Goal: Task Accomplishment & Management: Manage account settings

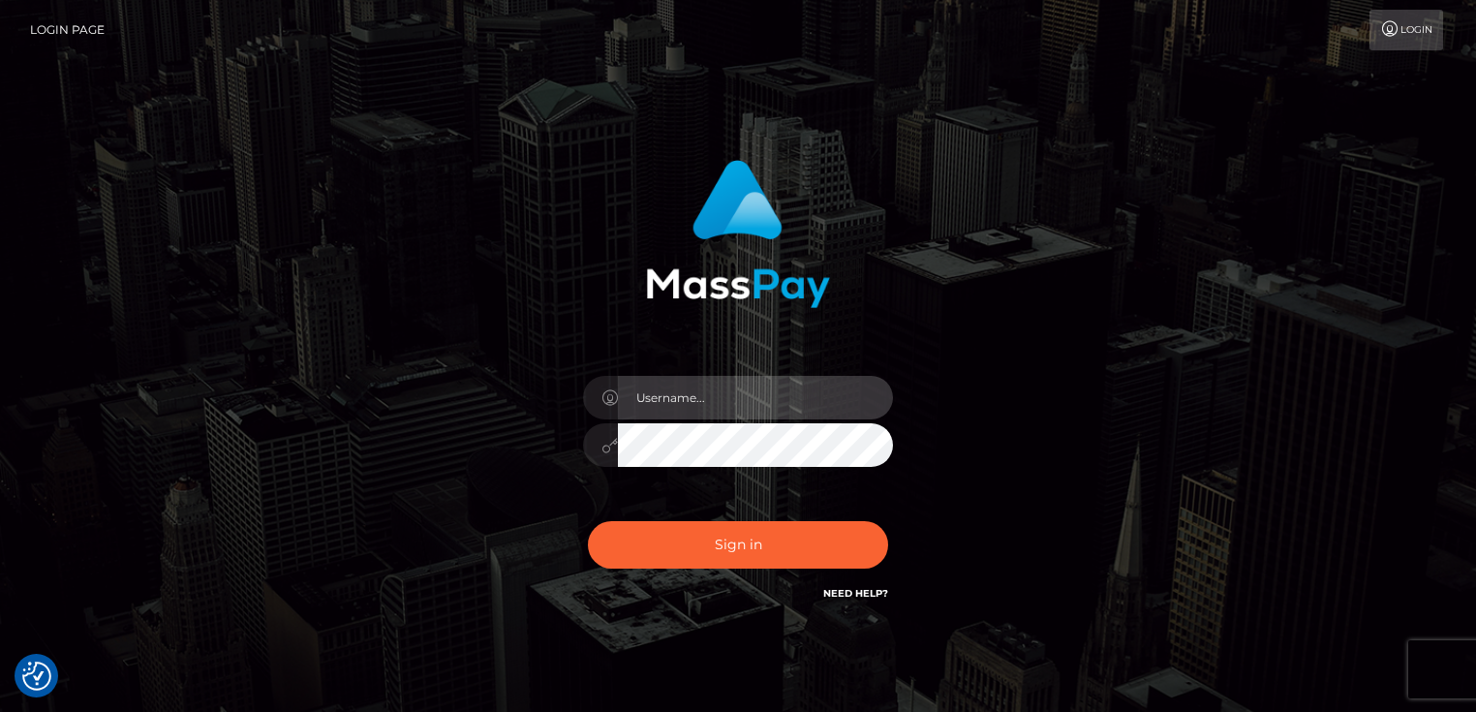
type input "Dan.Cirnat"
drag, startPoint x: 896, startPoint y: 513, endPoint x: 988, endPoint y: 493, distance: 94.2
click at [895, 513] on div at bounding box center [720, 577] width 397 height 221
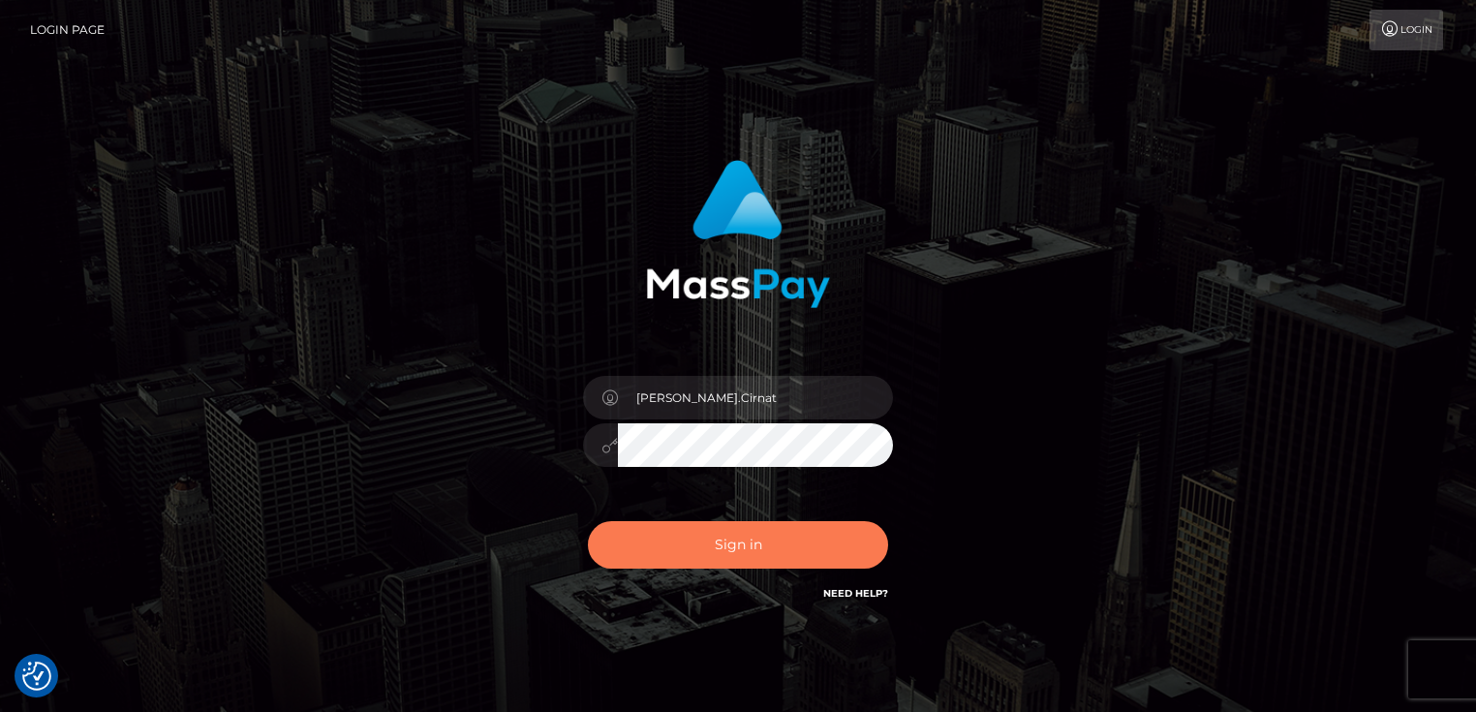
click at [710, 536] on button "Sign in" at bounding box center [738, 544] width 300 height 47
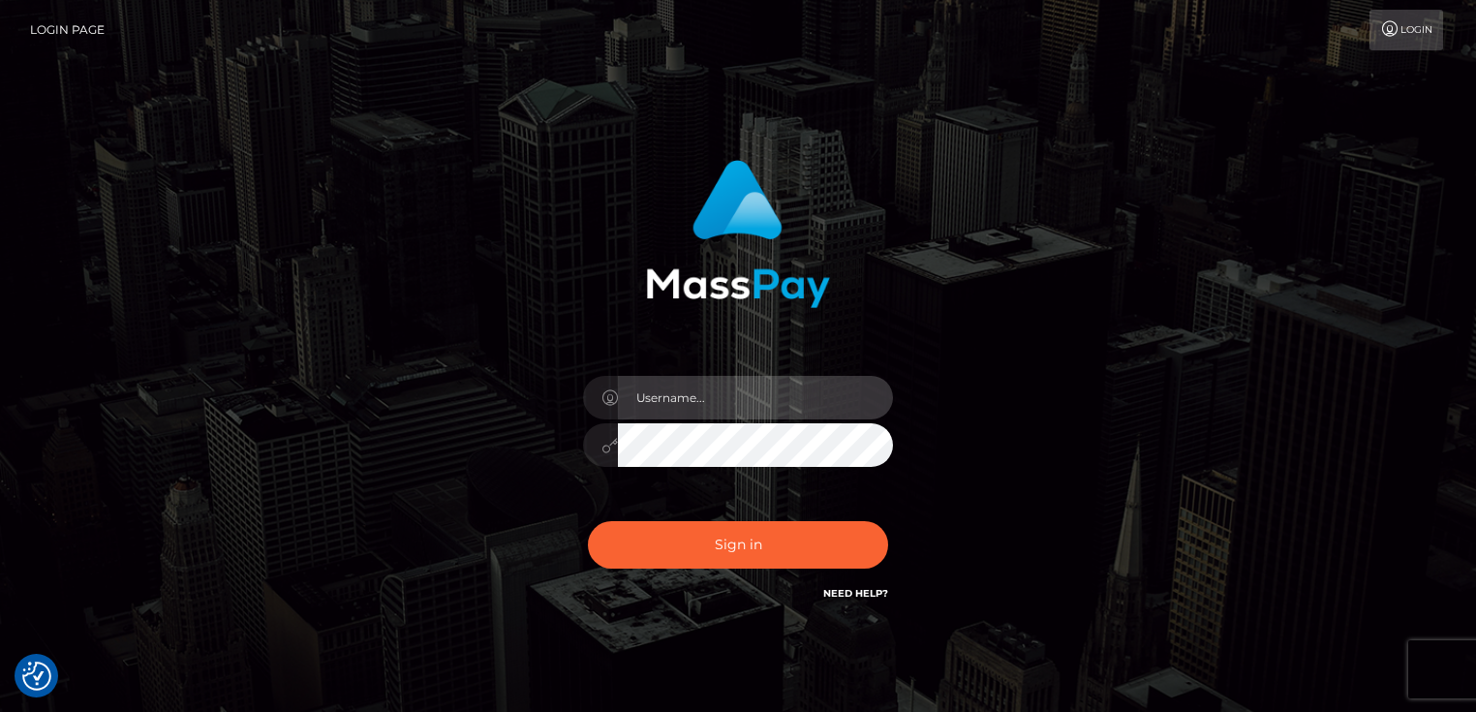
type input "Dan.Cirnat"
click at [895, 517] on div at bounding box center [720, 577] width 397 height 221
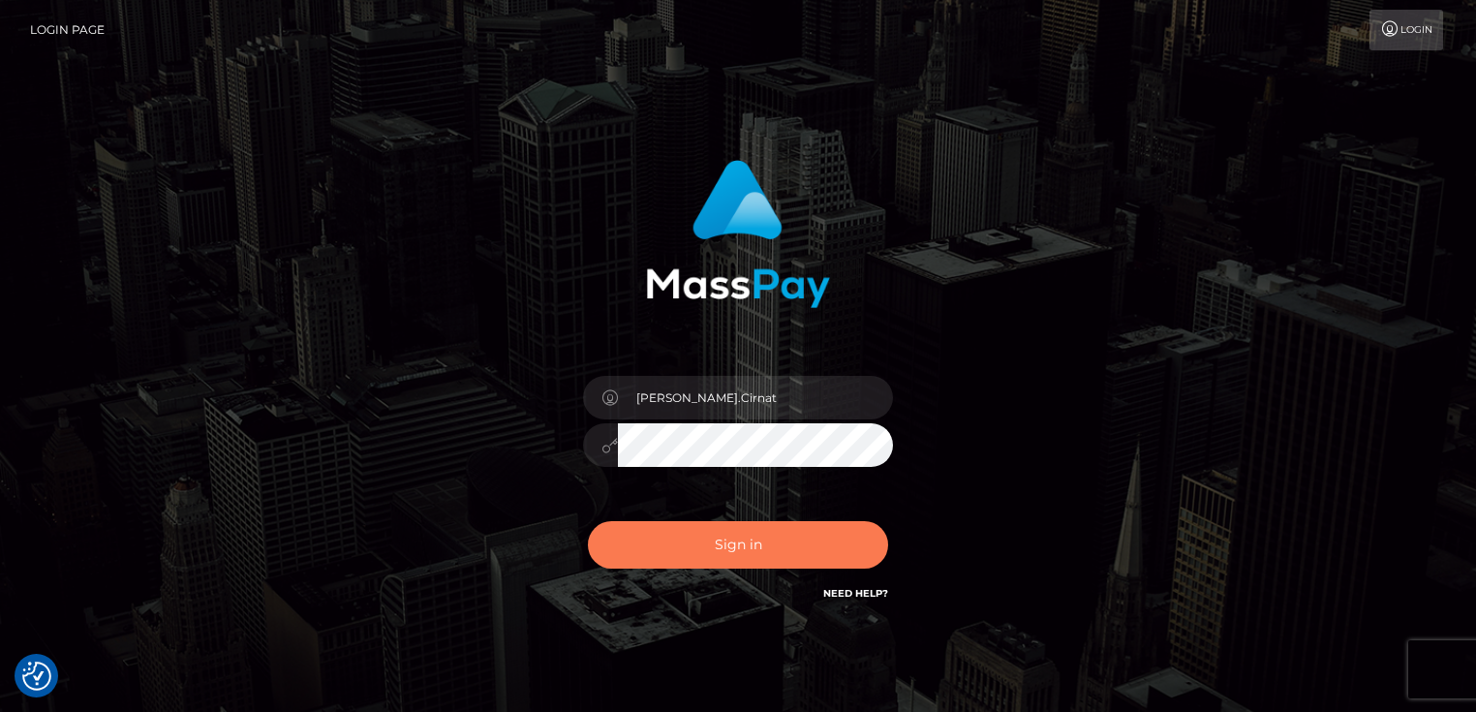
click at [742, 550] on button "Sign in" at bounding box center [738, 544] width 300 height 47
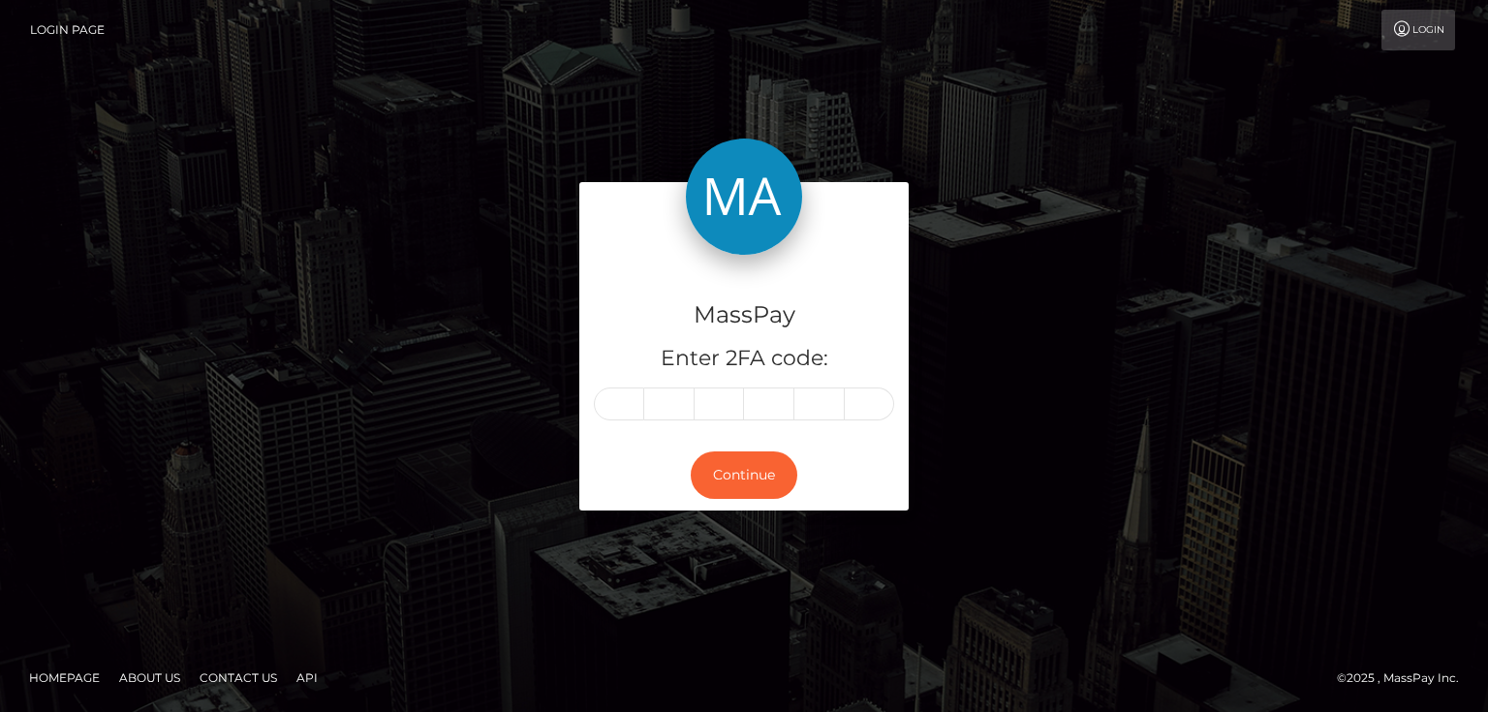
click at [623, 407] on input "text" at bounding box center [619, 403] width 50 height 33
type input "2"
type input "1"
type input "4"
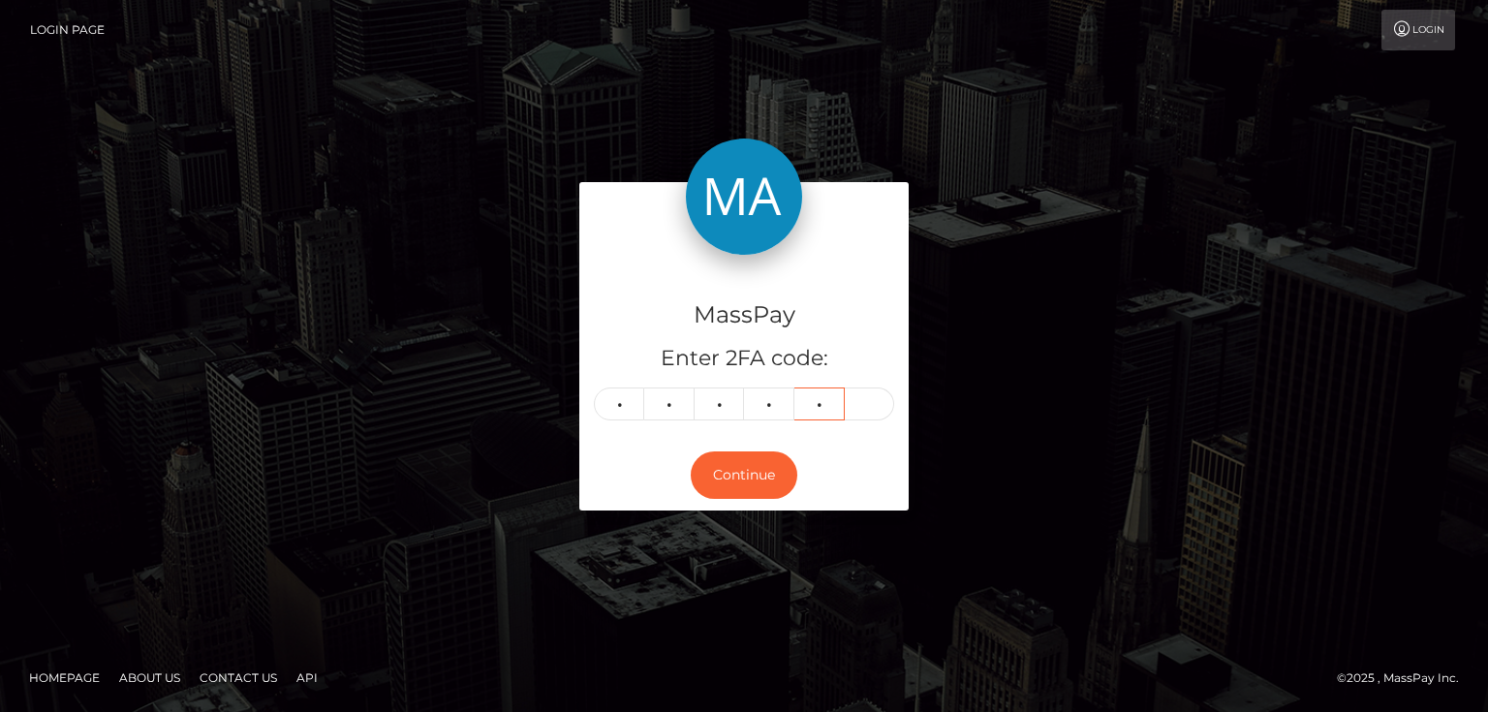
type input "0"
type input "5"
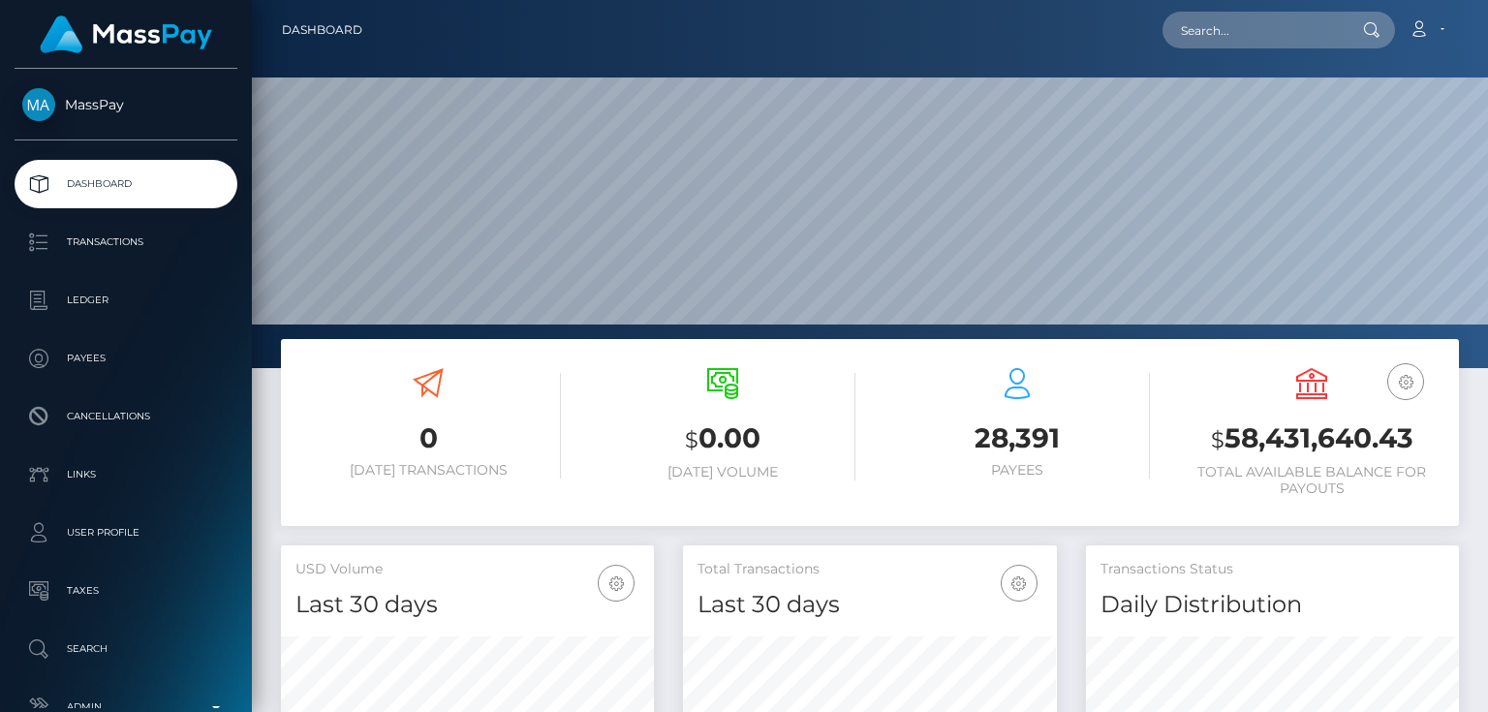
scroll to position [343, 372]
paste input "poact_Fw85cXtOcZTG"
type input "poact_Fw85cXtOcZTG"
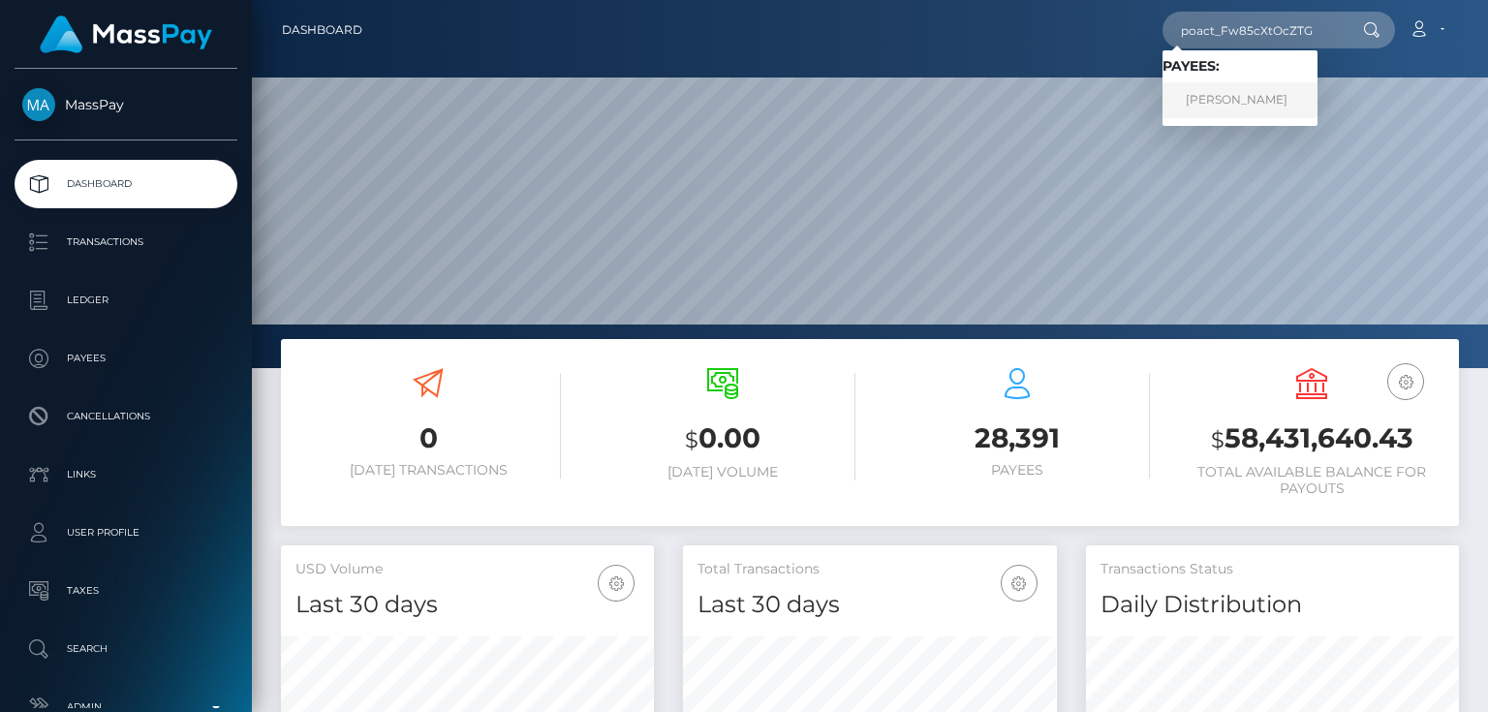
click at [1213, 97] on link "Muhammad Saqib" at bounding box center [1239, 100] width 155 height 36
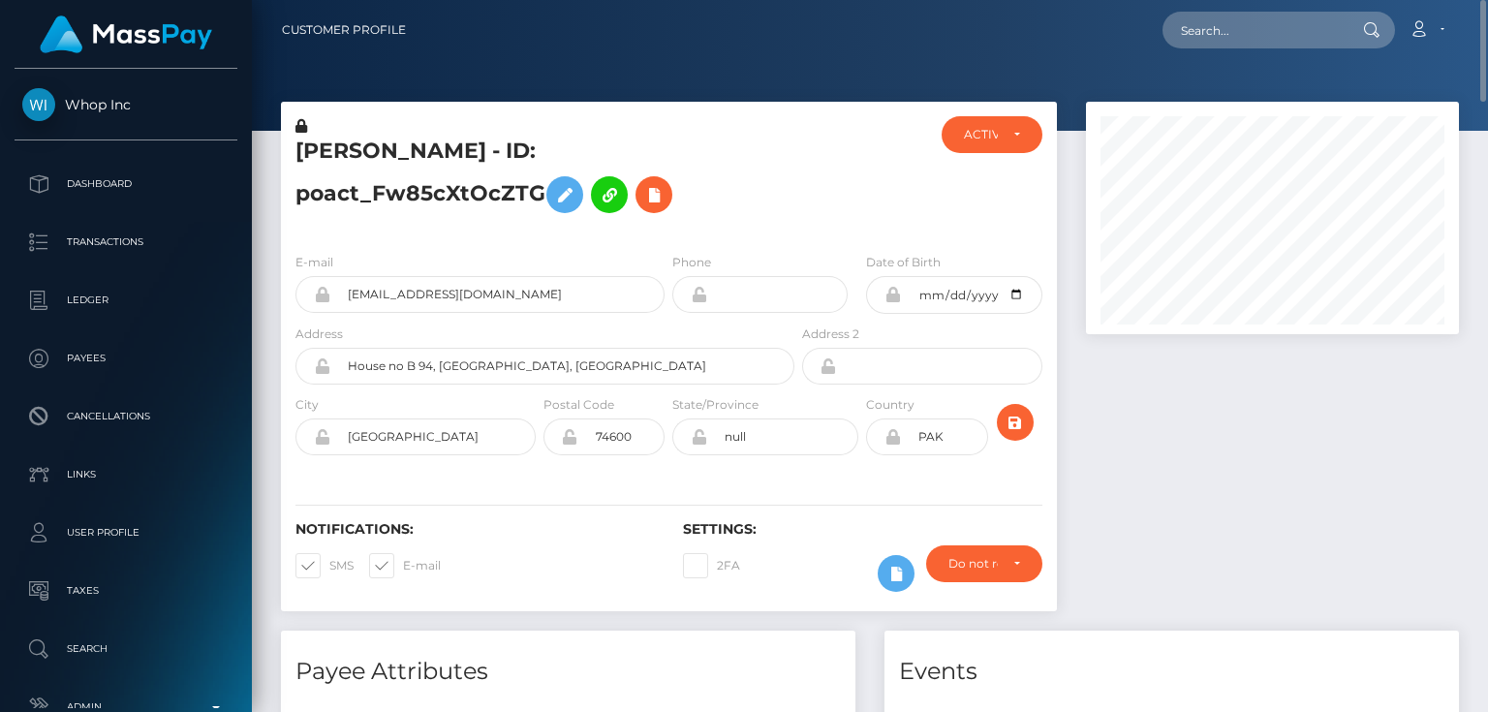
click at [441, 197] on h5 "Muhammad Saqib - ID: poact_Fw85cXtOcZTG" at bounding box center [539, 180] width 488 height 86
copy h5 "Muhammad Saqib - ID: poact_Fw85cXtOcZTG"
paste input "poact_buK7IoEisNTQ"
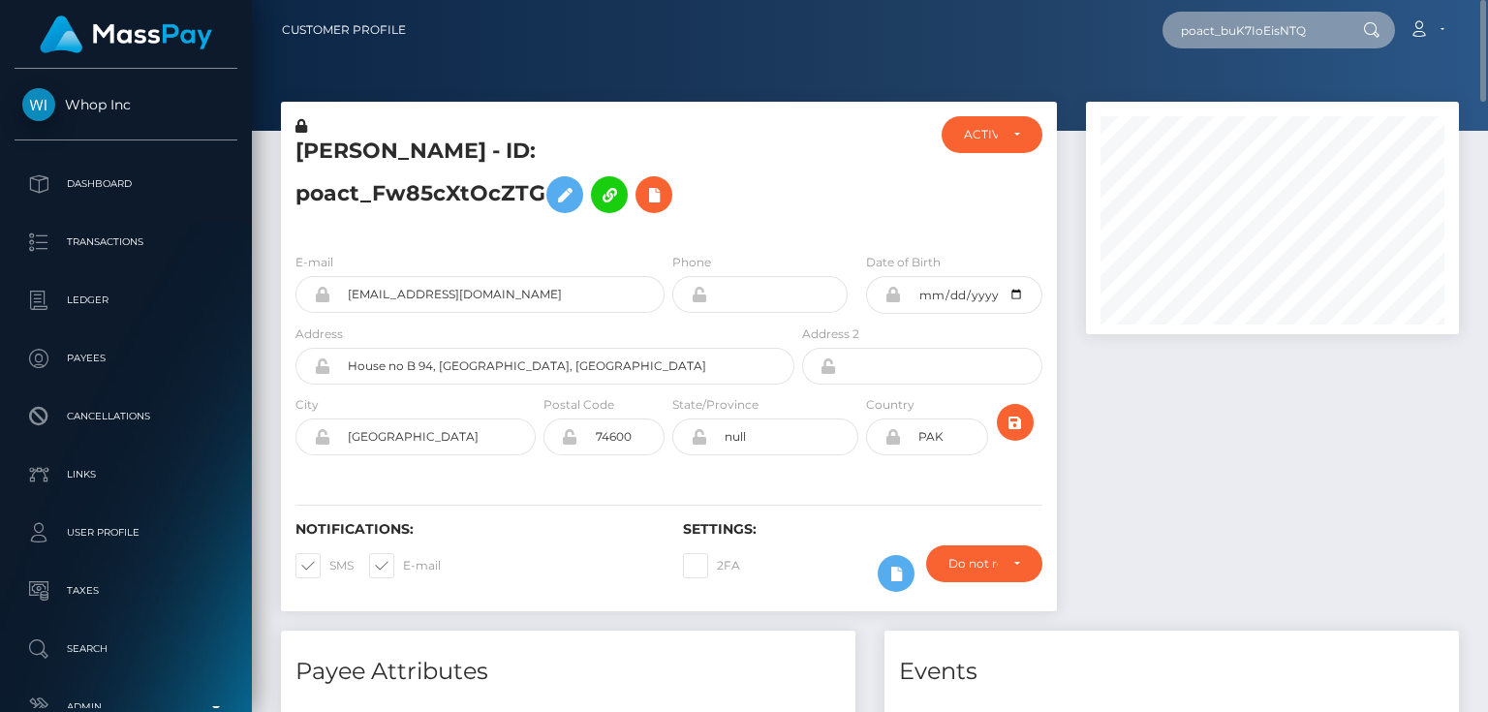
type input "poact_buK7IoEisNTQ"
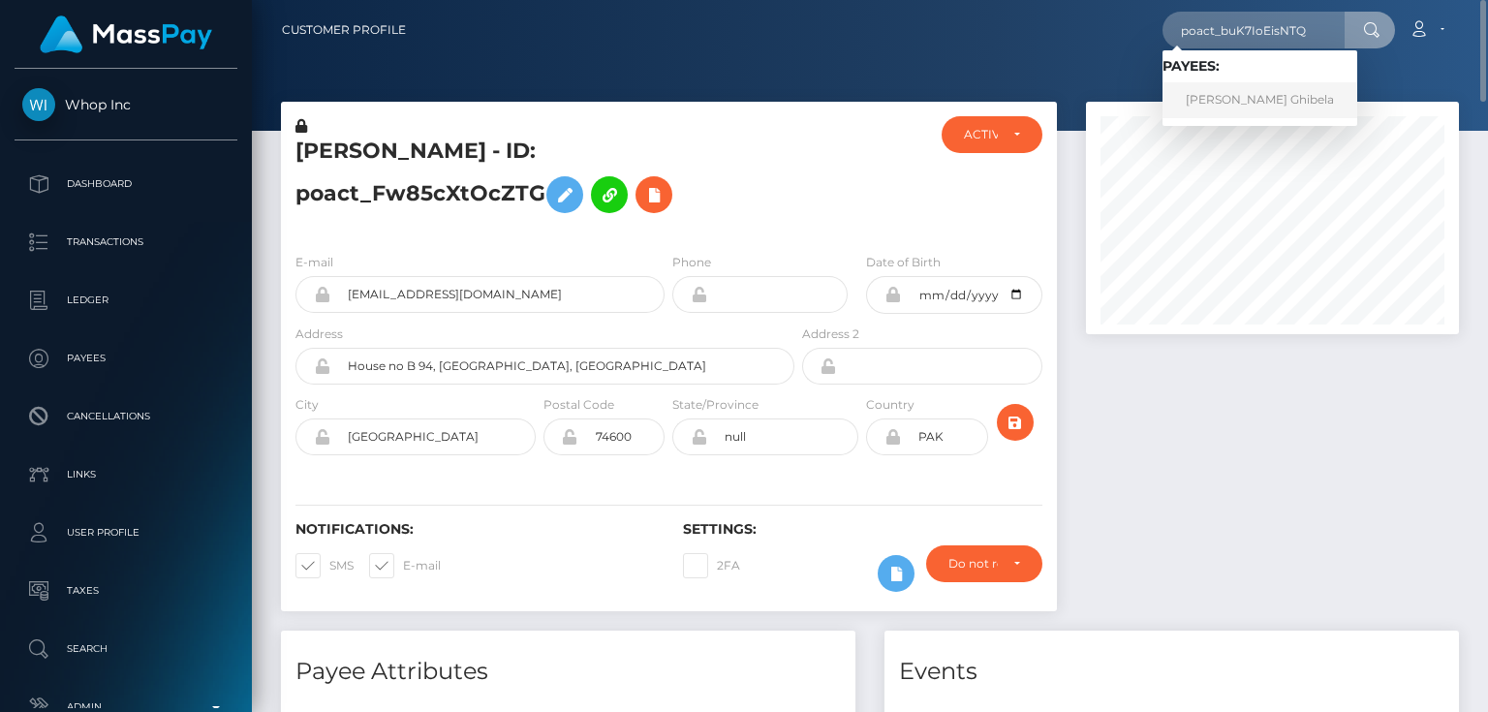
click at [1230, 101] on link "Lambodar Ghibela" at bounding box center [1259, 100] width 195 height 36
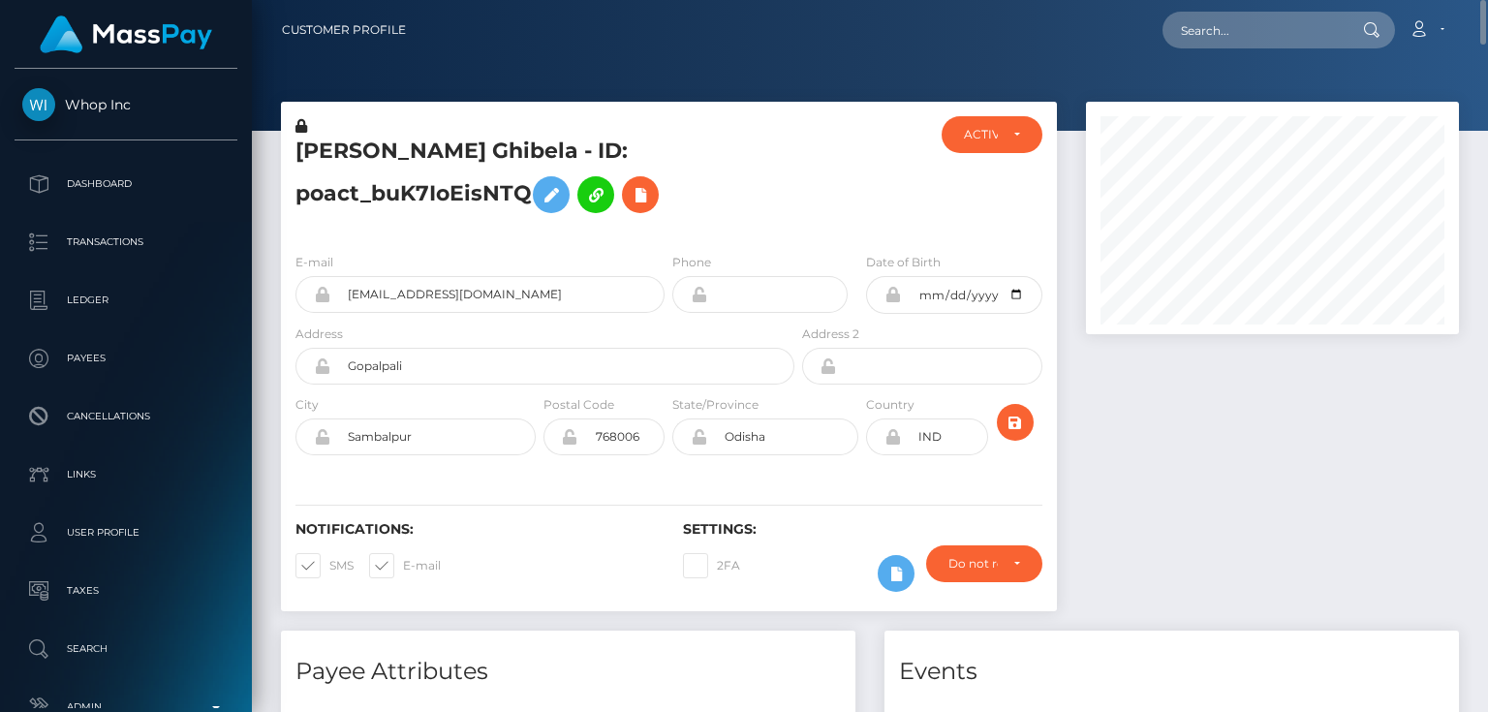
click at [437, 193] on h5 "[PERSON_NAME] Ghibela - ID: poact_buK7IoEisNTQ" at bounding box center [539, 180] width 488 height 86
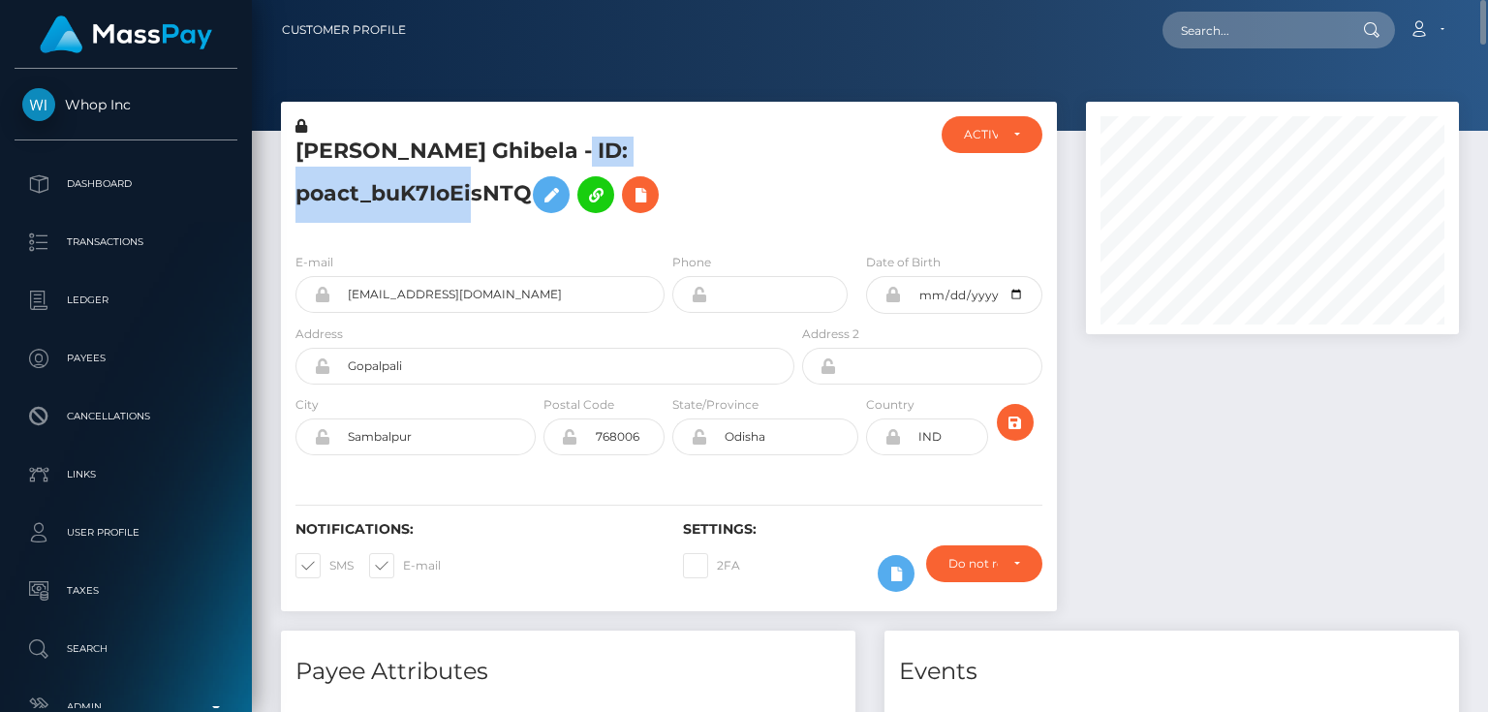
click at [437, 193] on h5 "[PERSON_NAME] Ghibela - ID: poact_buK7IoEisNTQ" at bounding box center [539, 180] width 488 height 86
copy h5 "[PERSON_NAME] Ghibela - ID: poact_buK7IoEisNTQ"
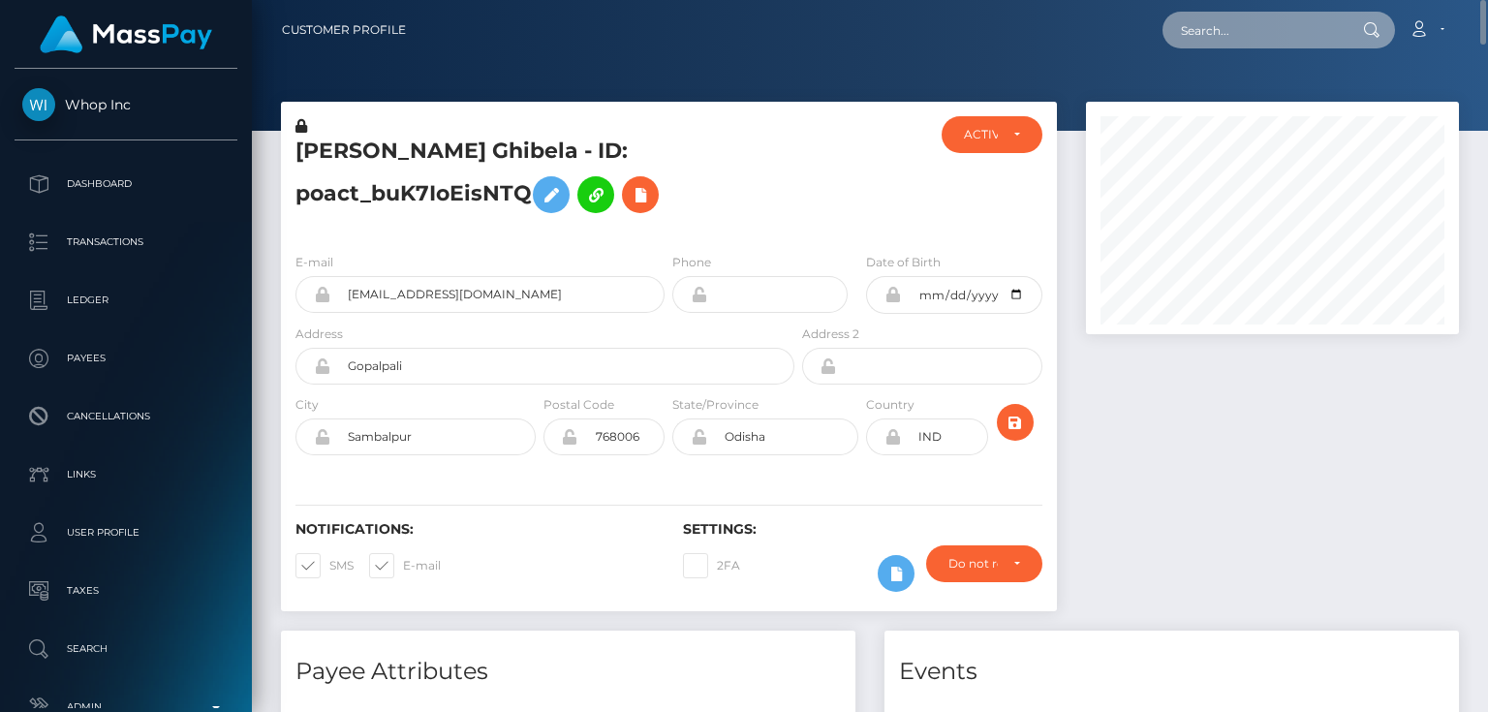
paste input "poact_EP3tqy56sBSv."
type input "poact_EP3tqy56sBSv."
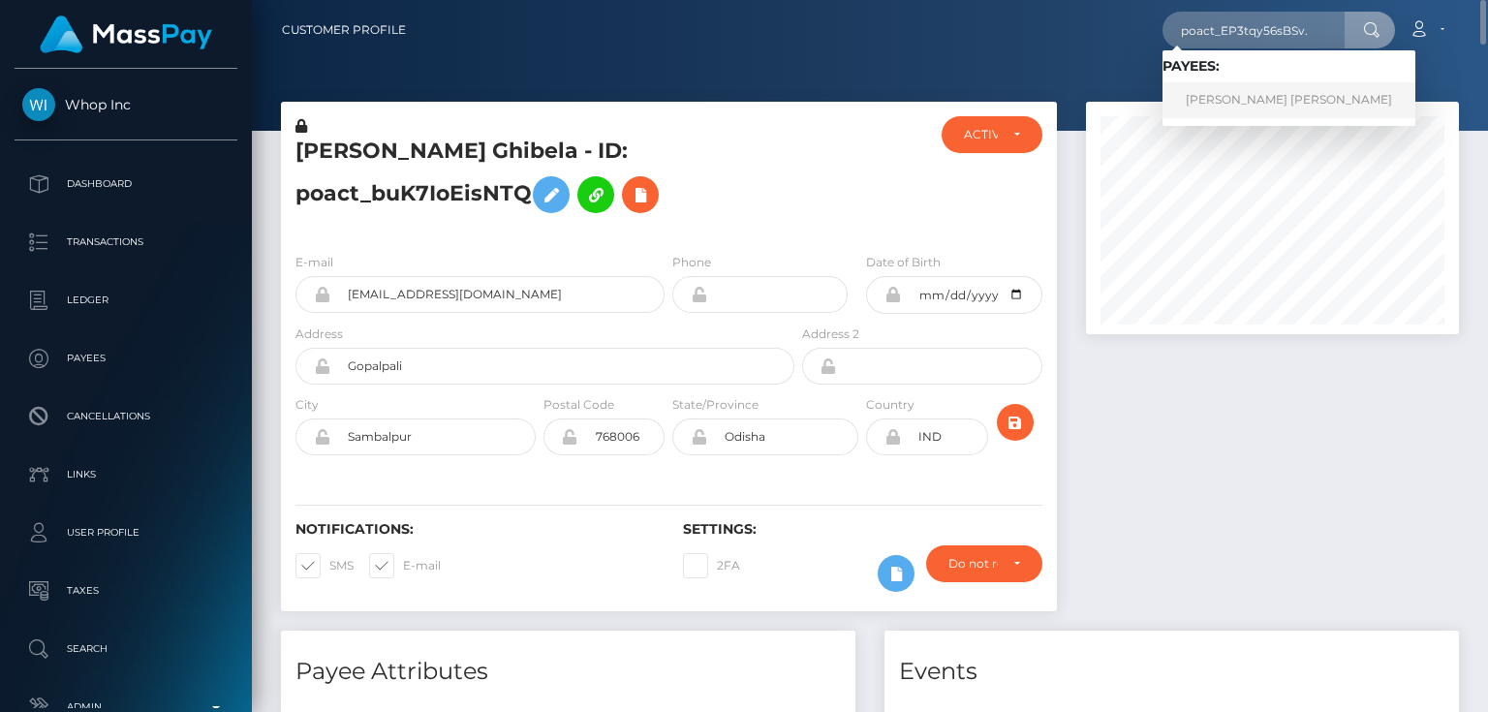
click at [1277, 108] on link "[PERSON_NAME] [PERSON_NAME]" at bounding box center [1288, 100] width 253 height 36
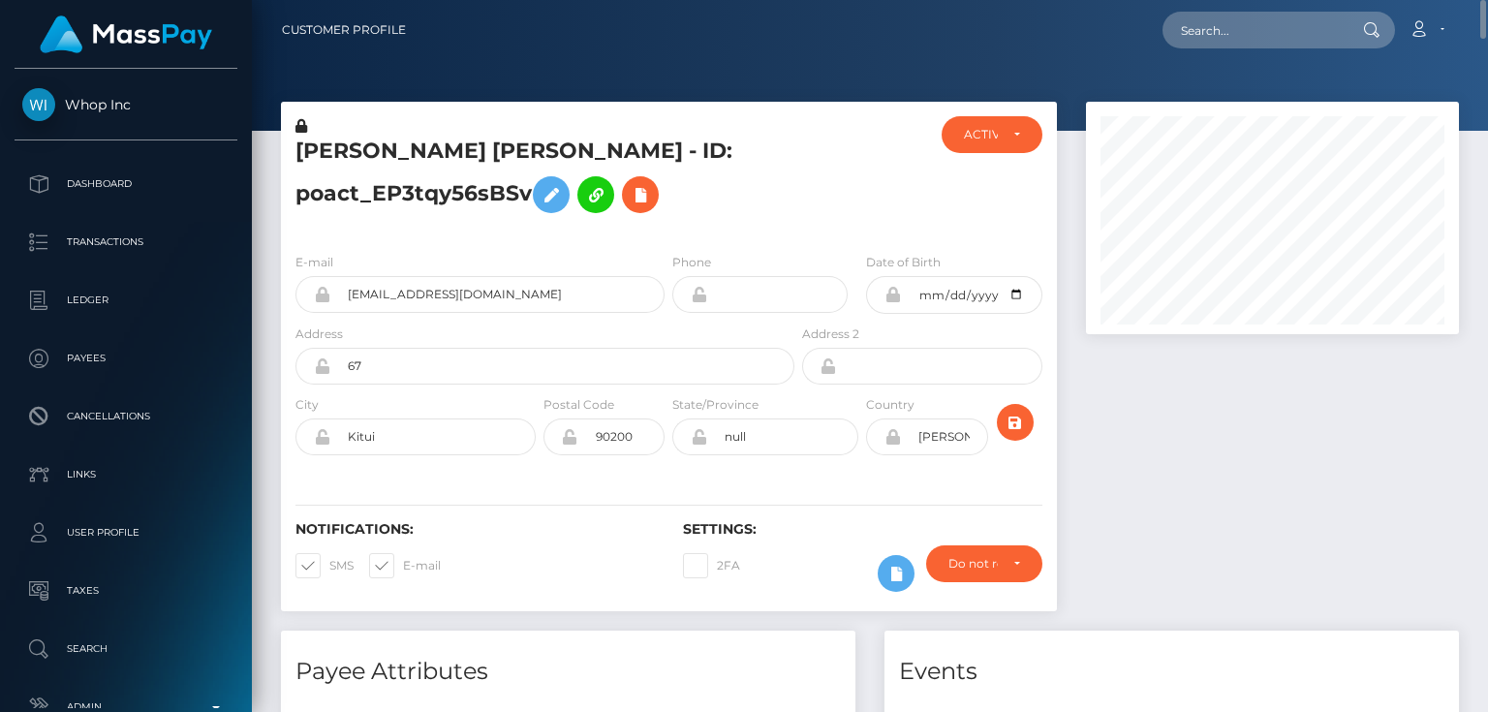
click at [396, 199] on h5 "John Kalundu Kamau - ID: poact_EP3tqy56sBSv" at bounding box center [539, 180] width 488 height 86
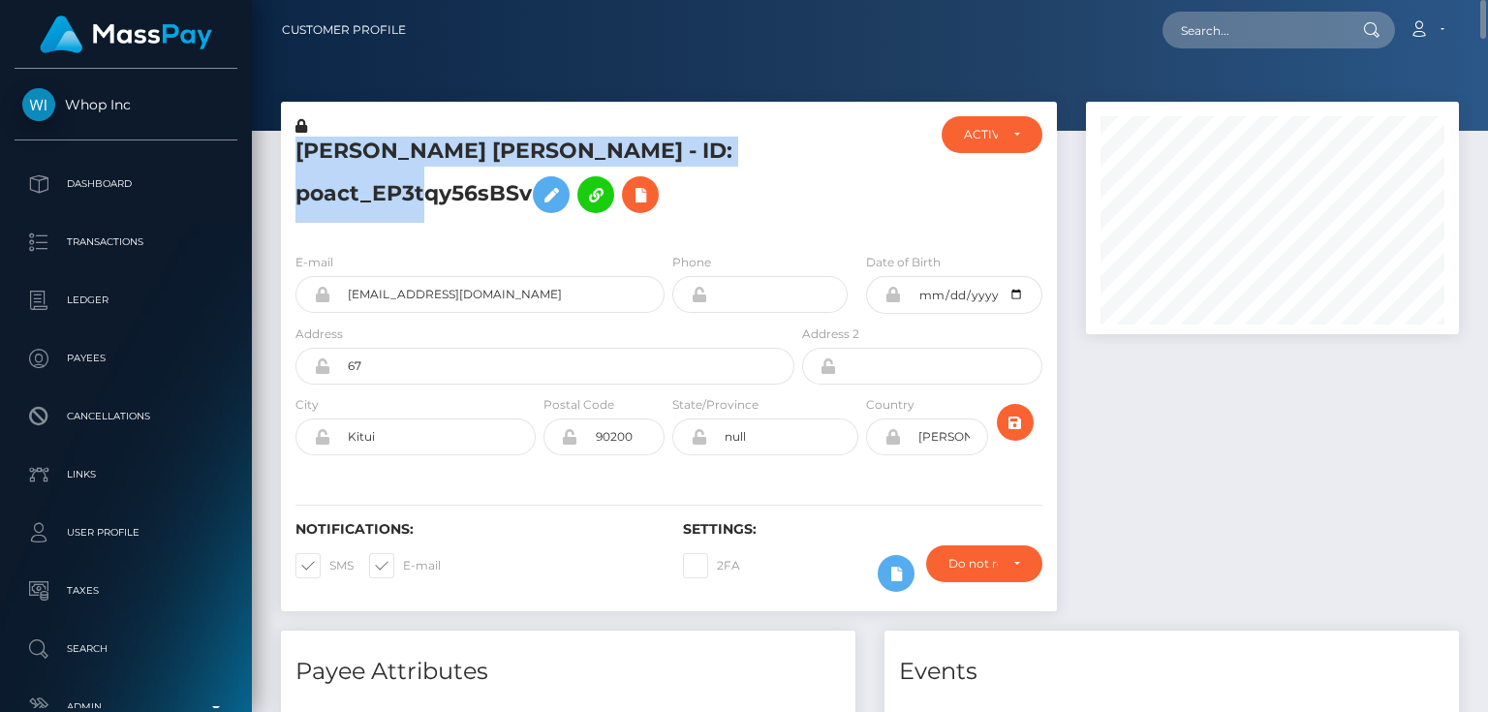
click at [396, 199] on h5 "John Kalundu Kamau - ID: poact_EP3tqy56sBSv" at bounding box center [539, 180] width 488 height 86
copy h5 "John Kalundu Kamau - ID: poact_EP3tqy56sBSv"
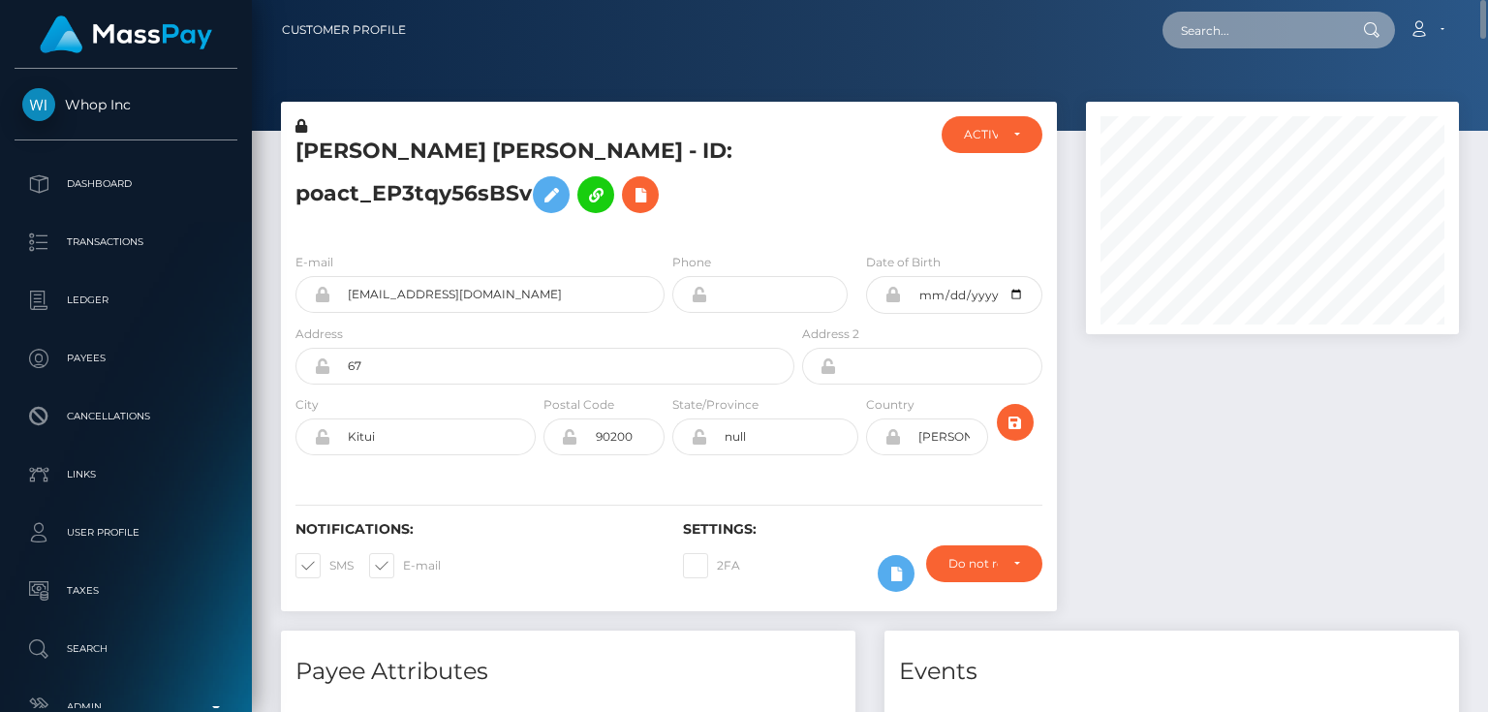
paste input "poact_JmngepGZMBNG"
type input "poact_JmngepGZMBNG"
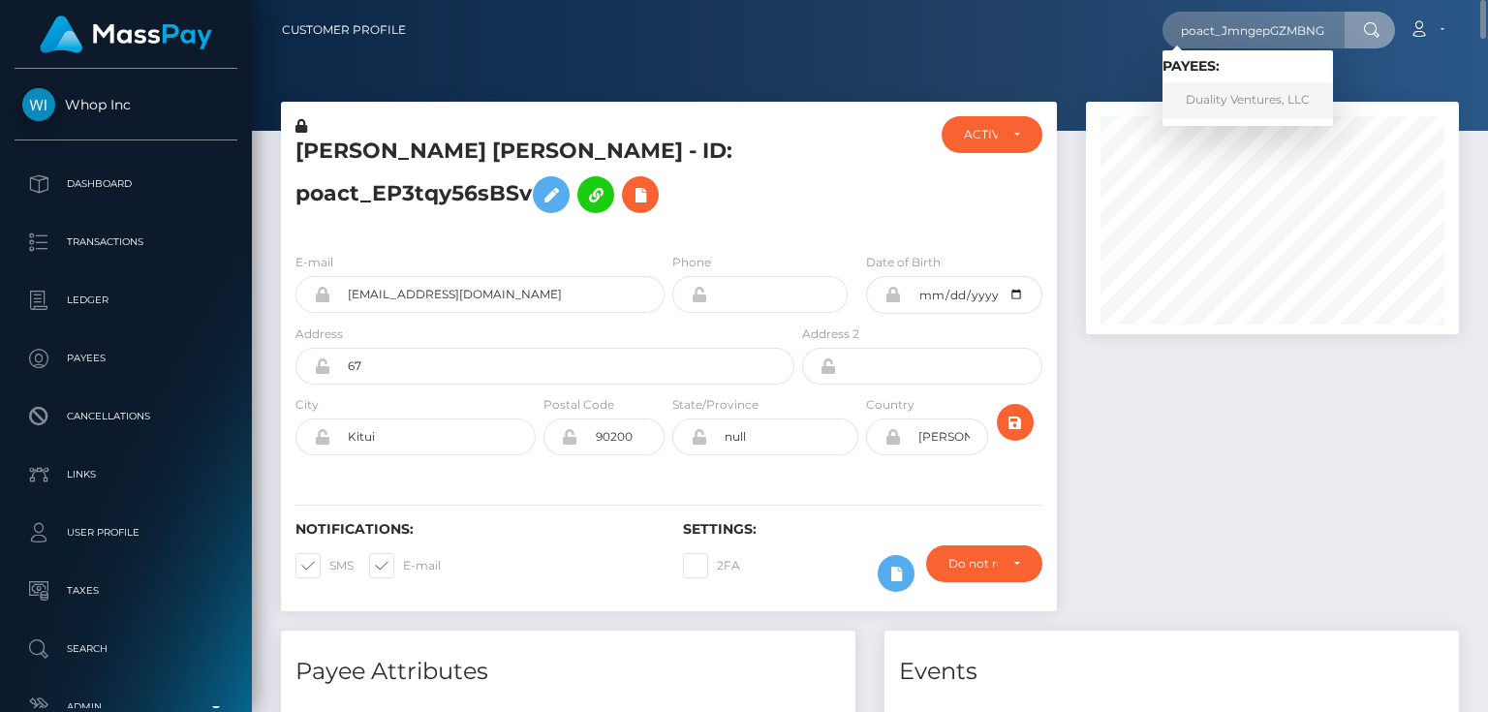
click at [1243, 94] on link "Duality Ventures, LLC" at bounding box center [1247, 100] width 170 height 36
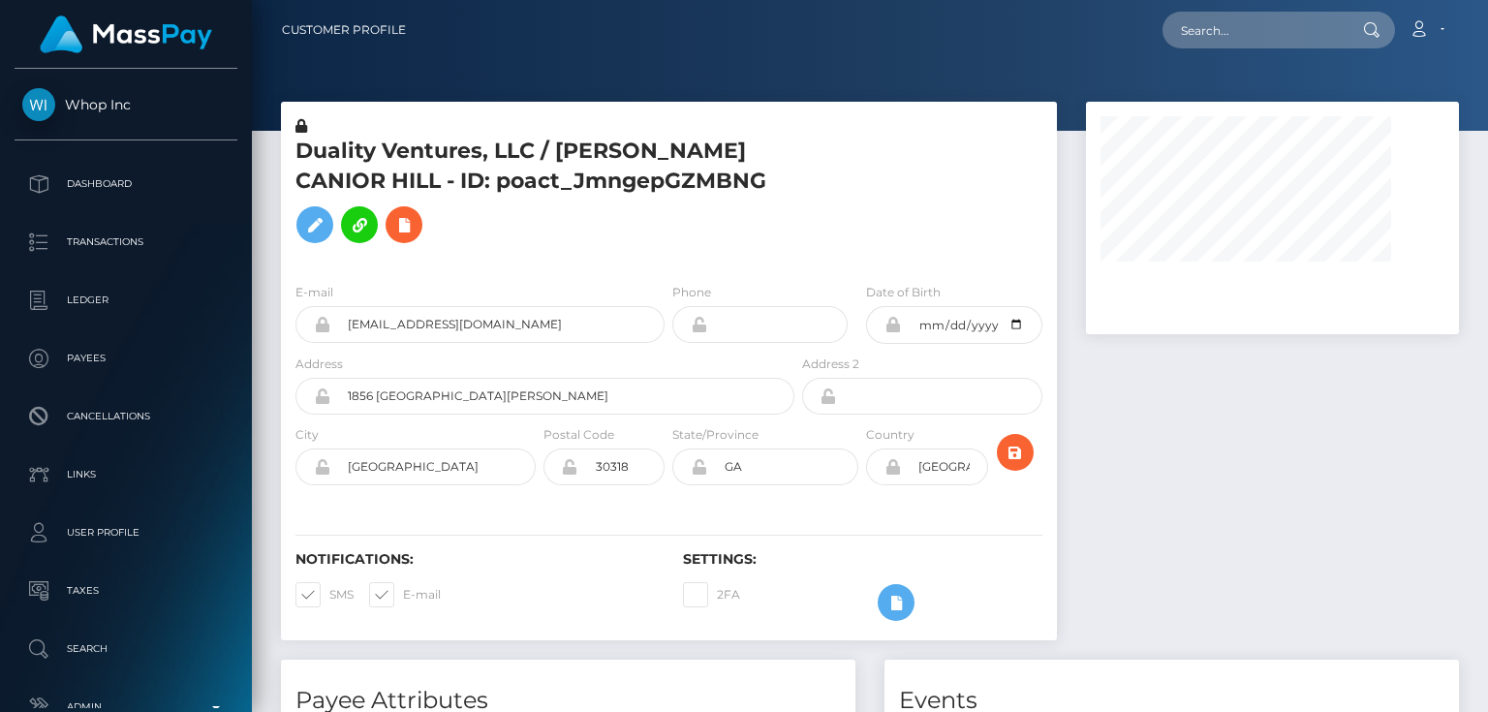
scroll to position [232, 0]
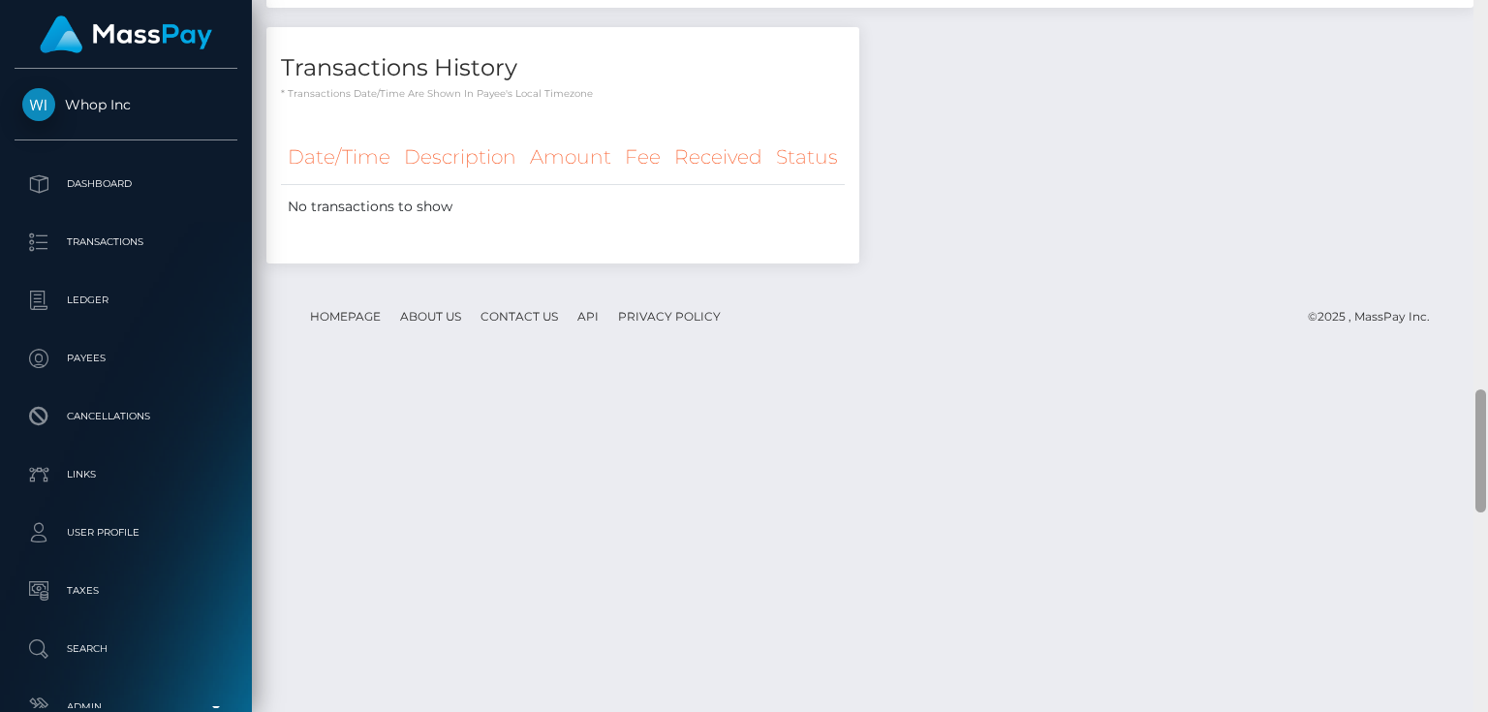
drag, startPoint x: 1484, startPoint y: 127, endPoint x: 1434, endPoint y: 523, distance: 399.4
click at [1485, 711] on html "Whop Inc Dashboard Transactions Ledger Payees Cancellations Links" at bounding box center [744, 356] width 1488 height 712
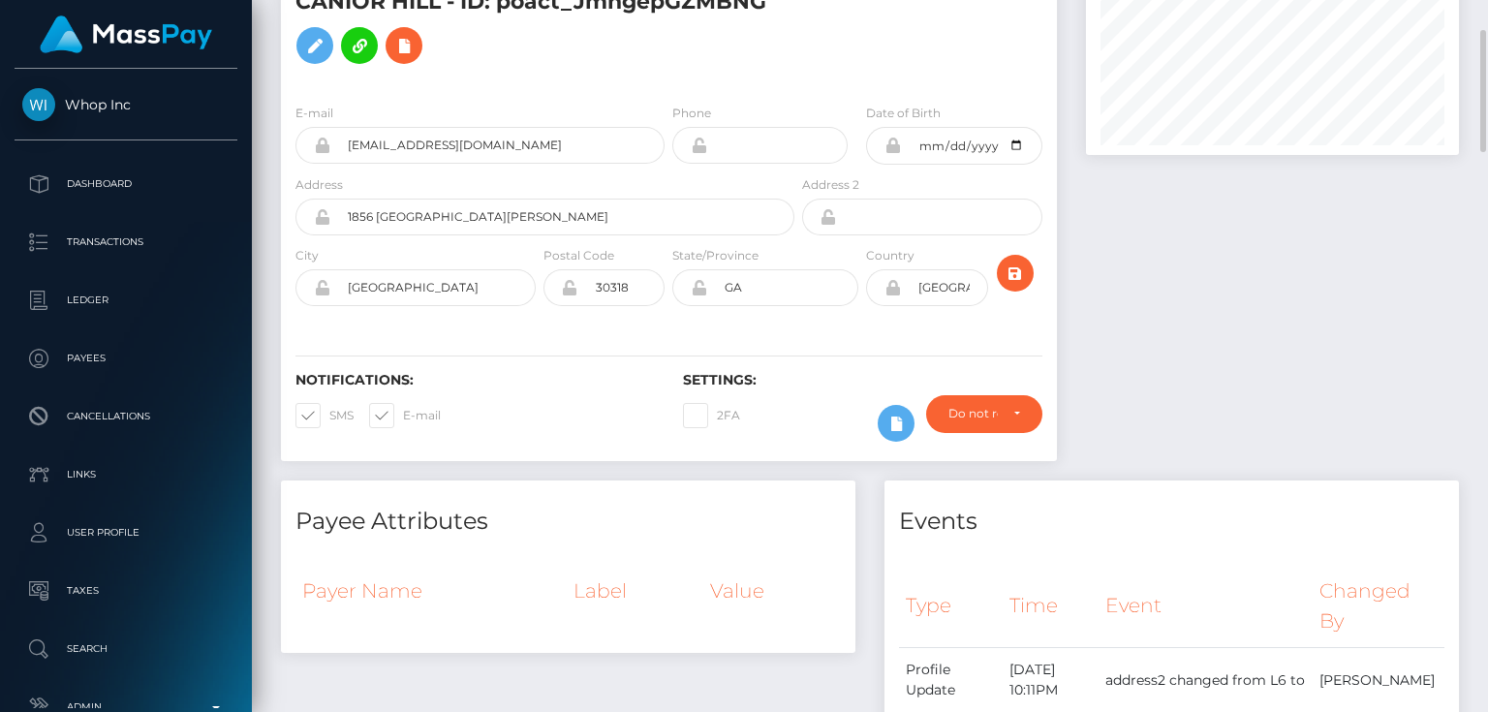
scroll to position [0, 0]
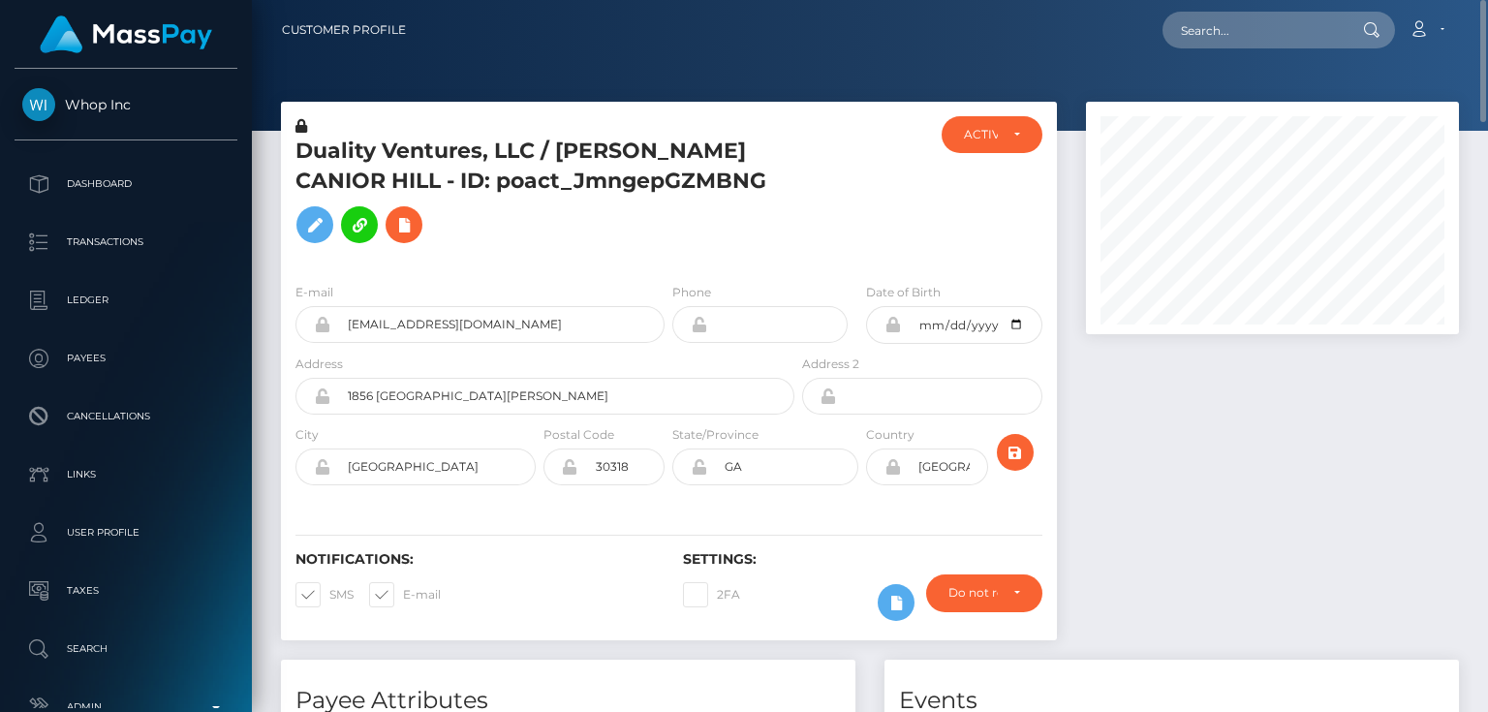
click at [473, 173] on h5 "Duality Ventures, LLC / DORIAN GEORGE CANIOR HILL - ID: poact_JmngepGZMBNG" at bounding box center [539, 195] width 488 height 116
copy h5 "Duality Ventures, LLC / DORIAN GEORGE CANIOR HILL - ID: poact_JmngepGZMBNG"
paste input "poact_ARx4DztkF5Fp"
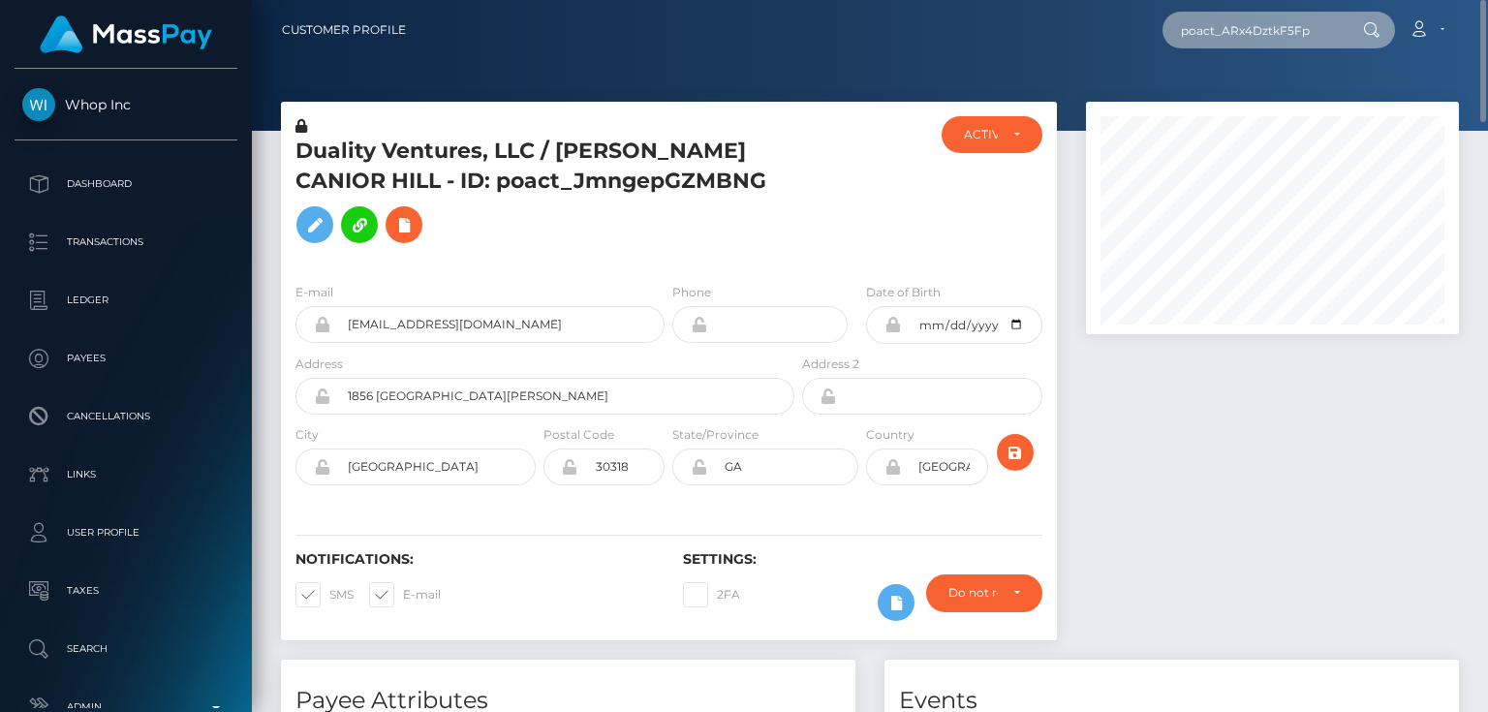
type input "poact_ARx4DztkF5Fp"
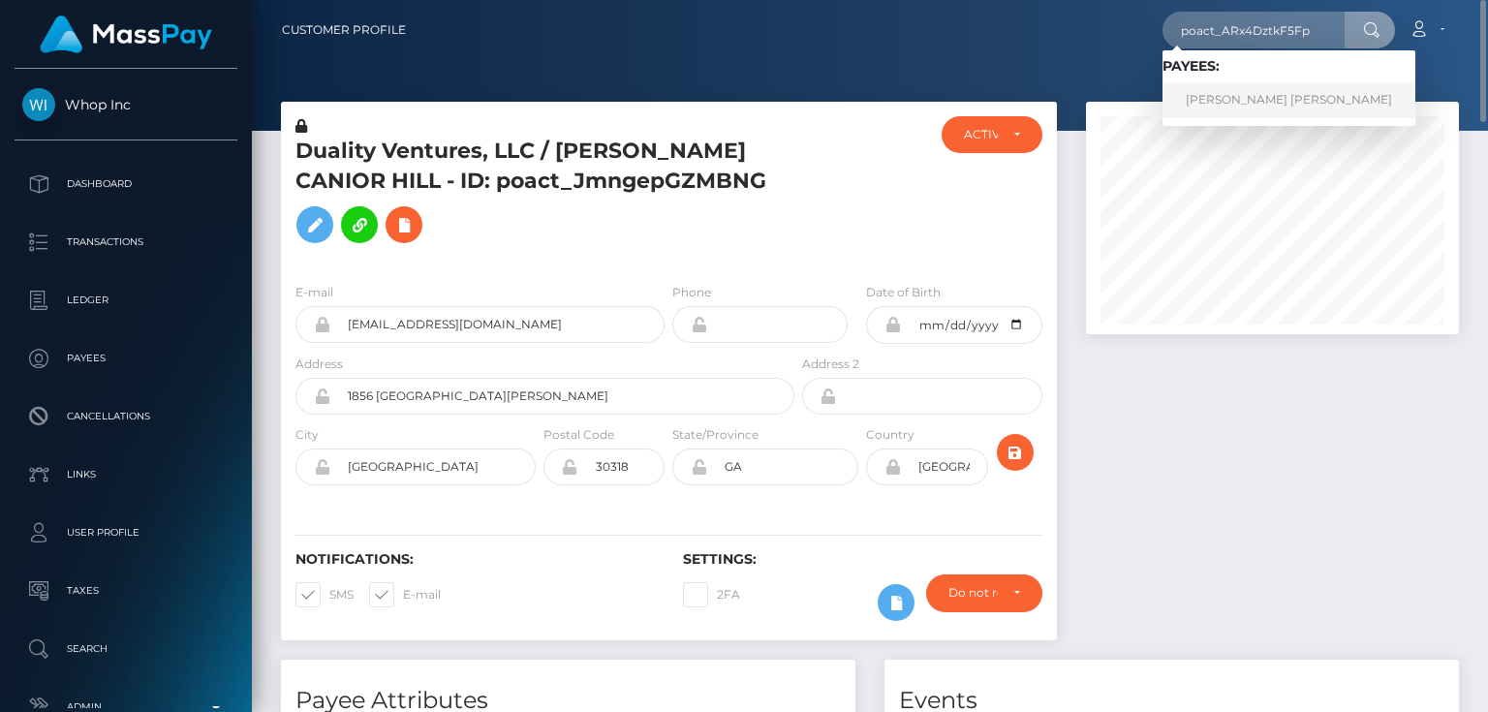
click at [1252, 95] on link "KIMBERLEY JEAN SIMMONS" at bounding box center [1288, 100] width 253 height 36
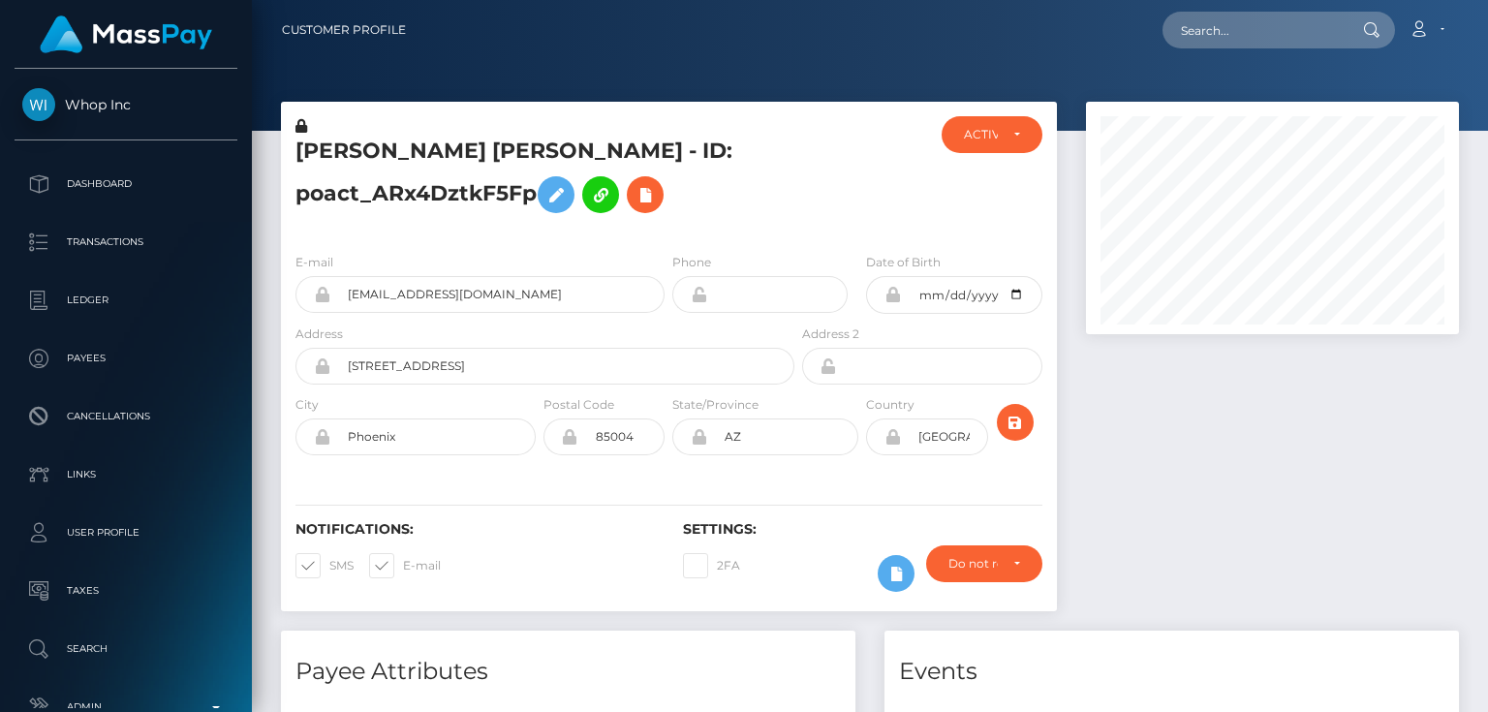
scroll to position [232, 372]
paste input "[PHONE_NUMBER]"
type input "[PHONE_NUMBER]"
click at [1019, 421] on icon "submit" at bounding box center [1015, 423] width 23 height 24
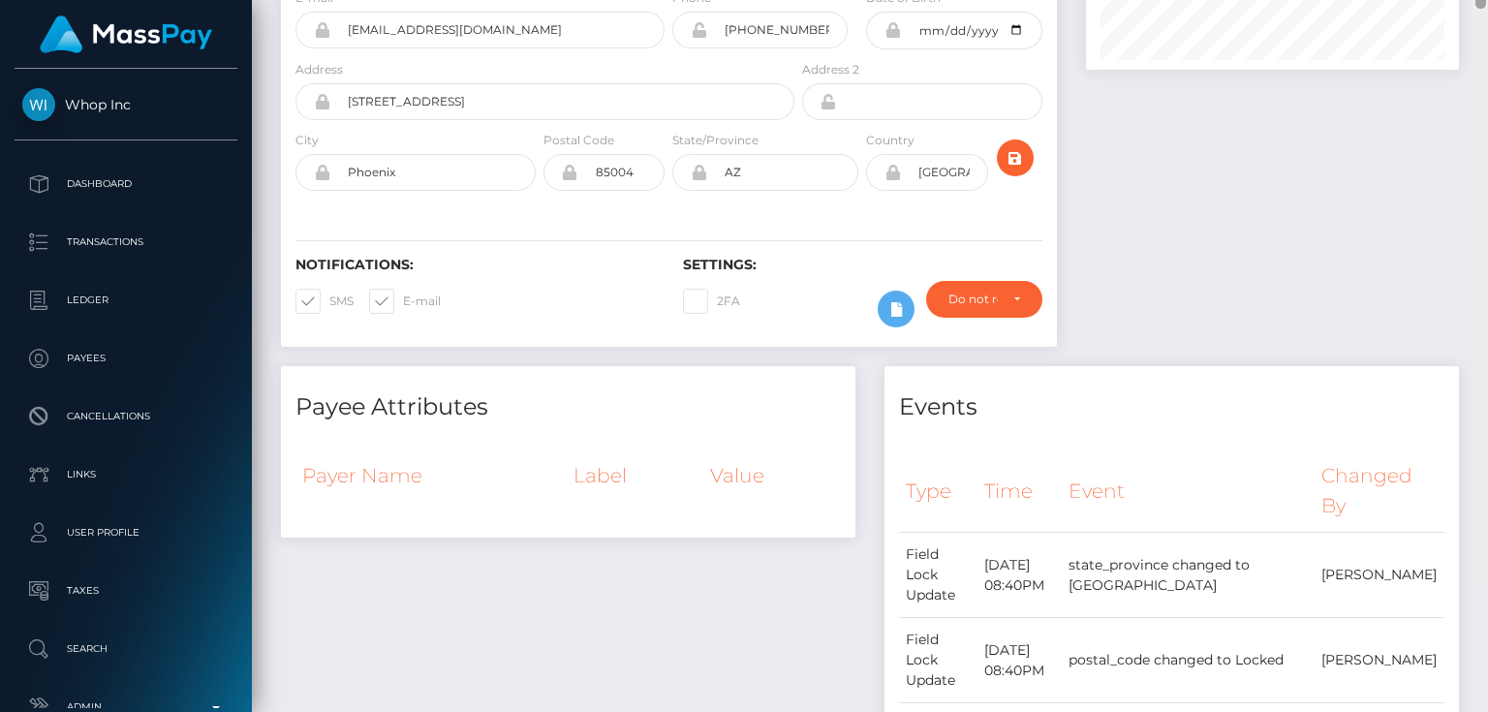
scroll to position [29, 0]
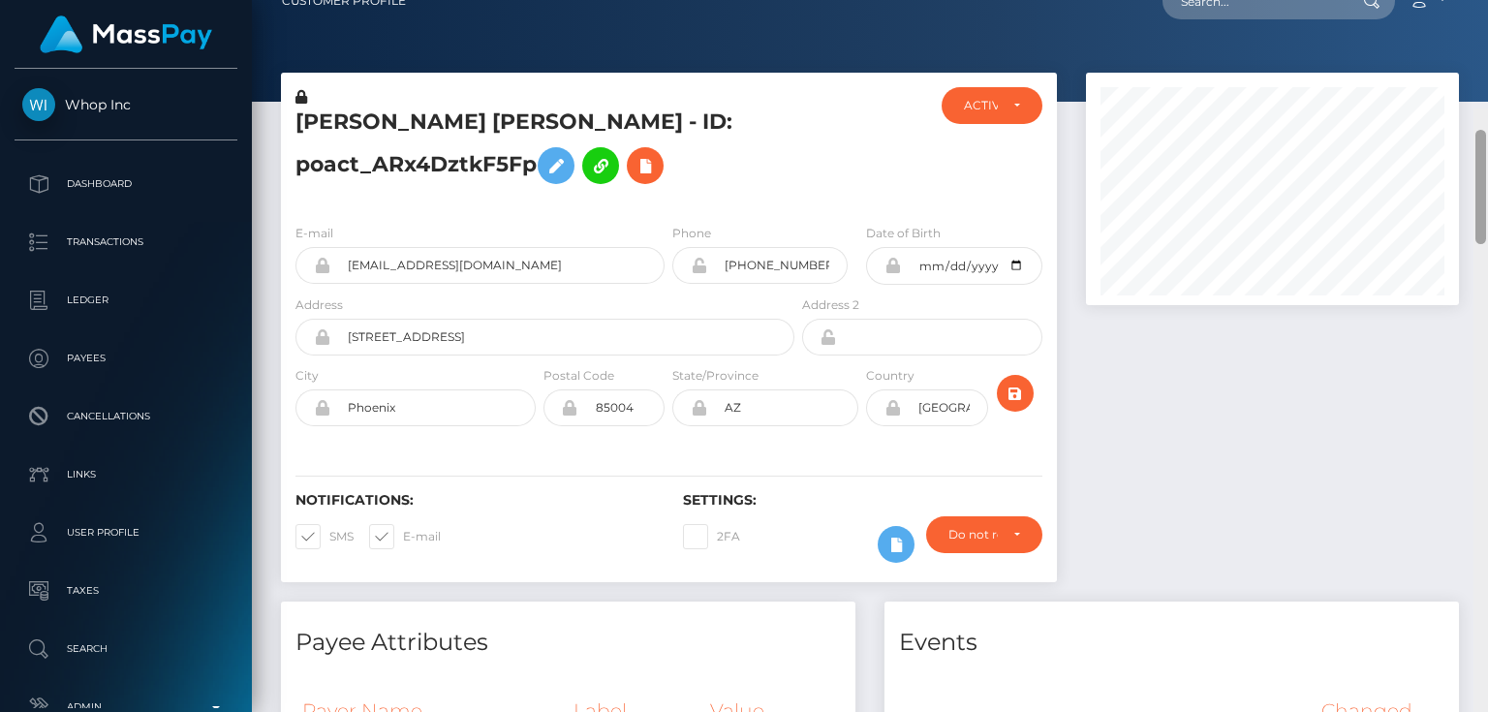
drag, startPoint x: 1478, startPoint y: 556, endPoint x: 1487, endPoint y: 0, distance: 556.1
click at [1487, 23] on div "Customer Profile Loading... Loading..." at bounding box center [870, 356] width 1236 height 712
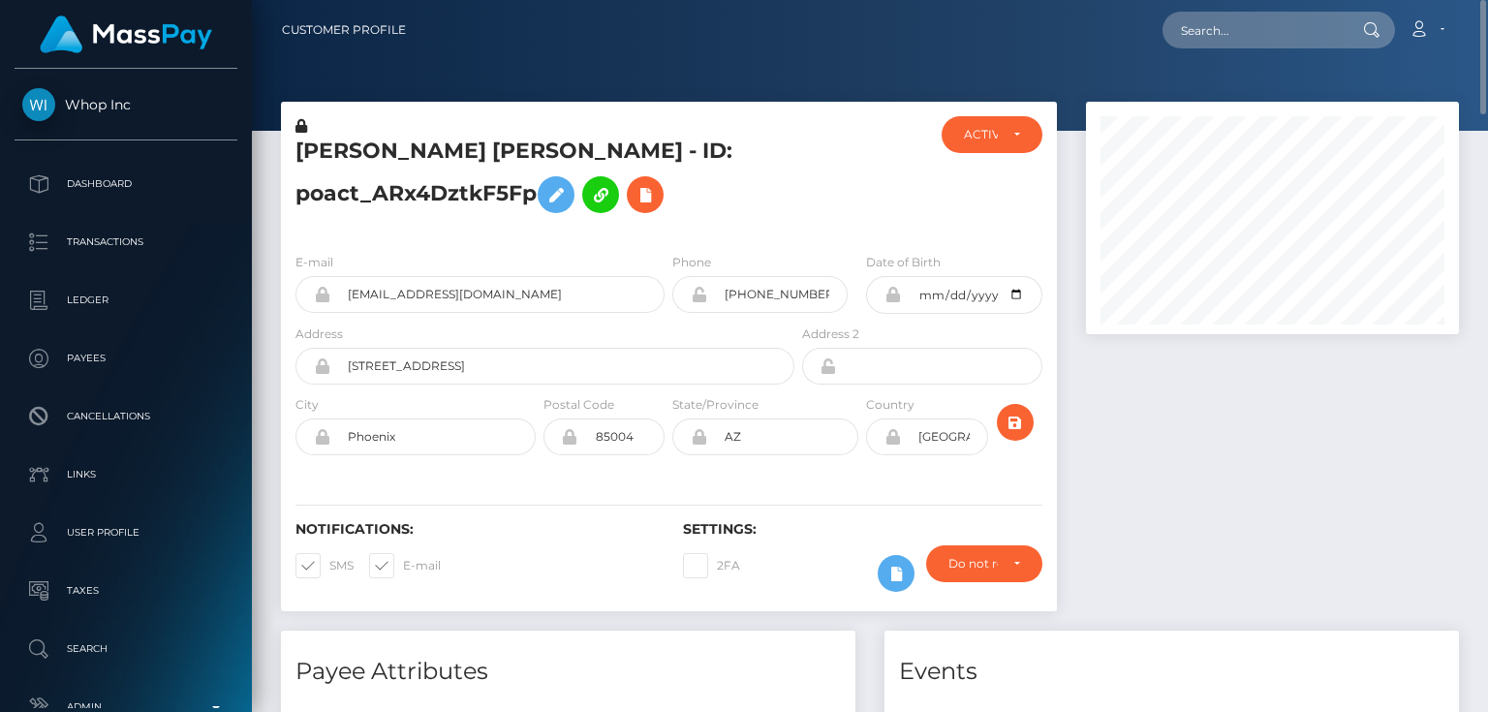
click at [368, 205] on h5 "KIMBERLEY JEAN SIMMONS - ID: poact_ARx4DztkF5Fp" at bounding box center [539, 180] width 488 height 86
click at [368, 202] on h5 "KIMBERLEY JEAN SIMMONS - ID: poact_ARx4DztkF5Fp" at bounding box center [539, 180] width 488 height 86
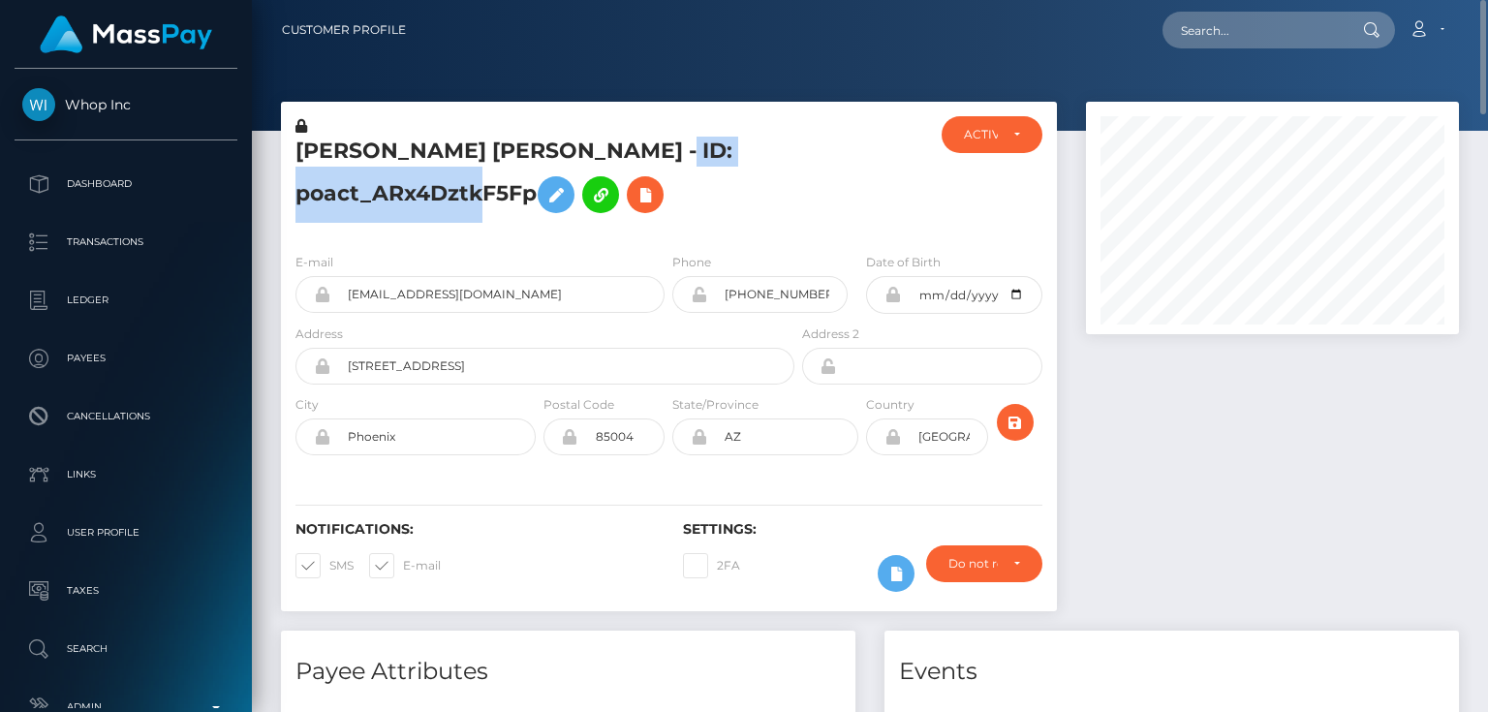
click at [368, 202] on h5 "KIMBERLEY JEAN SIMMONS - ID: poact_ARx4DztkF5Fp" at bounding box center [539, 180] width 488 height 86
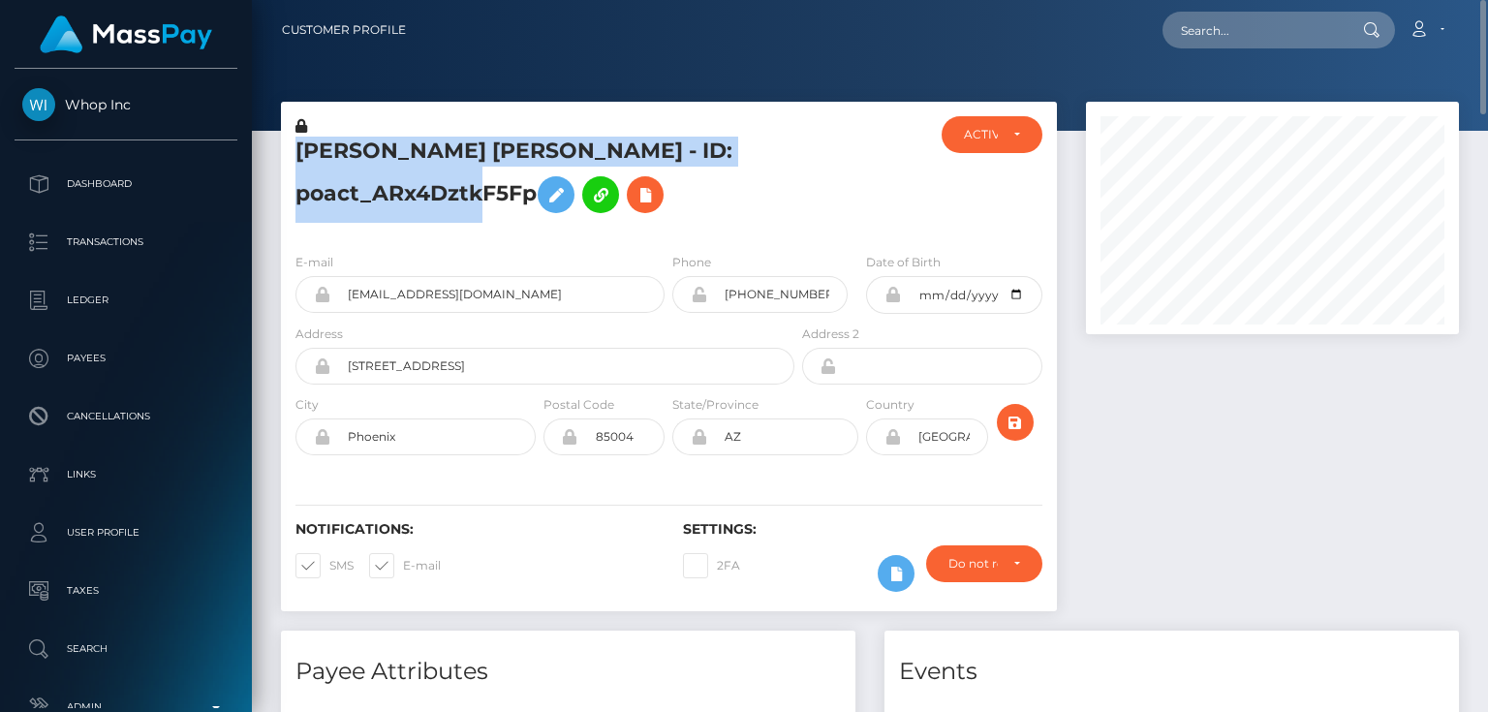
click at [368, 202] on h5 "KIMBERLEY JEAN SIMMONS - ID: poact_ARx4DztkF5Fp" at bounding box center [539, 180] width 488 height 86
copy h5 "KIMBERLEY JEAN SIMMONS - ID: poact_ARx4DztkF5Fp"
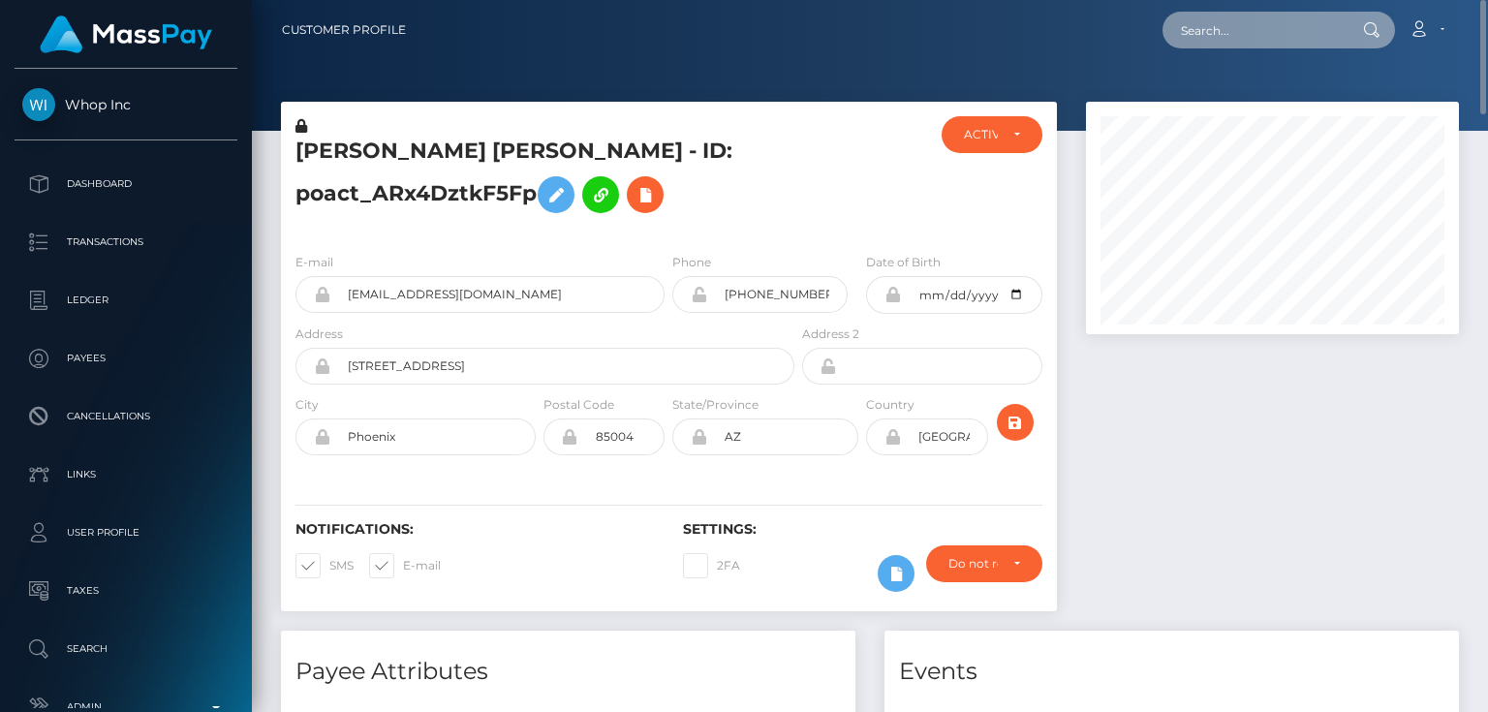
paste input "poact_gCHmfUEDVqM0"
type input "poact_gCHmfUEDVqM0"
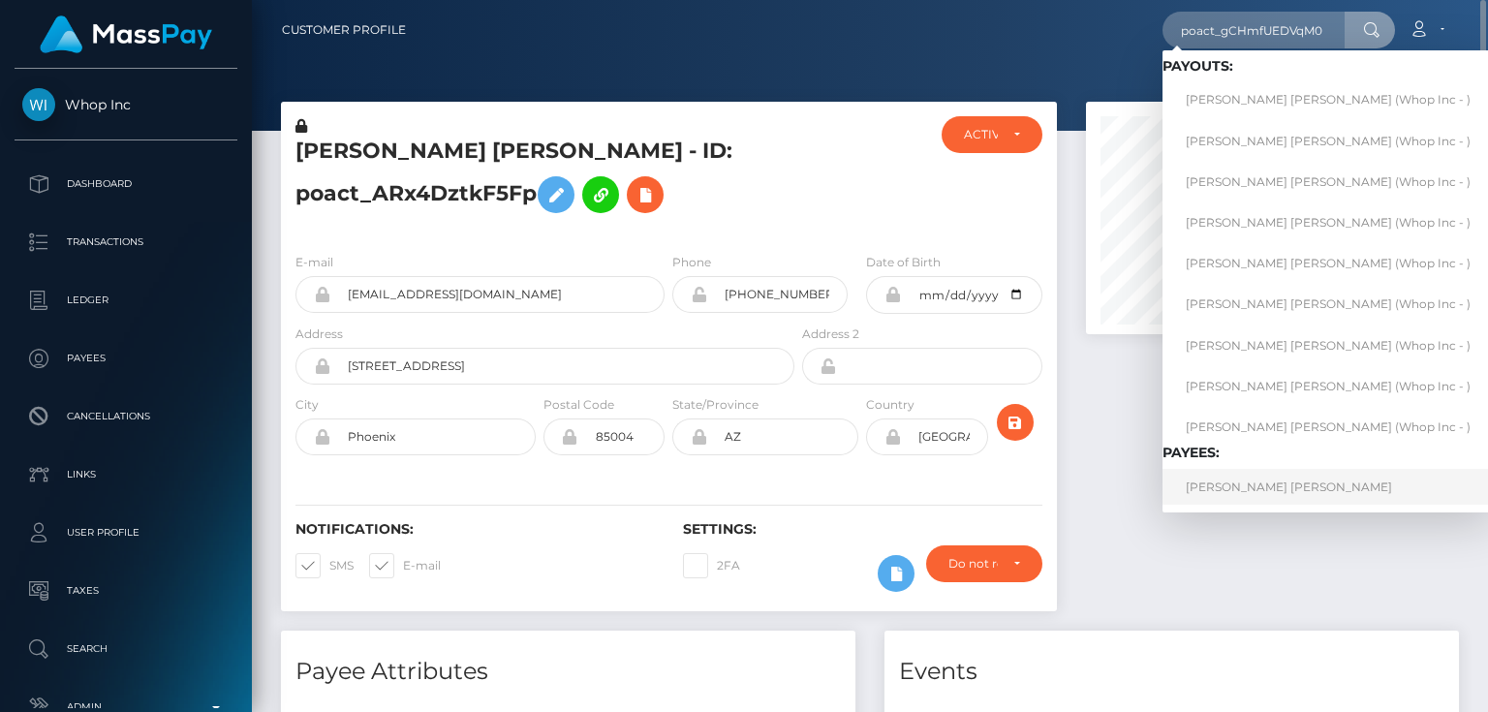
click at [1261, 477] on link "ZACHERY RASHEED TENNYSON LAKRAJ" at bounding box center [1327, 487] width 331 height 36
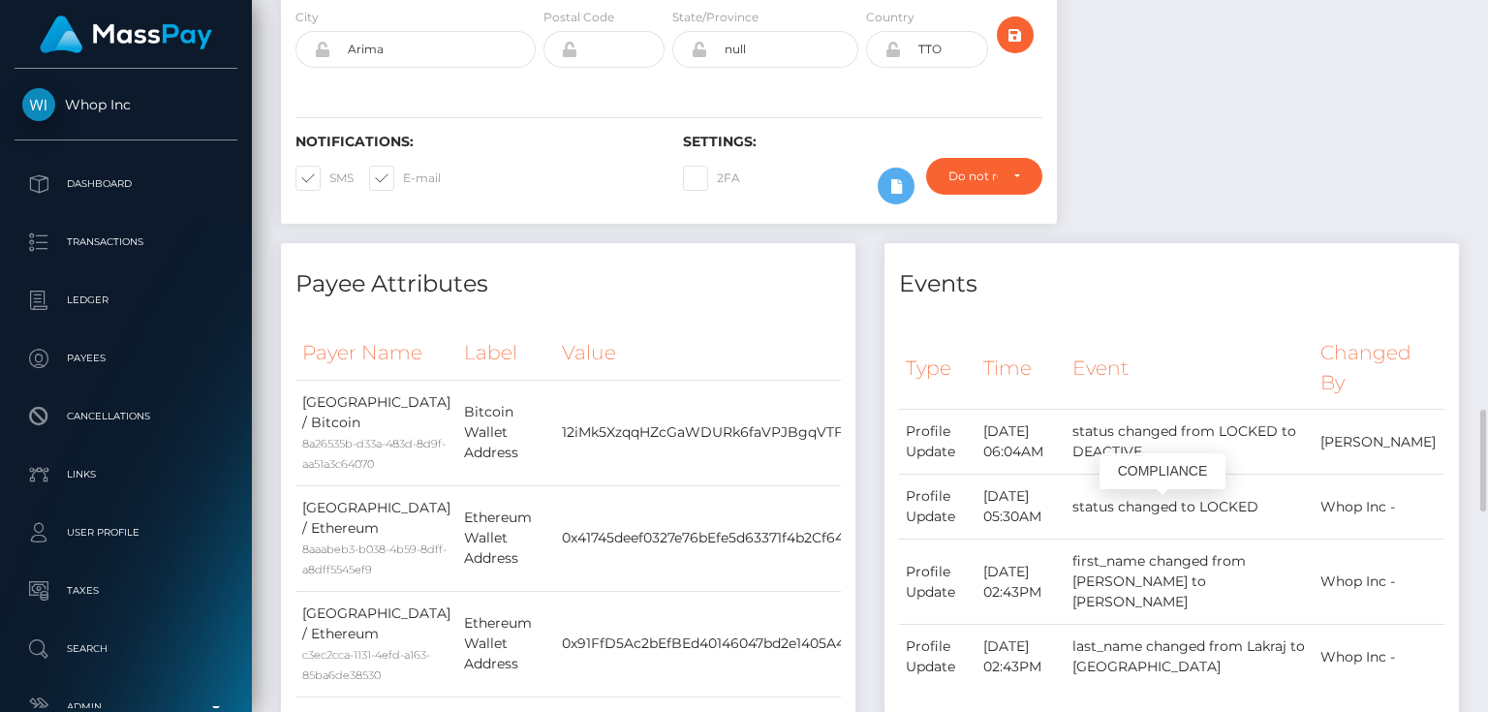
scroll to position [697, 0]
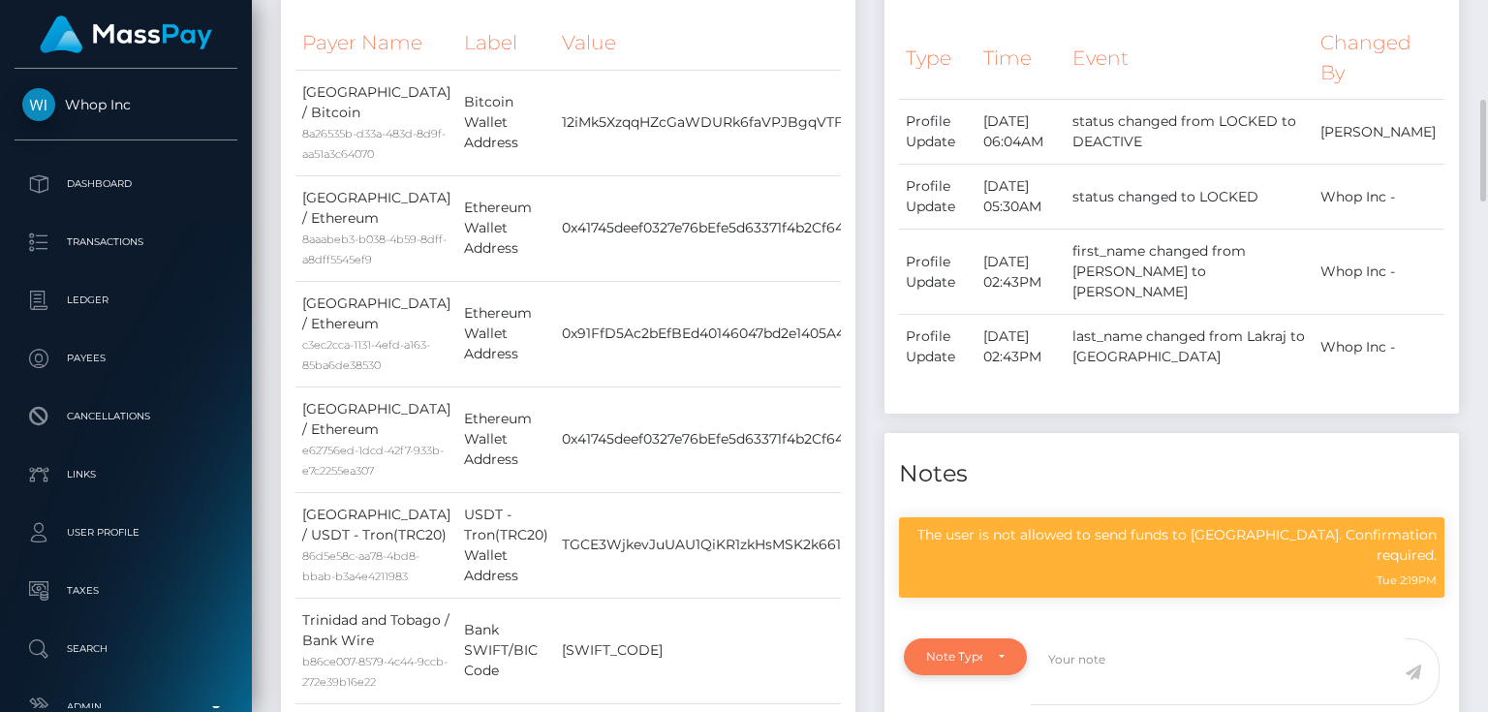
click at [955, 649] on div "Note Type" at bounding box center [954, 656] width 56 height 15
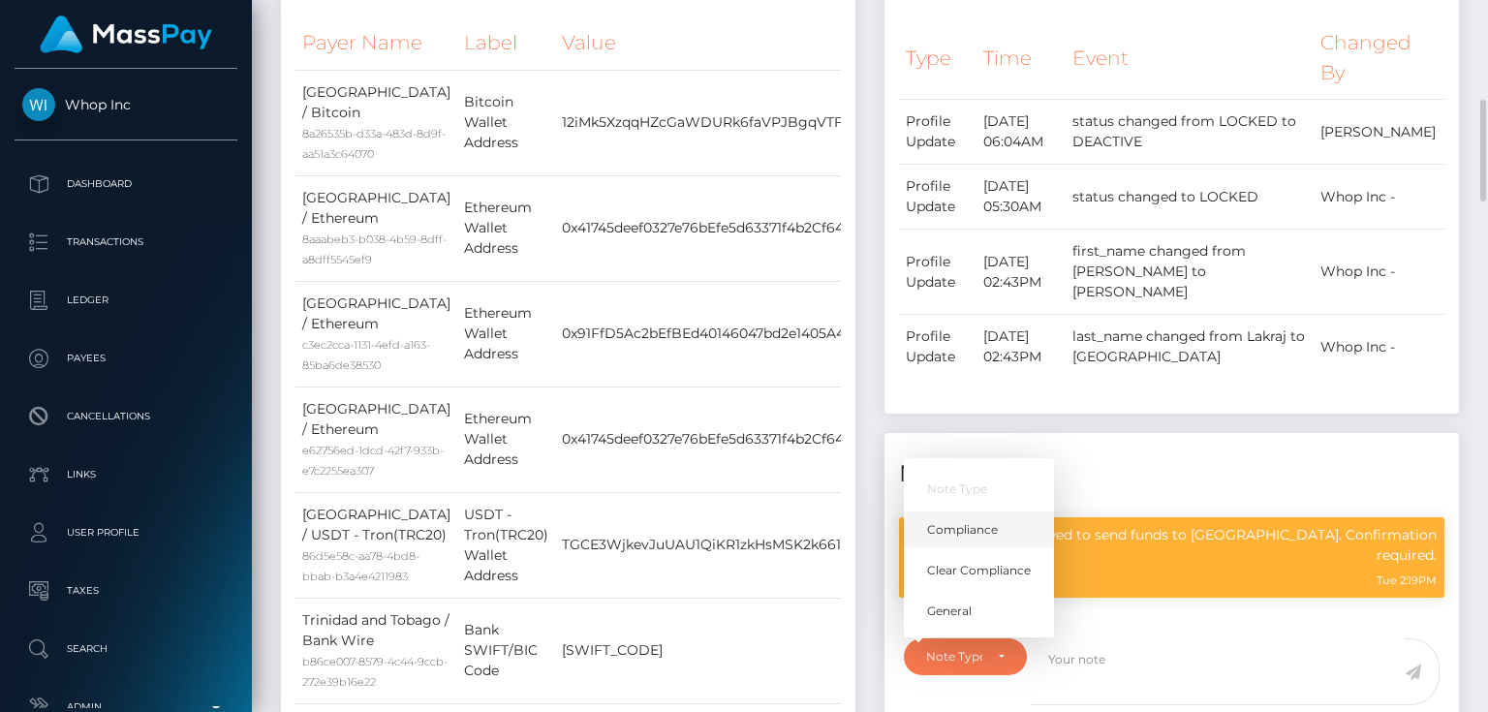
click at [982, 521] on span "Compliance" at bounding box center [962, 529] width 71 height 17
select select "COMPLIANCE"
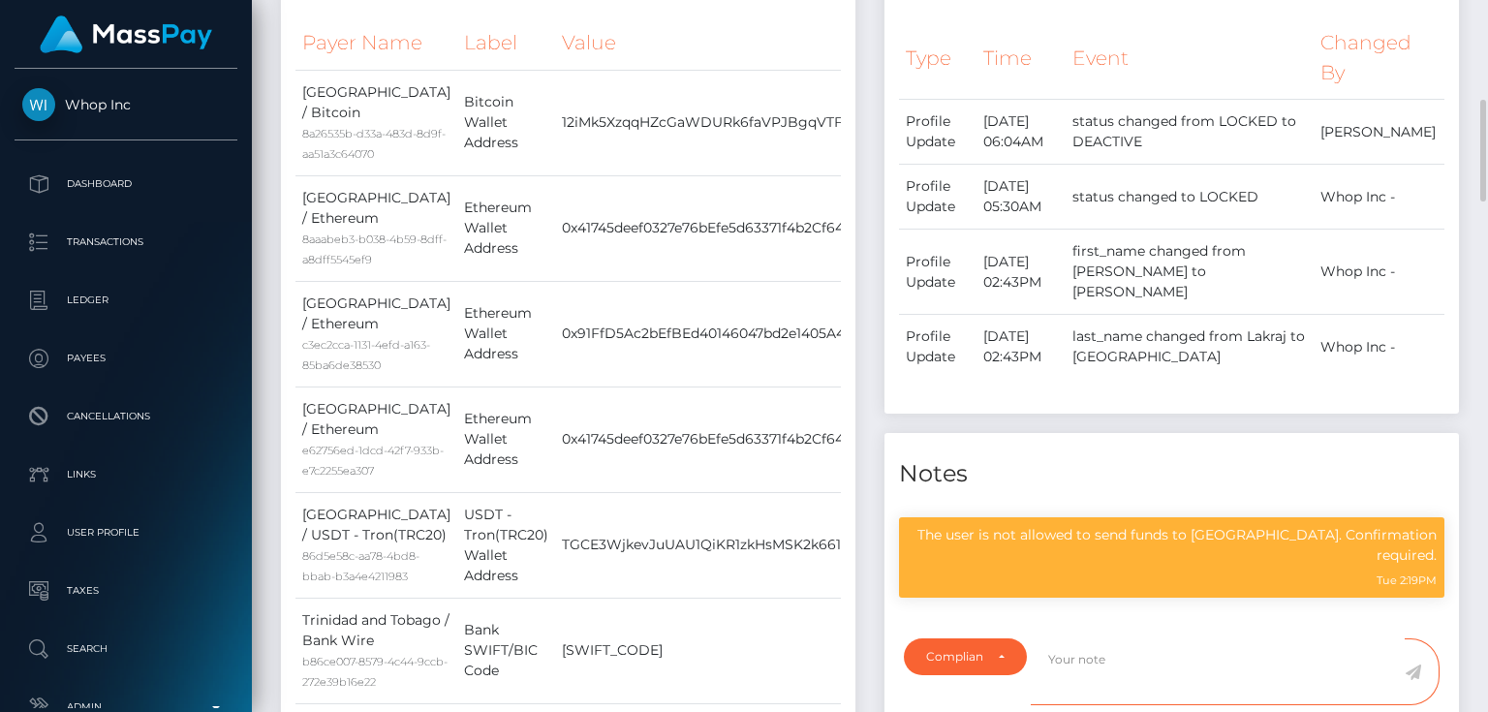
click at [1092, 638] on textarea at bounding box center [1218, 671] width 374 height 67
type textarea "C"
click at [1162, 638] on textarea "Confirmed in:" at bounding box center [1218, 671] width 374 height 67
paste textarea "129321"
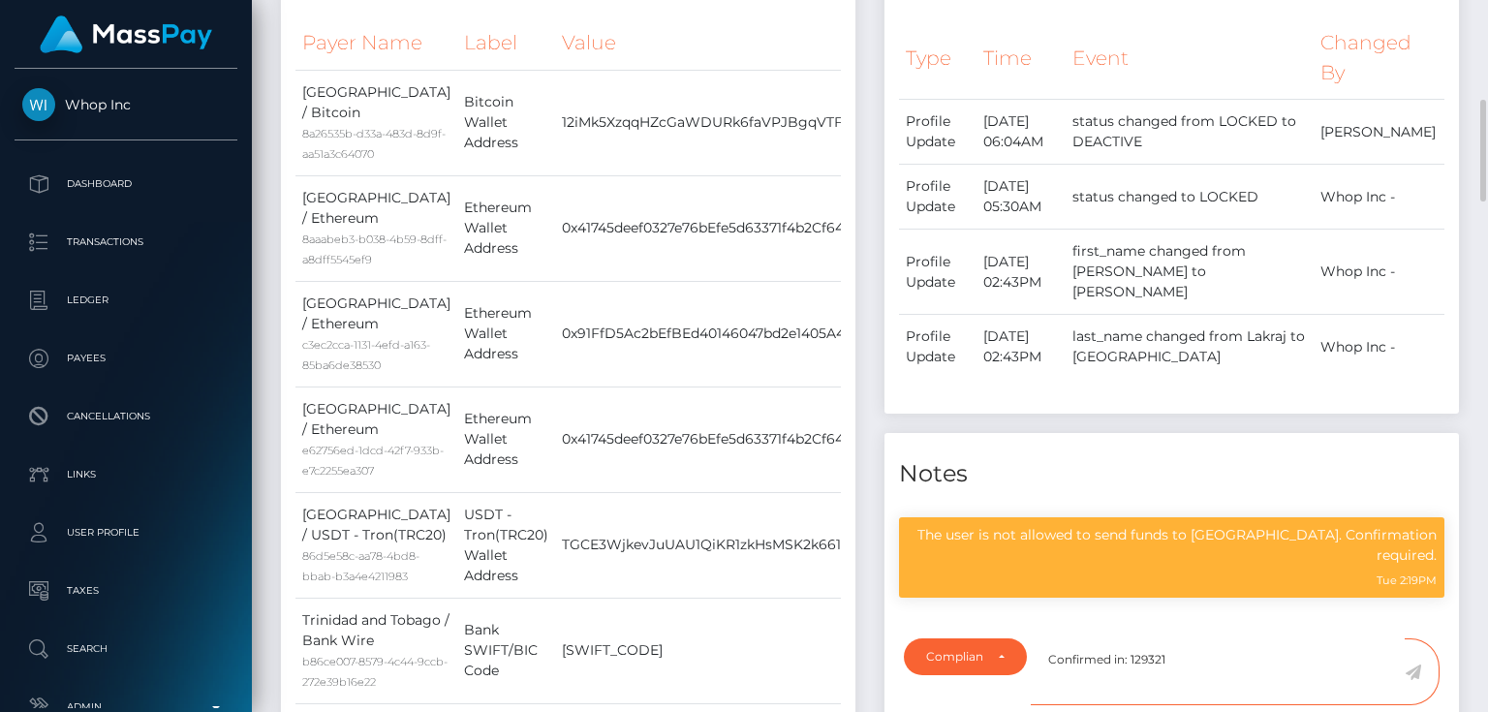
type textarea "Confirmed in: 129321"
click at [1414, 665] on icon at bounding box center [1413, 672] width 16 height 15
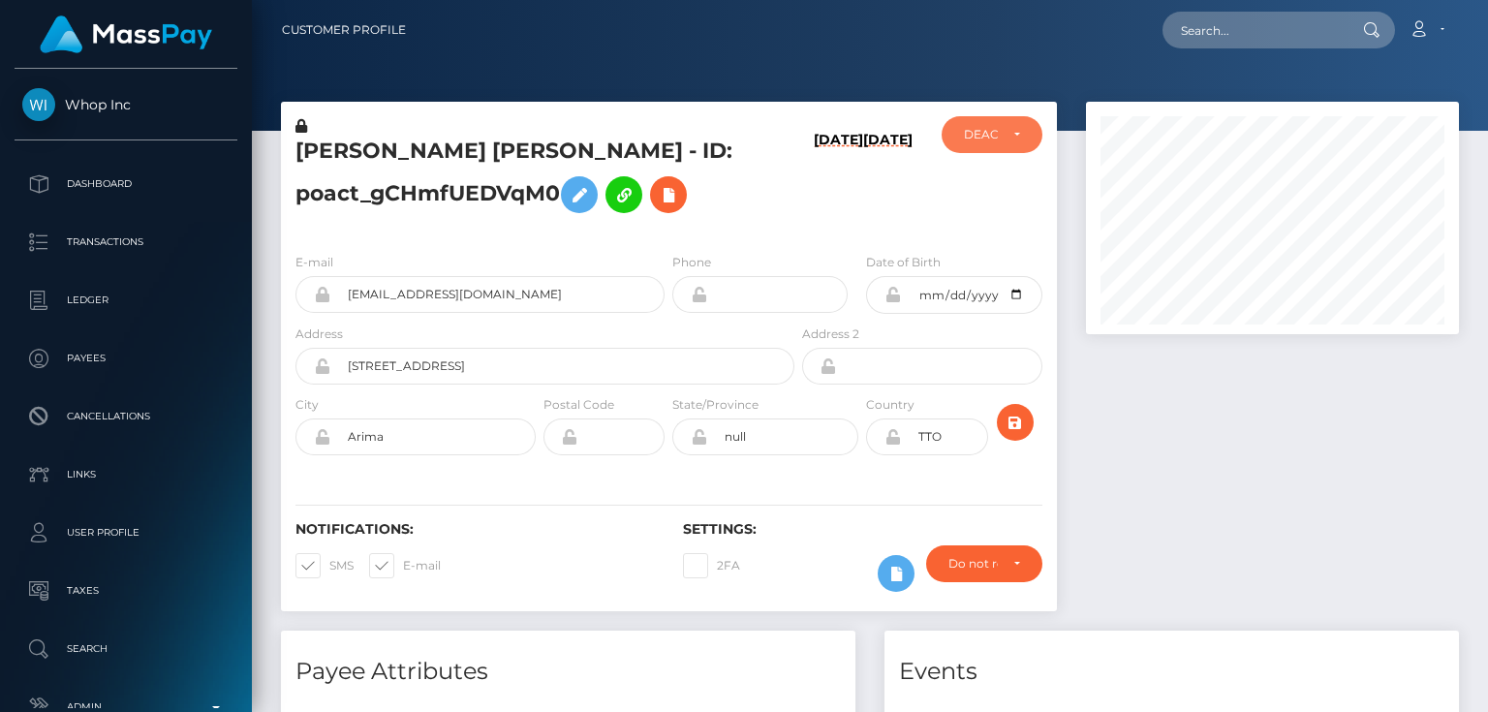
click at [1001, 147] on div "DEACTIVE" at bounding box center [992, 134] width 100 height 37
click at [1004, 179] on span "ACTIVE" at bounding box center [987, 186] width 44 height 17
select select "ACTIVE"
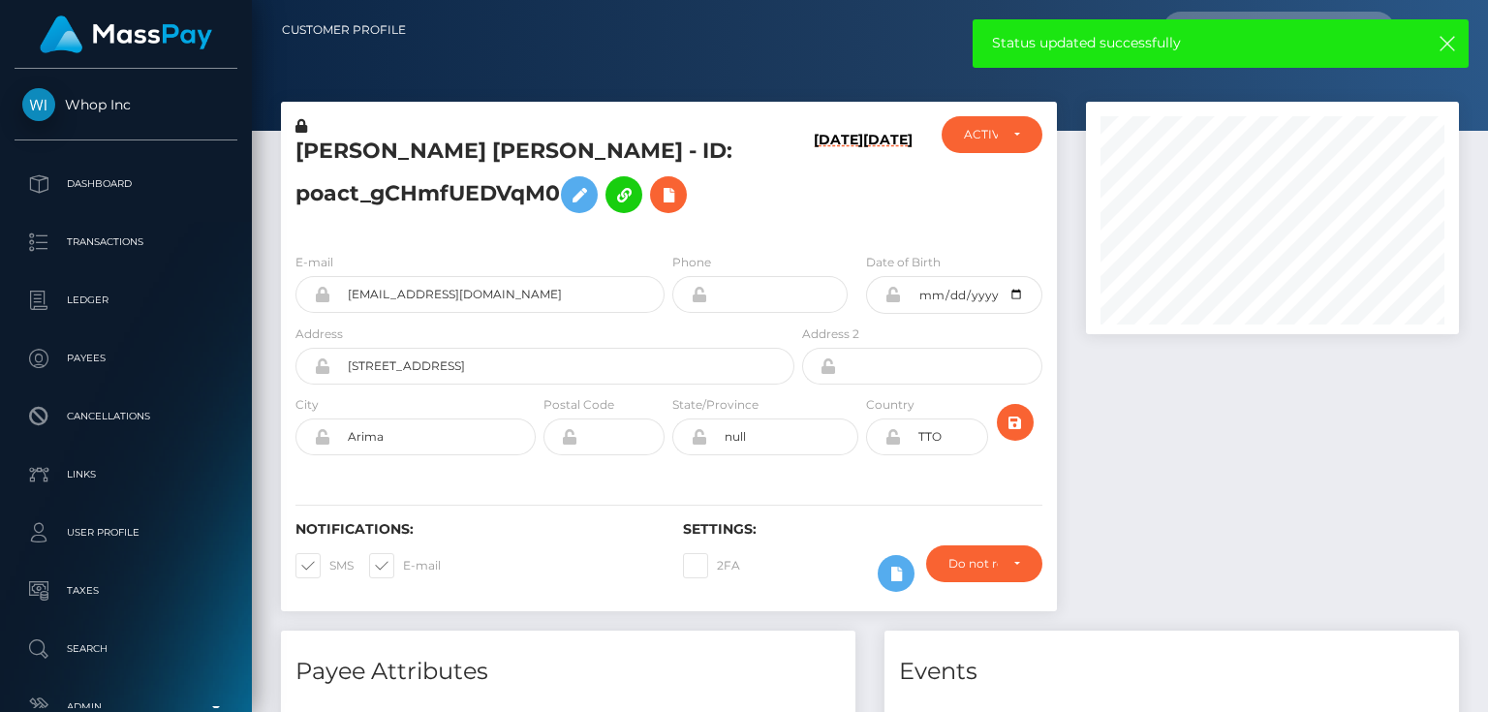
click at [519, 180] on h5 "[PERSON_NAME] [PERSON_NAME] - ID: poact_gCHmfUEDVqM0" at bounding box center [539, 180] width 488 height 86
copy h5 "[PERSON_NAME] [PERSON_NAME] - ID: poact_gCHmfUEDVqM0"
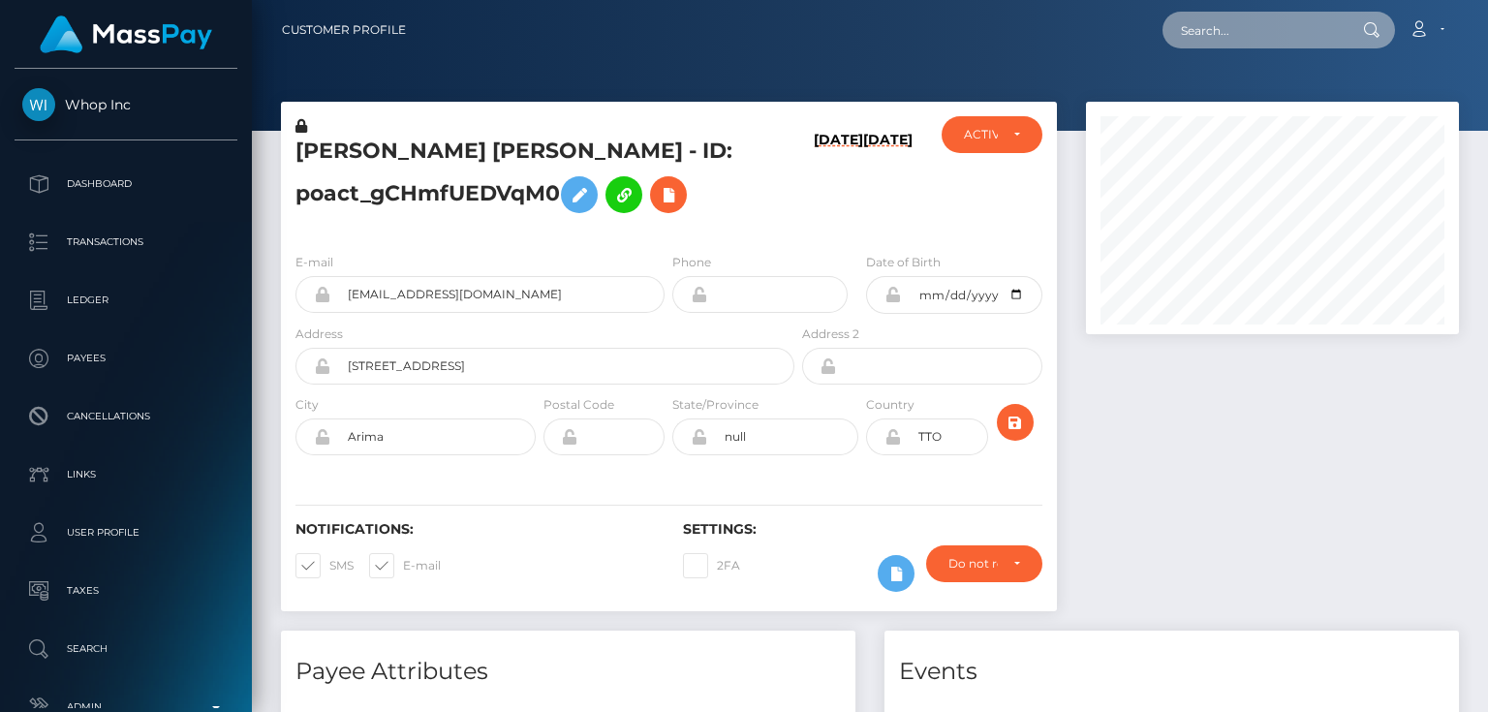
paste input "poact_8wrfllZEs1jK"
type input "poact_8wrfllZEs1jK"
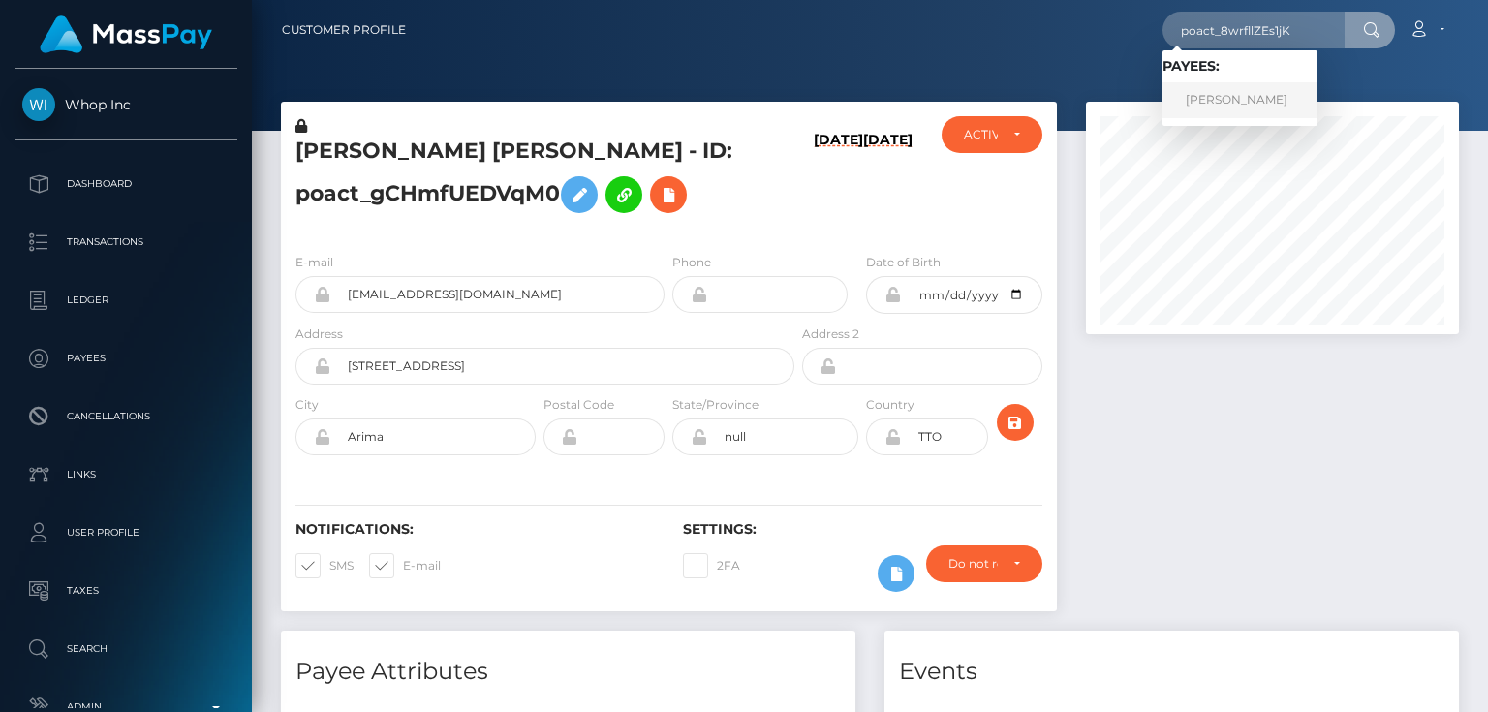
click at [1226, 105] on link "Aasir Mehmood" at bounding box center [1239, 100] width 155 height 36
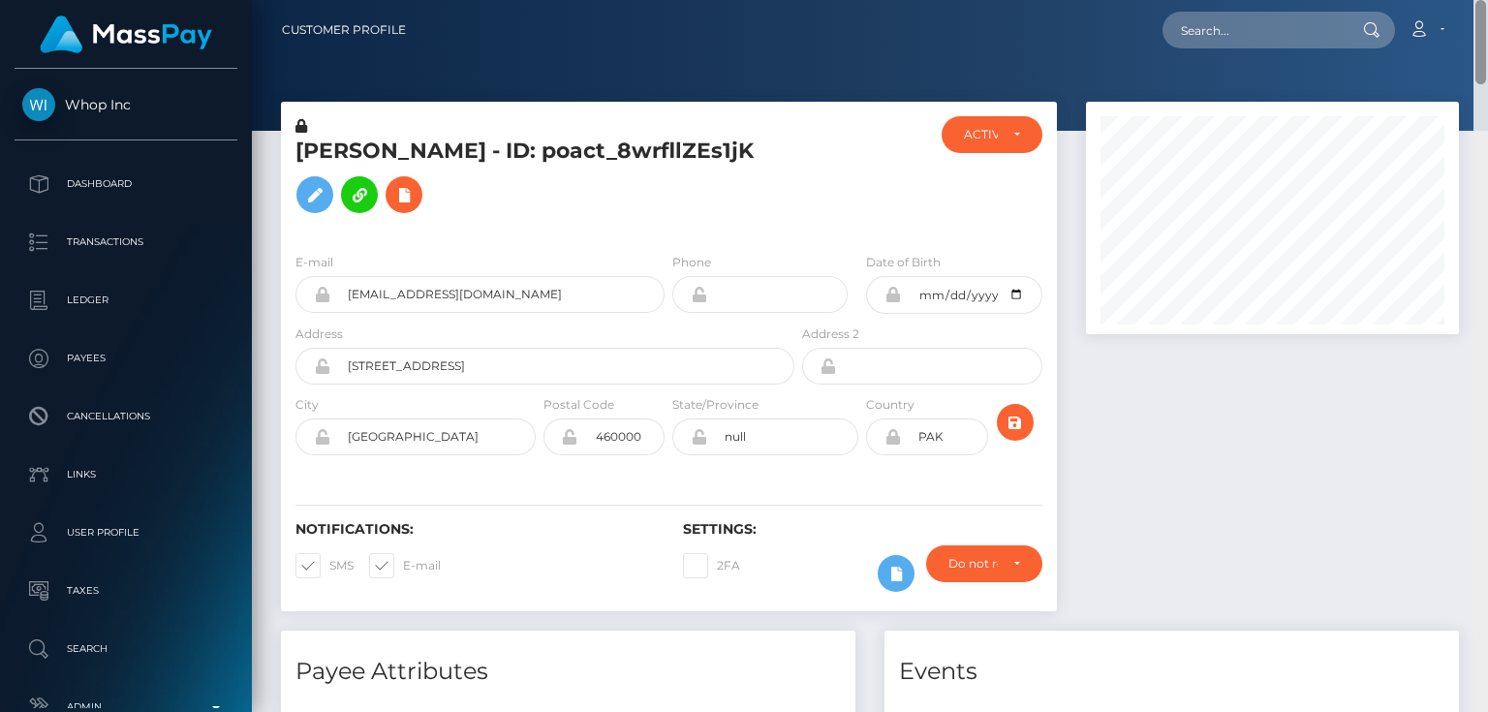
drag, startPoint x: 1480, startPoint y: 577, endPoint x: 1487, endPoint y: -82, distance: 659.7
click at [1487, 0] on html "Whop Inc Dashboard Transactions Ledger Payees Cancellations Links" at bounding box center [744, 356] width 1488 height 712
click at [562, 173] on h5 "[PERSON_NAME] - ID: poact_8wrfllZEs1jK" at bounding box center [539, 180] width 488 height 86
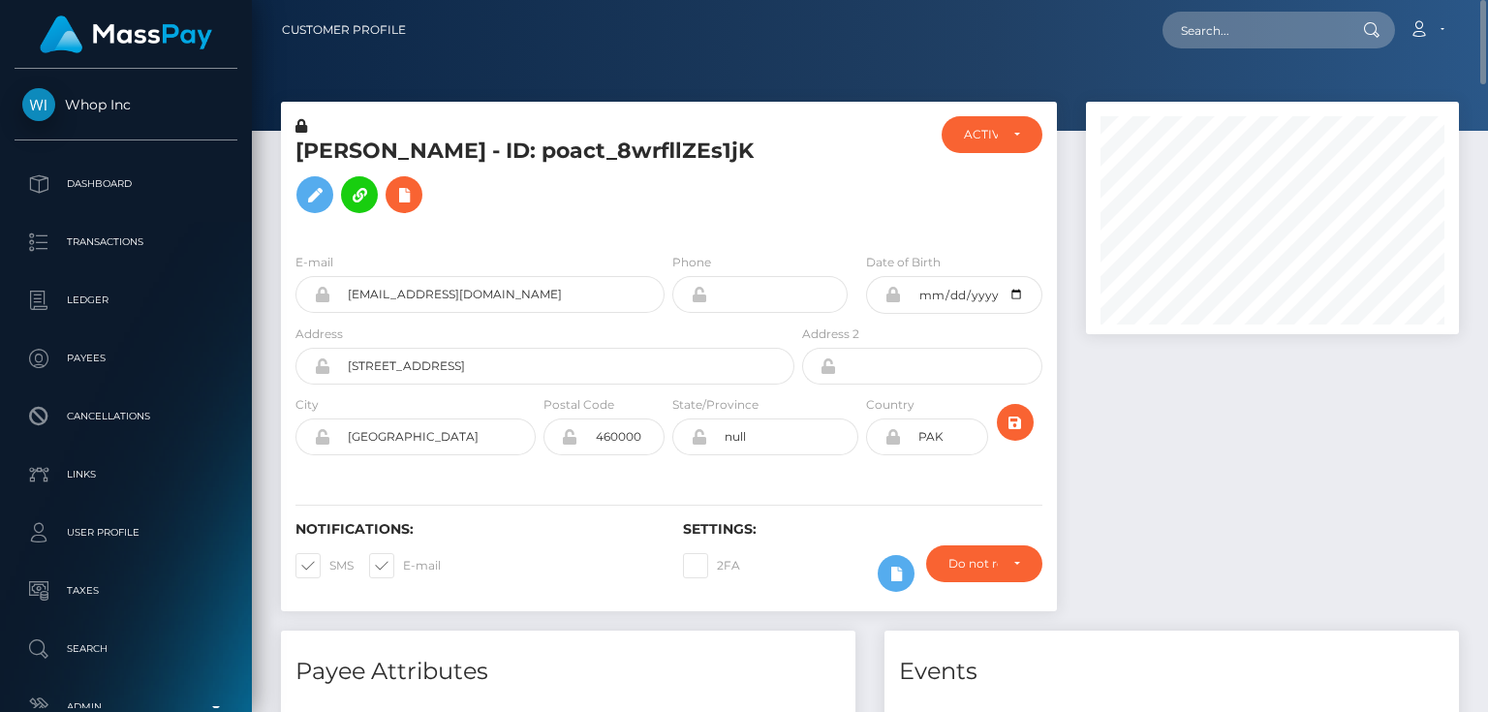
copy h5 "[PERSON_NAME] - ID: poact_8wrfllZEs1jK"
paste input "poact_ZBq6FOH9j7yj"
type input "poact_ZBq6FOH9j7yj"
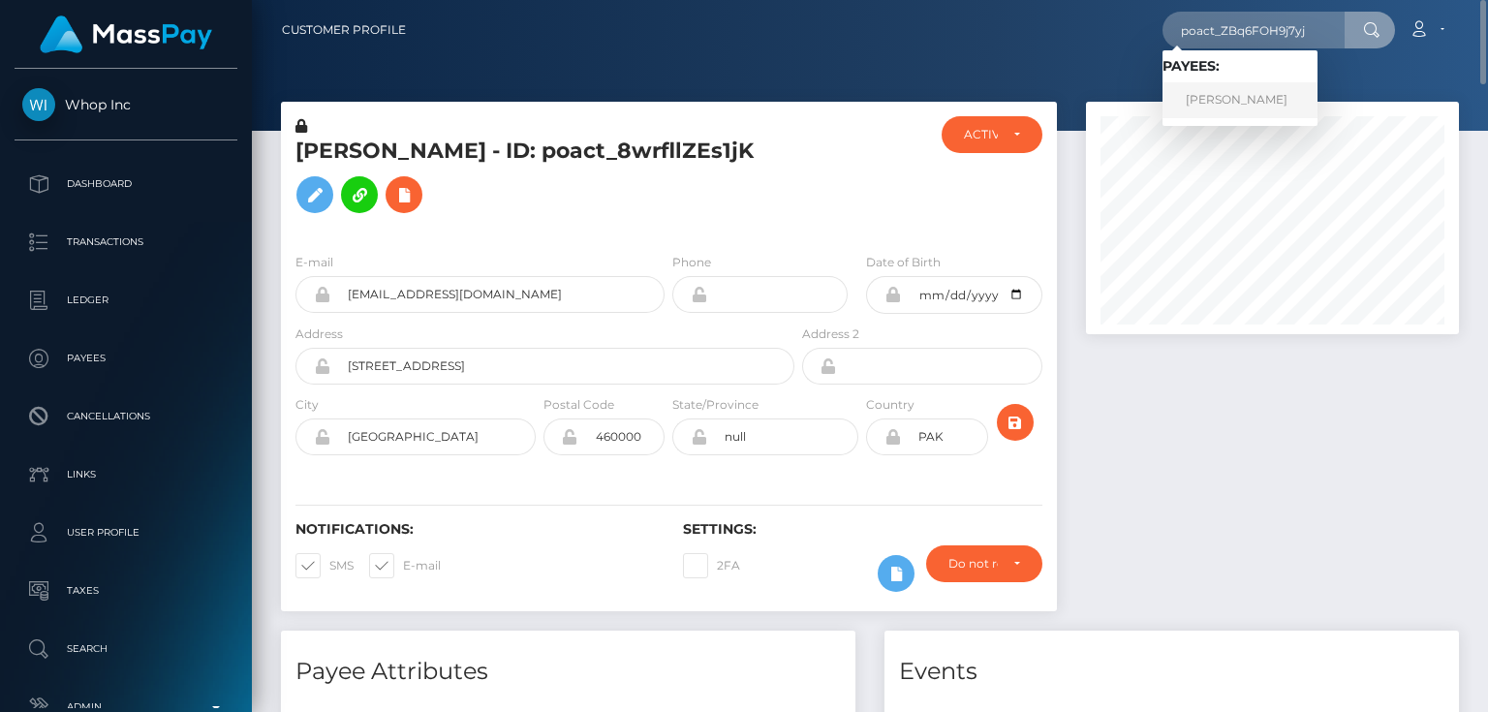
click at [1240, 97] on link "Shiva Tiwari" at bounding box center [1239, 100] width 155 height 36
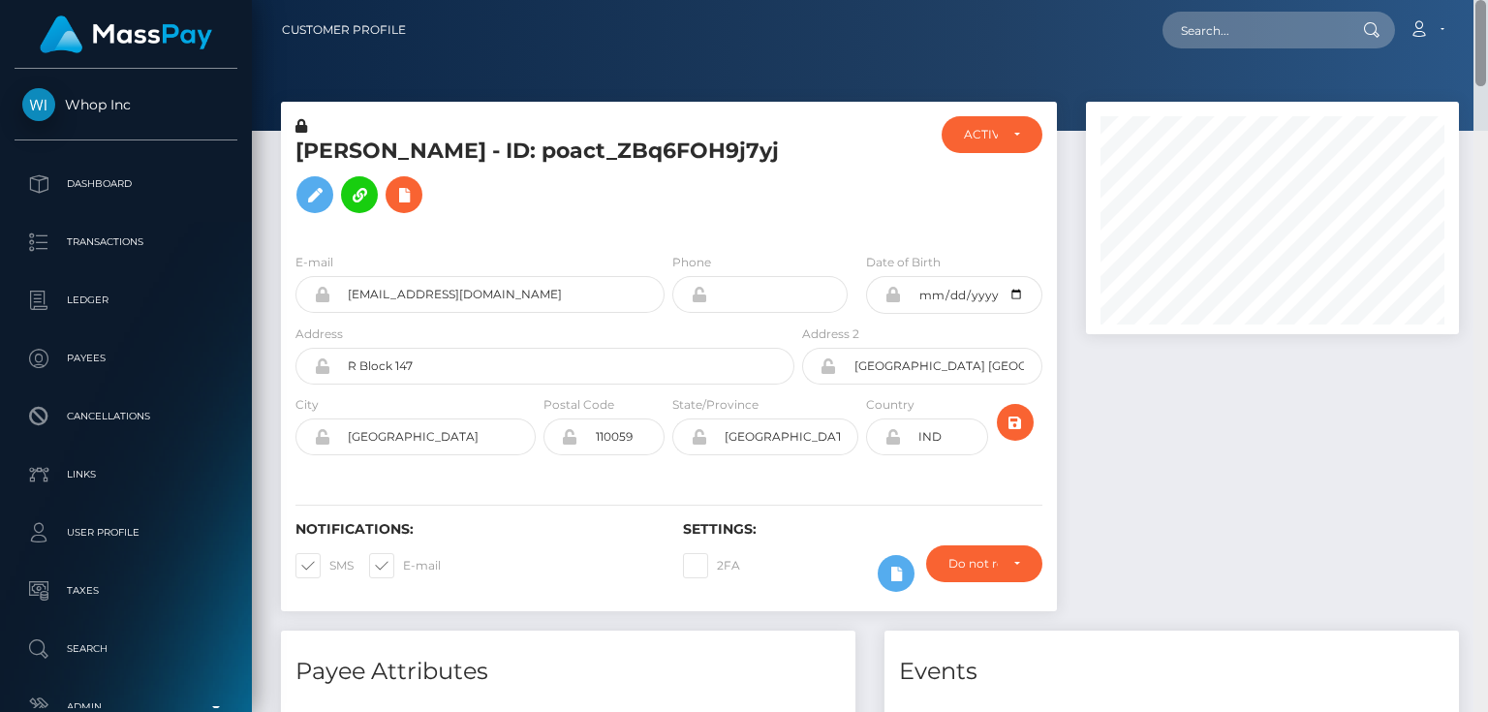
drag, startPoint x: 1481, startPoint y: 146, endPoint x: 1487, endPoint y: -94, distance: 240.3
click at [1487, 0] on html "Whop Inc Dashboard Transactions Ledger Payees Cancellations Links" at bounding box center [744, 356] width 1488 height 712
click at [531, 159] on h5 "Shiva Tiwari - ID: poact_ZBq6FOH9j7yj" at bounding box center [539, 180] width 488 height 86
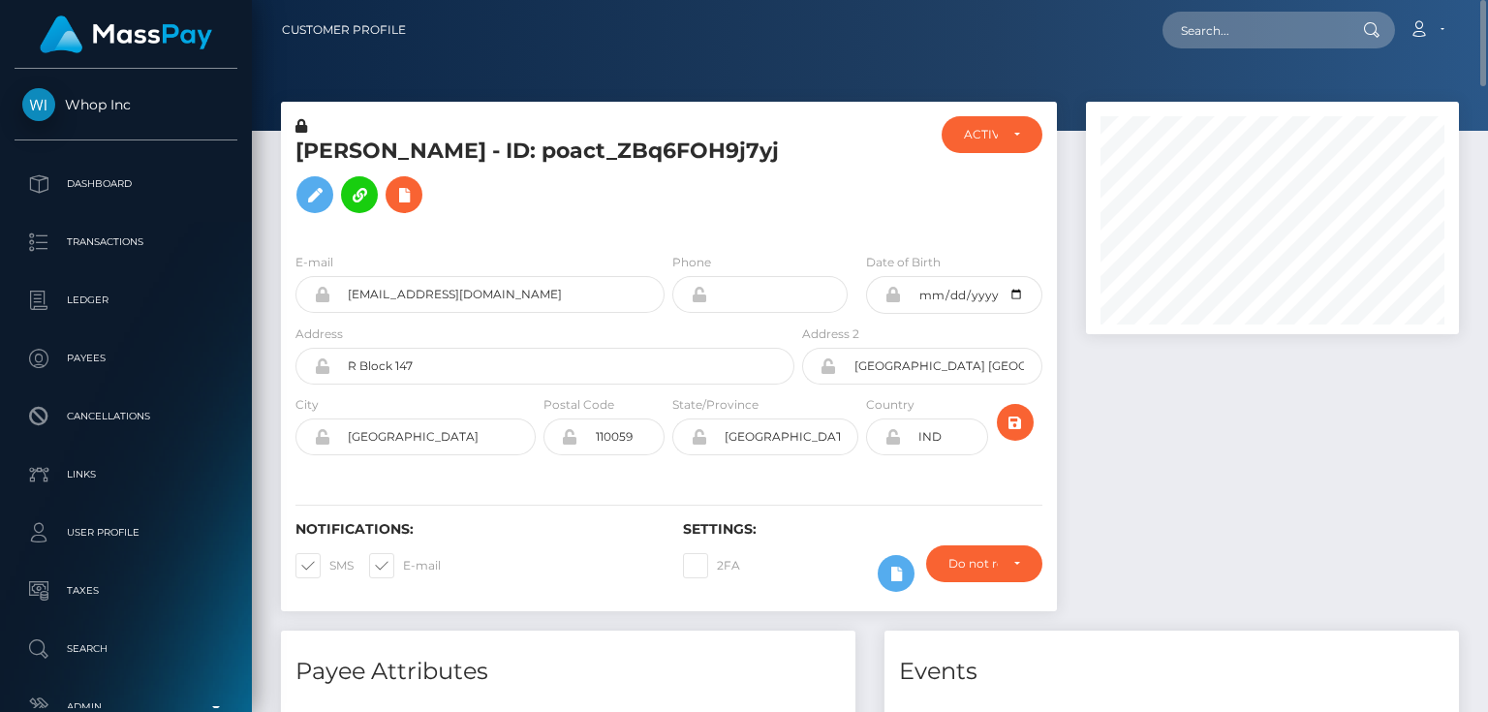
copy h5 "Shiva Tiwari - ID: poact_ZBq6FOH9j7yj"
paste input "poact_wuFmzXZb7SkT"
type input "poact_wuFmzXZb7SkT"
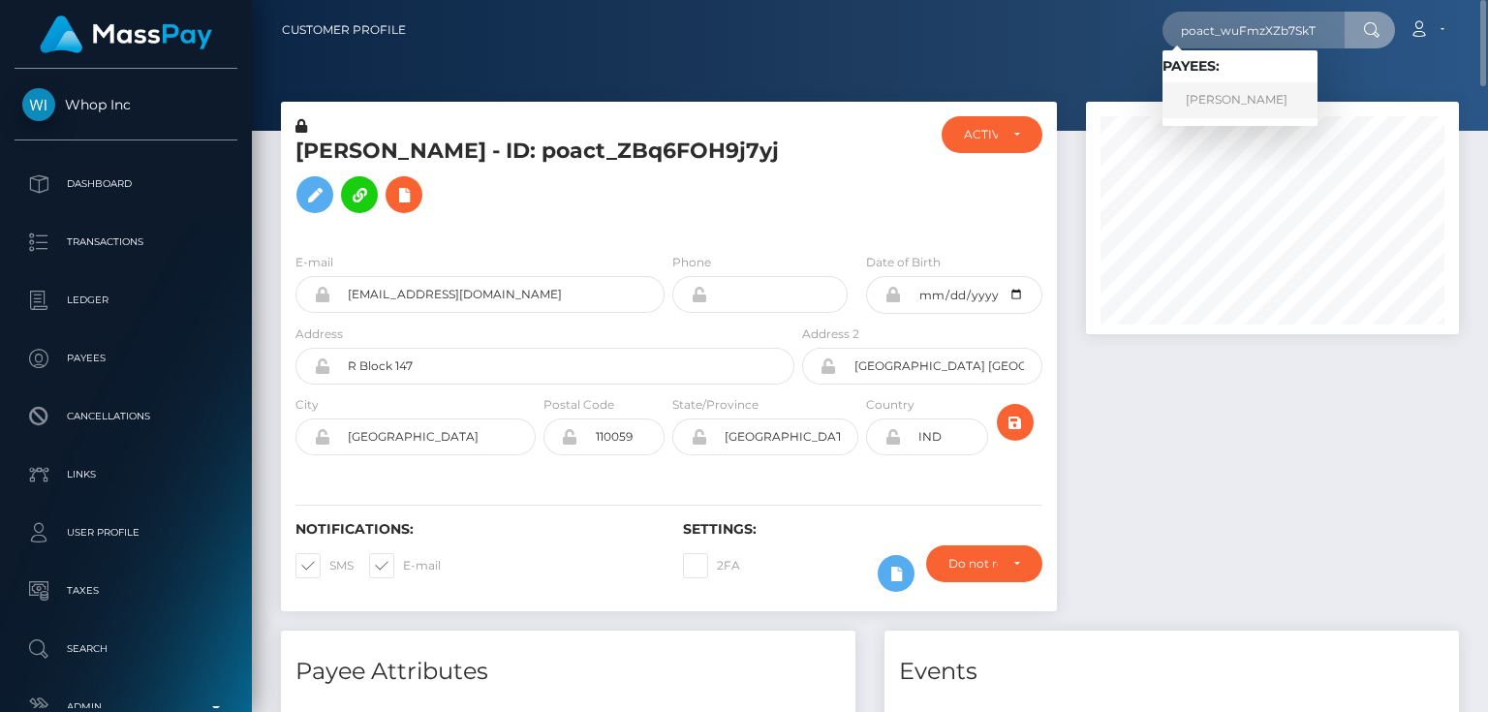
click at [1253, 99] on link "Mohamed Mohsen" at bounding box center [1239, 100] width 155 height 36
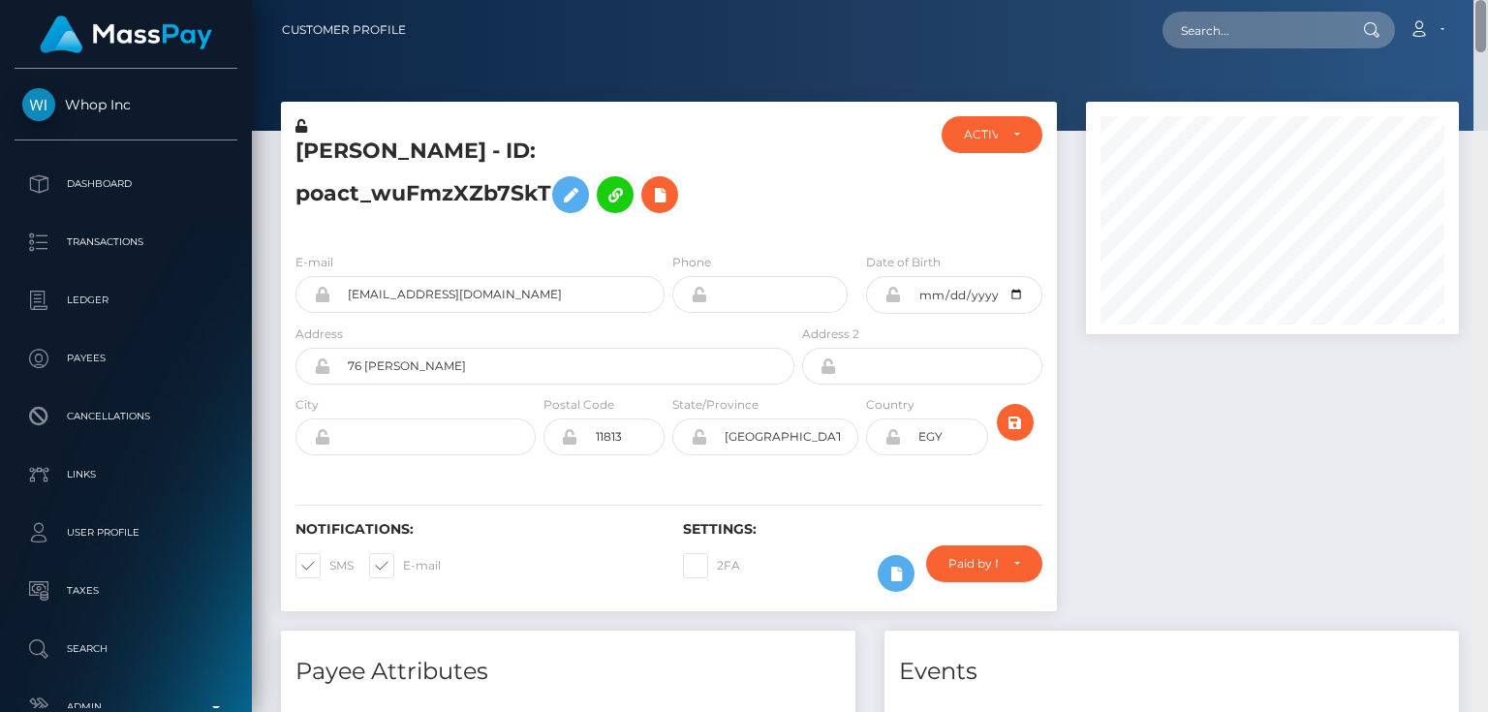
drag, startPoint x: 1481, startPoint y: 687, endPoint x: 1487, endPoint y: -69, distance: 755.6
click at [1487, 0] on html "Whop Inc Dashboard Transactions Ledger Payees Cancellations Links" at bounding box center [744, 356] width 1488 height 712
click at [391, 202] on h5 "Mohamed Mohsen - ID: poact_wuFmzXZb7SkT" at bounding box center [539, 180] width 488 height 86
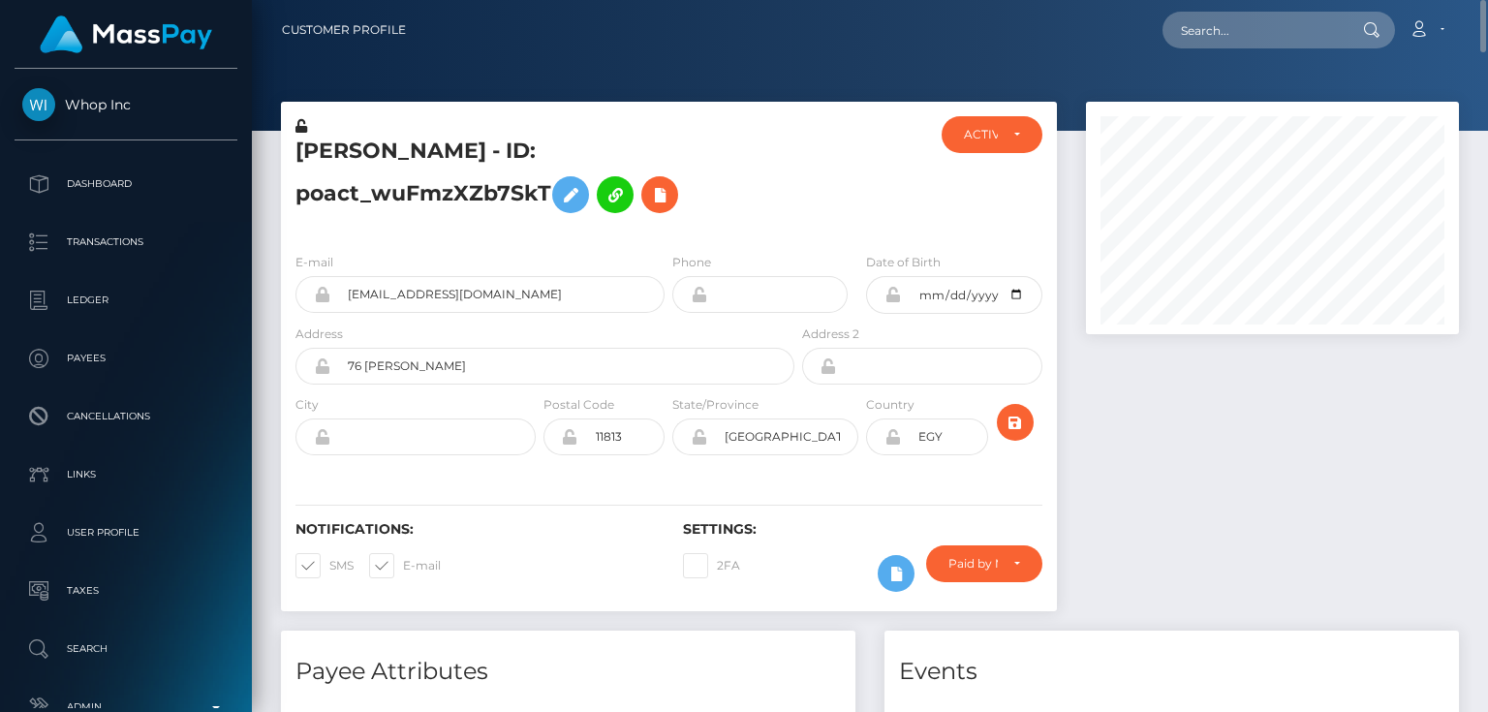
copy h5 "Mohamed Mohsen - ID: poact_wuFmzXZb7SkT"
drag, startPoint x: 1482, startPoint y: 404, endPoint x: 1487, endPoint y: 4, distance: 400.1
click at [1487, 4] on div "Customer Profile Loading... Loading..." at bounding box center [870, 356] width 1236 height 712
paste input "poact_G67SbH5Xhy6N"
type input "poact_G67SbH5Xhy6N"
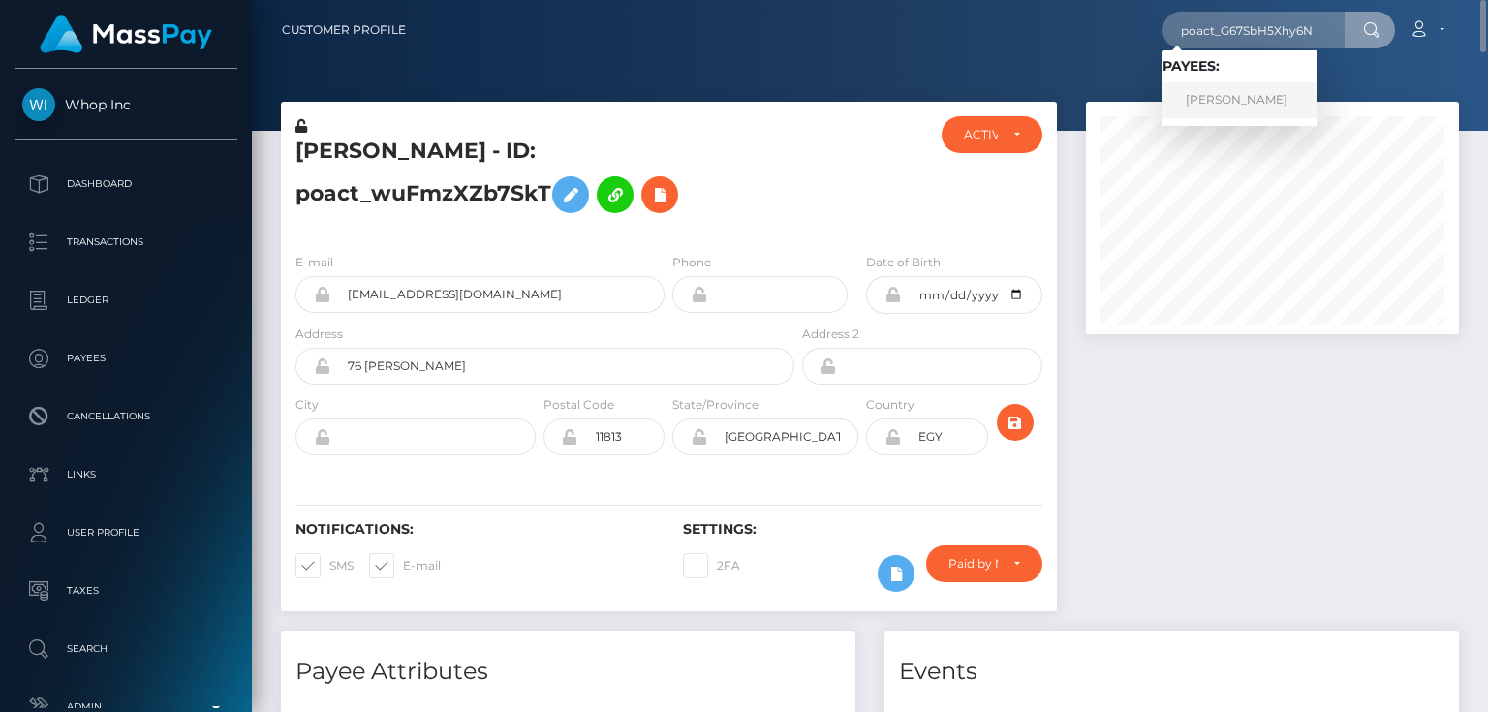
click at [1240, 101] on link "Rounak Kumar" at bounding box center [1239, 100] width 155 height 36
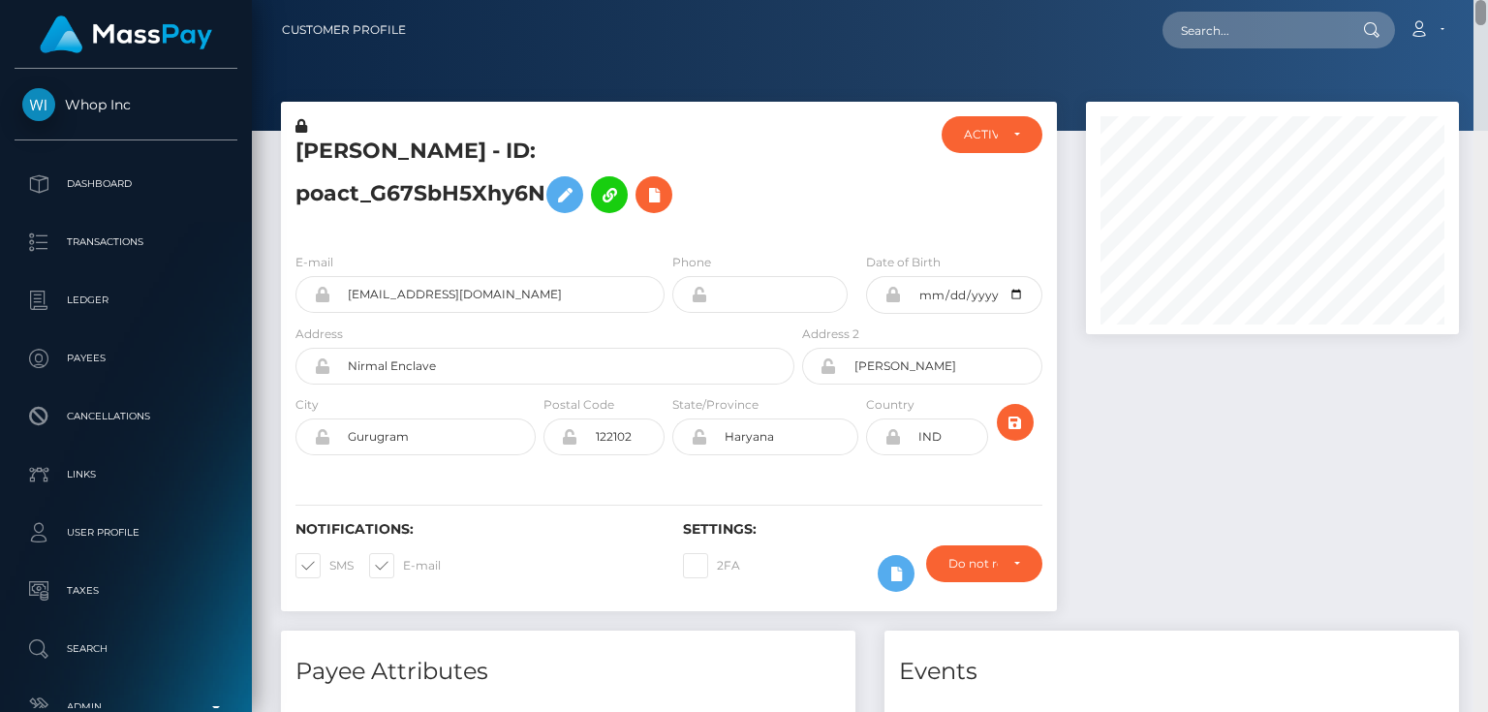
drag, startPoint x: 1480, startPoint y: 557, endPoint x: 1487, endPoint y: -94, distance: 651.0
click at [1487, 0] on html "Whop Inc Dashboard Transactions Ledger Payees Cancellations Links" at bounding box center [744, 356] width 1488 height 712
click at [514, 147] on h5 "[PERSON_NAME] - ID: poact_G67SbH5Xhy6N" at bounding box center [539, 180] width 488 height 86
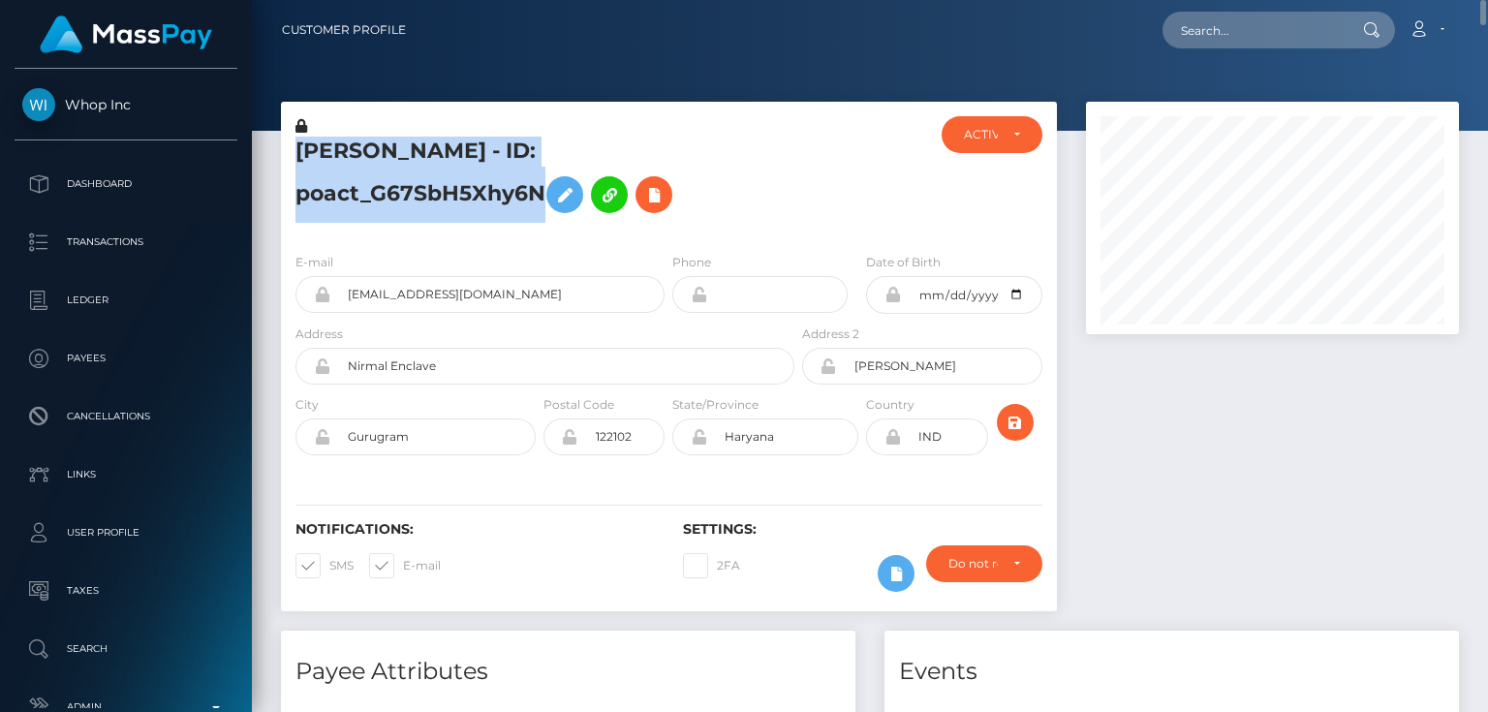
copy h5 "[PERSON_NAME] - ID: poact_G67SbH5Xhy6N"
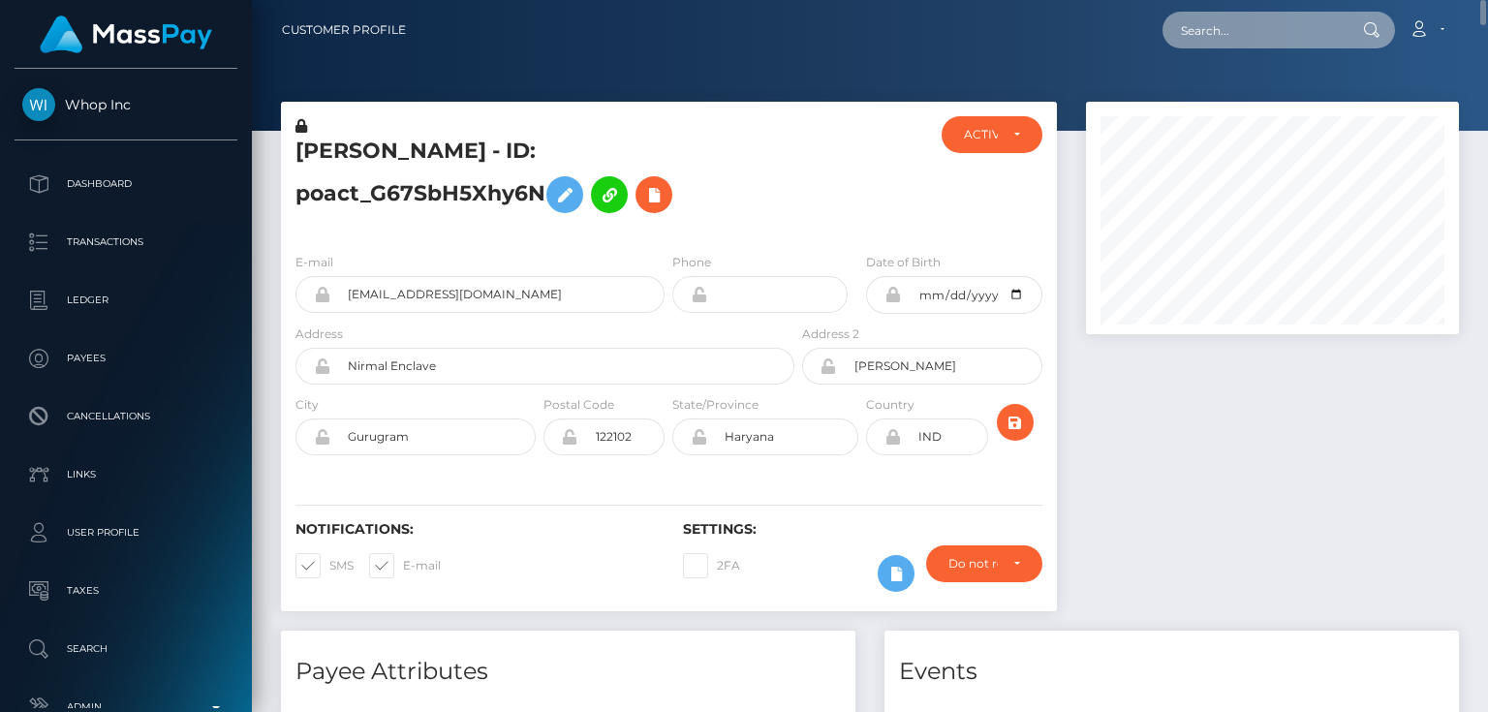
paste input "poact_4hqLWDioIp7F,"
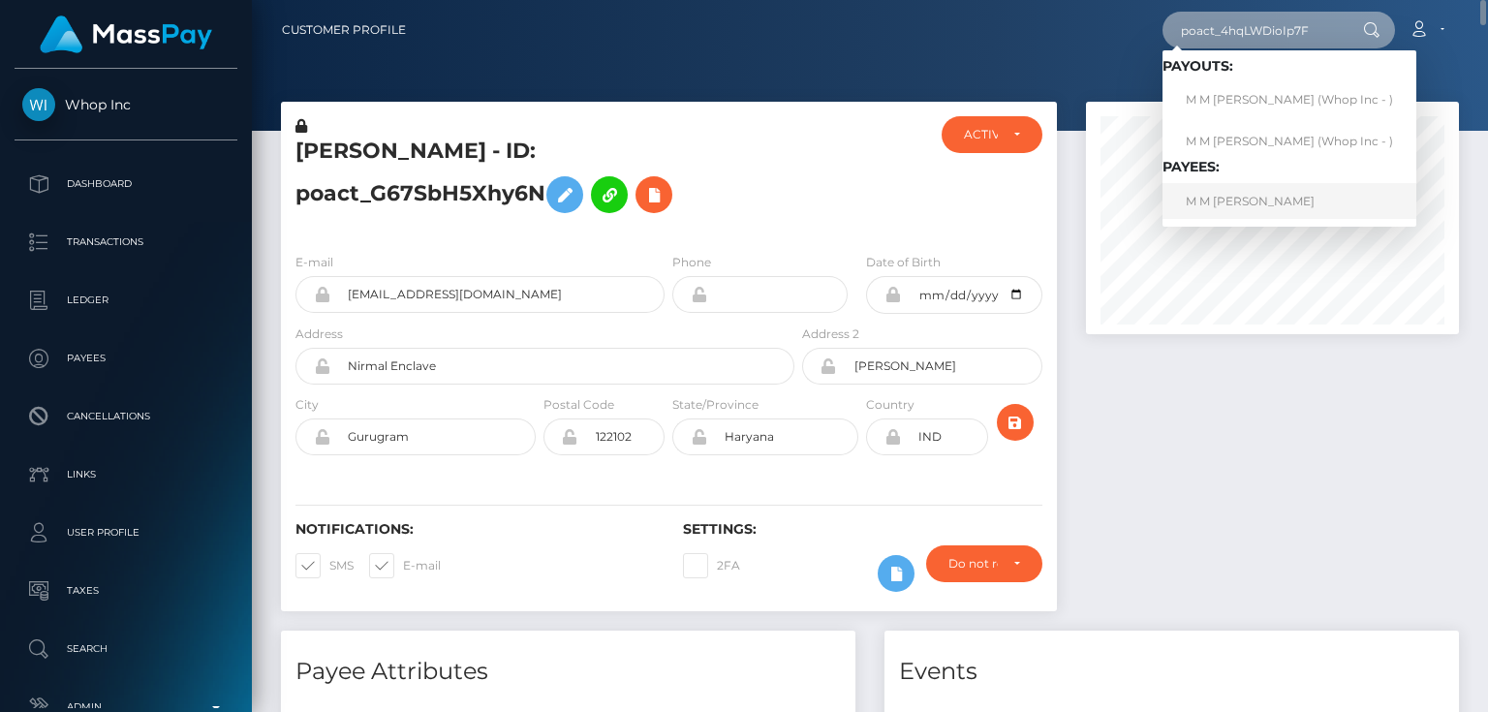
type input "poact_4hqLWDioIp7F"
click at [1259, 198] on link "M M [PERSON_NAME]" at bounding box center [1289, 201] width 254 height 36
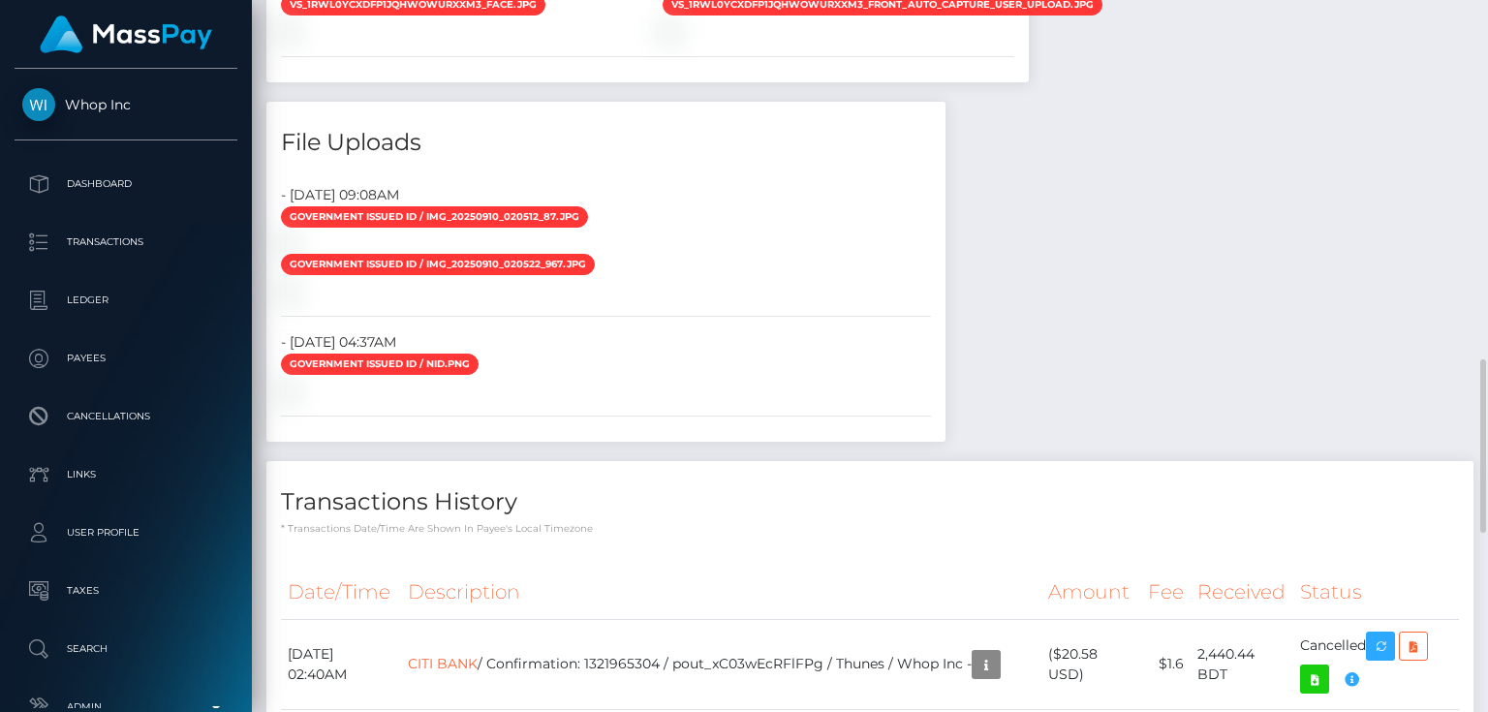
scroll to position [1240, 0]
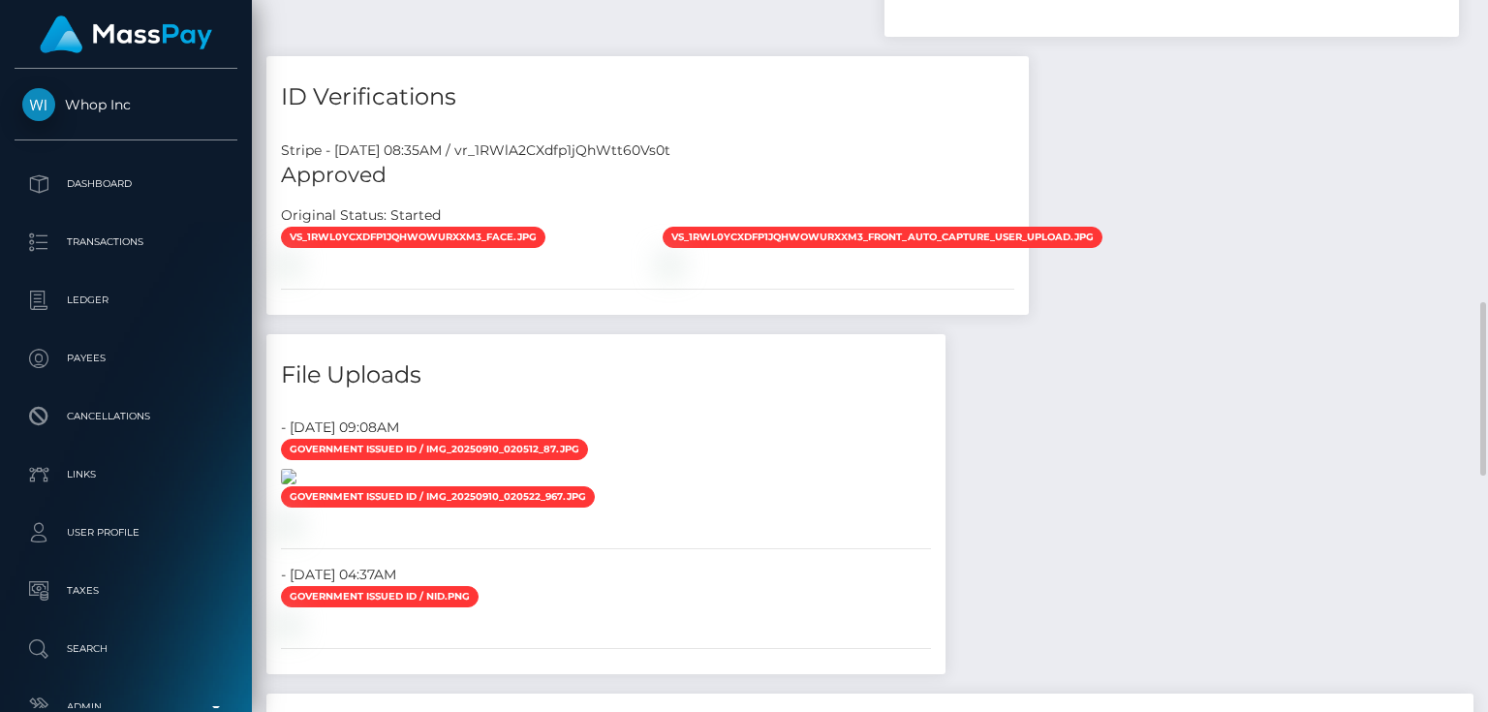
click at [296, 484] on img at bounding box center [288, 476] width 15 height 15
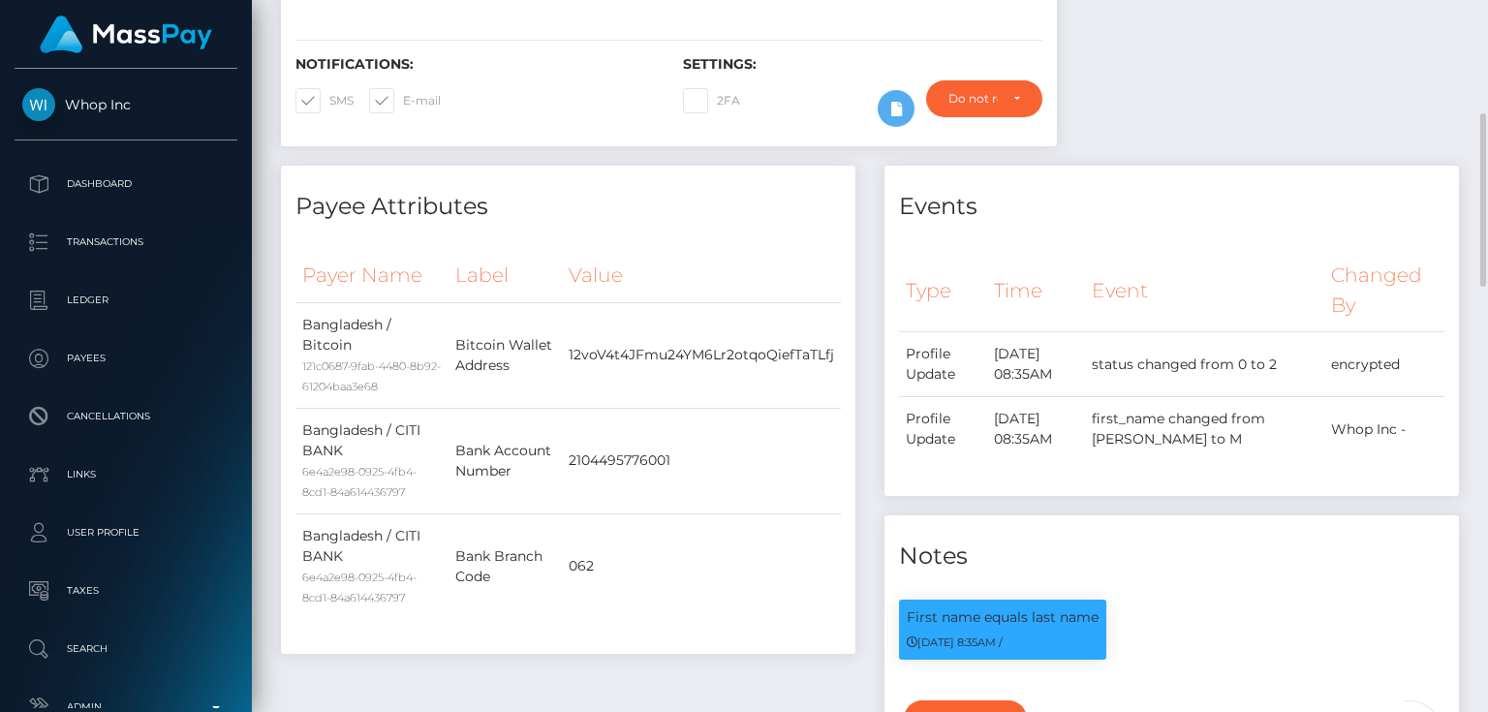
scroll to position [155, 0]
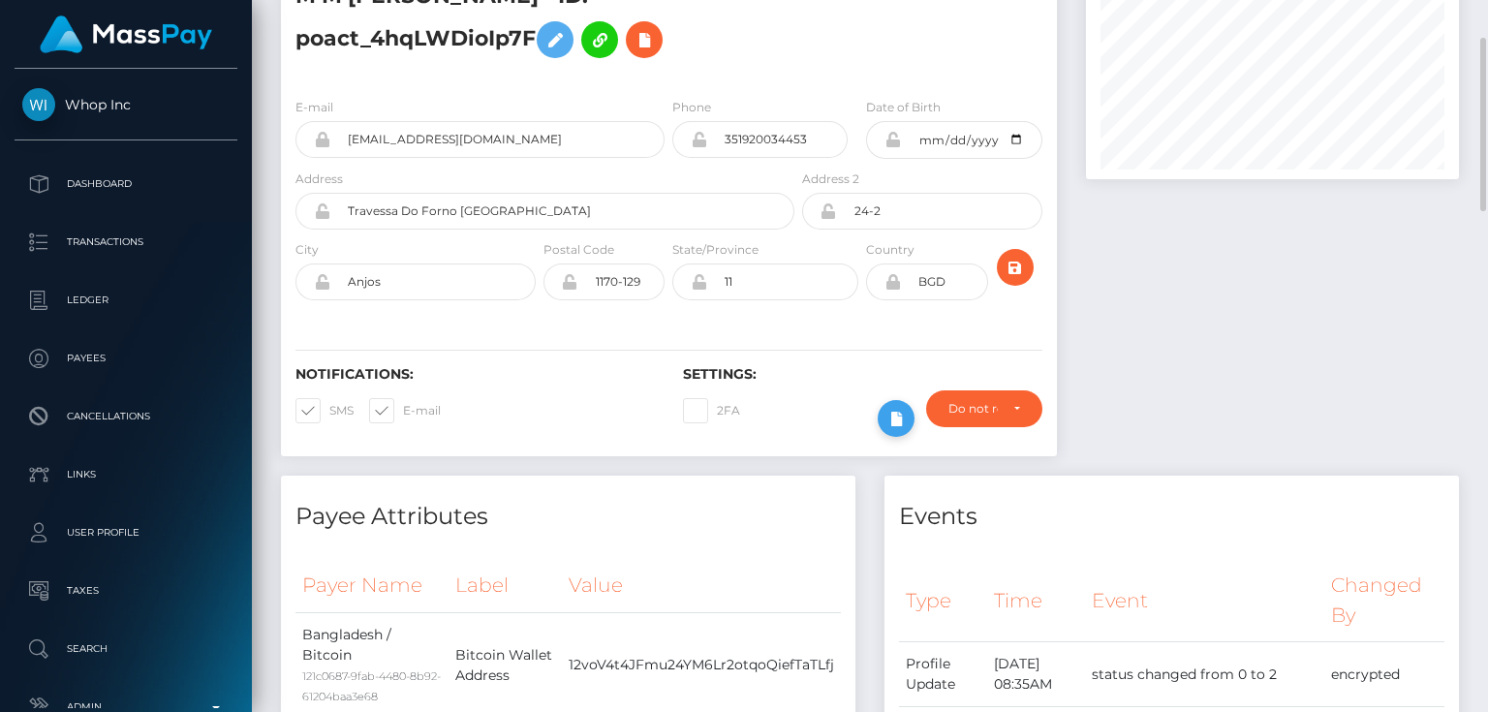
click at [890, 418] on icon at bounding box center [895, 419] width 23 height 24
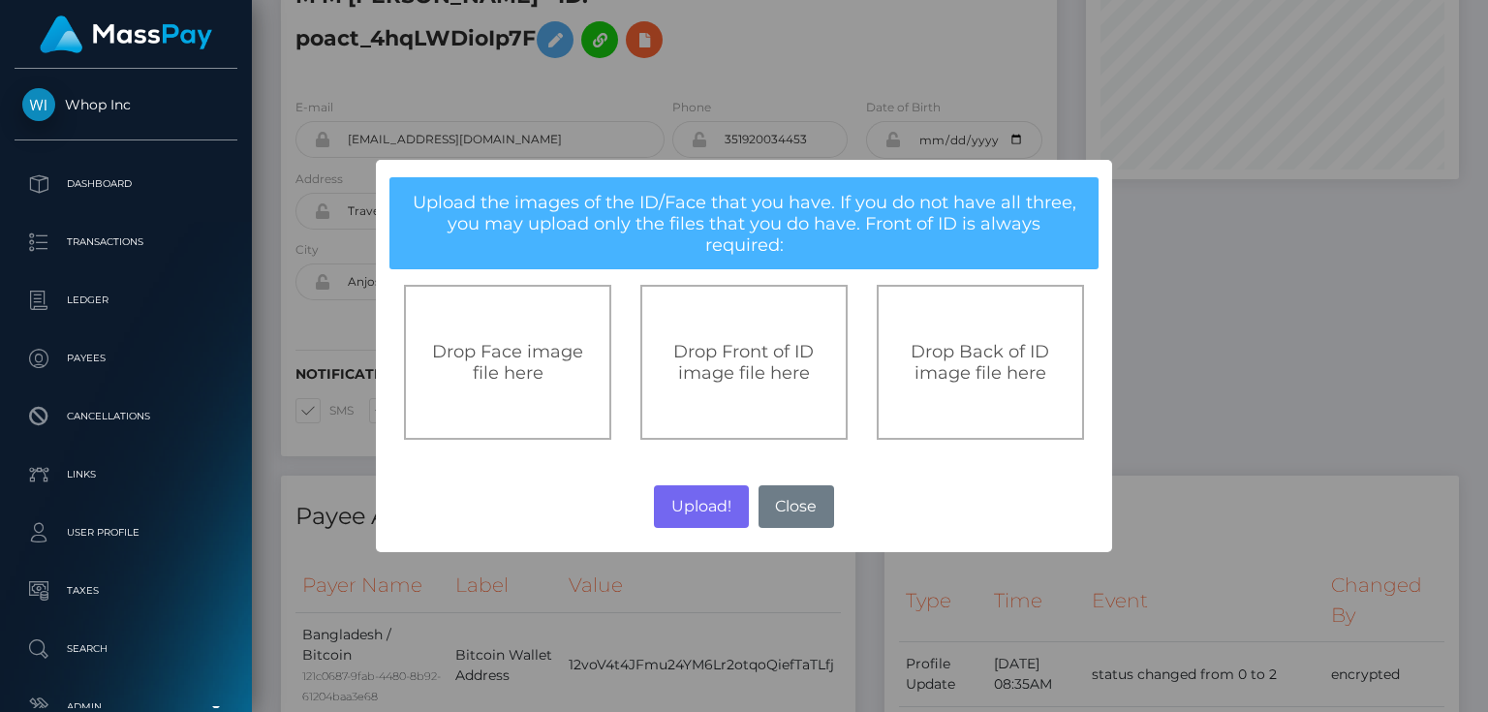
click at [751, 364] on span "Drop Front of ID image file here" at bounding box center [743, 362] width 140 height 43
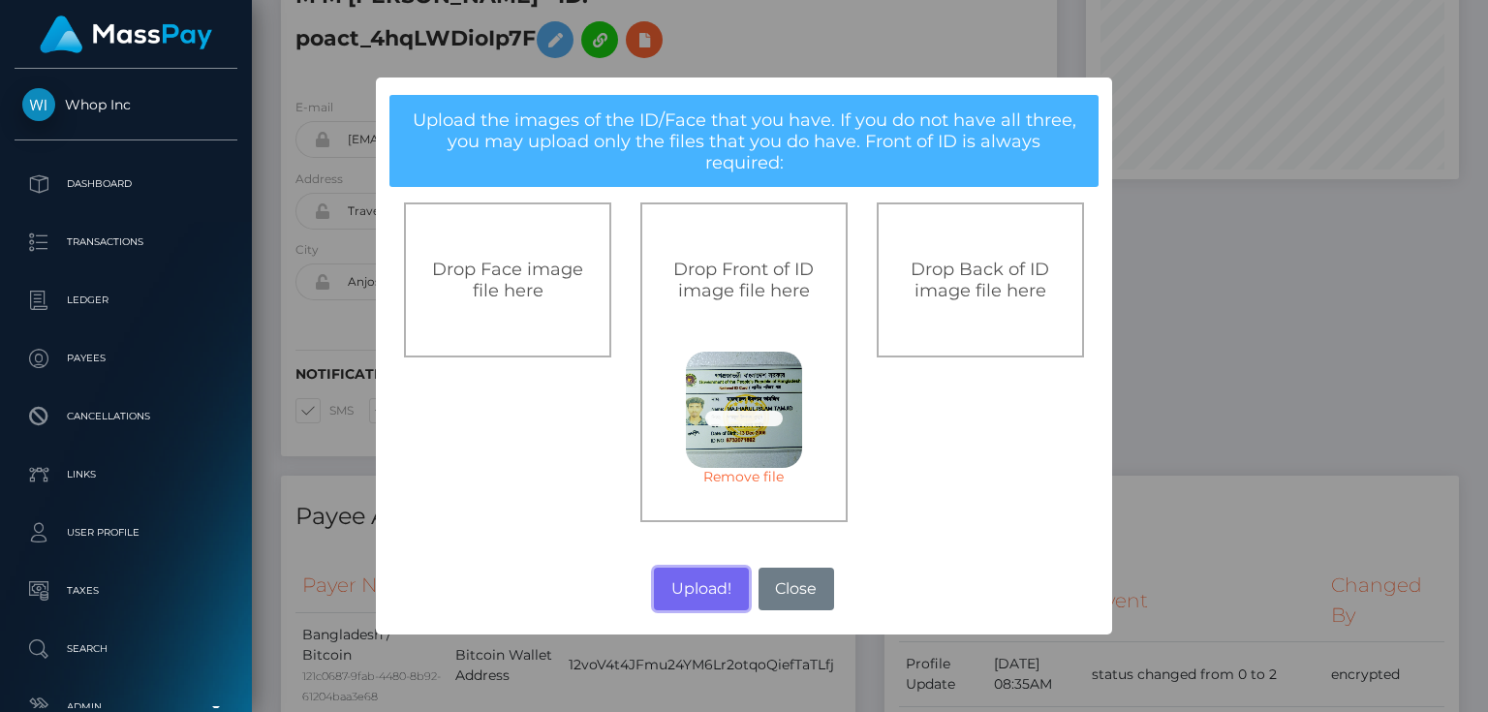
drag, startPoint x: 697, startPoint y: 567, endPoint x: 1229, endPoint y: 436, distance: 547.7
click at [697, 568] on button "Upload!" at bounding box center [701, 589] width 94 height 43
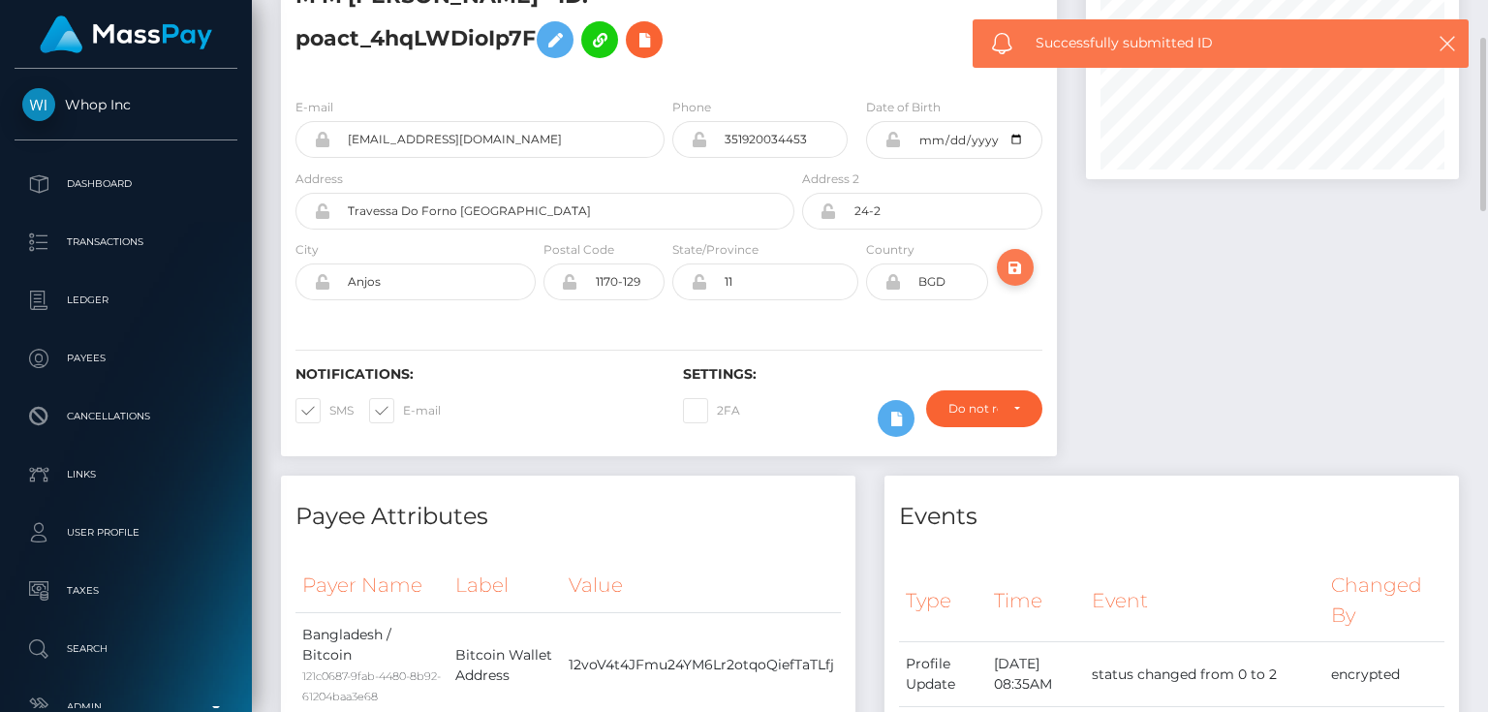
click at [1014, 263] on icon "submit" at bounding box center [1015, 268] width 23 height 24
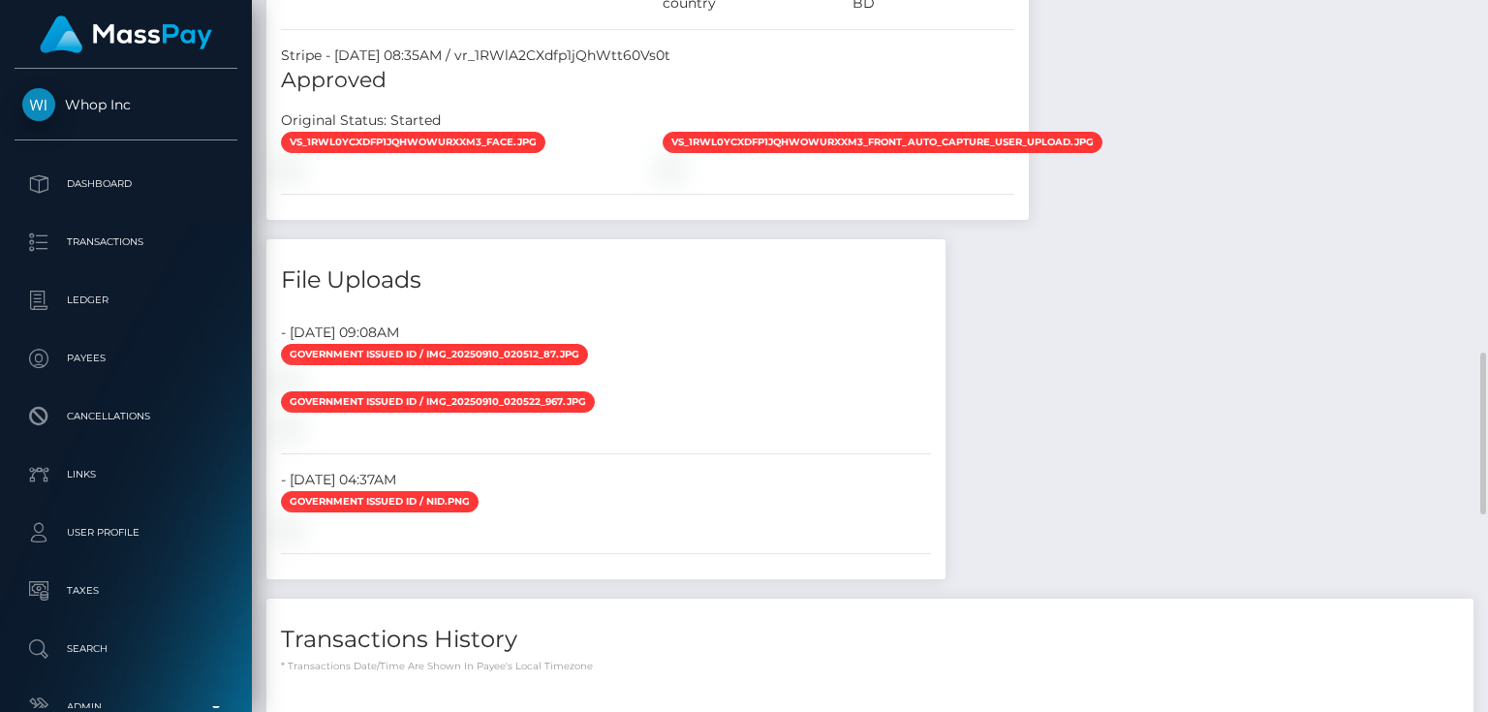
scroll to position [1782, 0]
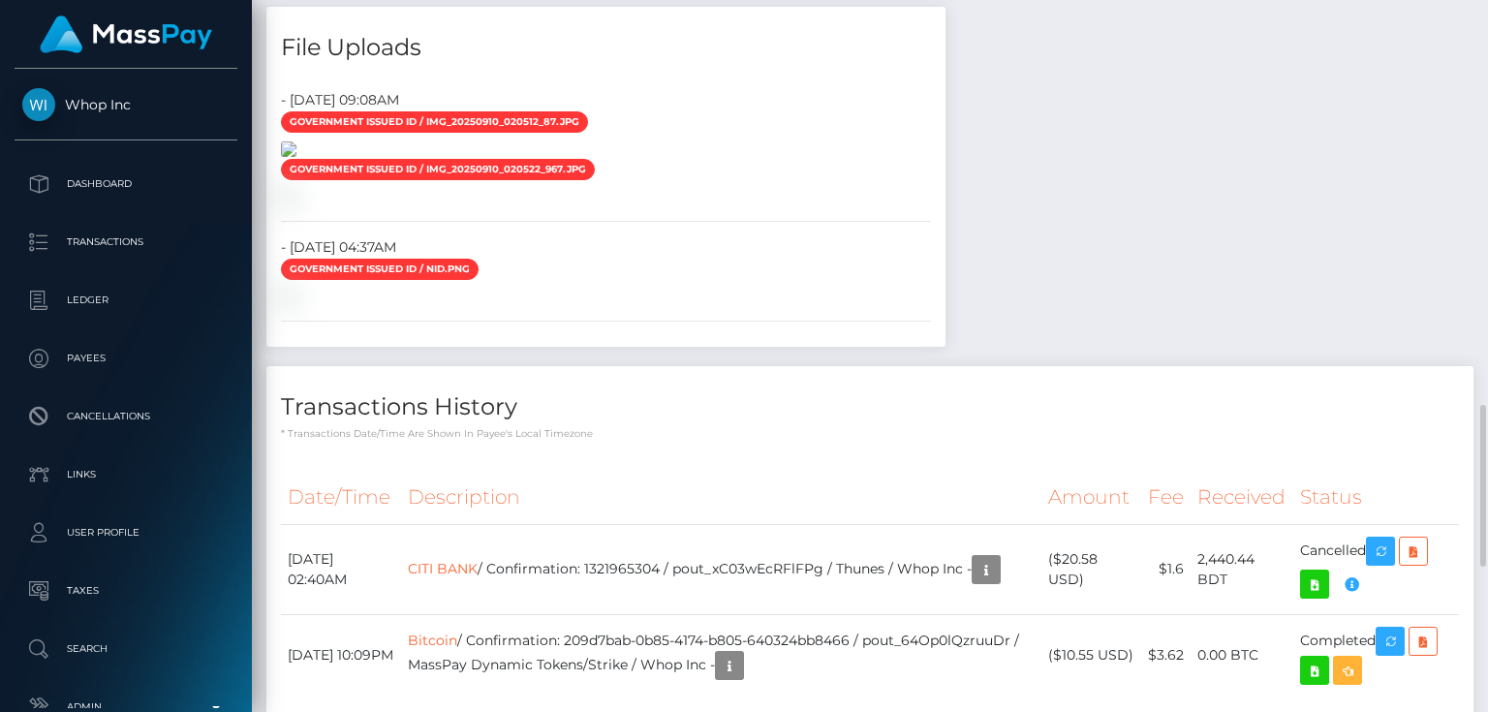
click at [296, 157] on img at bounding box center [288, 148] width 15 height 15
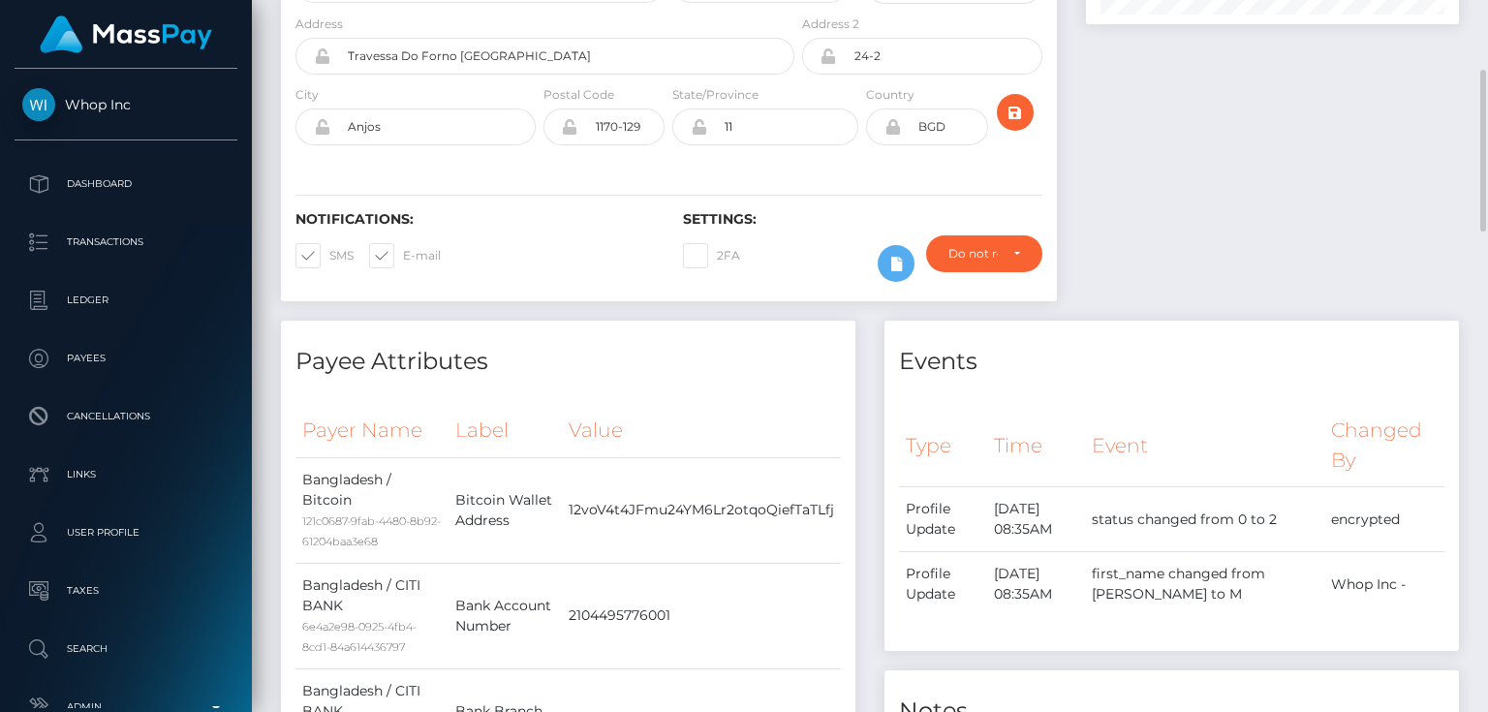
scroll to position [0, 0]
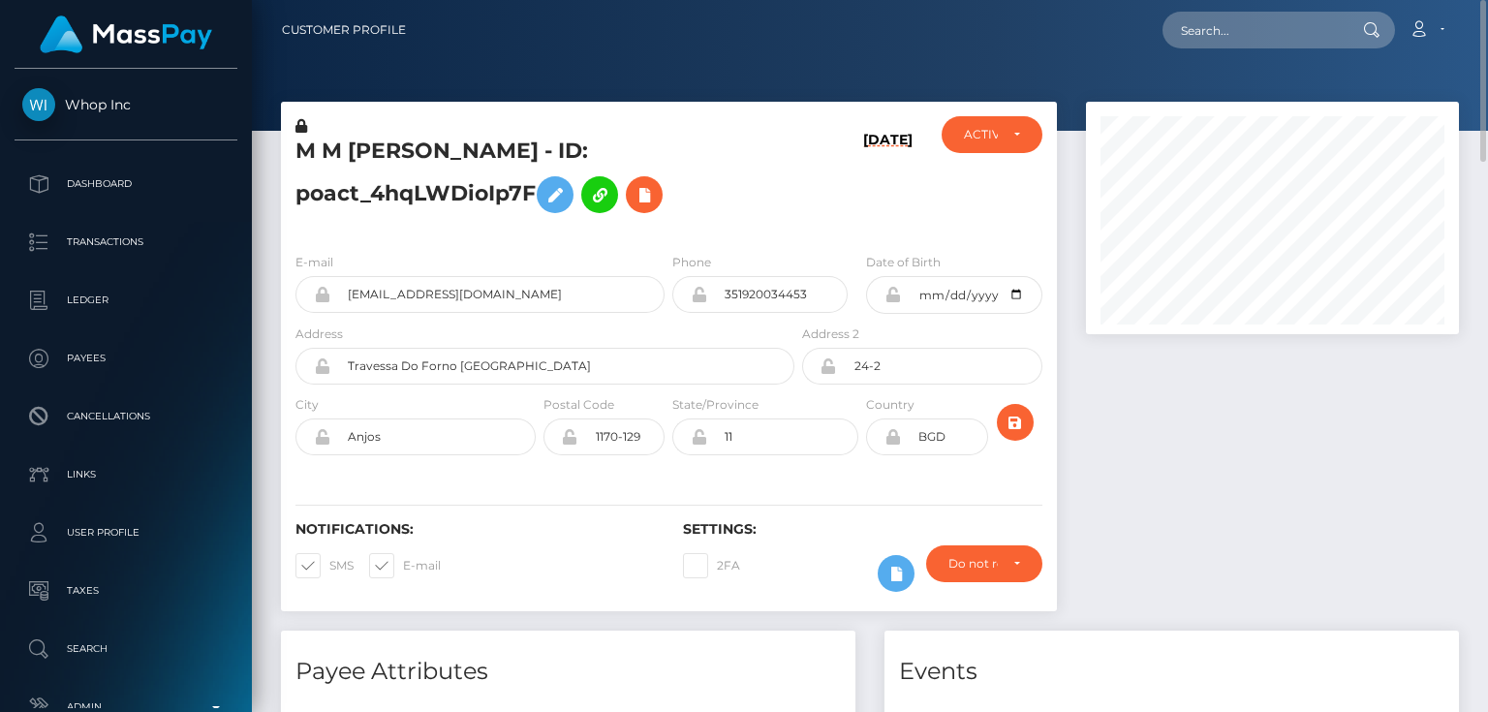
click at [412, 196] on h5 "M M [PERSON_NAME] - ID: poact_4hqLWDioIp7F" at bounding box center [539, 180] width 488 height 86
copy h5 "M M [PERSON_NAME] - ID: poact_4hqLWDioIp7F"
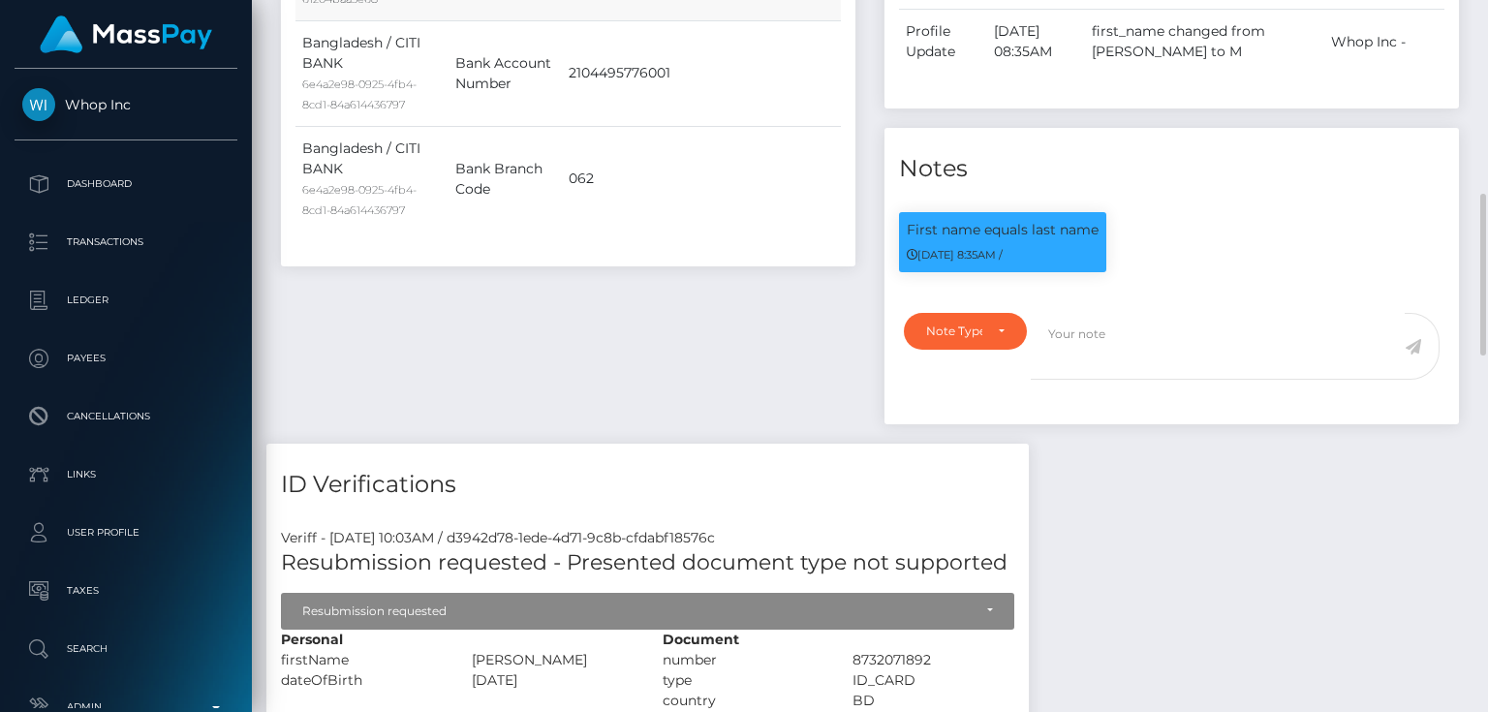
scroll to position [1162, 0]
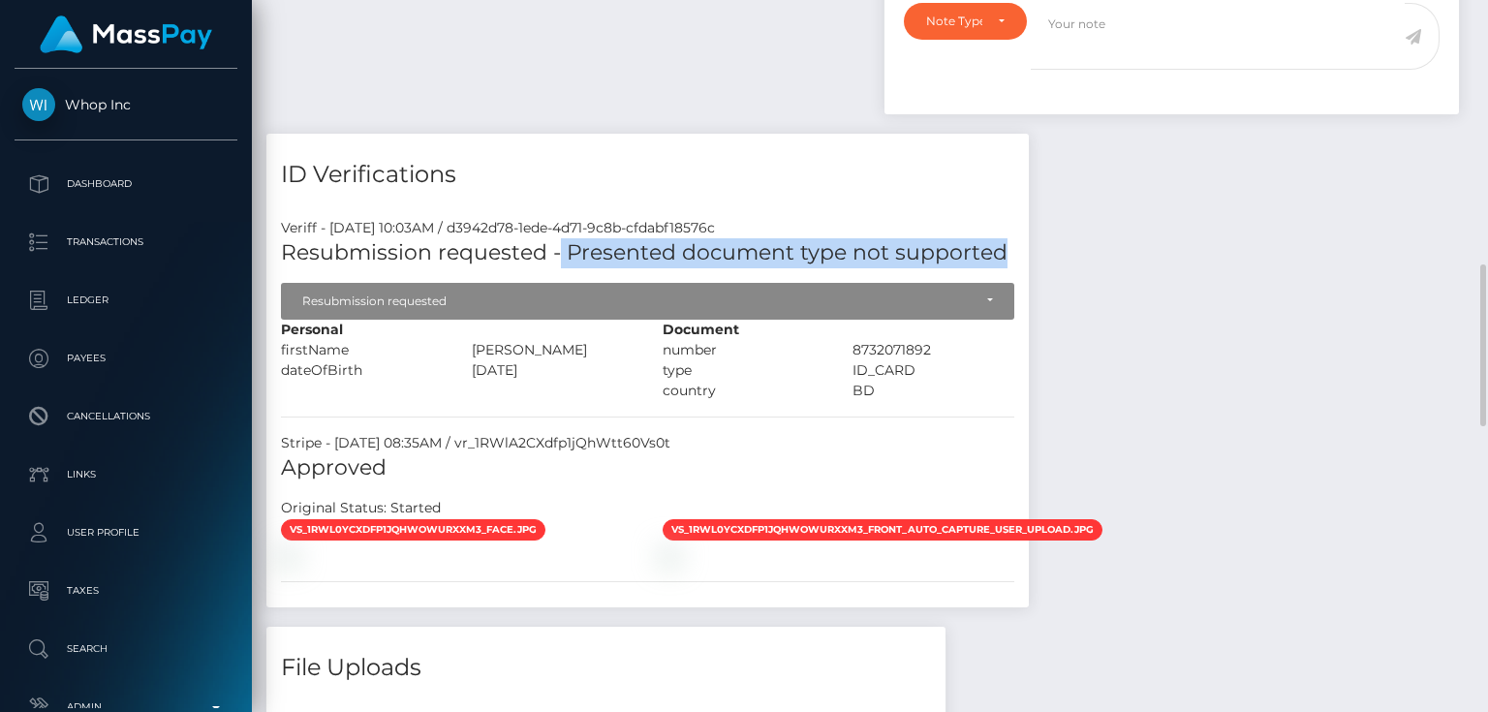
drag, startPoint x: 559, startPoint y: 258, endPoint x: 1002, endPoint y: 255, distance: 442.7
click at [1002, 255] on h5 "Resubmission requested - Presented document type not supported" at bounding box center [647, 253] width 733 height 30
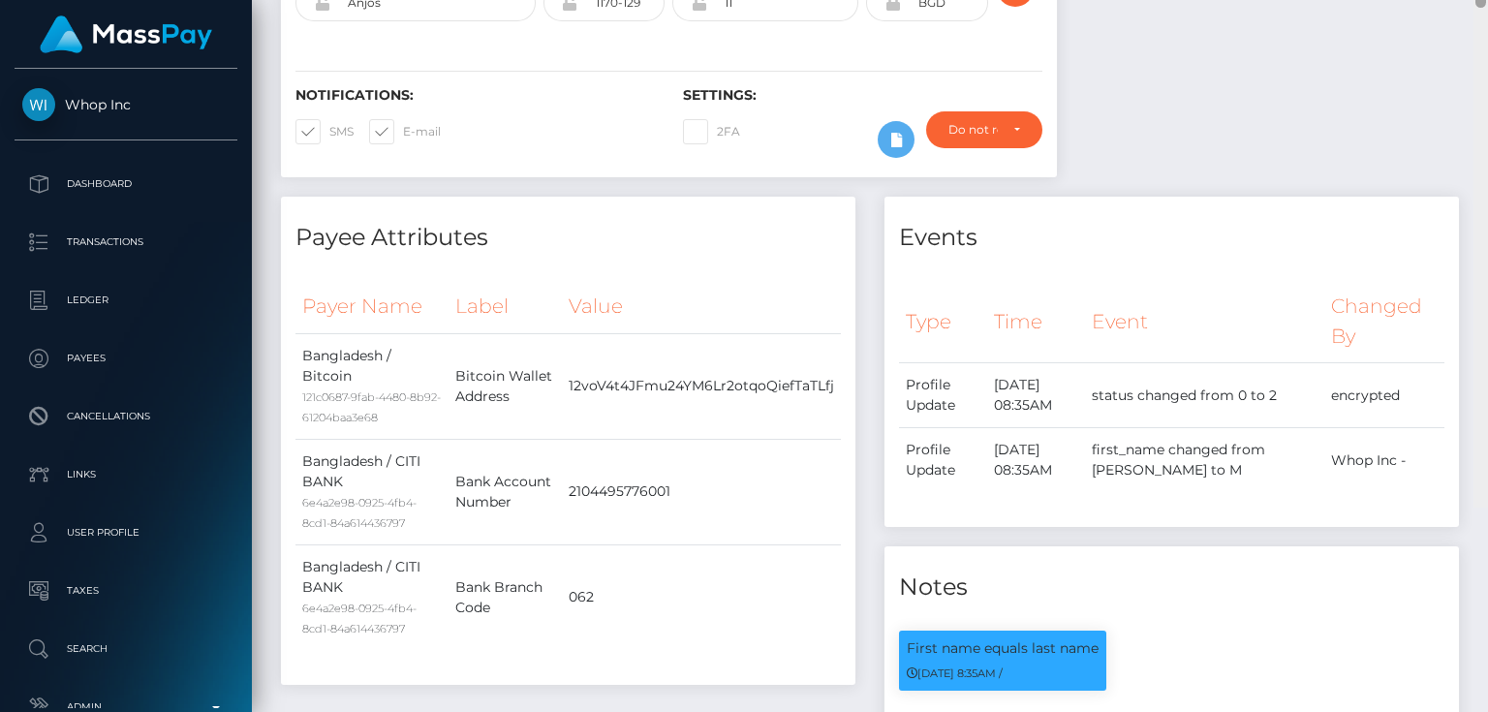
scroll to position [0, 0]
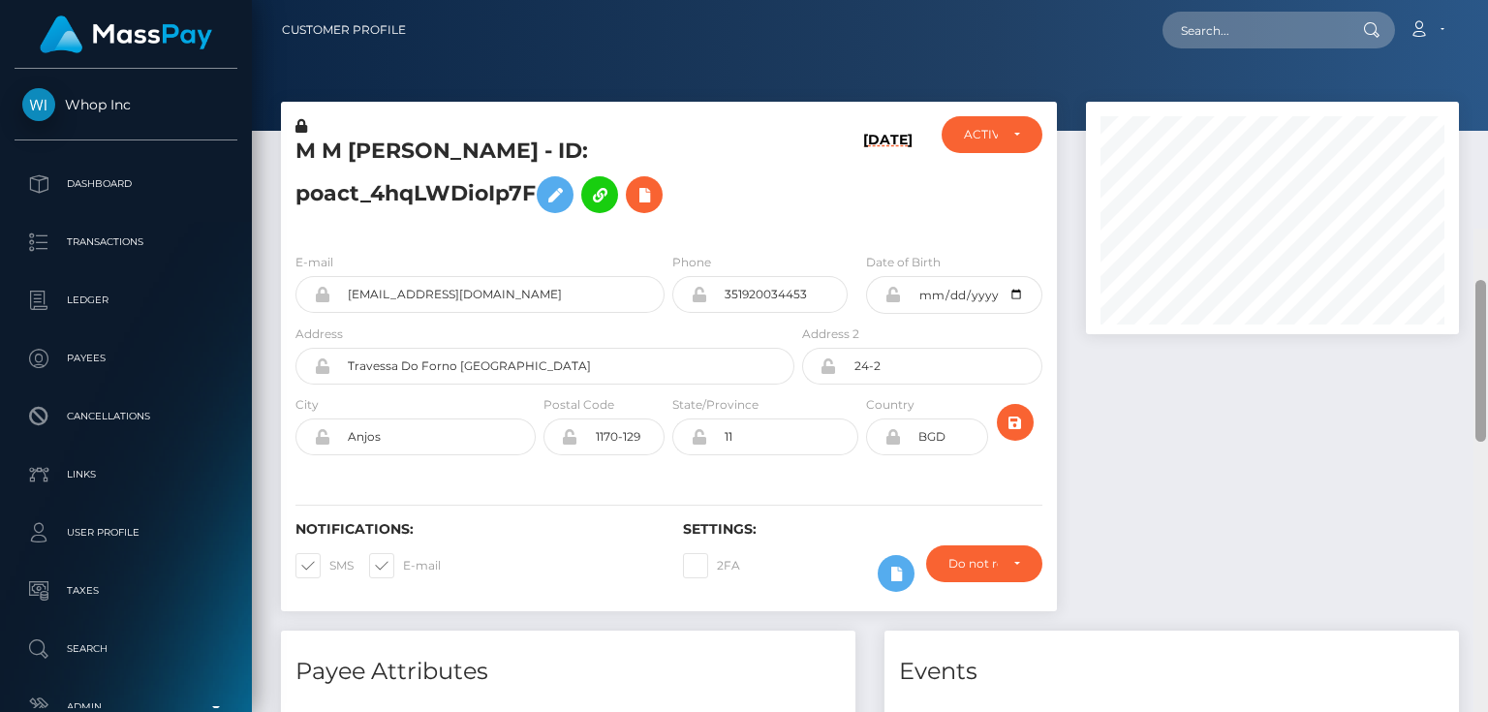
drag, startPoint x: 1477, startPoint y: 292, endPoint x: 1487, endPoint y: 1, distance: 290.8
click at [1487, 1] on div "Customer Profile Loading... Loading..." at bounding box center [870, 356] width 1236 height 712
paste input "poact_9J14GxKz4dB6"
type input "poact_9J14GxKz4dB6"
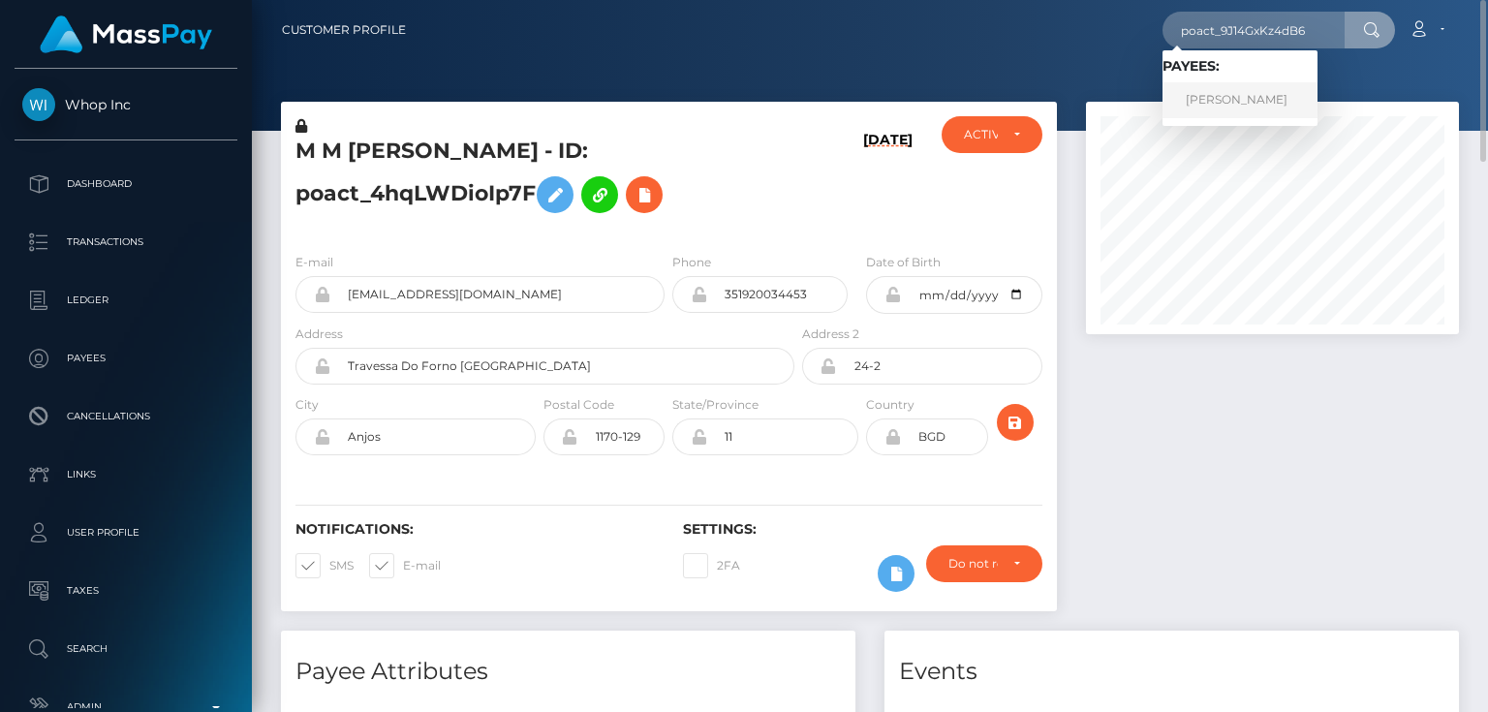
click at [1271, 97] on link "[PERSON_NAME]" at bounding box center [1239, 100] width 155 height 36
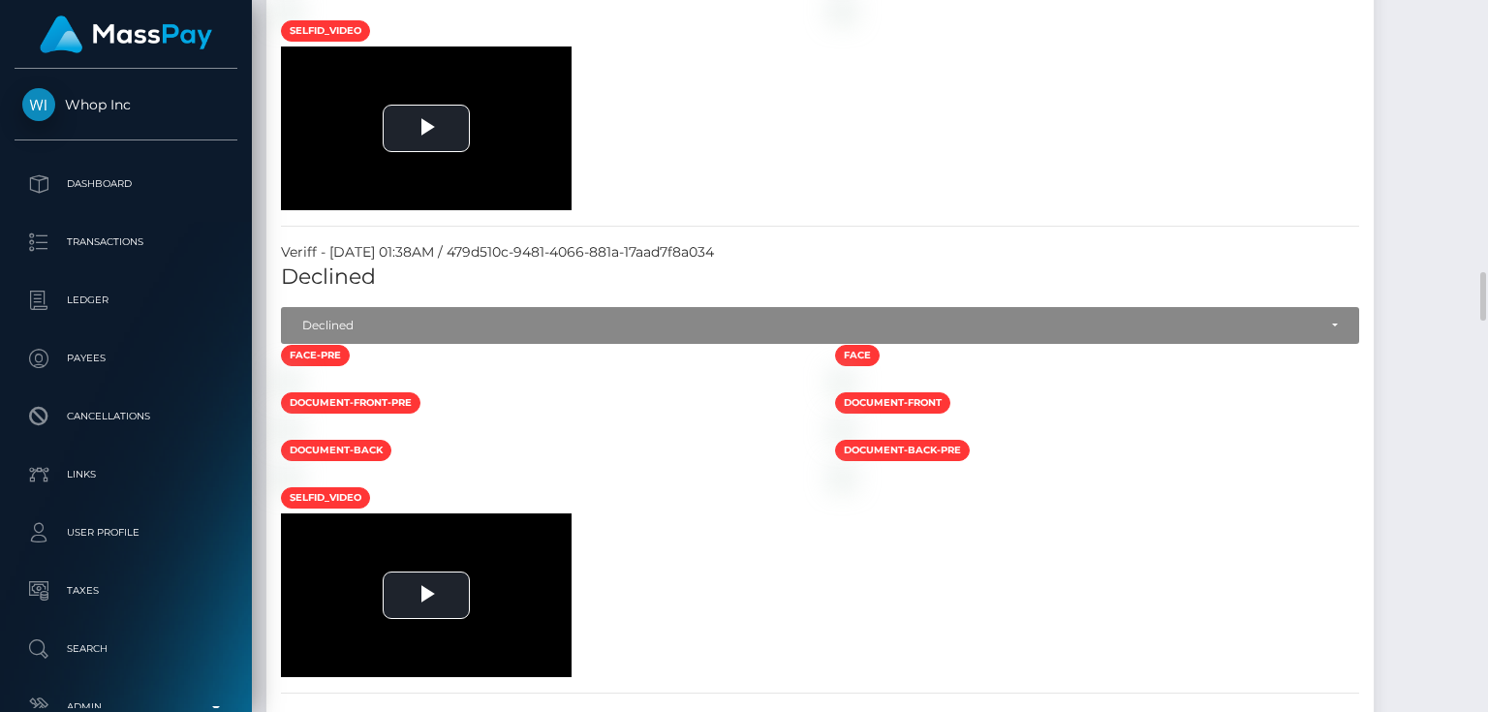
scroll to position [3100, 0]
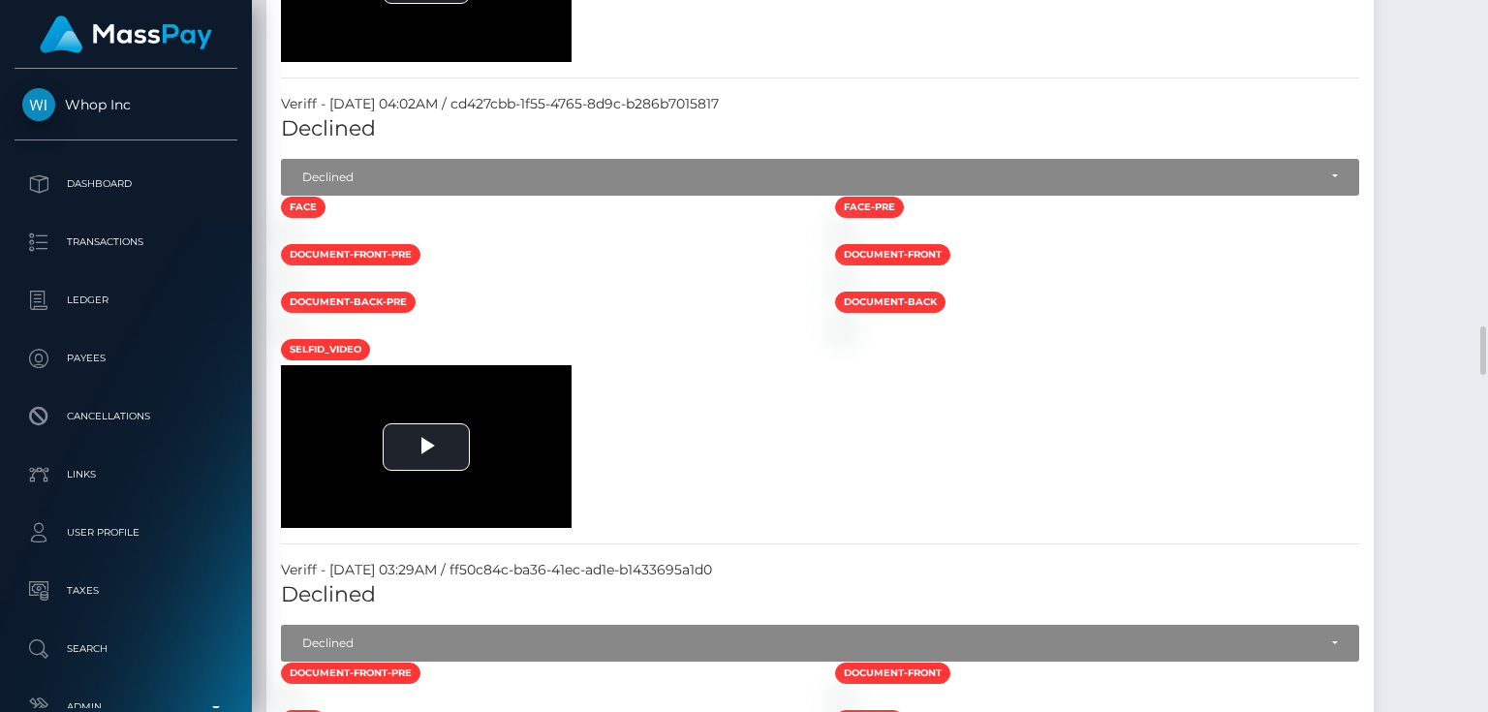
scroll to position [5037, 0]
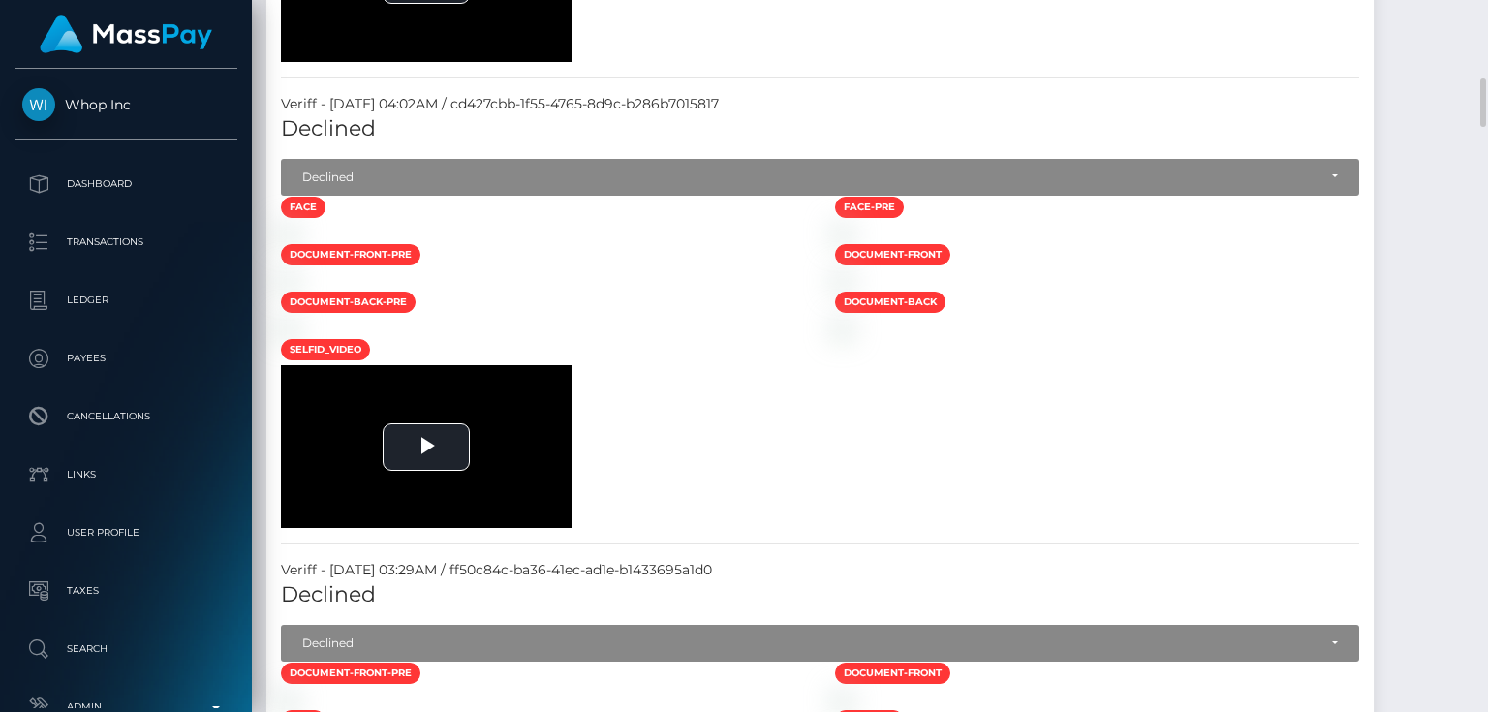
scroll to position [4495, 0]
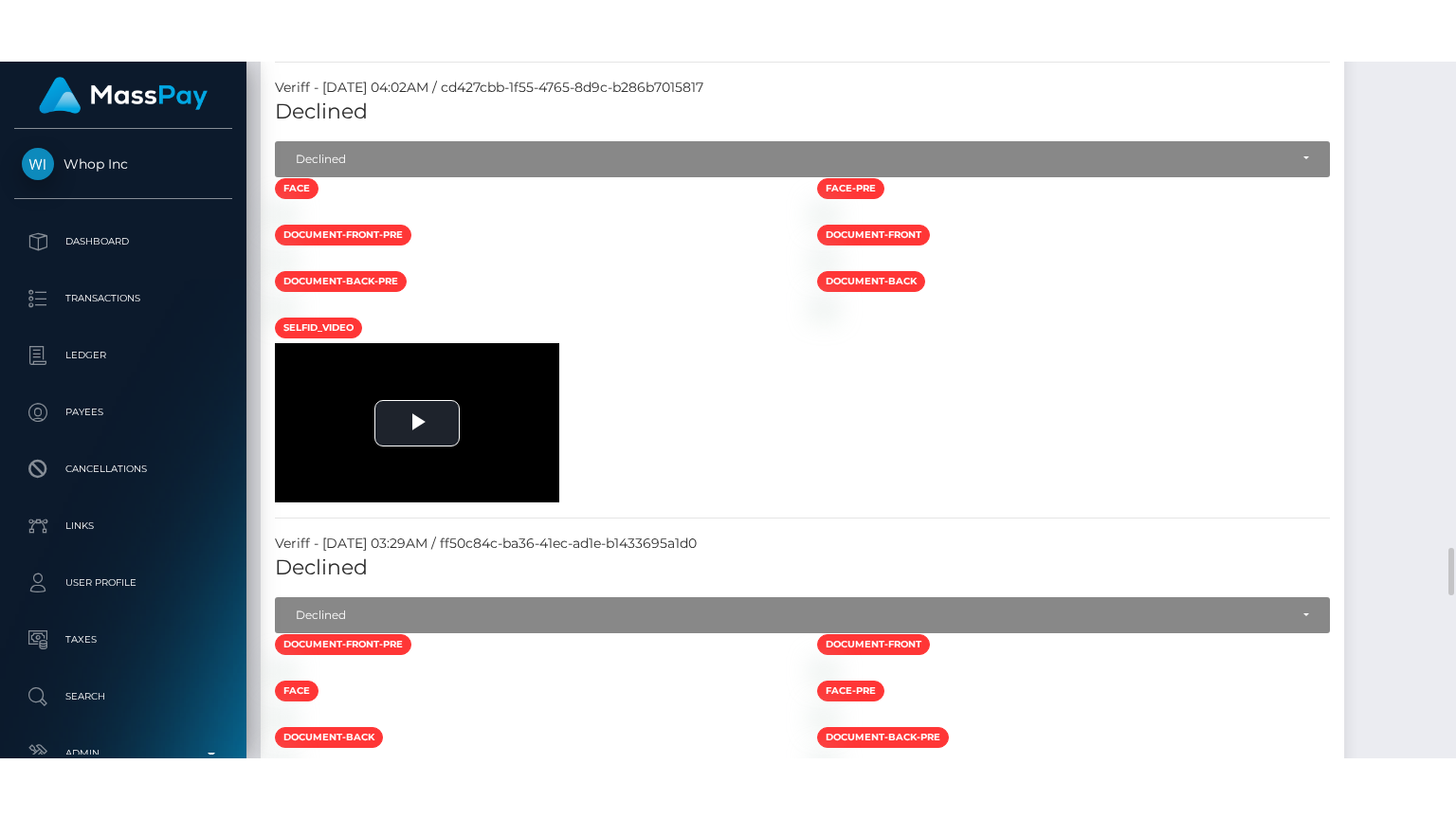
scroll to position [5005, 0]
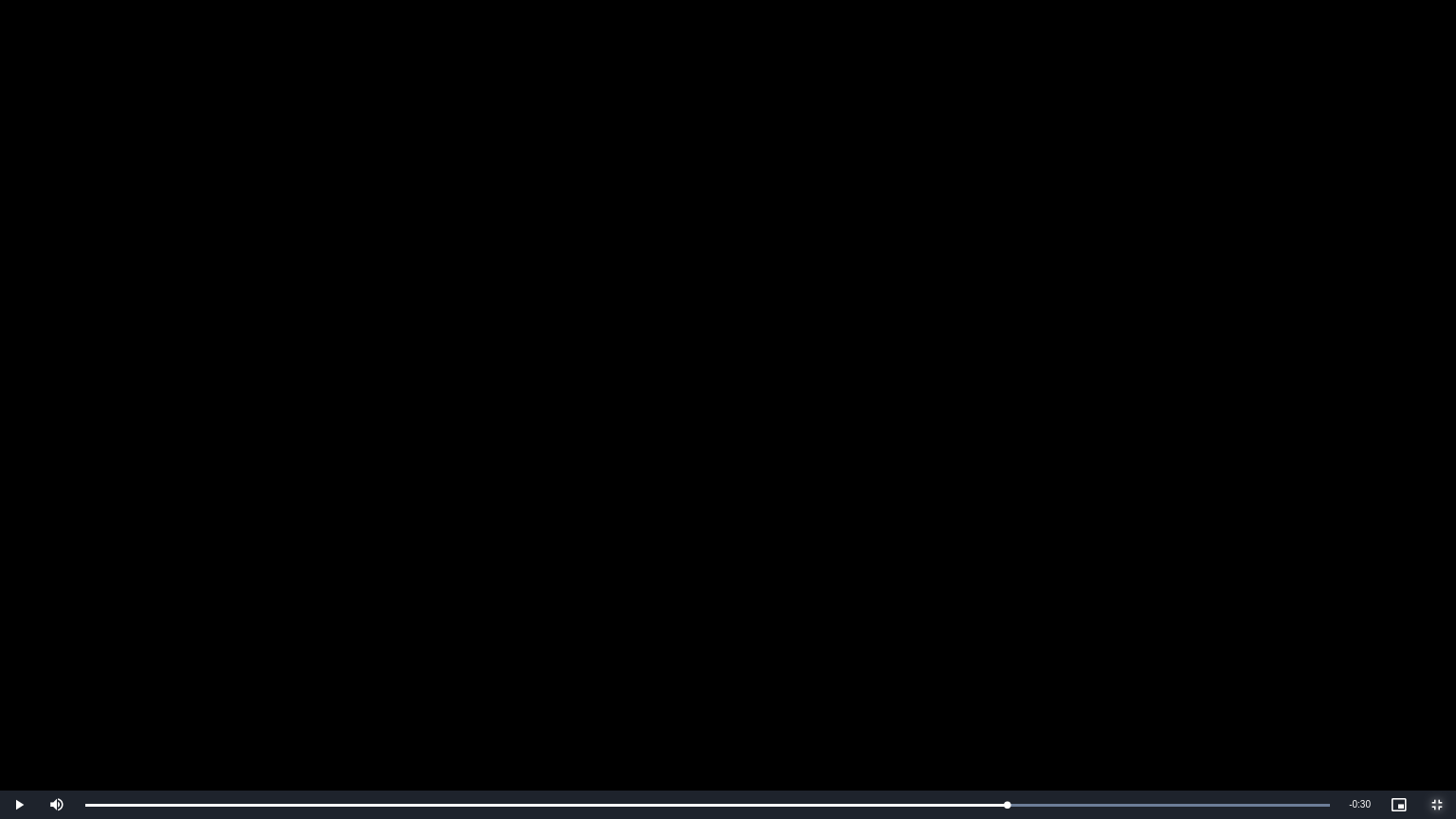
click at [1418, 696] on button "Exit Fullscreen" at bounding box center [1436, 804] width 38 height 28
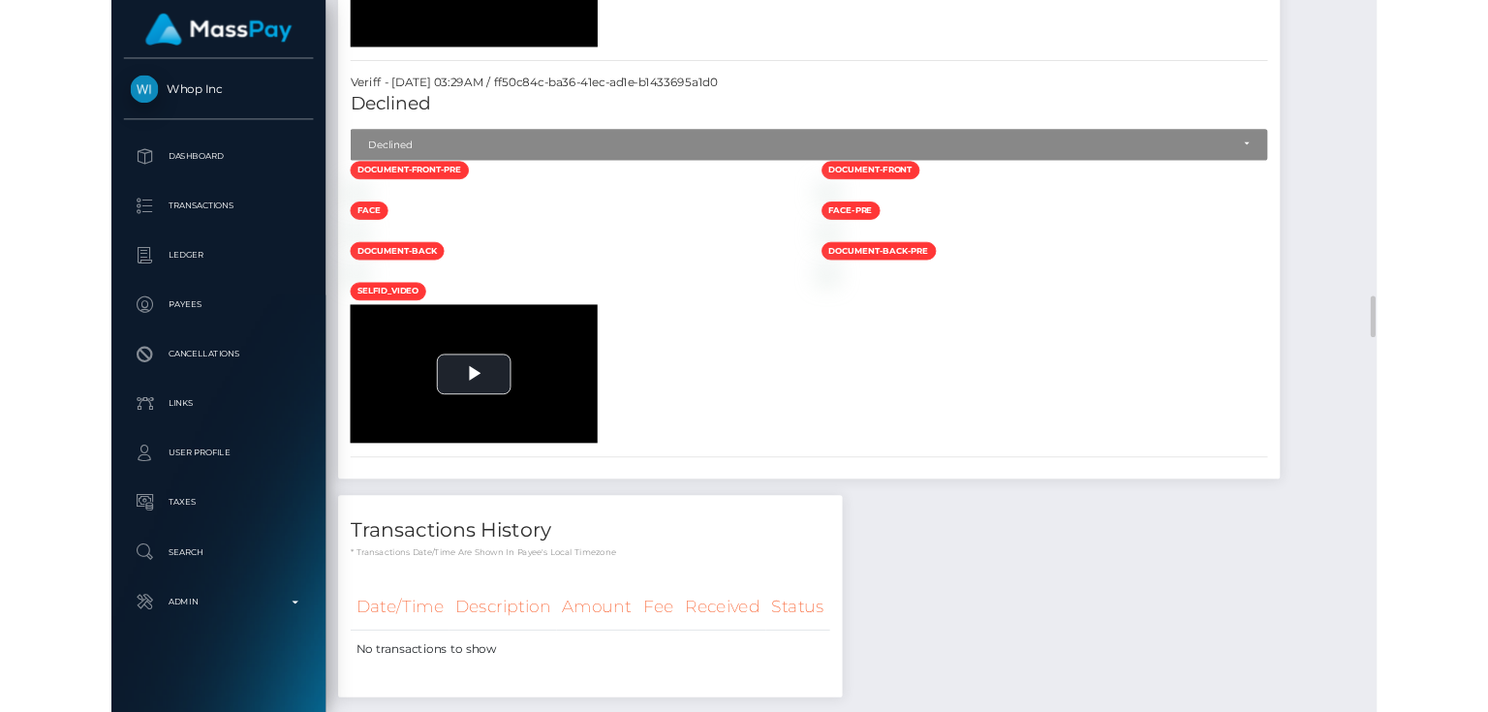
scroll to position [4882, 0]
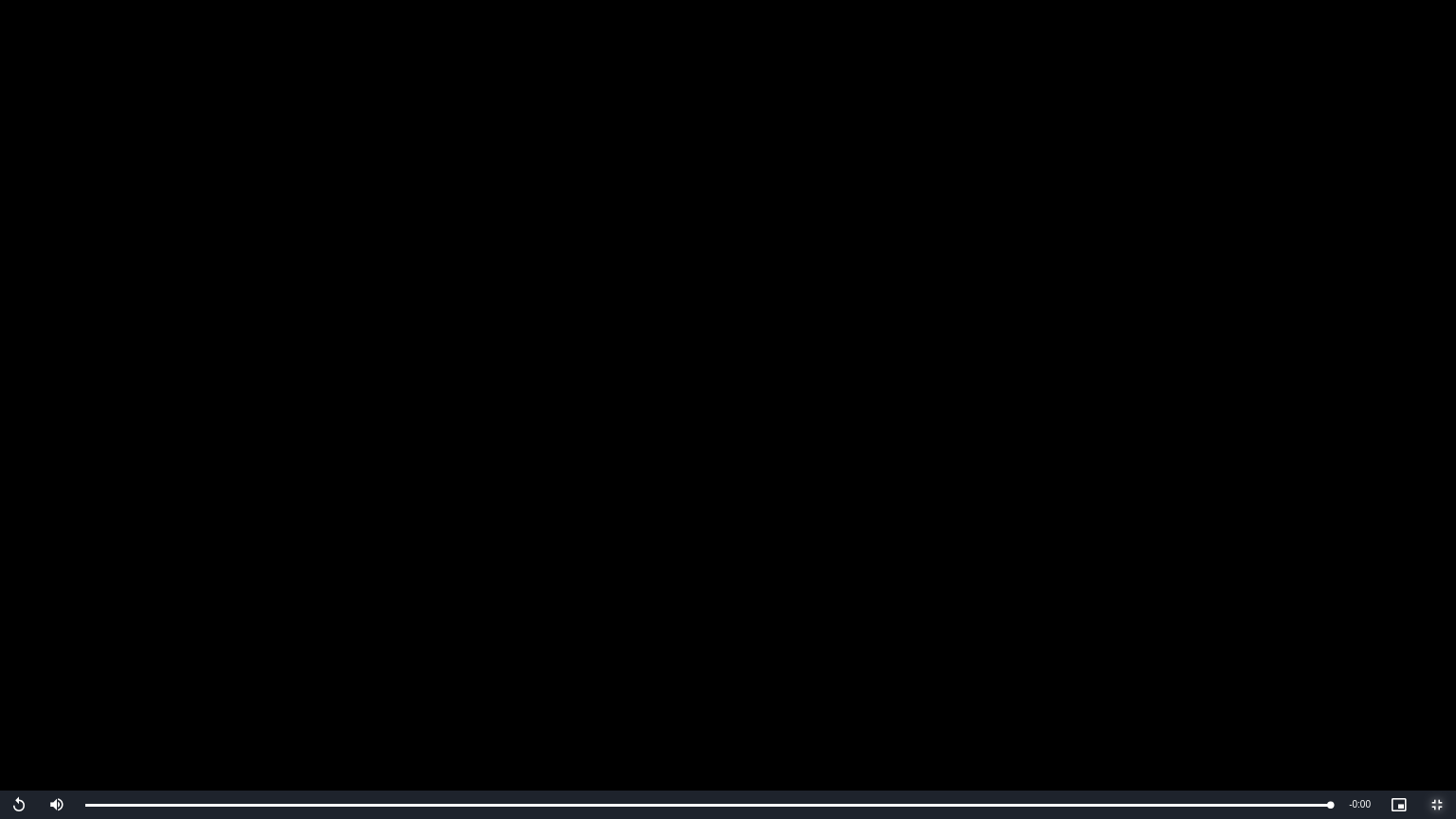
click at [1440, 696] on span "Video Player" at bounding box center [1436, 804] width 38 height 0
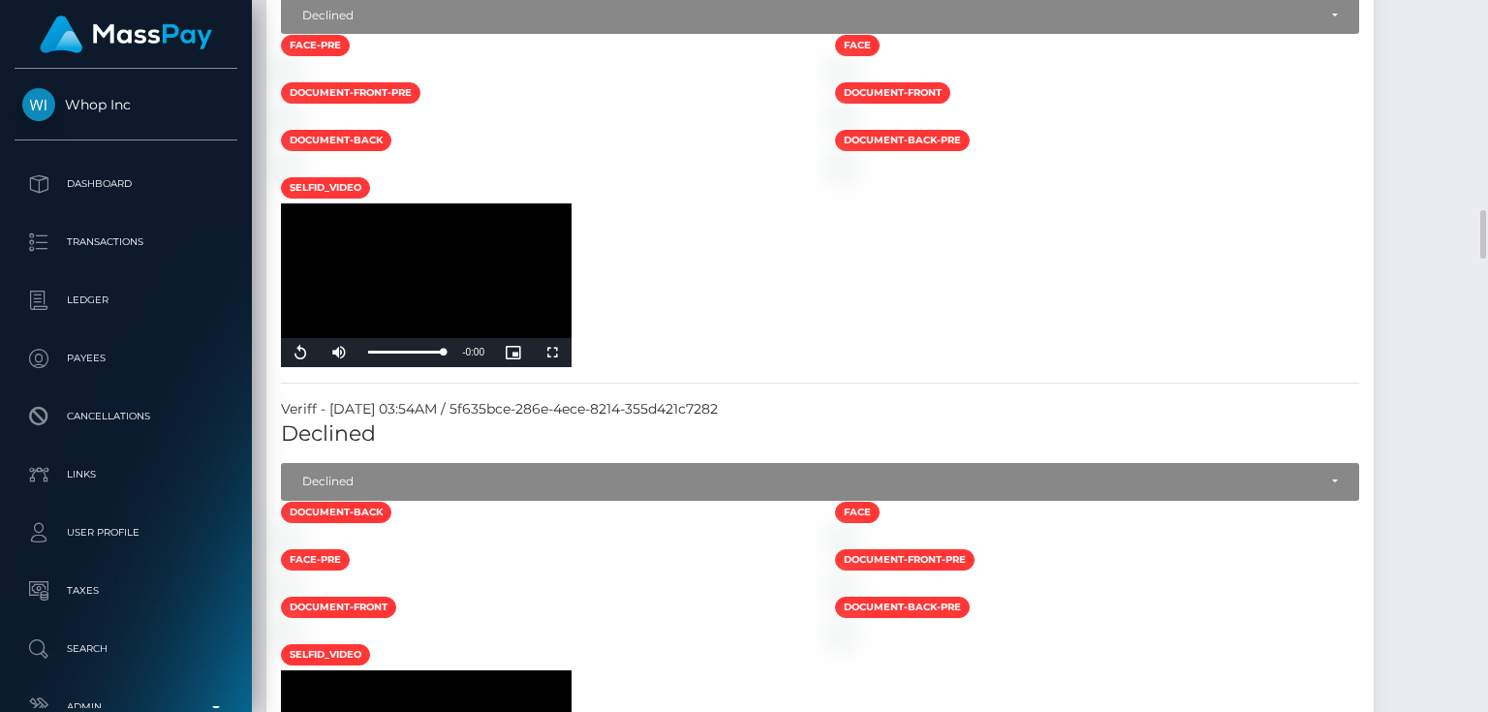
scroll to position [3255, 0]
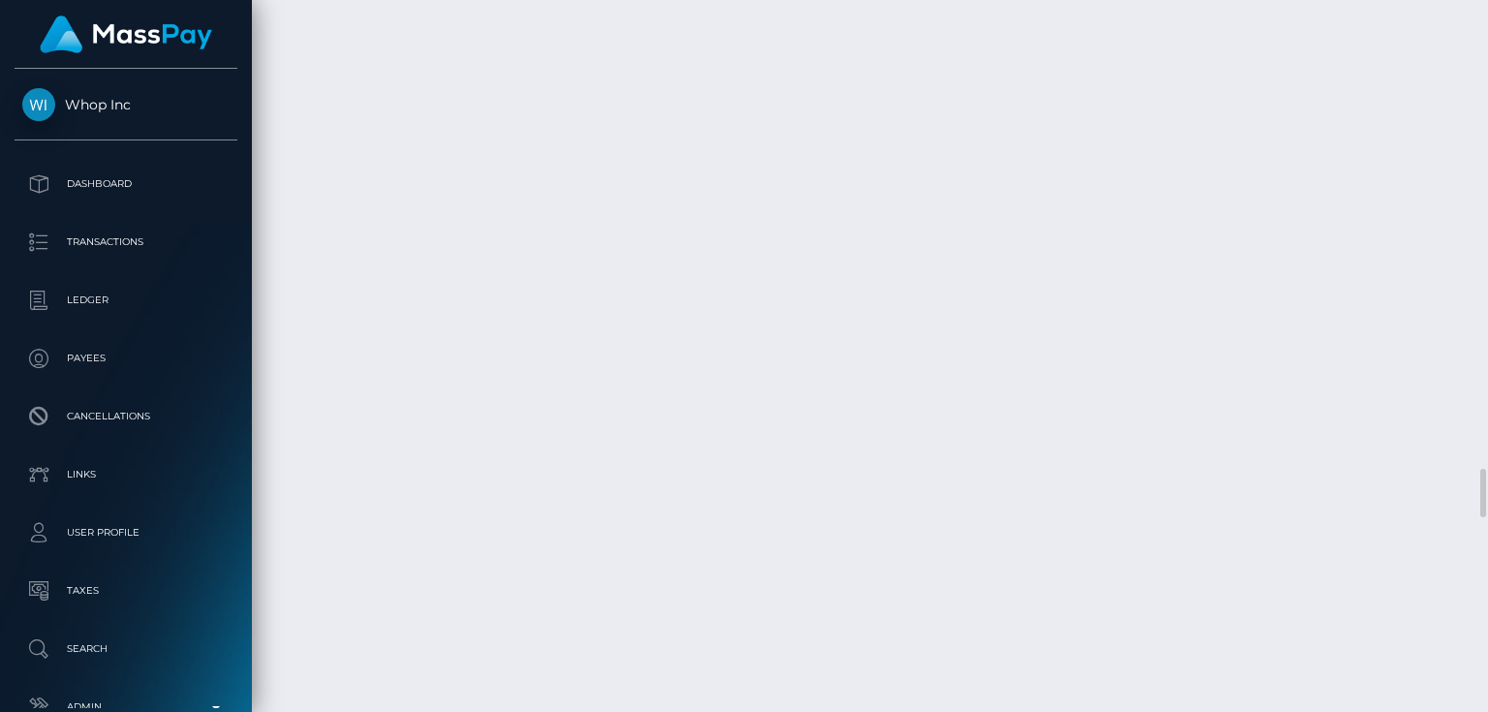
scroll to position [7207, 0]
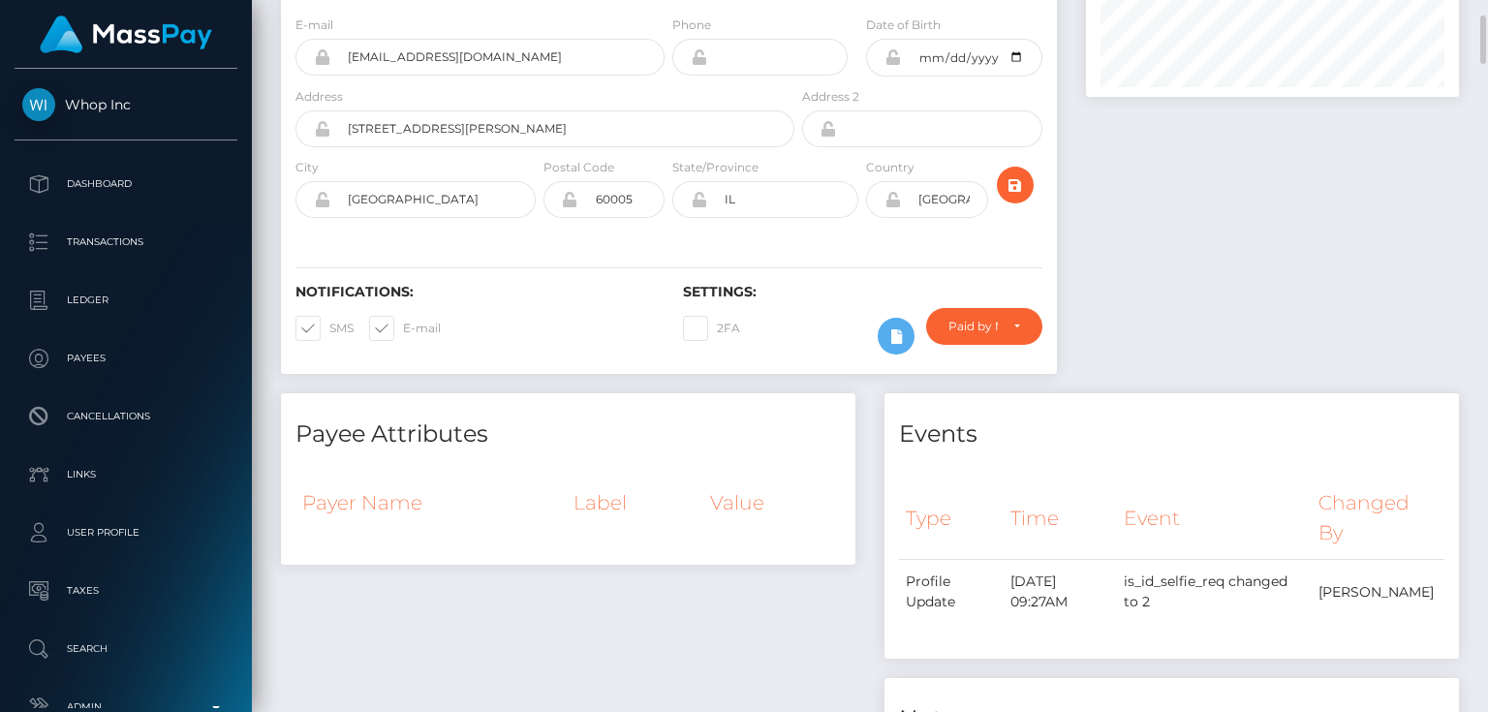
scroll to position [5, 0]
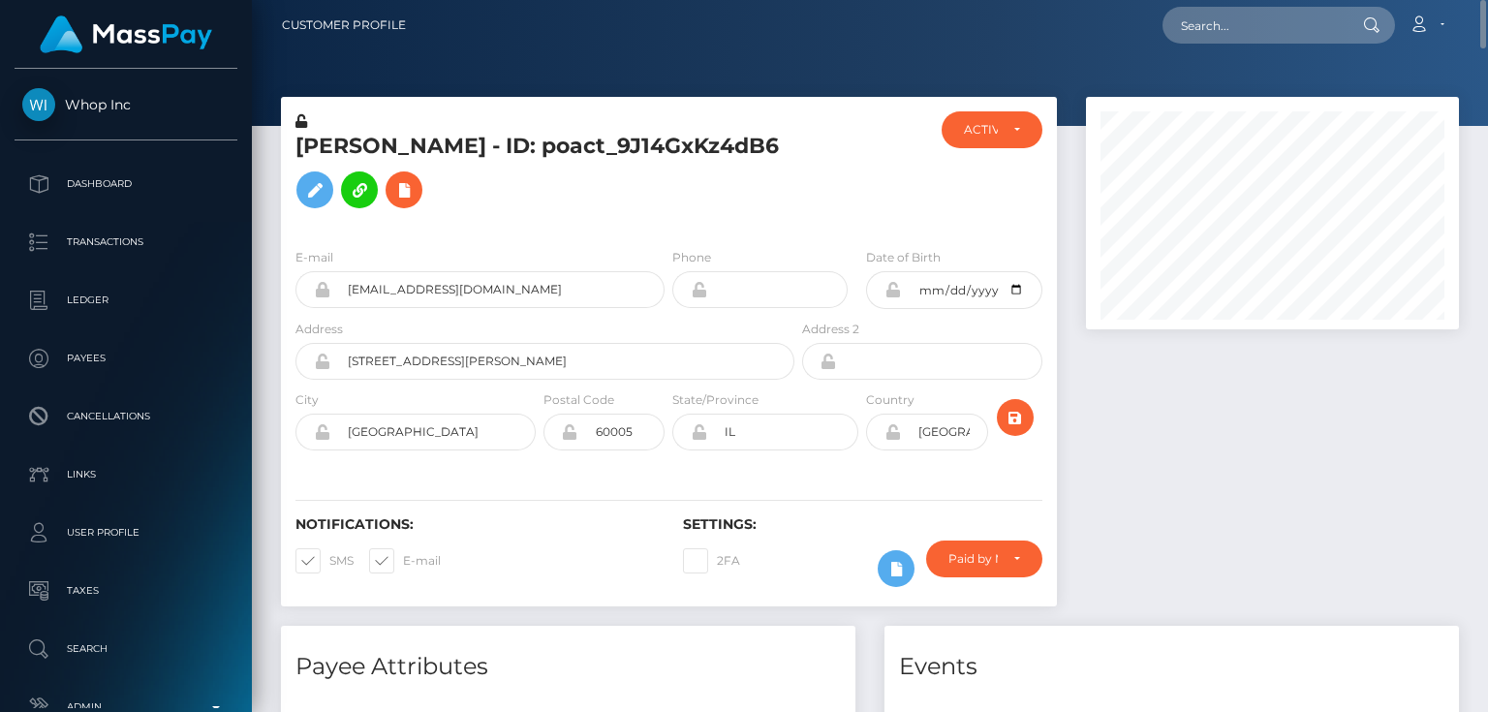
click at [408, 135] on h5 "Thomas Arnold - ID: poact_9J14GxKz4dB6" at bounding box center [539, 175] width 488 height 86
copy h5 "Thomas Arnold - ID: poact_9J14GxKz4dB6"
paste input "poact_UJmqoBk7uWe1"
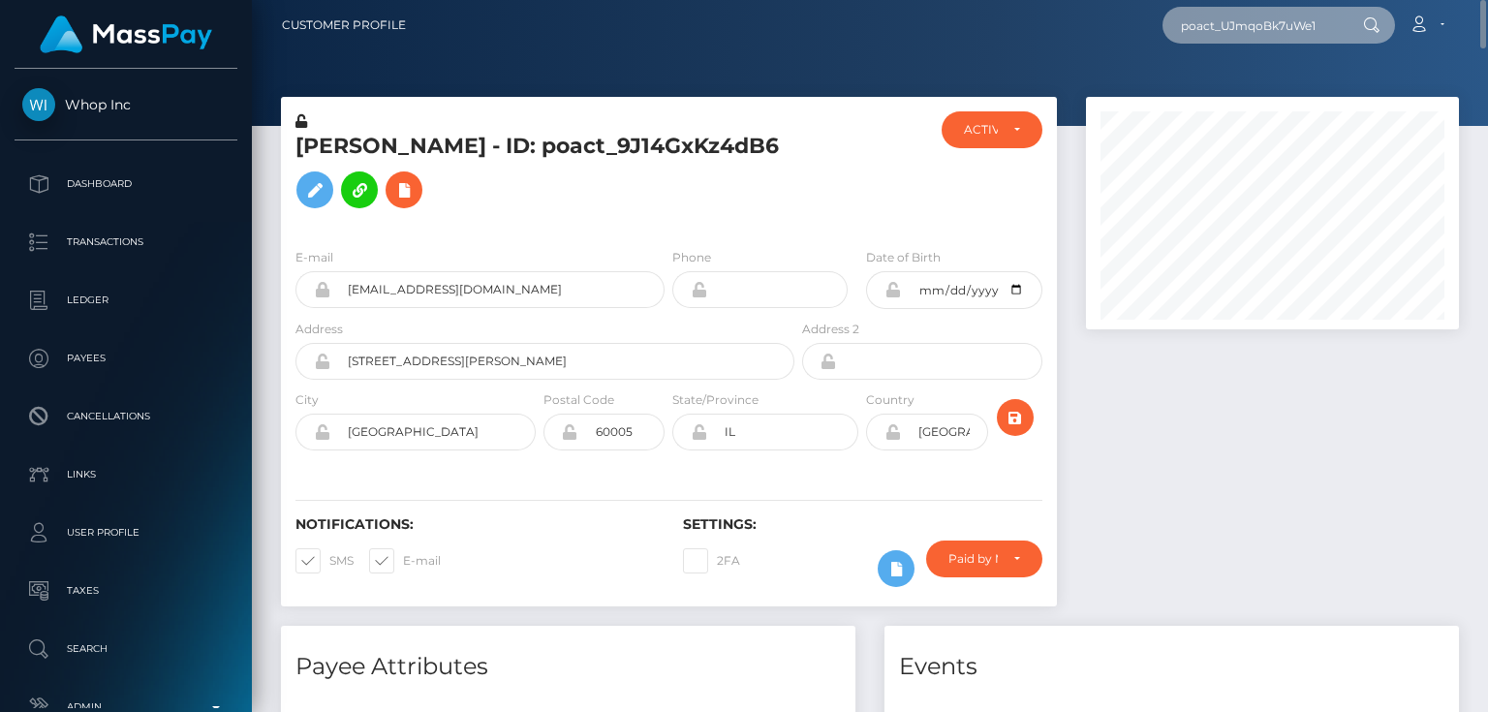
type input "poact_UJmqoBk7uWe1"
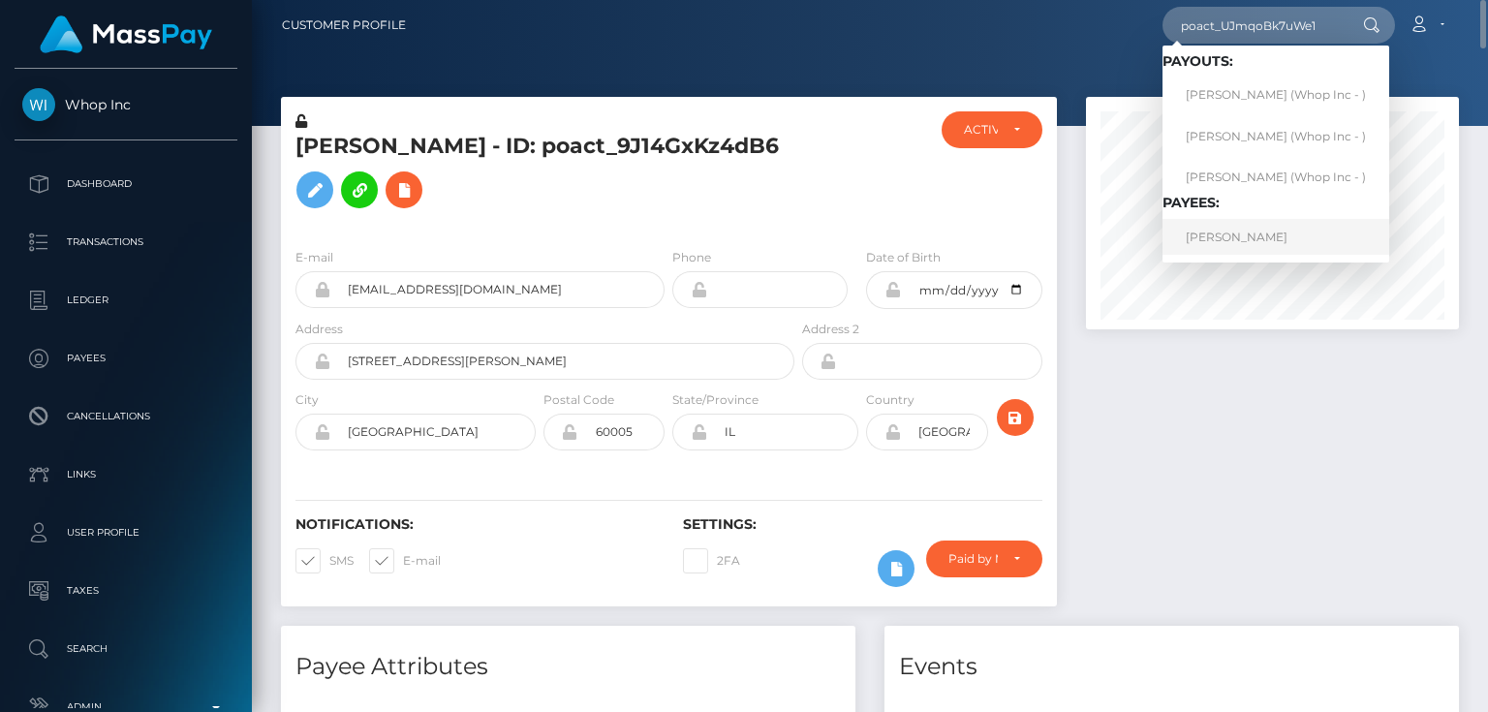
click at [1272, 240] on link "AIDAN MICHAEL MILLER" at bounding box center [1275, 237] width 227 height 36
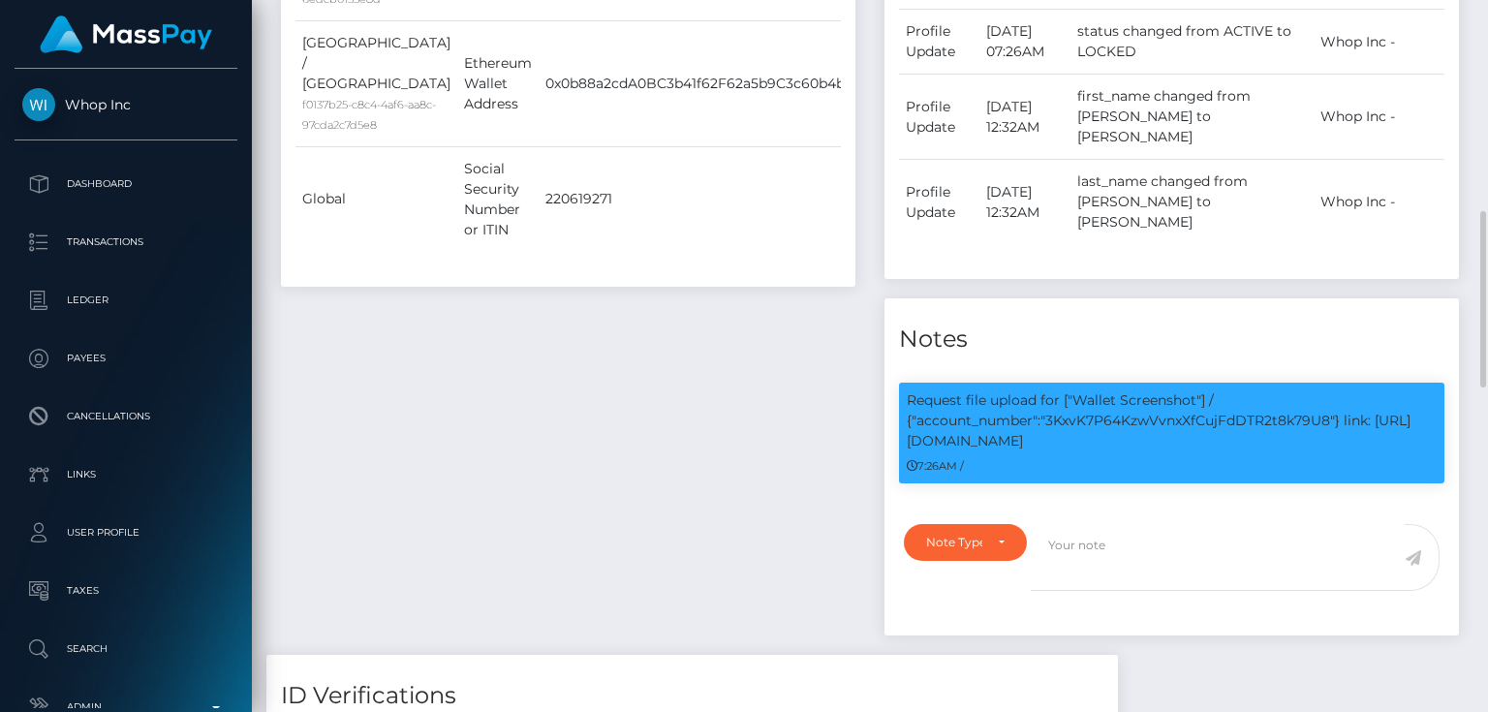
scroll to position [1162, 0]
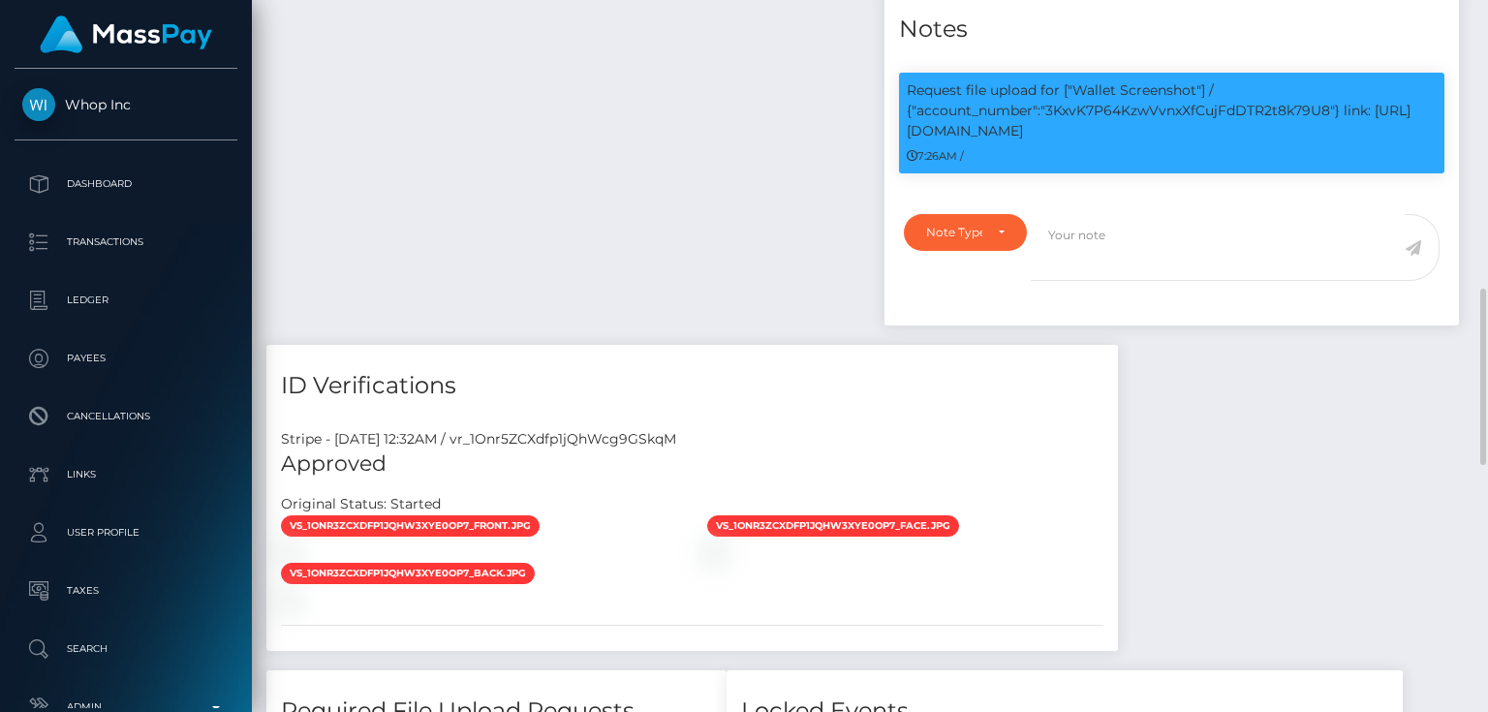
drag, startPoint x: 476, startPoint y: 166, endPoint x: 515, endPoint y: 183, distance: 43.4
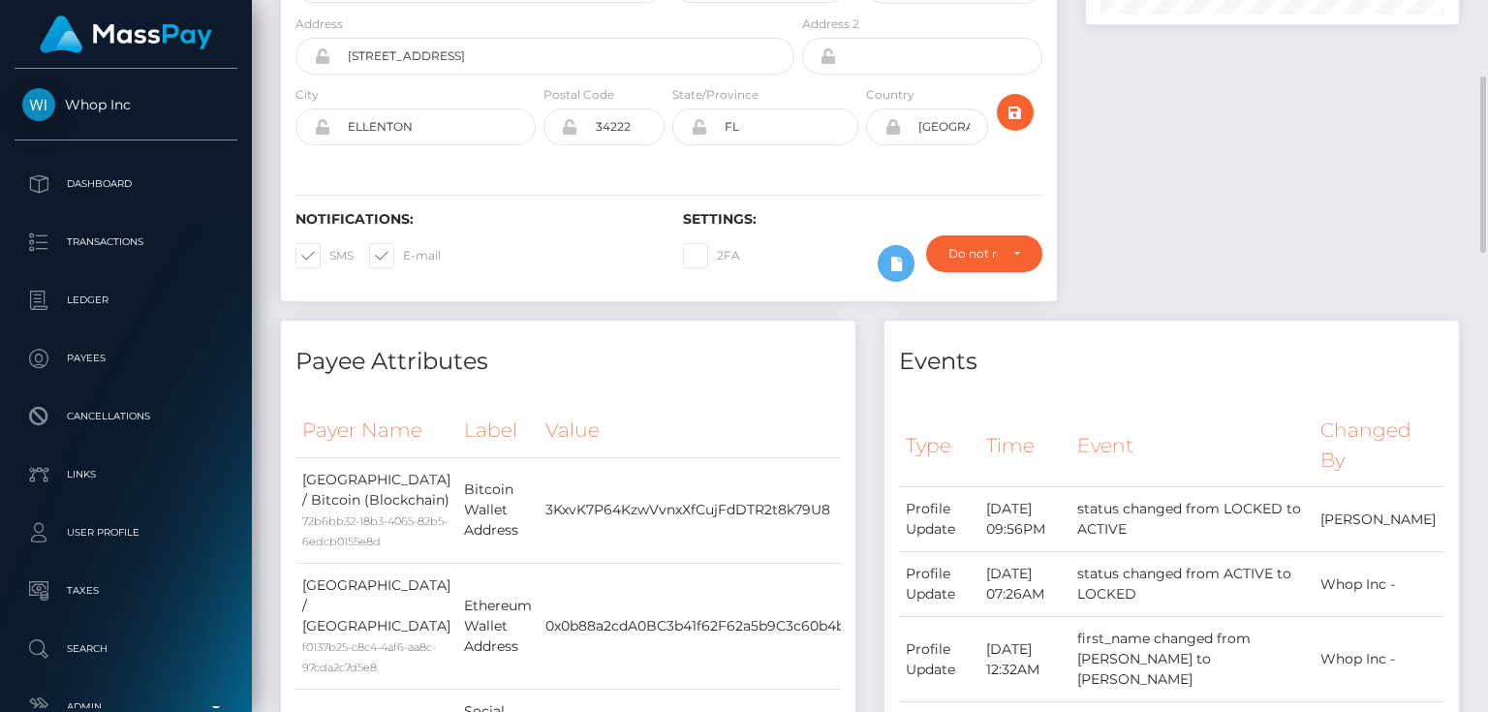
scroll to position [77, 0]
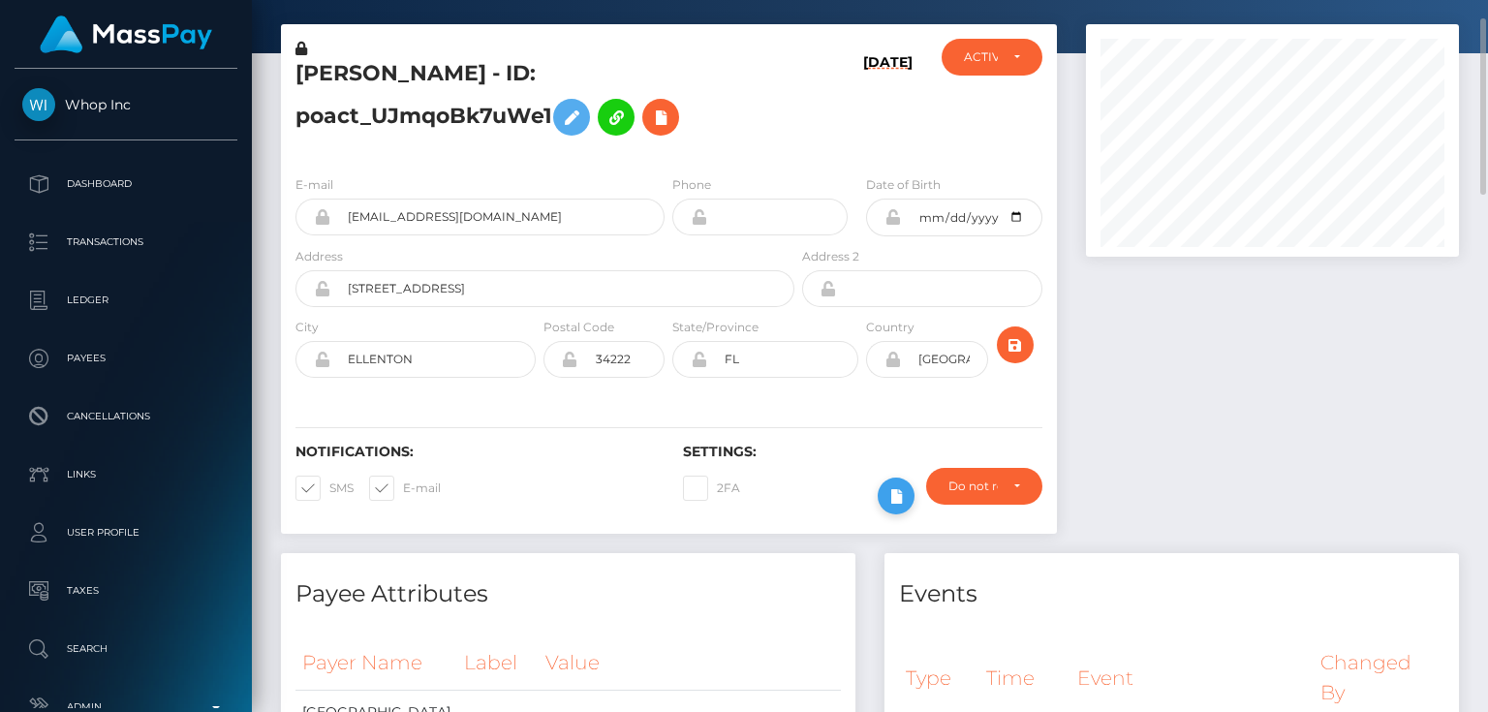
click at [891, 490] on icon at bounding box center [895, 496] width 23 height 24
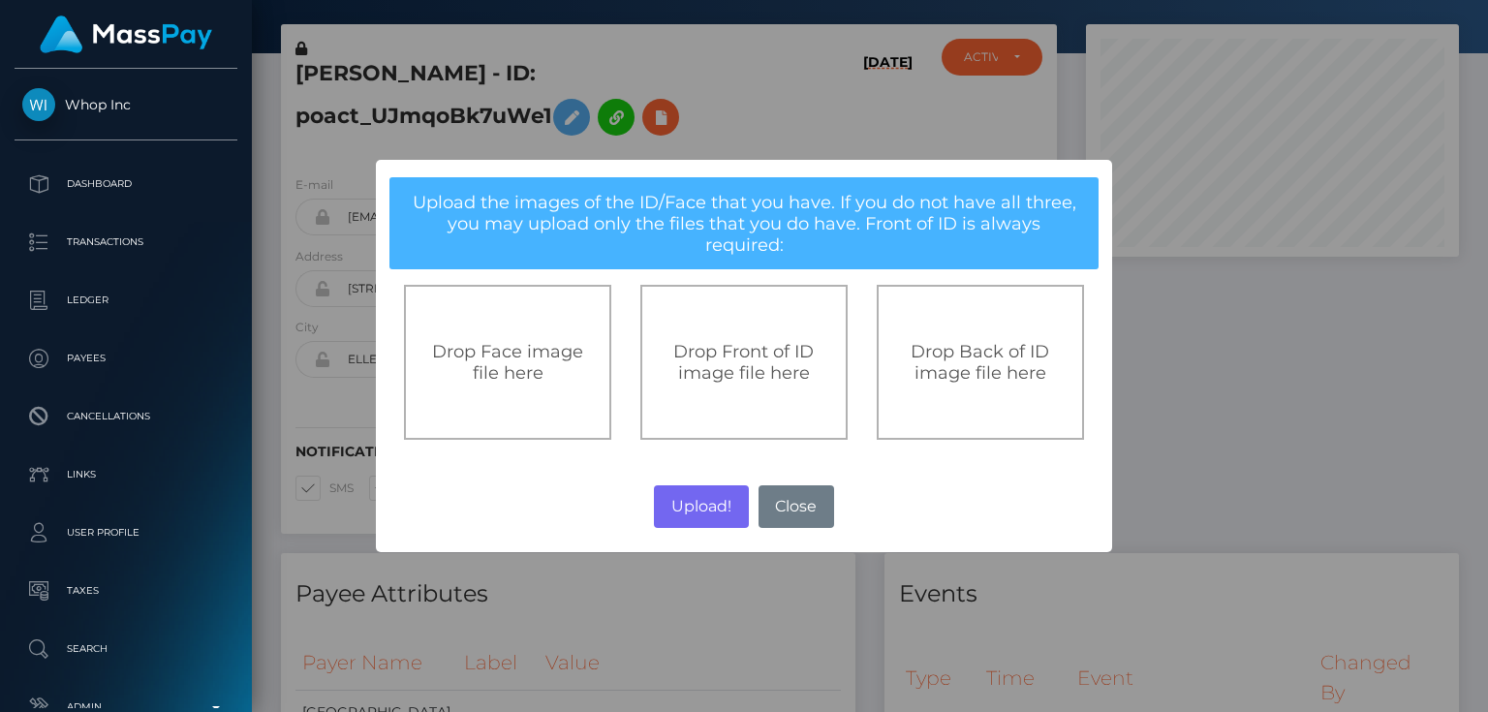
click at [768, 347] on span "Drop Front of ID image file here" at bounding box center [743, 362] width 140 height 43
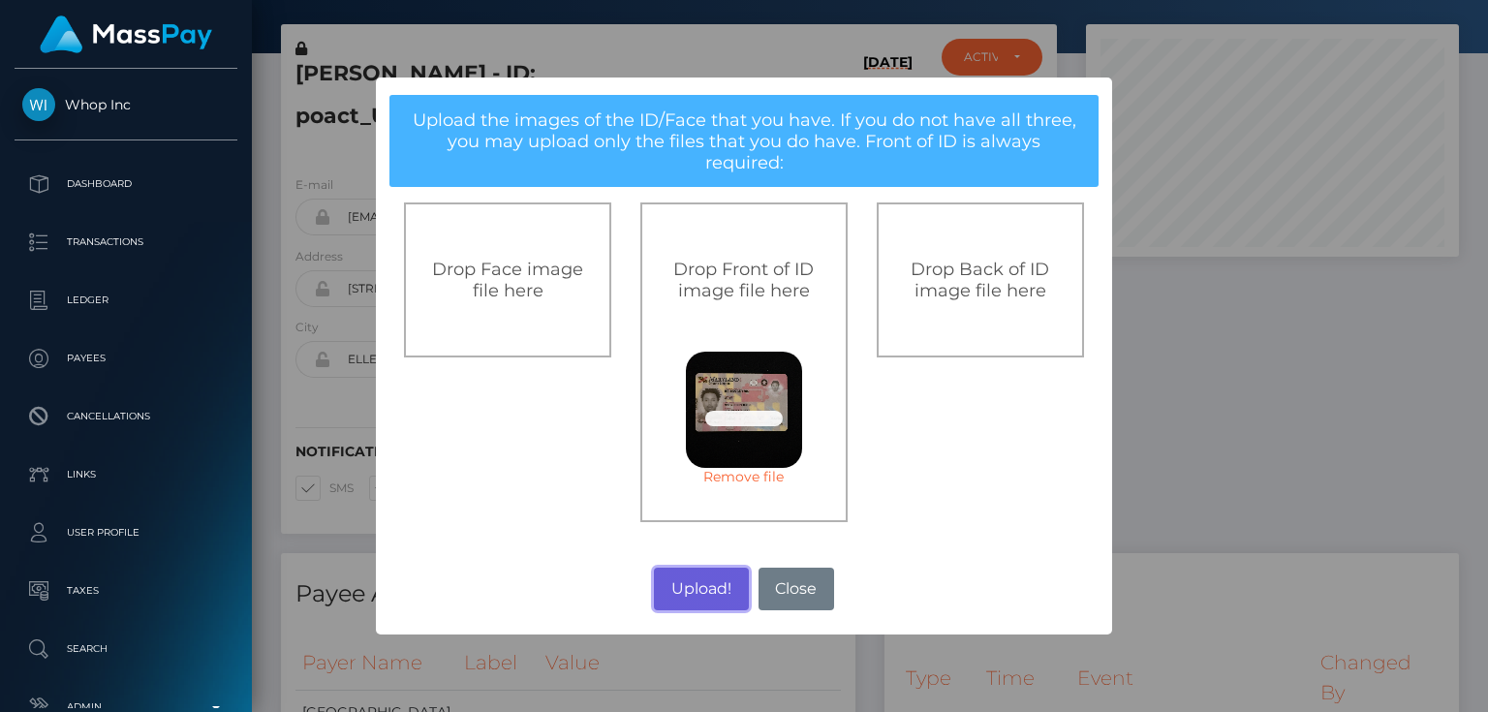
click at [698, 572] on button "Upload!" at bounding box center [701, 589] width 94 height 43
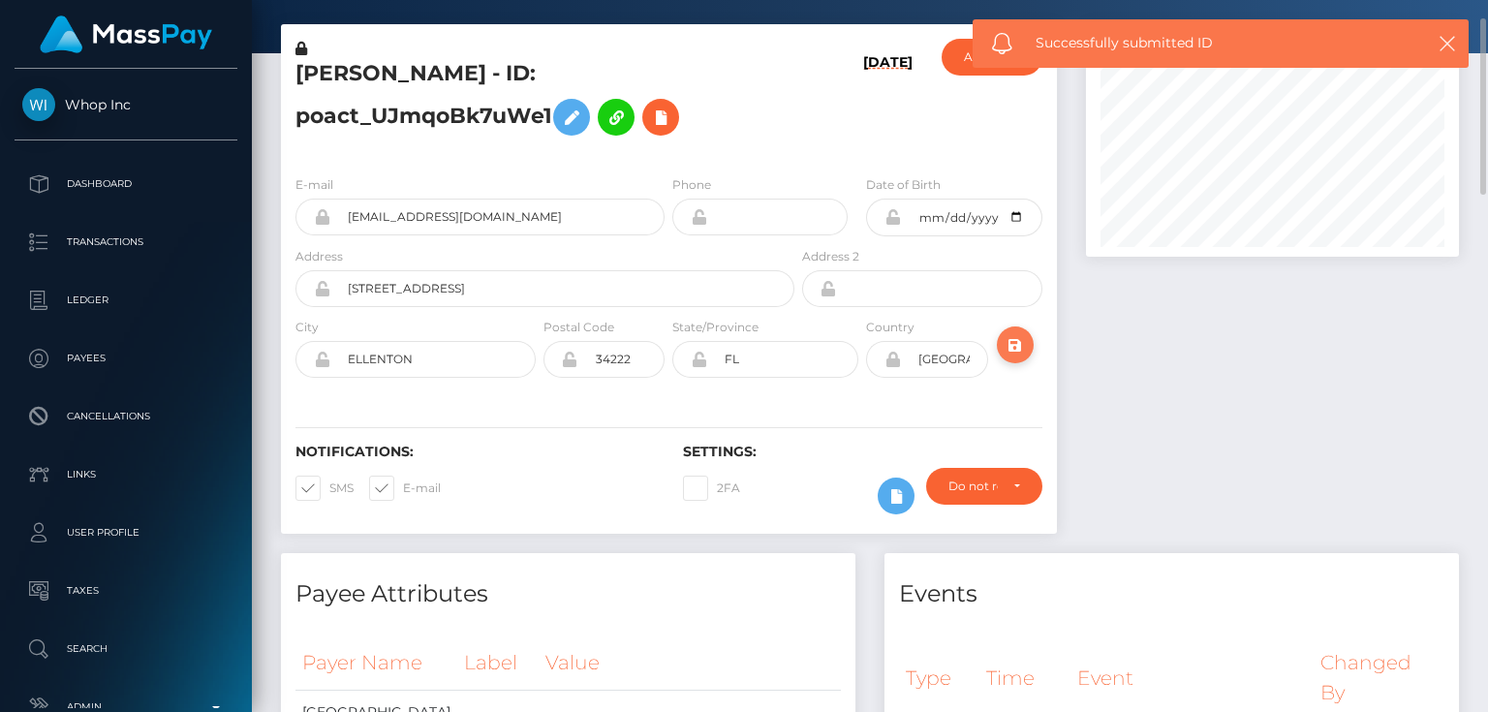
click at [1015, 342] on icon "submit" at bounding box center [1015, 345] width 23 height 24
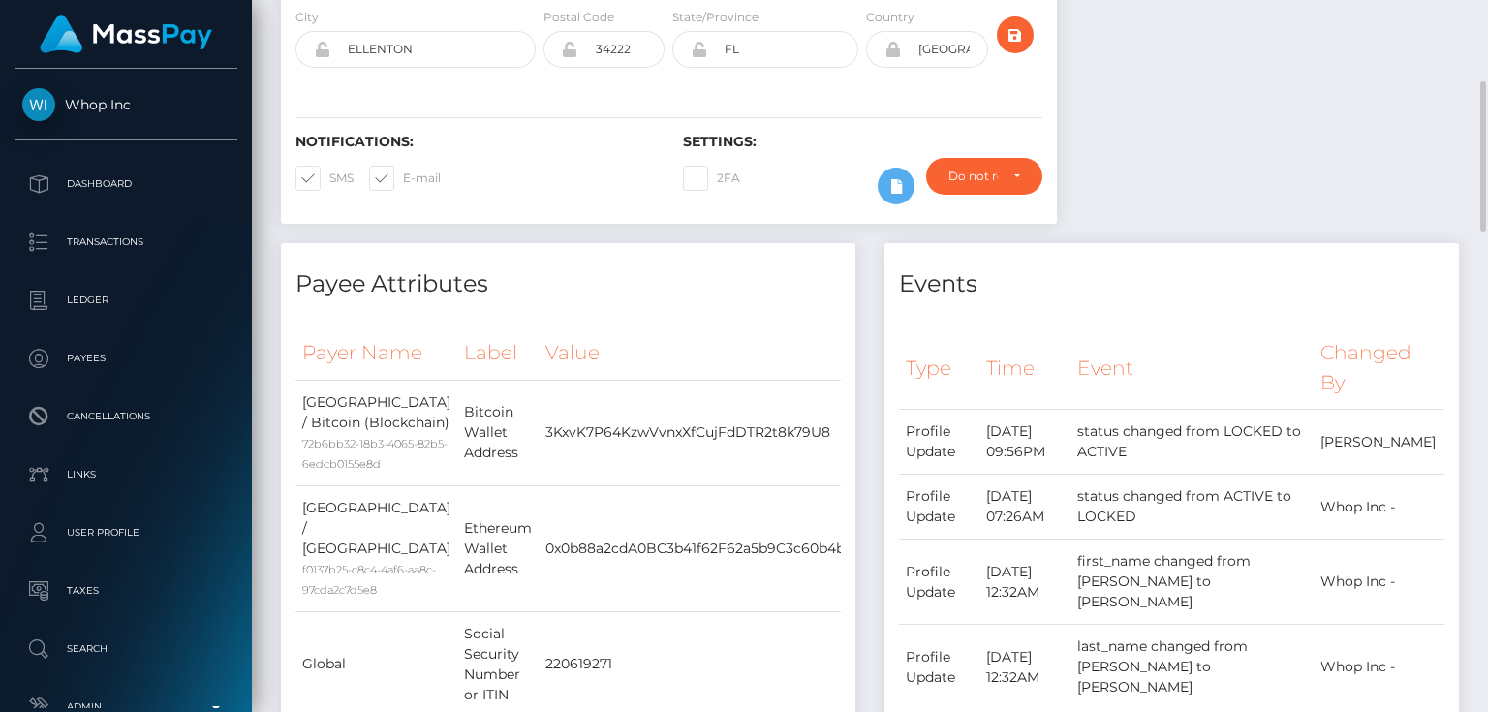
scroll to position [155, 0]
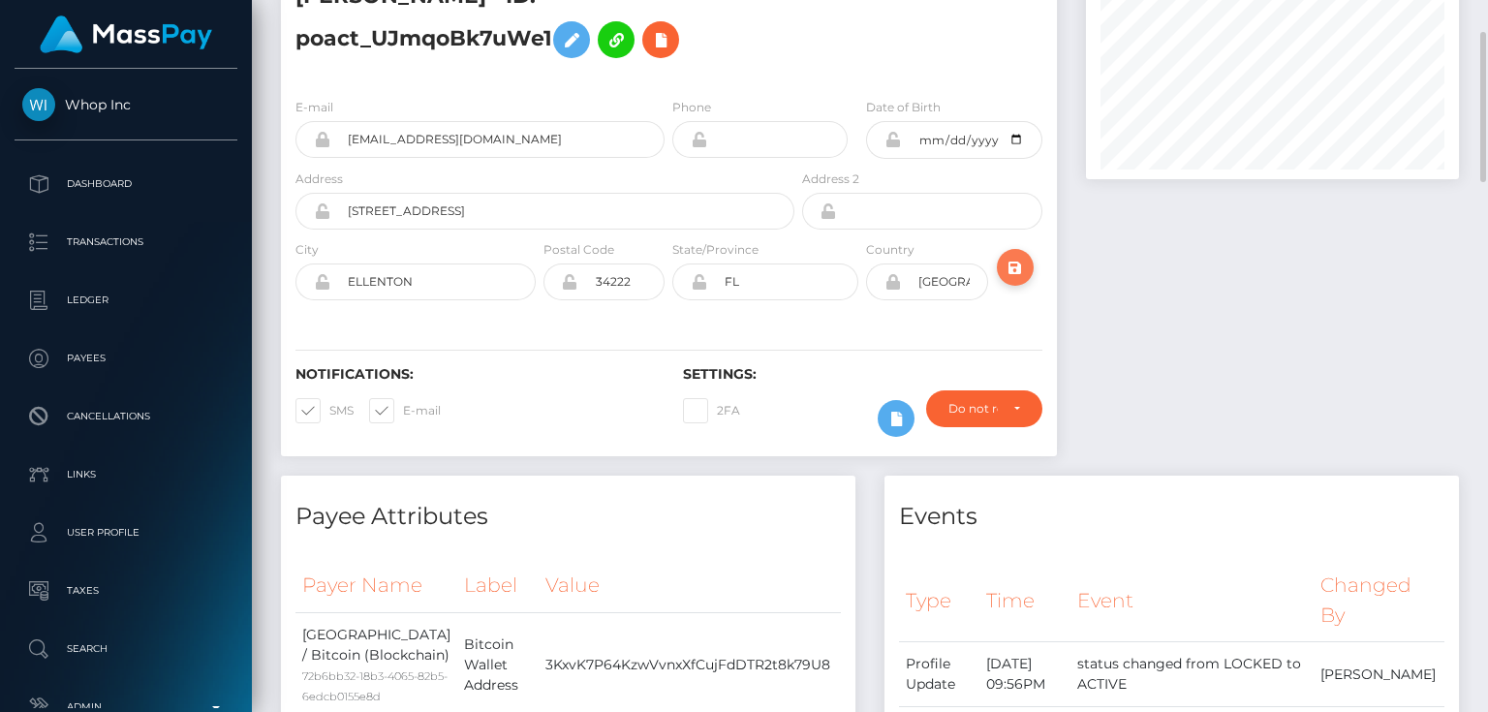
click at [1011, 264] on icon "submit" at bounding box center [1015, 268] width 23 height 24
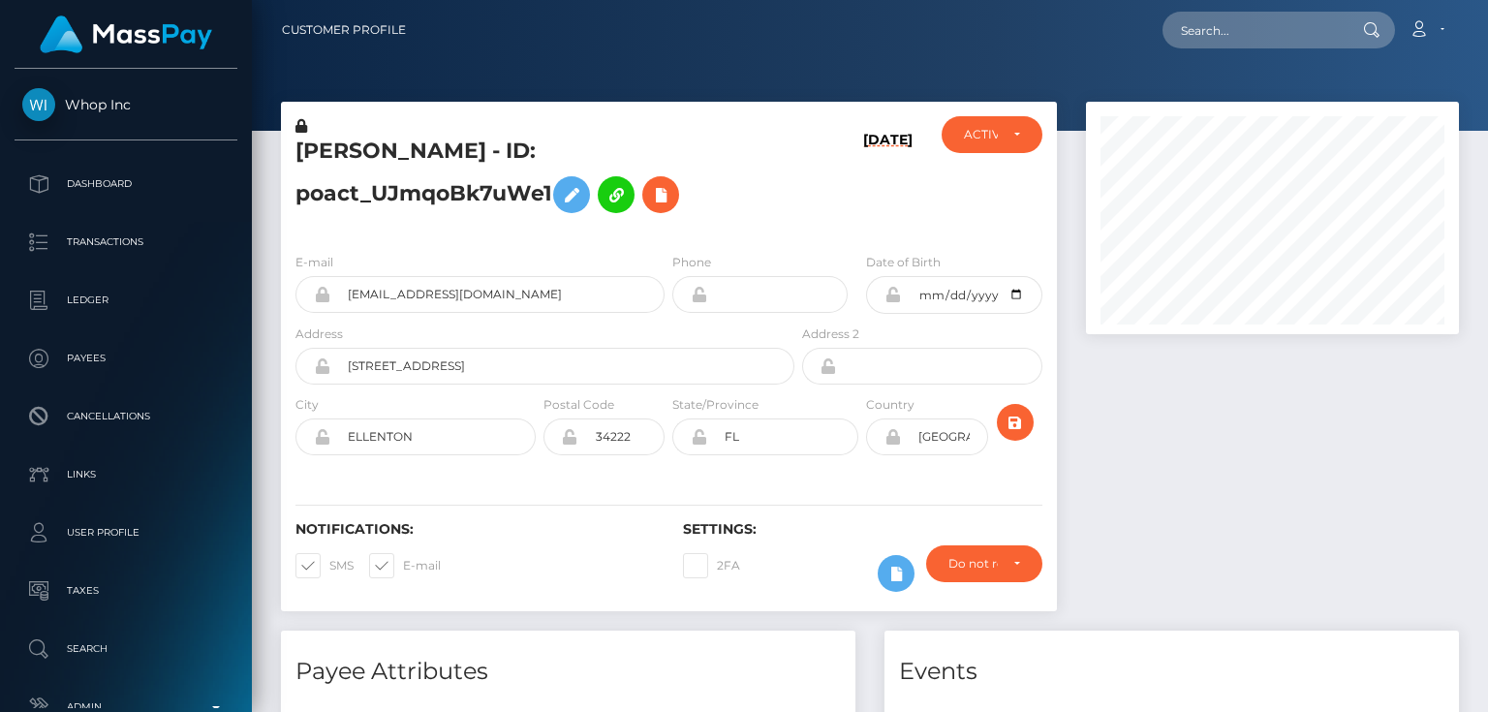
scroll to position [232, 372]
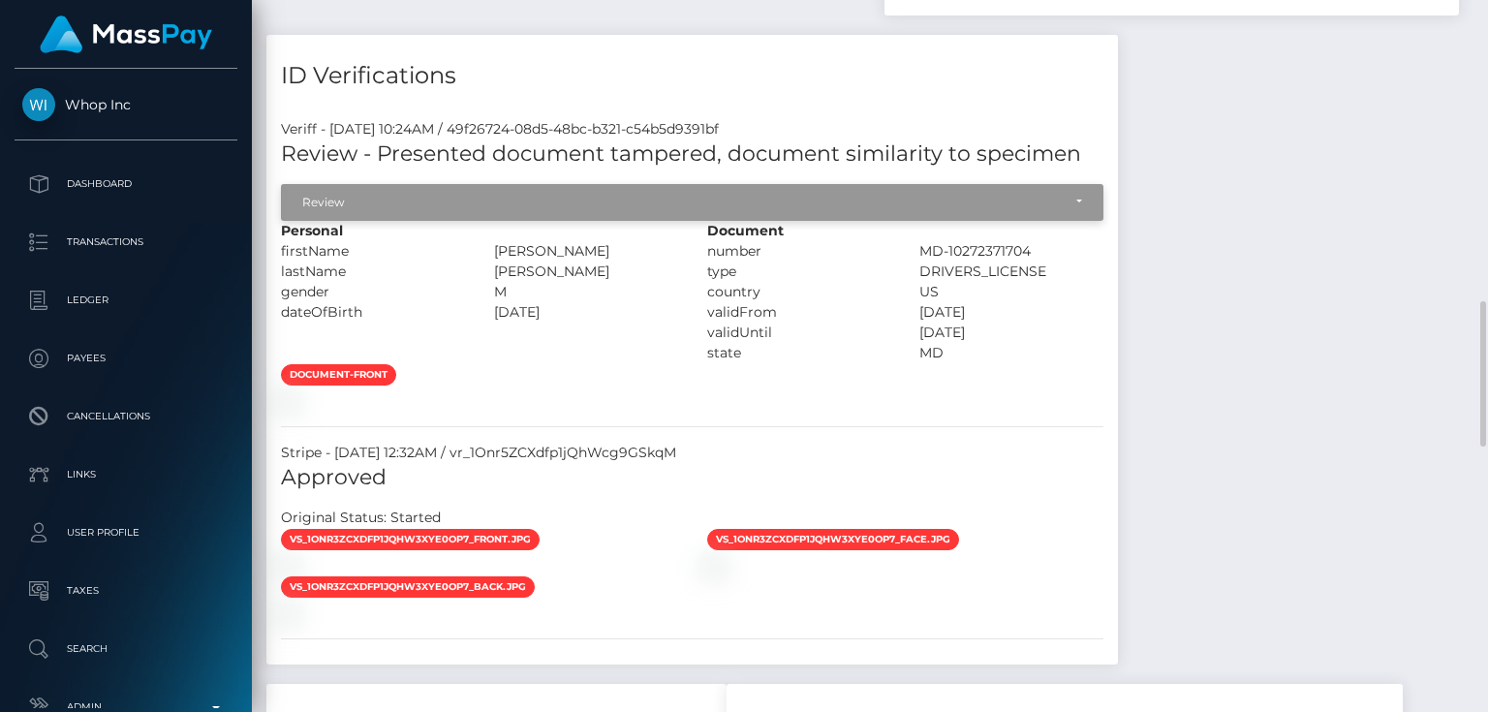
click at [550, 184] on div "Review" at bounding box center [692, 202] width 822 height 37
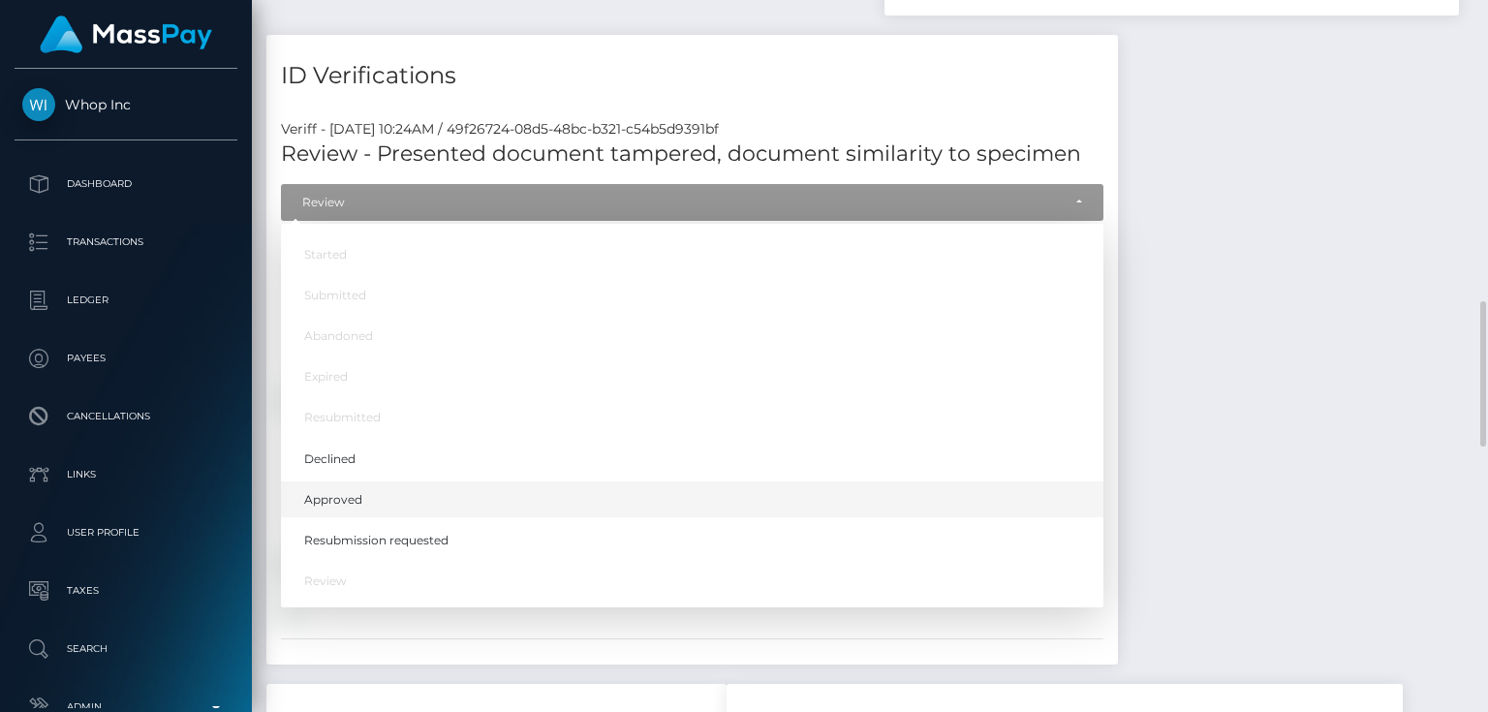
click at [372, 481] on link "Approved" at bounding box center [692, 499] width 822 height 36
select select "Approved"
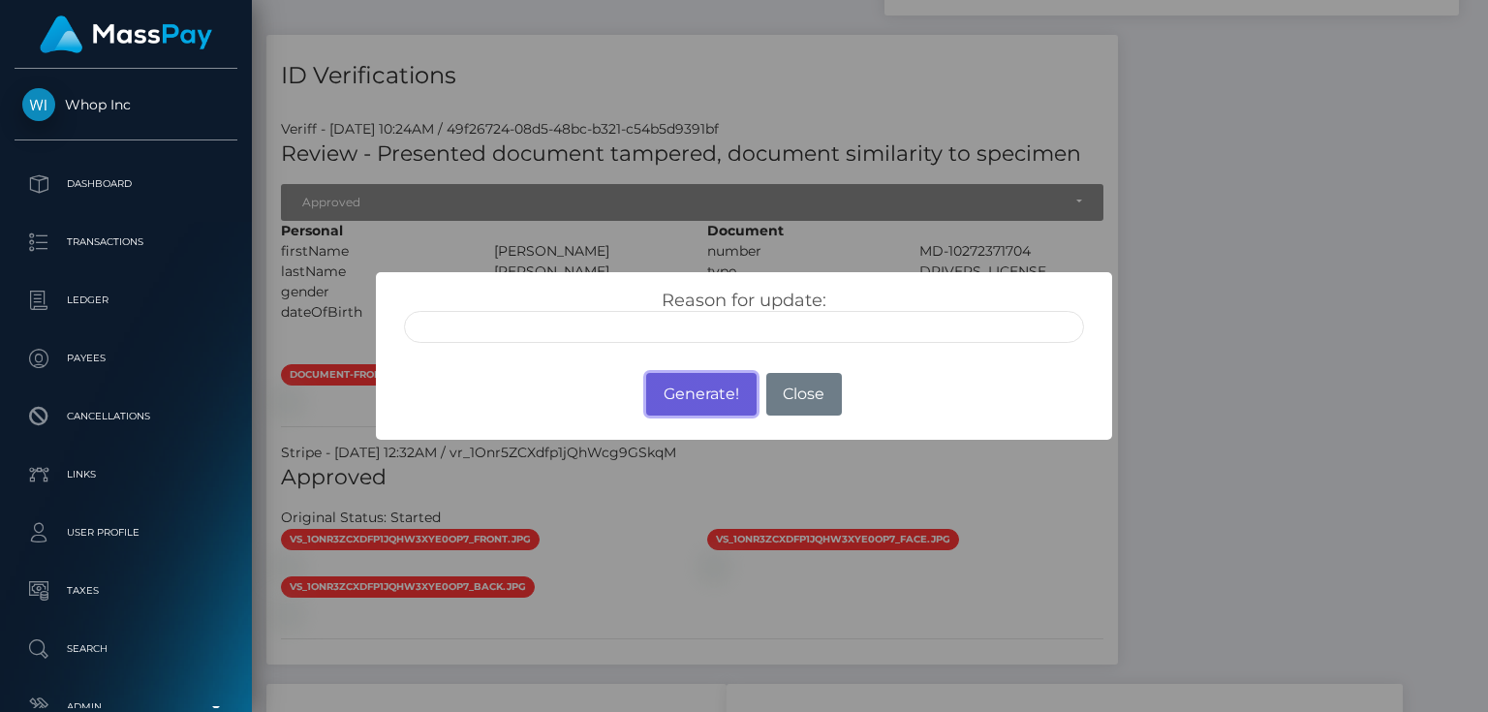
click at [701, 410] on button "Generate!" at bounding box center [700, 394] width 109 height 43
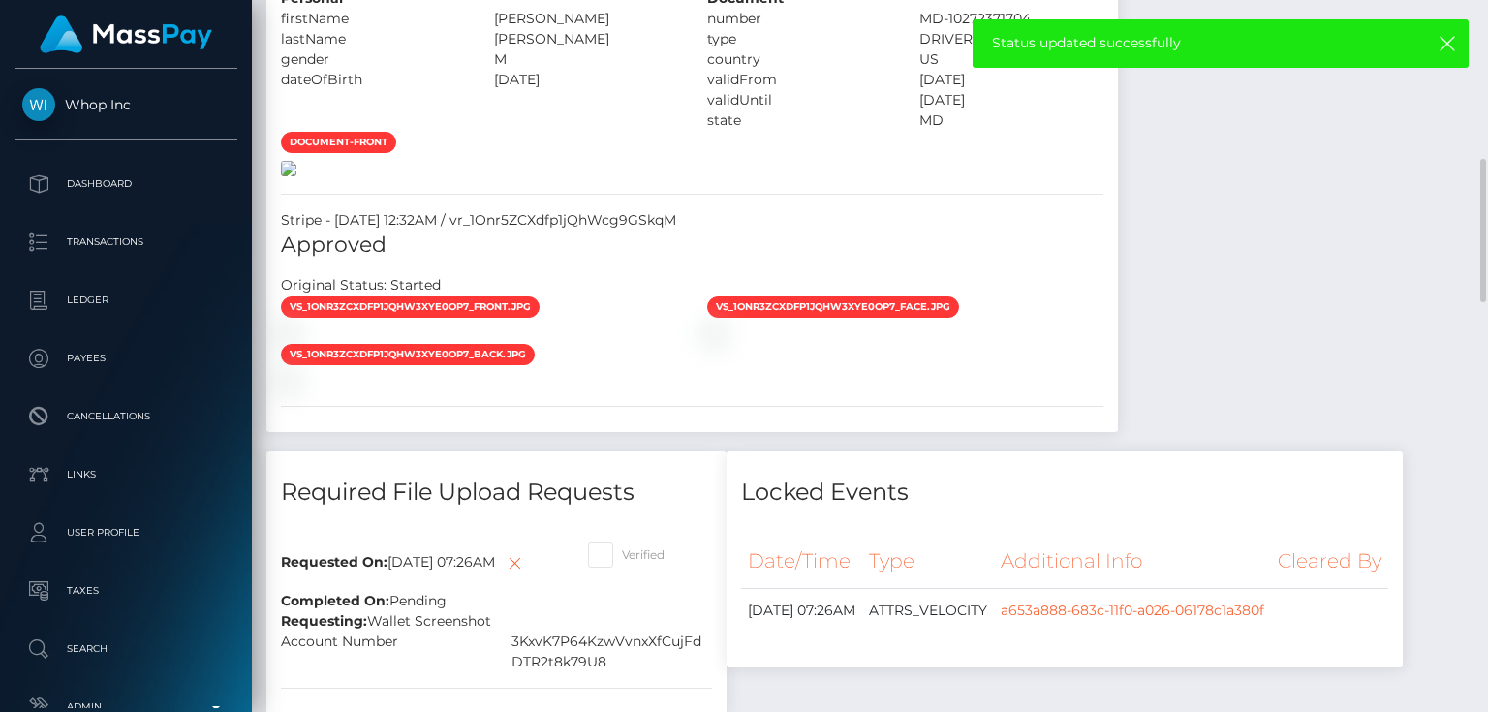
scroll to position [1395, 0]
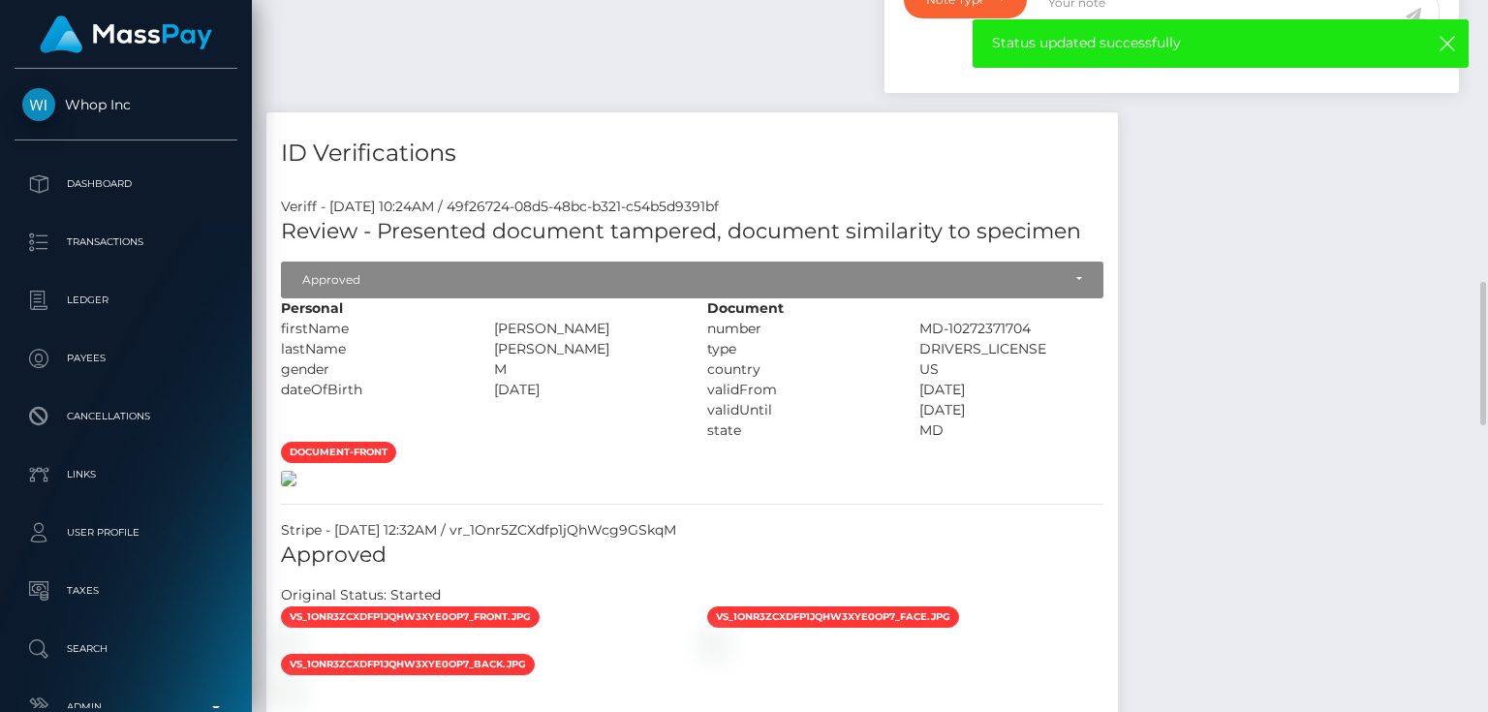
click at [296, 486] on img at bounding box center [288, 478] width 15 height 15
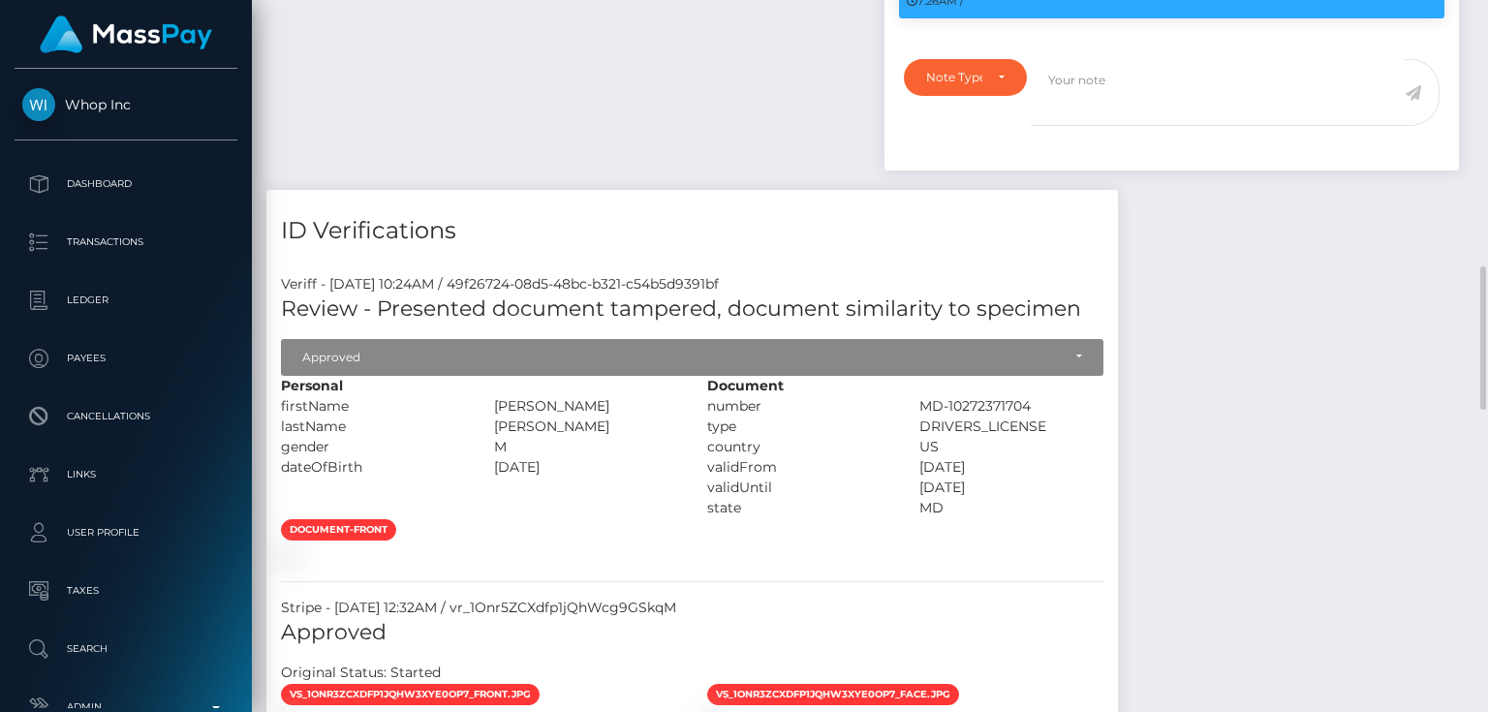
scroll to position [1007, 0]
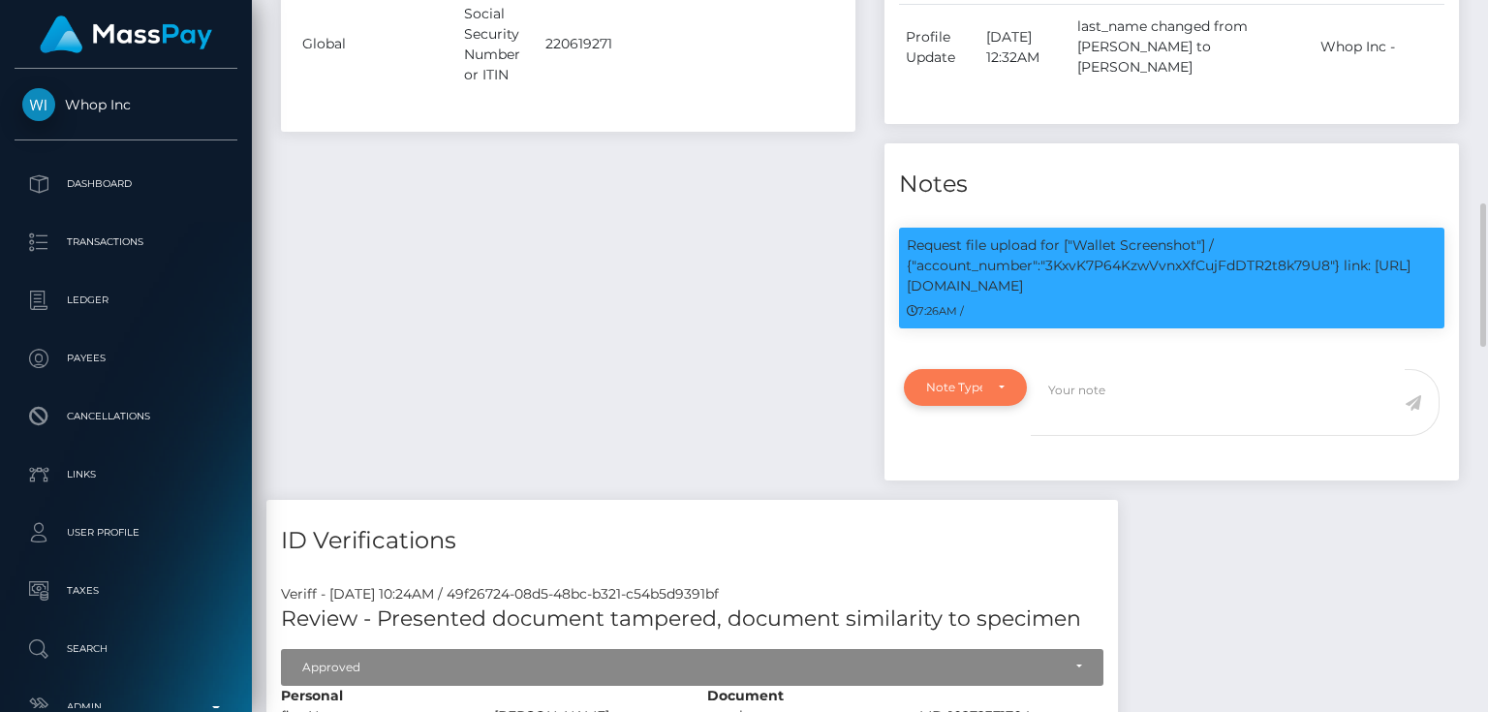
click at [974, 380] on div "Note Type" at bounding box center [954, 387] width 56 height 15
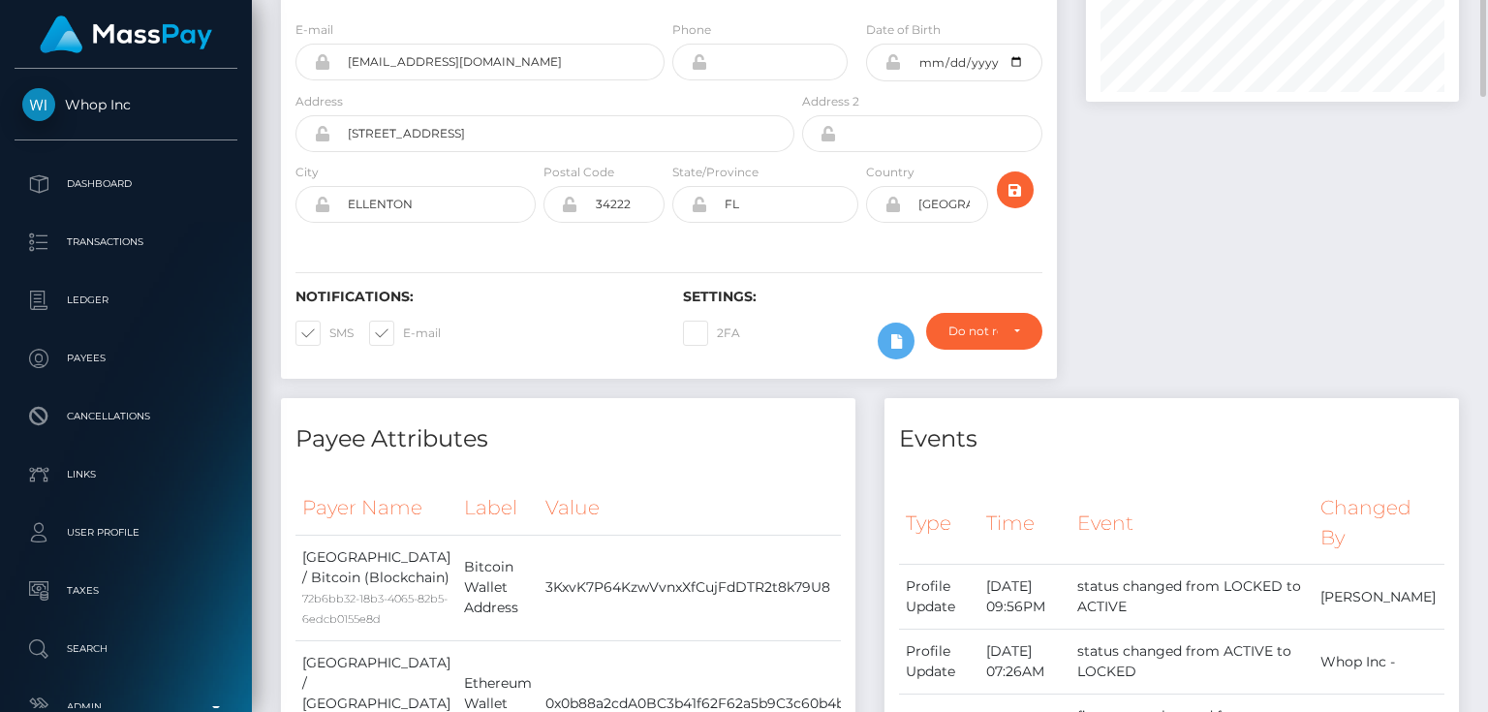
scroll to position [0, 0]
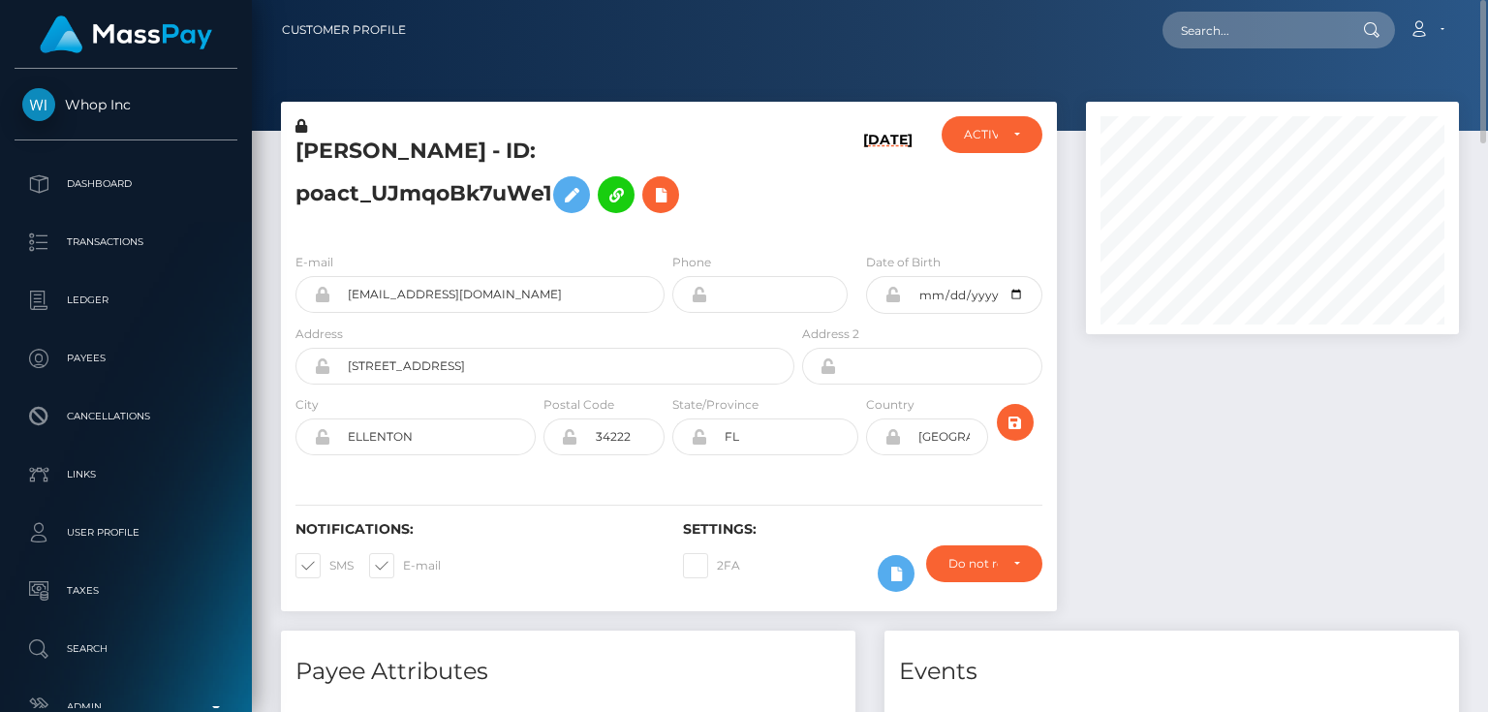
click at [367, 227] on div "AIDAN MICHAEL MILLER - ID: poact_UJmqoBk7uWe1" at bounding box center [539, 176] width 517 height 121
drag, startPoint x: 850, startPoint y: 215, endPoint x: 825, endPoint y: 185, distance: 38.6
click at [849, 214] on div "[DATE]" at bounding box center [862, 176] width 129 height 121
click at [523, 247] on div "E-mail aidanmiller1010+676d4c6adc@gmail.com Phone" at bounding box center [669, 355] width 776 height 237
click at [658, 201] on icon at bounding box center [660, 195] width 23 height 24
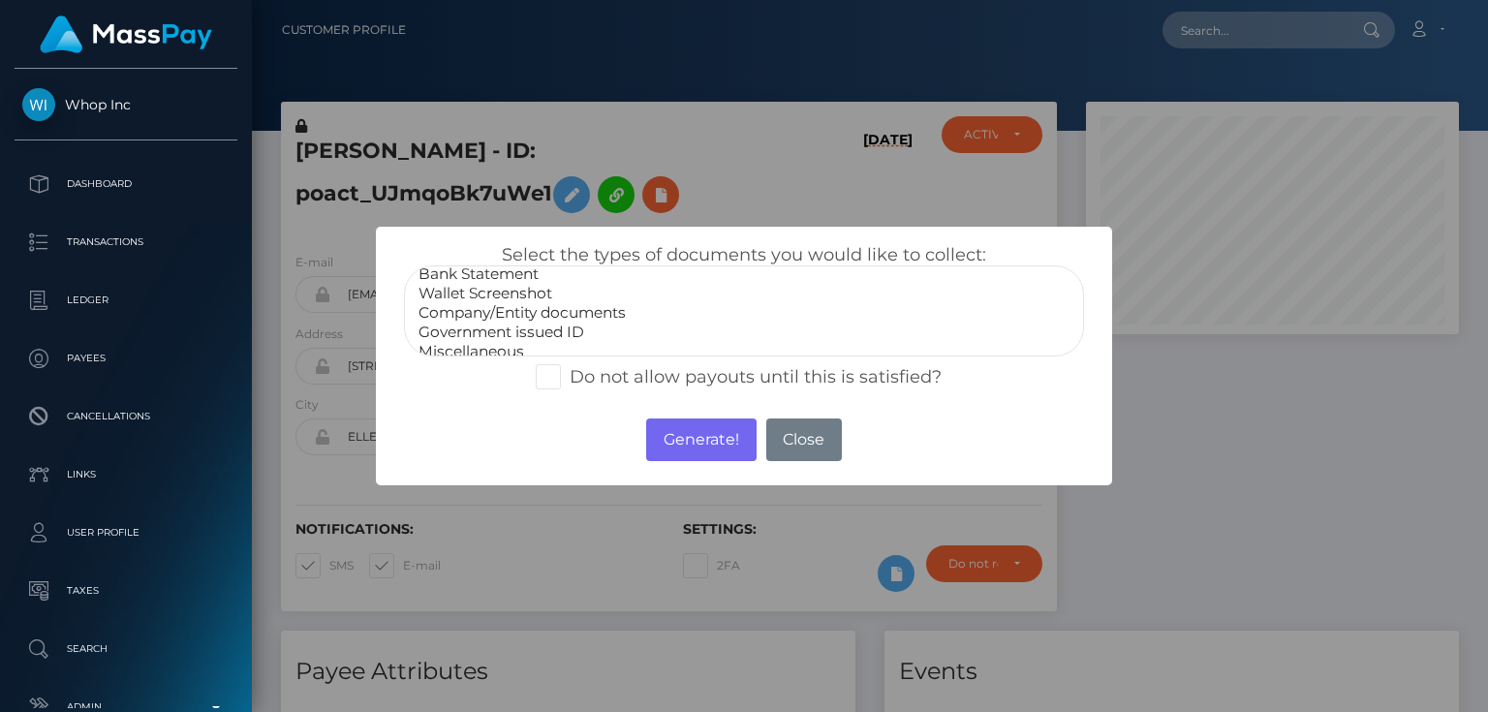
scroll to position [39, 0]
click at [478, 322] on option "Government issued ID" at bounding box center [744, 320] width 655 height 19
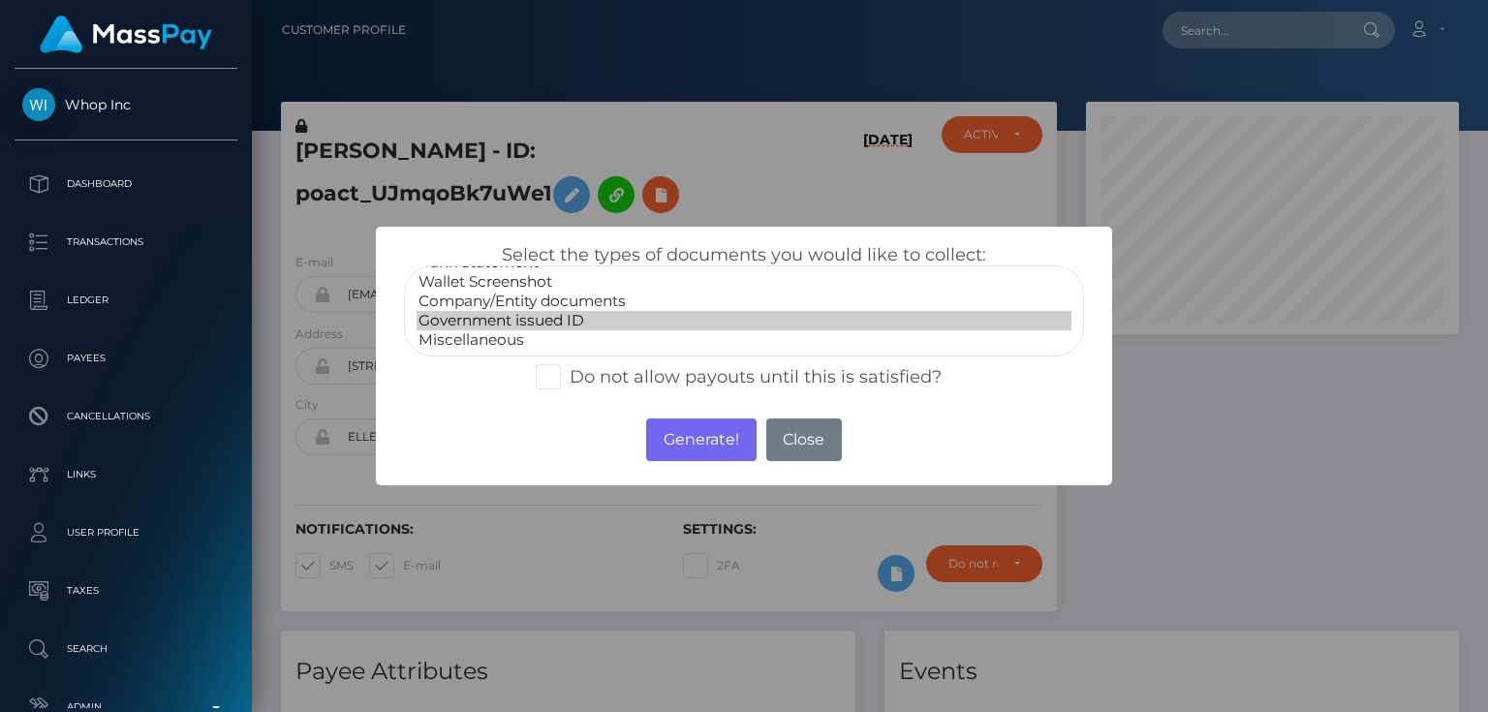
select select "Miscellaneous"
click at [462, 341] on option "Miscellaneous" at bounding box center [744, 339] width 655 height 19
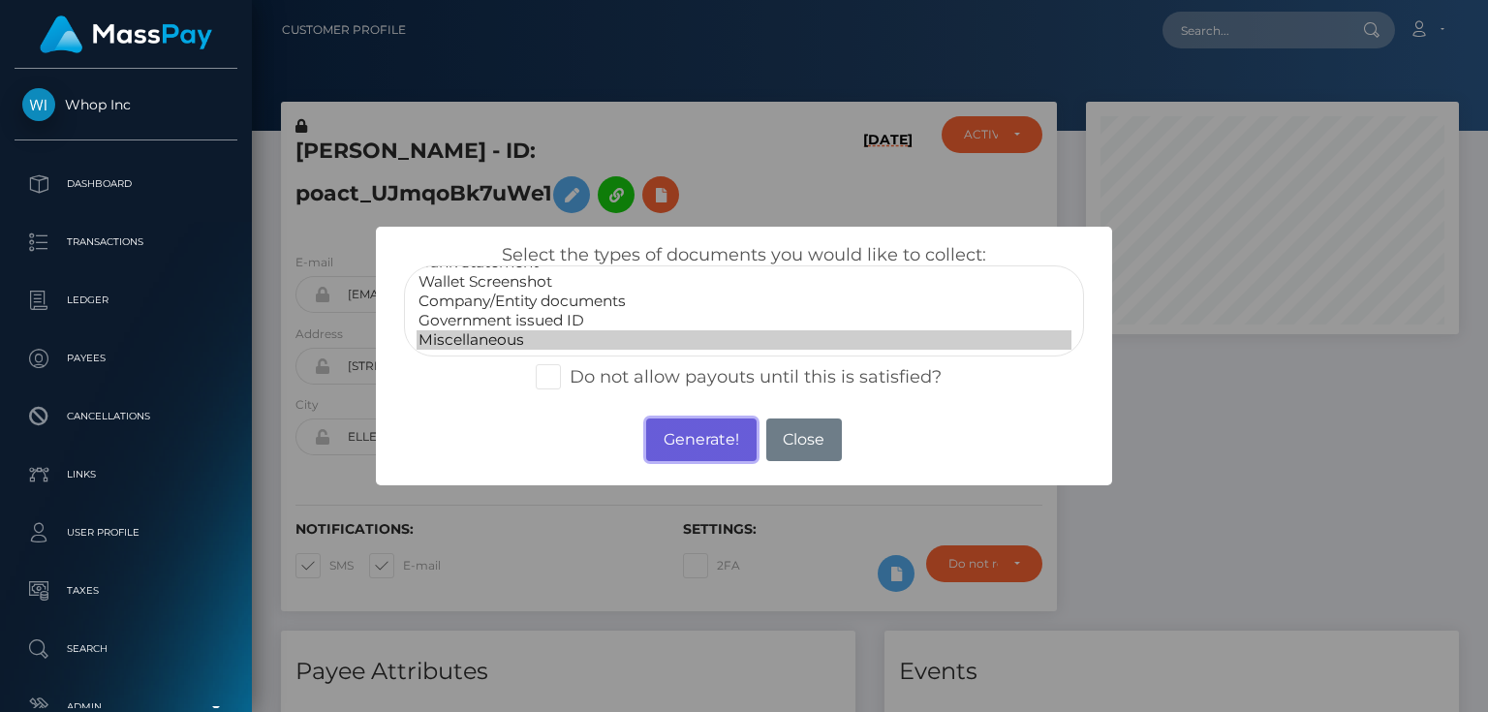
click at [693, 447] on button "Generate!" at bounding box center [700, 439] width 109 height 43
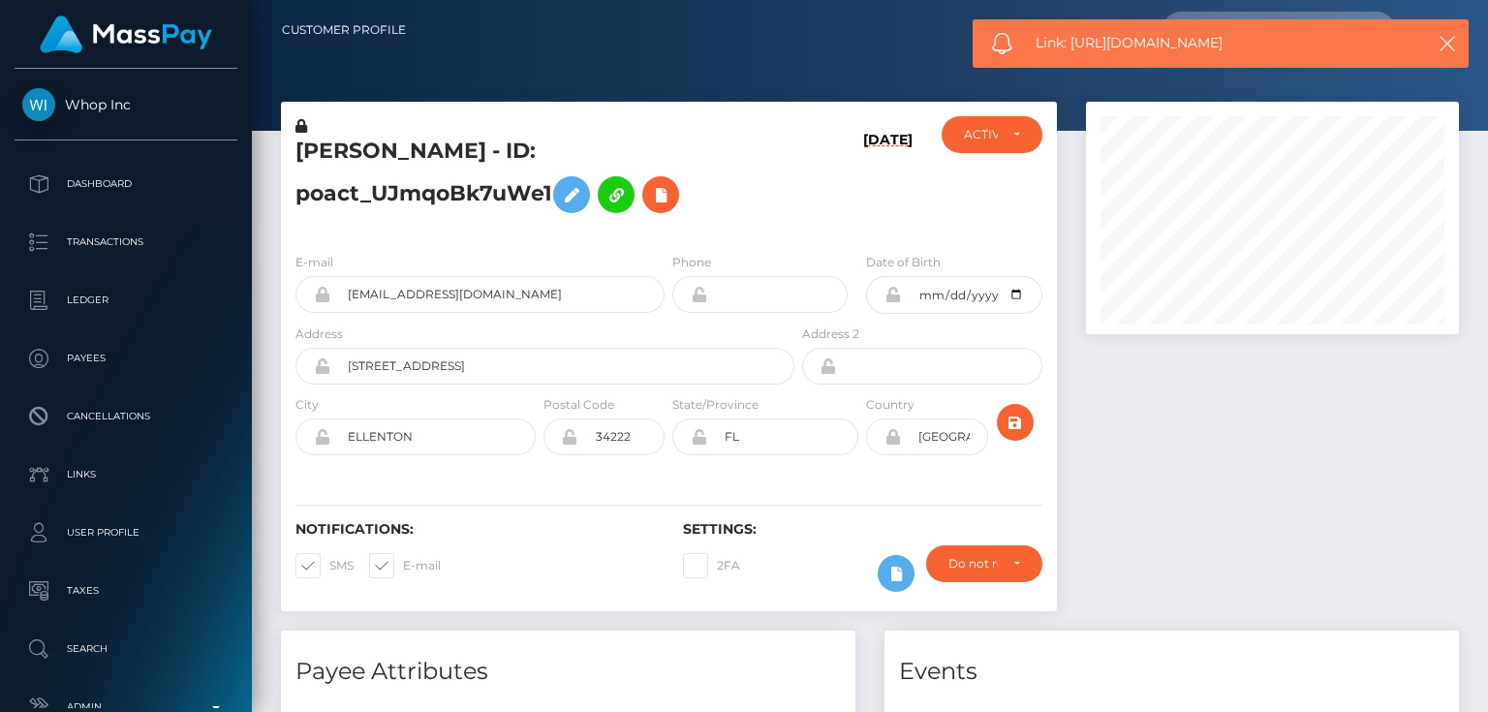
drag, startPoint x: 1240, startPoint y: 43, endPoint x: 1073, endPoint y: 50, distance: 166.8
click at [1073, 50] on span "Link: https://l.maspay.io/tkrIx" at bounding box center [1220, 43] width 368 height 20
copy span "https://l.maspay.io/tkrIx"
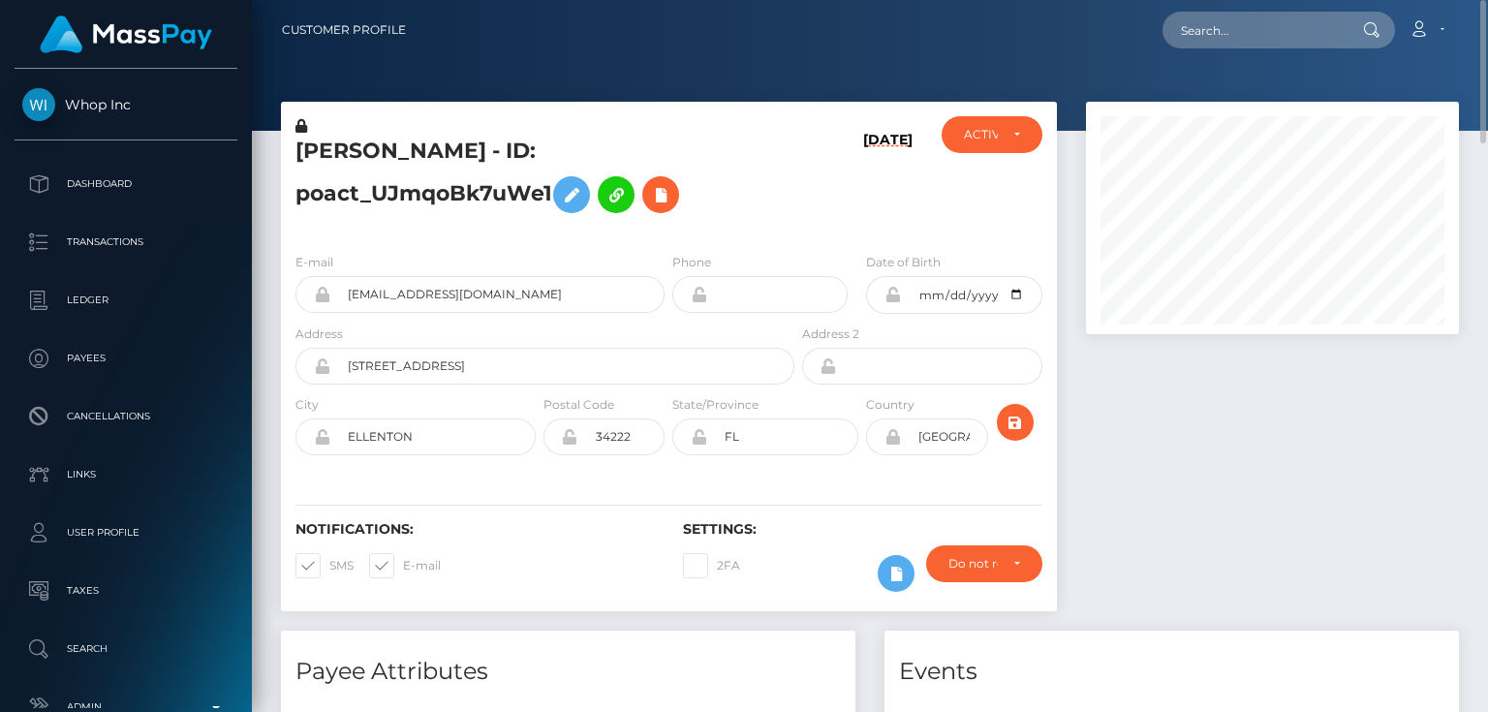
click at [879, 208] on h6 "[DATE]" at bounding box center [887, 181] width 49 height 98
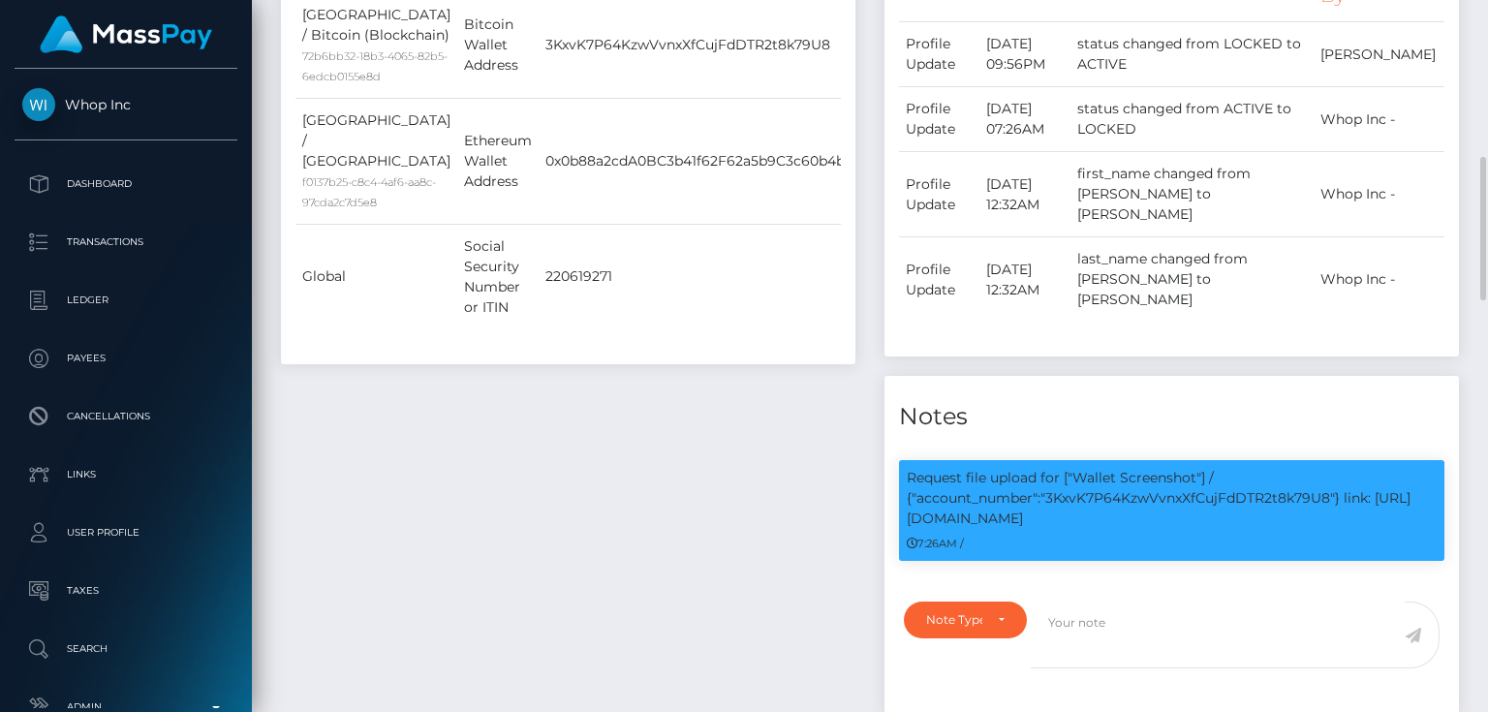
scroll to position [930, 0]
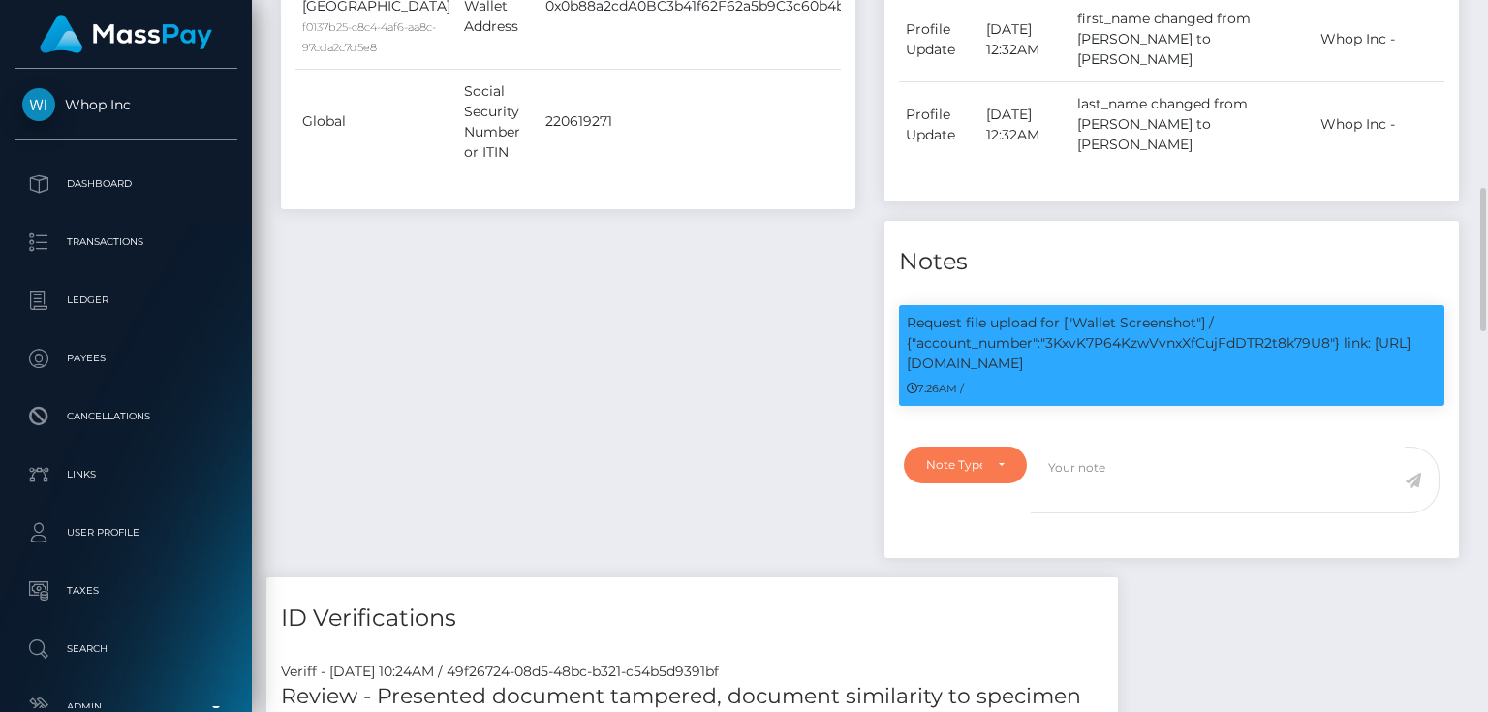
drag, startPoint x: 935, startPoint y: 434, endPoint x: 921, endPoint y: 440, distance: 14.8
click at [935, 447] on div "Note Type" at bounding box center [965, 465] width 123 height 37
click at [995, 549] on span "Compliance" at bounding box center [962, 557] width 71 height 17
select select "COMPLIANCE"
click at [1101, 447] on textarea at bounding box center [1218, 480] width 374 height 67
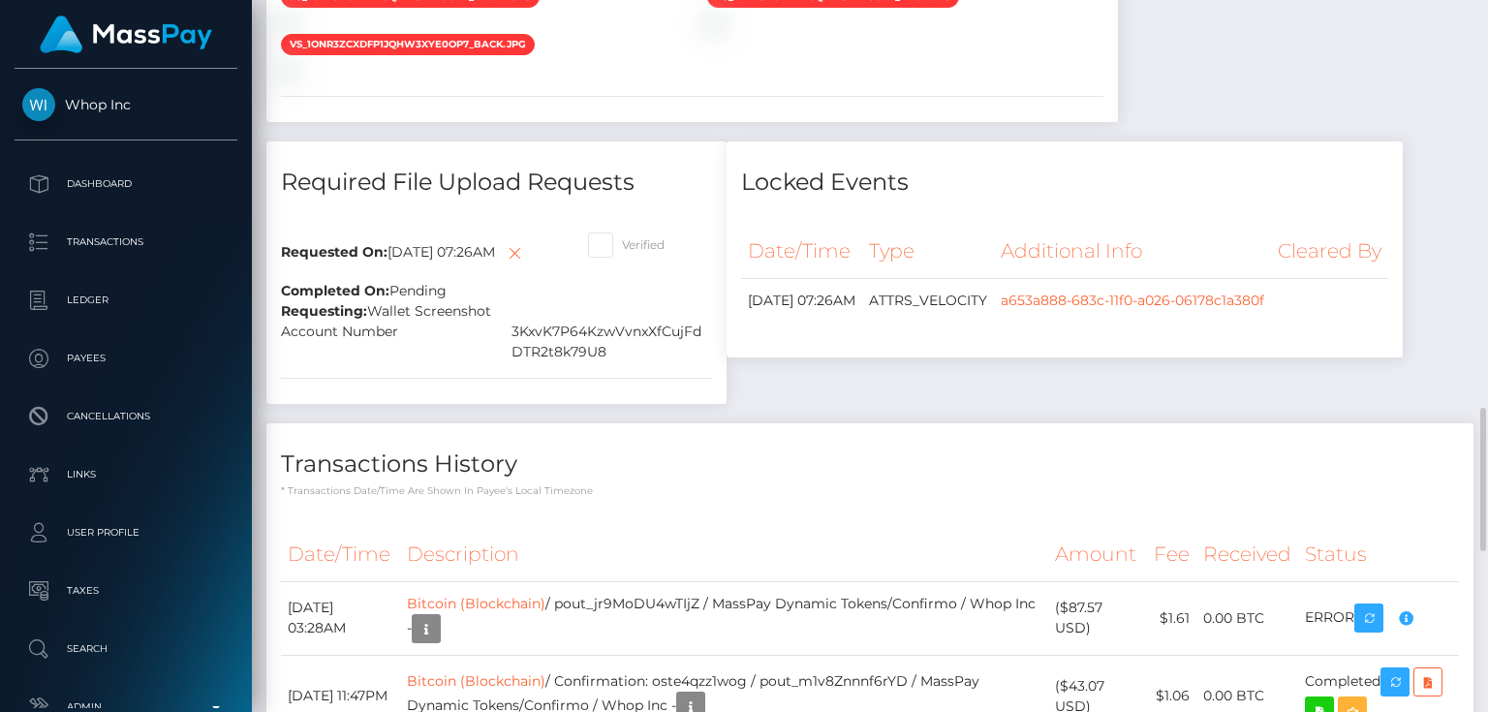
scroll to position [2247, 0]
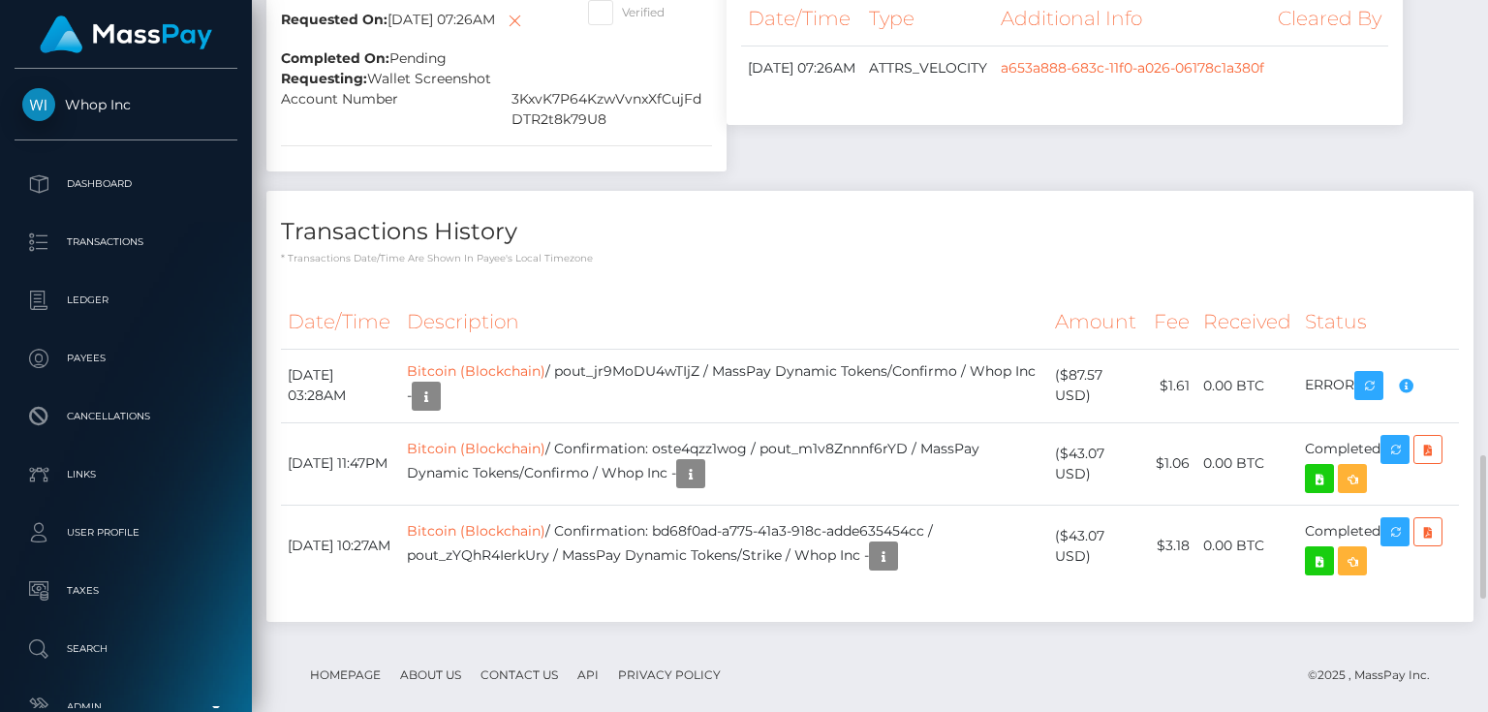
click at [622, 19] on span at bounding box center [622, 12] width 0 height 15
click at [622, 13] on input "Verified" at bounding box center [628, 6] width 13 height 13
checkbox input "true"
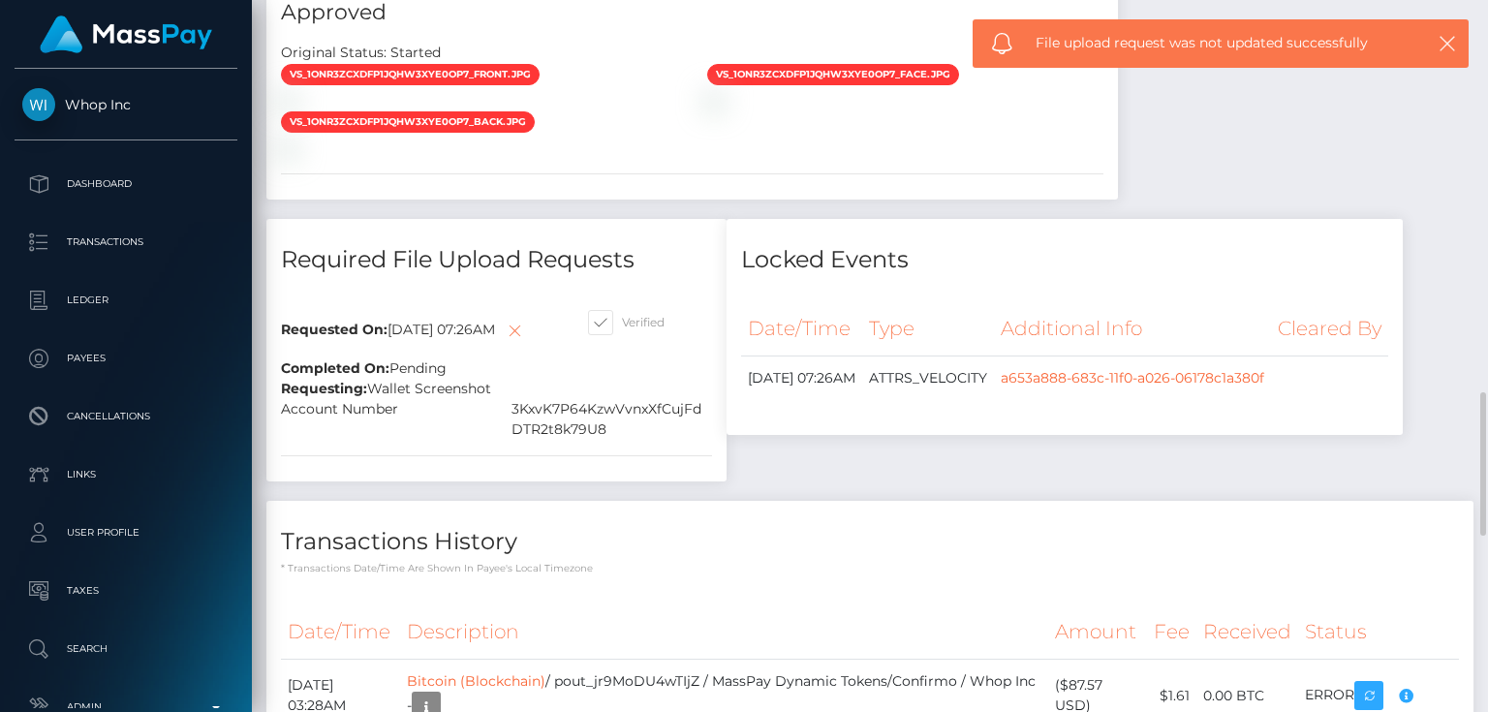
scroll to position [232, 372]
click at [503, 343] on icon at bounding box center [514, 331] width 23 height 24
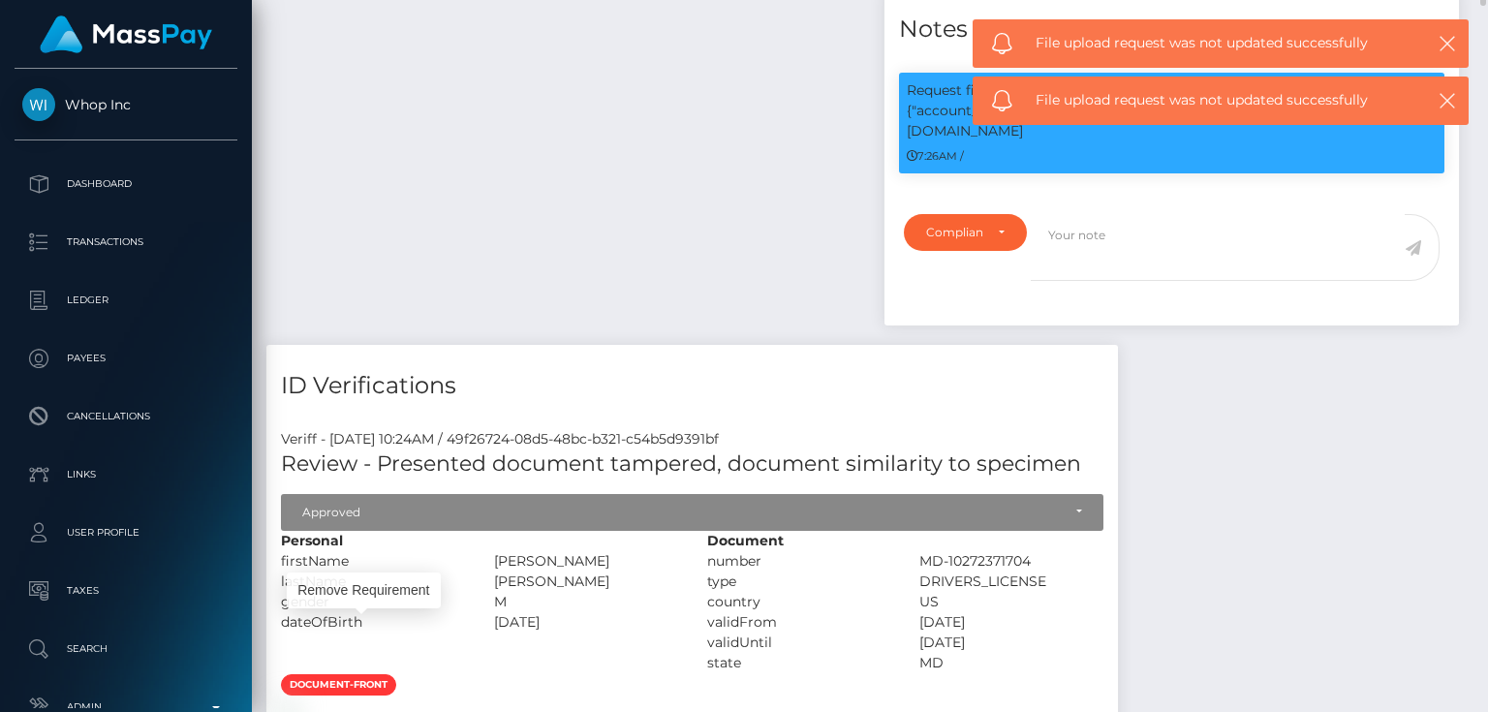
scroll to position [852, 0]
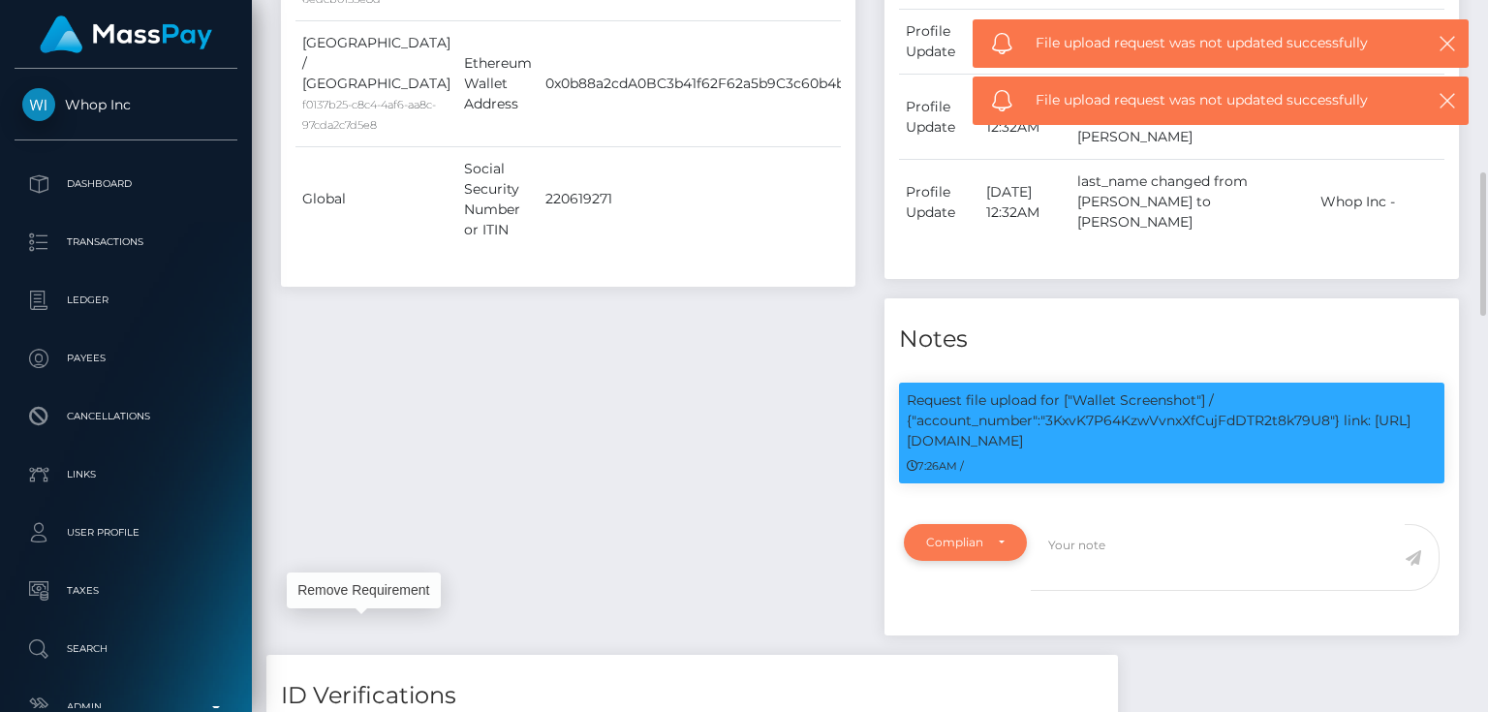
click at [957, 535] on div "Compliance" at bounding box center [954, 542] width 56 height 15
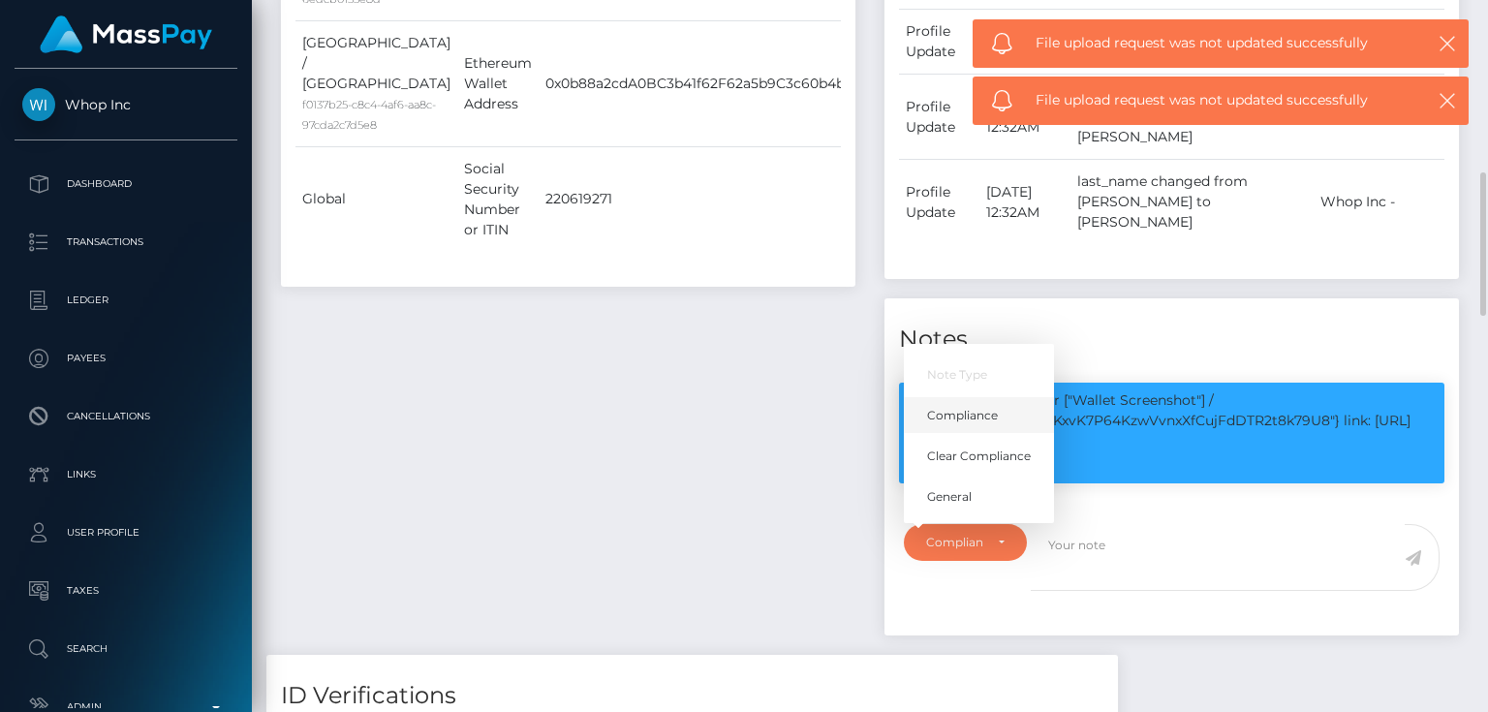
click at [962, 407] on span "Compliance" at bounding box center [962, 415] width 71 height 17
select select "COMPLIANCE"
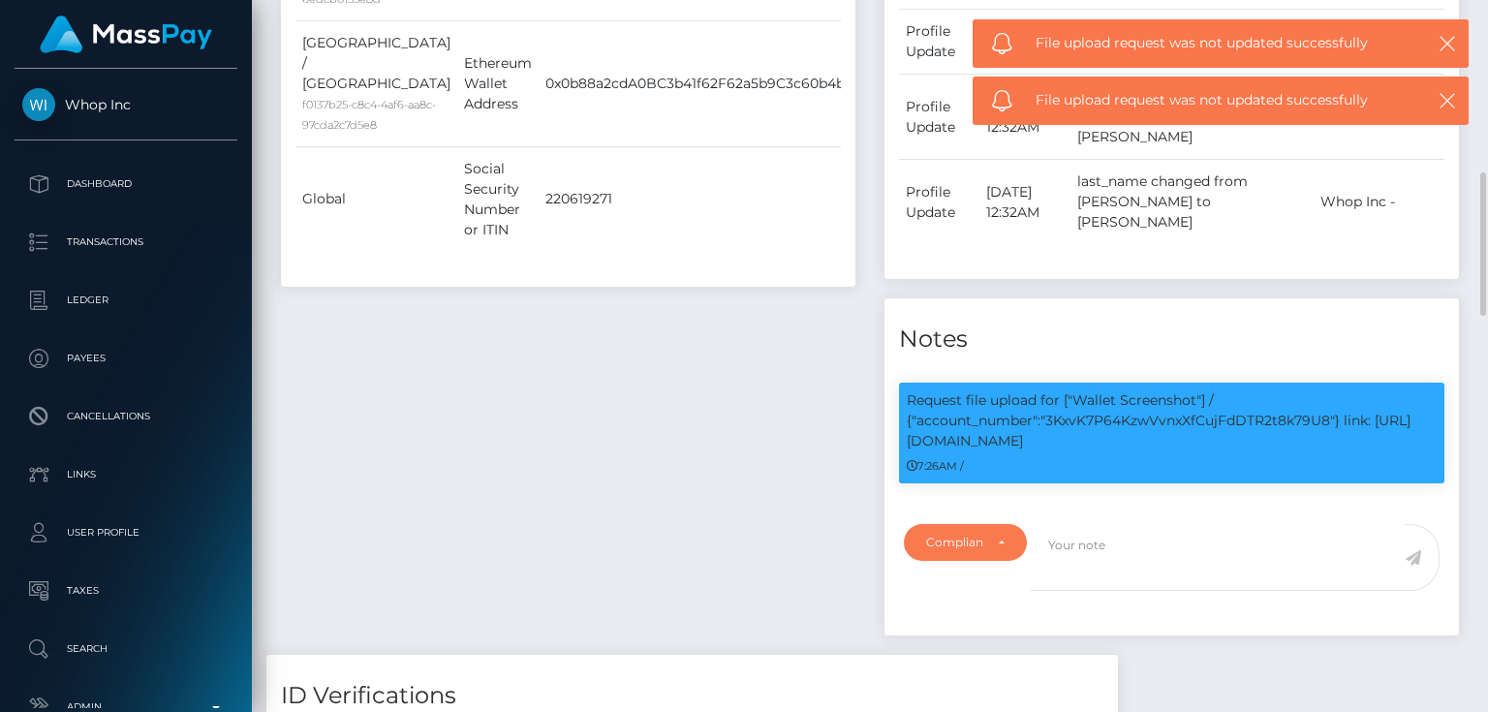
scroll to position [232, 372]
click at [1128, 390] on p "Request file upload for ["Wallet Screenshot"] / {"account_number":"3KxvK7P64Kzw…" at bounding box center [1172, 420] width 530 height 61
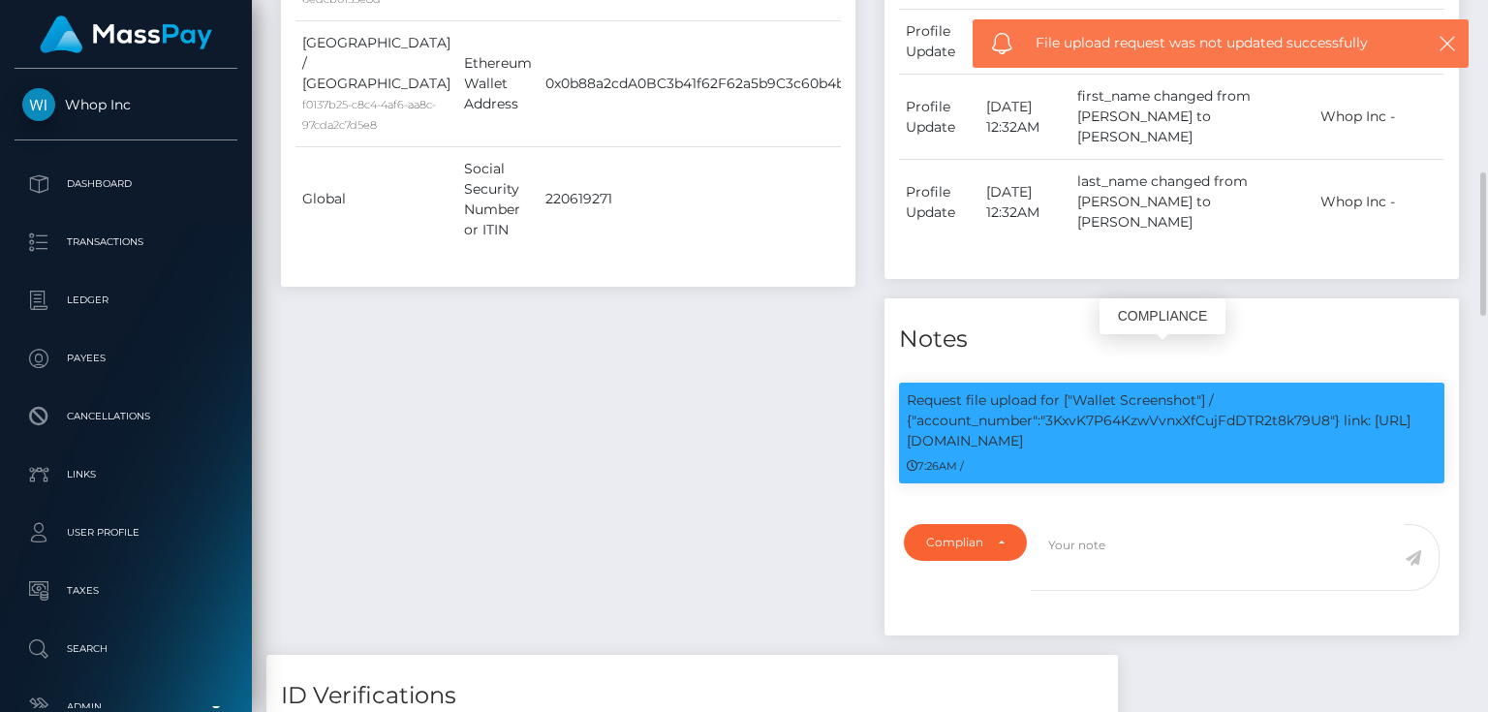
click at [1128, 390] on p "Request file upload for ["Wallet Screenshot"] / {"account_number":"3KxvK7P64Kzw…" at bounding box center [1172, 420] width 530 height 61
copy p "3KxvK7P64KzwVvnxXfCujFdDTR2t8k79U8"
click at [1071, 524] on textarea at bounding box center [1218, 557] width 374 height 67
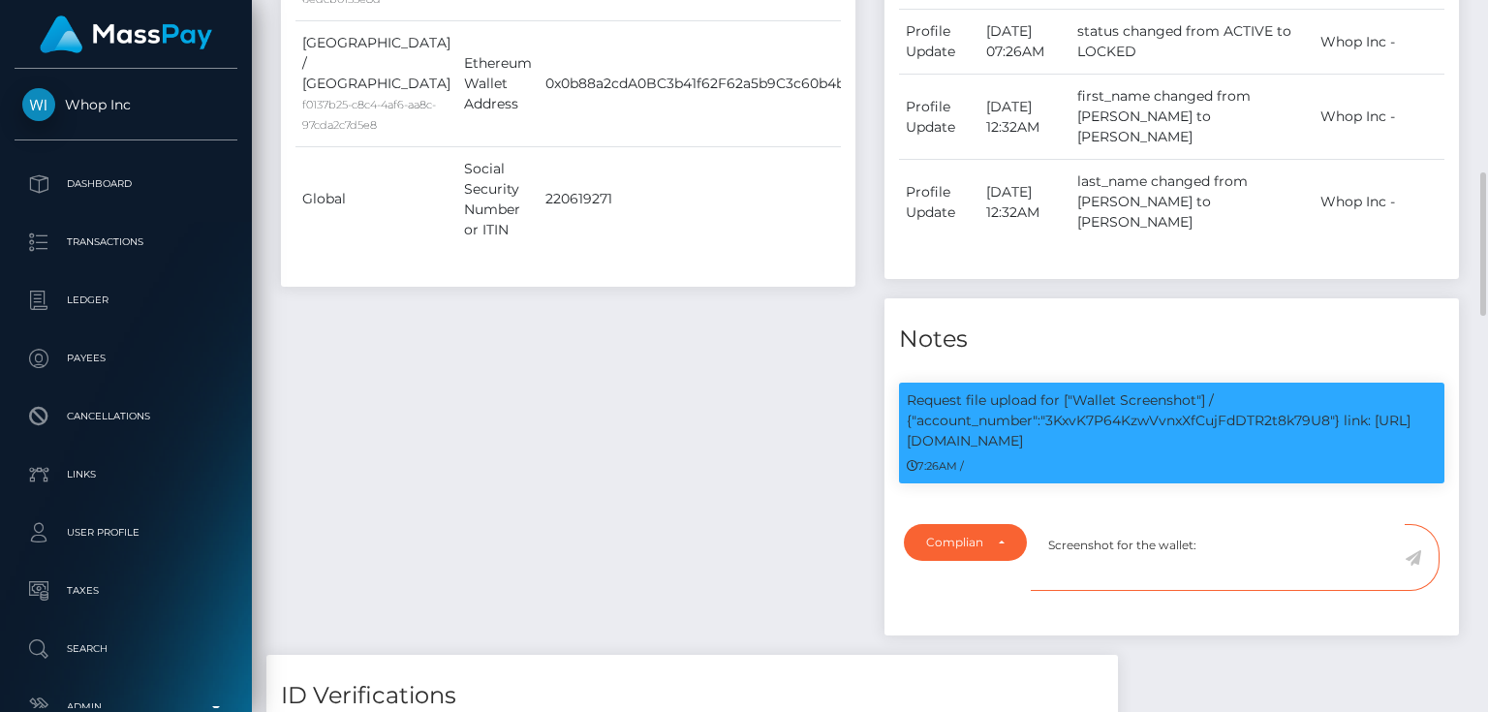
paste textarea "3KxvK7P64KzwVvnxXfCujFdDTR2t8k79U8"
type textarea "Screenshot for the wallet: 3KxvK7P64KzwVvnxXfCujFdDTR2t8k79U8 provided"
click at [1414, 550] on icon at bounding box center [1413, 557] width 16 height 15
click at [1387, 595] on div "Events Type Time Event Changed By" at bounding box center [1171, 216] width 603 height 877
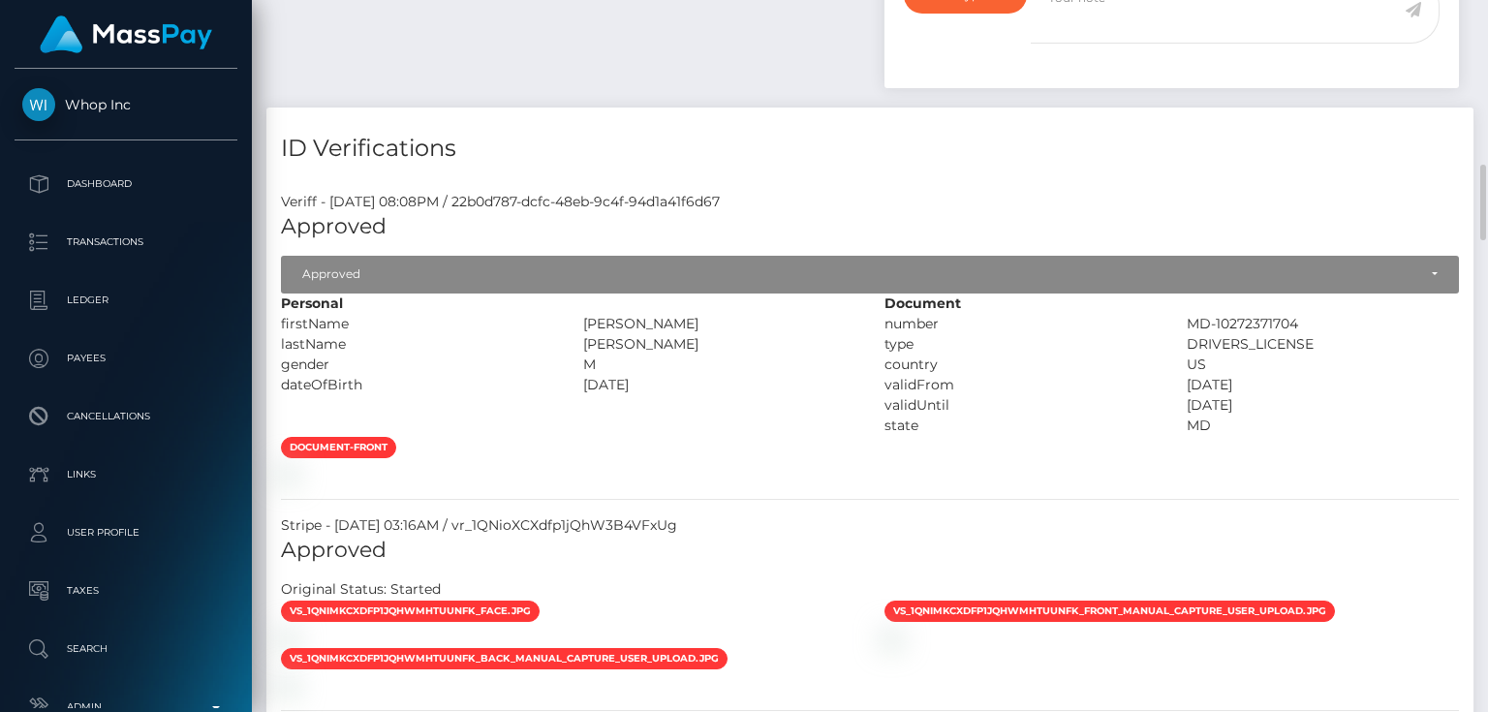
scroll to position [1085, 0]
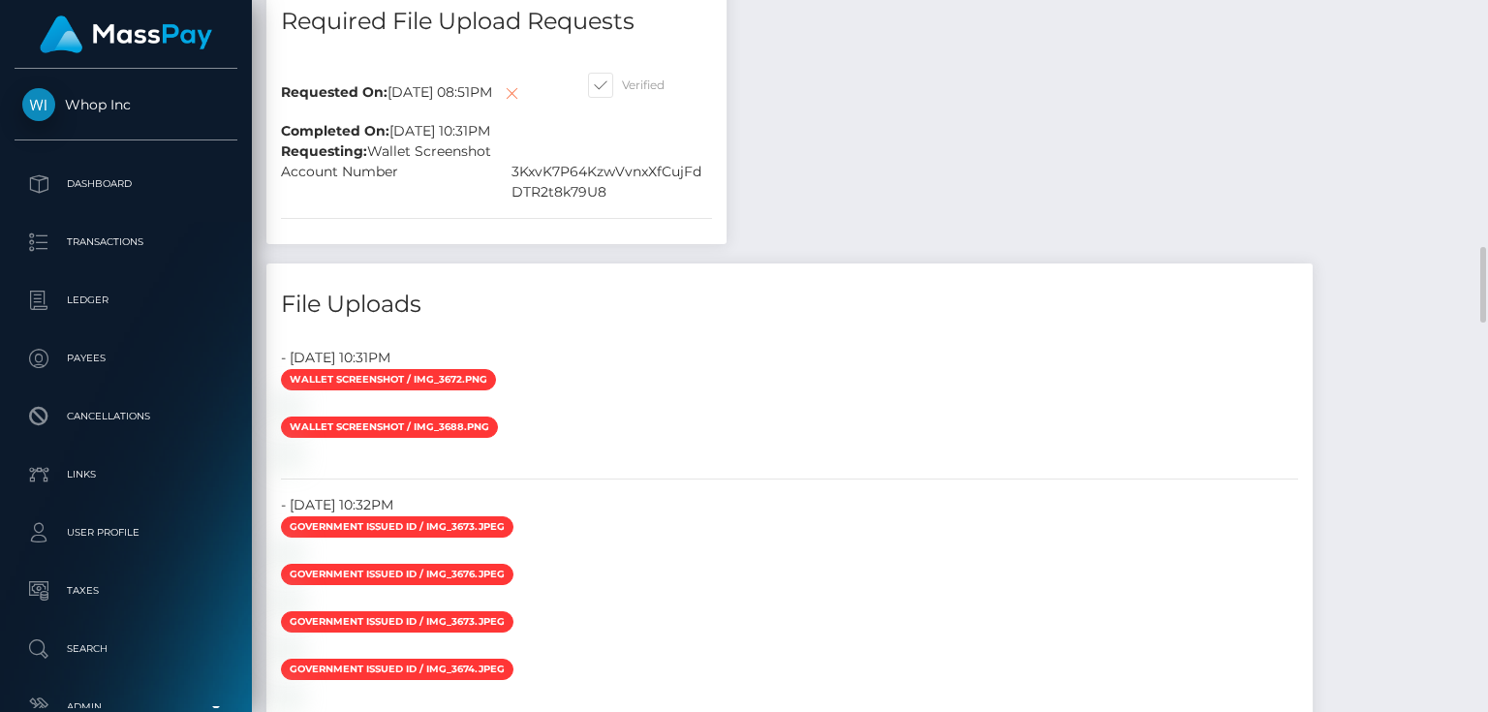
scroll to position [232, 372]
click at [500, 106] on icon at bounding box center [511, 93] width 23 height 24
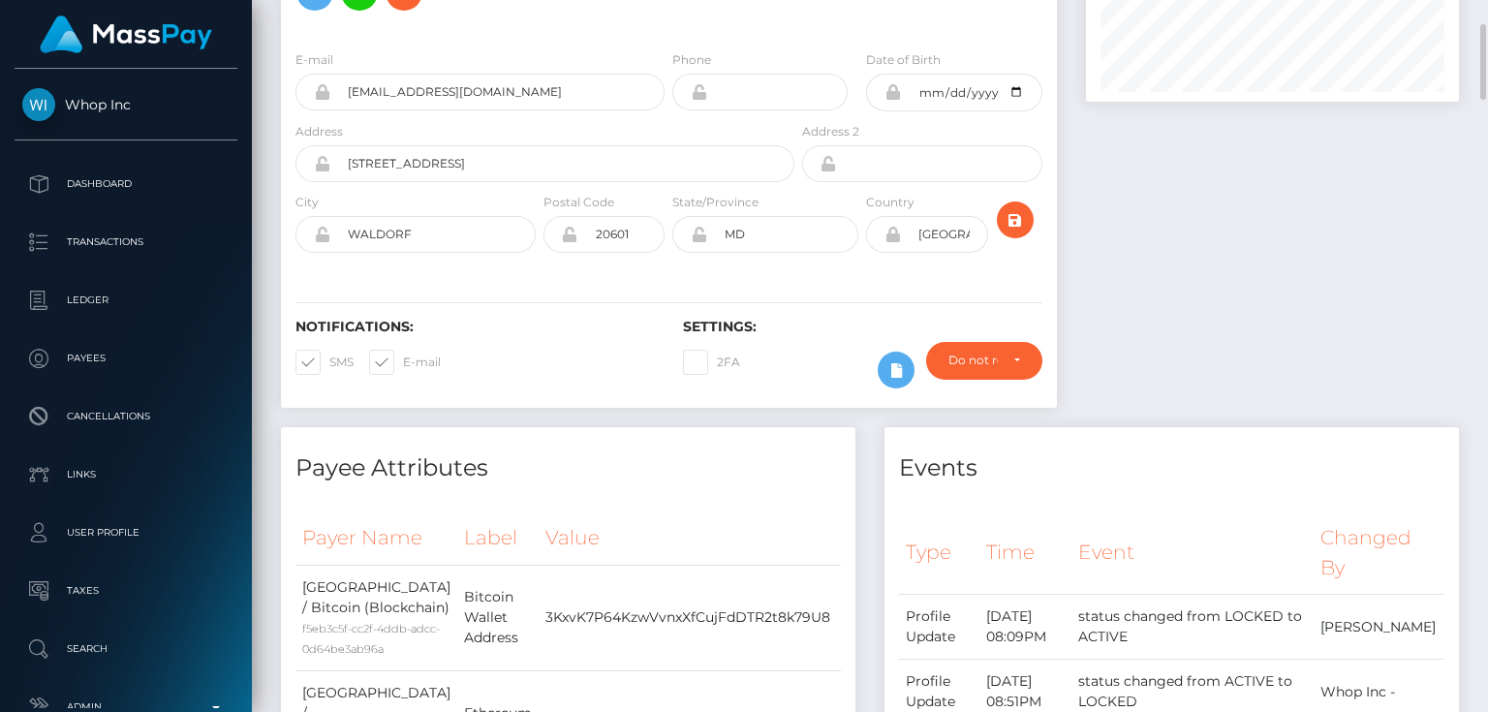
scroll to position [0, 0]
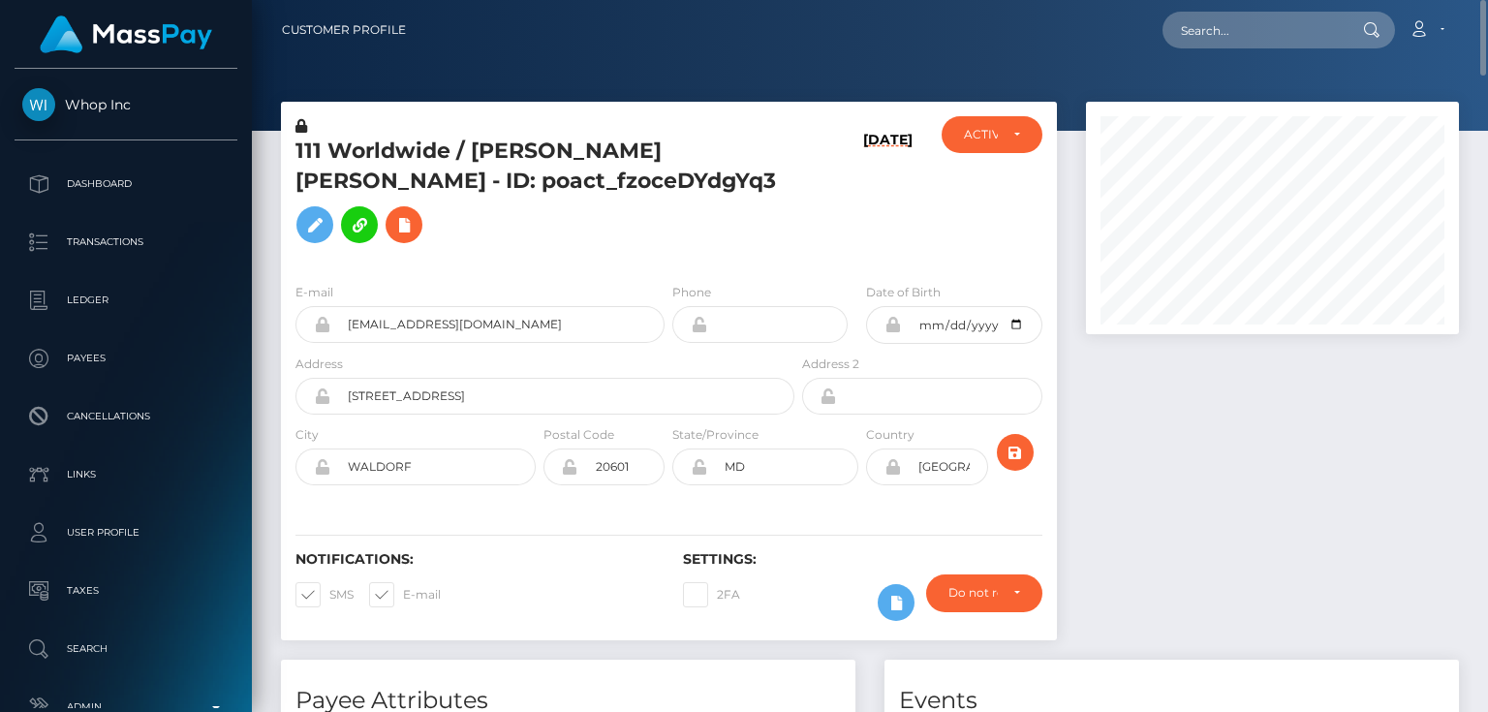
click at [438, 194] on h5 "111 Worldwide / MARTIN CHRISTOPHER MILLER - ID: poact_fzoceDYdgYq3" at bounding box center [539, 195] width 488 height 116
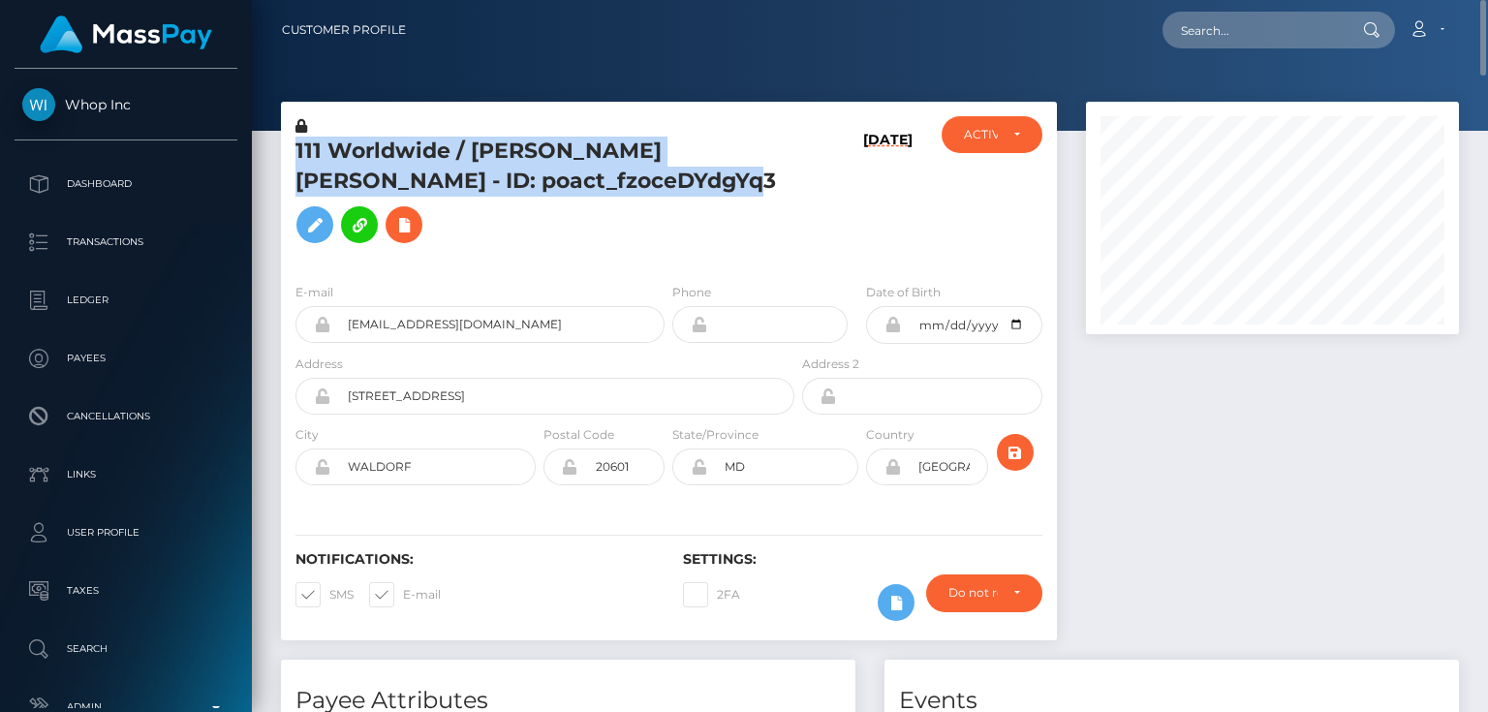
click at [438, 194] on h5 "111 Worldwide / MARTIN CHRISTOPHER MILLER - ID: poact_fzoceDYdgYq3" at bounding box center [539, 195] width 488 height 116
copy h5 "111 Worldwide / MARTIN CHRISTOPHER MILLER - ID: poact_fzoceDYdgYq3"
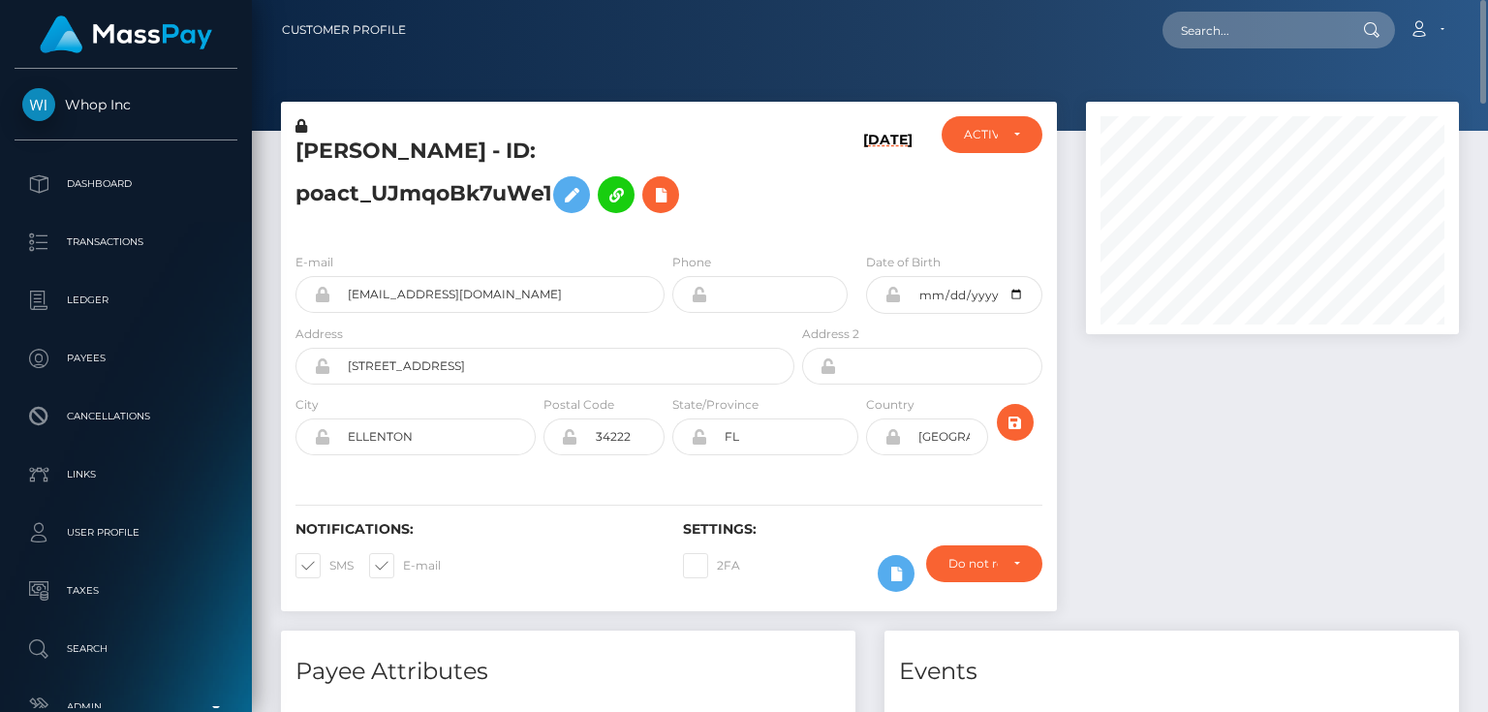
click at [387, 198] on h5 "[PERSON_NAME] - ID: poact_UJmqoBk7uWe1" at bounding box center [539, 180] width 488 height 86
drag, startPoint x: 387, startPoint y: 198, endPoint x: 379, endPoint y: 155, distance: 43.3
click at [379, 155] on h5 "[PERSON_NAME] - ID: poact_UJmqoBk7uWe1" at bounding box center [539, 180] width 488 height 86
click at [391, 199] on h5 "[PERSON_NAME] - ID: poact_UJmqoBk7uWe1" at bounding box center [539, 180] width 488 height 86
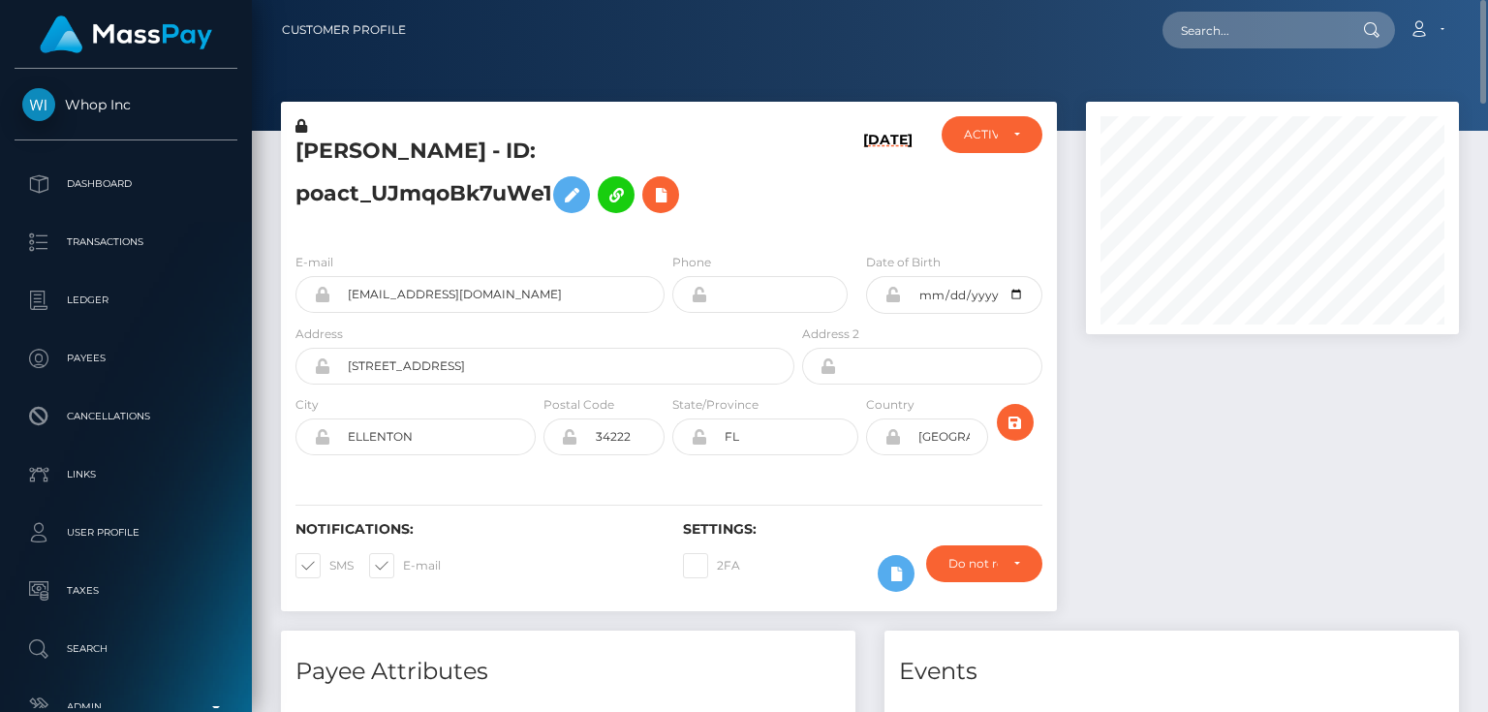
click at [391, 199] on h5 "[PERSON_NAME] - ID: poact_UJmqoBk7uWe1" at bounding box center [539, 180] width 488 height 86
copy h5 "[PERSON_NAME] - ID: poact_UJmqoBk7uWe1"
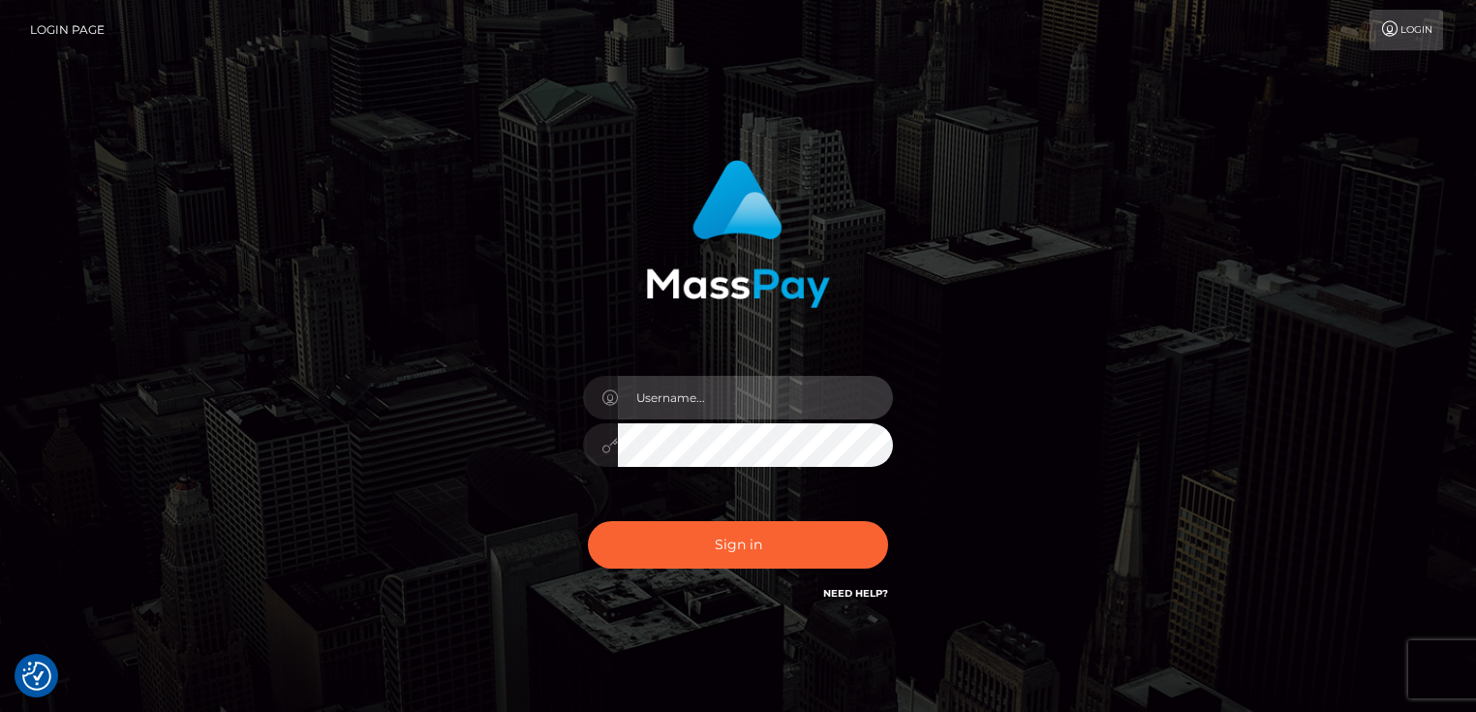
type input "[PERSON_NAME].Cirnat"
click at [884, 519] on div at bounding box center [720, 577] width 397 height 221
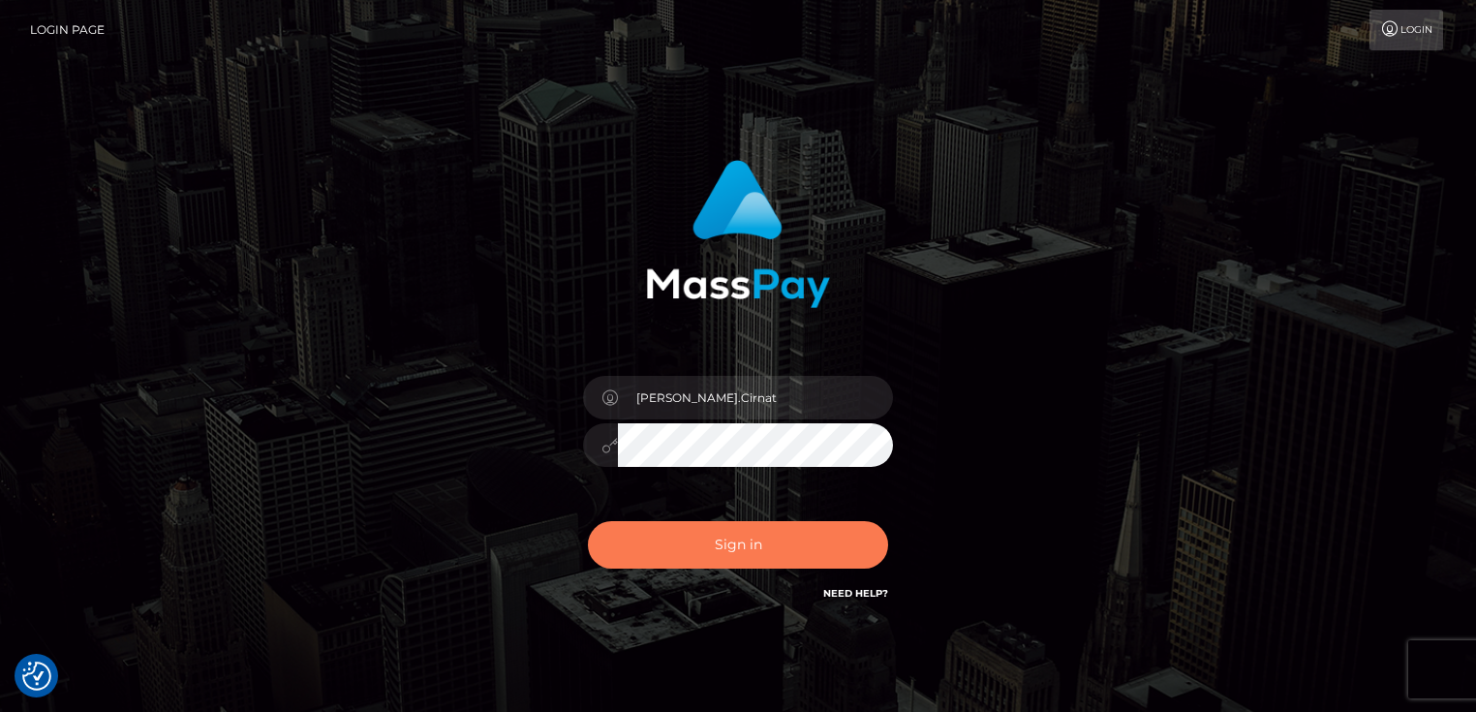
click at [744, 541] on button "Sign in" at bounding box center [738, 544] width 300 height 47
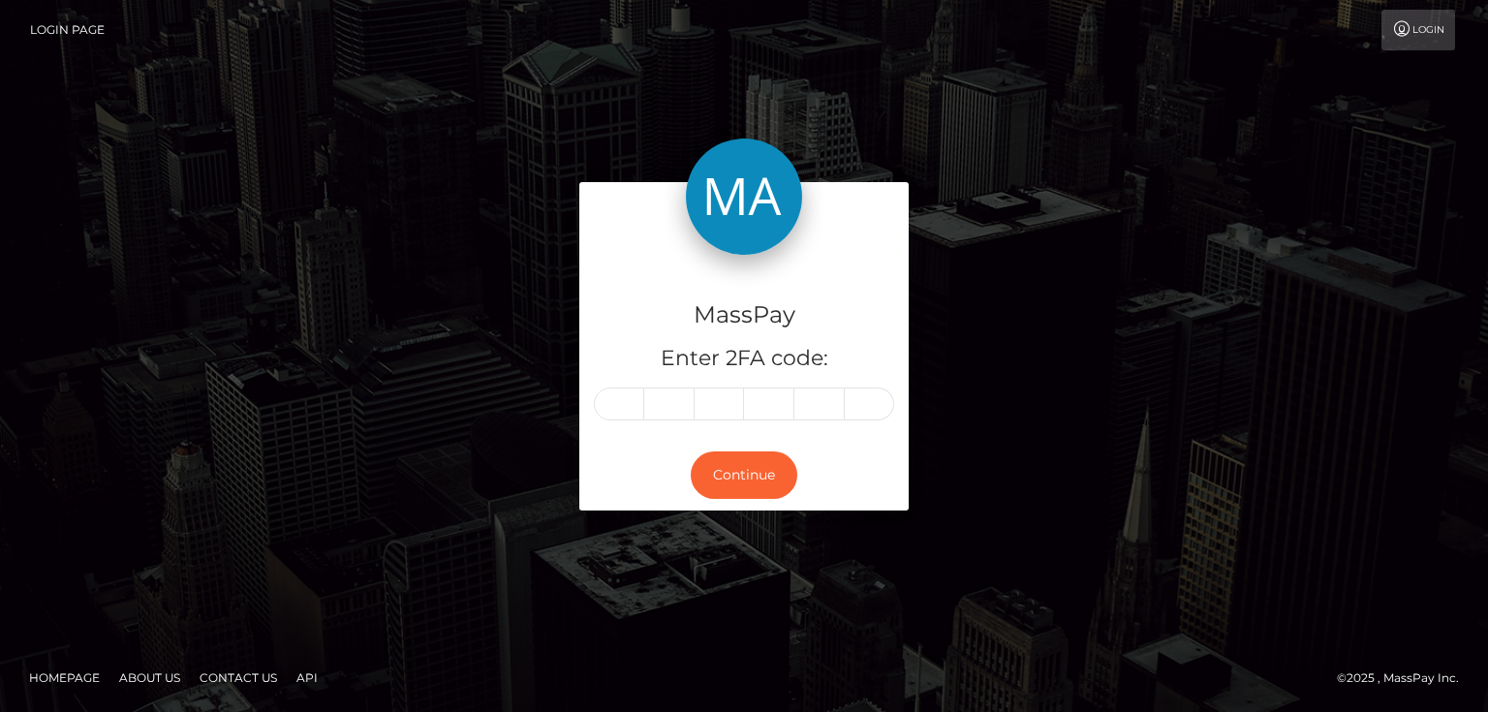
click at [606, 411] on input "text" at bounding box center [619, 403] width 50 height 33
type input "5"
type input "6"
type input "1"
type input "4"
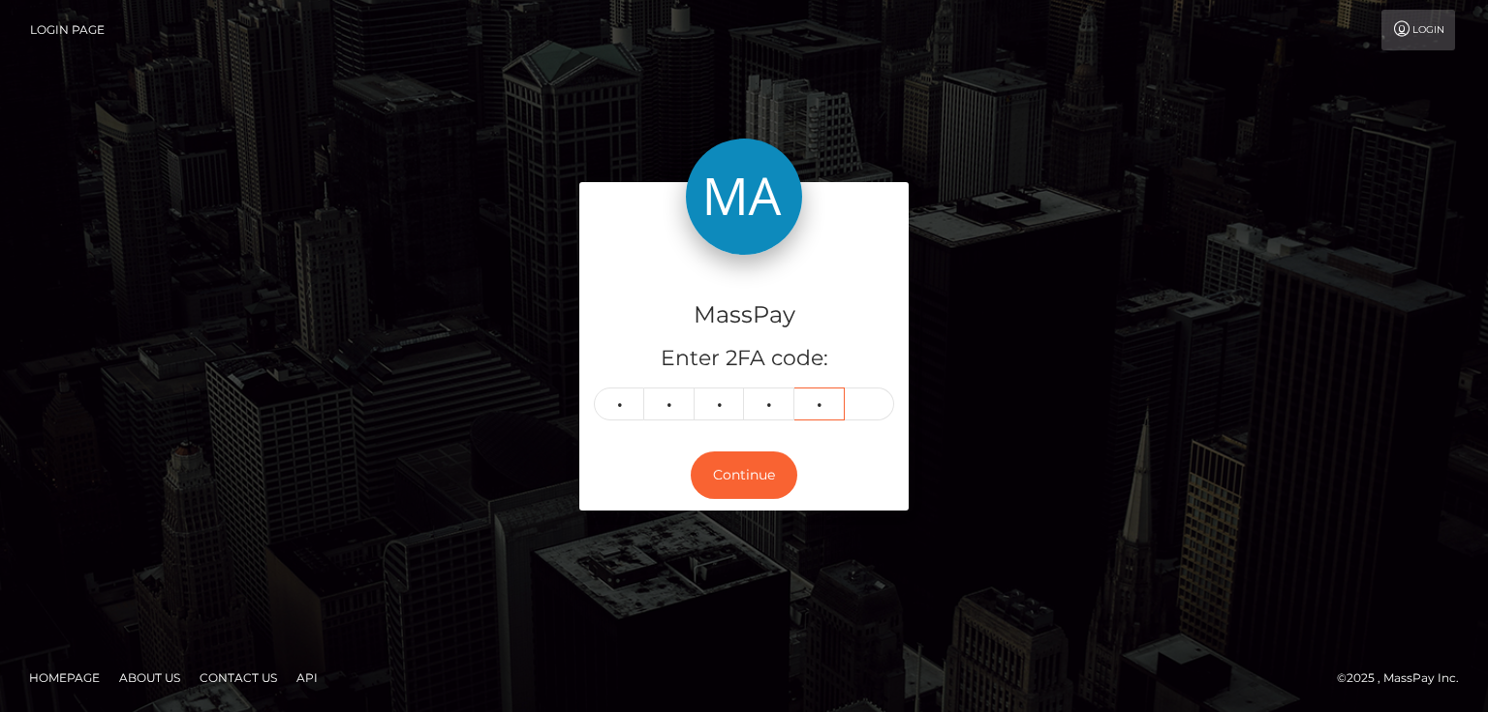
type input "4"
type input "9"
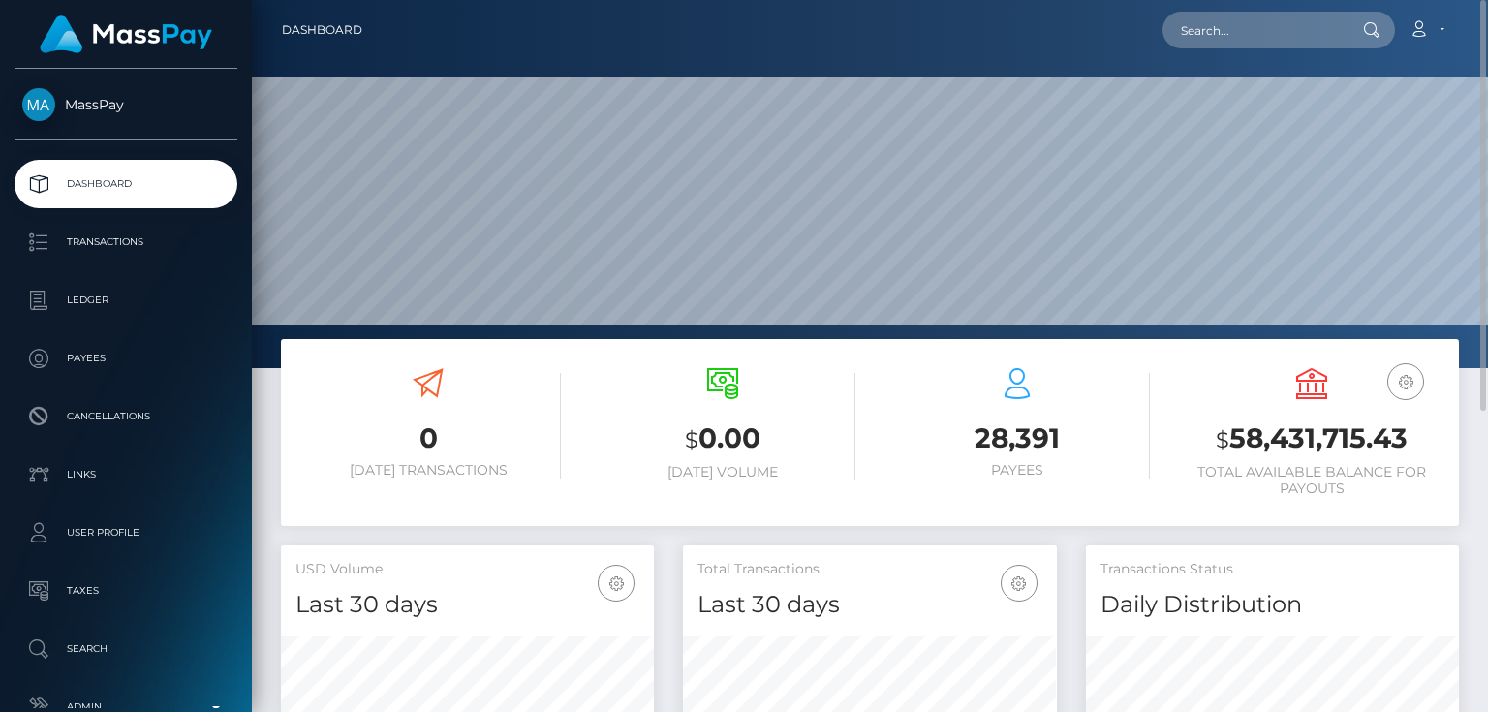
scroll to position [343, 372]
paste input "poact_Bpo2wvOS6iWa"
type input "poact_Bpo2wvOS6iWa"
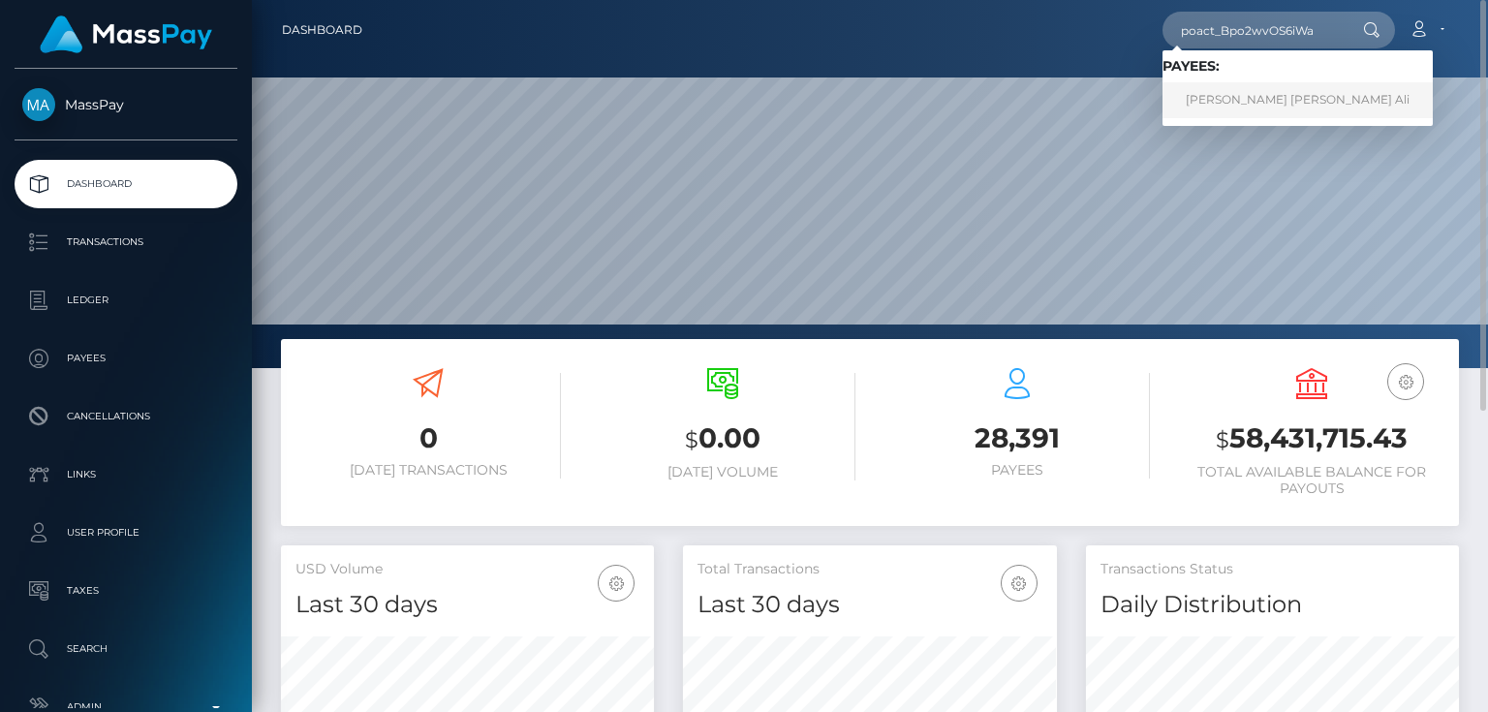
click at [1245, 94] on link "[PERSON_NAME] [PERSON_NAME] Ali" at bounding box center [1297, 100] width 270 height 36
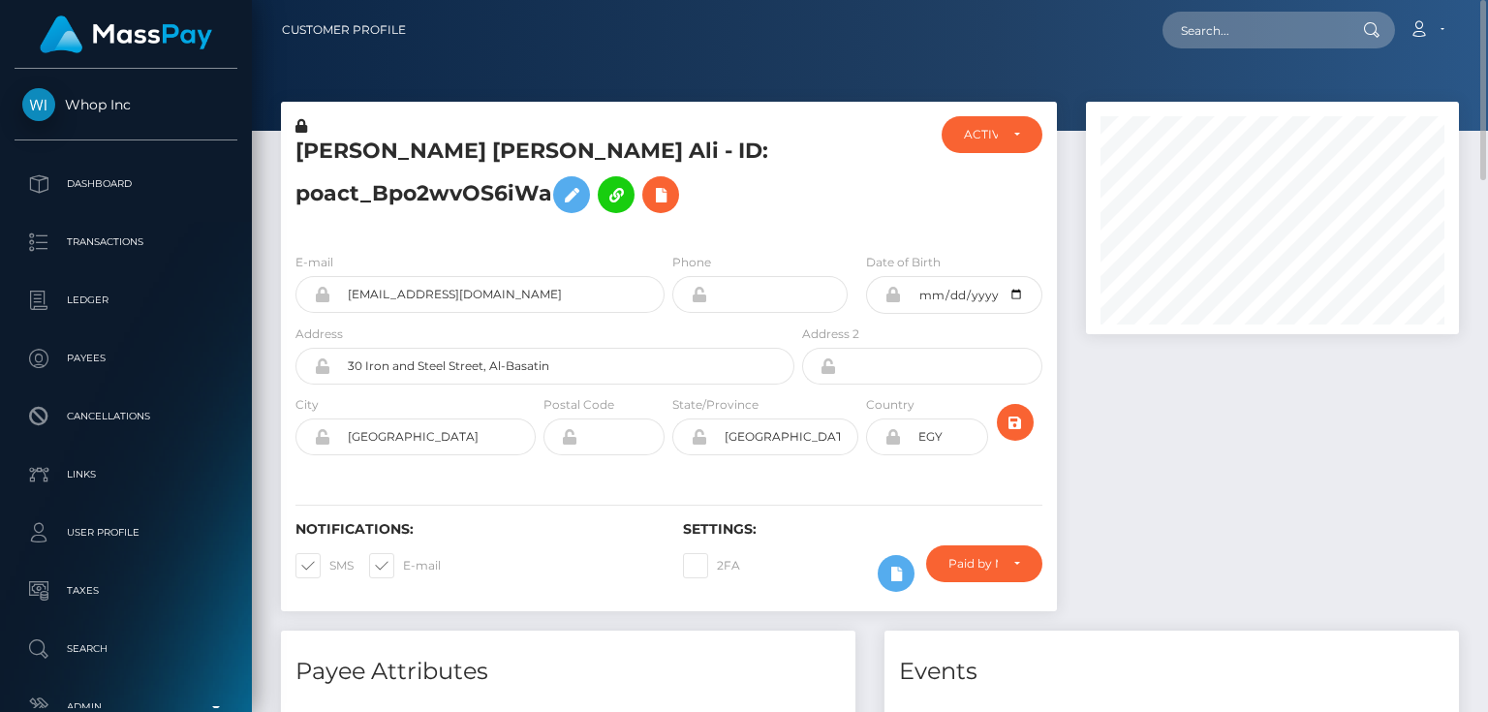
click at [440, 201] on h5 "Hazem Mahmoud Abdel Khaleq Ali - ID: poact_Bpo2wvOS6iWa" at bounding box center [539, 180] width 488 height 86
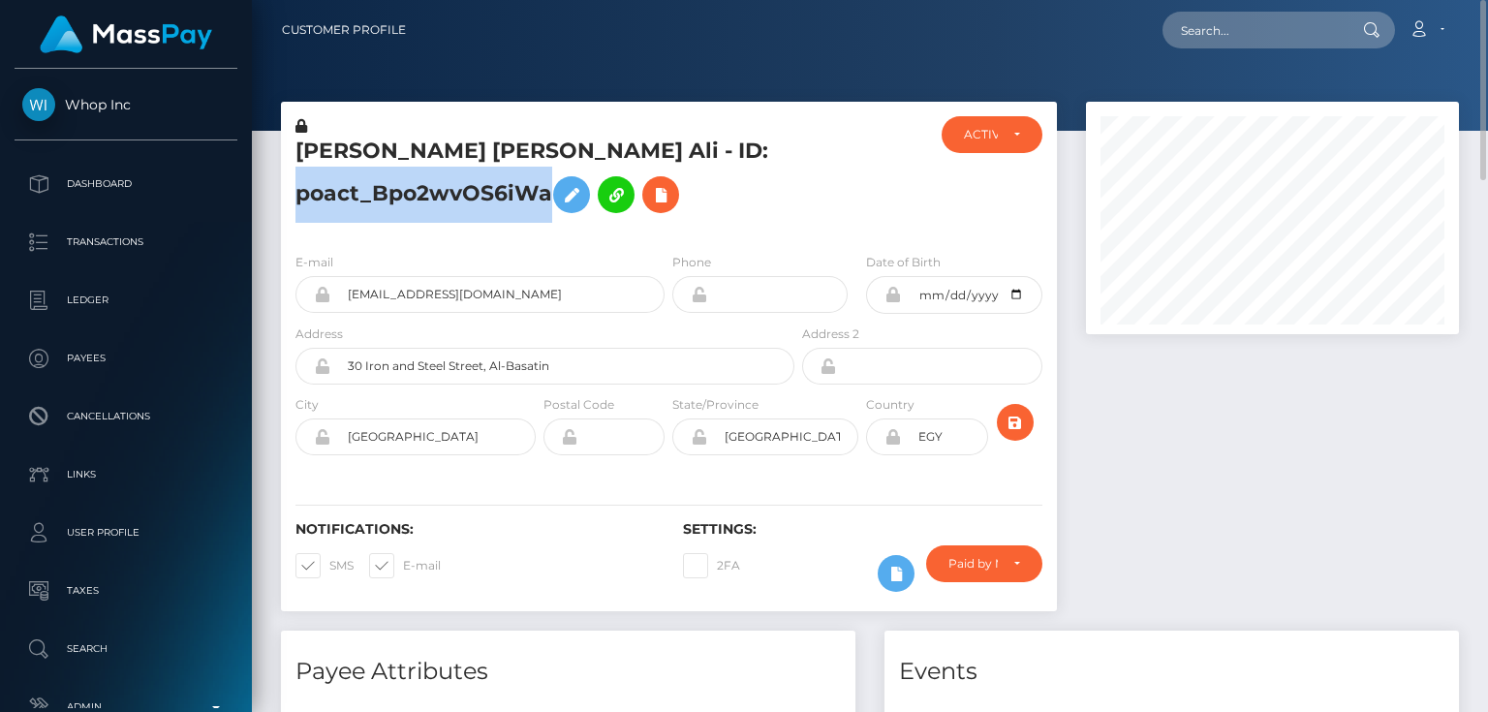
click at [440, 201] on h5 "Hazem Mahmoud Abdel Khaleq Ali - ID: poact_Bpo2wvOS6iWa" at bounding box center [539, 180] width 488 height 86
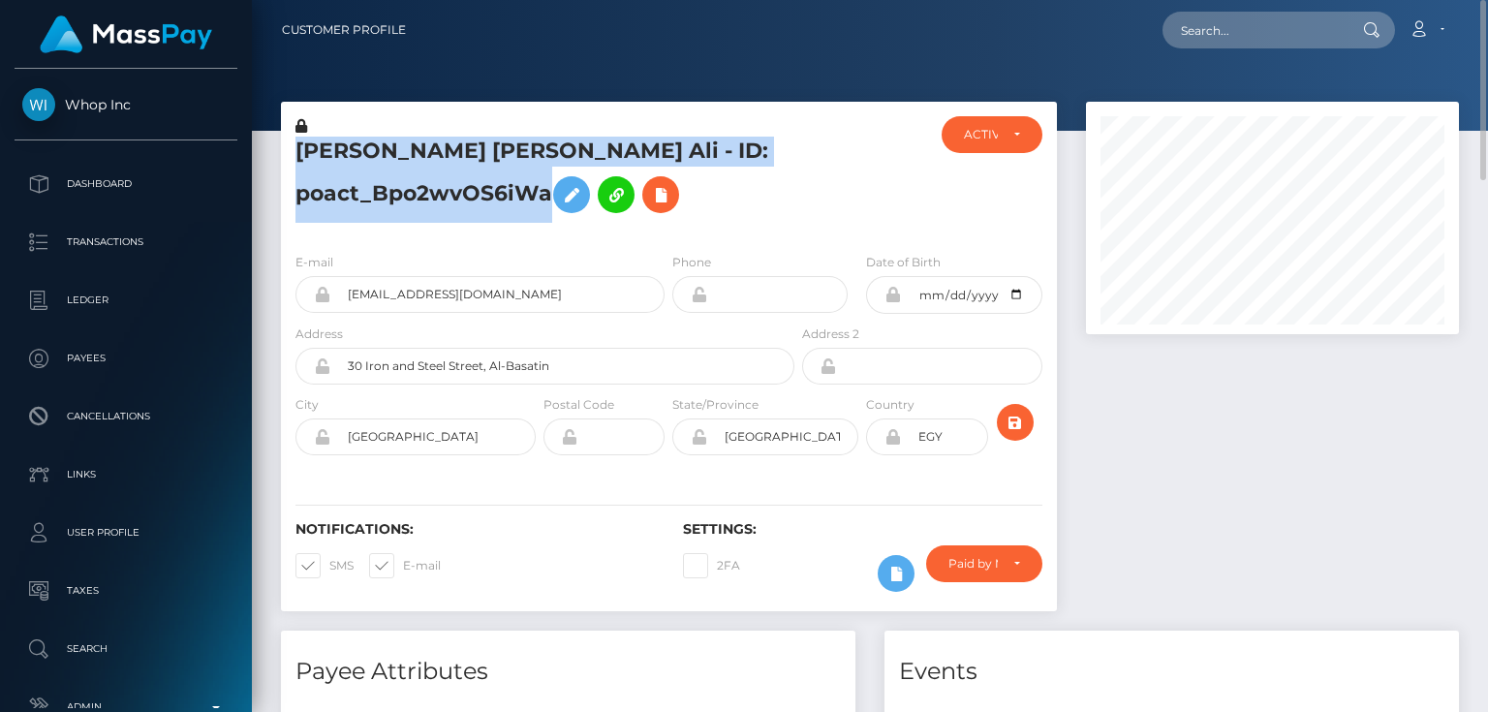
click at [440, 201] on h5 "Hazem Mahmoud Abdel Khaleq Ali - ID: poact_Bpo2wvOS6iWa" at bounding box center [539, 180] width 488 height 86
copy h5 "Hazem Mahmoud Abdel Khaleq Ali - ID: poact_Bpo2wvOS6iWa"
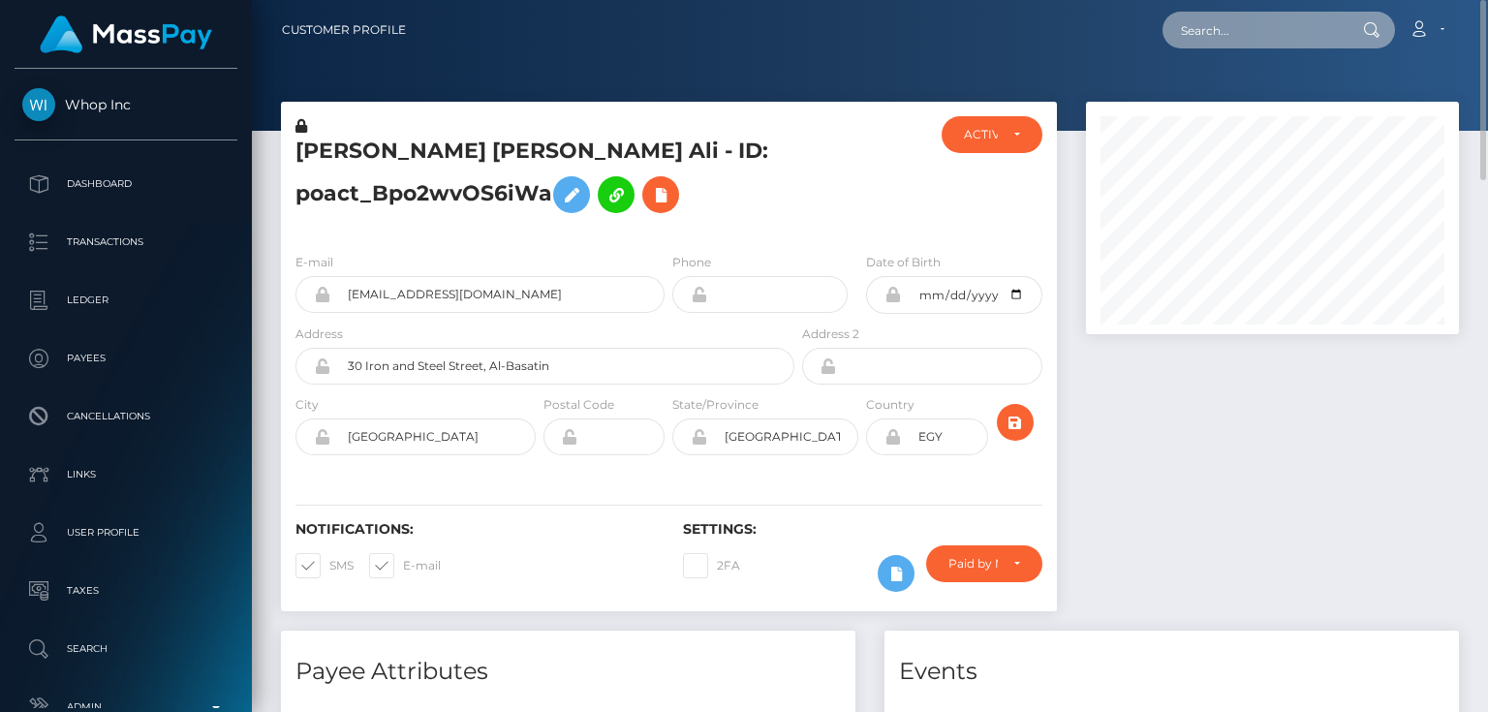
paste input "poact_YzskkLV02o3z"
type input "poact_YzskkLV02o3z"
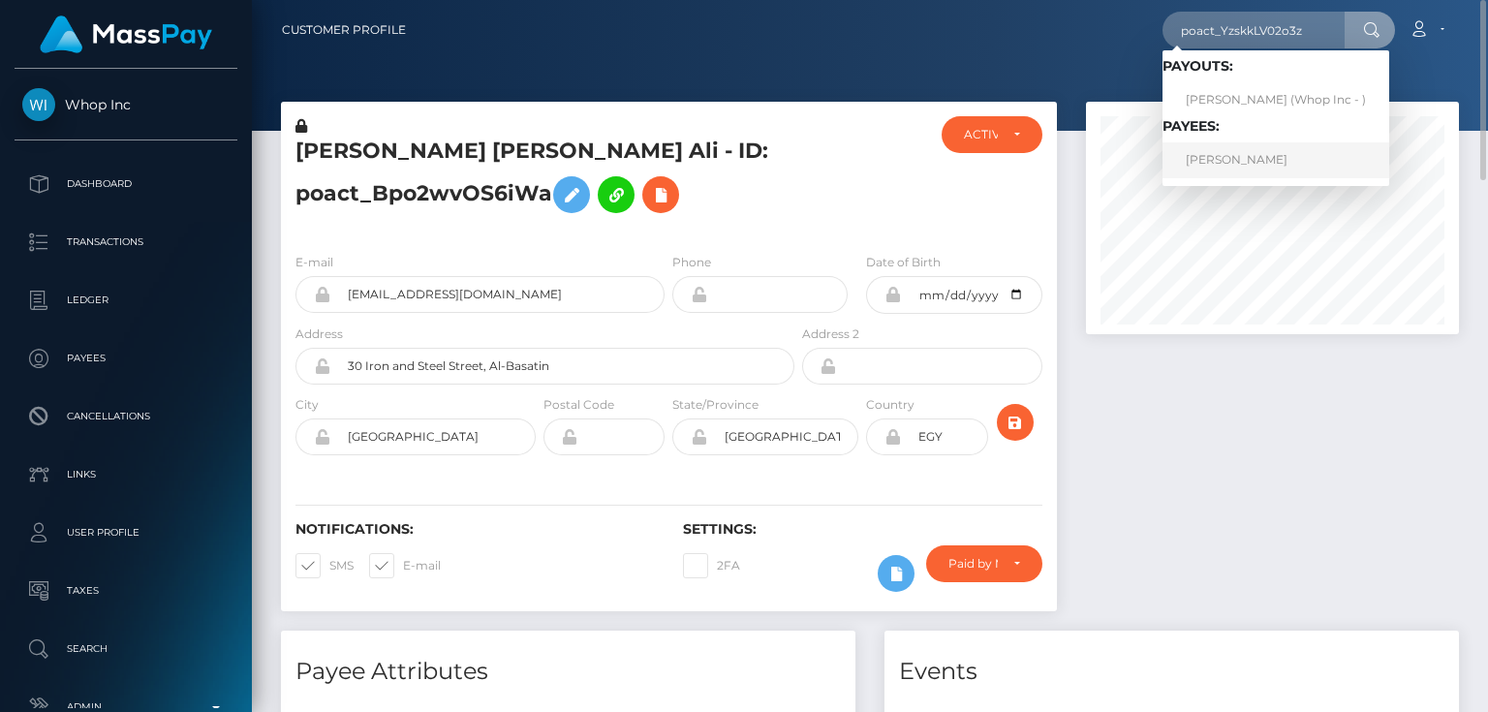
click at [1223, 165] on link "ASAD ASHRAF" at bounding box center [1275, 160] width 227 height 36
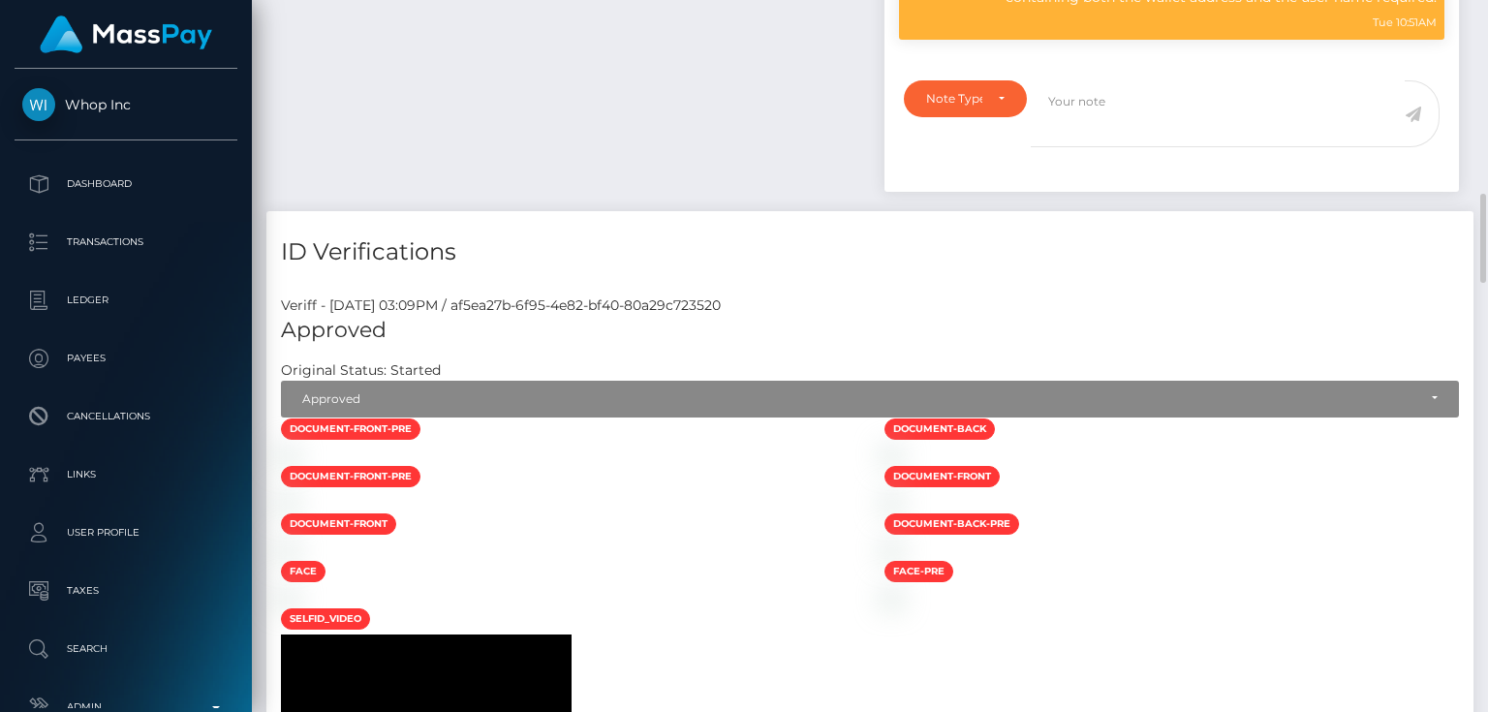
scroll to position [1162, 0]
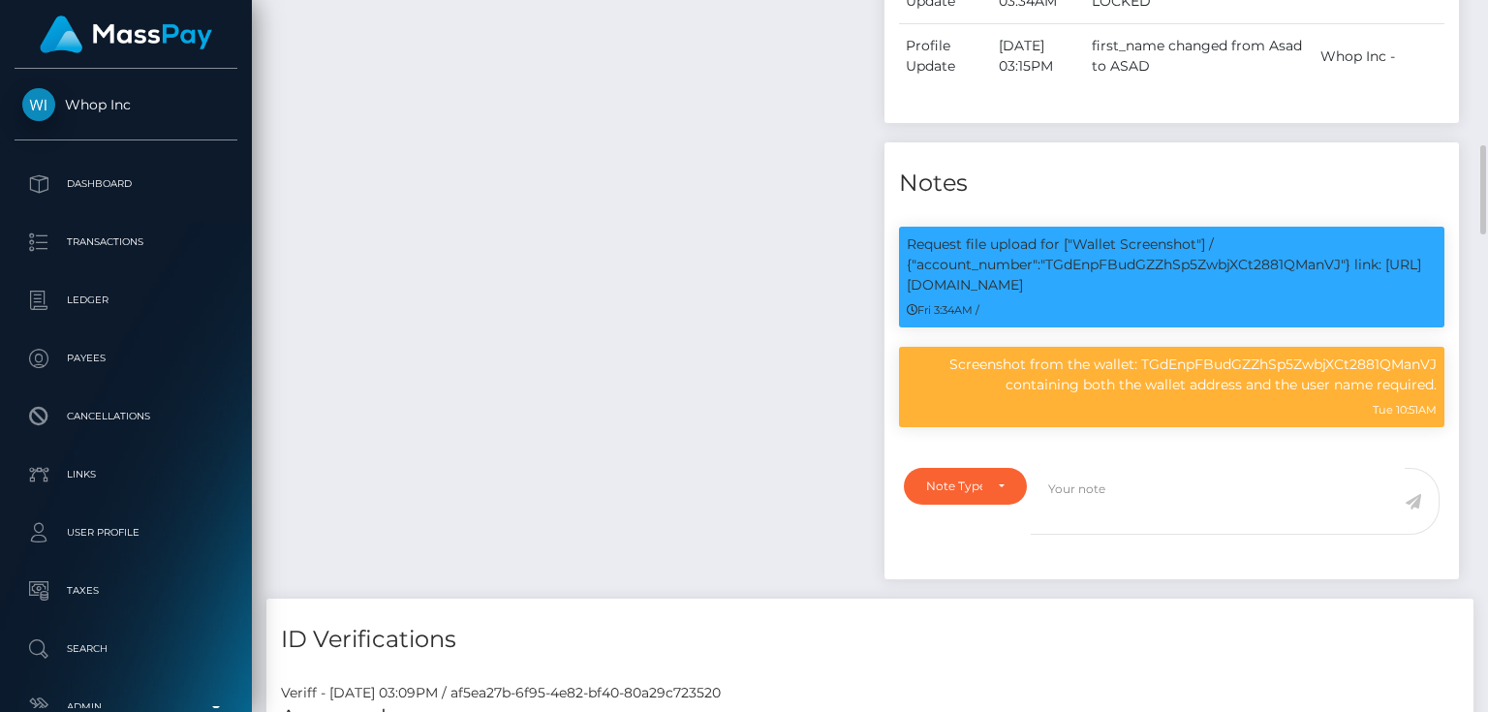
drag, startPoint x: 523, startPoint y: 272, endPoint x: 520, endPoint y: 285, distance: 12.9
click at [523, 272] on div "Payee Attributes Payer Name Label Value Pakistan / USDT - Tron(TRC20) 82844955-…" at bounding box center [567, 33] width 603 height 1130
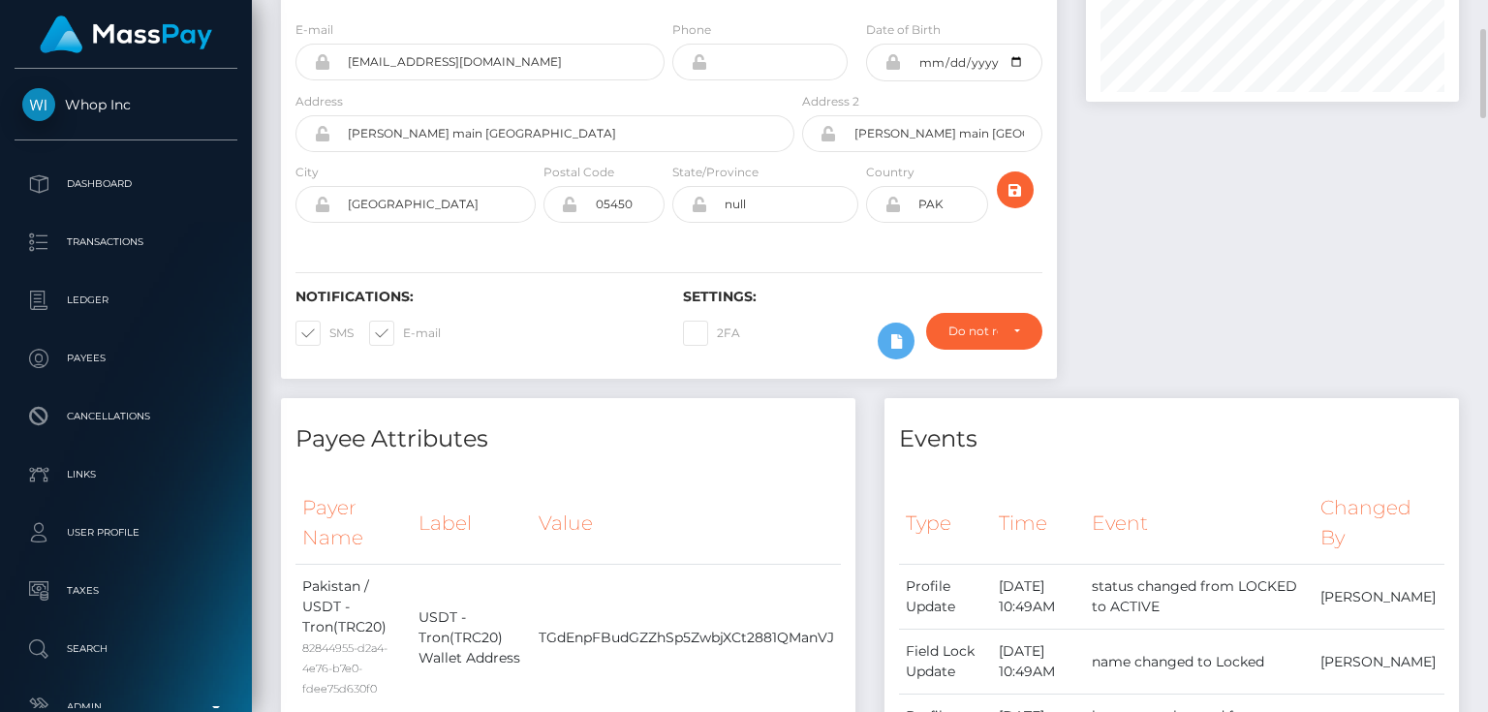
scroll to position [0, 0]
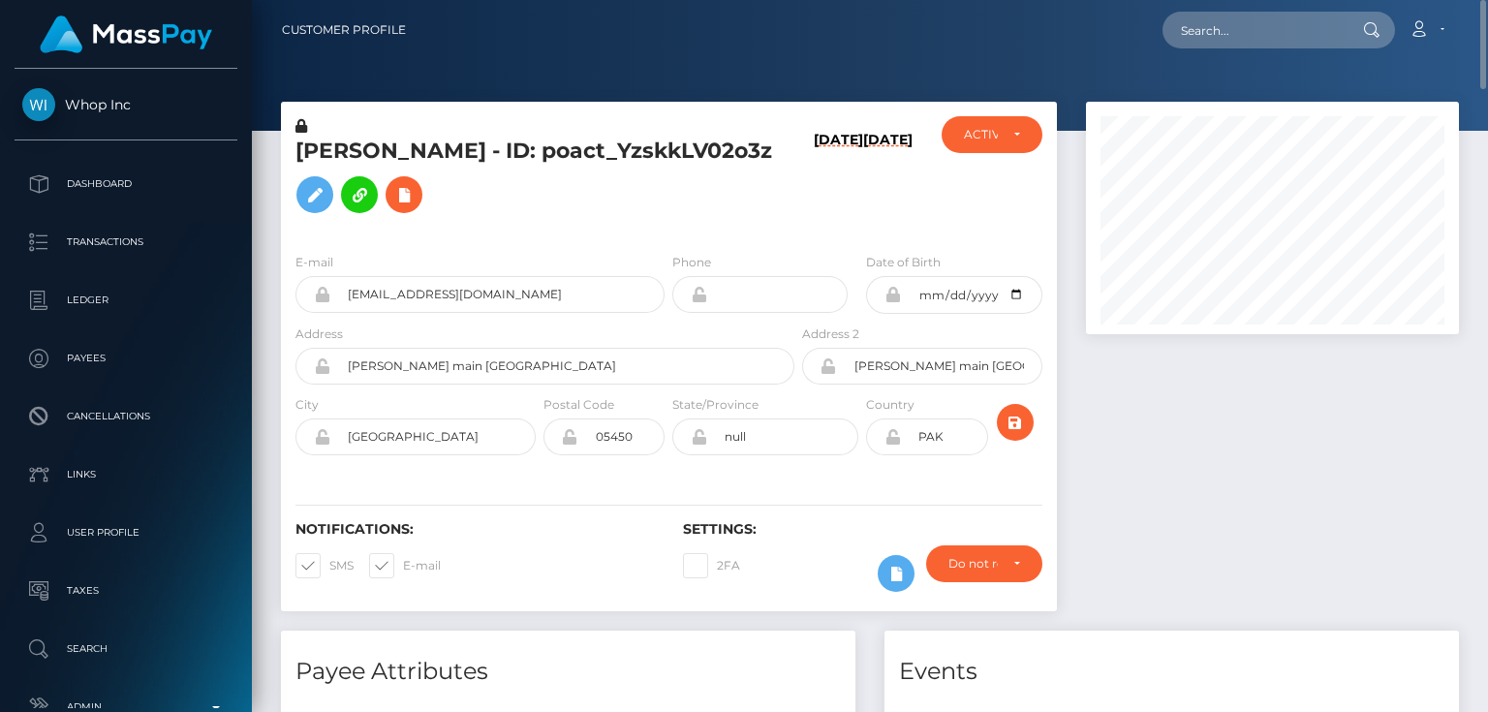
click at [1250, 430] on div at bounding box center [1272, 366] width 402 height 529
click at [407, 194] on icon at bounding box center [403, 195] width 23 height 24
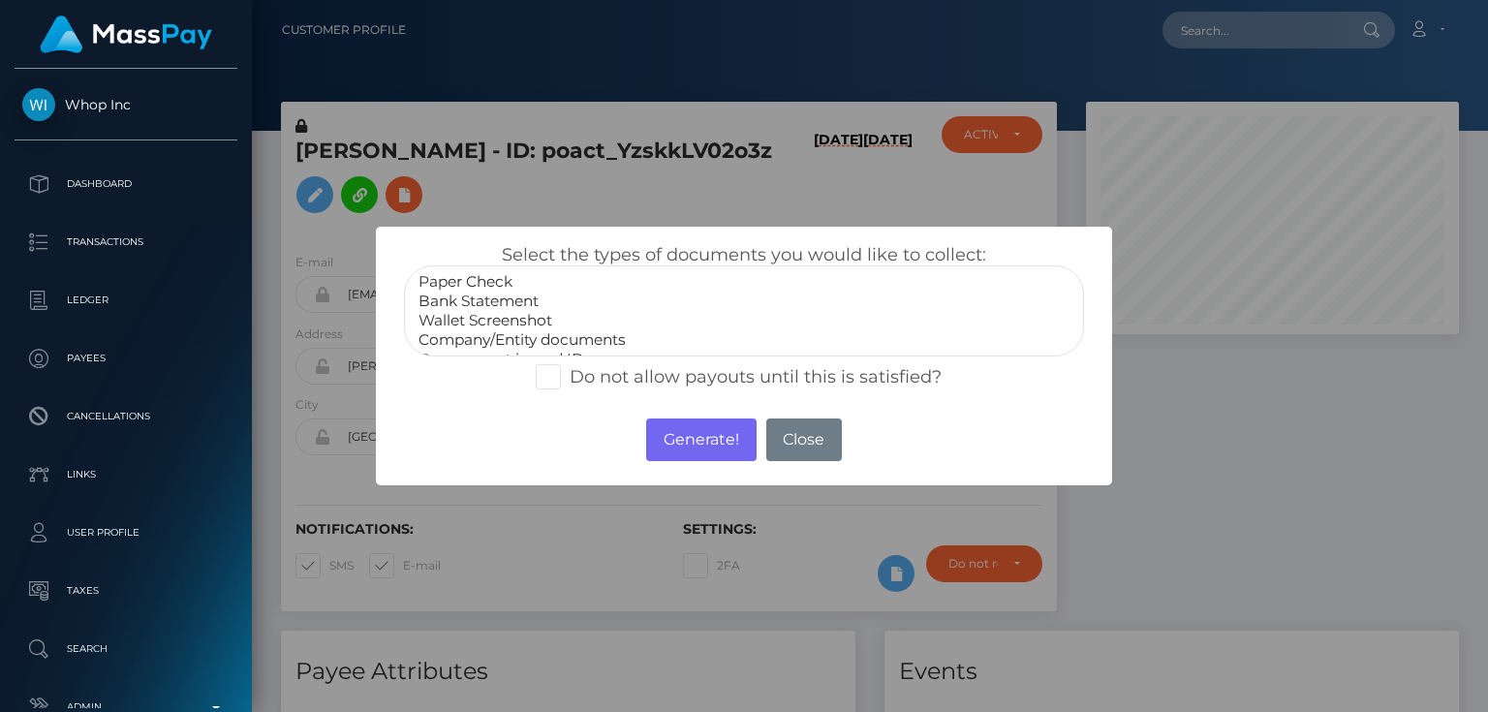
scroll to position [39, 0]
select select "Wallet Screenshot"
click at [510, 284] on option "Wallet Screenshot" at bounding box center [744, 281] width 655 height 19
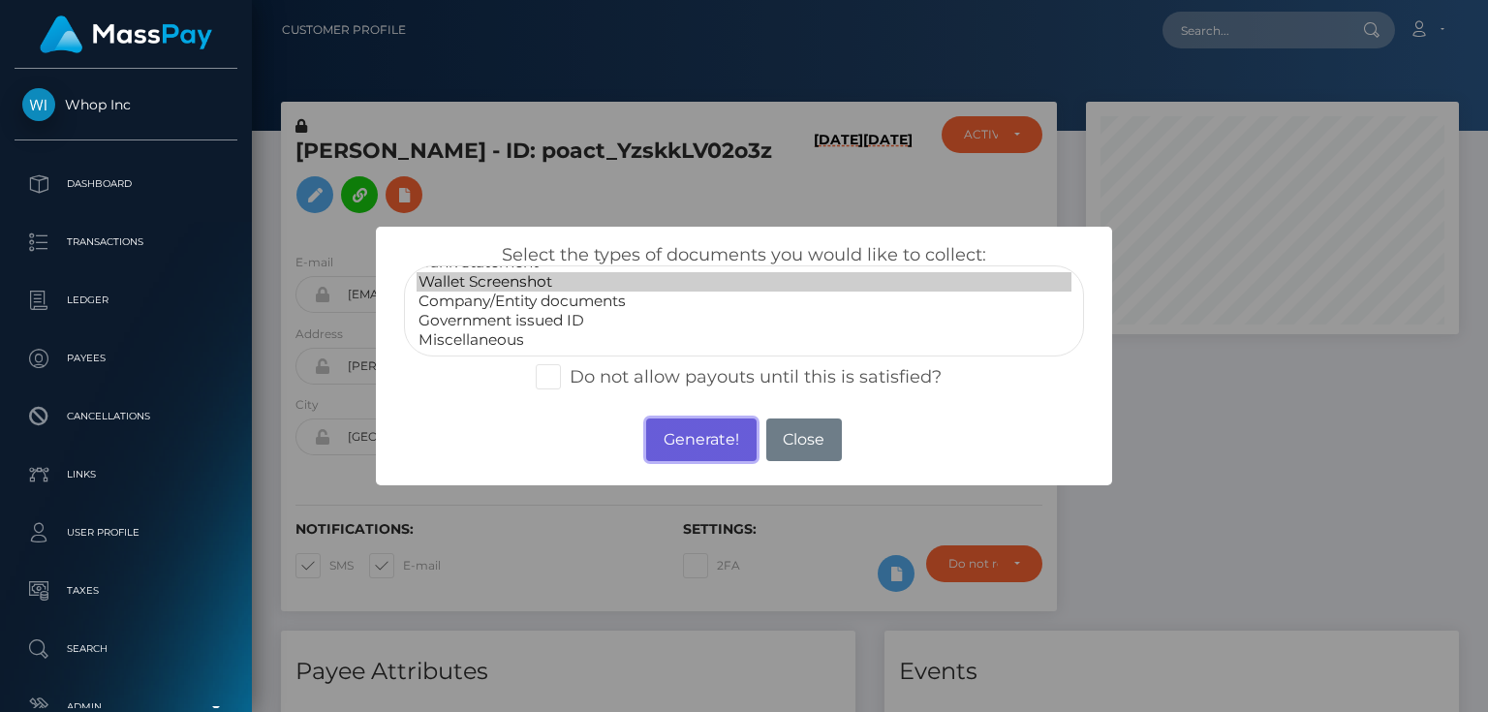
click at [685, 440] on button "Generate!" at bounding box center [700, 439] width 109 height 43
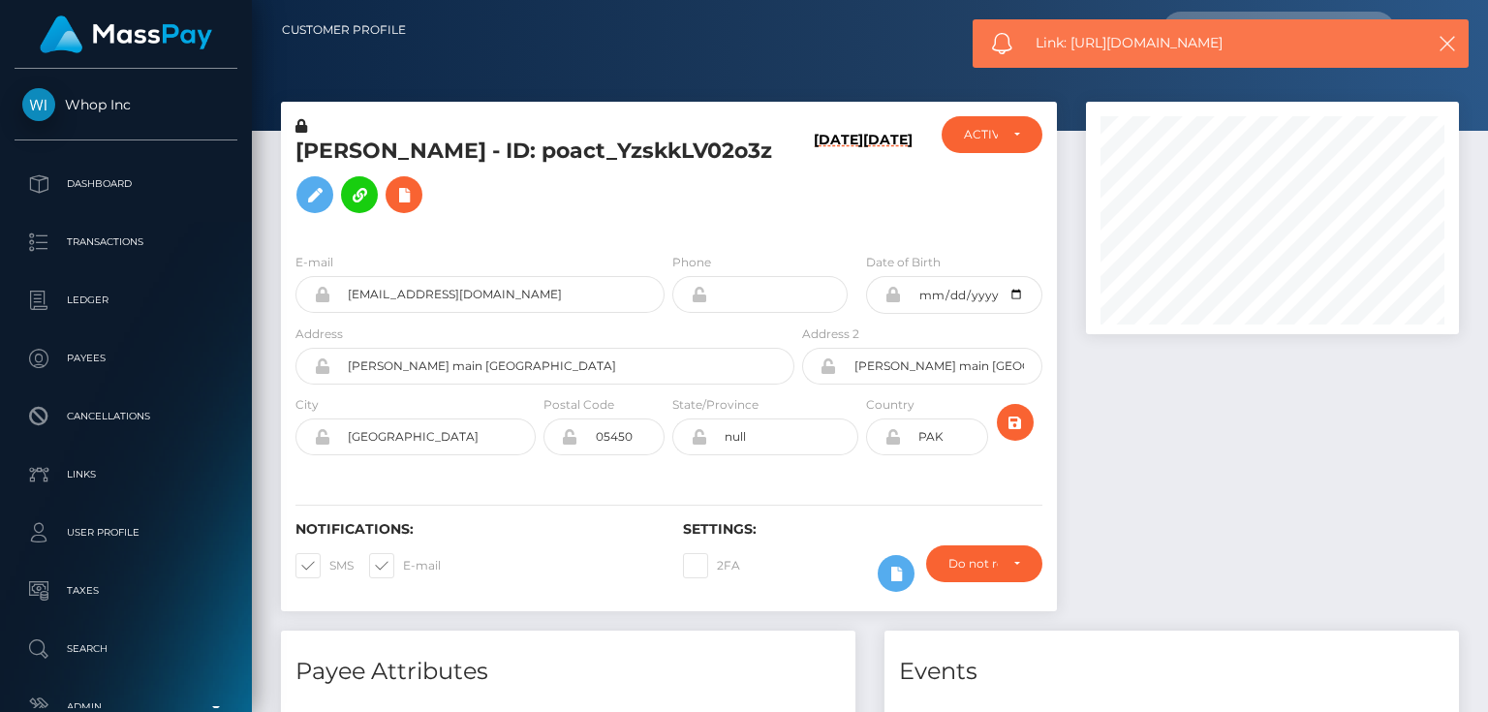
drag, startPoint x: 1241, startPoint y: 43, endPoint x: 1071, endPoint y: 38, distance: 169.6
click at [1071, 38] on span "Link: https://l.maspay.io/KkrS9" at bounding box center [1220, 43] width 368 height 20
copy span "https://l.maspay.io/KkrS9"
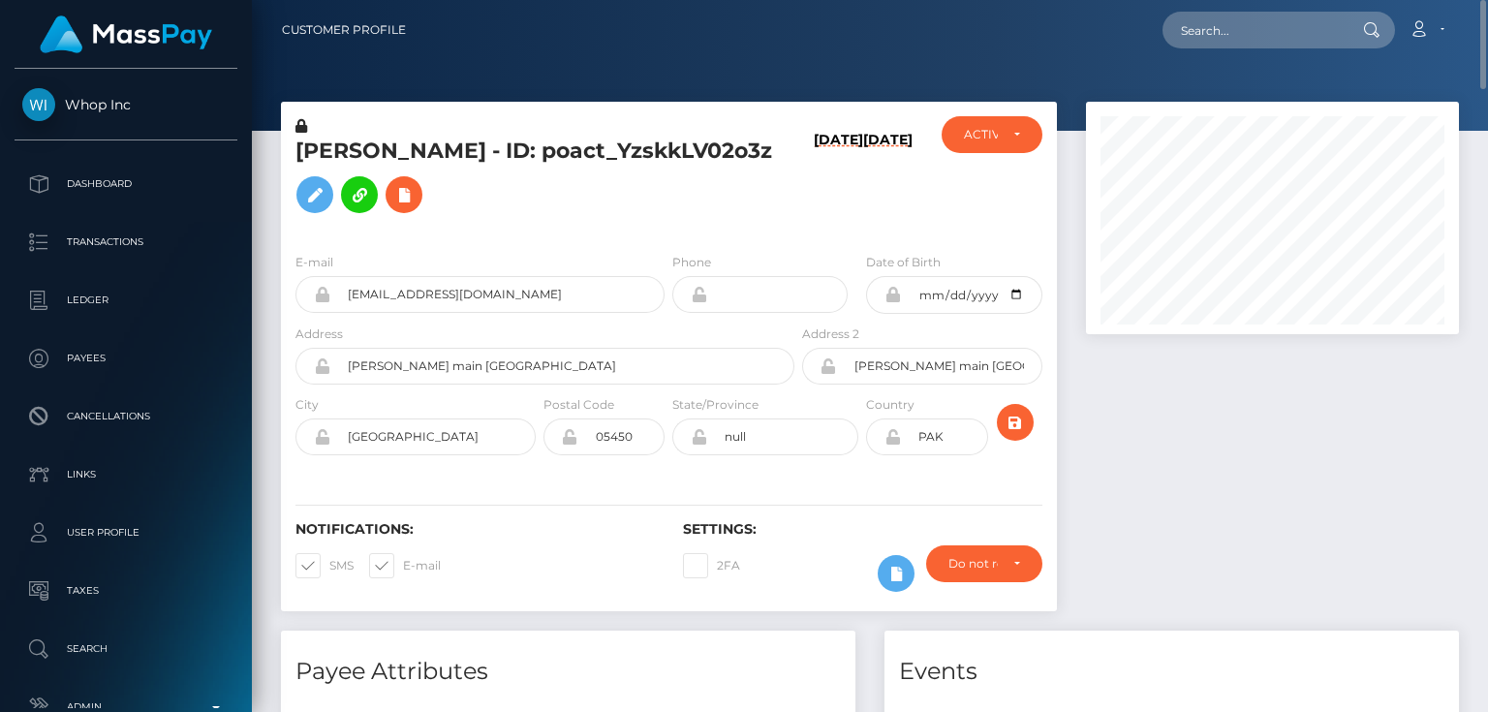
click at [782, 226] on div "[PERSON_NAME] - ID: poact_YzskkLV02o3z" at bounding box center [539, 176] width 517 height 121
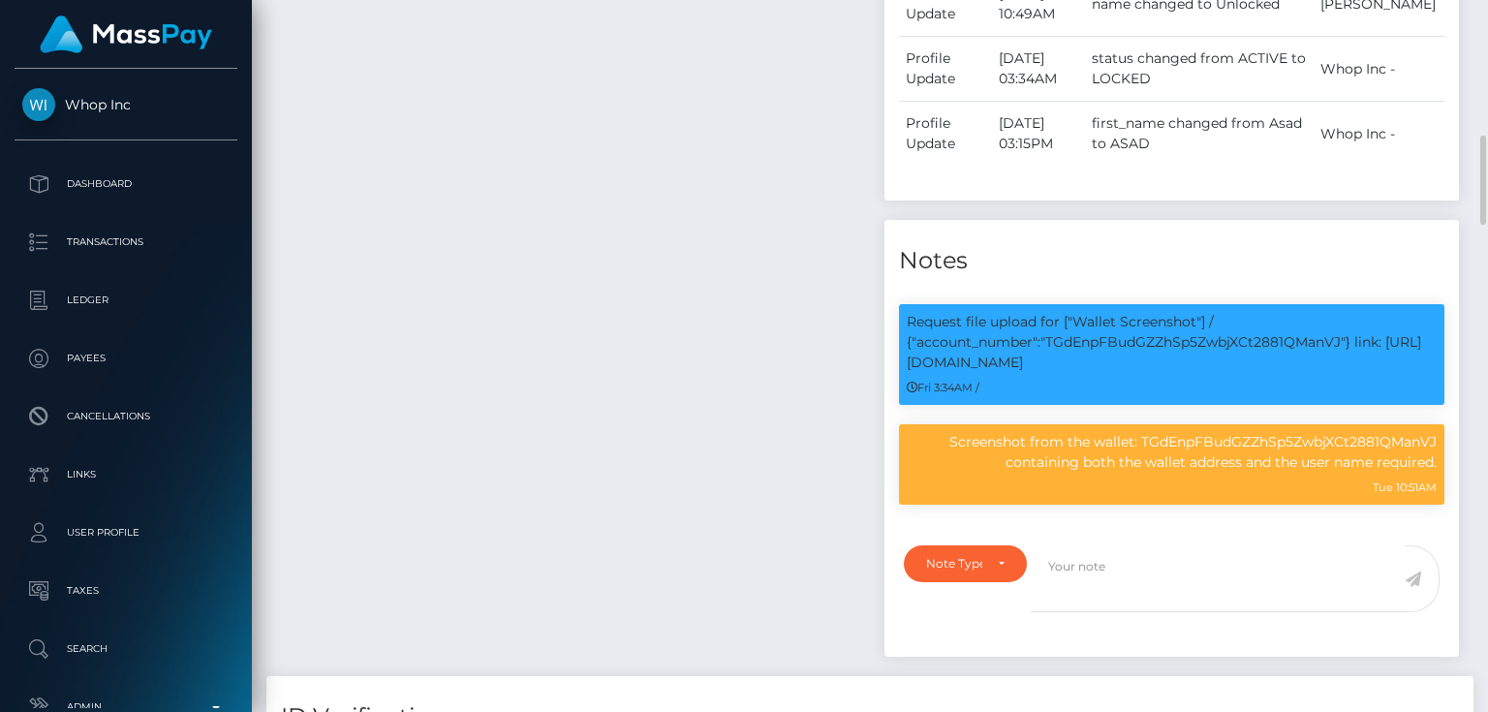
scroll to position [232, 372]
click at [1116, 341] on p "Request file upload for ["Wallet Screenshot"] / {"account_number":"TGdEnpFBudGZ…" at bounding box center [1172, 342] width 530 height 61
copy p "TGdEnpFBudGZZhSp5ZwbjXCt2881QManVJ"
click at [923, 561] on div "Note Type" at bounding box center [965, 563] width 123 height 37
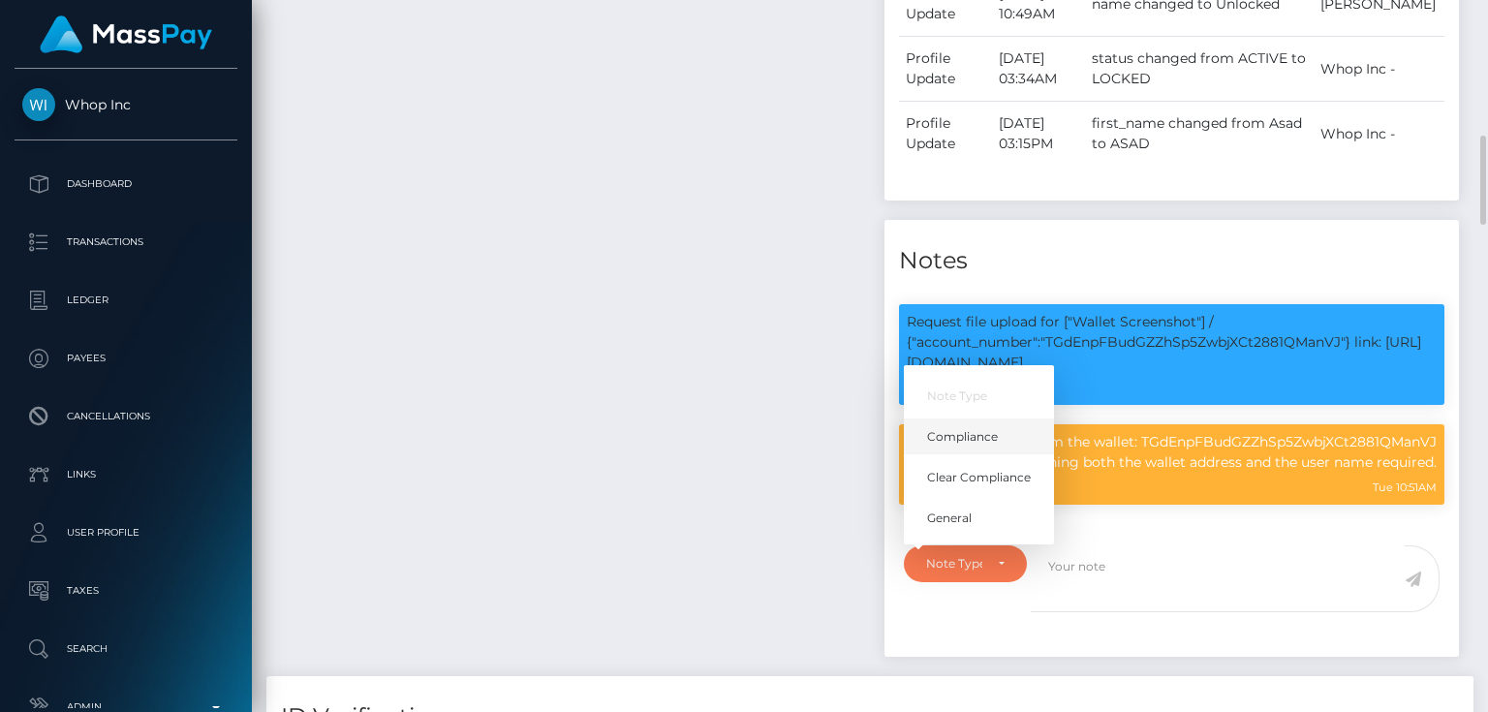
click at [990, 438] on span "Compliance" at bounding box center [962, 436] width 71 height 17
select select "COMPLIANCE"
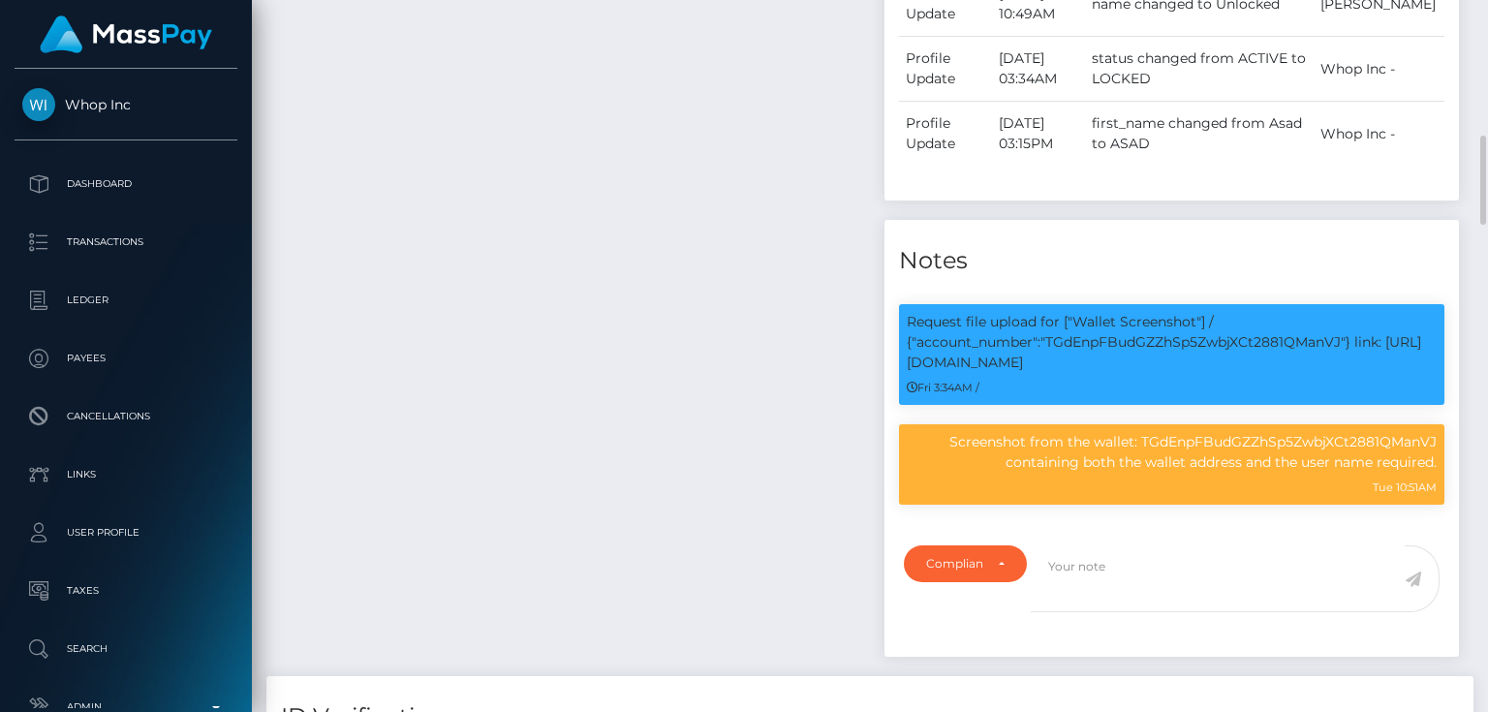
click at [394, 325] on div "Payee Attributes Payer Name Label Value Pakistan / USDT - Tron(TRC20) 82844955-…" at bounding box center [567, 111] width 603 height 1130
click at [1058, 569] on textarea at bounding box center [1218, 578] width 374 height 67
paste textarea "TGdEnpFBudGZZhSp5ZwbjXCt2881QManVJ"
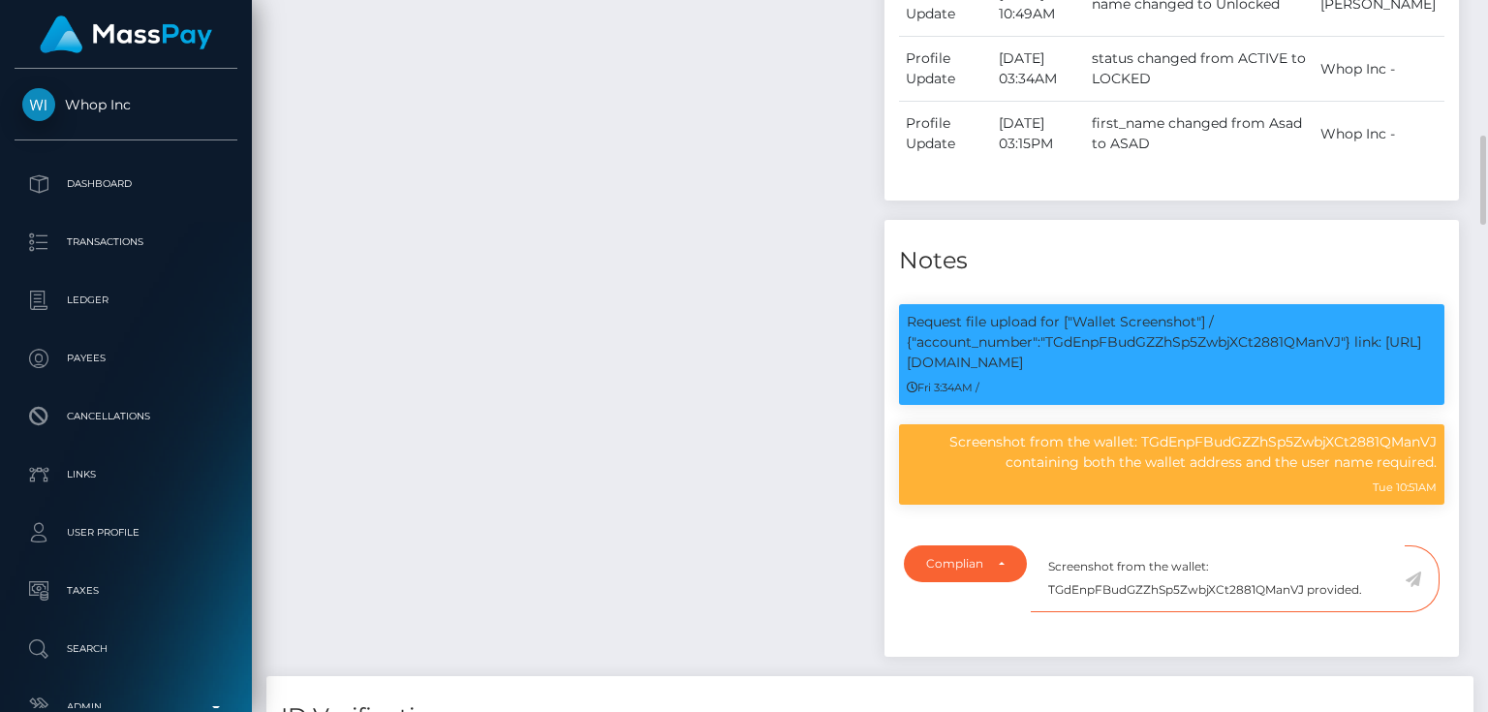
type textarea "Screenshot from the wallet: TGdEnpFBudGZZhSp5ZwbjXCt2881QManVJ provided."
click at [1415, 577] on icon at bounding box center [1413, 579] width 16 height 15
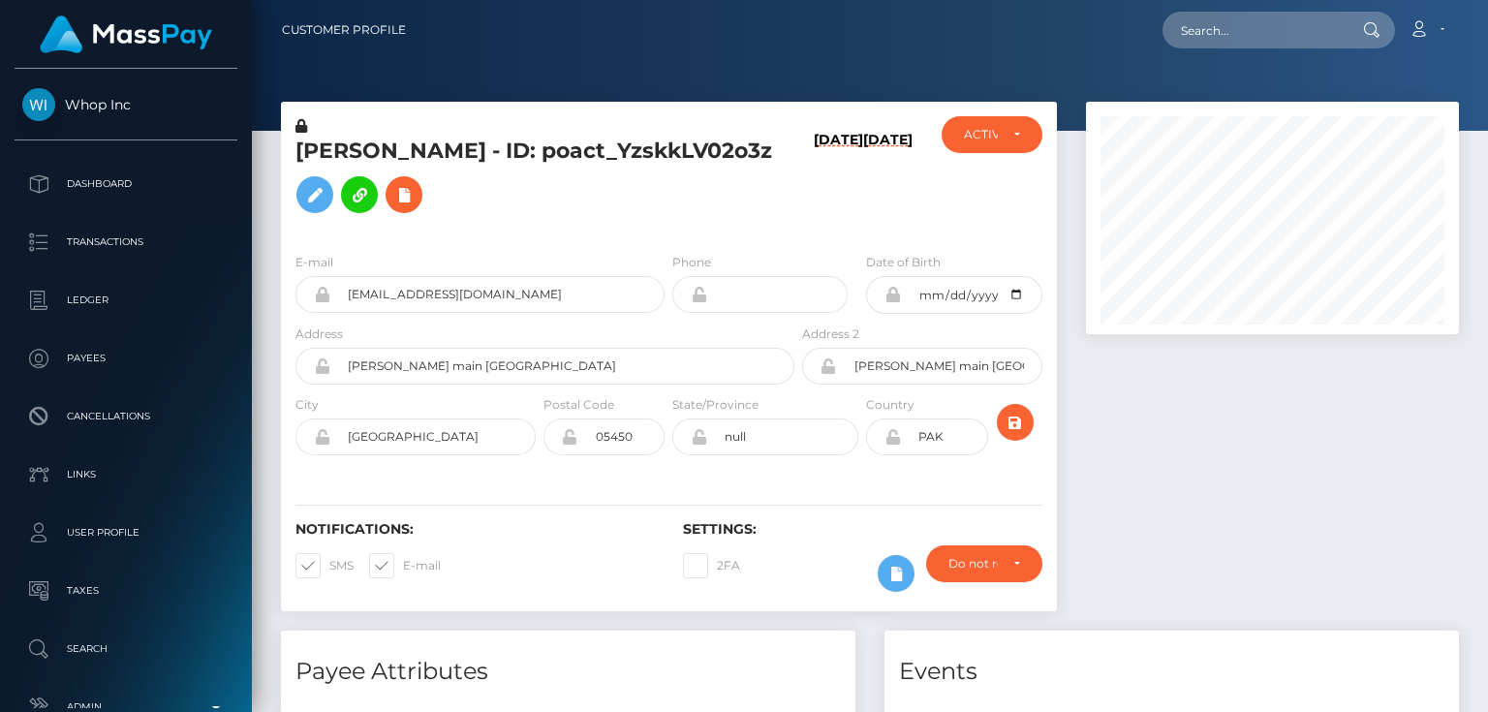
scroll to position [232, 372]
drag, startPoint x: 461, startPoint y: 227, endPoint x: 492, endPoint y: 232, distance: 31.5
click at [461, 227] on div "[PERSON_NAME] - ID: poact_YzskkLV02o3z" at bounding box center [539, 176] width 517 height 121
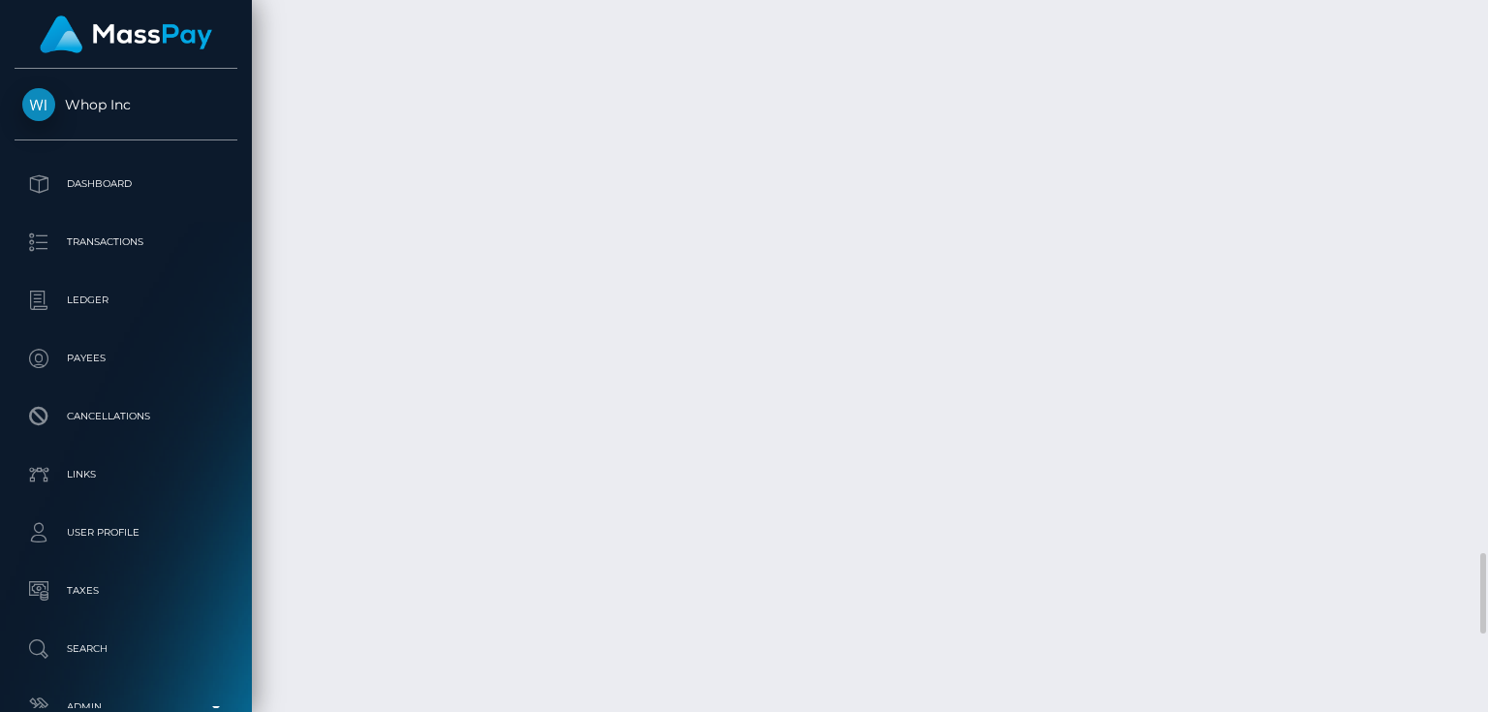
scroll to position [5115, 0]
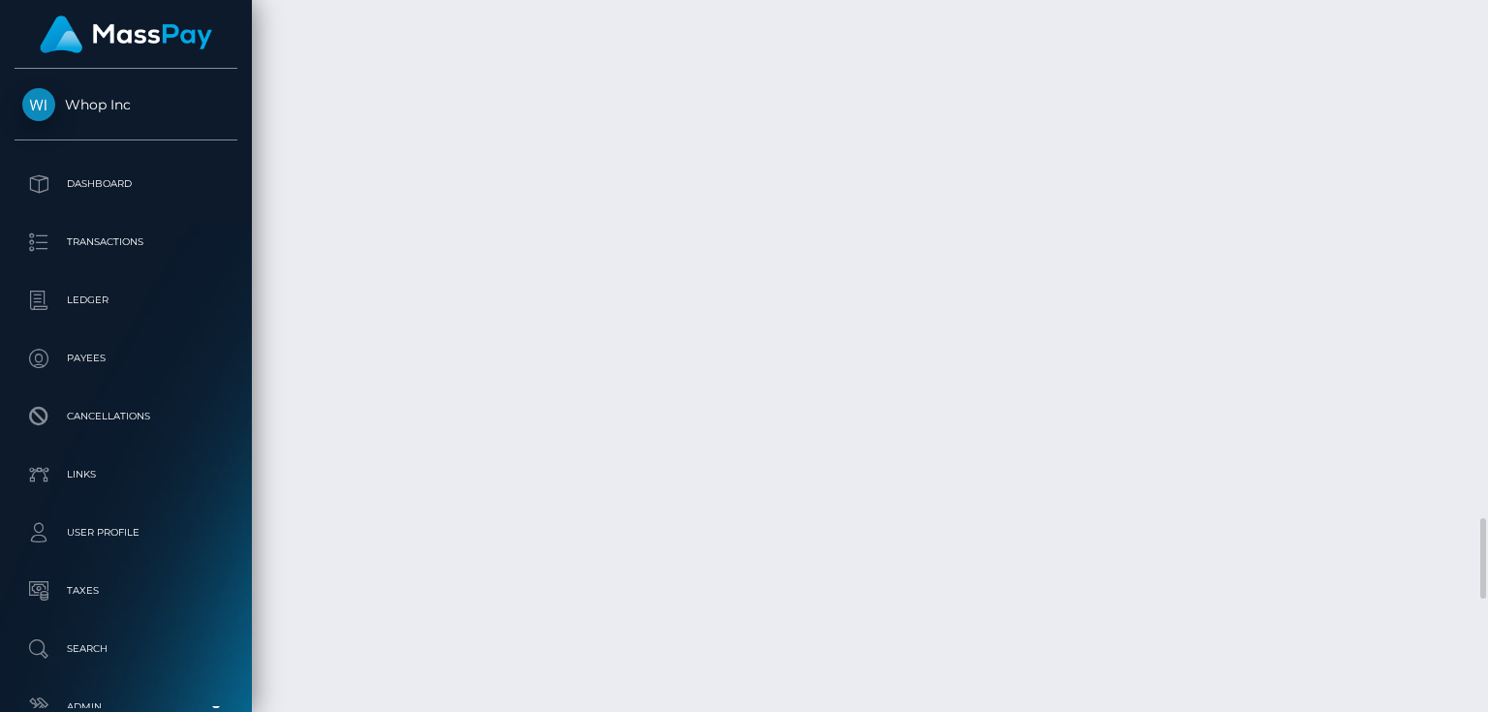
checkbox input "true"
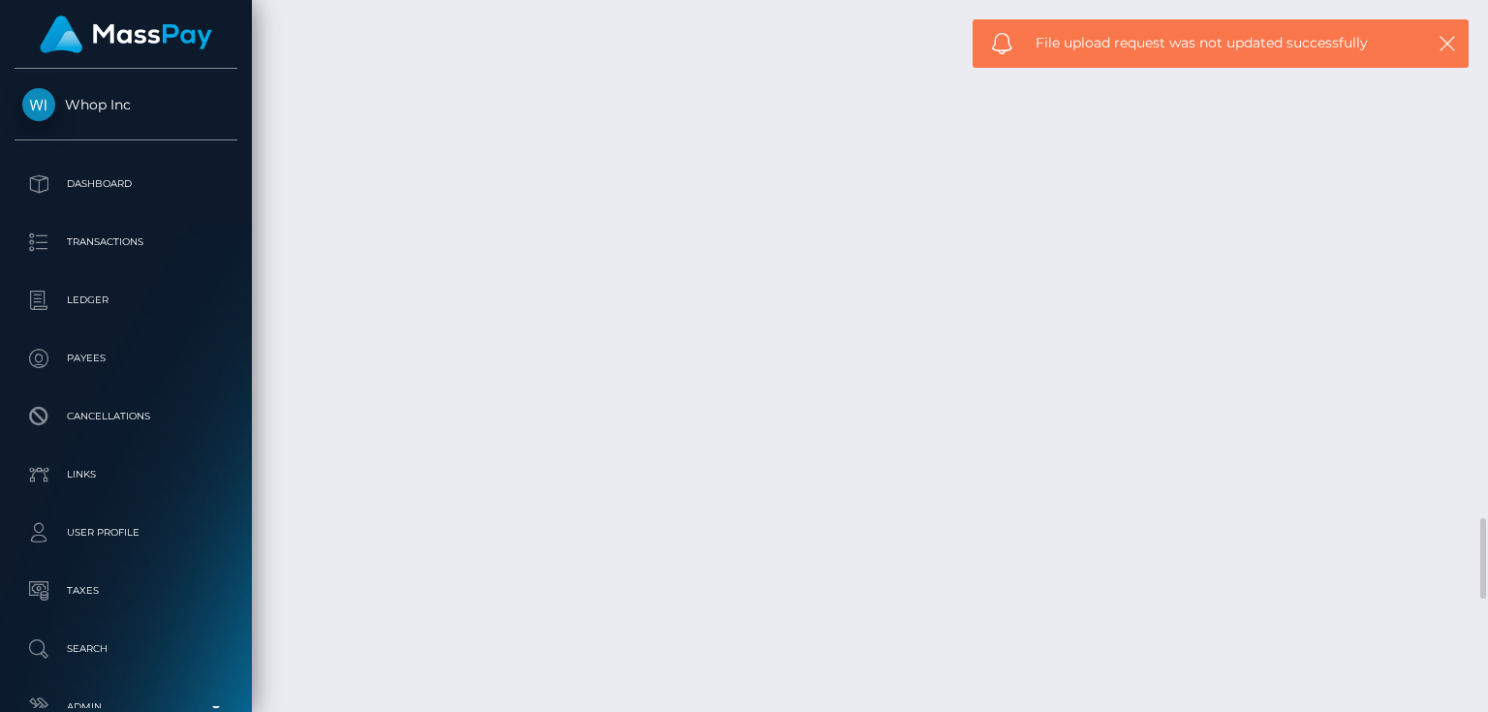
scroll to position [232, 372]
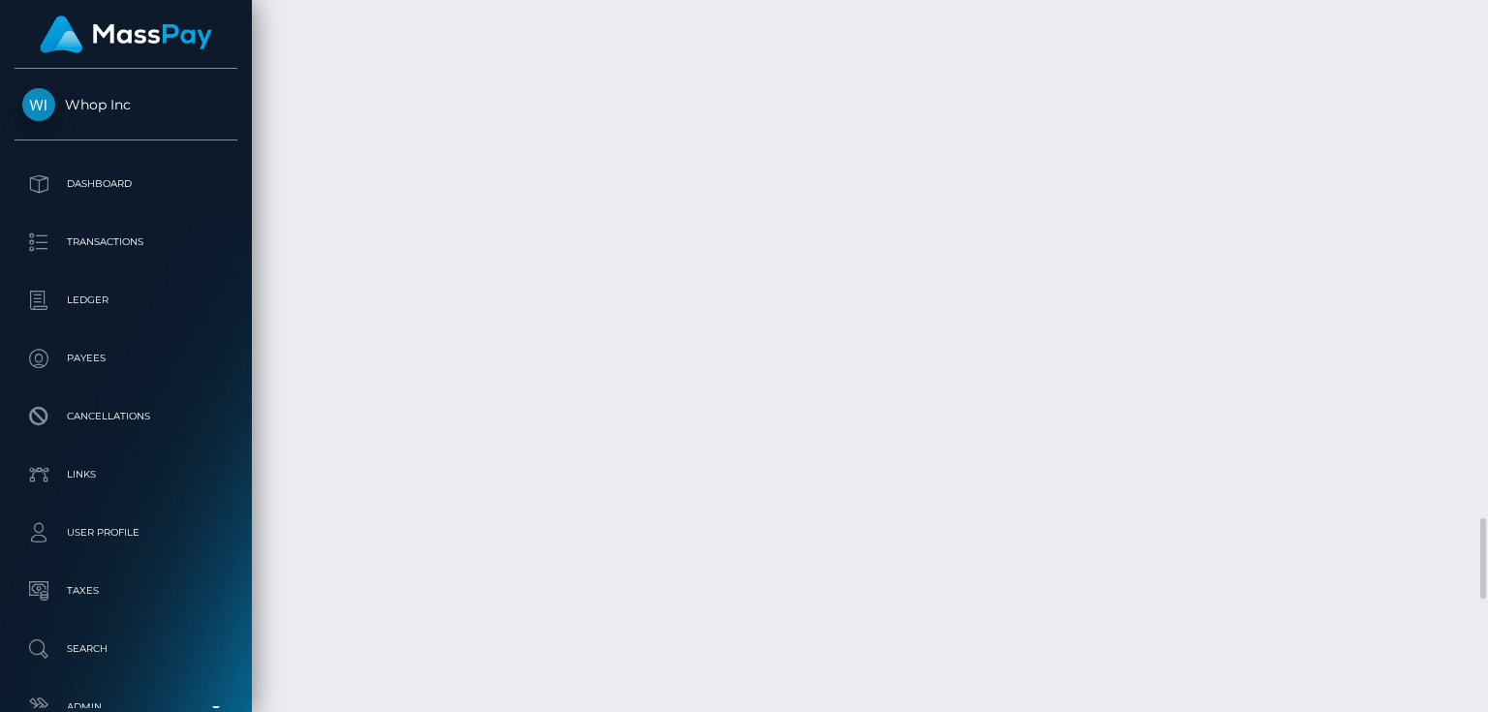
drag, startPoint x: 1400, startPoint y: 505, endPoint x: 1382, endPoint y: 479, distance: 31.4
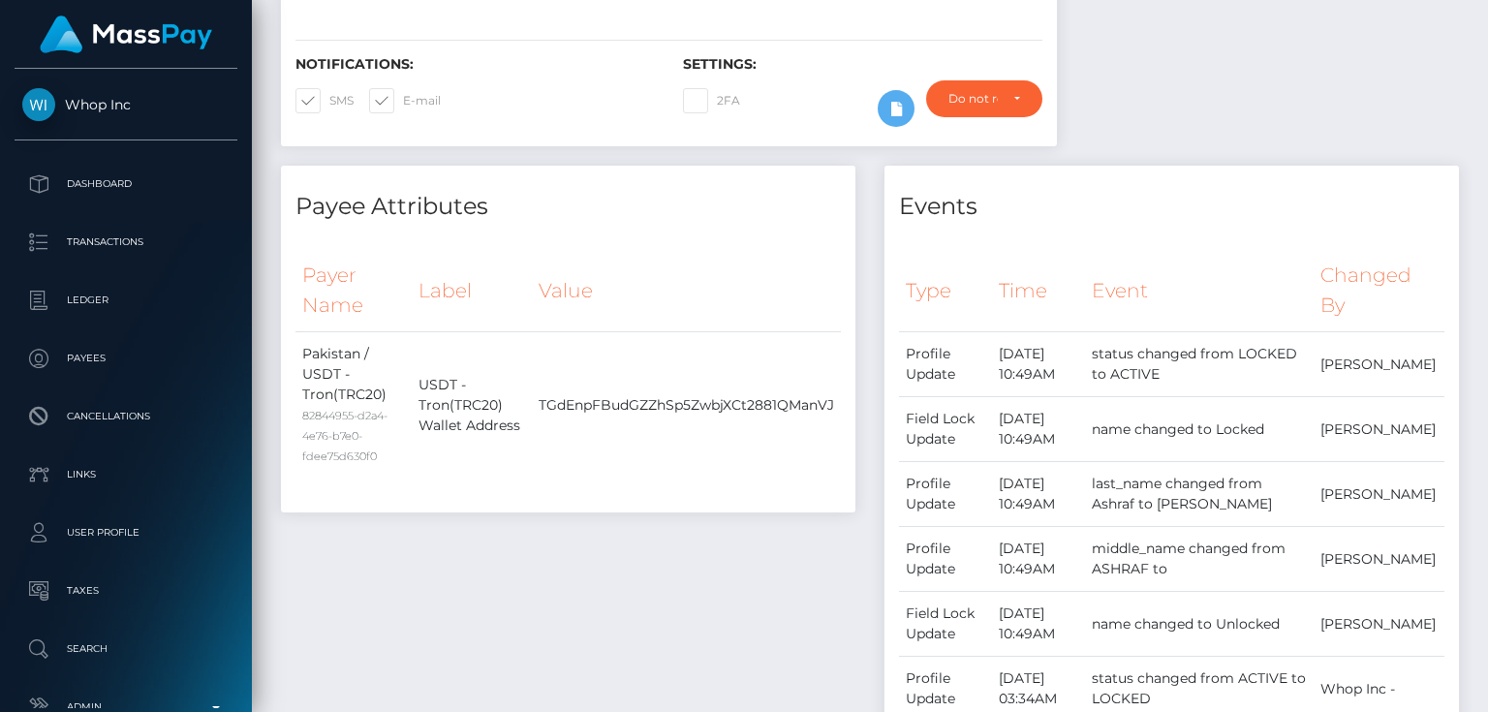
scroll to position [155, 0]
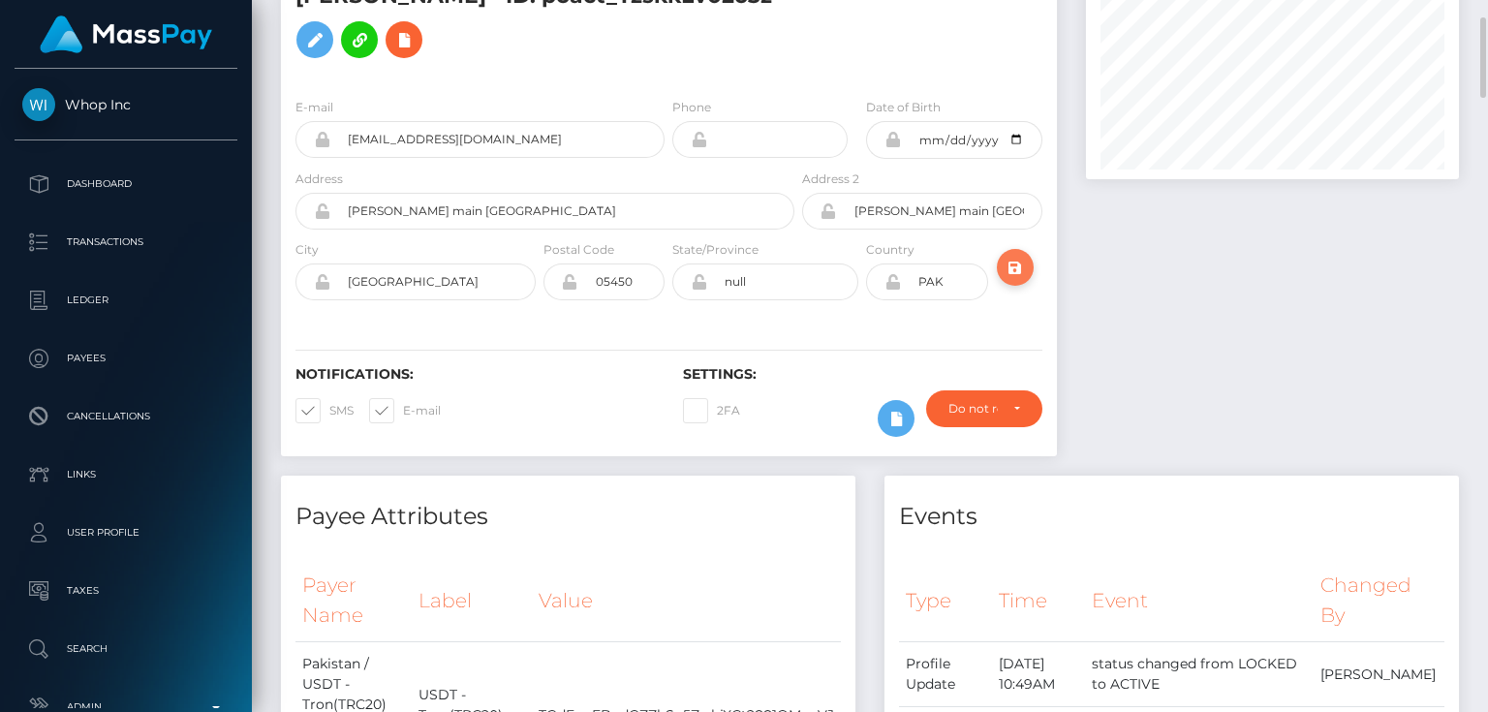
click at [1015, 263] on icon "submit" at bounding box center [1015, 268] width 23 height 24
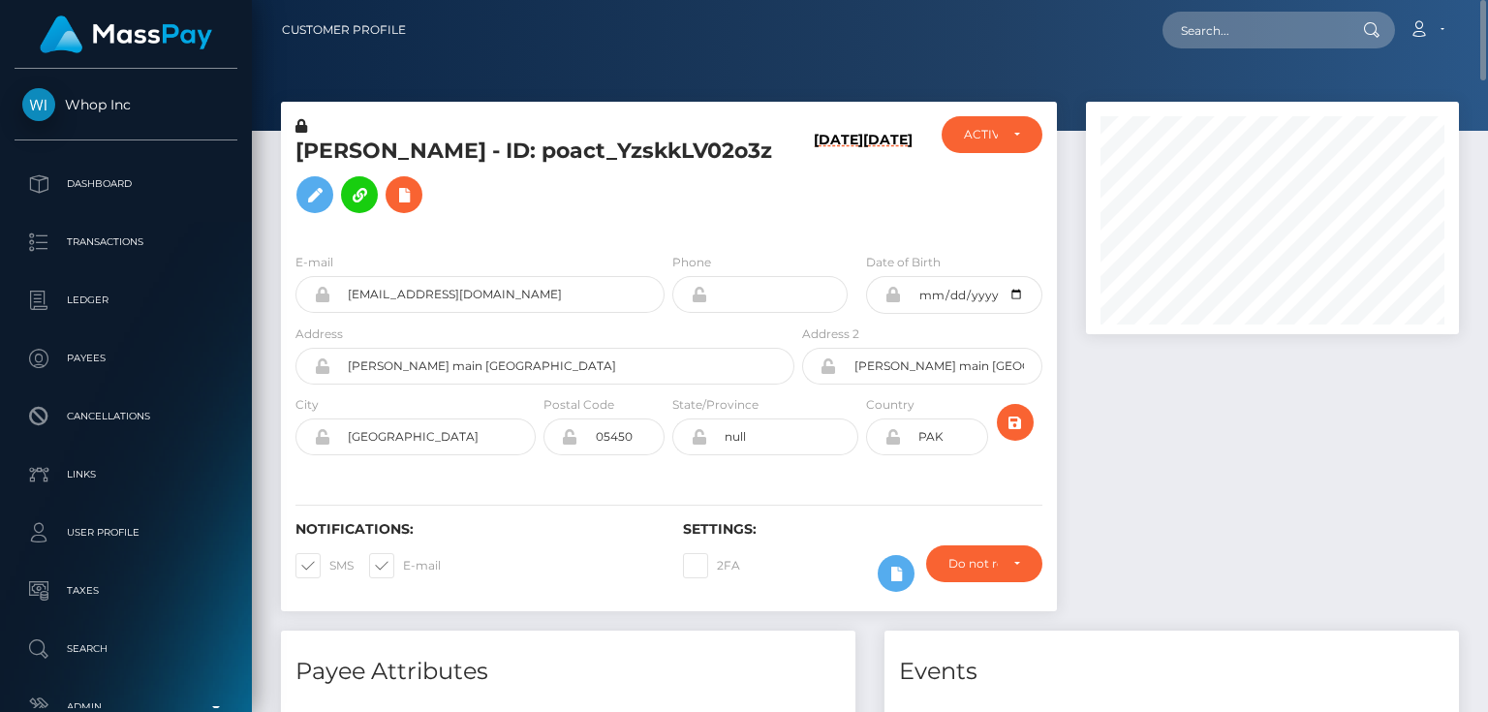
click at [491, 155] on h5 "ASAD ASHRAF - ID: poact_YzskkLV02o3z" at bounding box center [539, 180] width 488 height 86
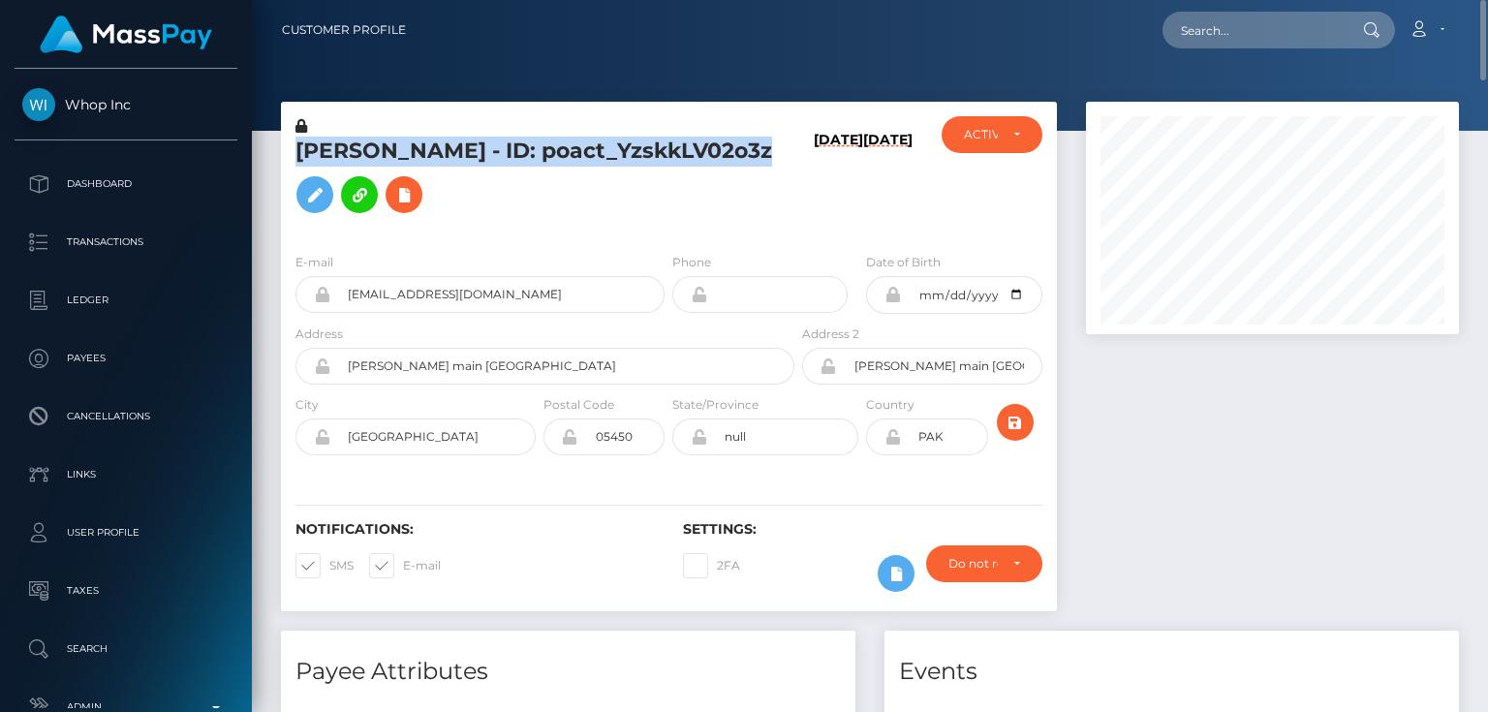
click at [491, 155] on h5 "ASAD ASHRAF - ID: poact_YzskkLV02o3z" at bounding box center [539, 180] width 488 height 86
copy h5 "ASAD ASHRAF - ID: poact_YzskkLV02o3z"
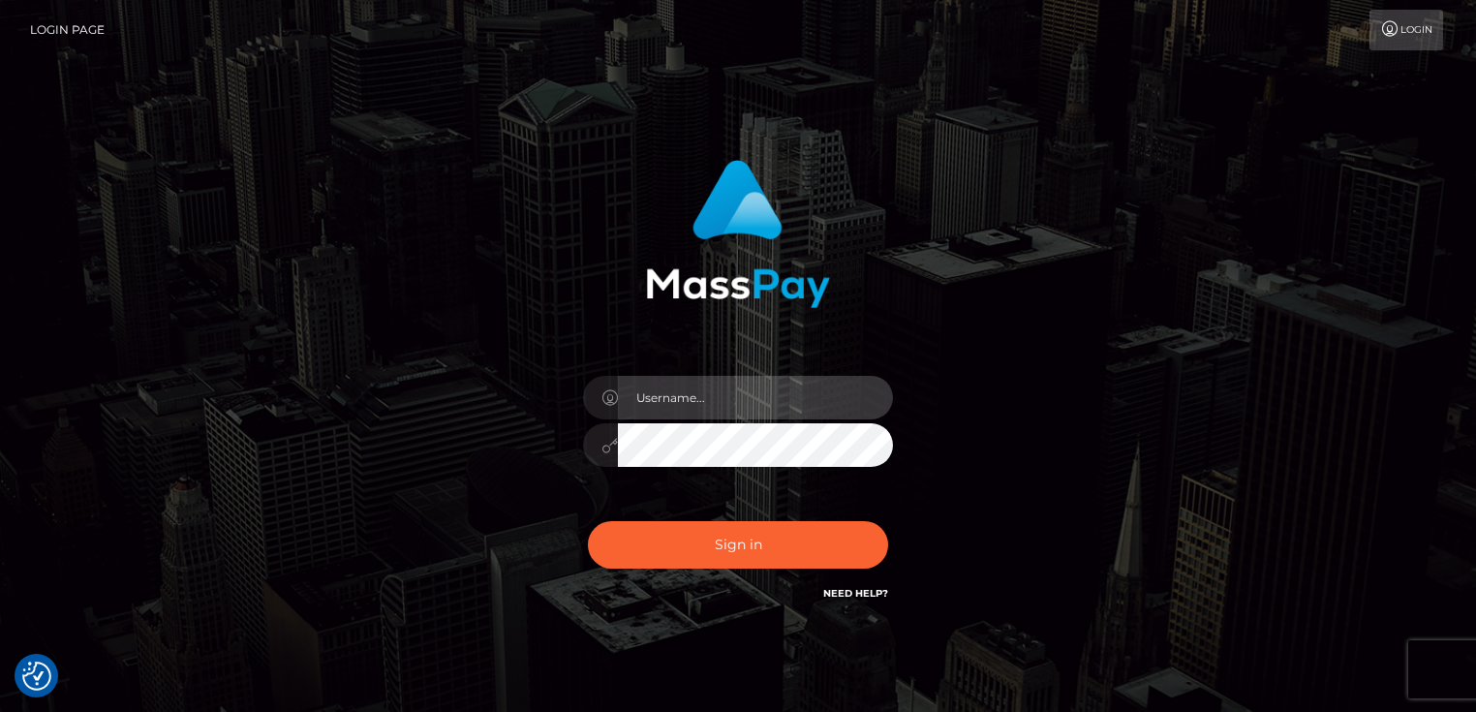
type input "Dan.Cirnat"
drag, startPoint x: 891, startPoint y: 515, endPoint x: 886, endPoint y: 507, distance: 10.0
click at [891, 515] on div at bounding box center [720, 577] width 397 height 221
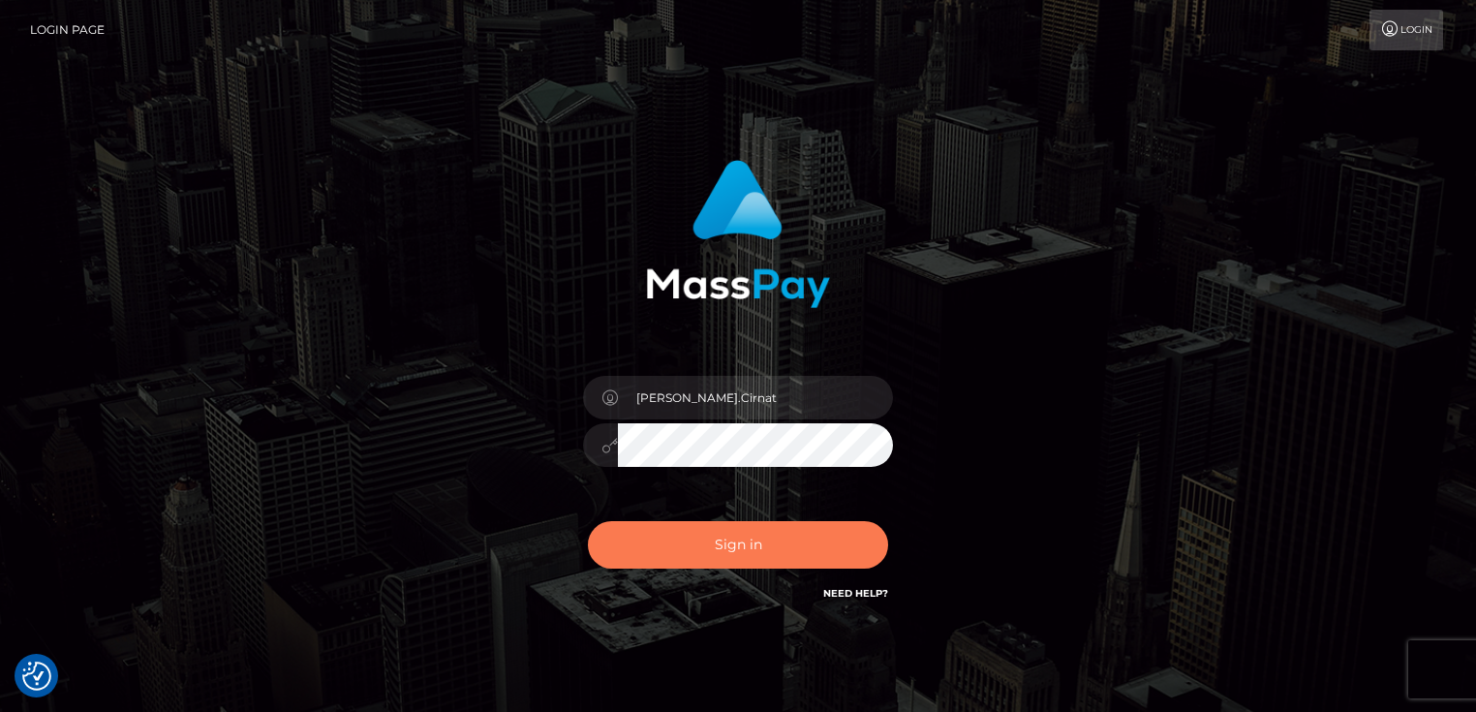
click at [690, 546] on button "Sign in" at bounding box center [738, 544] width 300 height 47
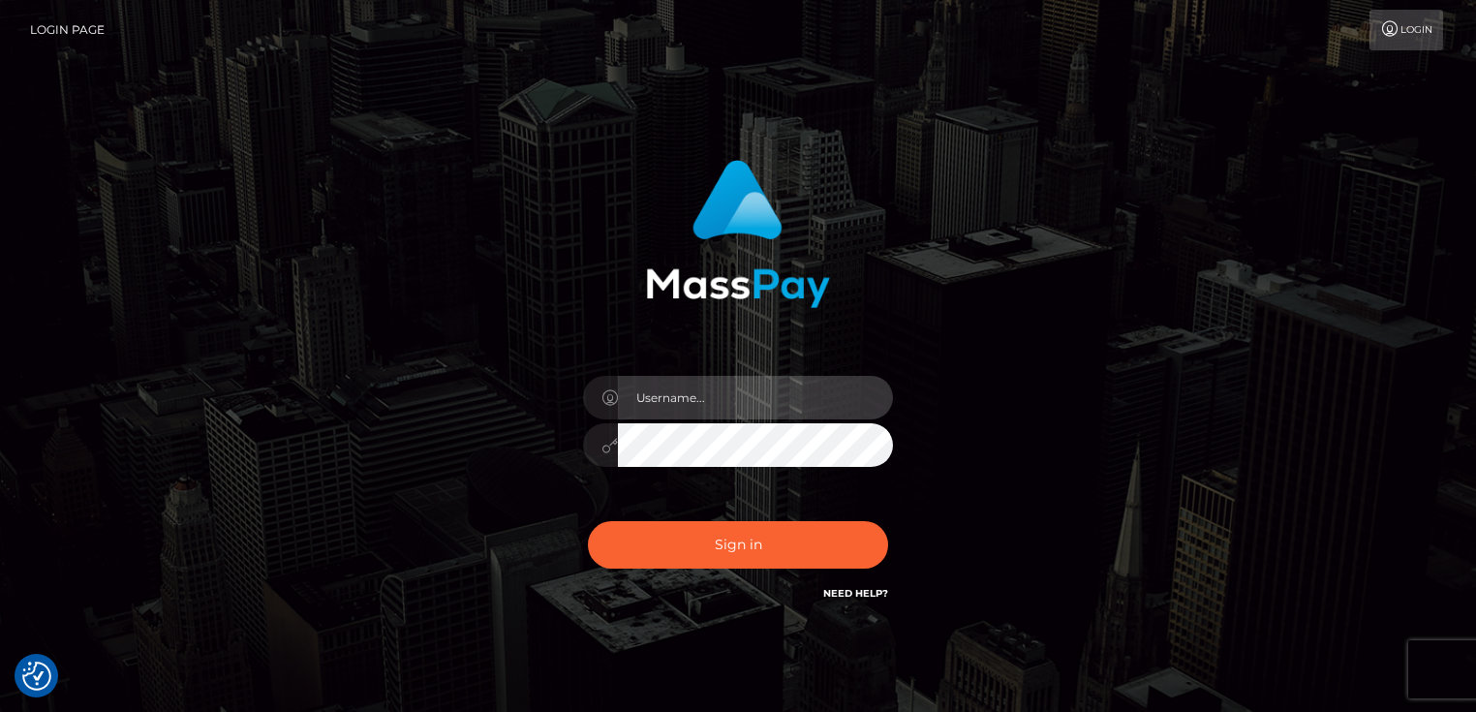
type input "[PERSON_NAME].Cirnat"
click at [893, 515] on div at bounding box center [720, 577] width 397 height 221
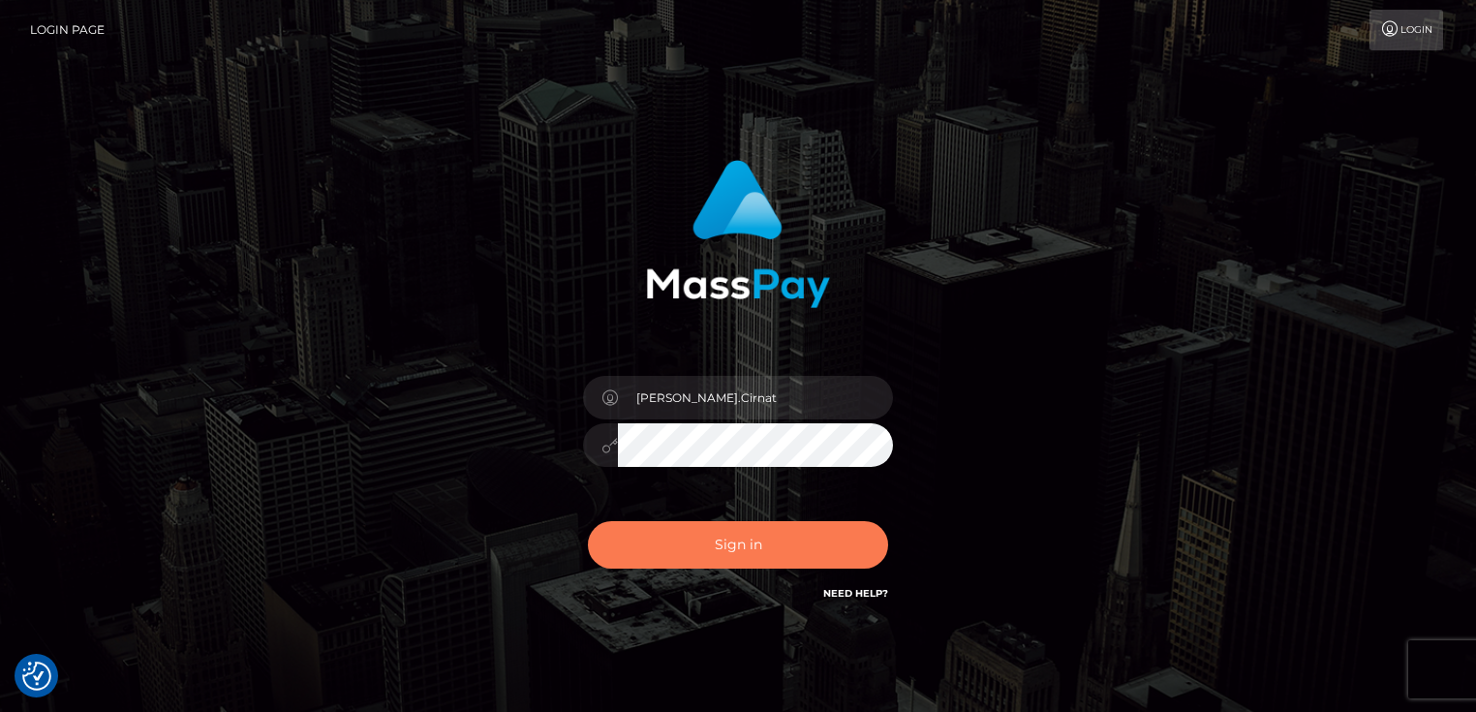
click button "Sign in"
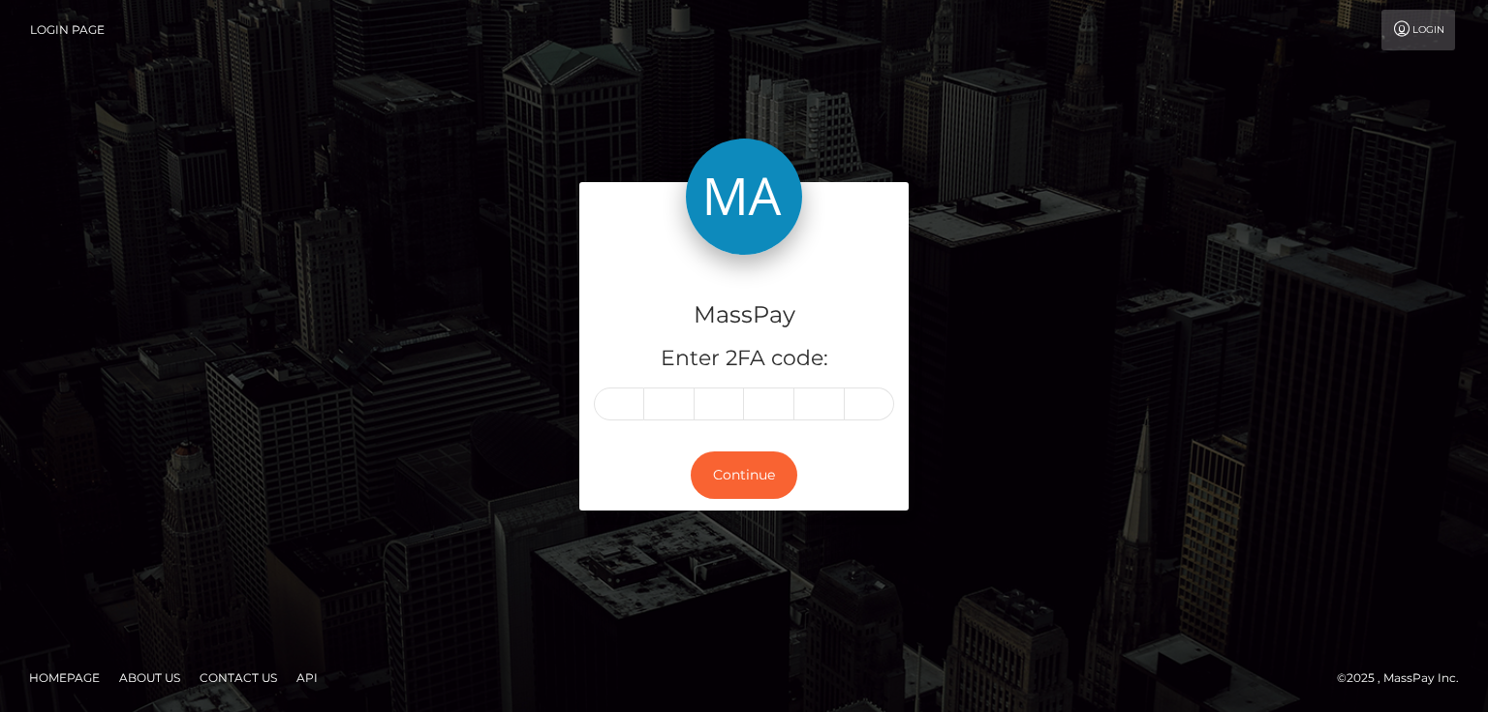
click at [624, 397] on input "text" at bounding box center [619, 403] width 50 height 33
type input "1"
type input "9"
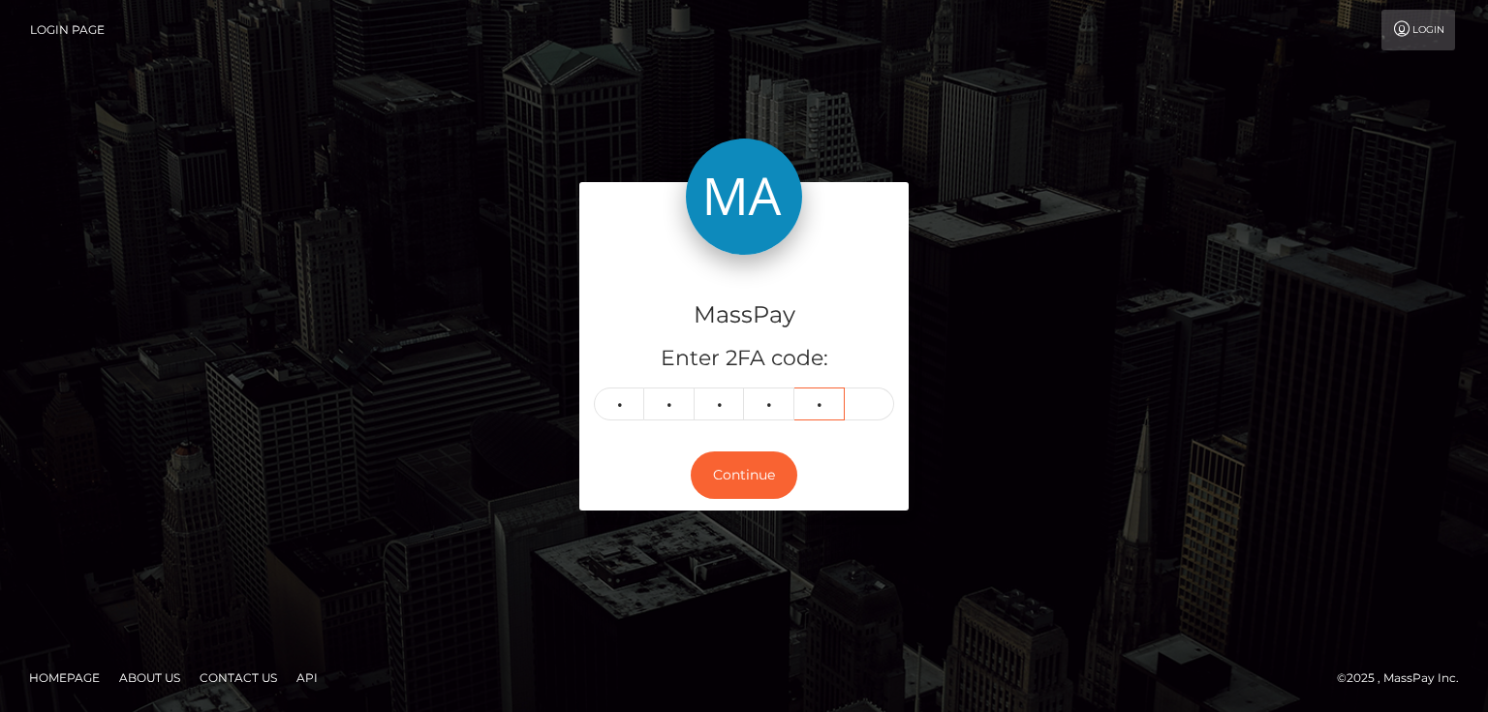
type input "9"
type input "3"
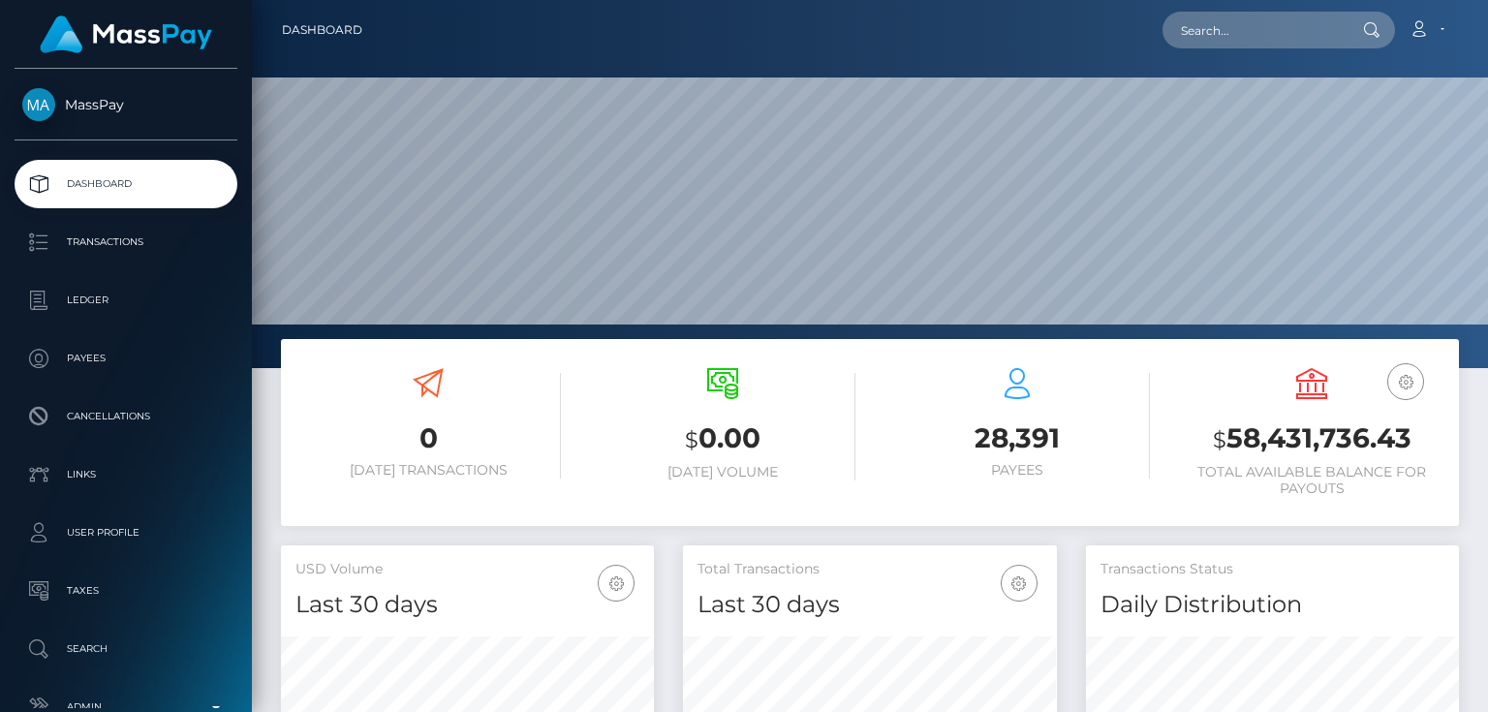
scroll to position [343, 372]
paste input "poact_TSe1YhwJWgaN"
type input "poact_TSe1YhwJWgaN"
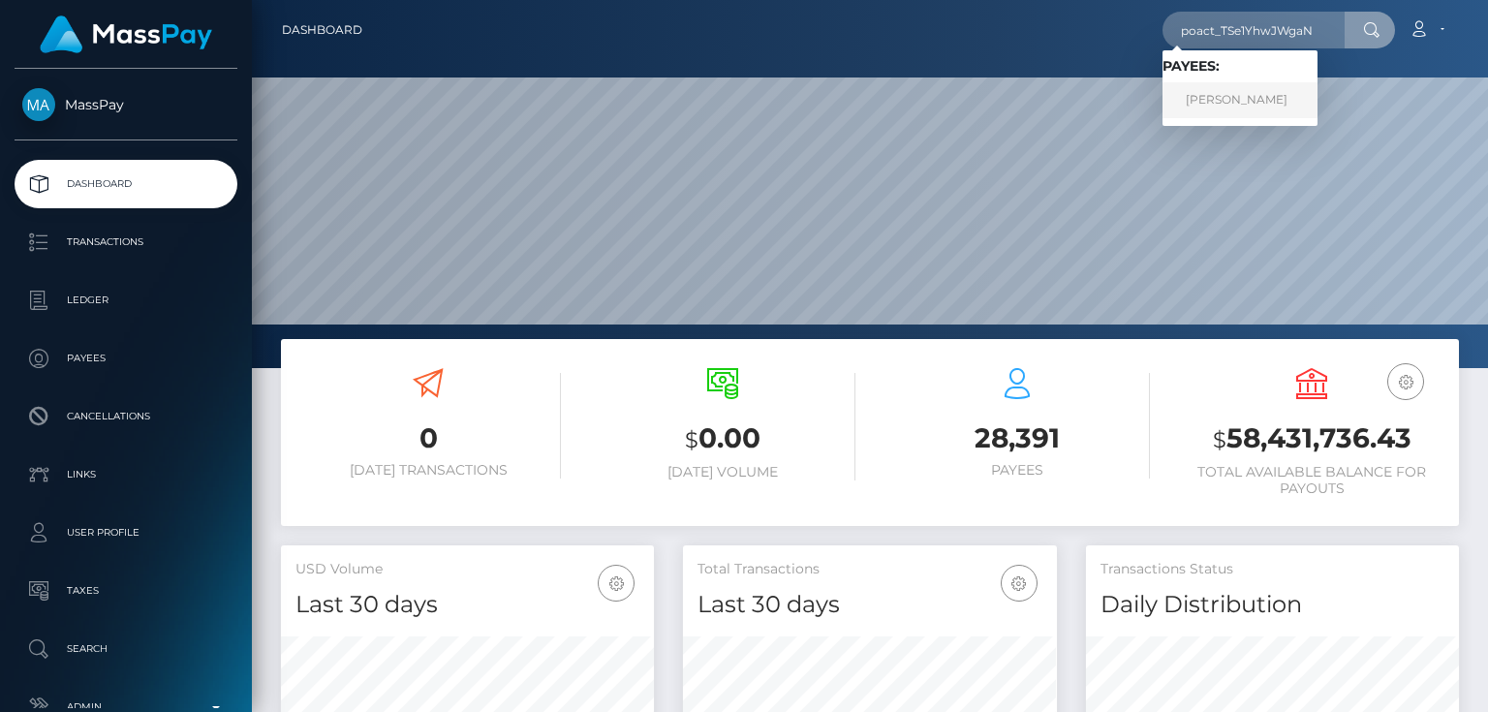
click at [1247, 96] on link "Tenzin Choeden" at bounding box center [1239, 100] width 155 height 36
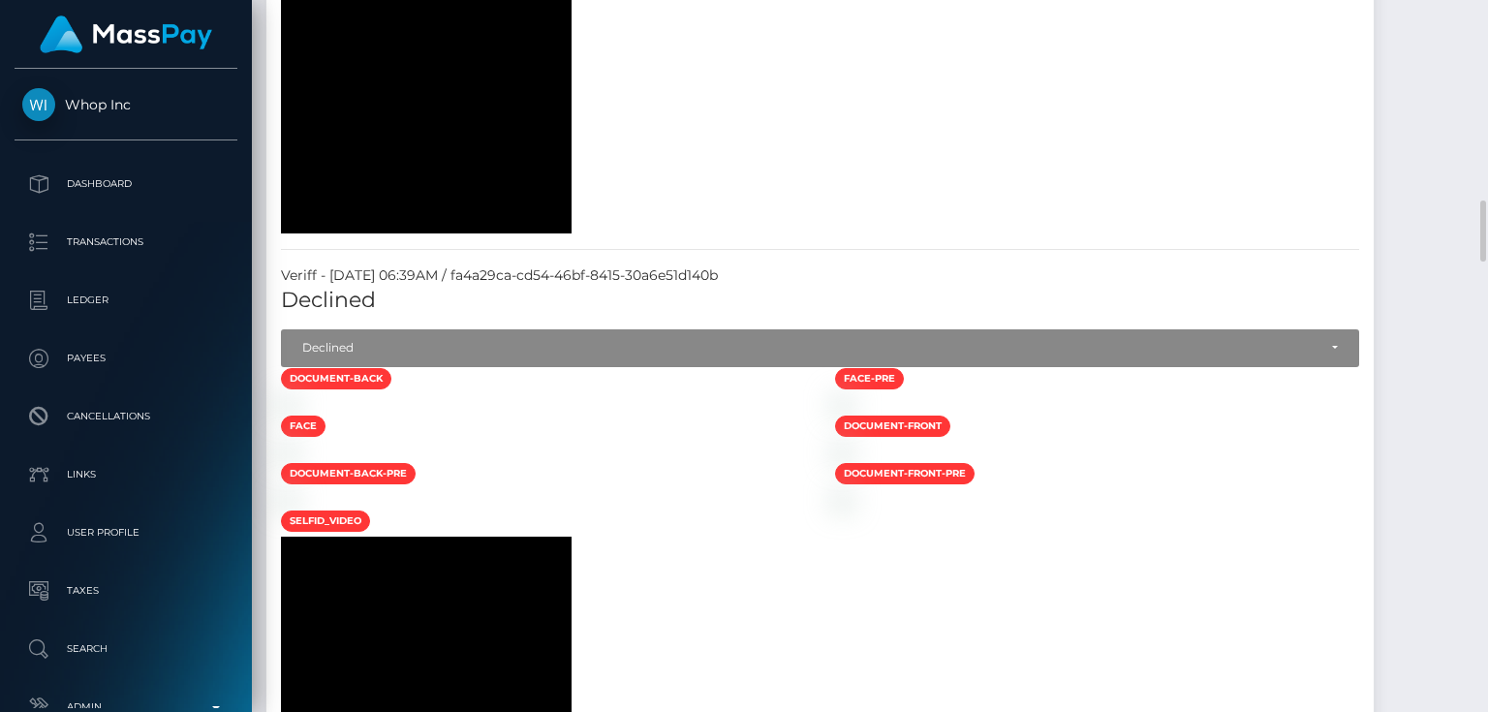
scroll to position [2480, 0]
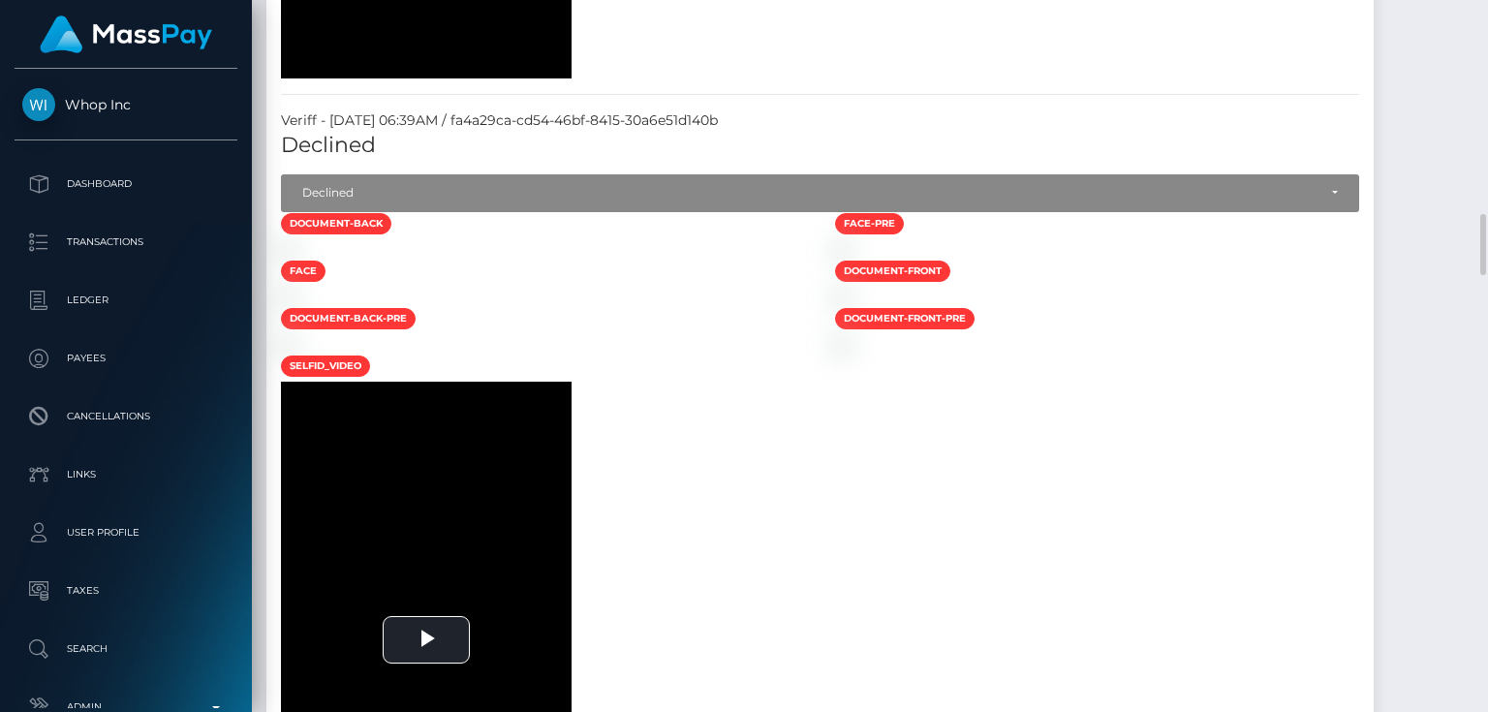
drag, startPoint x: 427, startPoint y: 473, endPoint x: 544, endPoint y: 453, distance: 118.8
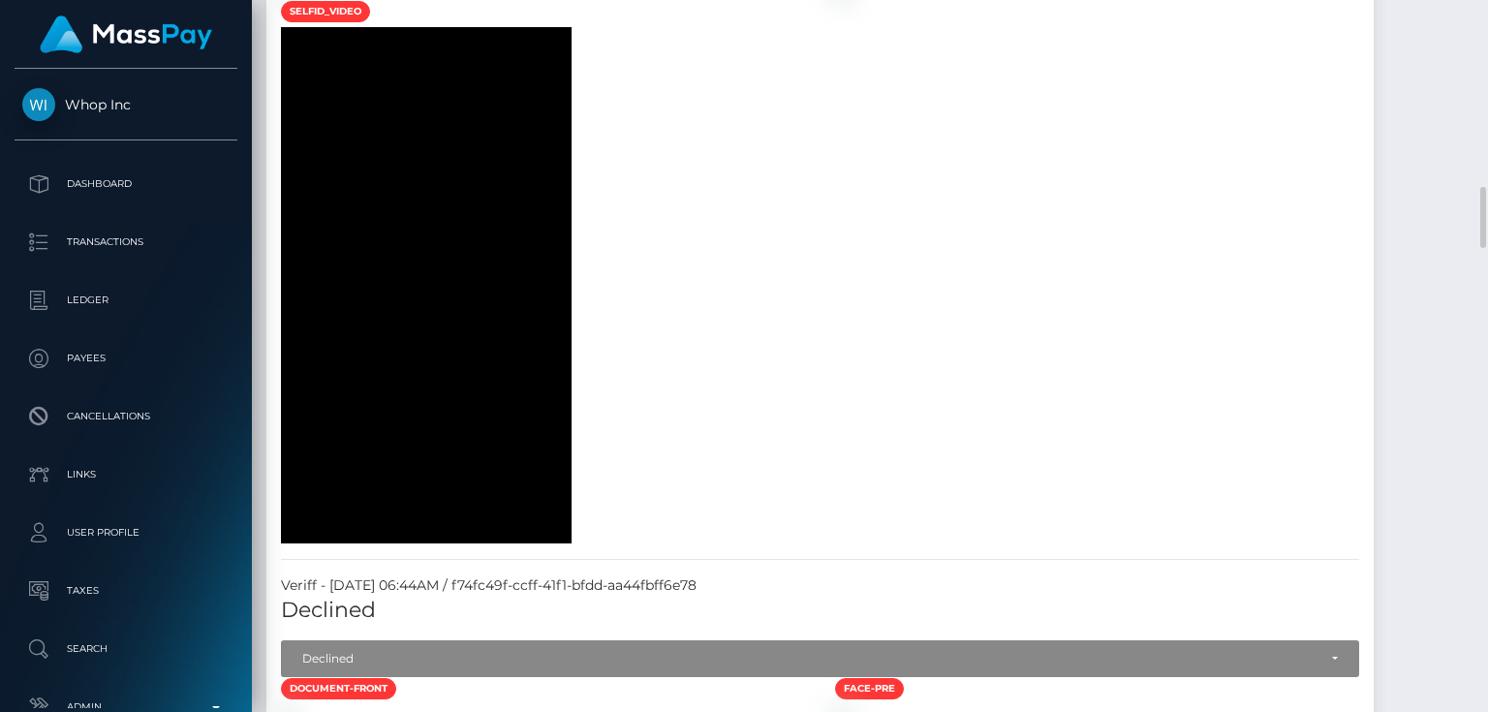
scroll to position [1427, 0]
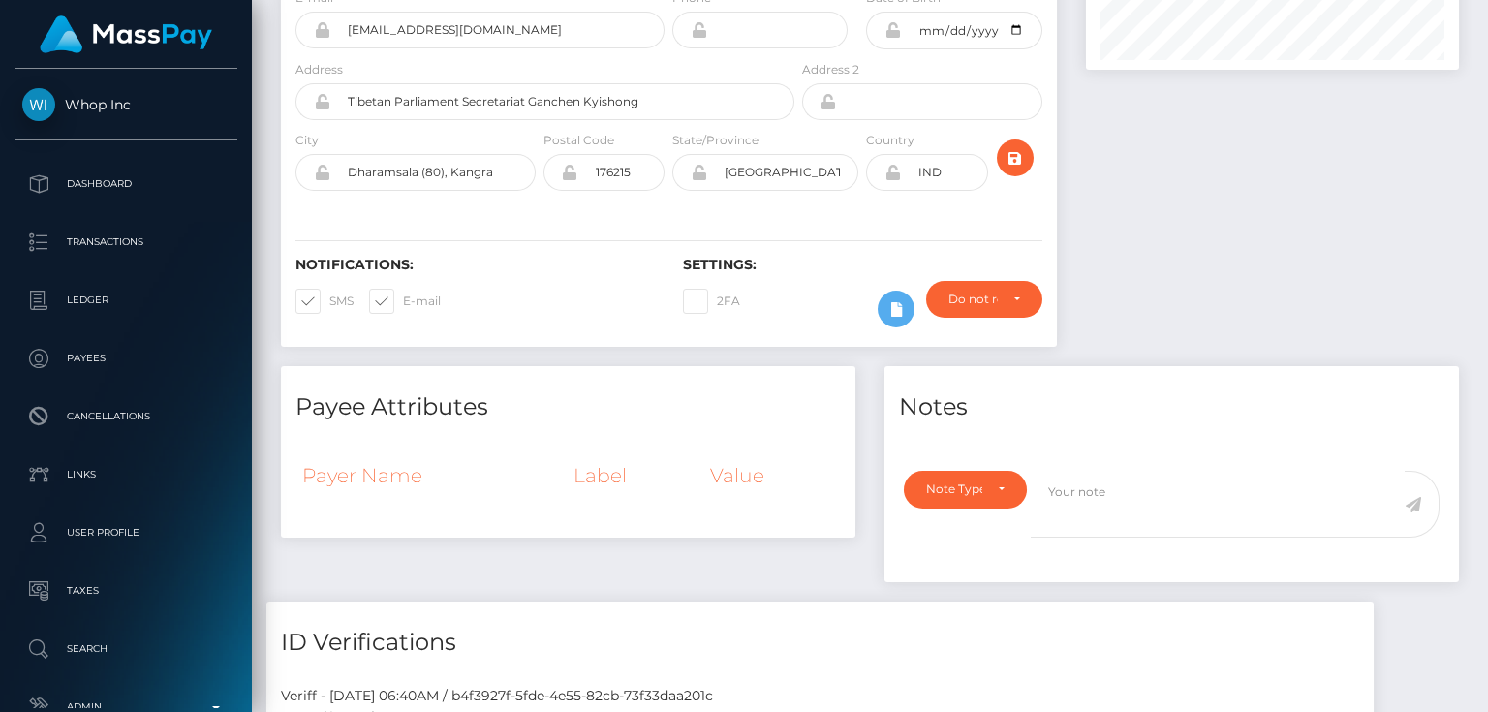
scroll to position [0, 0]
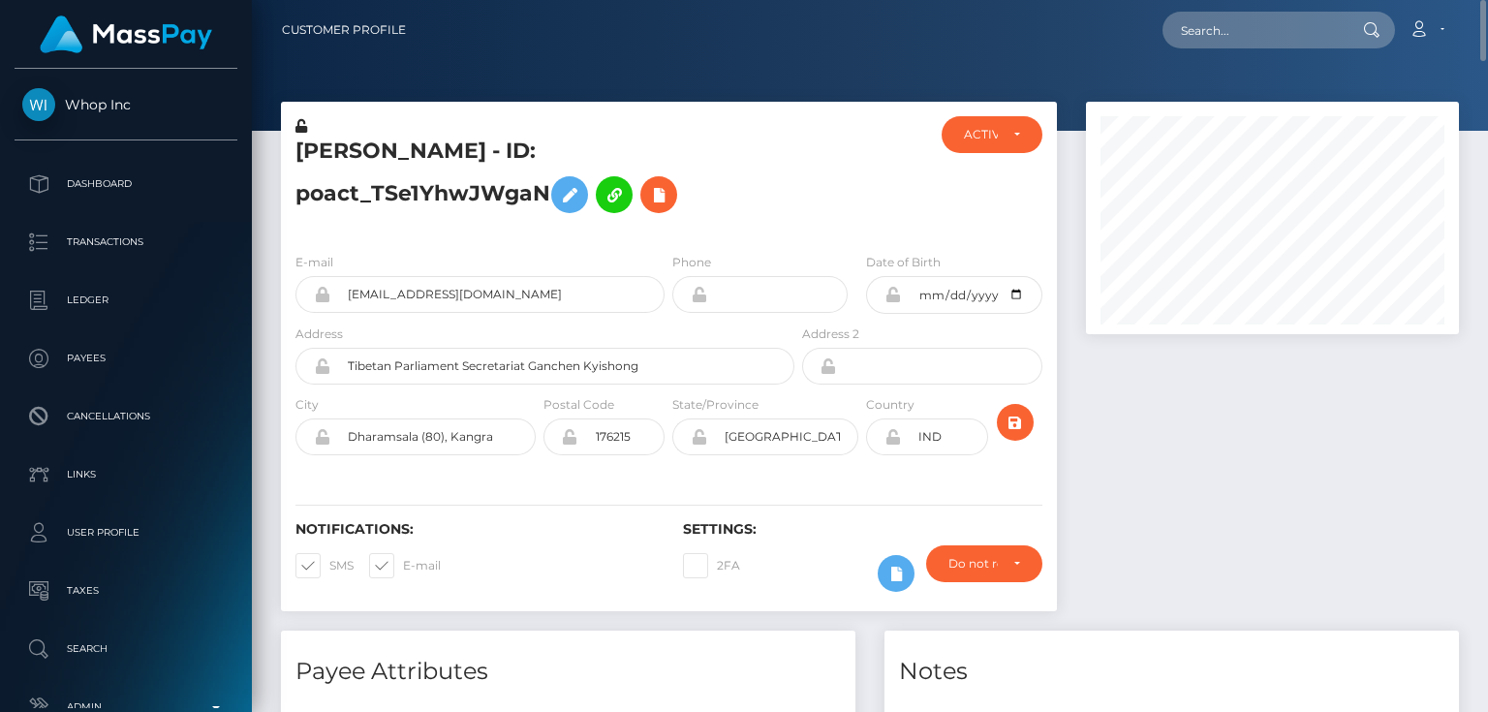
click at [526, 215] on h5 "[PERSON_NAME] - ID: poact_TSe1YhwJWgaN" at bounding box center [539, 180] width 488 height 86
click at [302, 123] on icon at bounding box center [301, 126] width 12 height 14
click at [895, 301] on icon at bounding box center [892, 294] width 16 height 15
click at [893, 436] on icon at bounding box center [892, 436] width 16 height 15
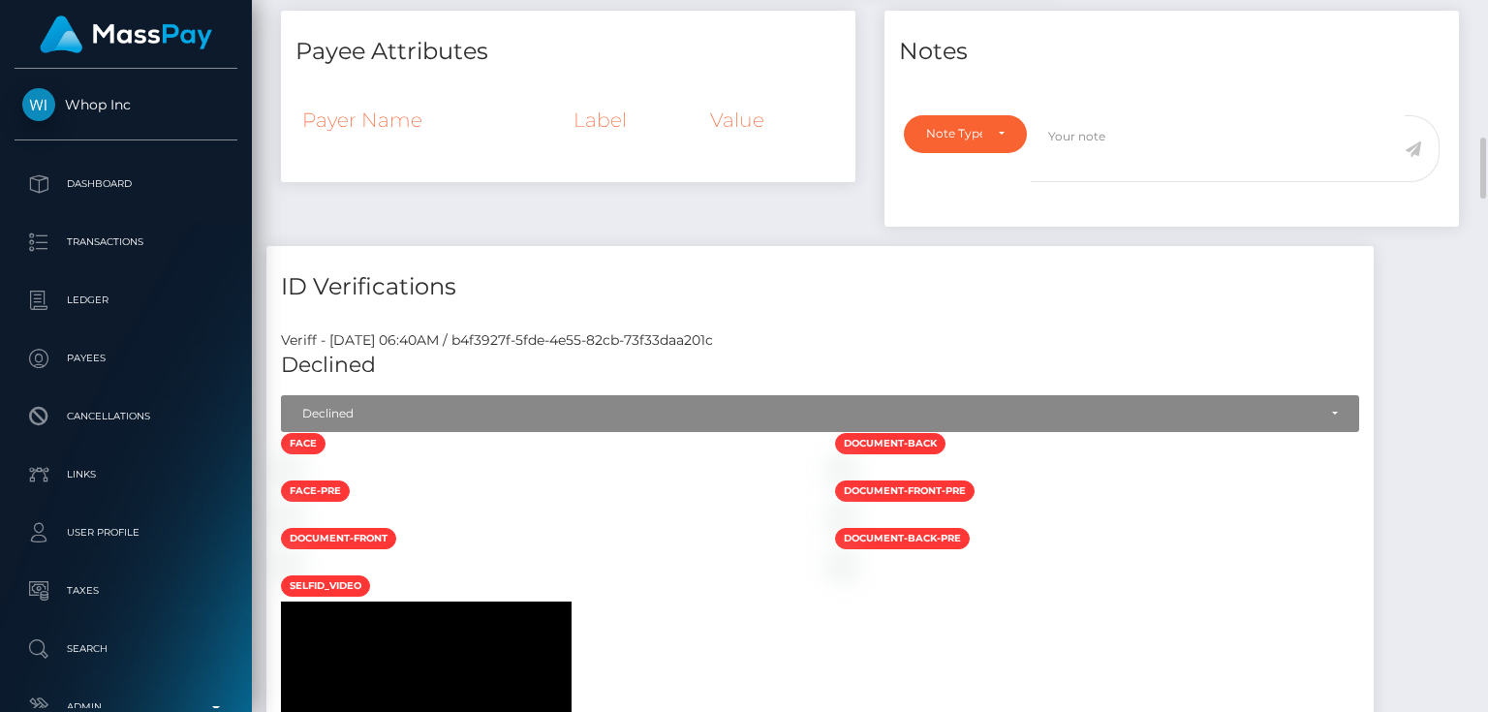
scroll to position [775, 0]
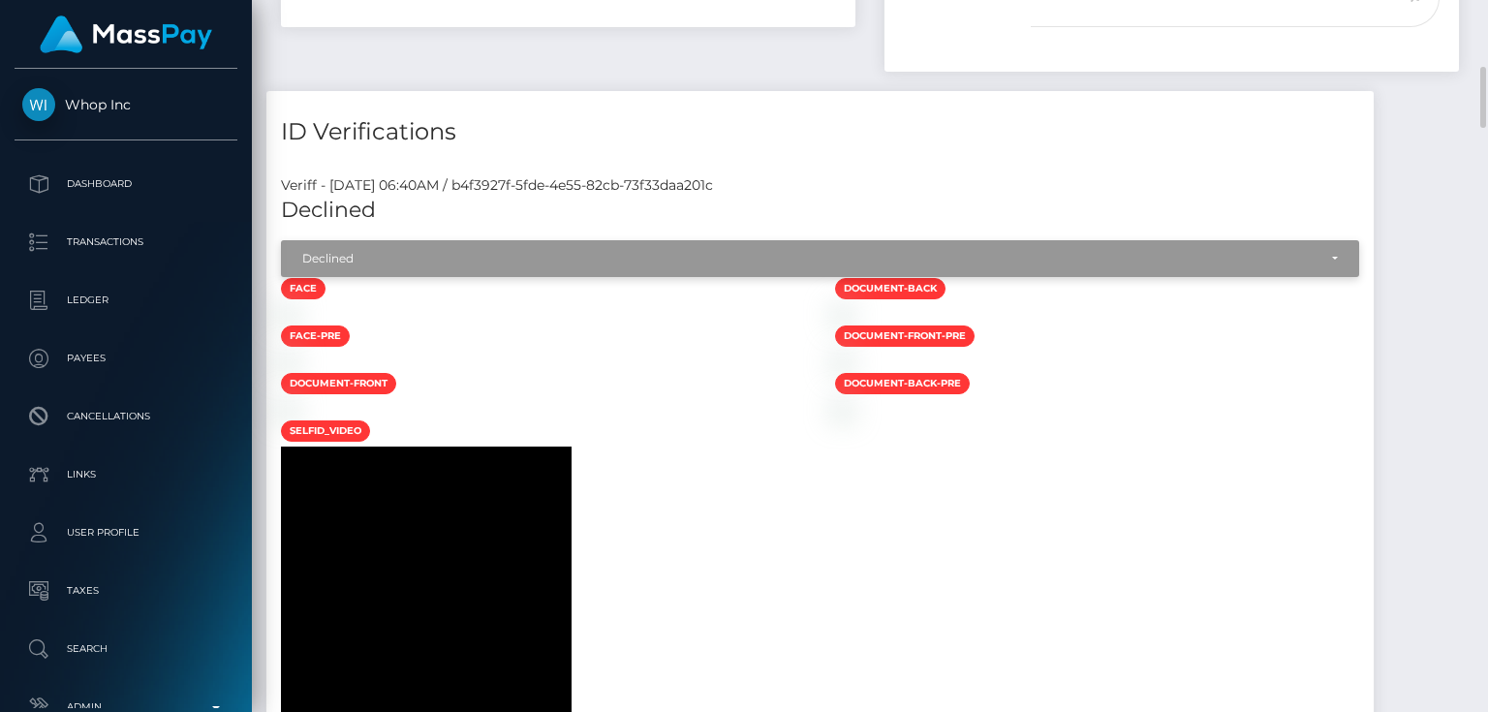
click at [455, 253] on div "Declined" at bounding box center [809, 258] width 1014 height 15
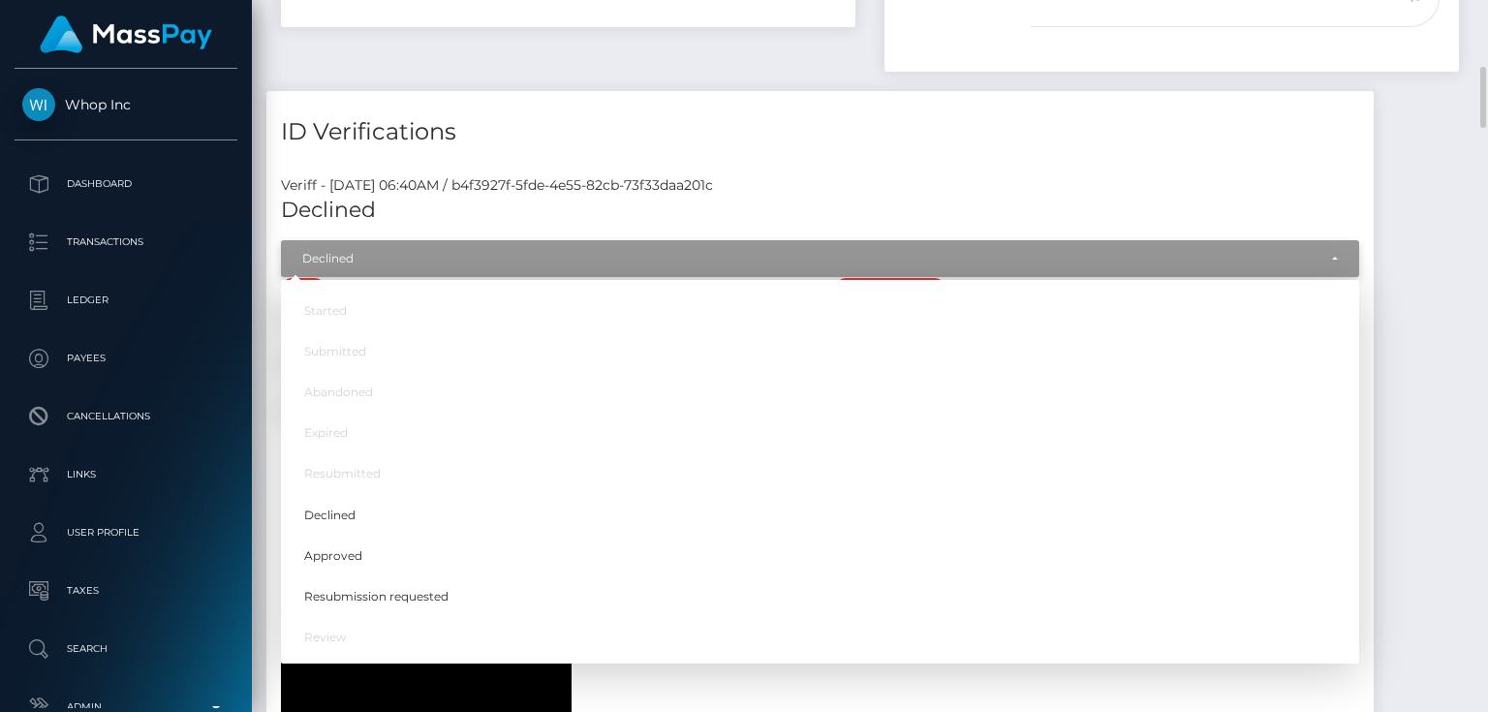
scroll to position [232, 372]
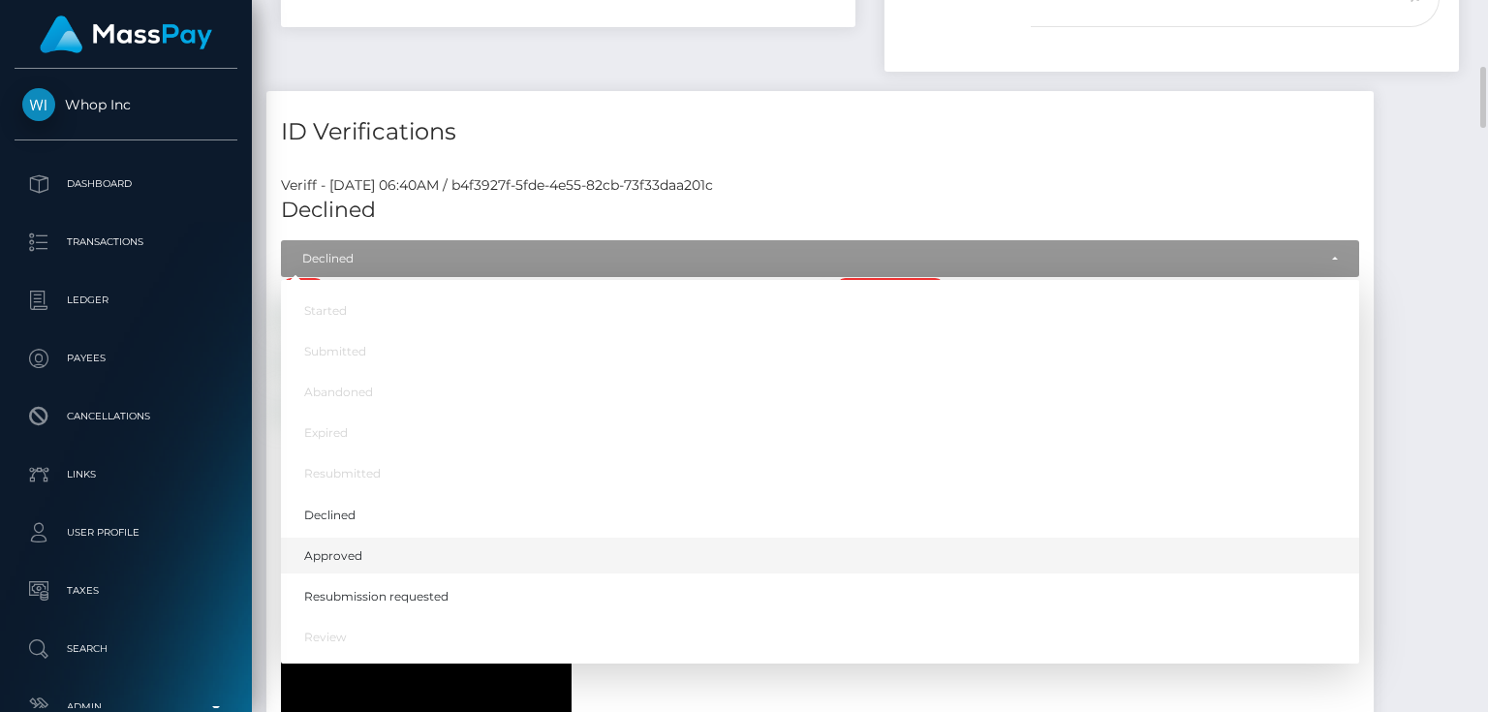
click at [360, 552] on span "Approved" at bounding box center [333, 555] width 58 height 17
select select "Approved"
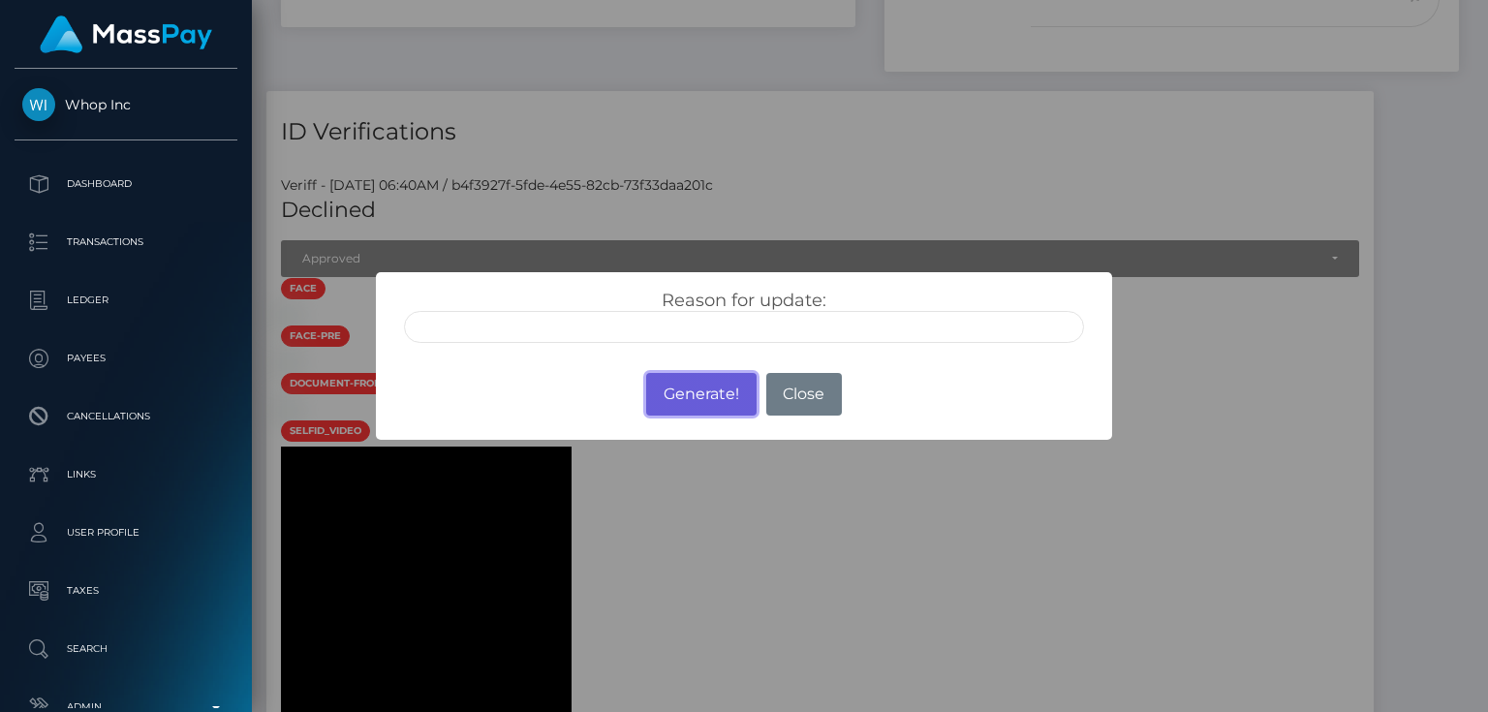
click at [699, 391] on button "Generate!" at bounding box center [700, 394] width 109 height 43
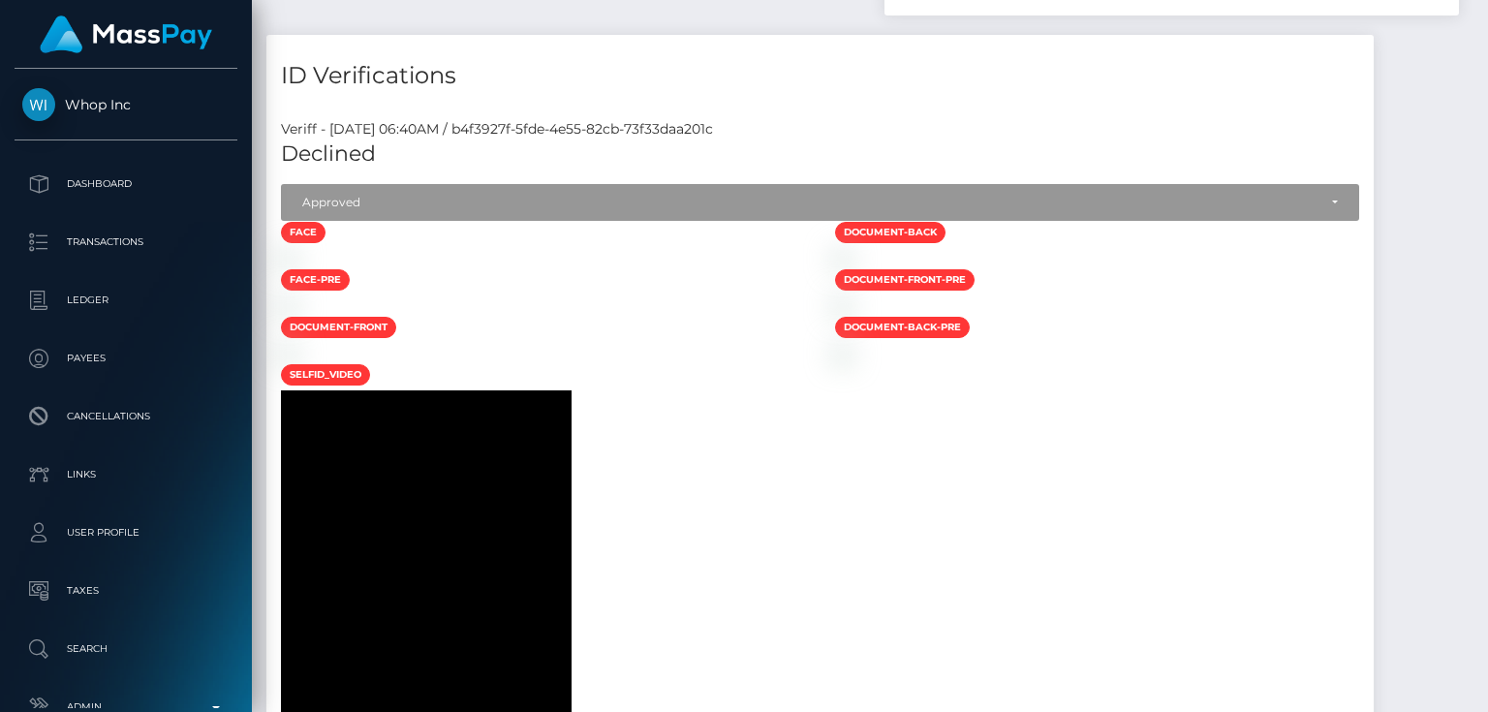
scroll to position [0, 0]
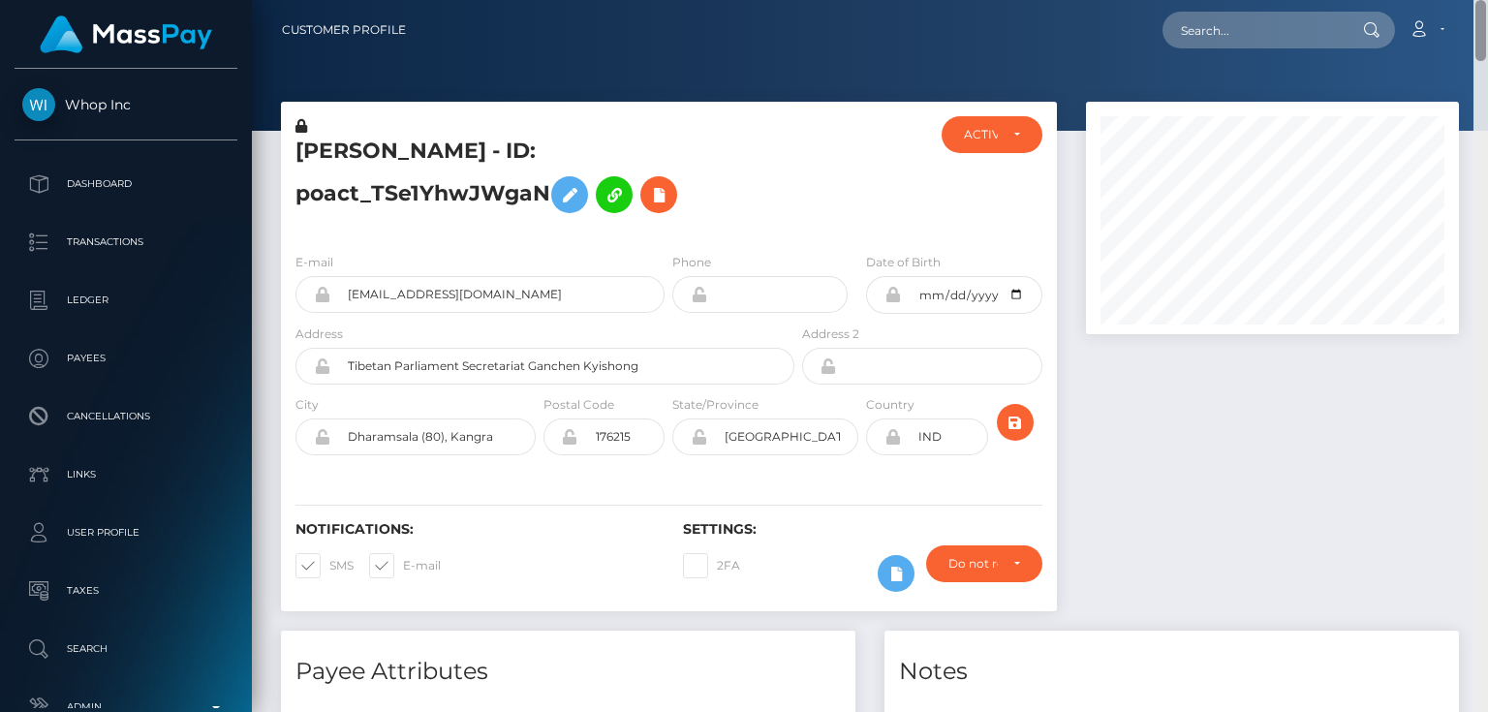
drag, startPoint x: 1478, startPoint y: 675, endPoint x: 1487, endPoint y: -36, distance: 711.1
click at [1487, 0] on html "Whop Inc Dashboard Transactions Ledger Payees Cancellations Links" at bounding box center [744, 356] width 1488 height 712
click at [594, 159] on h5 "Tenzin Choeden - ID: poact_TSe1YhwJWgaN" at bounding box center [539, 180] width 488 height 86
drag, startPoint x: 593, startPoint y: 160, endPoint x: 531, endPoint y: 154, distance: 62.3
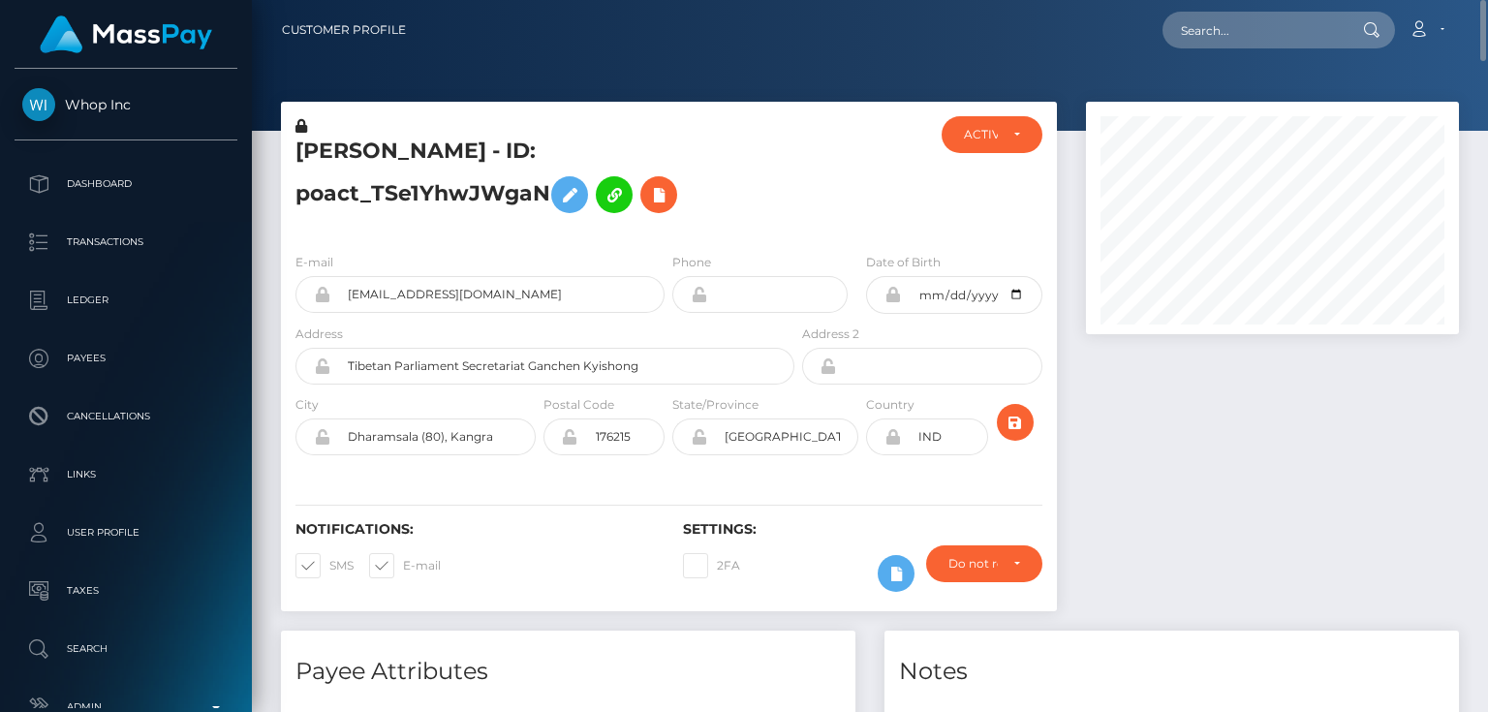
click at [531, 154] on h5 "Tenzin Choeden - ID: poact_TSe1YhwJWgaN" at bounding box center [539, 180] width 488 height 86
paste input "poact_btl9LUXBibg0"
type input "poact_btl9LUXBibg0"
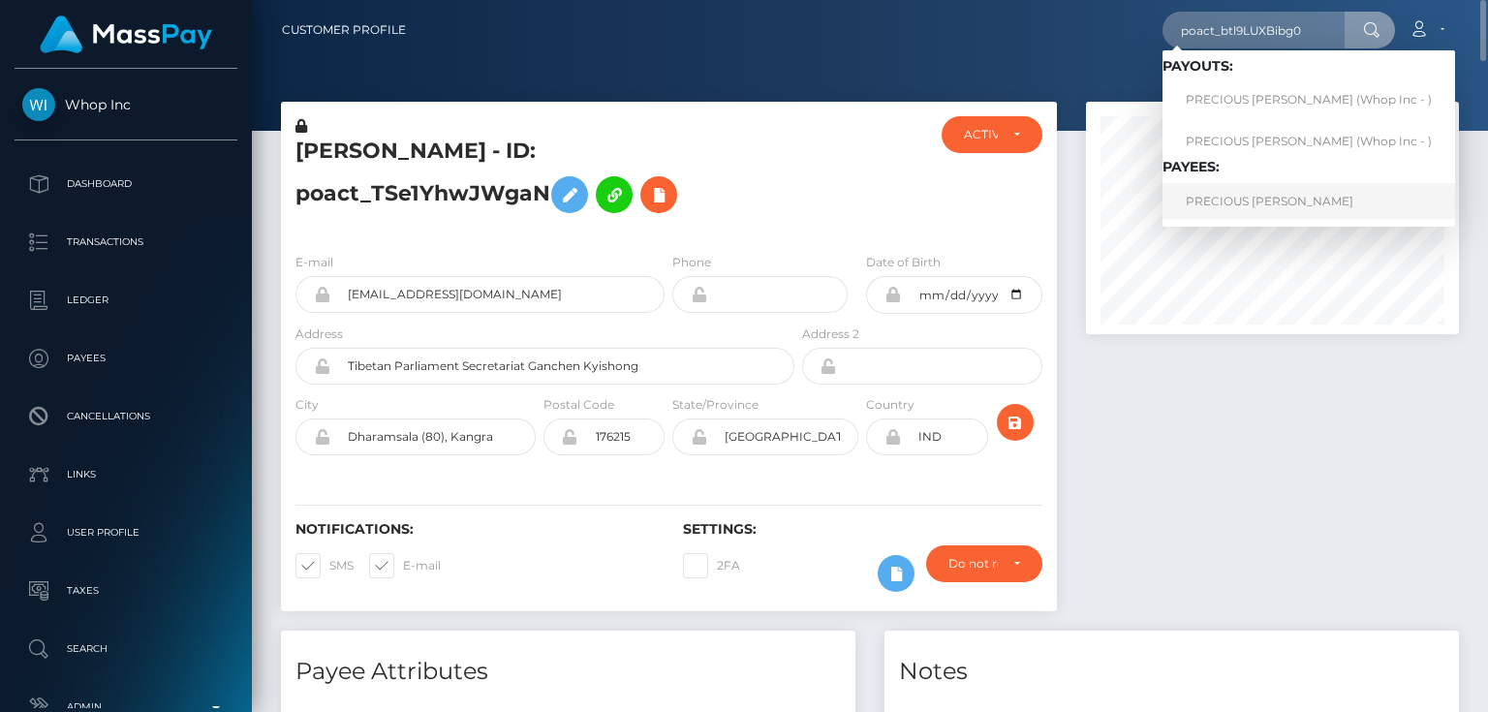
click at [1252, 198] on link "PRECIOUS CHIDOZIE AZUBUIKE" at bounding box center [1308, 201] width 293 height 36
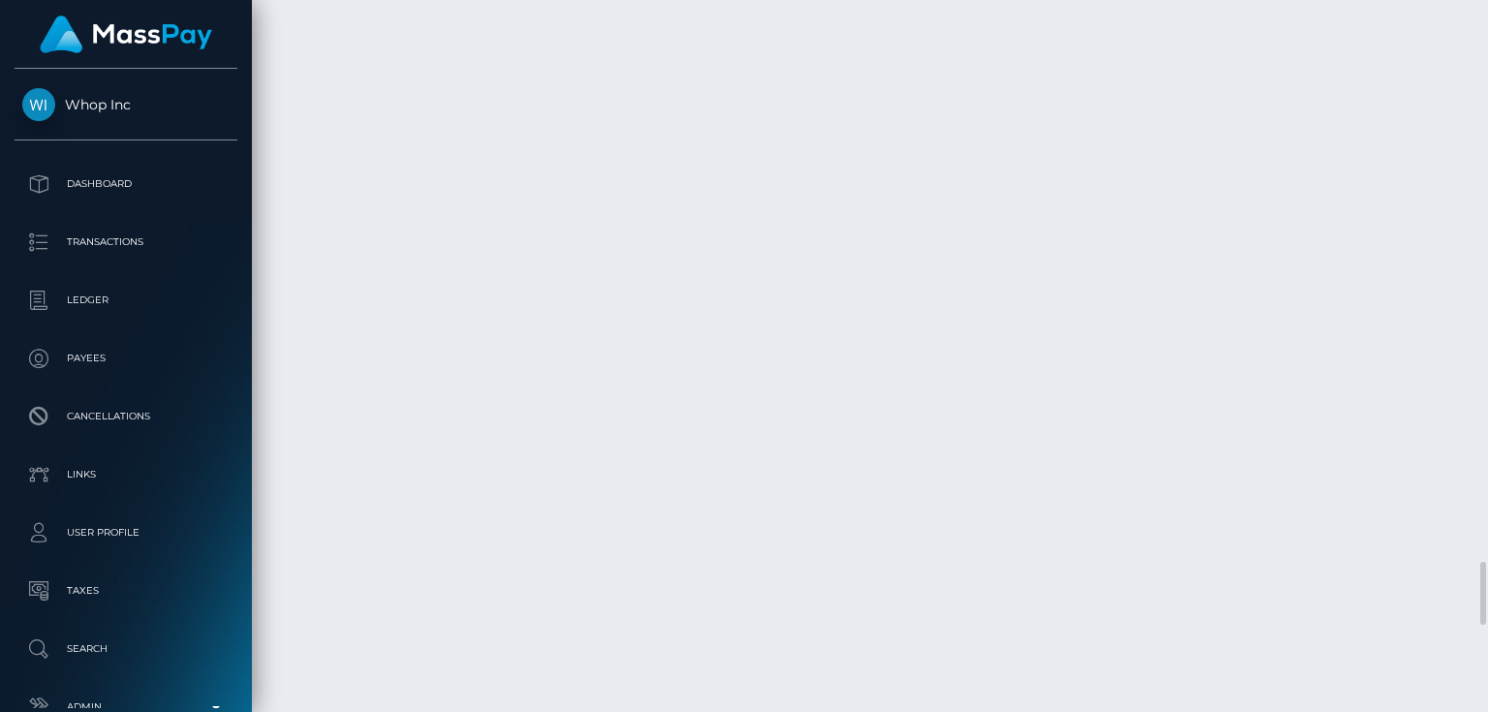
scroll to position [6665, 0]
drag, startPoint x: 519, startPoint y: 384, endPoint x: 549, endPoint y: 359, distance: 38.6
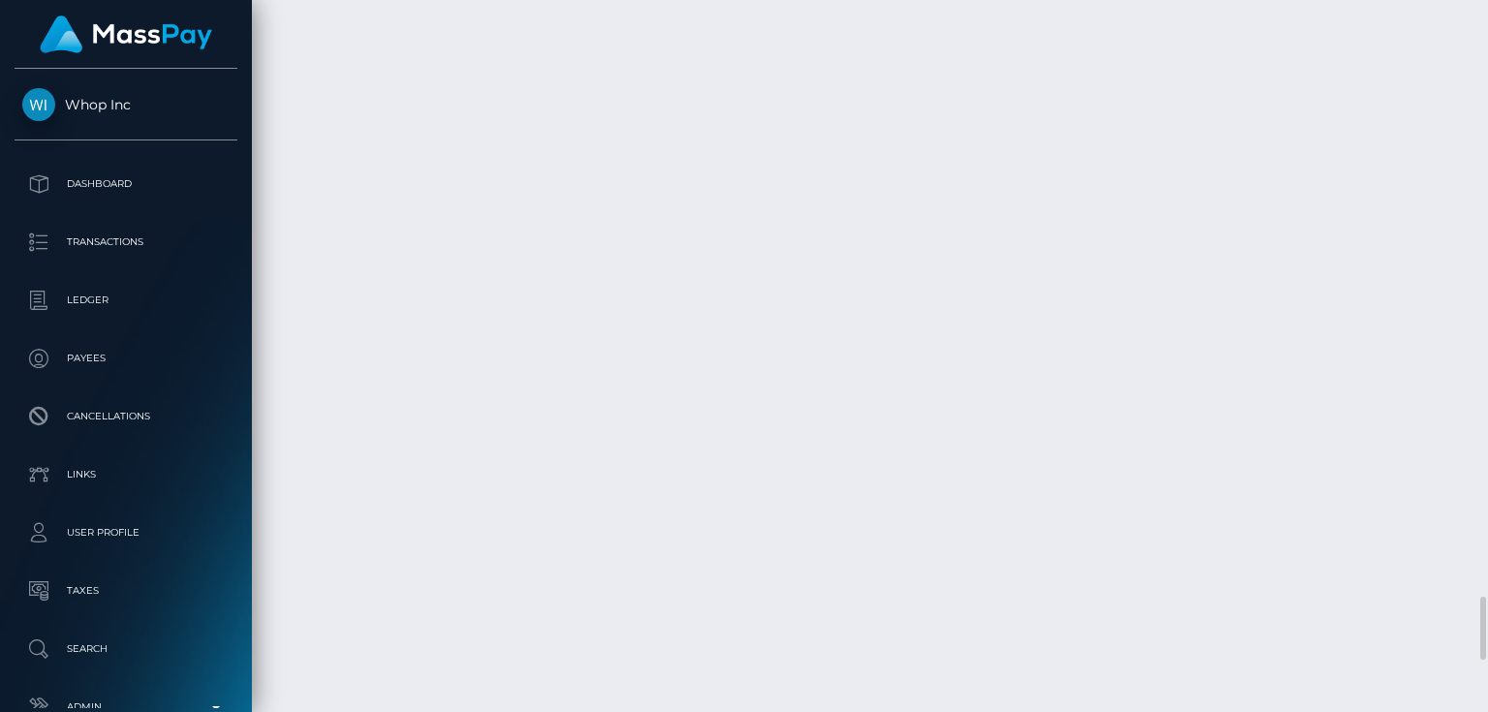
checkbox input "true"
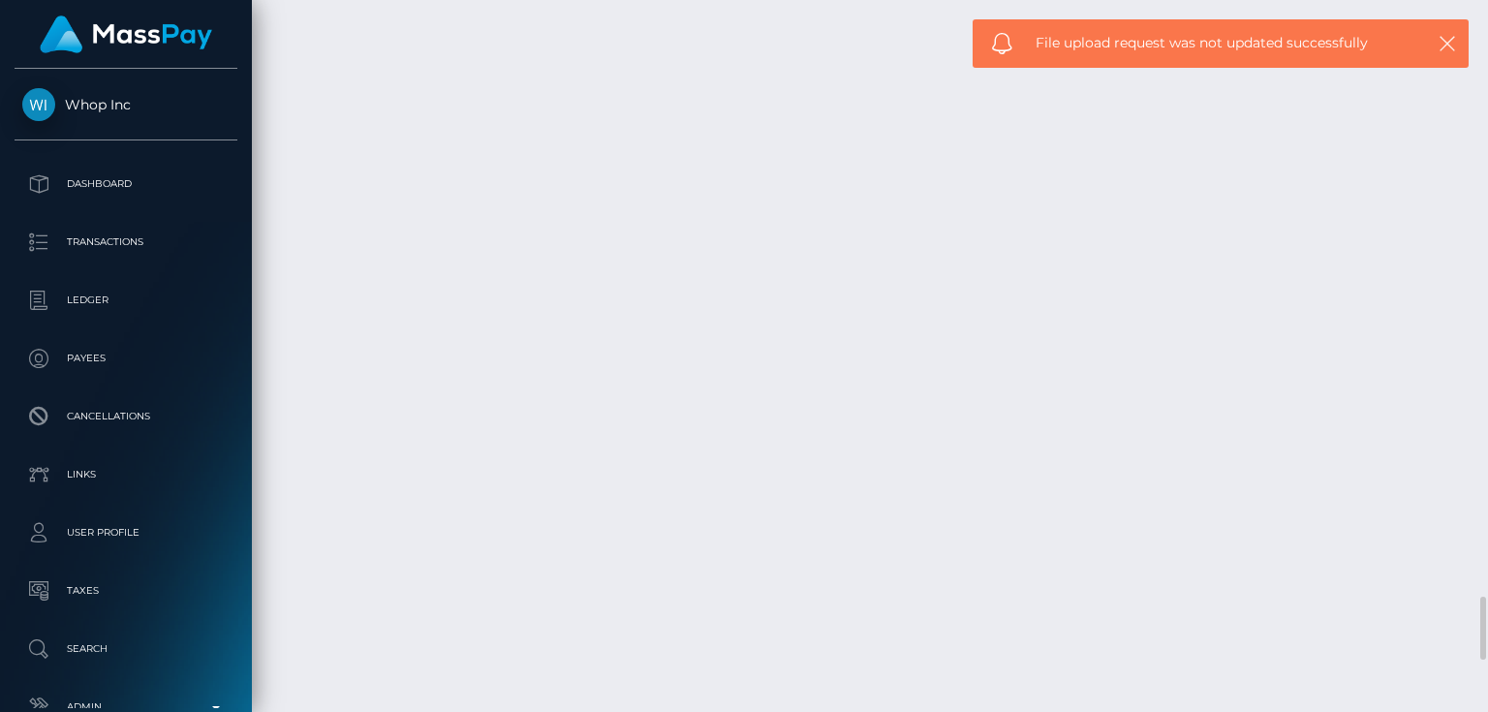
scroll to position [232, 372]
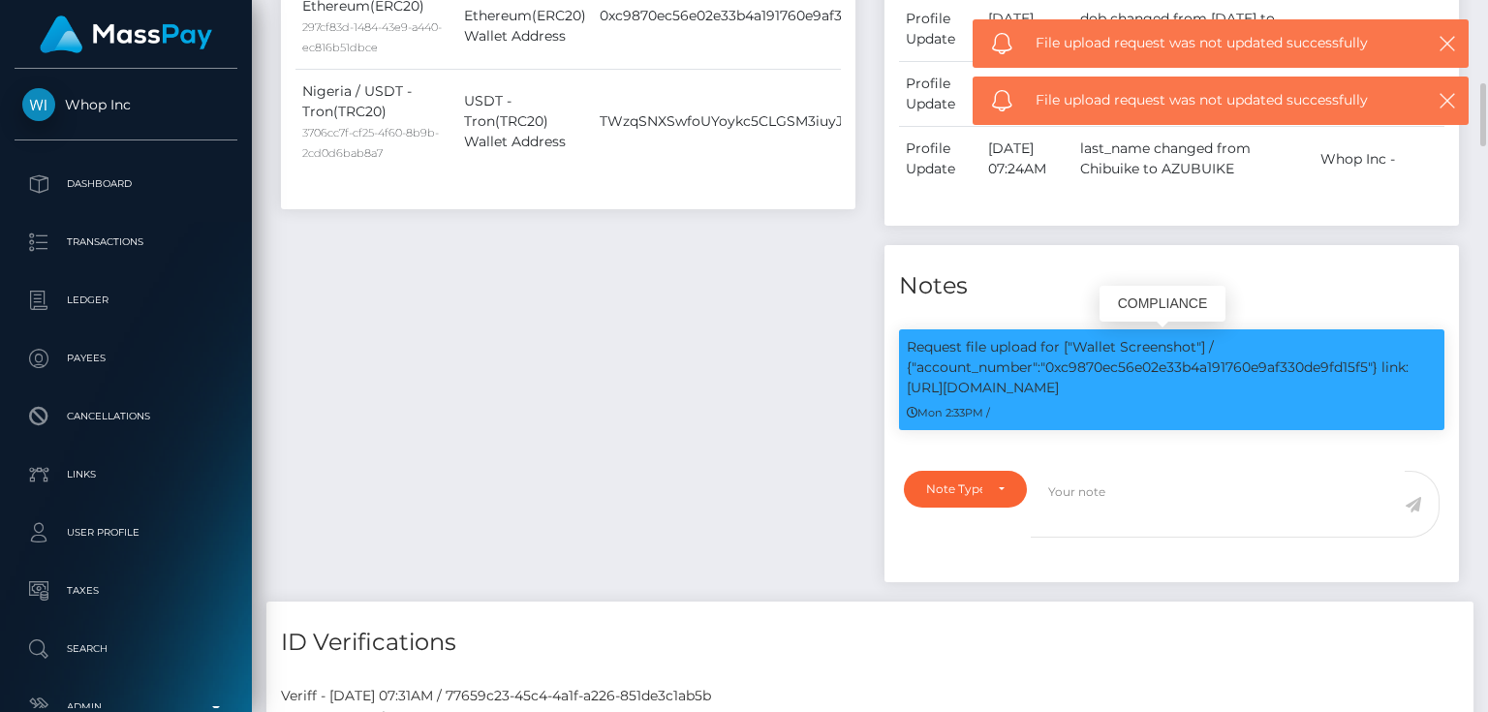
click at [1248, 367] on p "Request file upload for ["Wallet Screenshot"] / {"account_number":"0xc9870ec56e…" at bounding box center [1172, 367] width 530 height 61
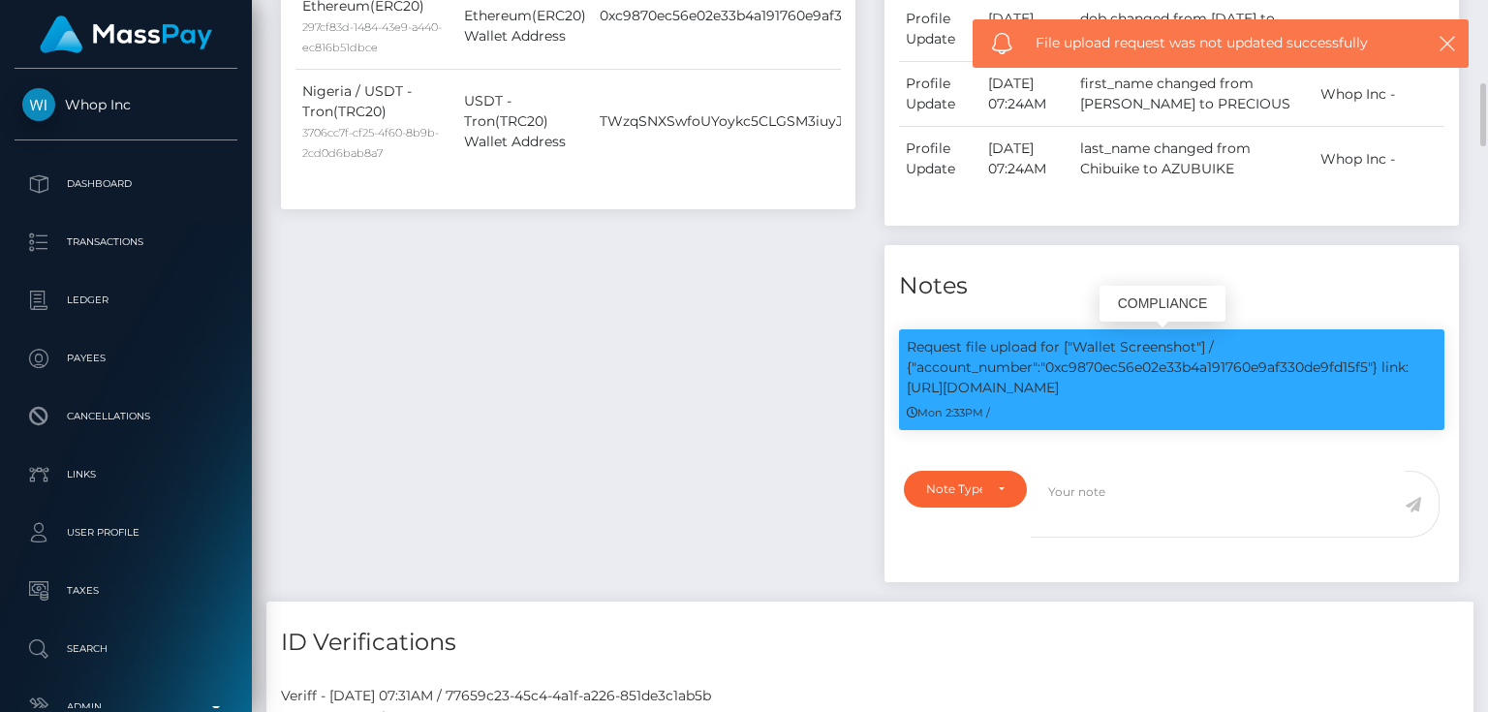
copy p "0xc9870ec56e02e33b4a191760e9af330de9fd15f5"
drag, startPoint x: 961, startPoint y: 504, endPoint x: 918, endPoint y: 502, distance: 42.7
click at [961, 504] on div "Note Type" at bounding box center [965, 489] width 123 height 37
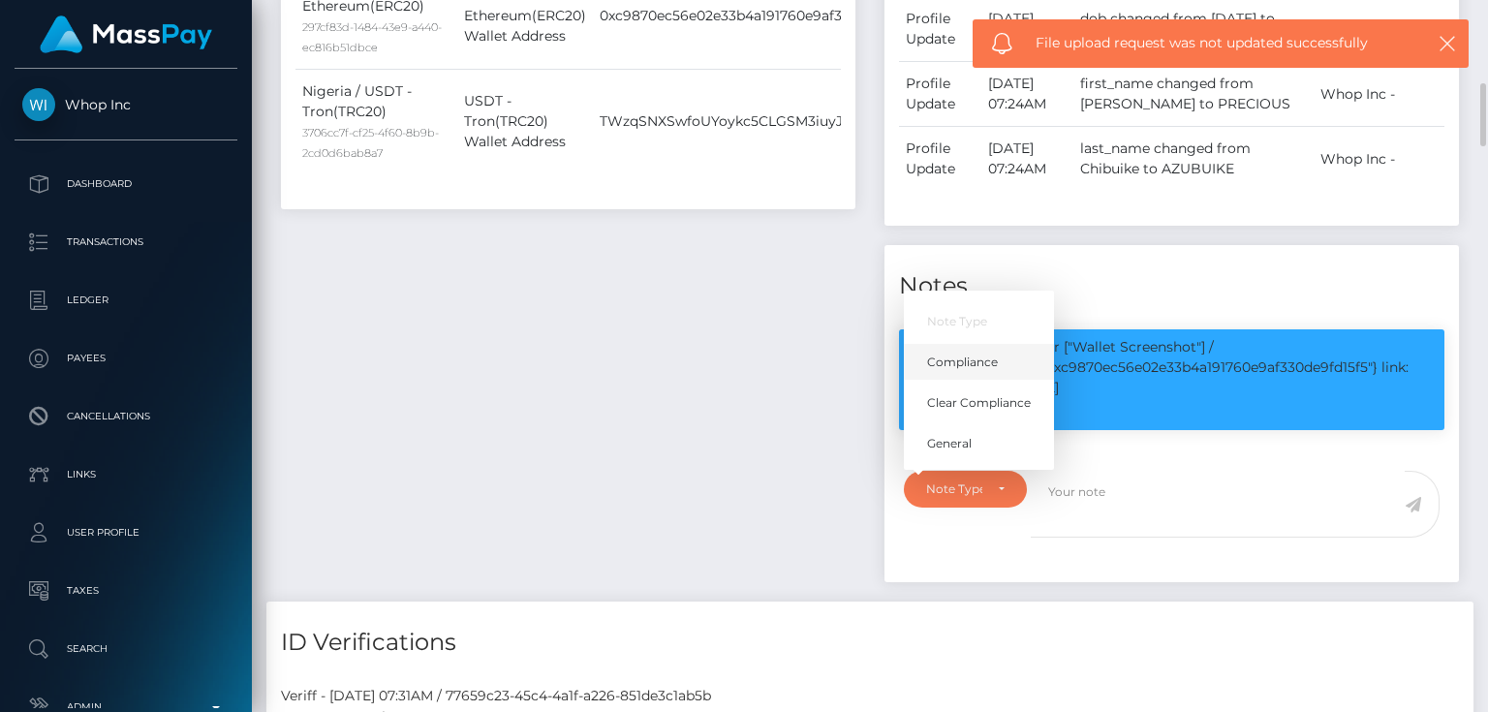
click at [959, 357] on span "Compliance" at bounding box center [962, 362] width 71 height 17
select select "COMPLIANCE"
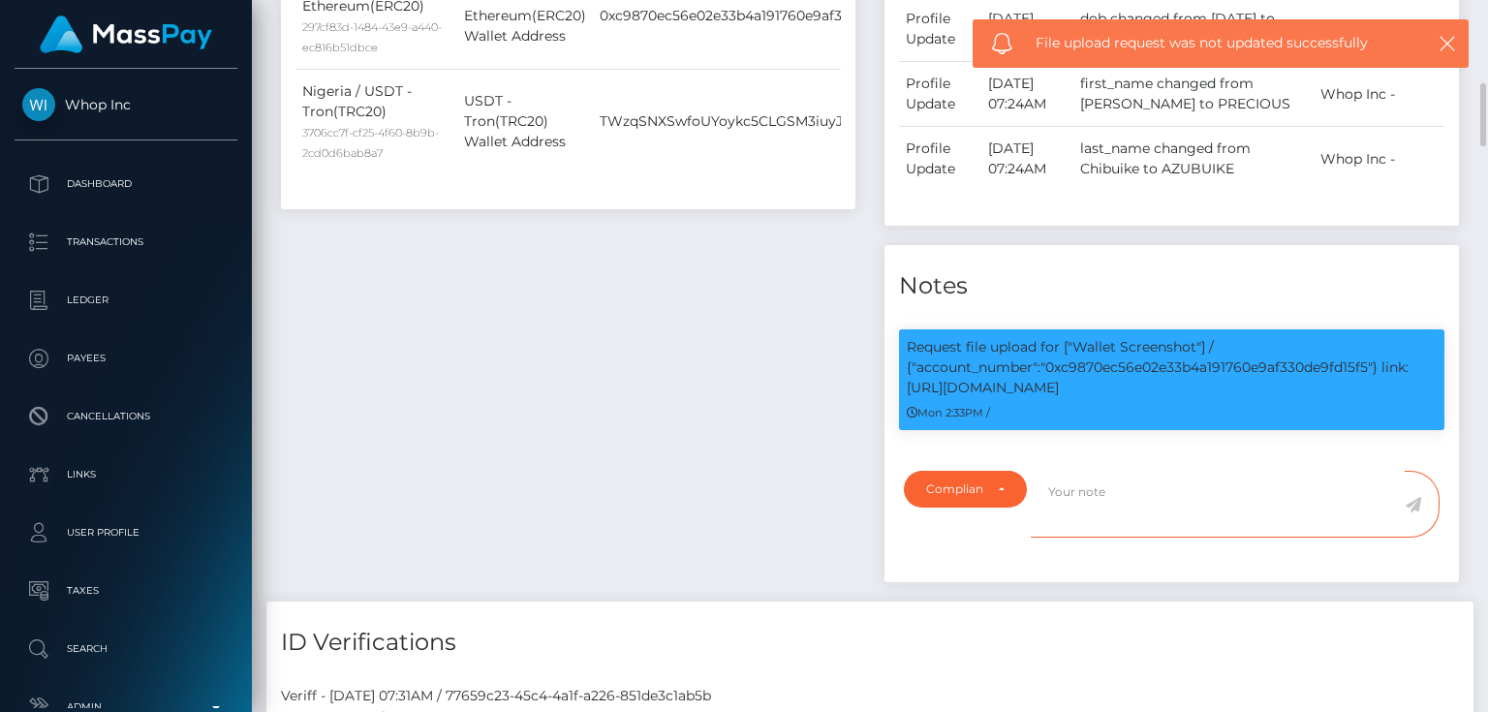
click at [1077, 475] on textarea at bounding box center [1218, 504] width 374 height 67
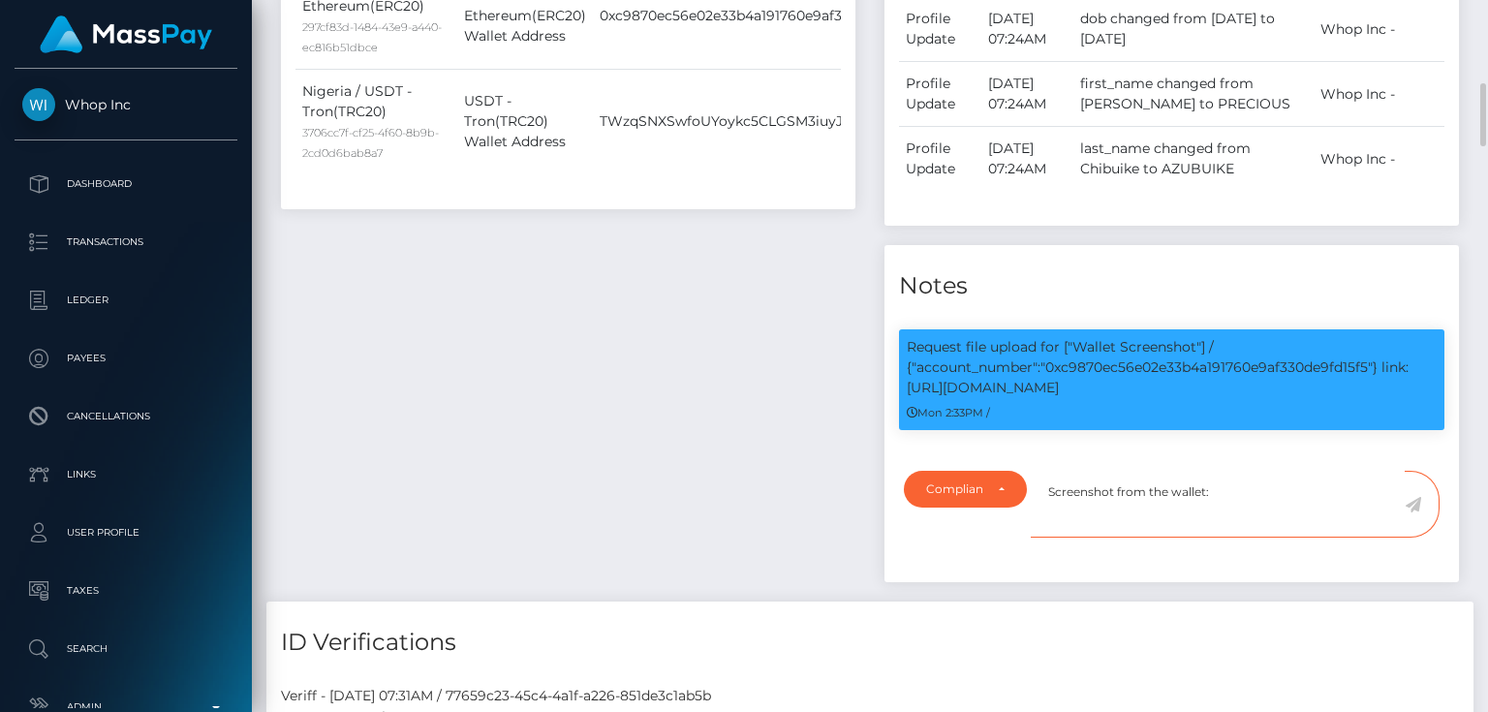
paste textarea "0xc9870ec56e02e33b4a191760e9af330de9fd15f5"
type textarea "Screenshot from the wallet: 0xc9870ec56e02e33b4a191760e9af330de9fd15f5 provided."
click at [1414, 499] on icon at bounding box center [1413, 504] width 16 height 15
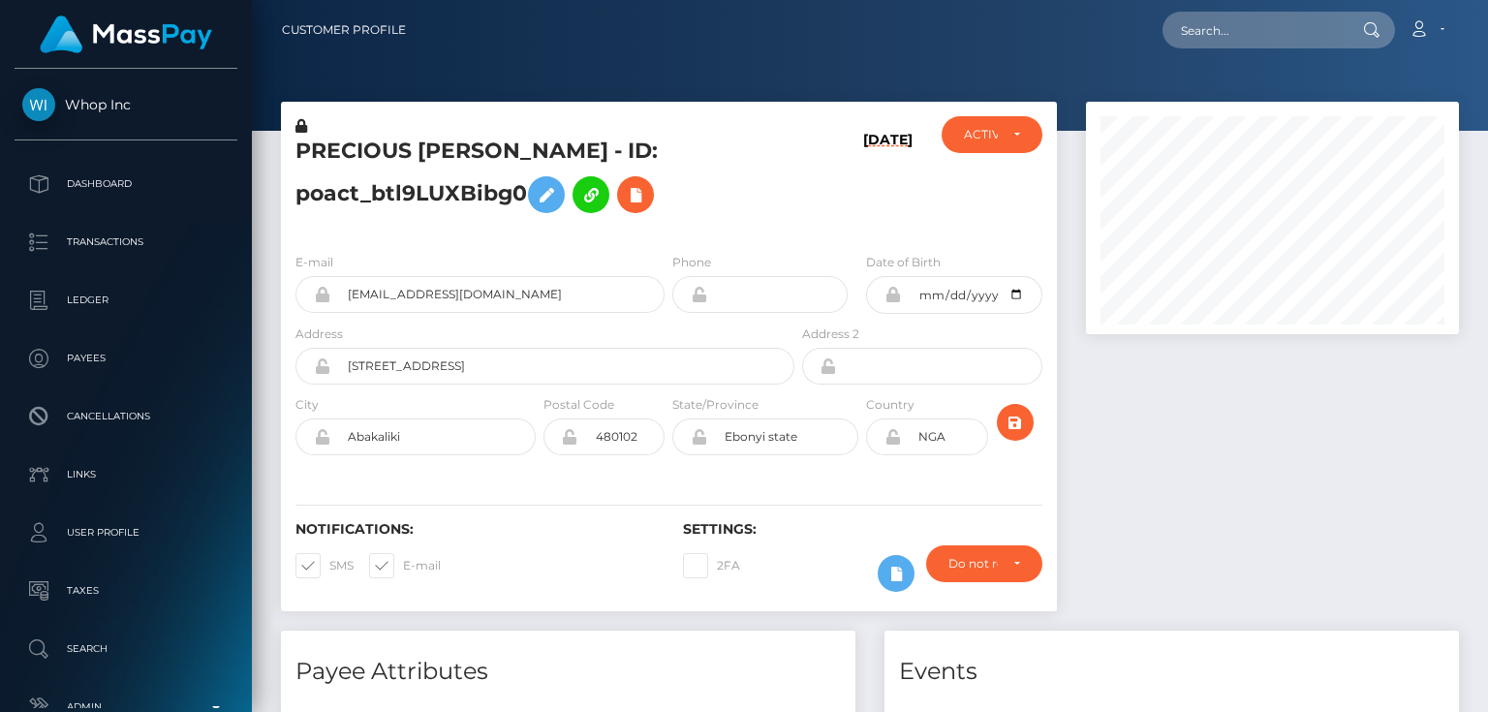
scroll to position [232, 372]
click at [386, 198] on h5 "PRECIOUS [PERSON_NAME] - ID: poact_btl9LUXBibg0" at bounding box center [539, 180] width 488 height 86
drag, startPoint x: 386, startPoint y: 198, endPoint x: 364, endPoint y: 184, distance: 25.3
click at [364, 184] on h5 "PRECIOUS [PERSON_NAME] - ID: poact_btl9LUXBibg0" at bounding box center [539, 180] width 488 height 86
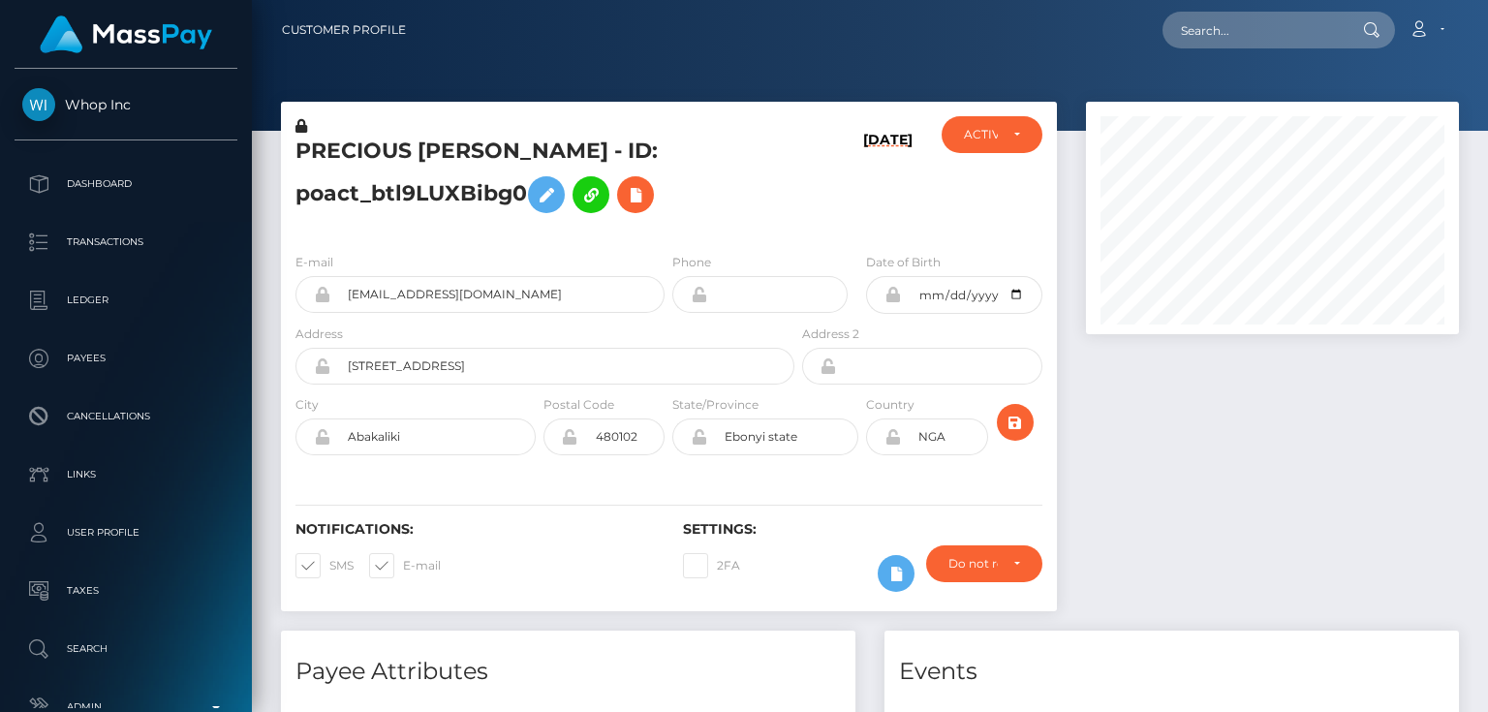
click at [364, 184] on h5 "PRECIOUS [PERSON_NAME] - ID: poact_btl9LUXBibg0" at bounding box center [539, 180] width 488 height 86
paste input "poact_17GzsRkLbwZZ"
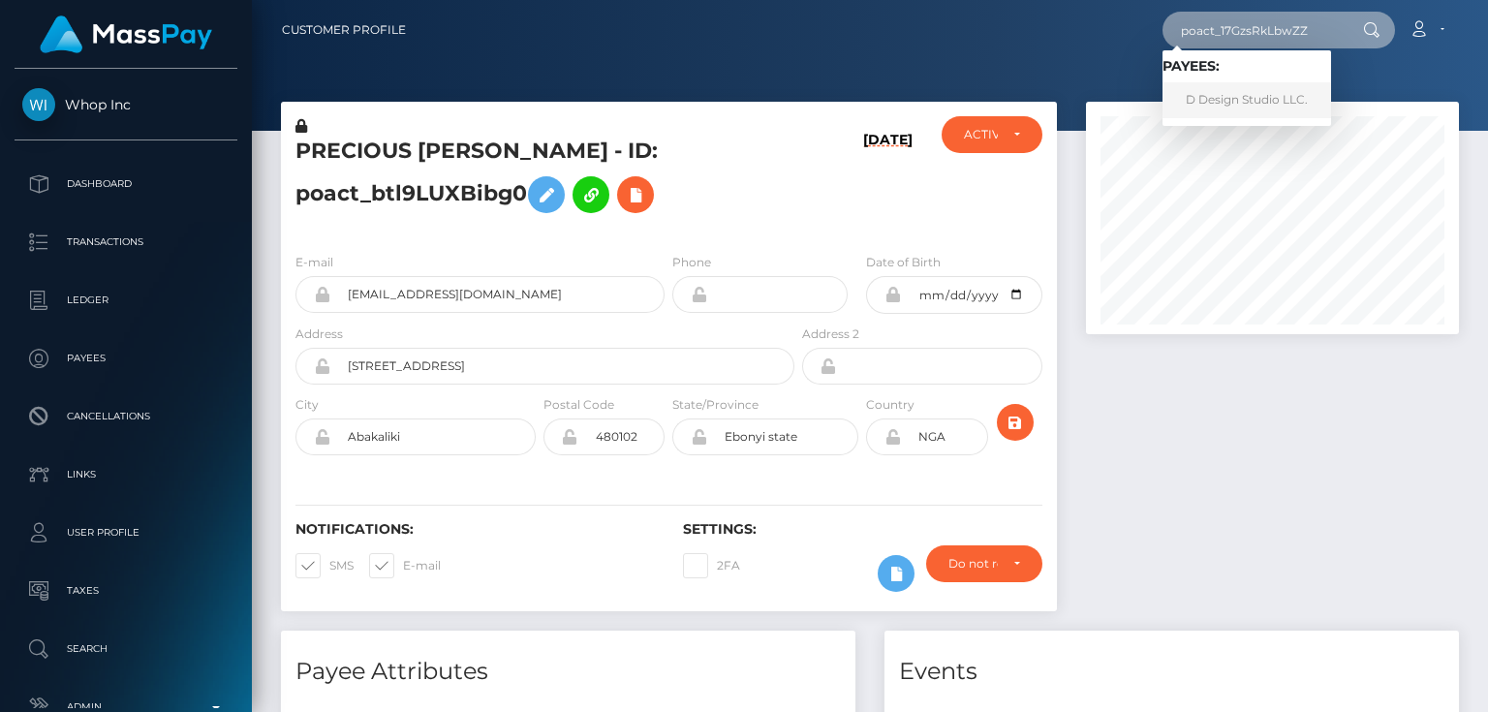
type input "poact_17GzsRkLbwZZ"
click at [1226, 94] on link "D Design Studio LLC." at bounding box center [1246, 100] width 169 height 36
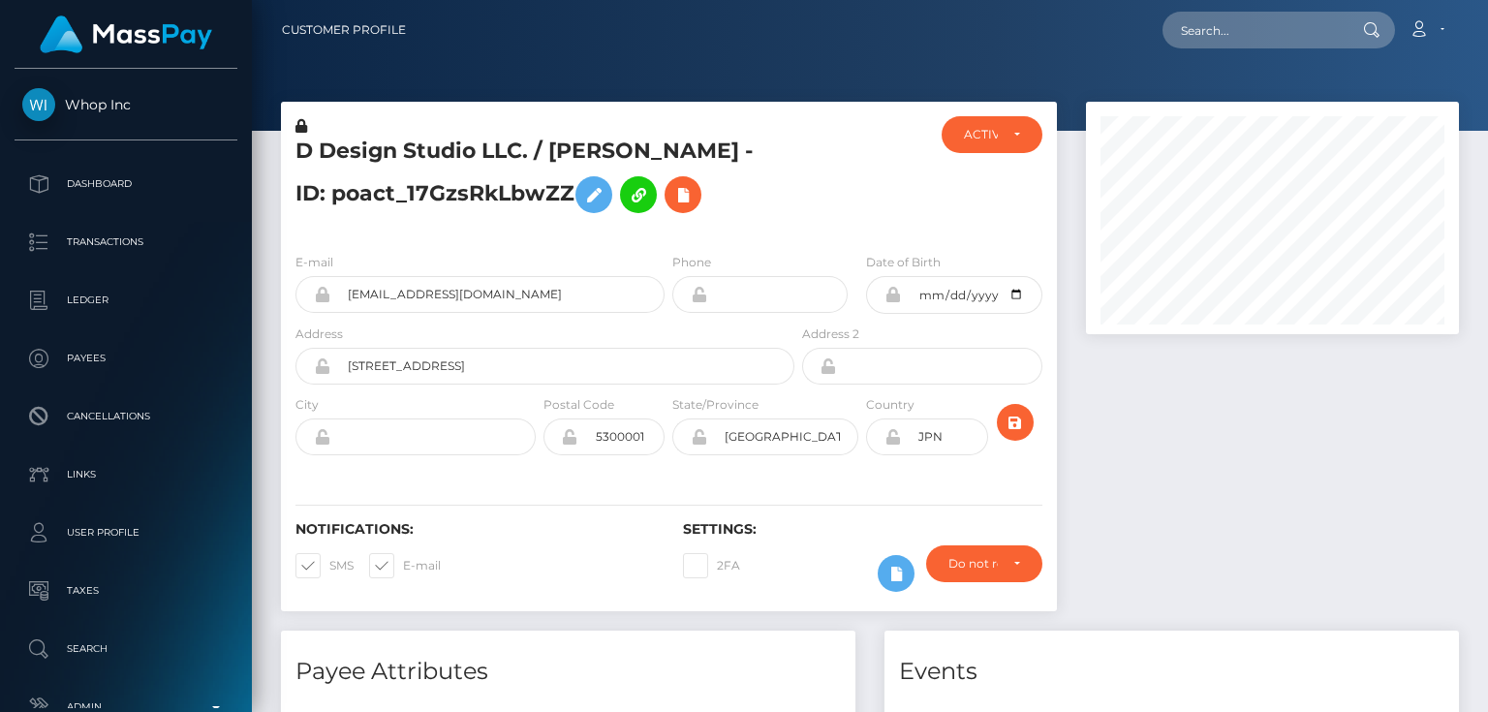
scroll to position [232, 372]
drag, startPoint x: 700, startPoint y: 363, endPoint x: 325, endPoint y: 366, distance: 375.9
click at [325, 366] on div "大阪府大阪市北区梅田２丁目５番１３号桜橋第一ビル３０４号" at bounding box center [544, 366] width 499 height 37
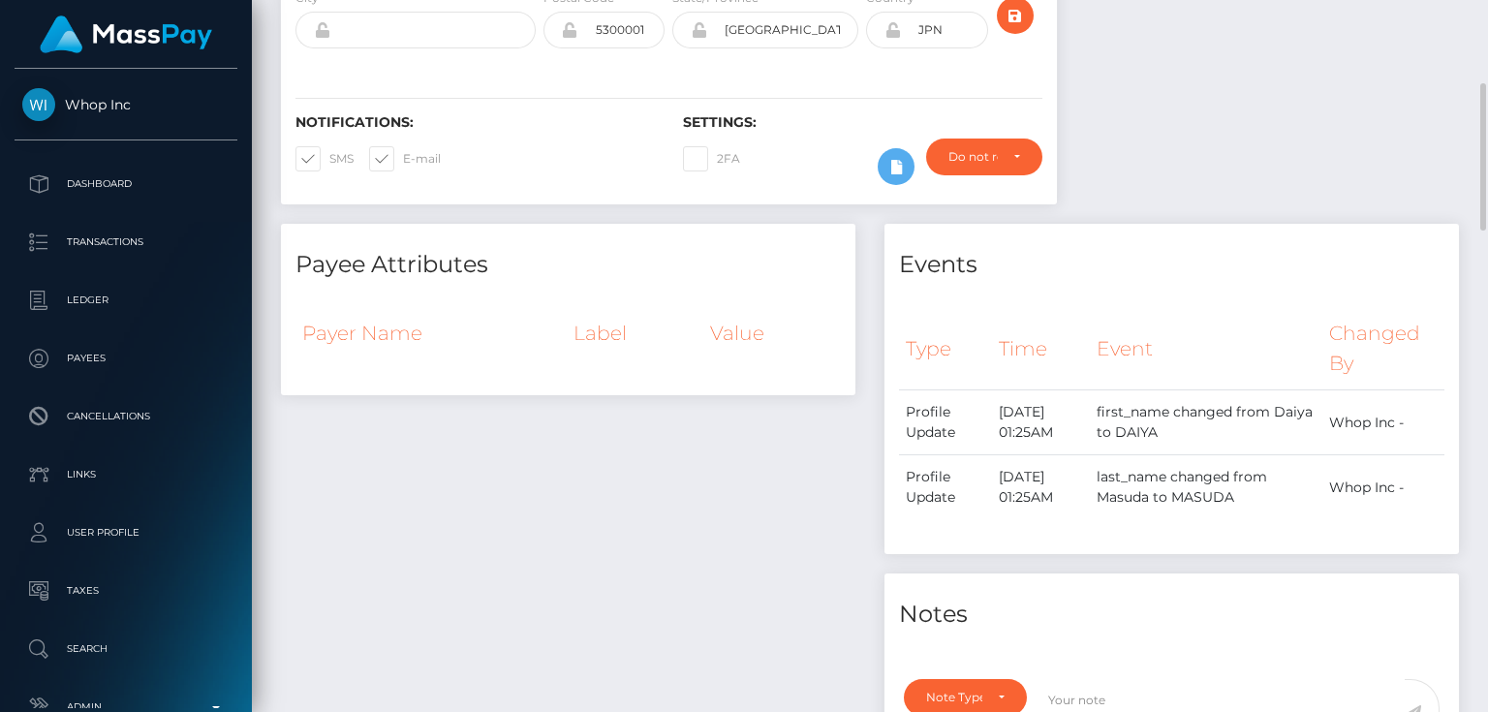
scroll to position [0, 0]
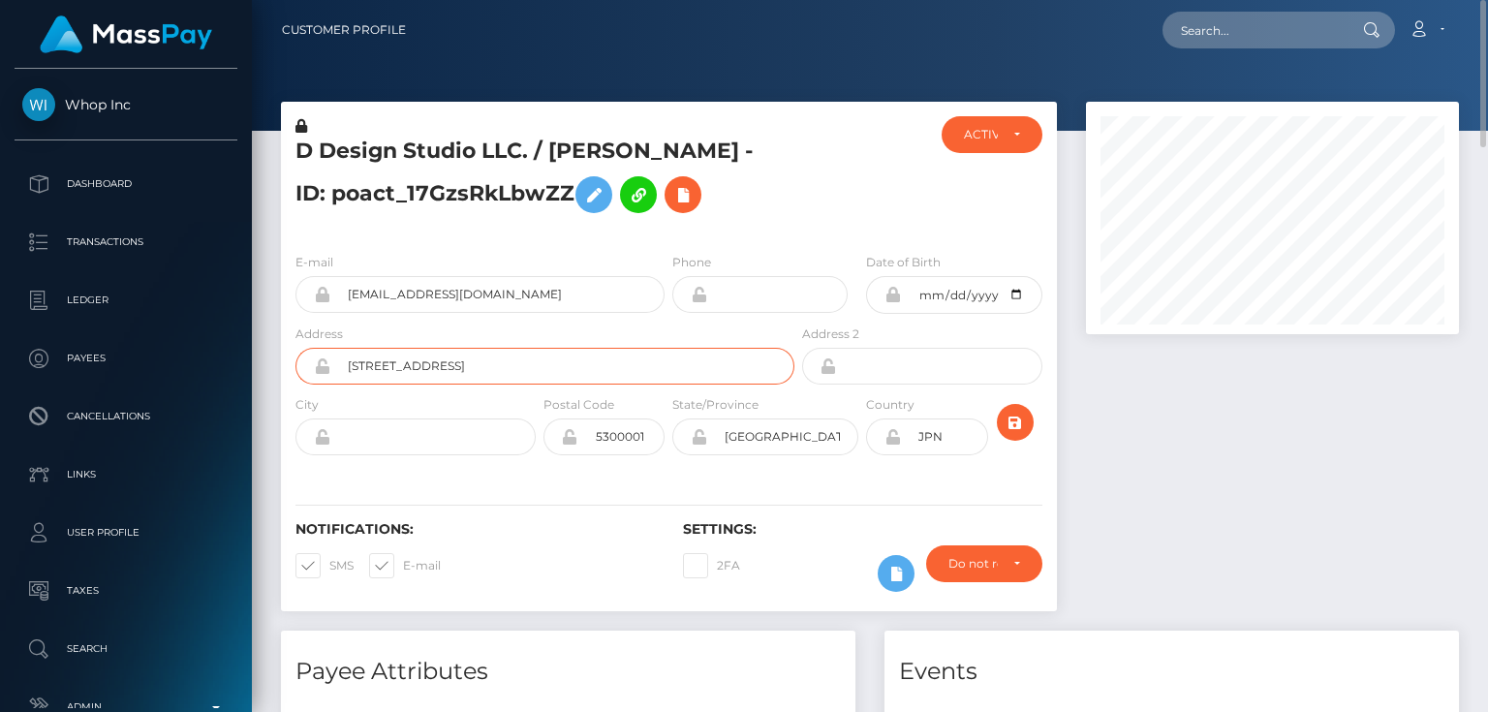
paste input "Sakurabashi Daiichi Building 304, 2-5-13 Umeda, Kita-ku, Osaka City, Osaka Pref…"
click at [678, 364] on input "Sakurabashi Daiichi Building 304, 2-5-13 Umeda, Kita-ku, Osaka City, Osaka Pref…" at bounding box center [562, 366] width 464 height 37
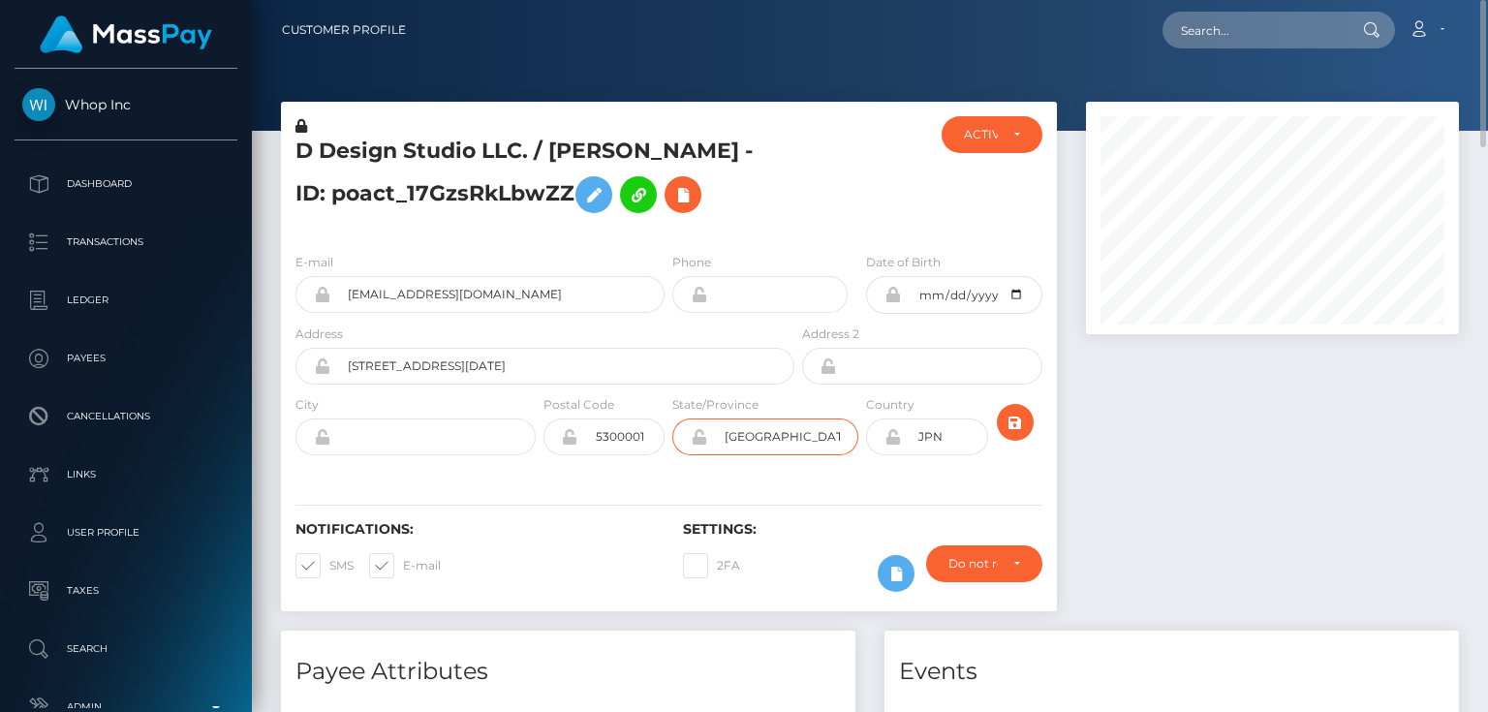
drag, startPoint x: 776, startPoint y: 439, endPoint x: 682, endPoint y: 439, distance: 94.0
click at [682, 439] on div "大阪府" at bounding box center [765, 436] width 186 height 37
drag, startPoint x: 678, startPoint y: 360, endPoint x: 736, endPoint y: 370, distance: 58.9
click at [736, 370] on input "Sakurabashi Daiichi Building 304, 2-5-13 Umeda, Kita-ku, Osaka City, Osaka Pref…" at bounding box center [562, 366] width 464 height 37
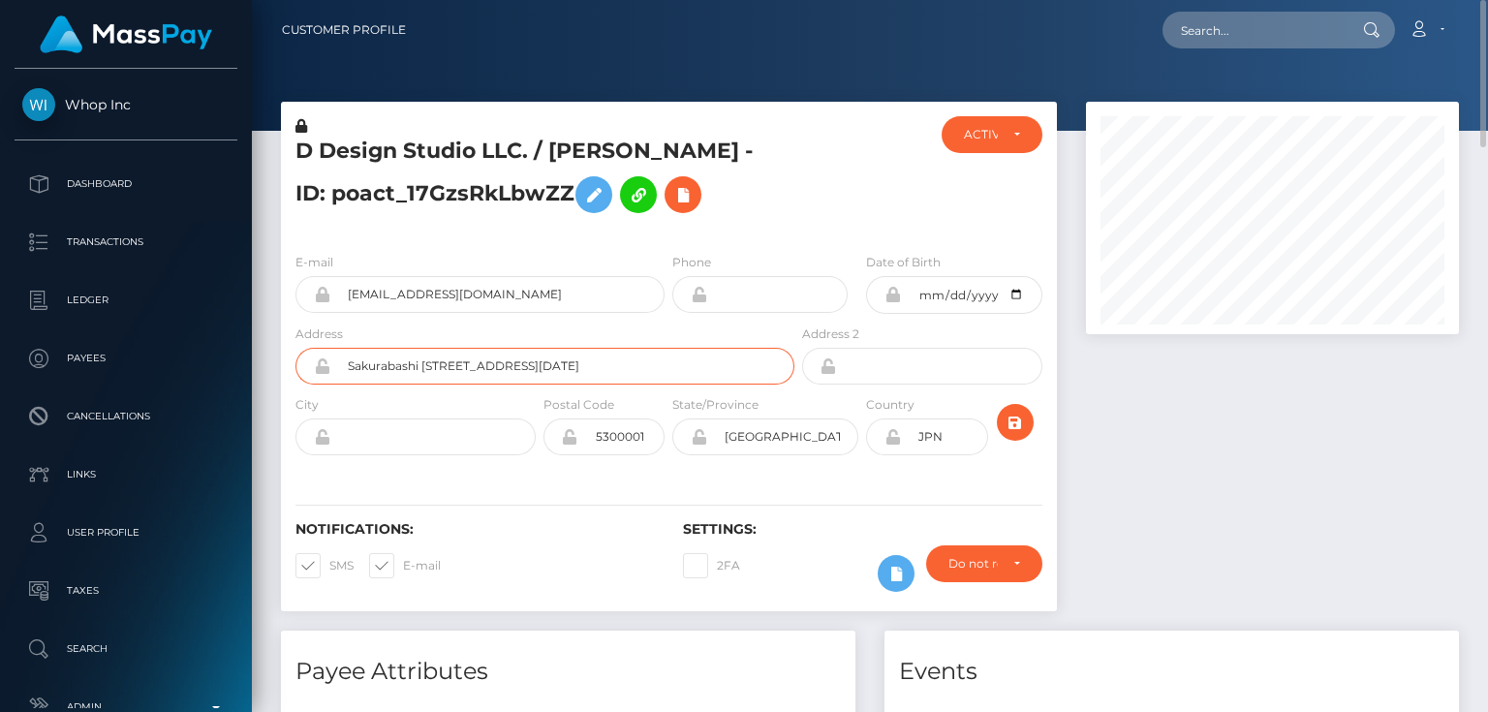
type input "Sakurabashi Daiichi Building 304, 2-5-13 Umeda, Kita-ku, , Osaka Prefecture"
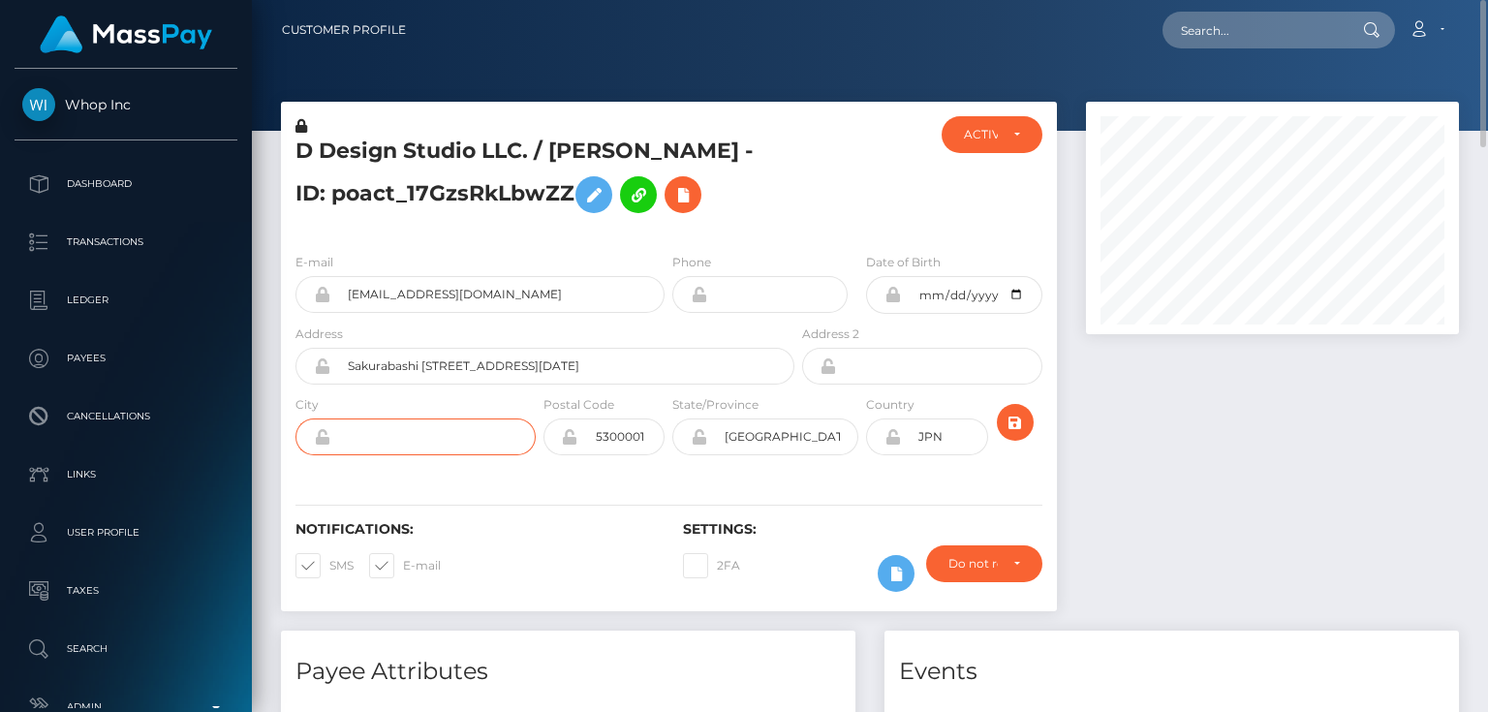
paste input "Osaka City"
type input "Osaka City"
drag, startPoint x: 778, startPoint y: 435, endPoint x: 663, endPoint y: 497, distance: 130.9
click at [740, 445] on input "大阪府" at bounding box center [782, 436] width 151 height 37
click at [787, 436] on input "大阪府" at bounding box center [782, 436] width 151 height 37
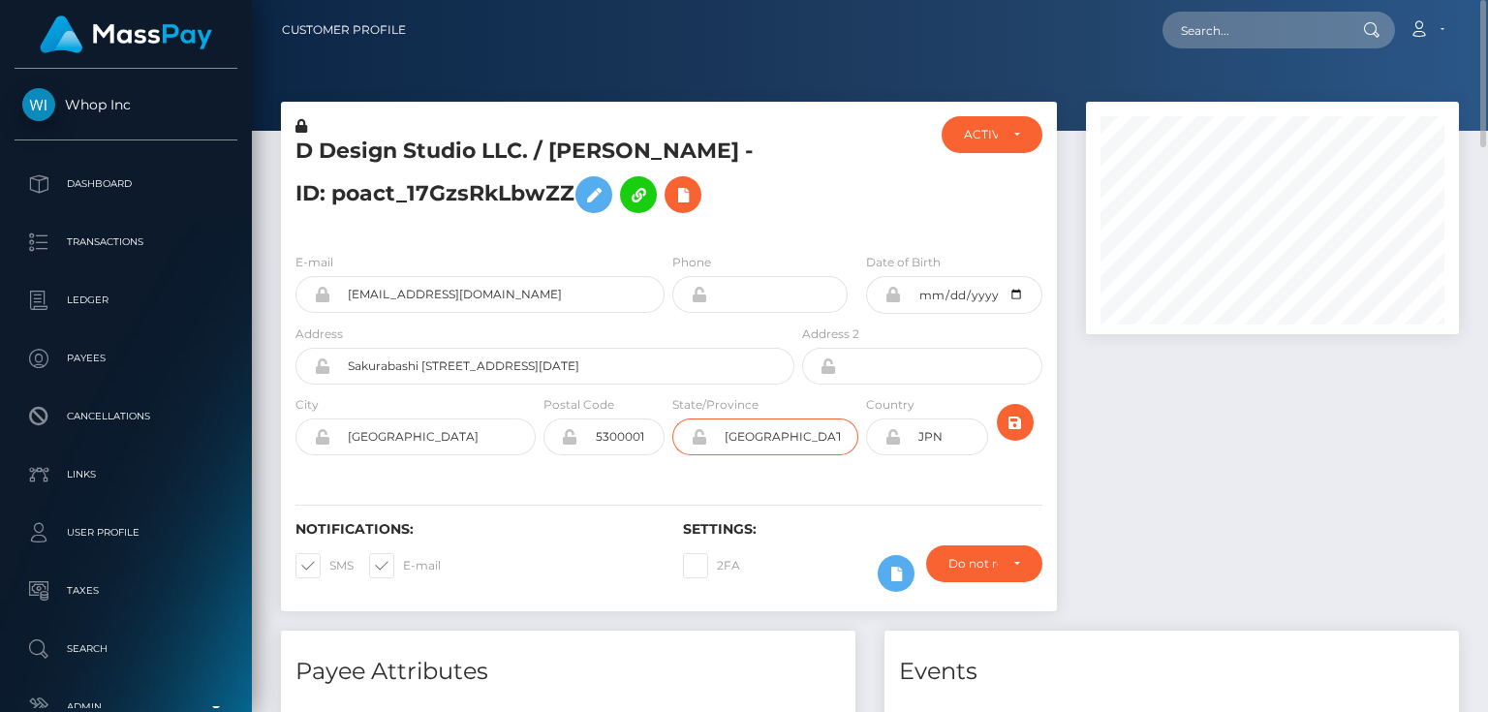
drag, startPoint x: 787, startPoint y: 435, endPoint x: 662, endPoint y: 466, distance: 128.7
click at [665, 458] on div "City Osaka City Postal Code 5300001 State/Province" at bounding box center [669, 429] width 776 height 71
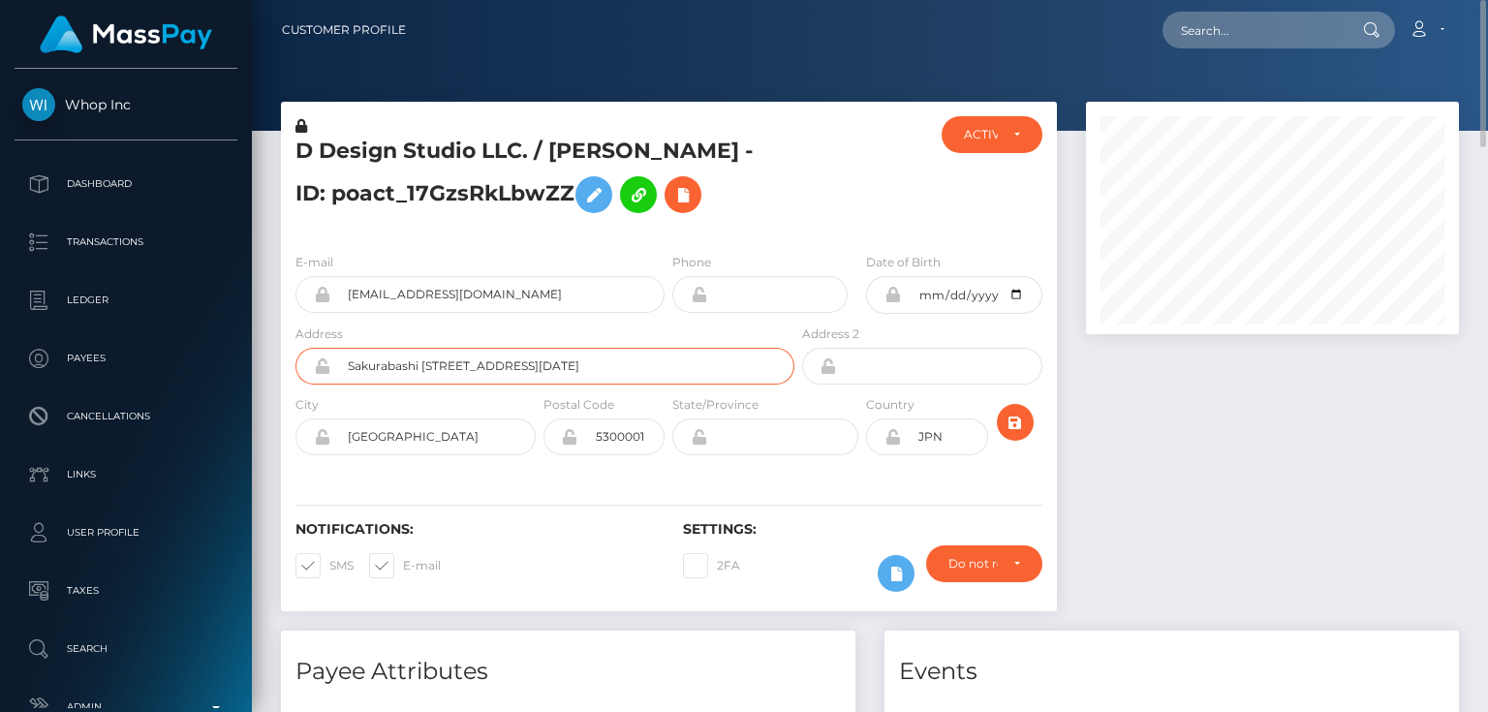
scroll to position [0, 6]
drag, startPoint x: 683, startPoint y: 367, endPoint x: 783, endPoint y: 367, distance: 99.8
click at [783, 367] on input "Sakurabashi Daiichi Building 304, 2-5-13 Umeda, Kita-ku, , Osaka Prefecture" at bounding box center [562, 366] width 464 height 37
paste input "Osaka Prefecture"
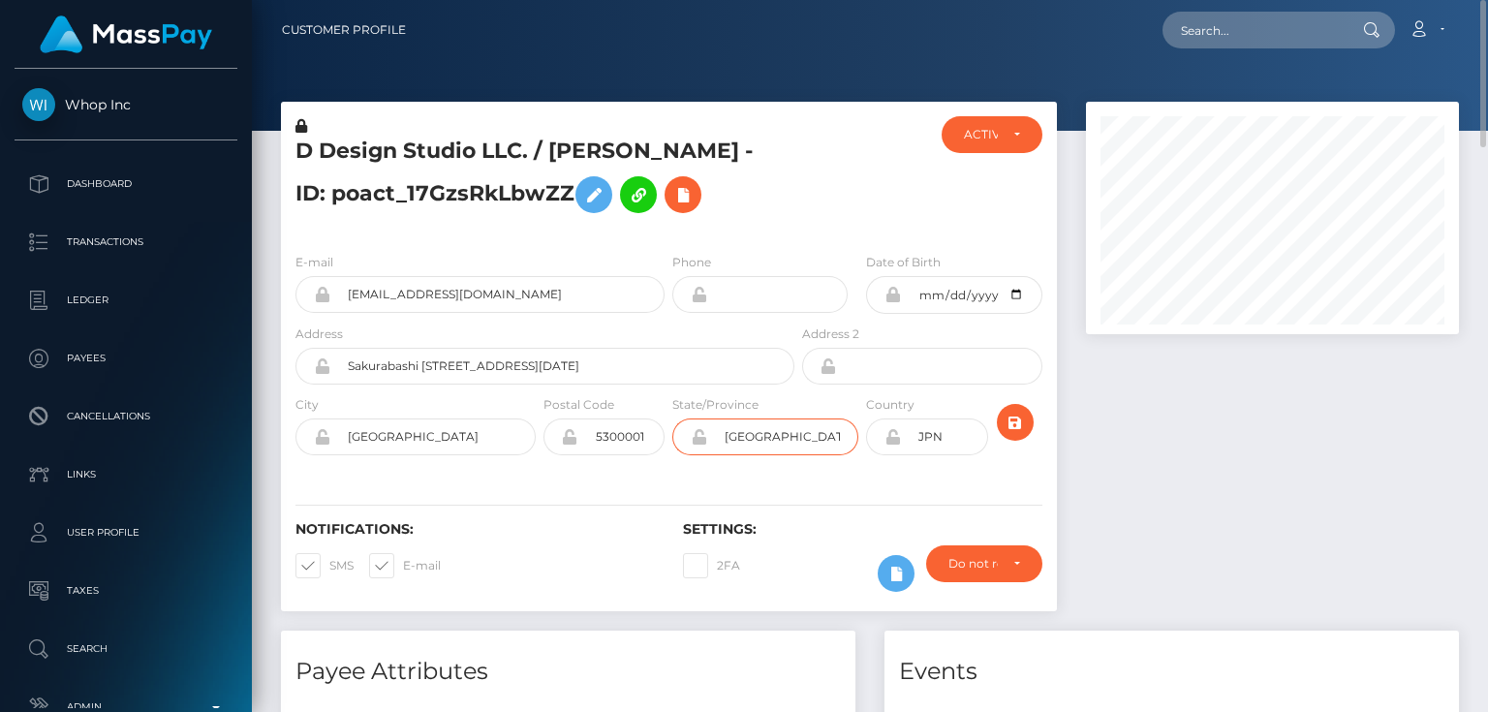
type input "Osaka Prefecture"
drag, startPoint x: 692, startPoint y: 366, endPoint x: 782, endPoint y: 371, distance: 90.2
click at [782, 371] on input "Sakurabashi Daiichi Building 304, 2-5-13 Umeda, Kita-ku, , Osaka Prefecture" at bounding box center [562, 366] width 464 height 37
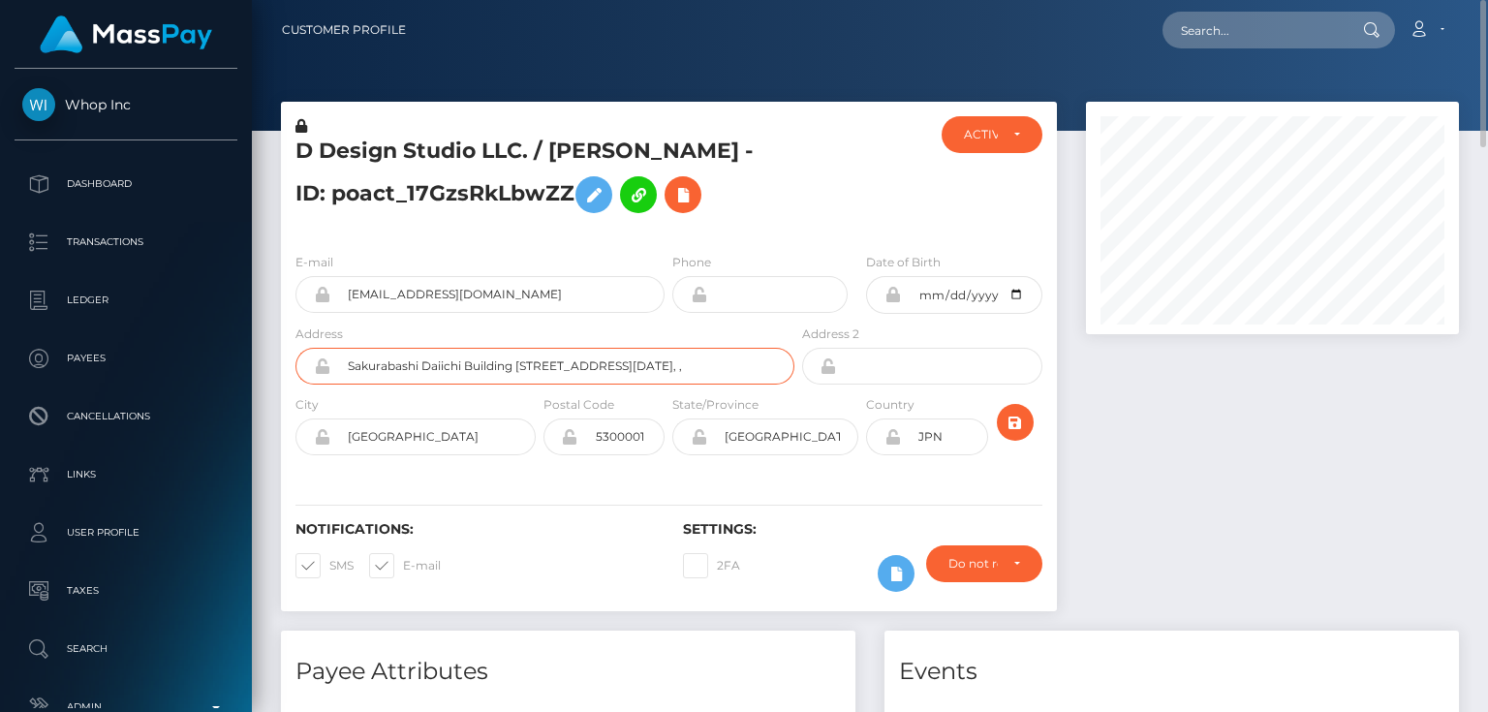
scroll to position [0, 0]
type input "Sakurabashi Daiichi Building 304, 2-5-13 Umeda, Kita-ku, ,"
click at [1018, 411] on icon "submit" at bounding box center [1015, 423] width 23 height 24
click at [387, 231] on div "D Design Studio LLC. / DAIYA MASUDA - ID: poact_17GzsRkLbwZZ" at bounding box center [539, 176] width 517 height 121
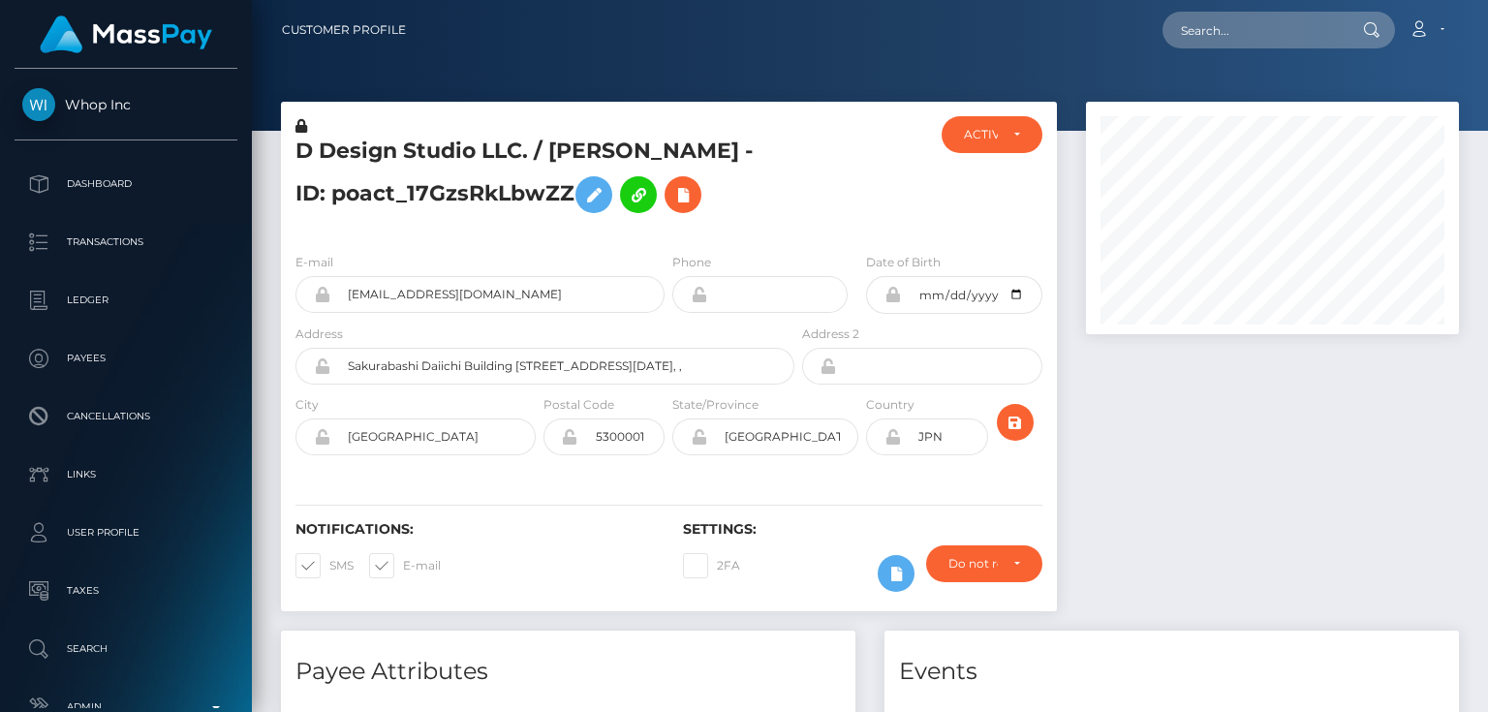
click at [893, 438] on icon at bounding box center [892, 436] width 16 height 15
click at [1006, 423] on icon "submit" at bounding box center [1015, 423] width 23 height 24
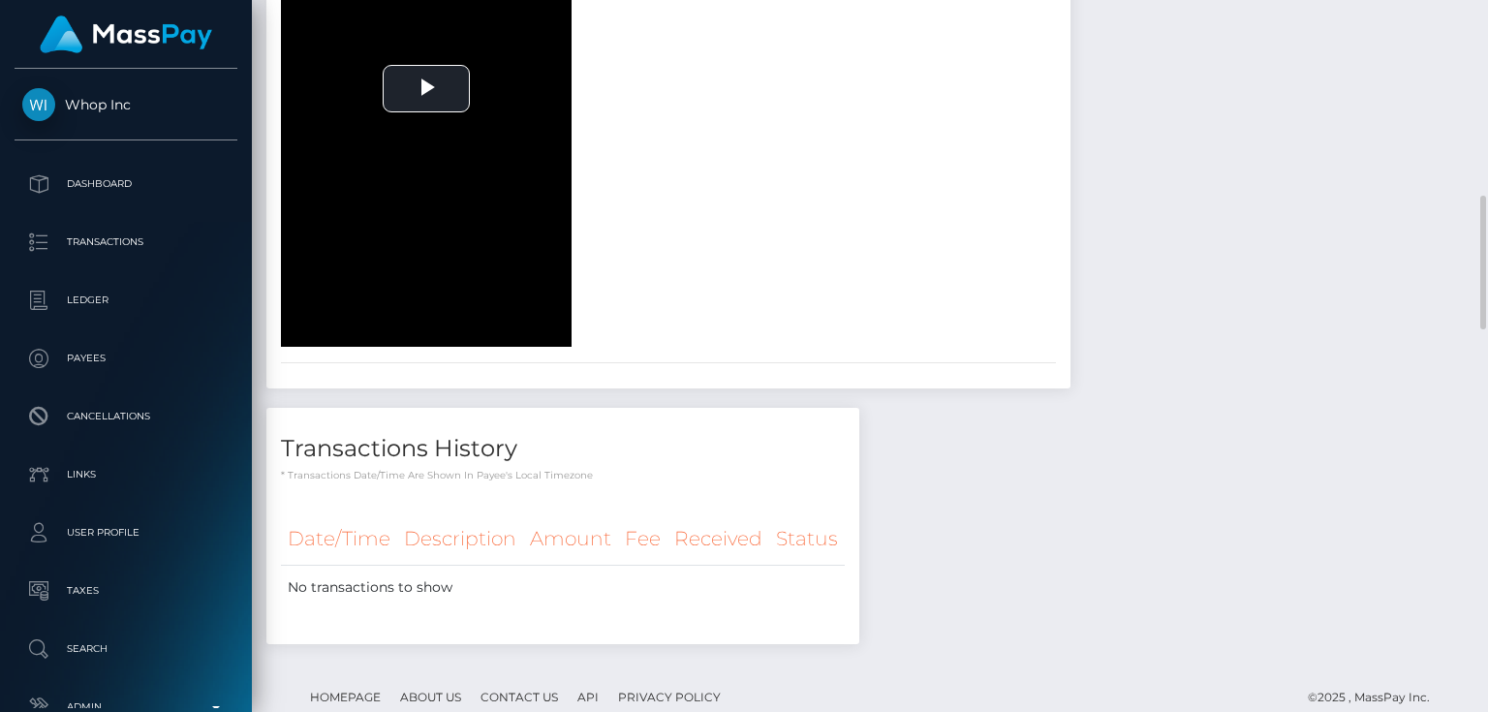
scroll to position [2170, 0]
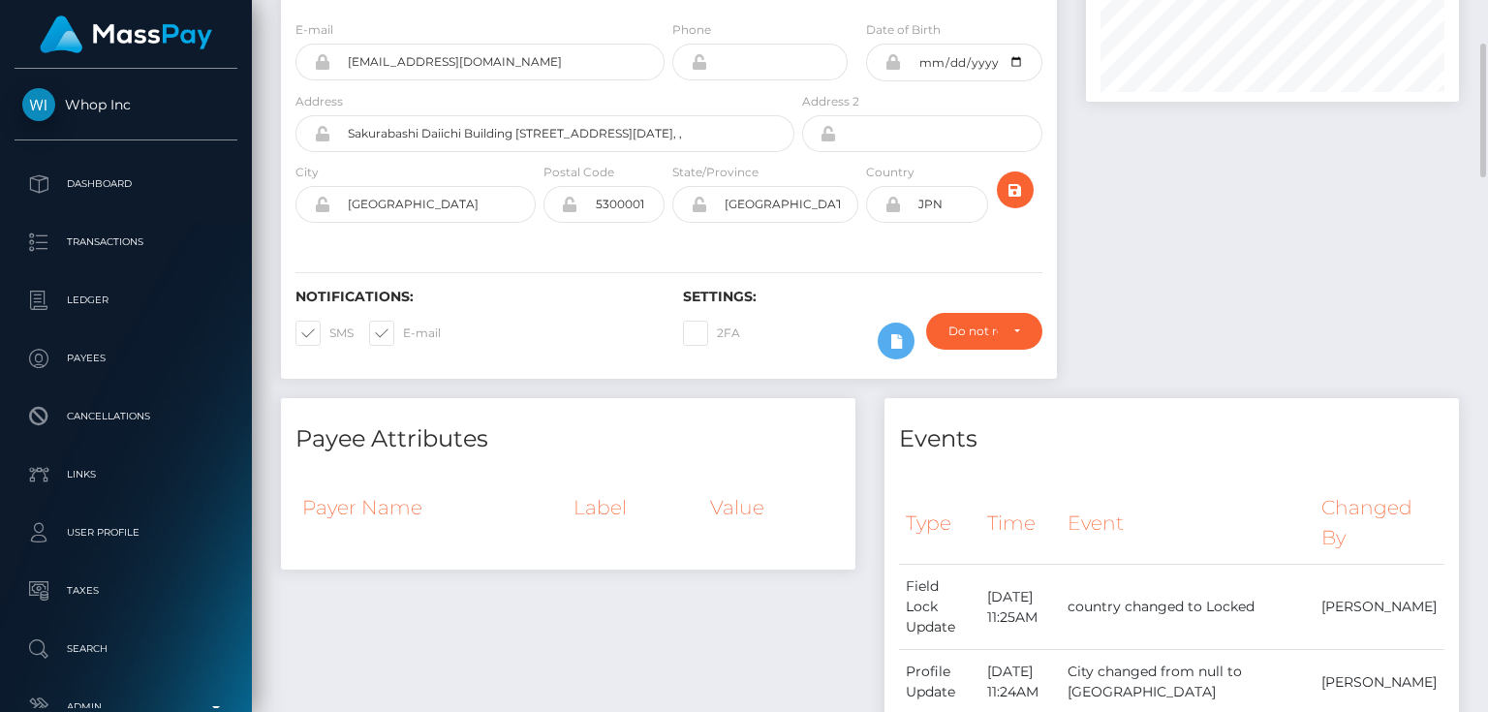
scroll to position [0, 0]
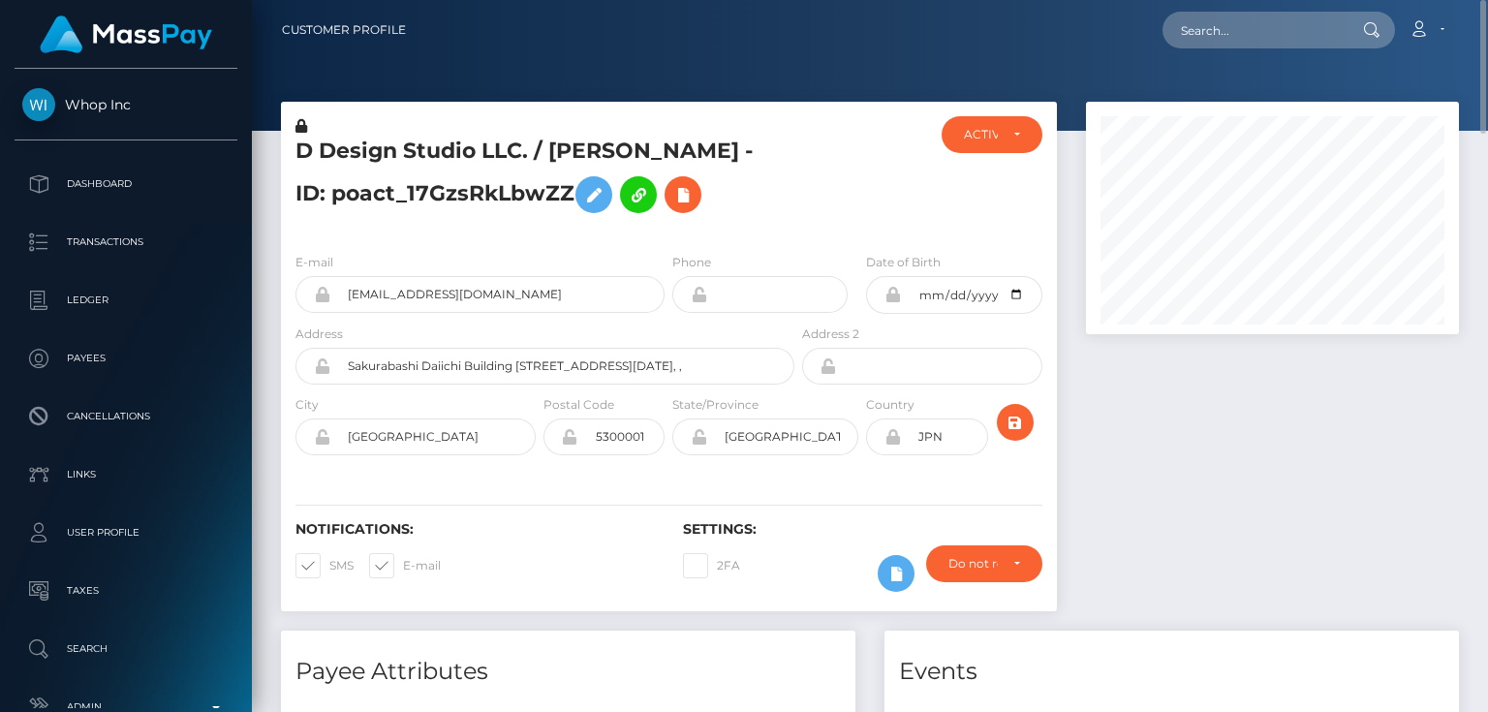
click at [810, 205] on div at bounding box center [862, 176] width 129 height 121
click at [403, 190] on h5 "D Design Studio LLC. / [PERSON_NAME] - ID: poact_17GzsRkLbwZZ" at bounding box center [539, 180] width 488 height 86
click at [834, 192] on div at bounding box center [862, 176] width 129 height 121
paste input "poact_gK4ePxeOBXDv"
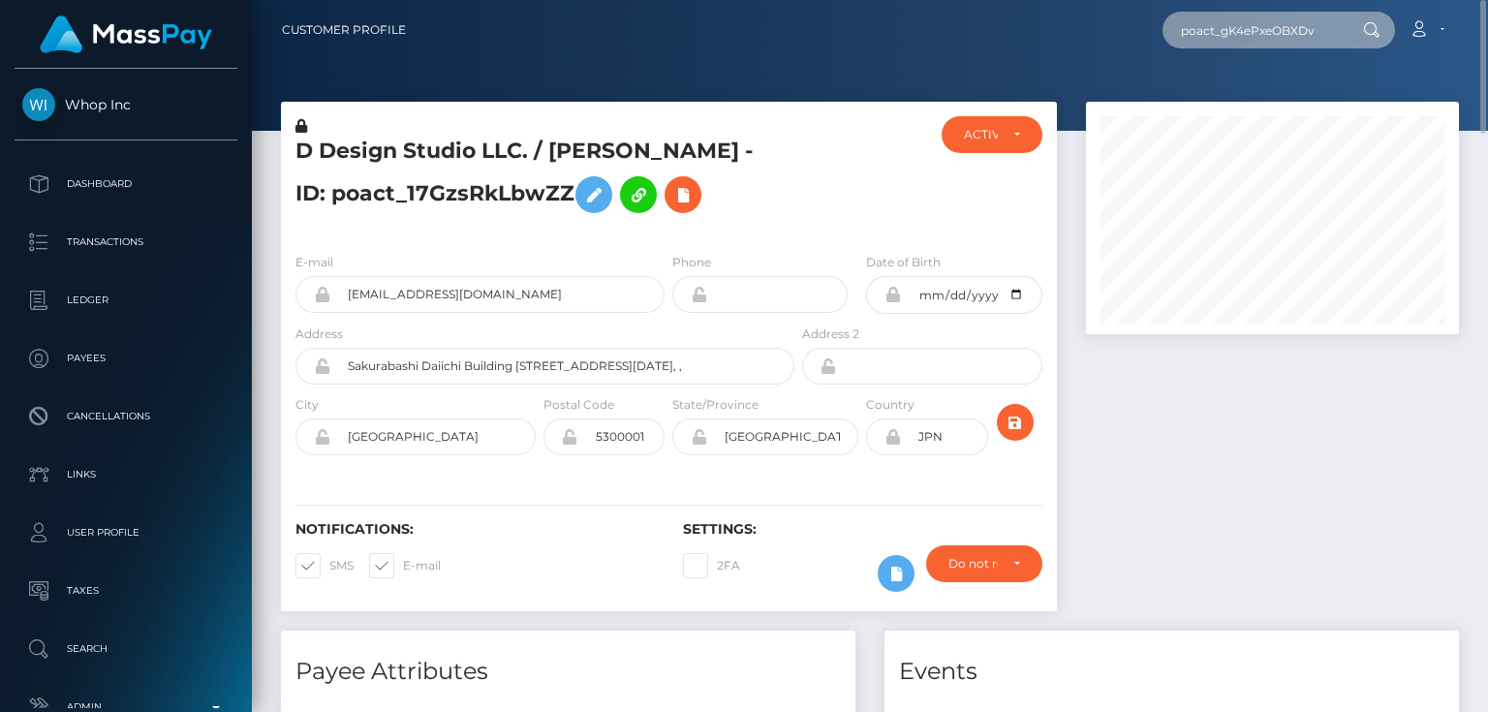
type input "poact_gK4ePxeOBXDv"
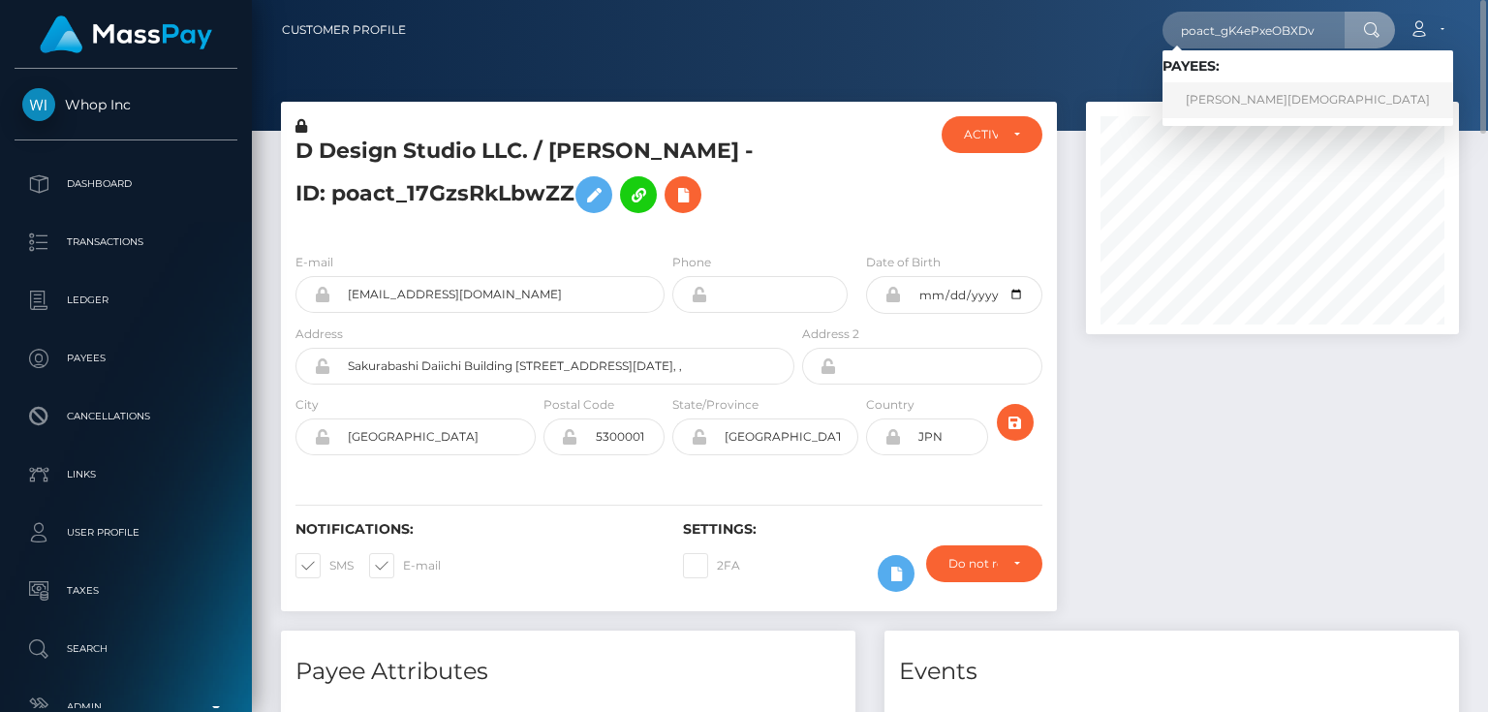
click at [1231, 99] on link "Robiul Islam" at bounding box center [1307, 100] width 291 height 36
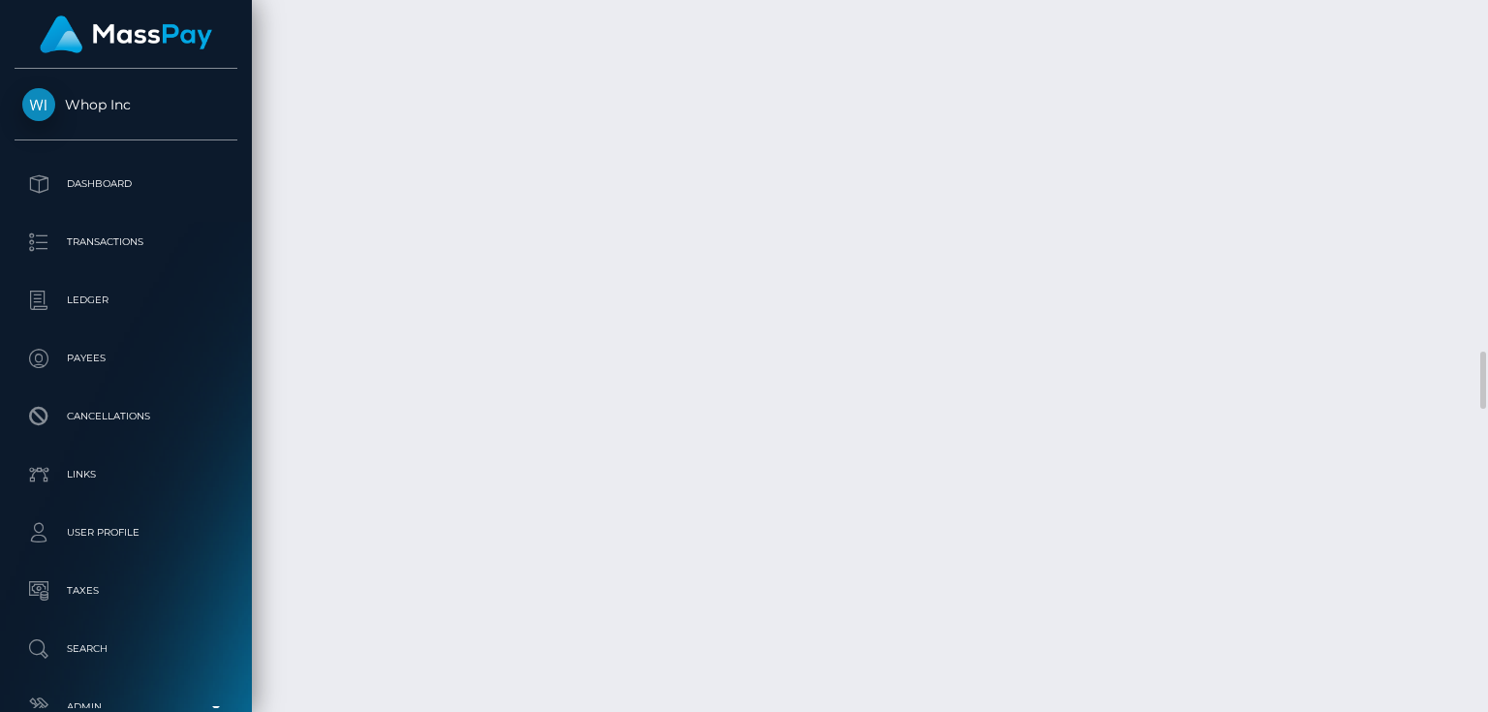
scroll to position [4572, 0]
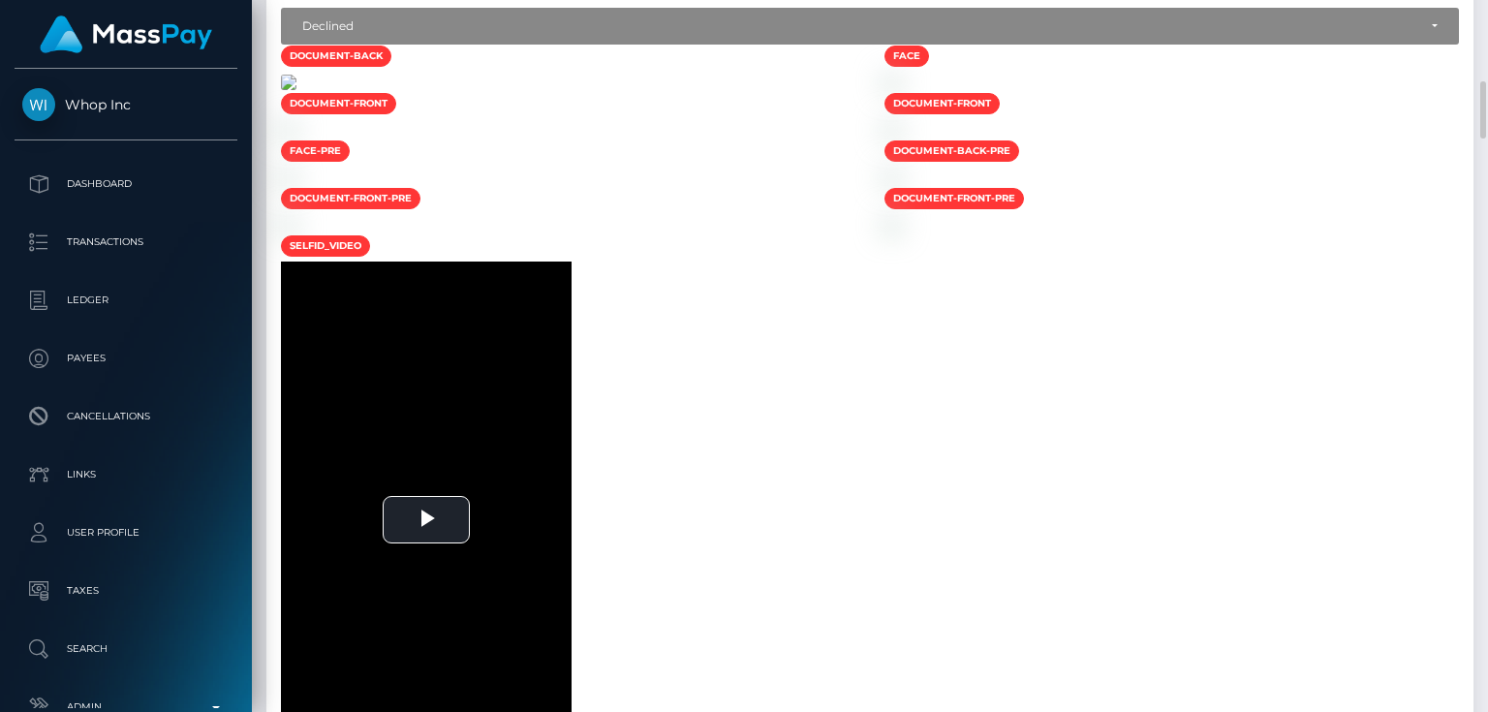
scroll to position [1395, 0]
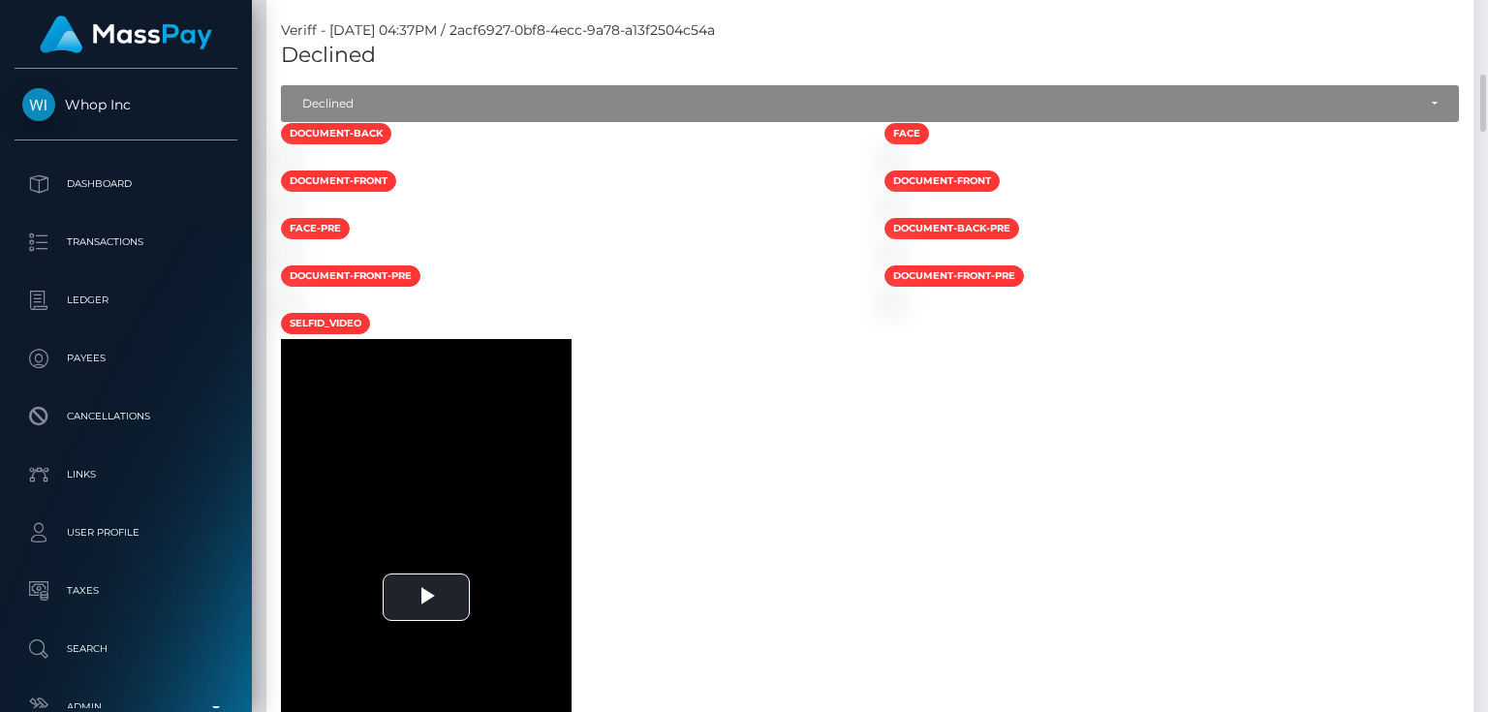
scroll to position [620, 0]
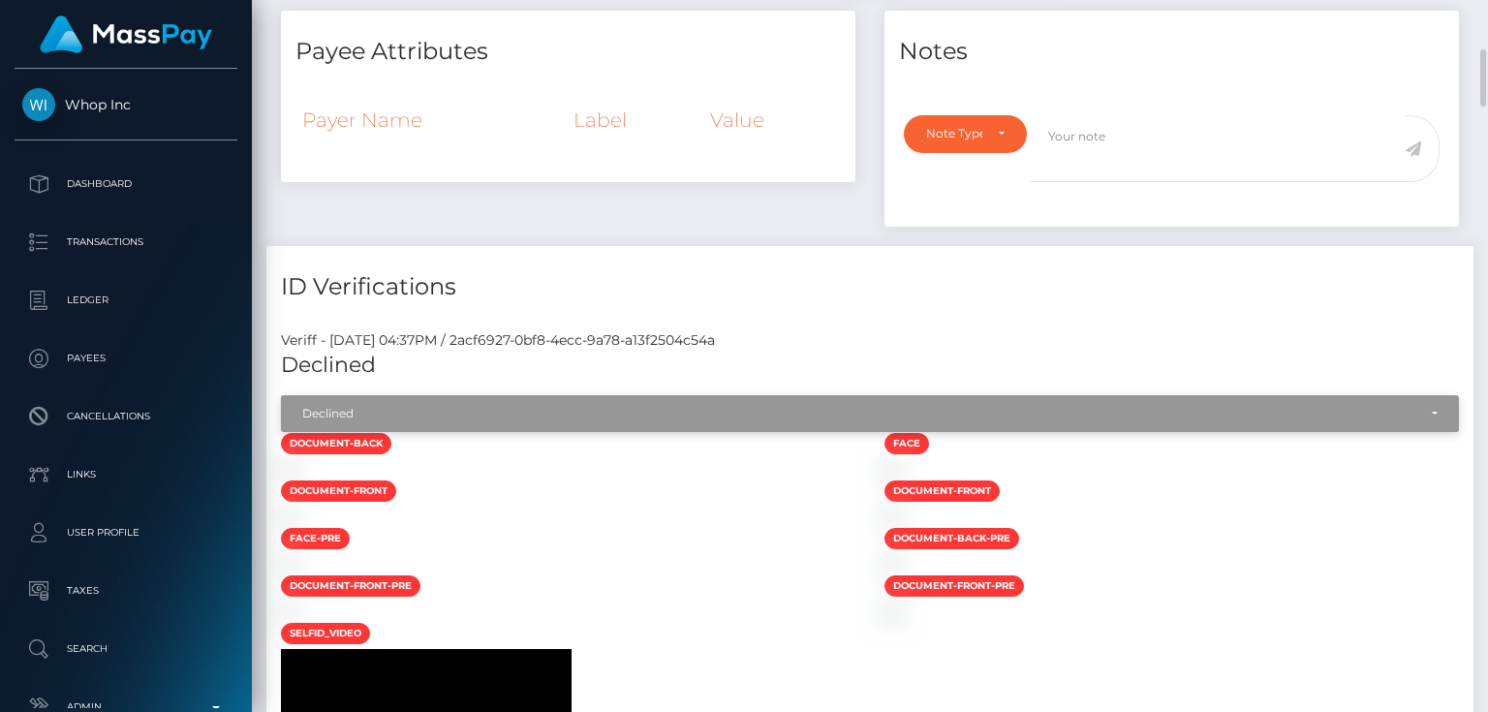
click at [503, 411] on div "Declined" at bounding box center [859, 413] width 1114 height 15
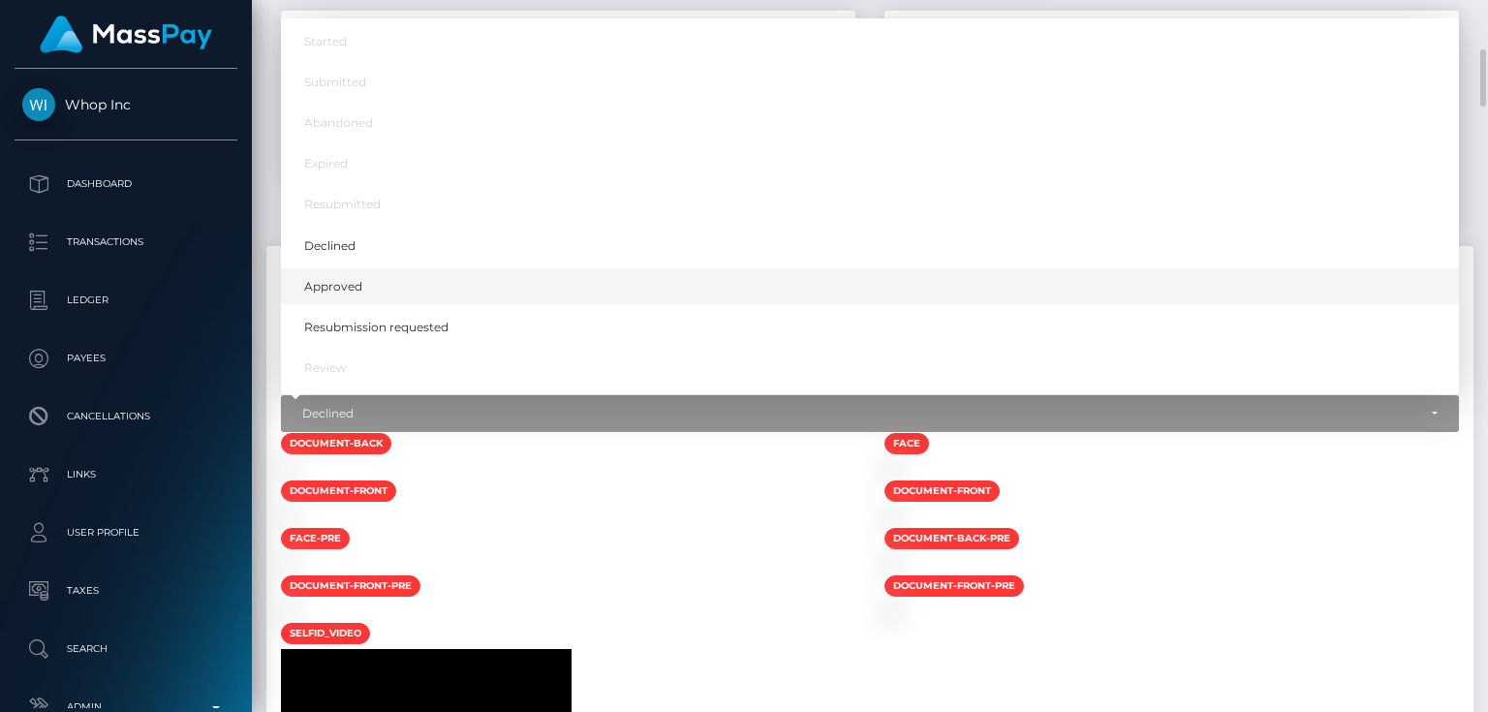
click at [358, 282] on span "Approved" at bounding box center [333, 286] width 58 height 17
select select "Approved"
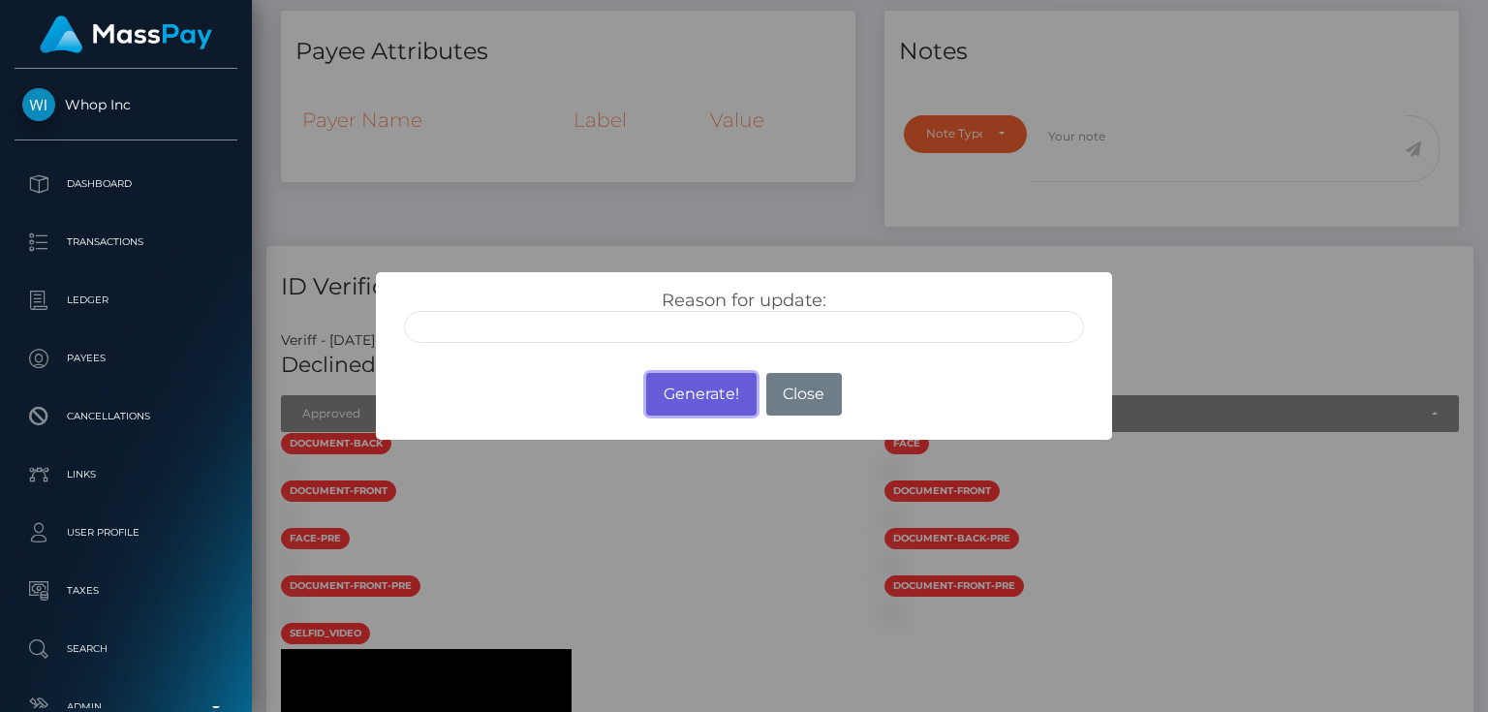
click at [685, 391] on button "Generate!" at bounding box center [700, 394] width 109 height 43
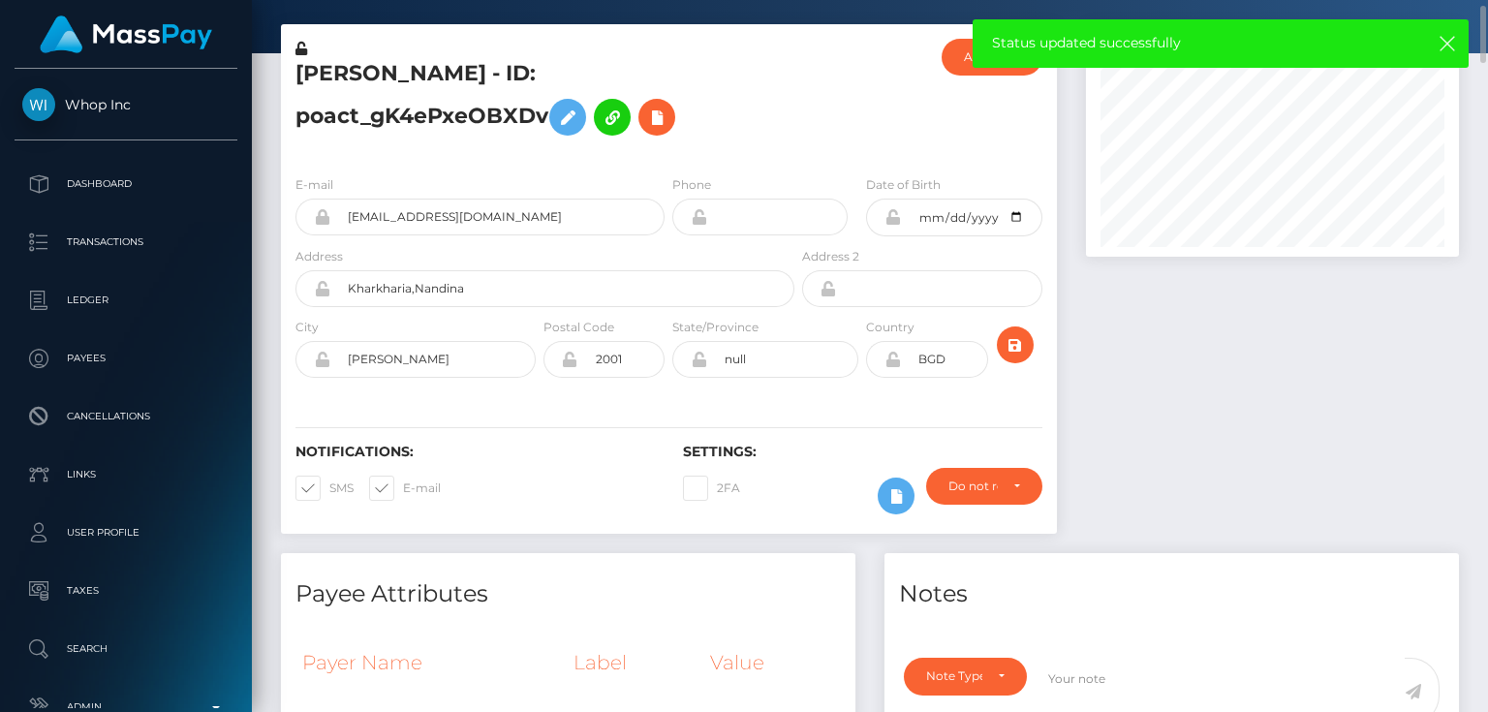
scroll to position [0, 0]
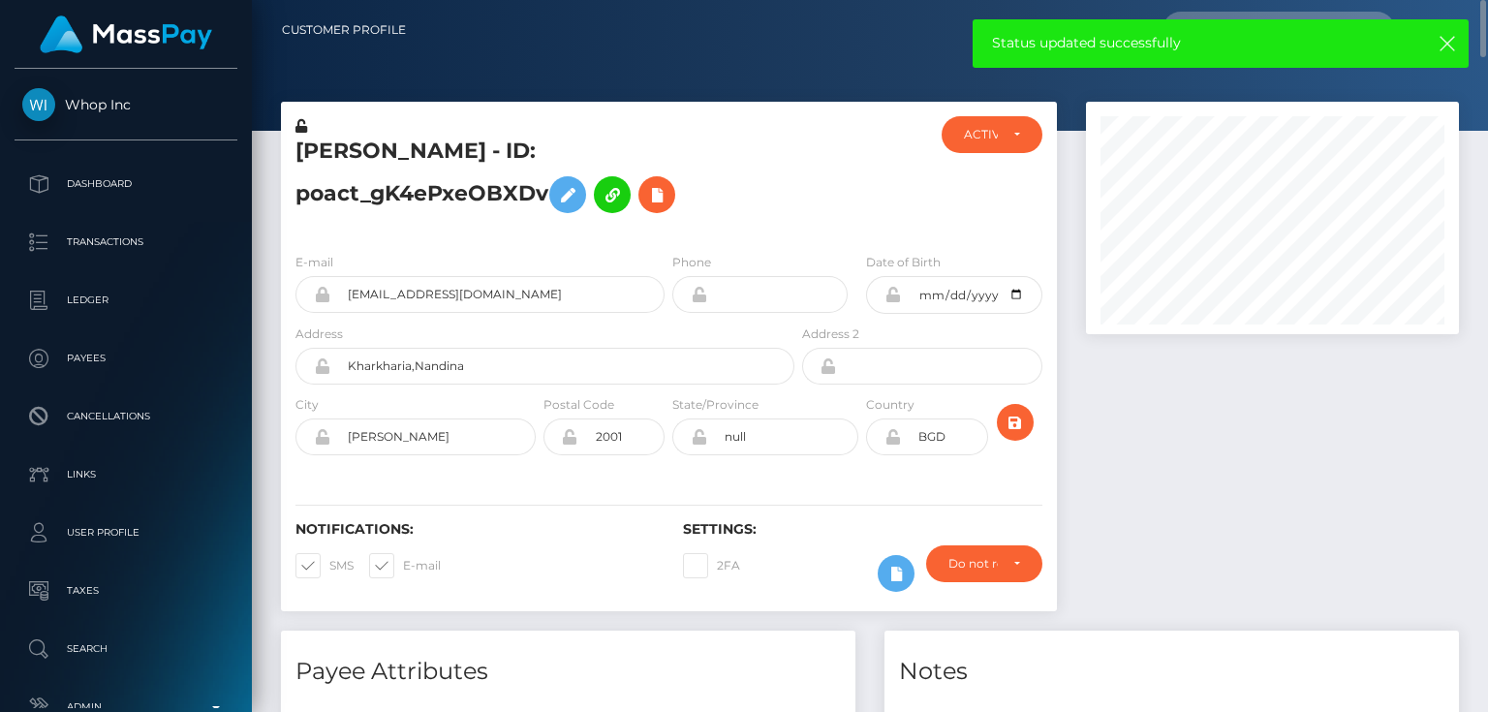
click at [301, 122] on icon at bounding box center [301, 126] width 12 height 14
click at [891, 295] on icon at bounding box center [892, 294] width 16 height 15
click at [892, 436] on icon at bounding box center [892, 436] width 16 height 15
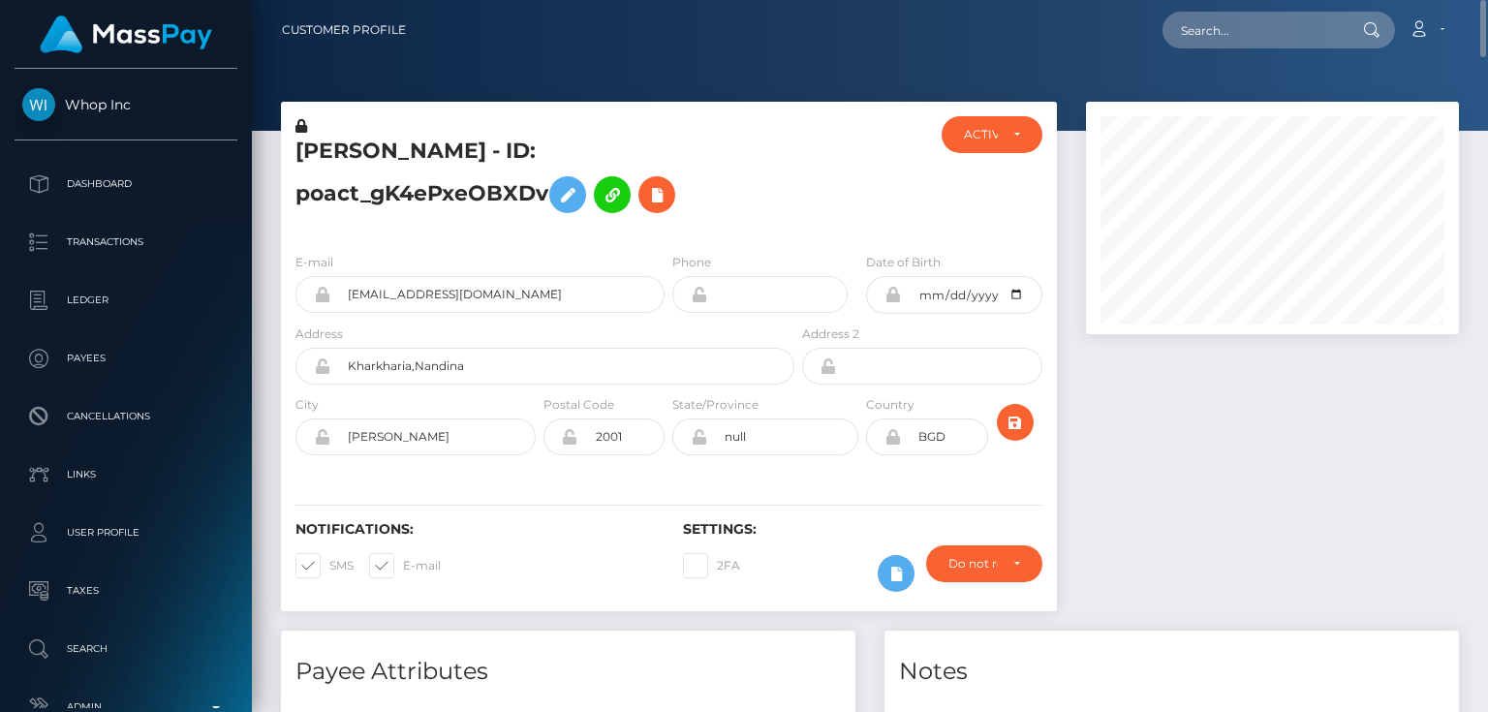
click at [524, 227] on div "Robiul Islam - ID: poact_gK4ePxeOBXDv" at bounding box center [539, 176] width 517 height 121
click at [455, 148] on h5 "Robiul Islam - ID: poact_gK4ePxeOBXDv" at bounding box center [539, 180] width 488 height 86
copy h5 "Robiul Islam - ID: poact_gK4ePxeOBXDv"
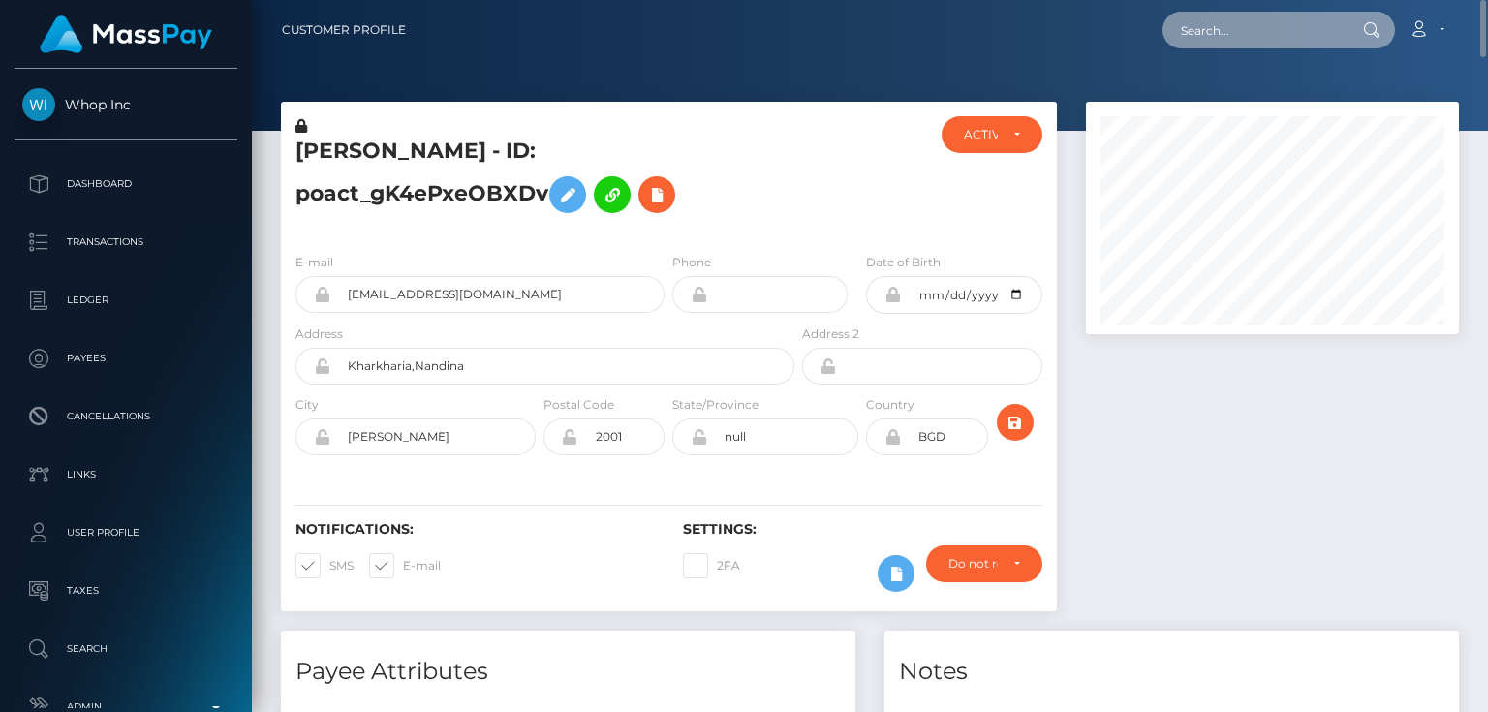
paste input "poact_infhustMoO5N"
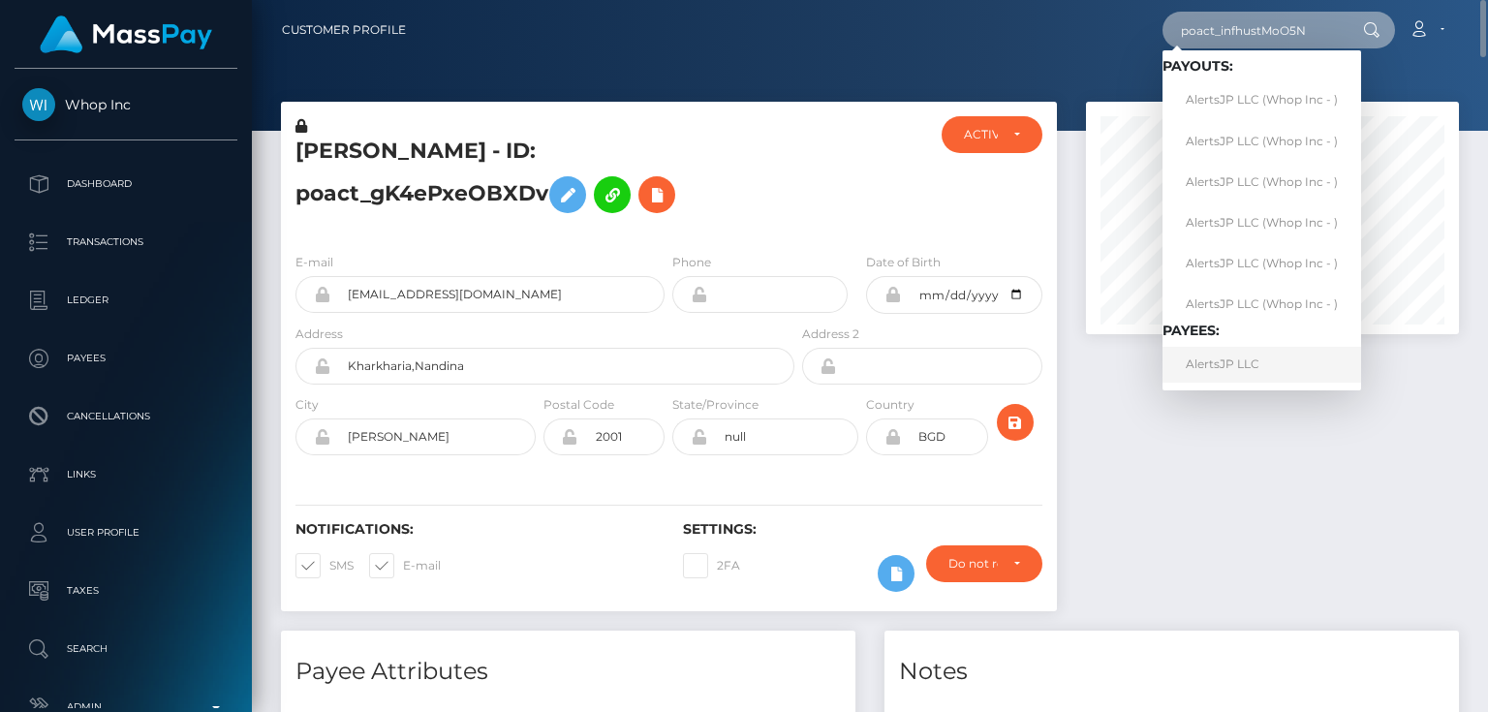
type input "poact_infhustMoO5N"
click at [1246, 362] on link "AlertsJP LLC" at bounding box center [1261, 365] width 199 height 36
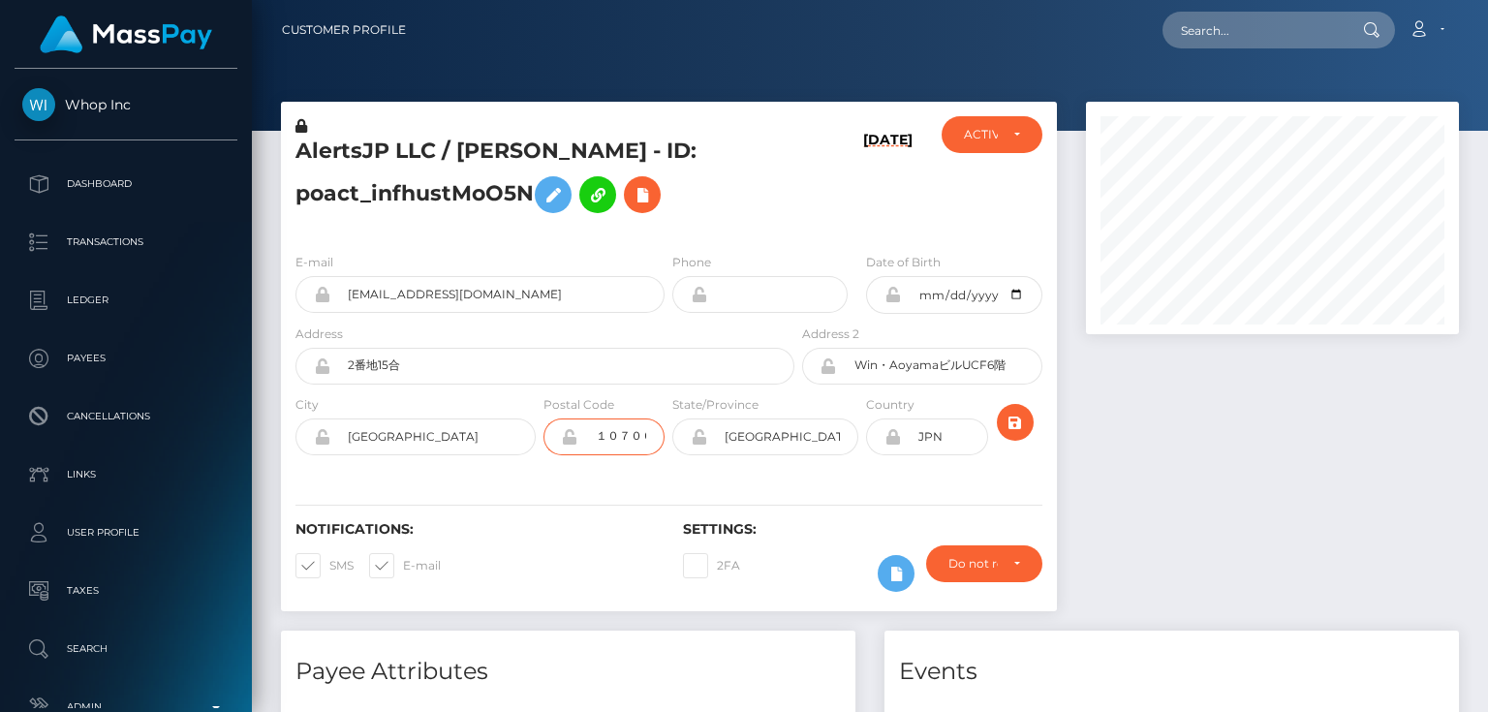
scroll to position [0, 30]
drag, startPoint x: 588, startPoint y: 435, endPoint x: 736, endPoint y: 438, distance: 148.2
click at [736, 438] on div "City 港区 Postal Code １０７００６２ Country" at bounding box center [669, 429] width 776 height 71
click at [1178, 468] on div at bounding box center [1272, 366] width 402 height 529
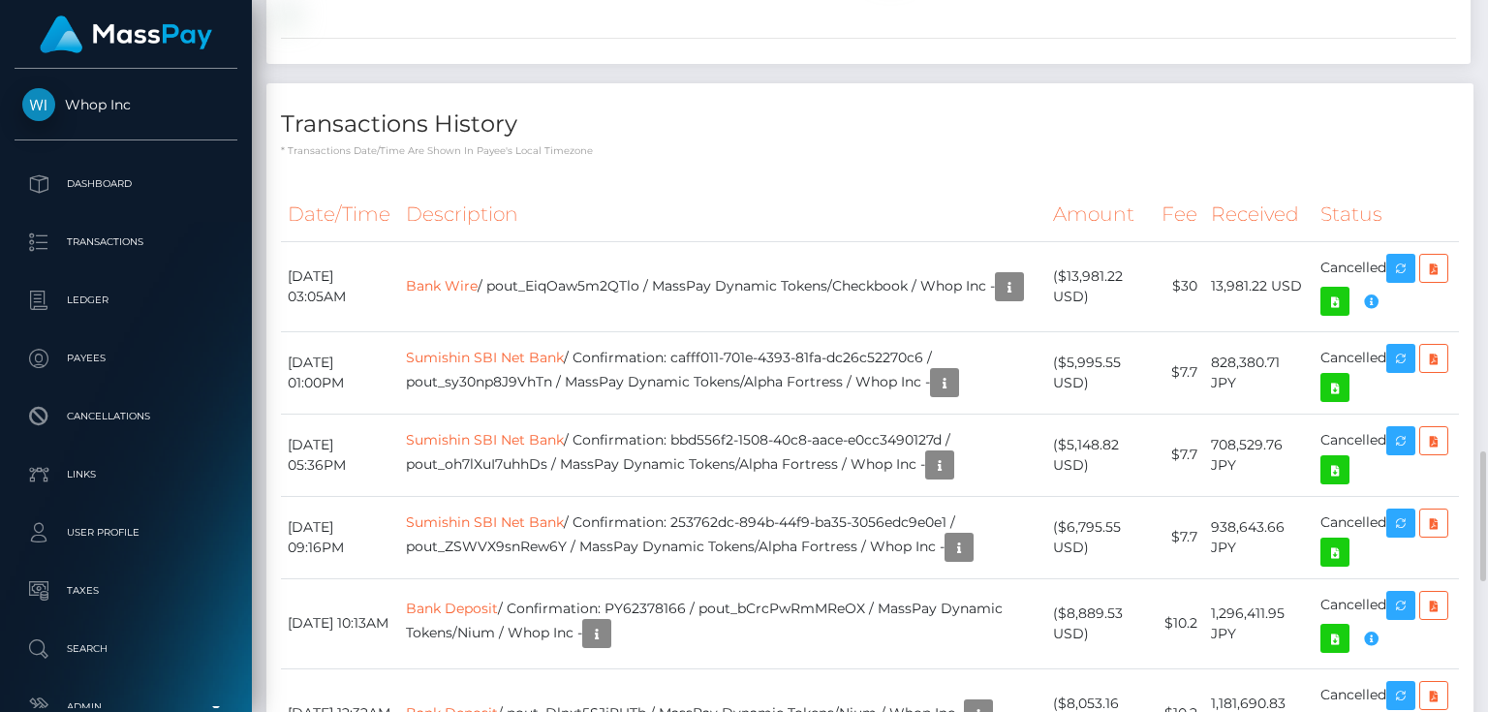
scroll to position [2635, 0]
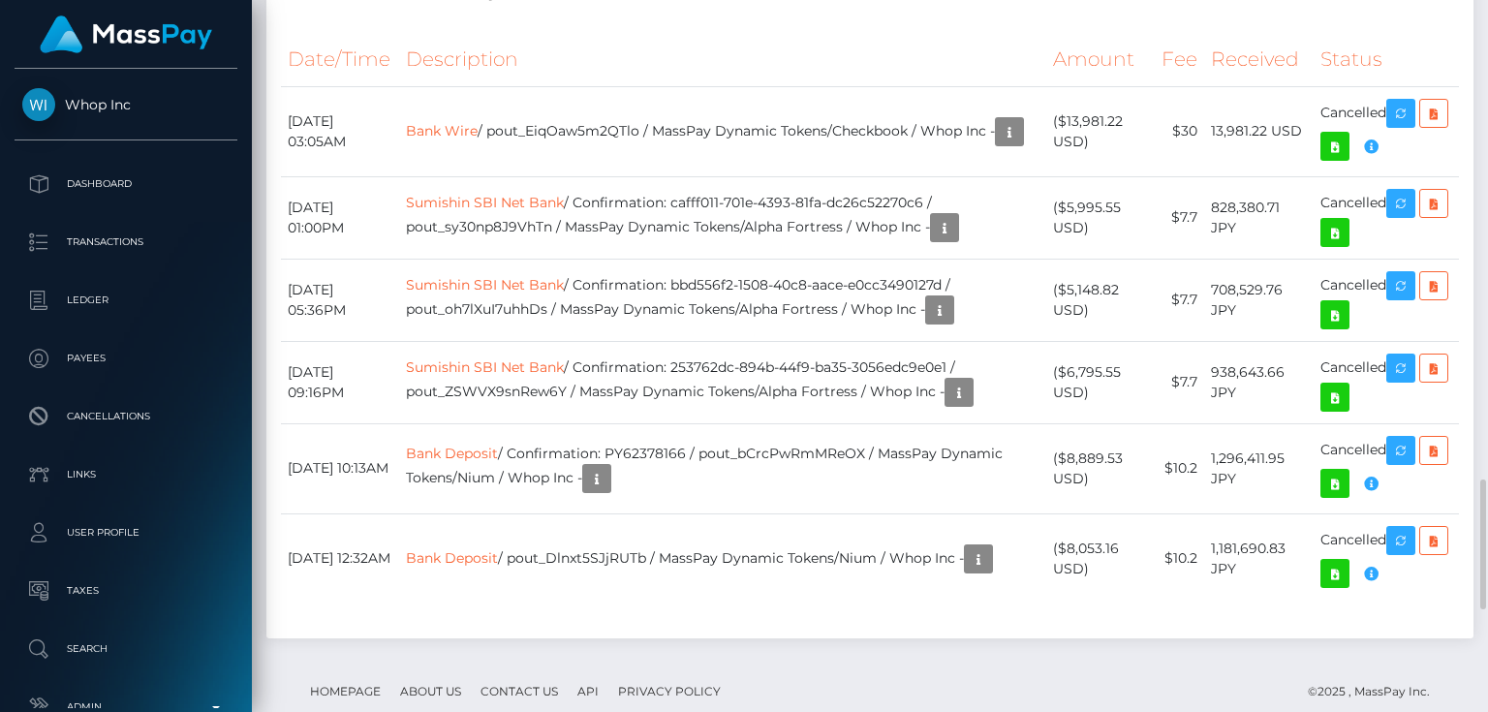
click at [410, 544] on div "Date/Time Description Amount Fee Received Status Bank Wire Sumishin SBI Net Bank" at bounding box center [869, 327] width 1207 height 619
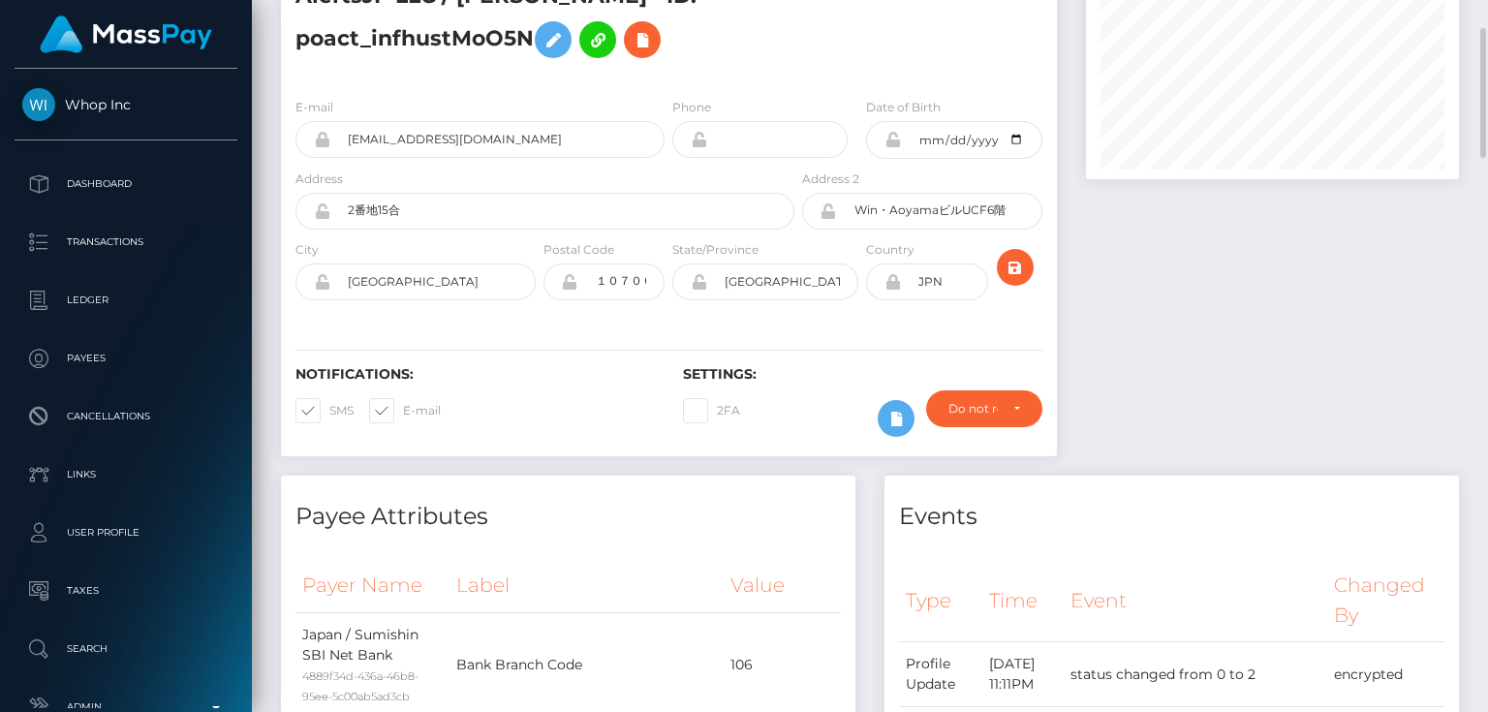
scroll to position [0, 0]
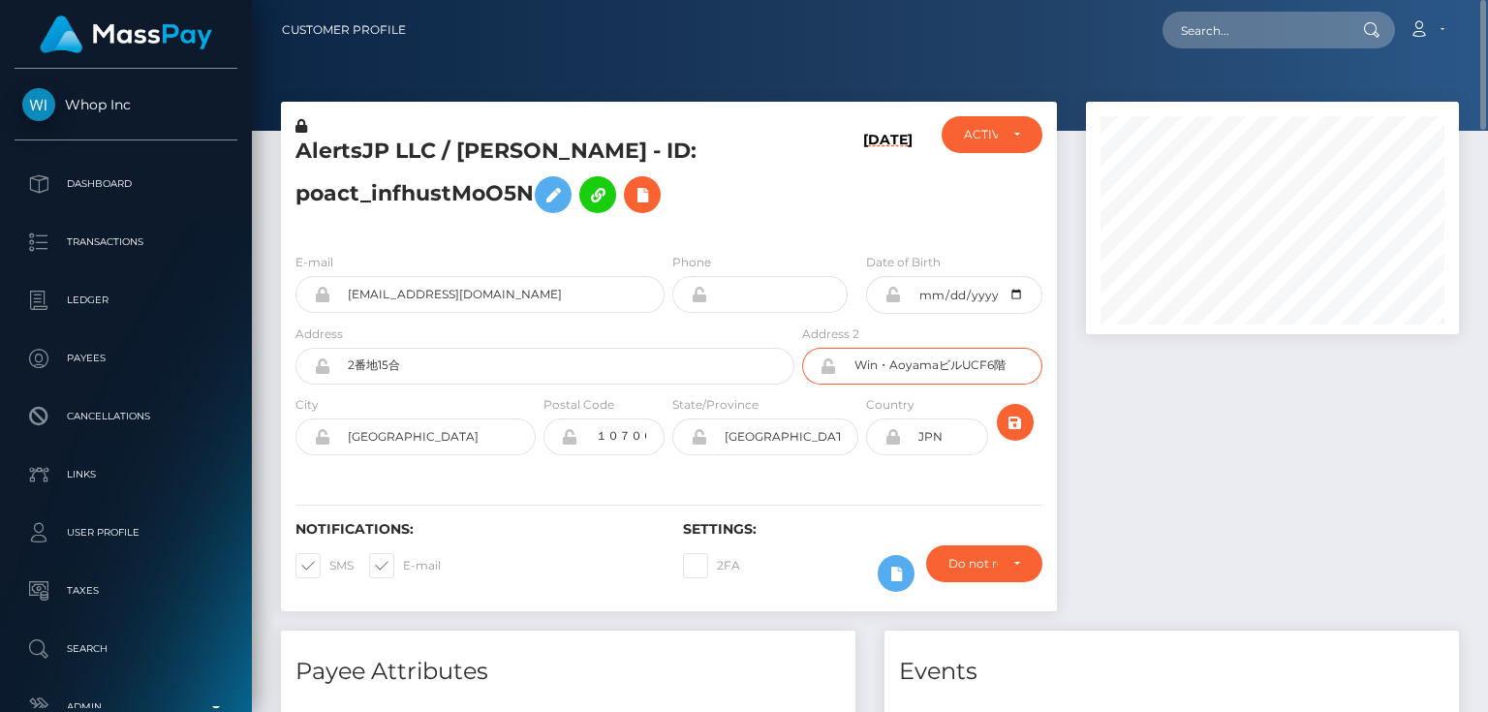
drag, startPoint x: 860, startPoint y: 361, endPoint x: 1089, endPoint y: 363, distance: 228.6
click at [1089, 363] on div "AlertsJP LLC / 岡 野 舜 也 - ID: poact_infhustMoO5N 09/07/25 ACTIVE CLOSED JPN" at bounding box center [869, 366] width 1207 height 529
drag, startPoint x: 1104, startPoint y: 417, endPoint x: 806, endPoint y: 368, distance: 302.3
click at [1105, 417] on div at bounding box center [1272, 366] width 402 height 529
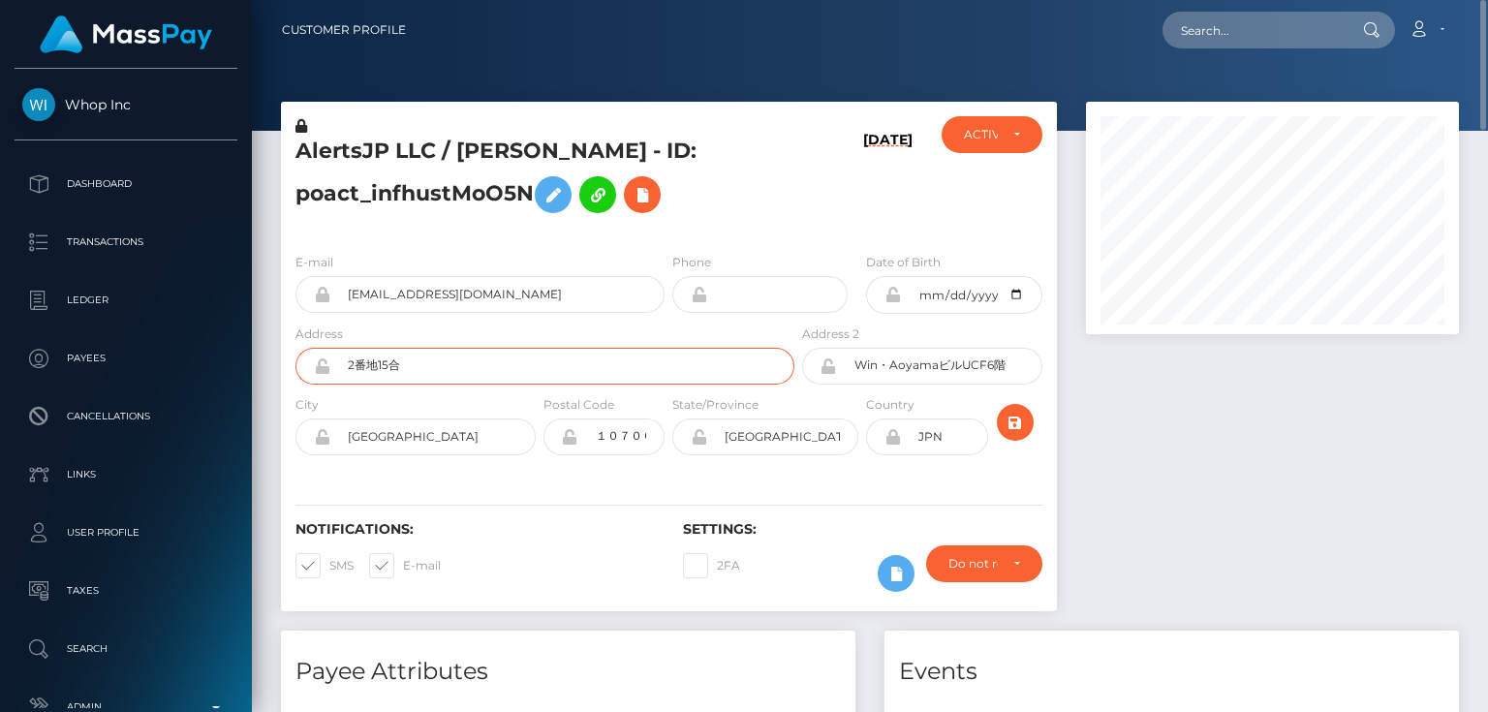
drag, startPoint x: 430, startPoint y: 371, endPoint x: 313, endPoint y: 371, distance: 117.2
click at [313, 371] on div "2番地15合" at bounding box center [544, 366] width 499 height 37
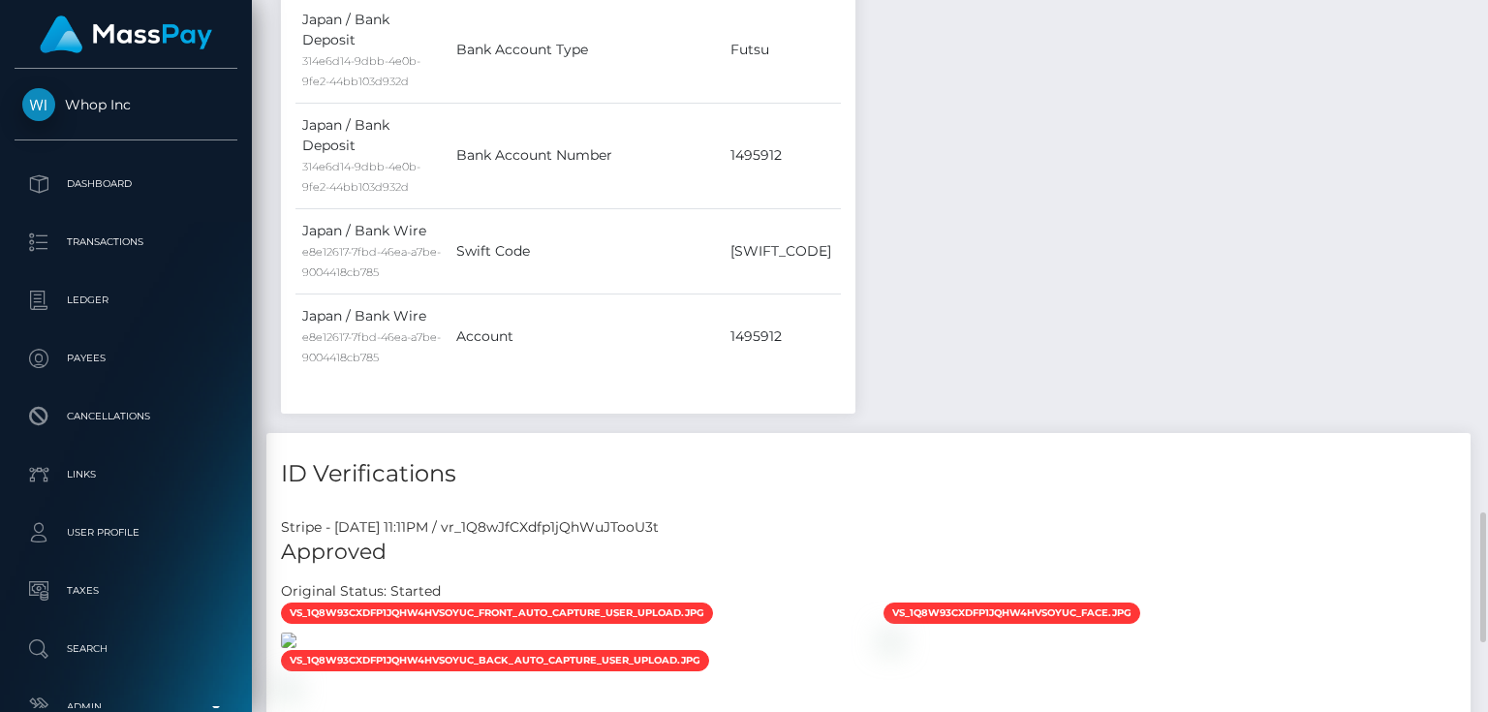
scroll to position [1961, 0]
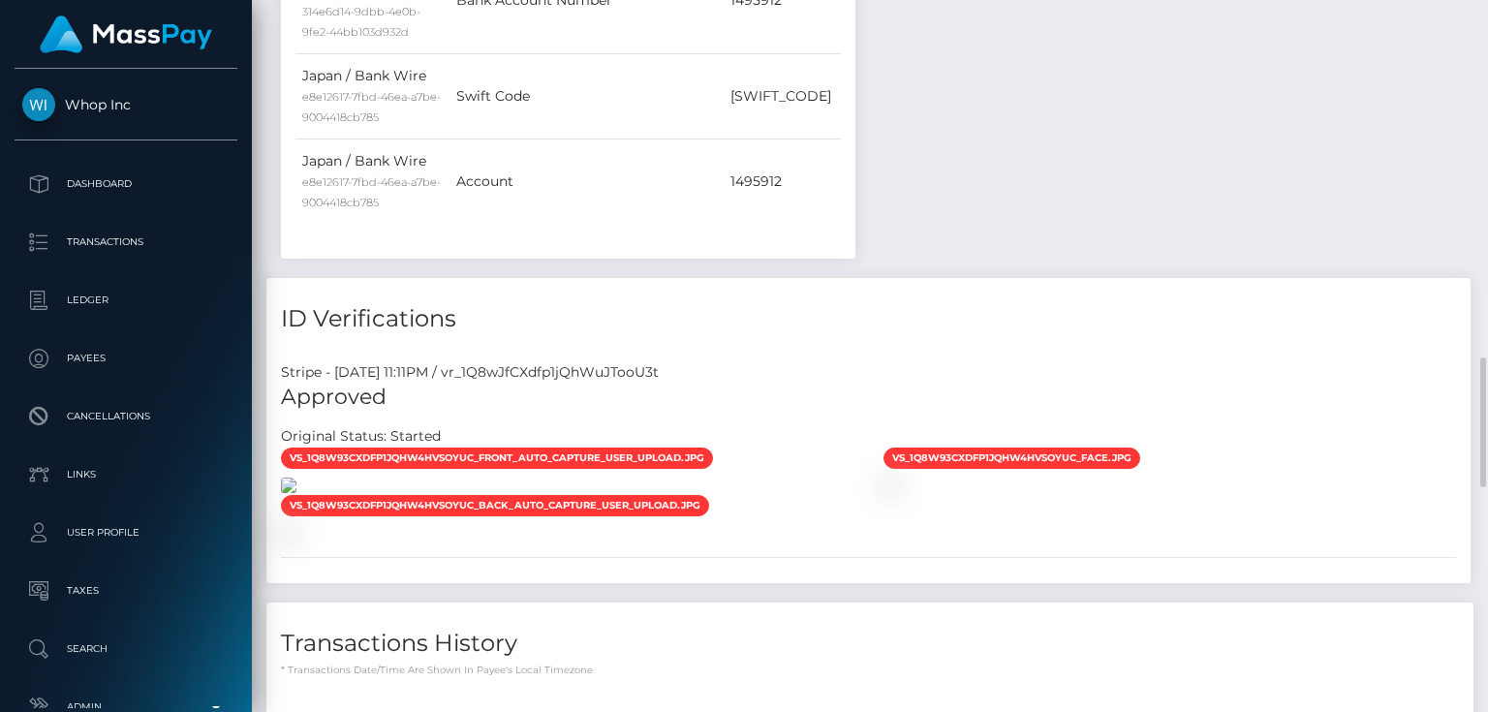
click at [296, 478] on img at bounding box center [288, 485] width 15 height 15
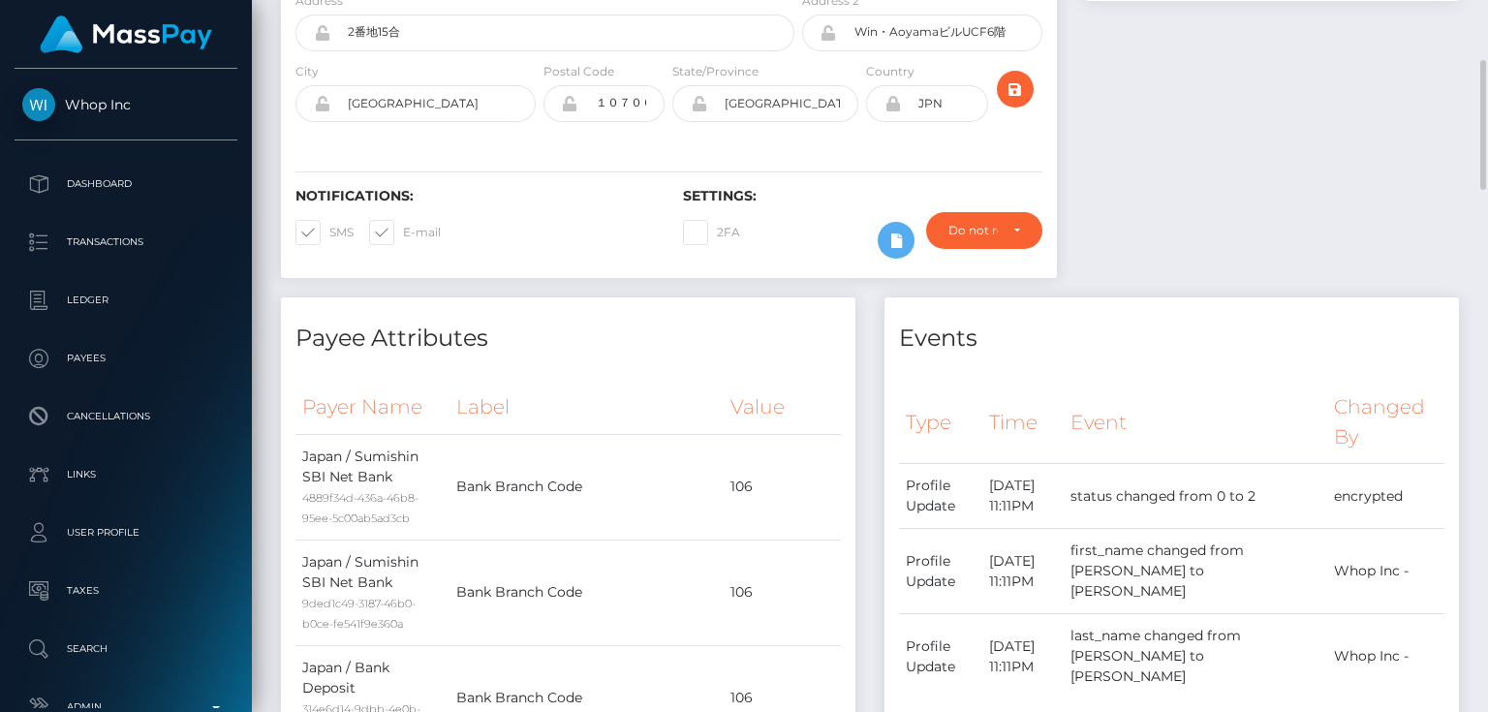
scroll to position [23, 0]
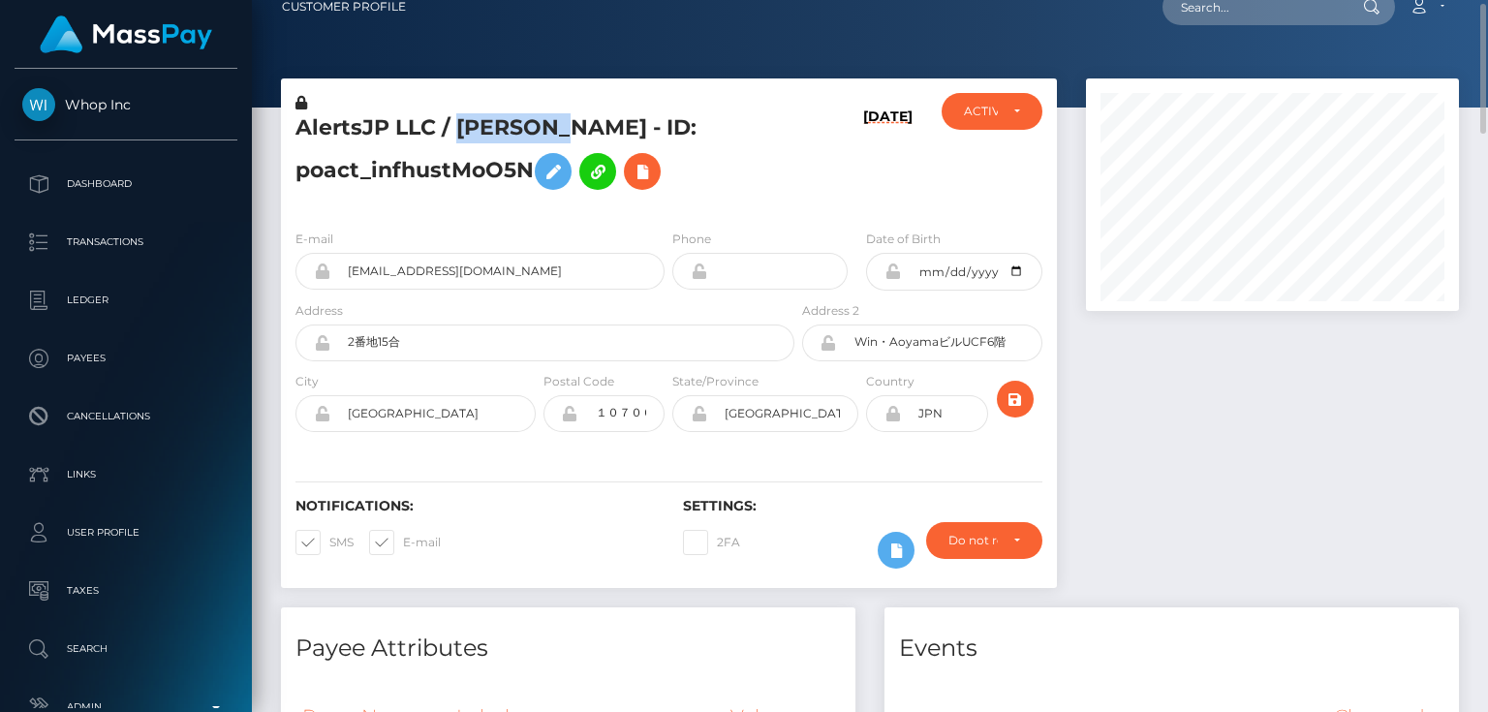
drag, startPoint x: 558, startPoint y: 124, endPoint x: 462, endPoint y: 129, distance: 96.0
click at [462, 129] on h5 "AlertsJP LLC / 岡 野 舜 也 - ID: poact_infhustMoO5N" at bounding box center [539, 156] width 488 height 86
copy h5 "岡 野 舜 也"
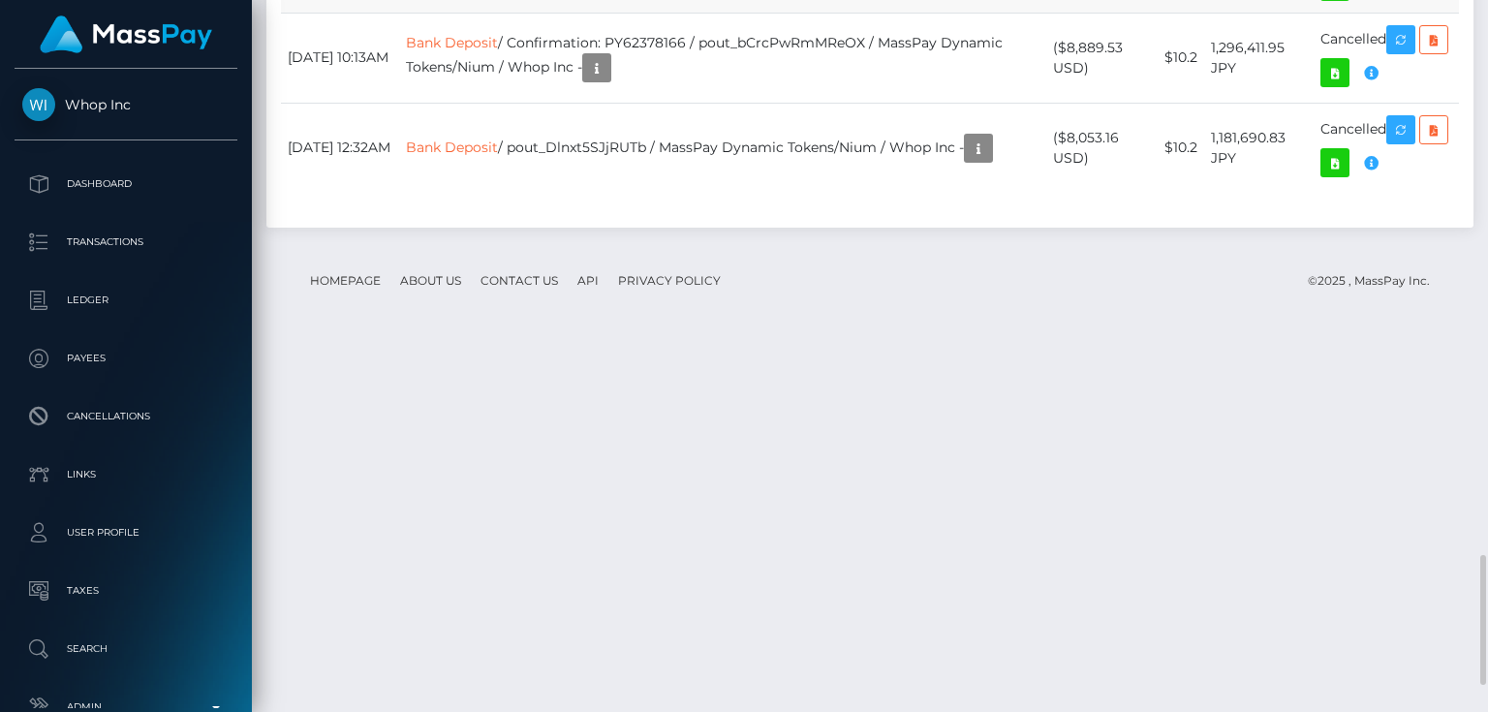
scroll to position [3200, 0]
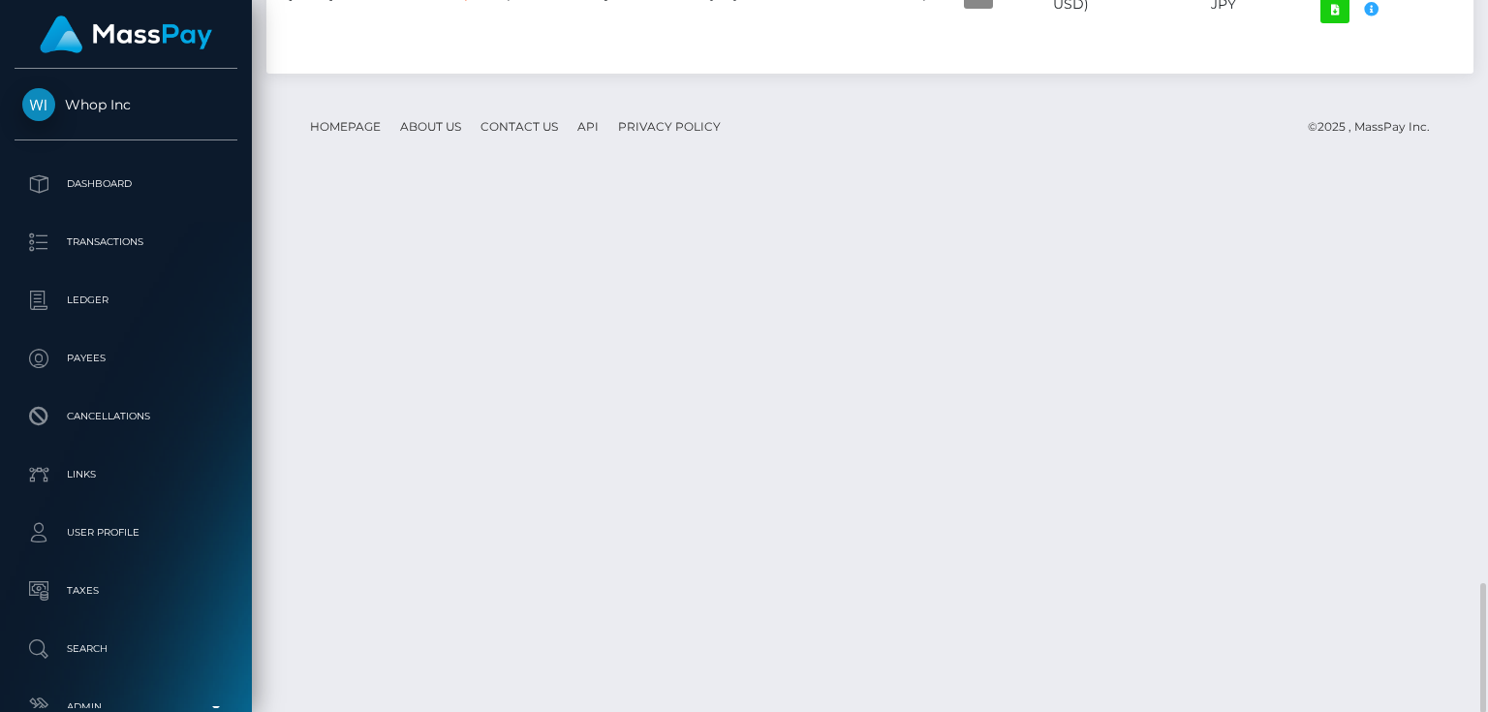
click at [436, 161] on footer "Homepage About Us Contact Us API Privacy Policy © 2025 , MassPay Inc." at bounding box center [870, 127] width 1178 height 68
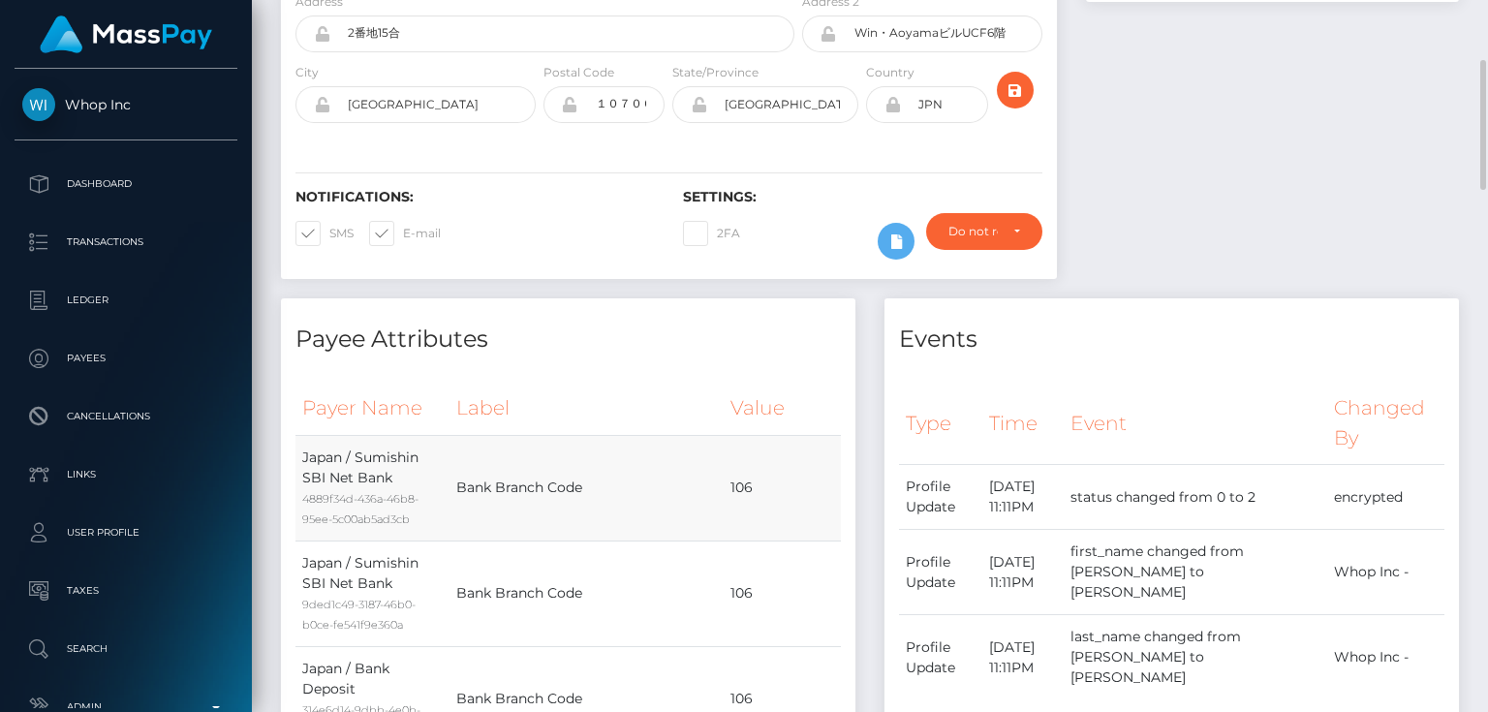
scroll to position [0, 0]
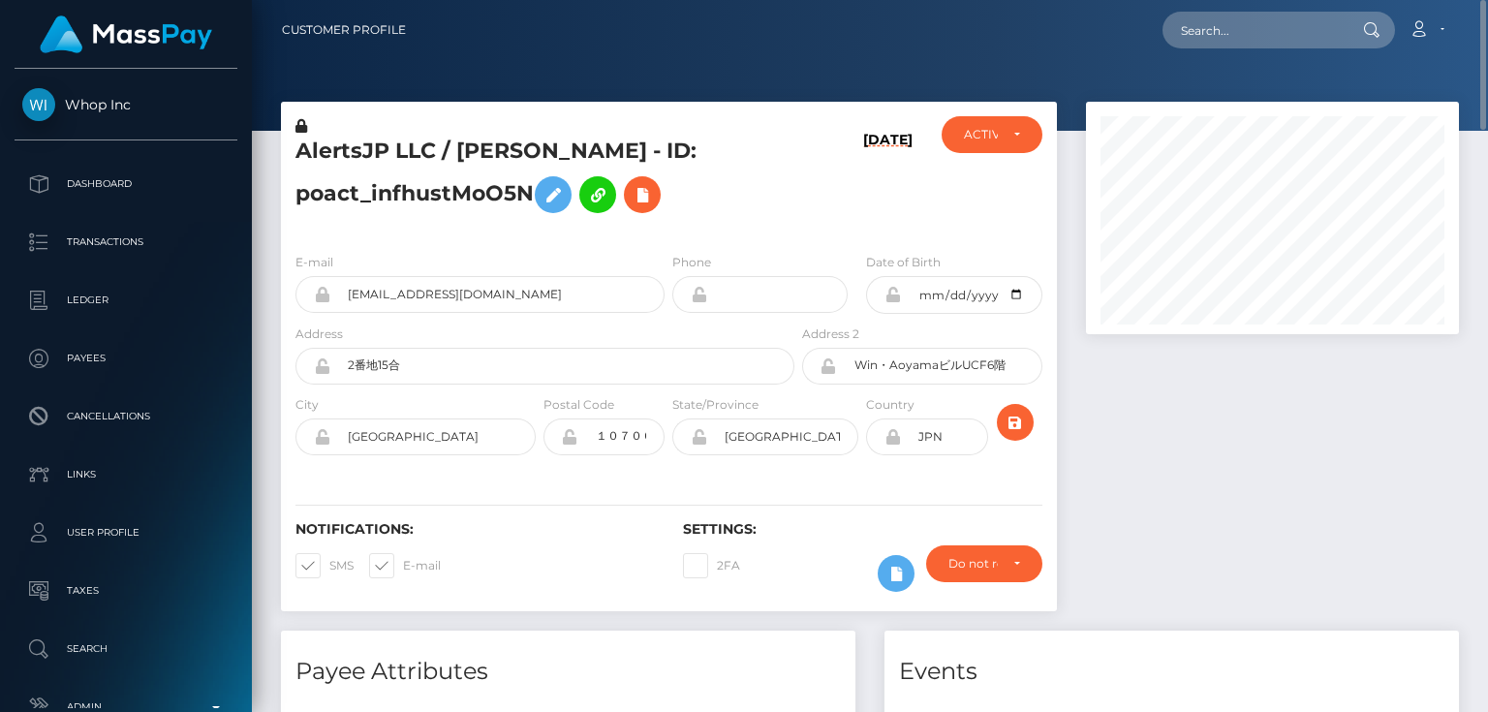
click at [352, 198] on h5 "AlertsJP LLC / 岡 野 舜 也 - ID: poact_infhustMoO5N" at bounding box center [539, 180] width 488 height 86
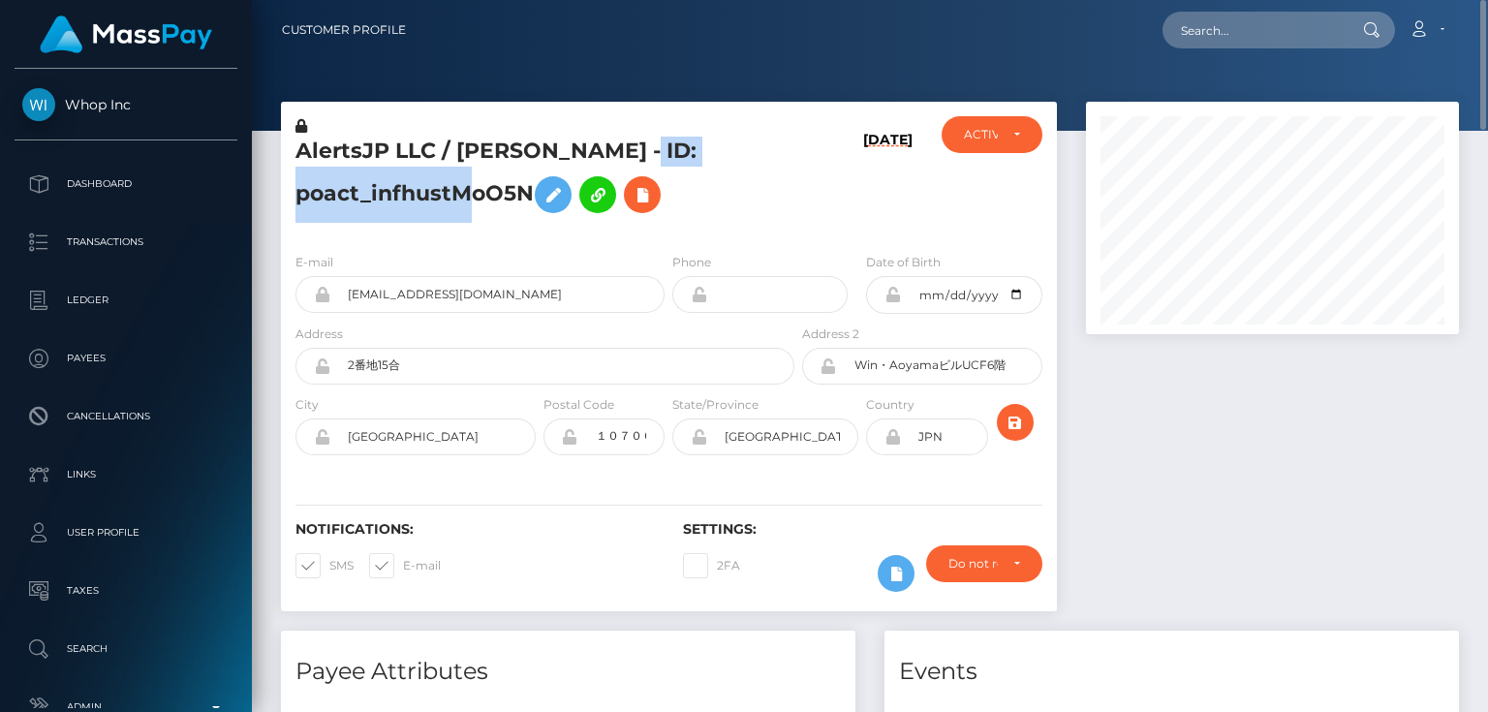
click at [352, 198] on h5 "AlertsJP LLC / 岡 野 舜 也 - ID: poact_infhustMoO5N" at bounding box center [539, 180] width 488 height 86
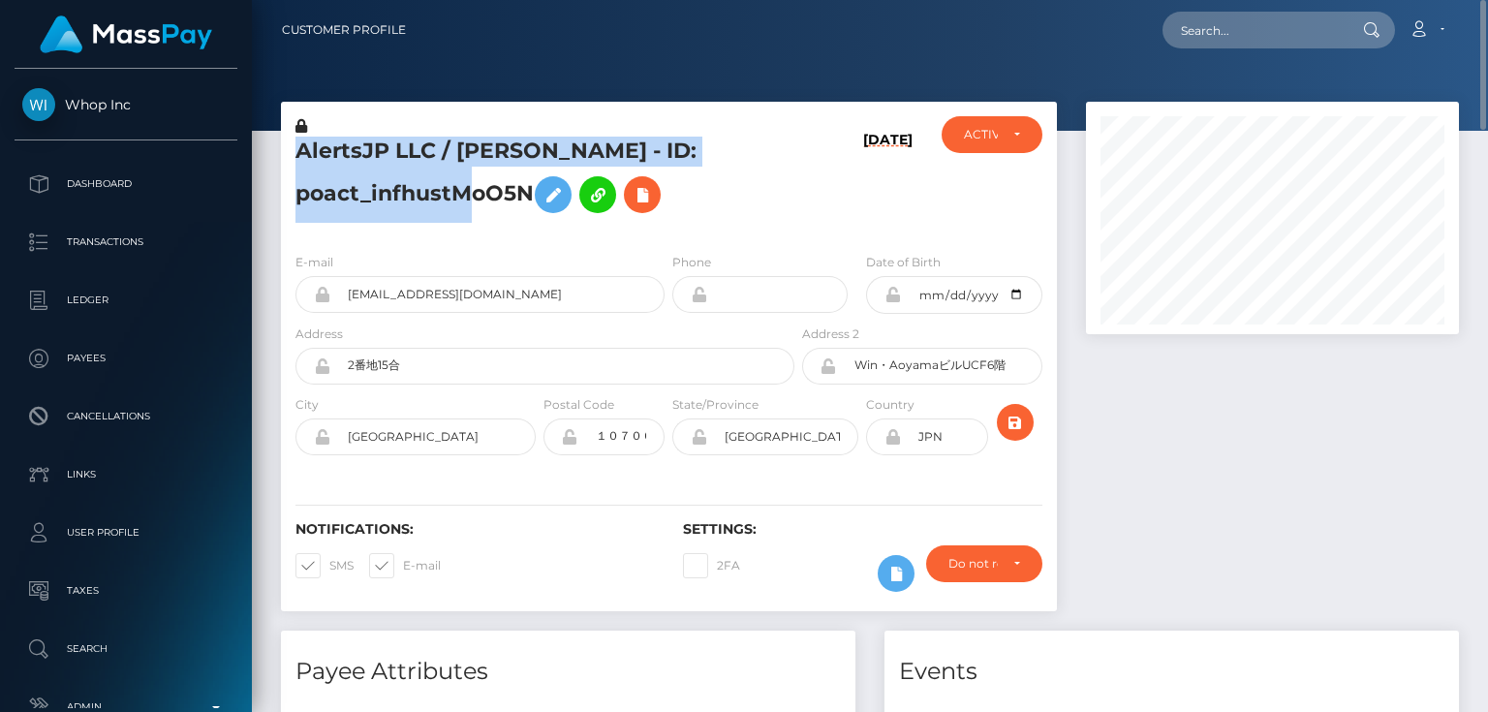
click at [352, 198] on h5 "AlertsJP LLC / 岡 野 舜 也 - ID: poact_infhustMoO5N" at bounding box center [539, 180] width 488 height 86
copy h5 "AlertsJP LLC / 岡 野 舜 也 - ID: poact_infhustMoO5N"
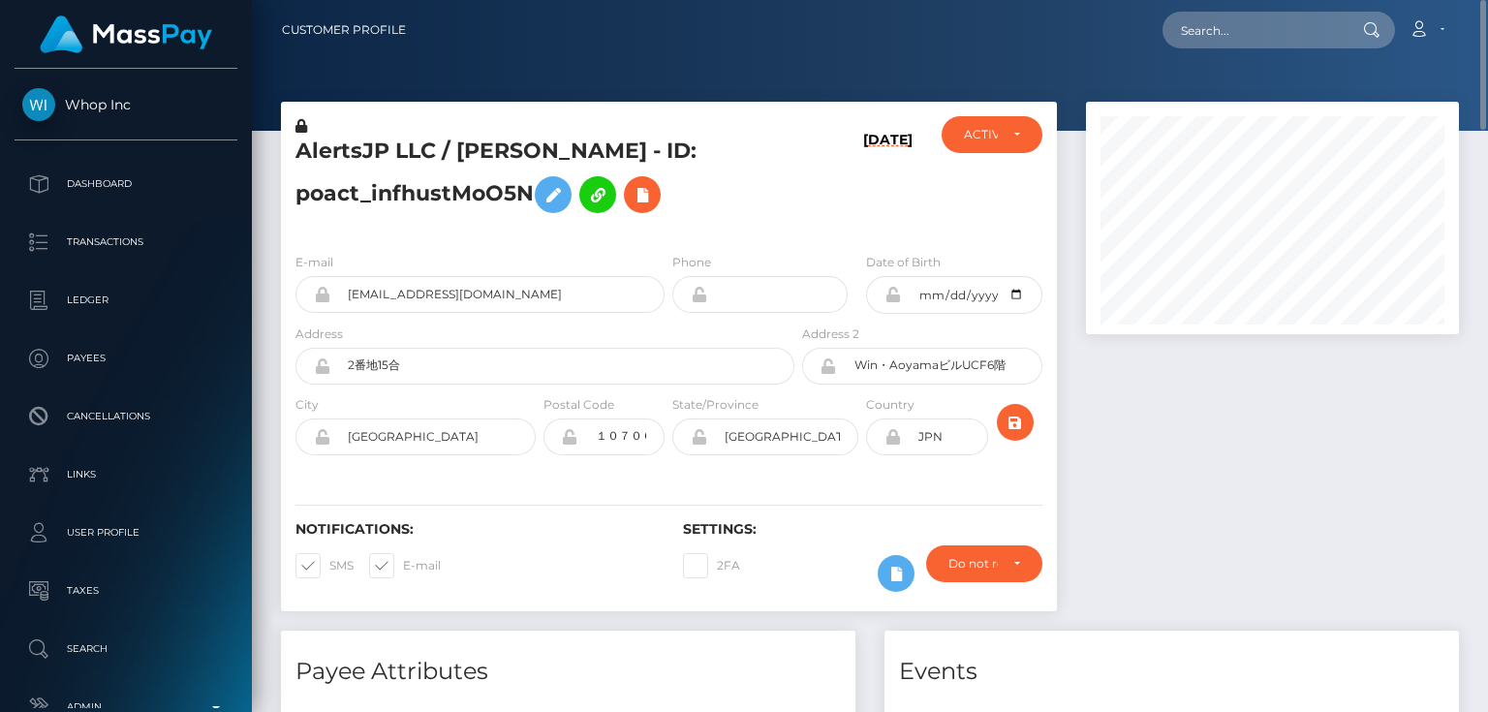
click at [399, 256] on div "E-mail ootukasaru123@gmail.com" at bounding box center [479, 282] width 369 height 61
click at [1391, 524] on div at bounding box center [1272, 366] width 402 height 529
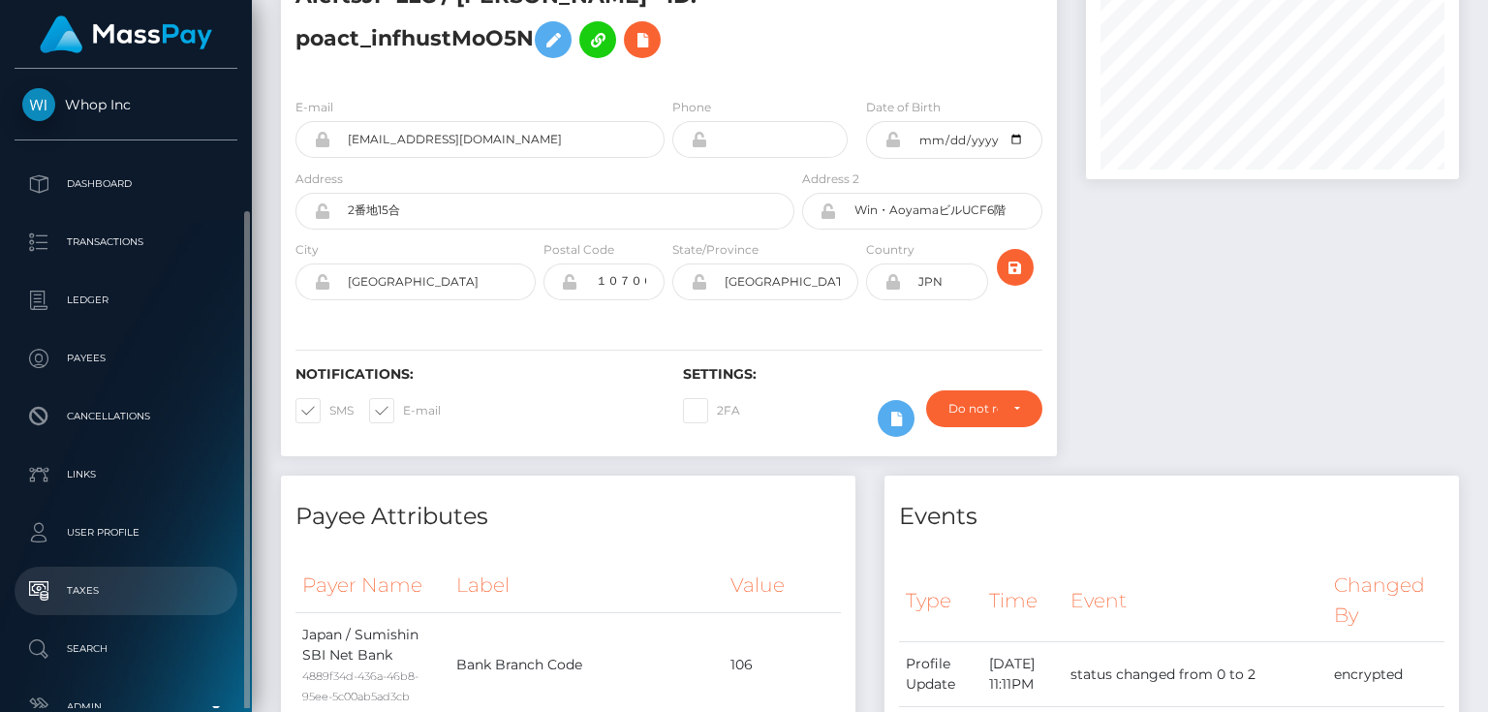
scroll to position [120, 0]
click at [174, 579] on p "Admin" at bounding box center [125, 586] width 207 height 29
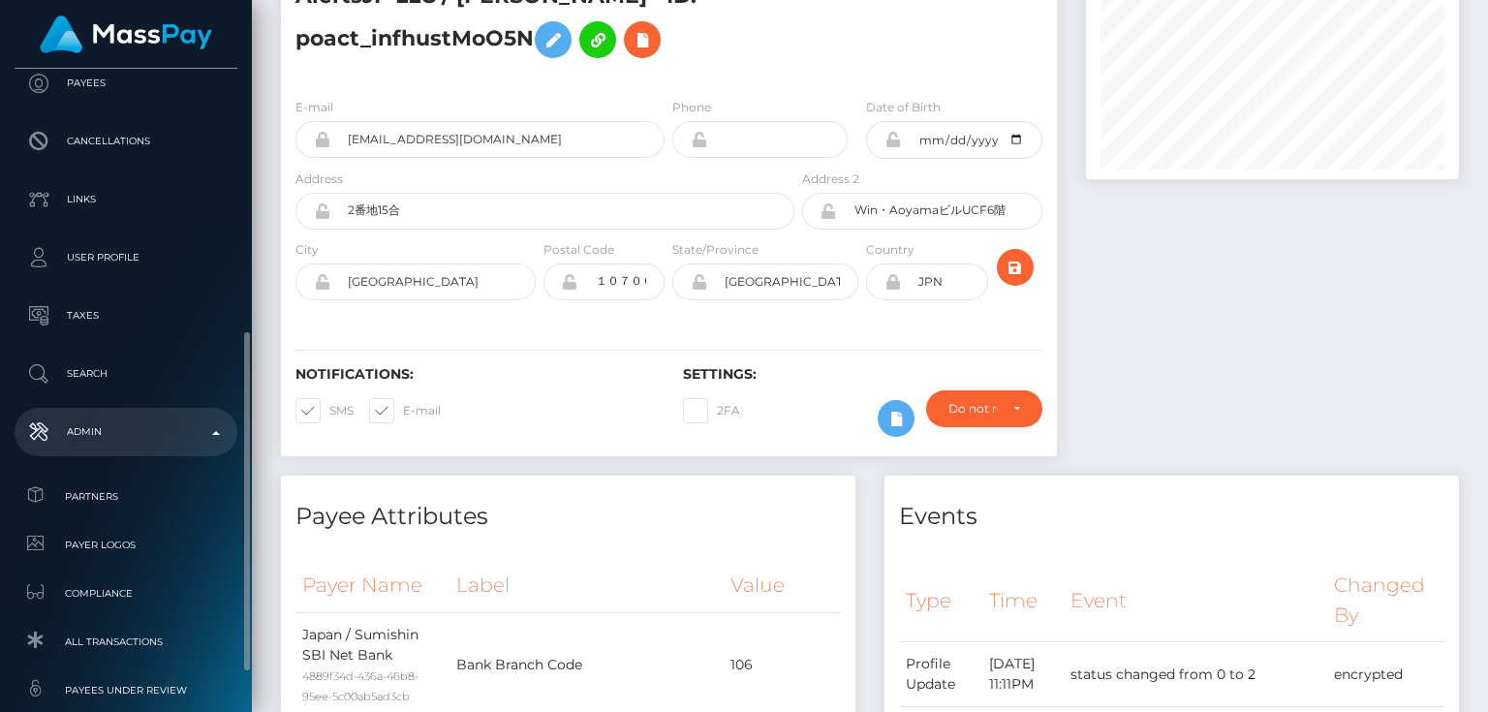
scroll to position [430, 0]
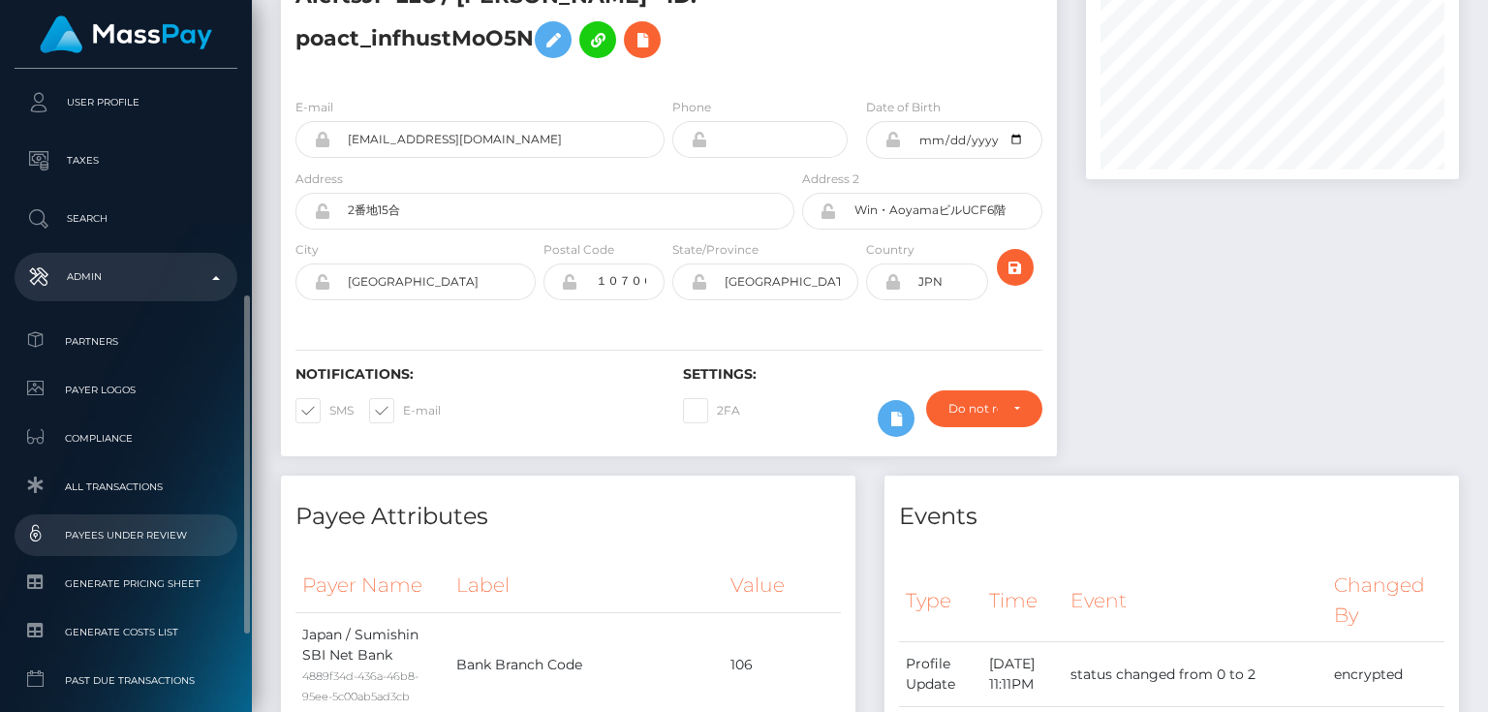
click at [172, 531] on span "Payees under Review" at bounding box center [125, 535] width 207 height 22
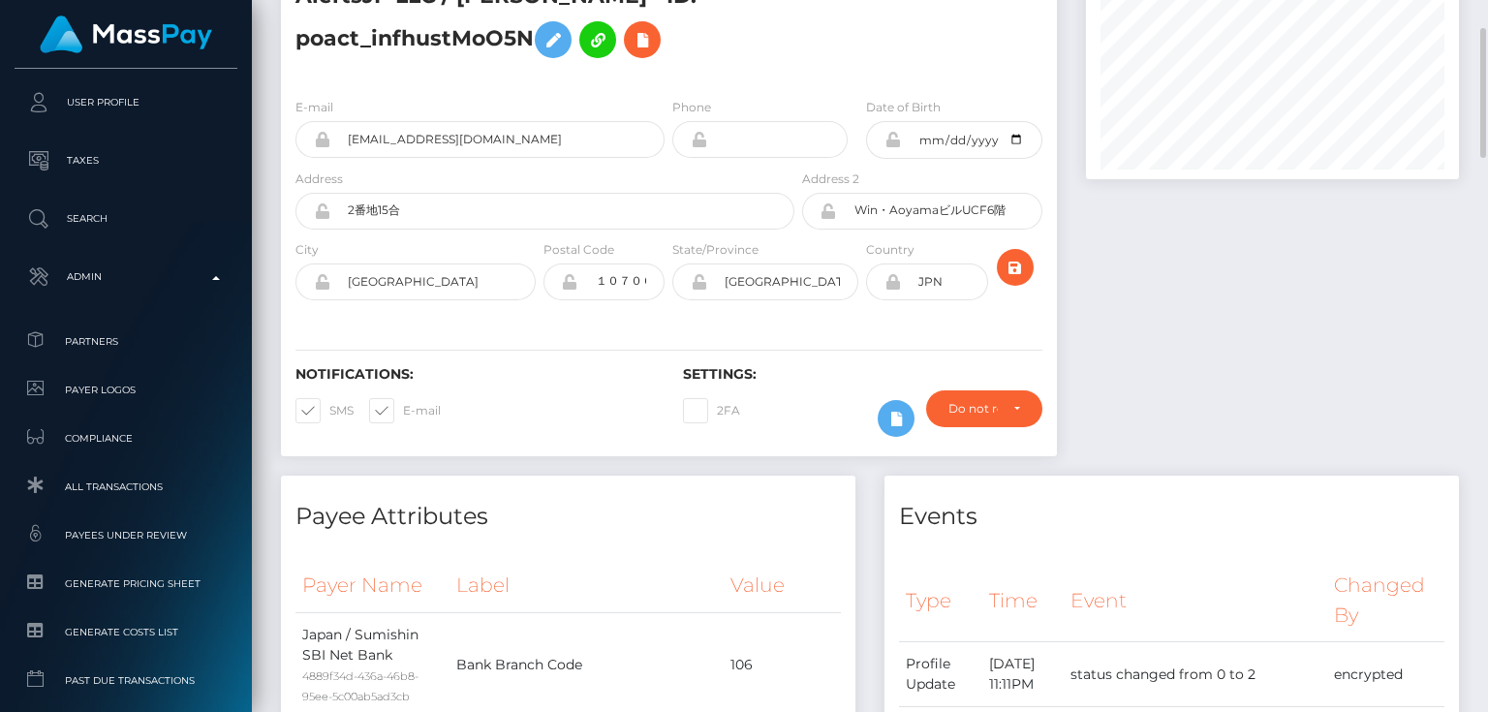
click at [457, 481] on div "Payee Attributes" at bounding box center [568, 505] width 574 height 58
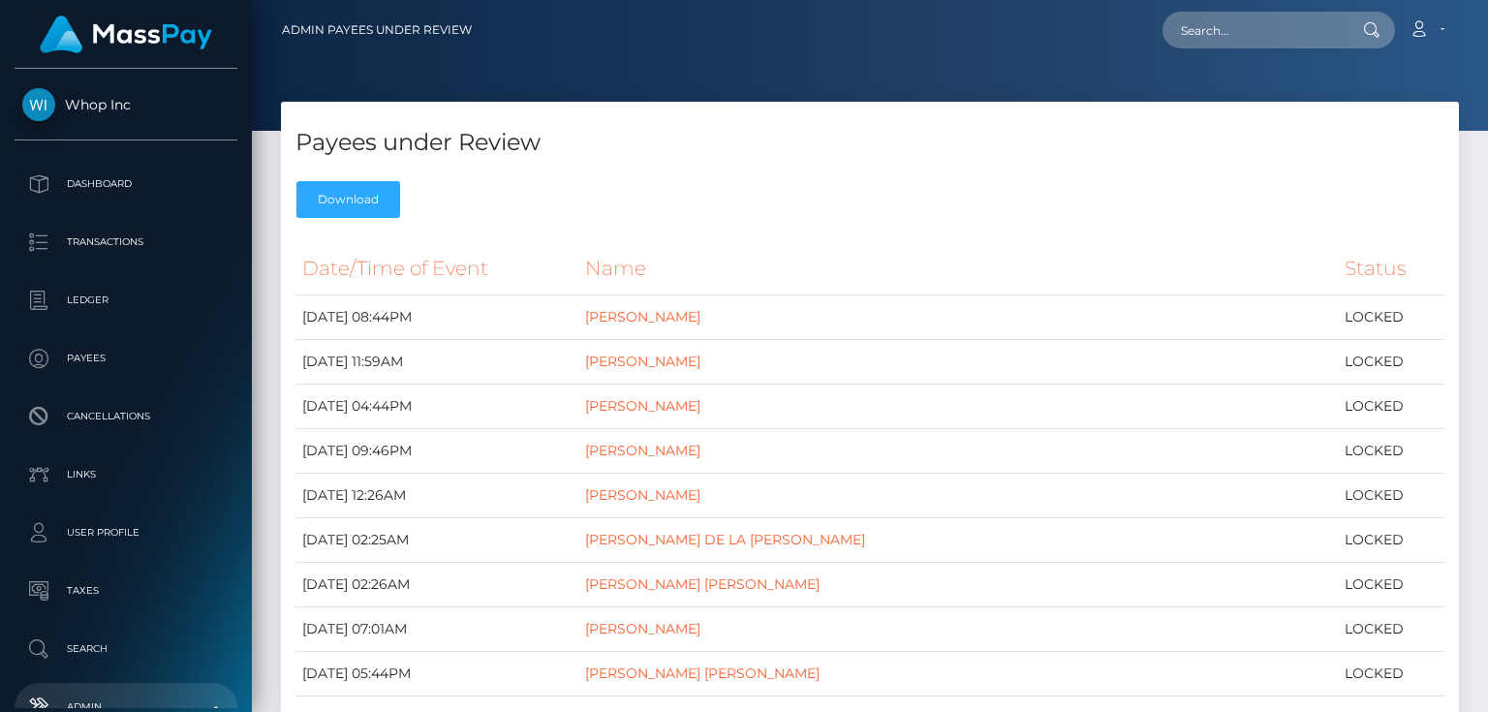
drag, startPoint x: 486, startPoint y: 203, endPoint x: 531, endPoint y: 205, distance: 44.6
click at [486, 203] on div "Payees under Review Download" at bounding box center [870, 165] width 1178 height 126
drag, startPoint x: 1480, startPoint y: 51, endPoint x: 1480, endPoint y: -15, distance: 66.8
click at [1480, 0] on html "Whop Inc Dashboard Transactions Ledger Payees Cancellations Links" at bounding box center [744, 356] width 1488 height 712
paste input "poact_infhustMoO5N"
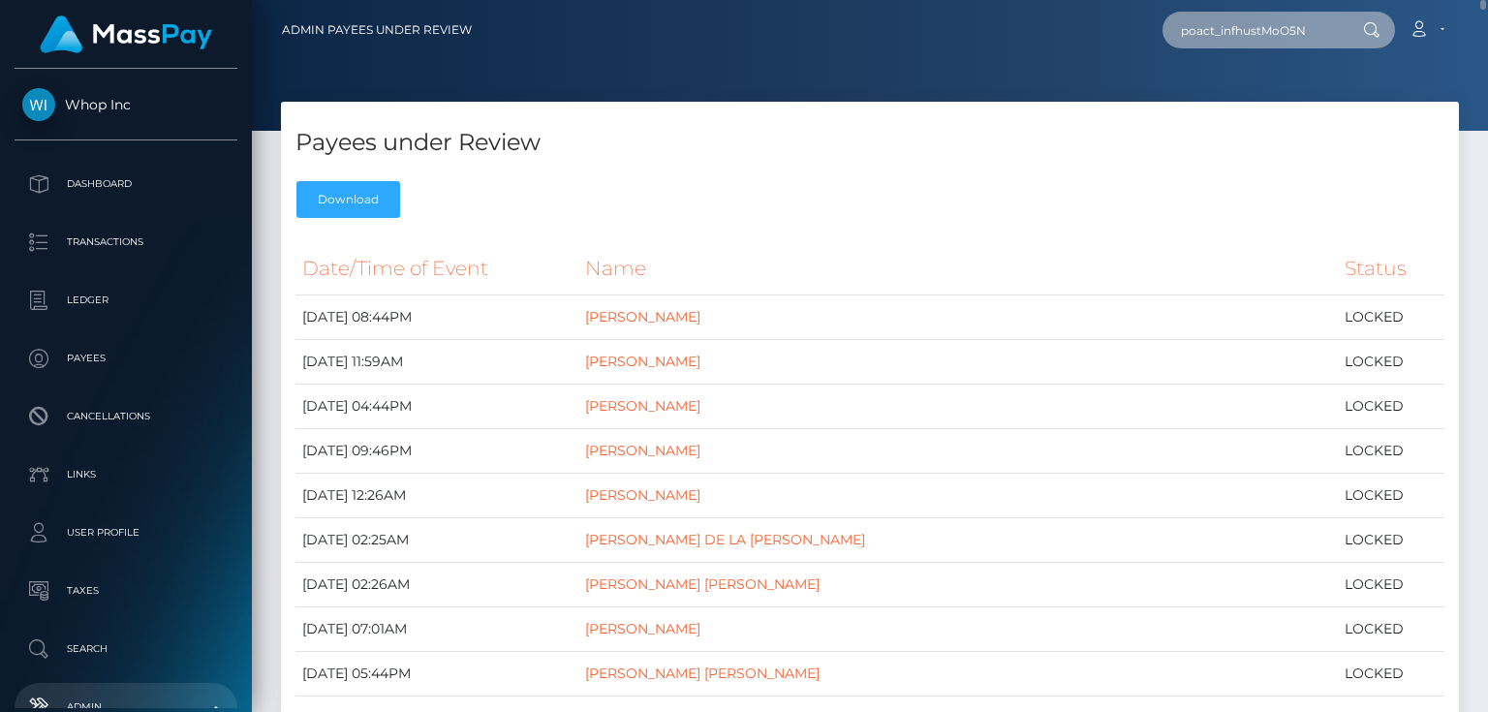
type input "poact_infhustMoO5N"
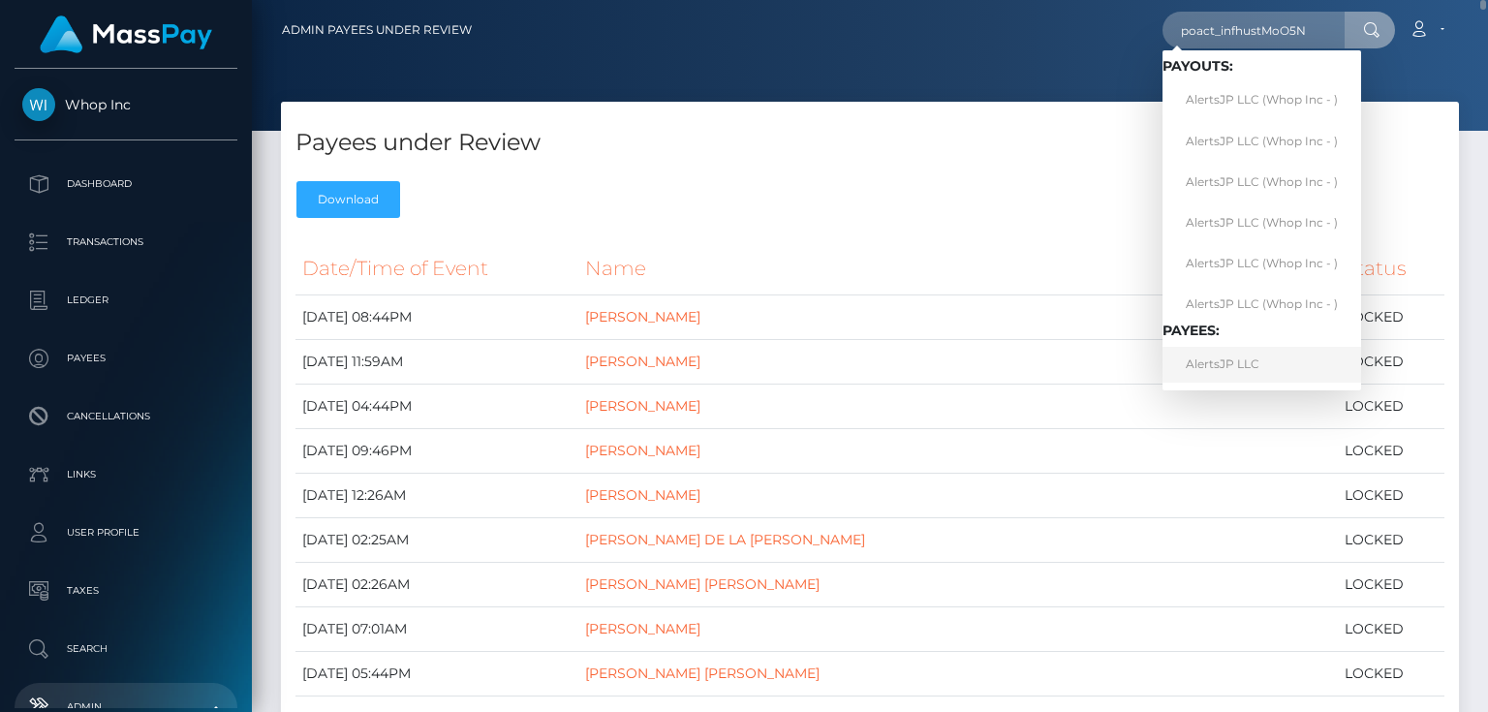
click at [1221, 367] on link "AlertsJP LLC" at bounding box center [1261, 365] width 199 height 36
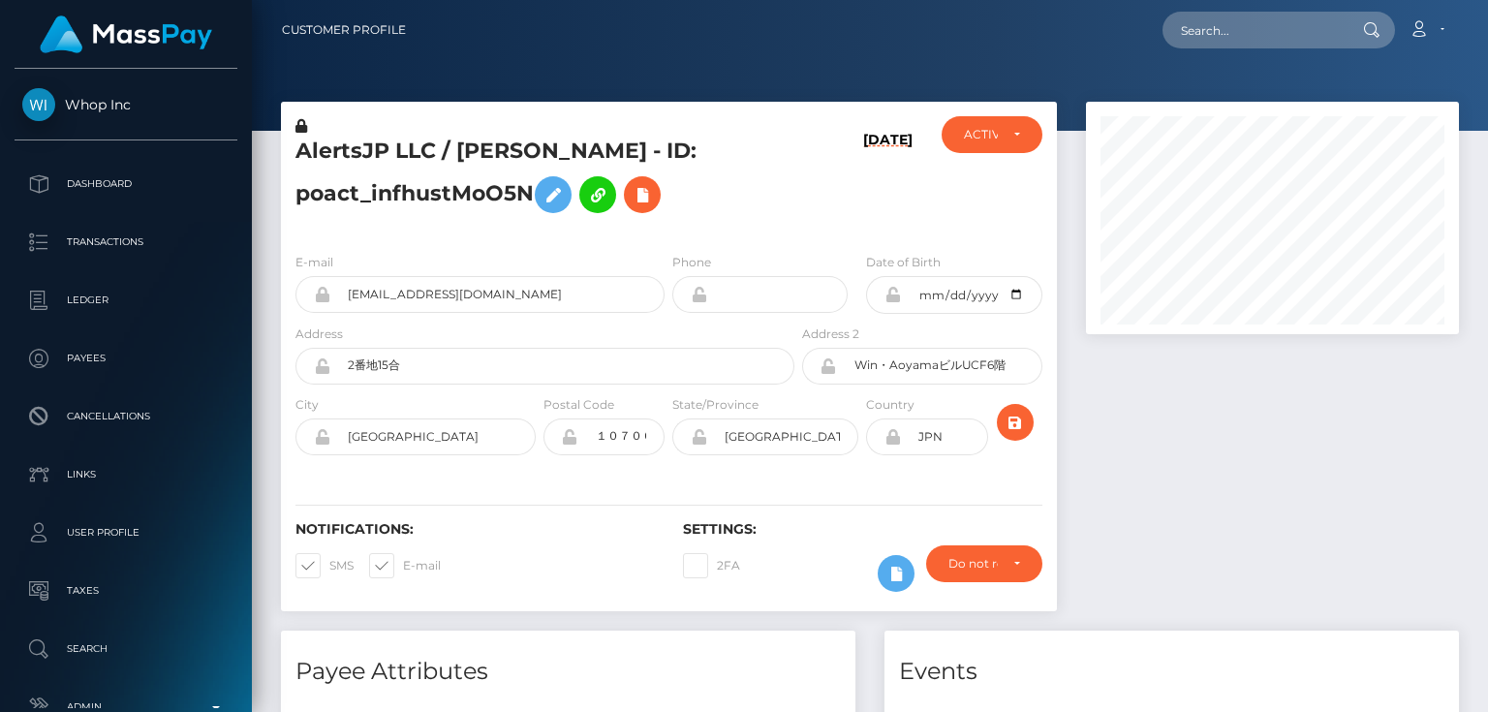
scroll to position [232, 372]
drag, startPoint x: 562, startPoint y: 156, endPoint x: 456, endPoint y: 152, distance: 105.7
click at [456, 152] on h5 "AlertsJP LLC / [PERSON_NAME] - ID: poact_infhustMoO5N" at bounding box center [539, 180] width 488 height 86
click at [302, 126] on icon at bounding box center [301, 126] width 12 height 14
drag, startPoint x: 452, startPoint y: 232, endPoint x: 464, endPoint y: 230, distance: 12.0
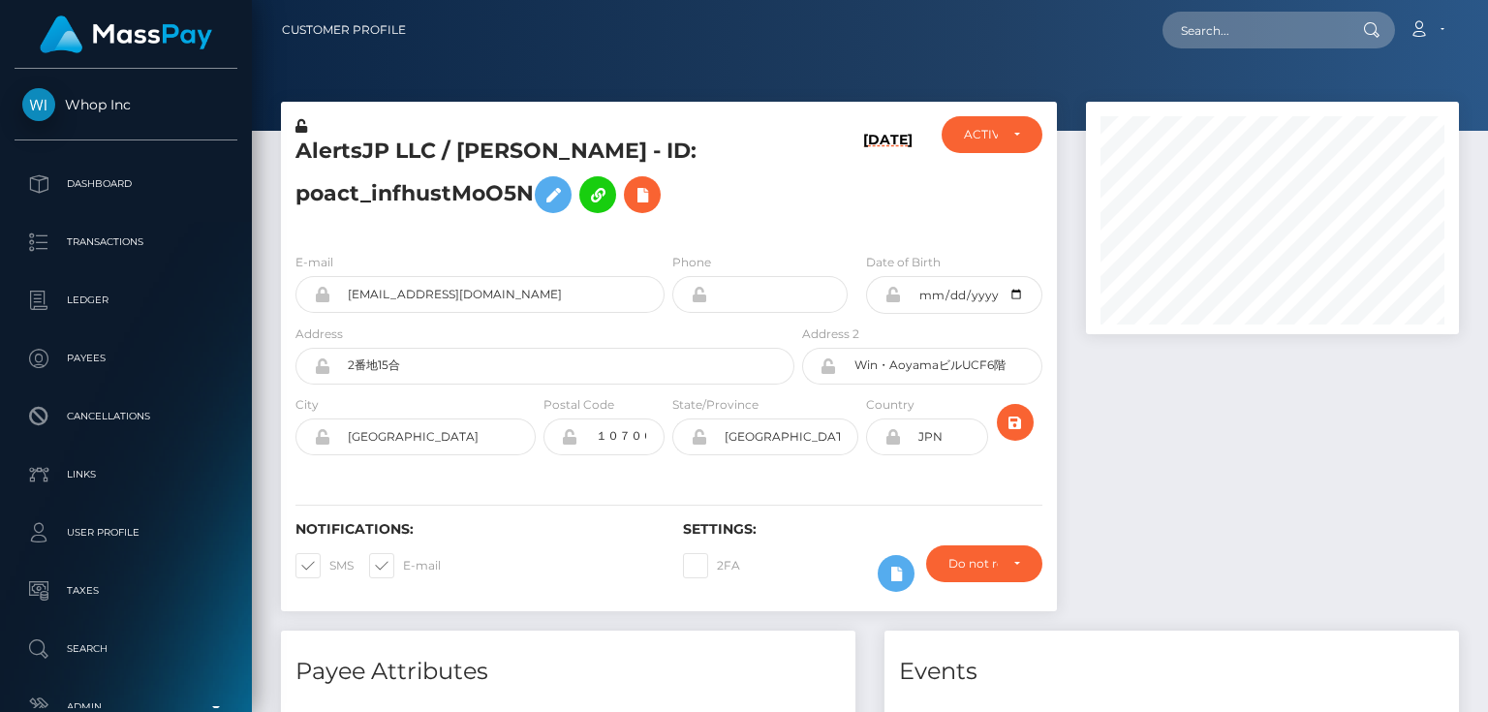
click at [452, 232] on div "AlertsJP LLC / [PERSON_NAME] - ID: poact_infhustMoO5N" at bounding box center [539, 176] width 517 height 121
click at [555, 198] on icon at bounding box center [552, 195] width 23 height 24
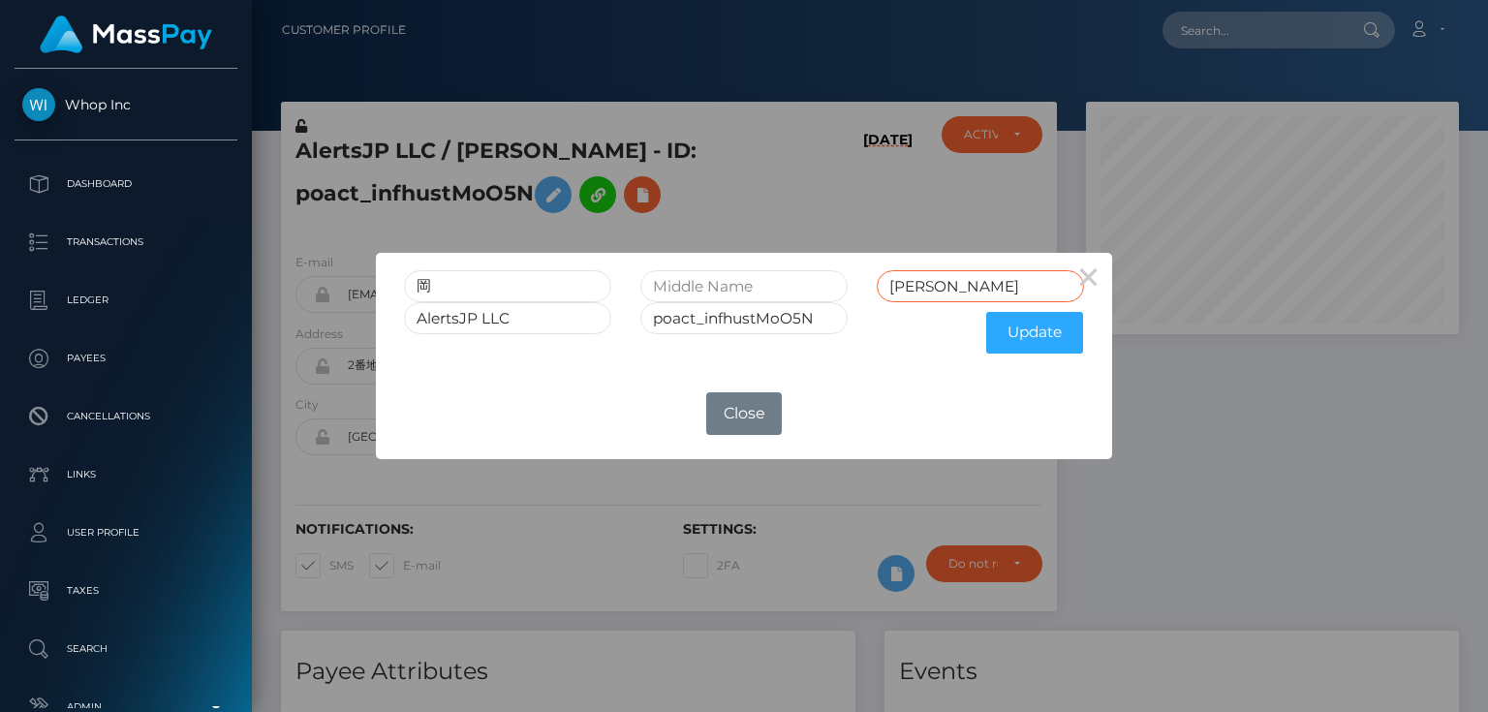
drag, startPoint x: 929, startPoint y: 283, endPoint x: 842, endPoint y: 299, distance: 88.7
click at [842, 299] on div "[PERSON_NAME] 也" at bounding box center [743, 286] width 709 height 32
drag, startPoint x: 477, startPoint y: 287, endPoint x: 337, endPoint y: 289, distance: 139.5
click at [337, 289] on div "× [PERSON_NAME] 也 AlertsJP LLC poact_infhustMoO5N Update OK No Close" at bounding box center [744, 356] width 1488 height 712
paste input "[PERSON_NAME]"
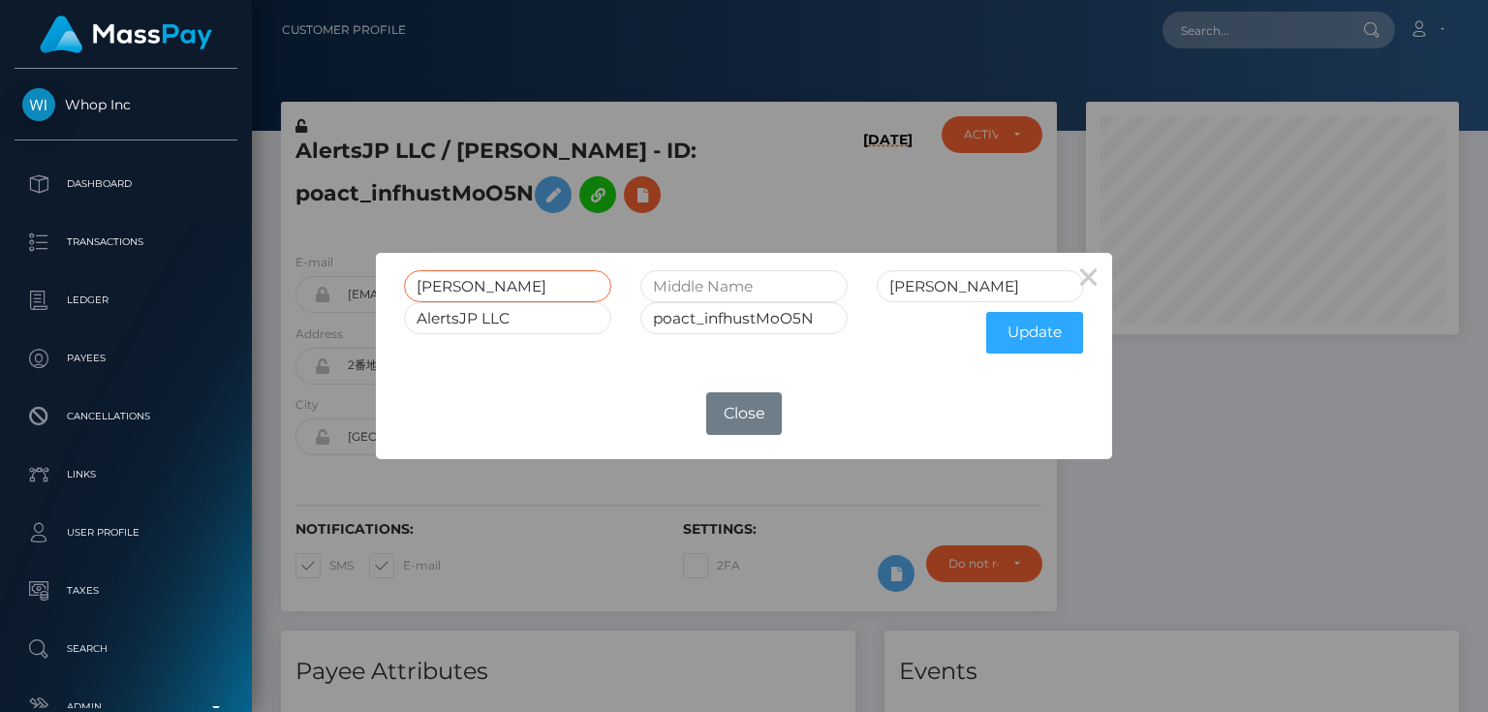
drag, startPoint x: 539, startPoint y: 283, endPoint x: 476, endPoint y: 287, distance: 63.1
click at [476, 287] on input "[PERSON_NAME]" at bounding box center [507, 286] width 207 height 32
type input "Shunya"
drag, startPoint x: 953, startPoint y: 282, endPoint x: 859, endPoint y: 296, distance: 95.1
click at [859, 296] on div "[PERSON_NAME] 也" at bounding box center [743, 286] width 709 height 32
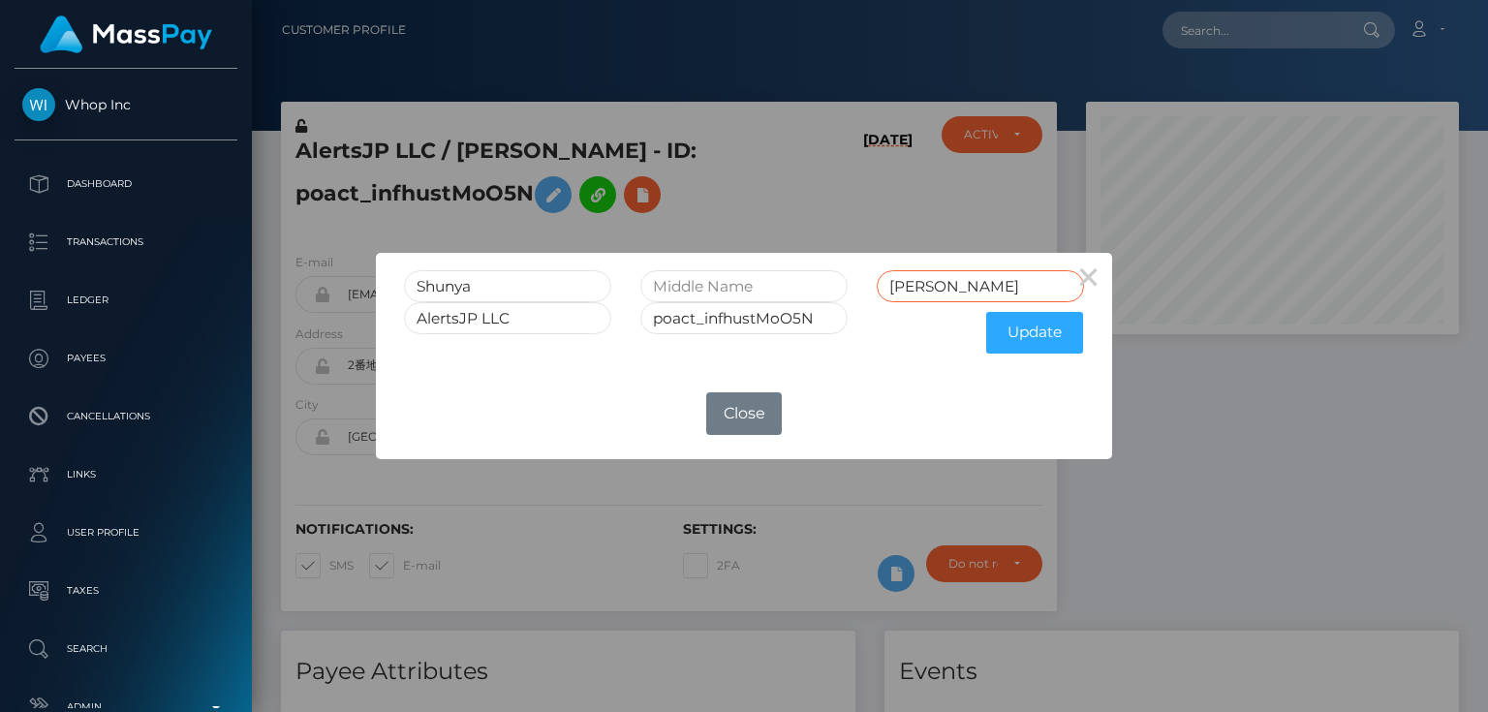
paste input "Okano"
type input "Okano"
click at [528, 287] on input "Shunya" at bounding box center [507, 286] width 207 height 32
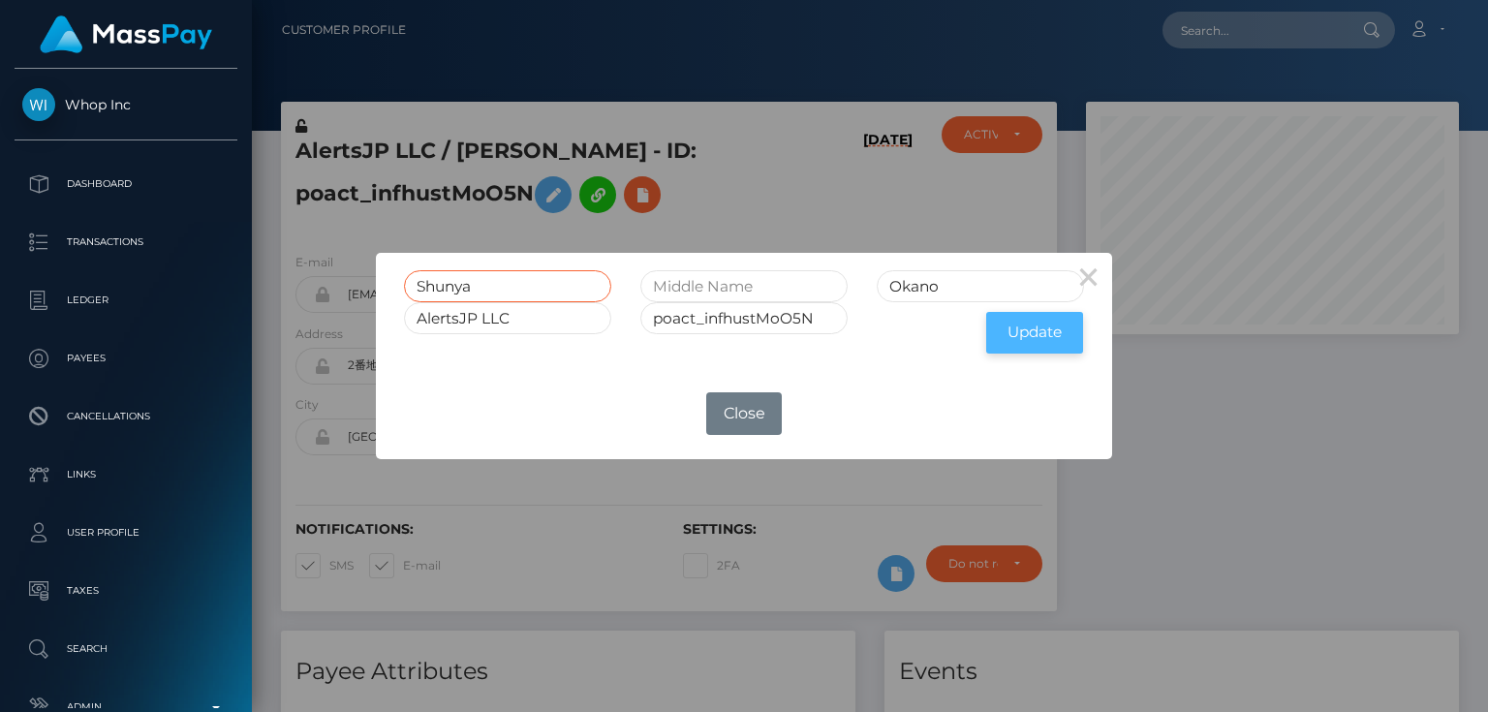
type input "Shunya"
click at [1032, 342] on button "Update" at bounding box center [1034, 333] width 97 height 42
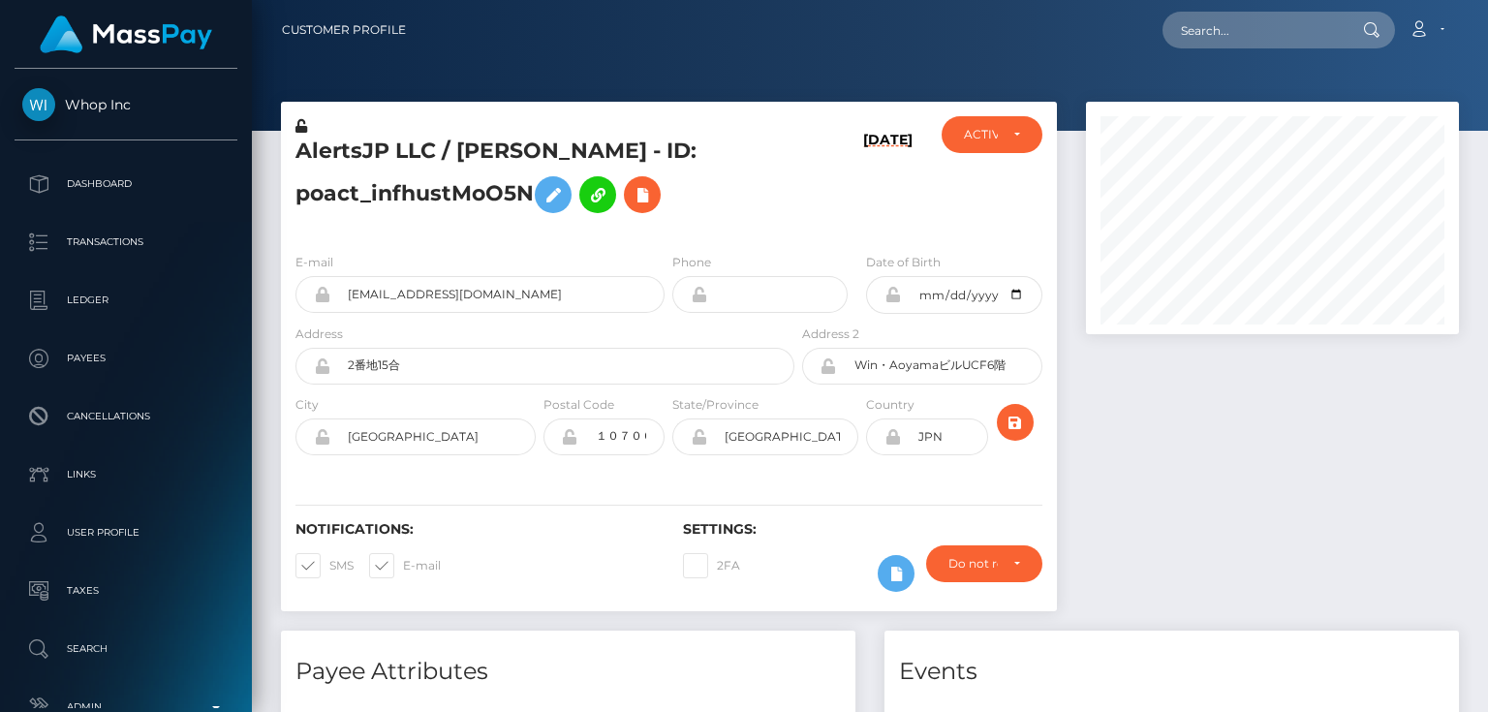
scroll to position [232, 372]
click at [454, 260] on div "E-mail ootukasaru123@gmail.com" at bounding box center [479, 282] width 369 height 61
click at [299, 124] on icon at bounding box center [301, 126] width 12 height 14
drag, startPoint x: 438, startPoint y: 368, endPoint x: 349, endPoint y: 361, distance: 89.4
click at [349, 361] on input "2番地15合" at bounding box center [562, 366] width 464 height 37
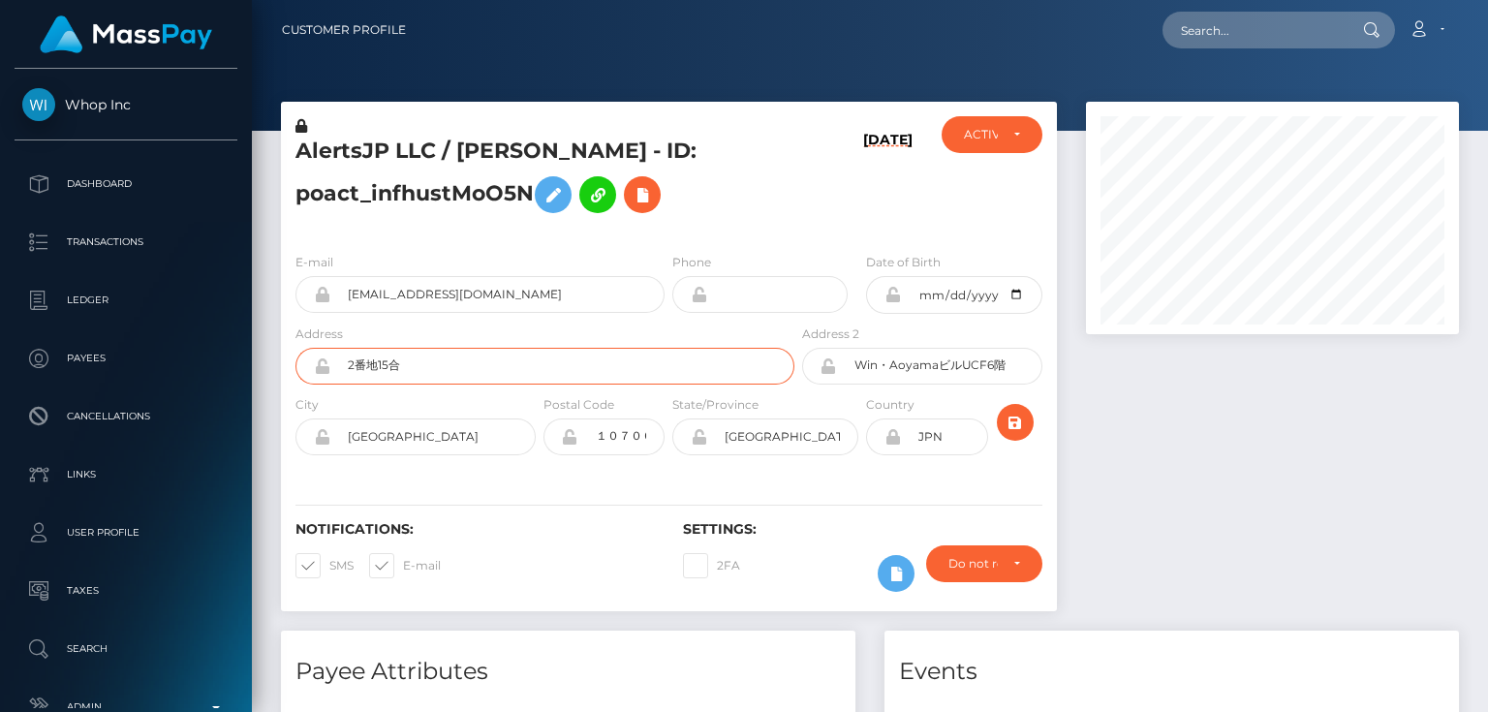
paste input "No. 2, 15th station"
type input "No. 2, 15th station"
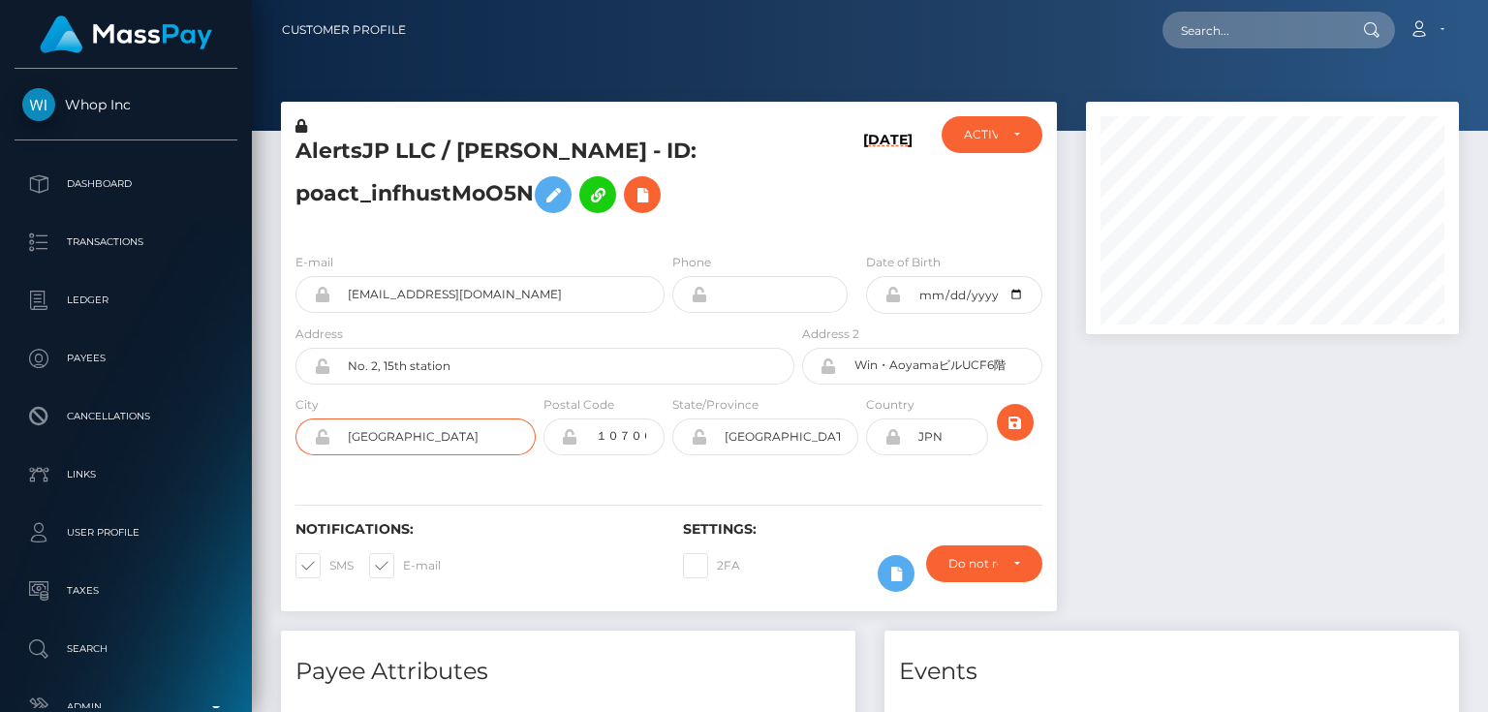
drag, startPoint x: 386, startPoint y: 444, endPoint x: 337, endPoint y: 443, distance: 48.4
click at [337, 443] on input "港区" at bounding box center [432, 436] width 205 height 37
paste input "Minato"
type input "Minato"
drag, startPoint x: 790, startPoint y: 440, endPoint x: 678, endPoint y: 441, distance: 112.4
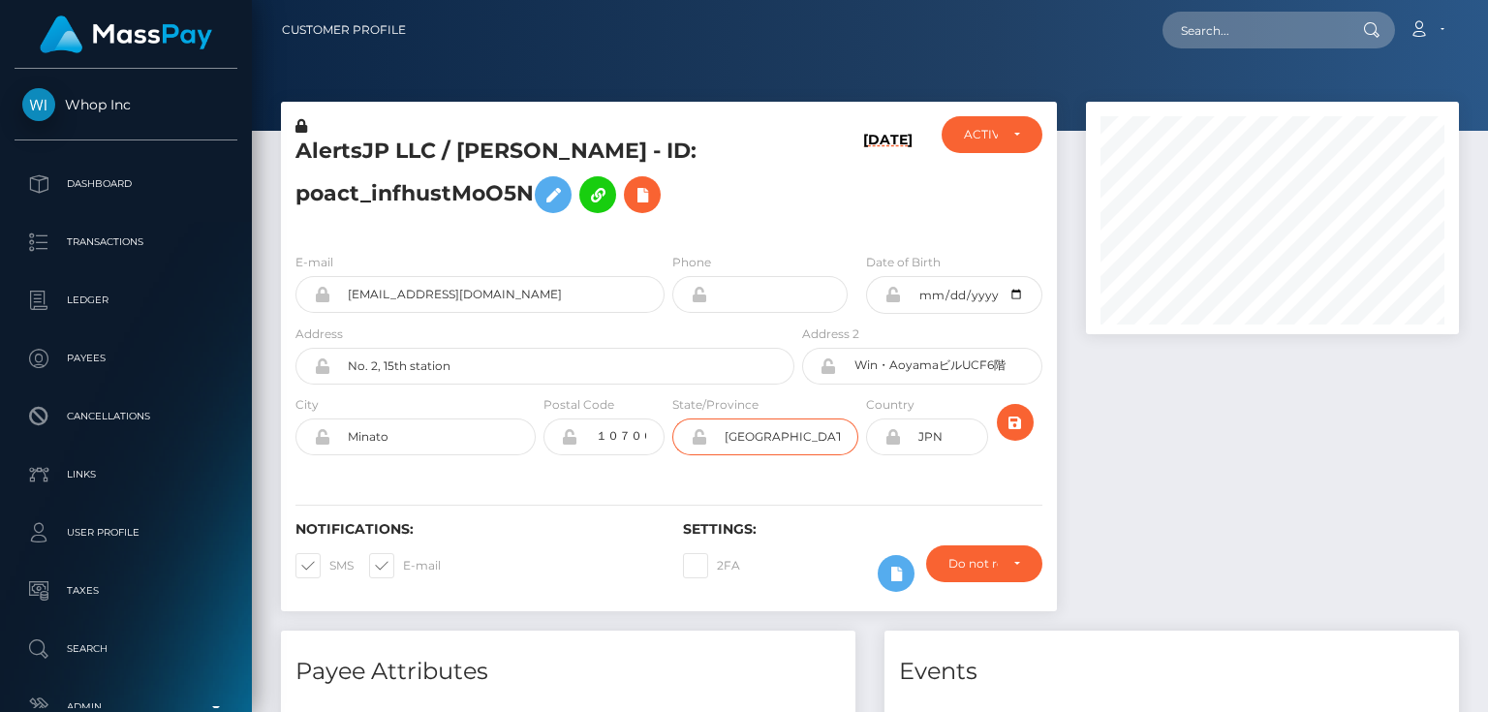
click at [678, 441] on div "東京都" at bounding box center [765, 436] width 186 height 37
paste input "Tokyo"
type input "Tokyo"
drag, startPoint x: 850, startPoint y: 364, endPoint x: 1054, endPoint y: 375, distance: 204.7
click at [1054, 375] on div "Address 2 Win・AoyamaビルUCF6階" at bounding box center [927, 359] width 259 height 71
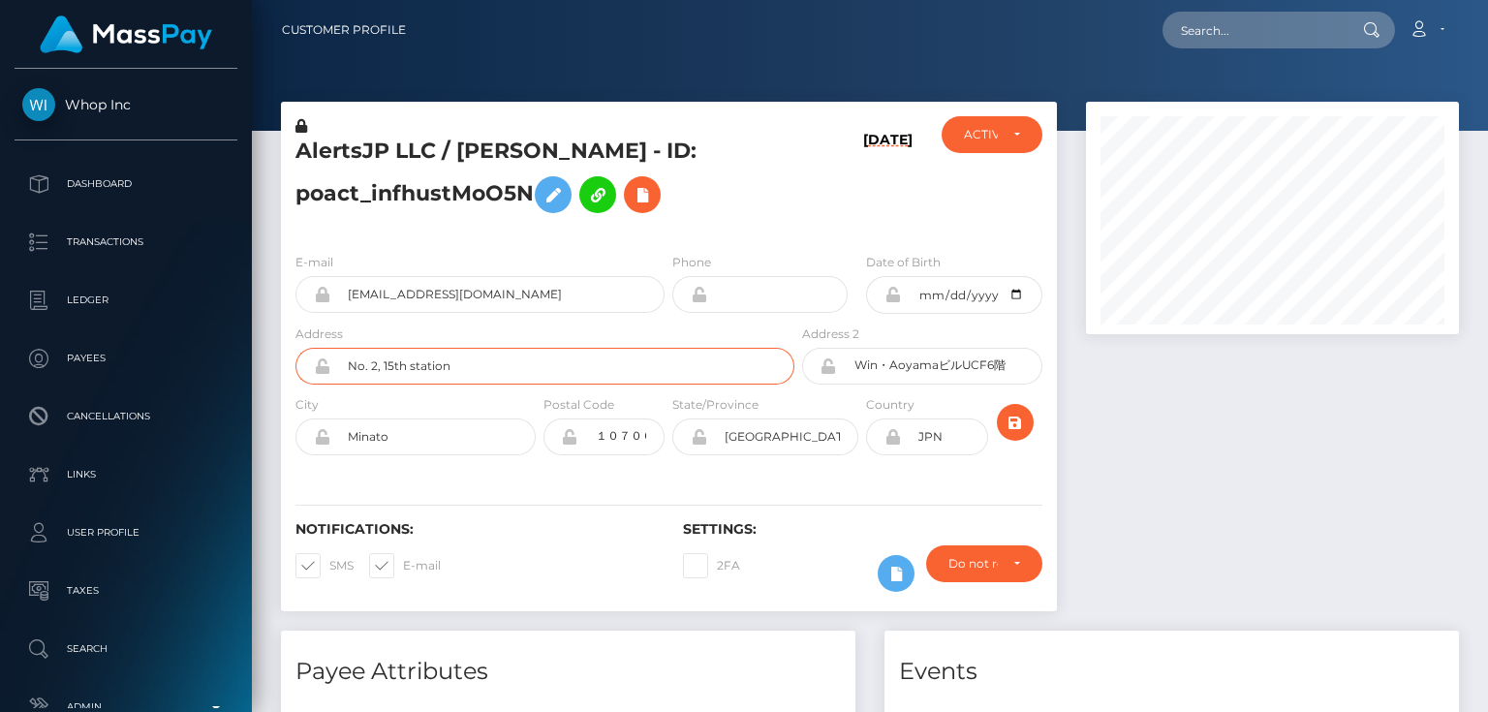
click at [513, 364] on input "No. 2, 15th station" at bounding box center [562, 366] width 464 height 37
paste input "Aoyama Building UCF 6th Floor"
type input "No. 2, 15th station, Aoyama Building UCF 6th Floor"
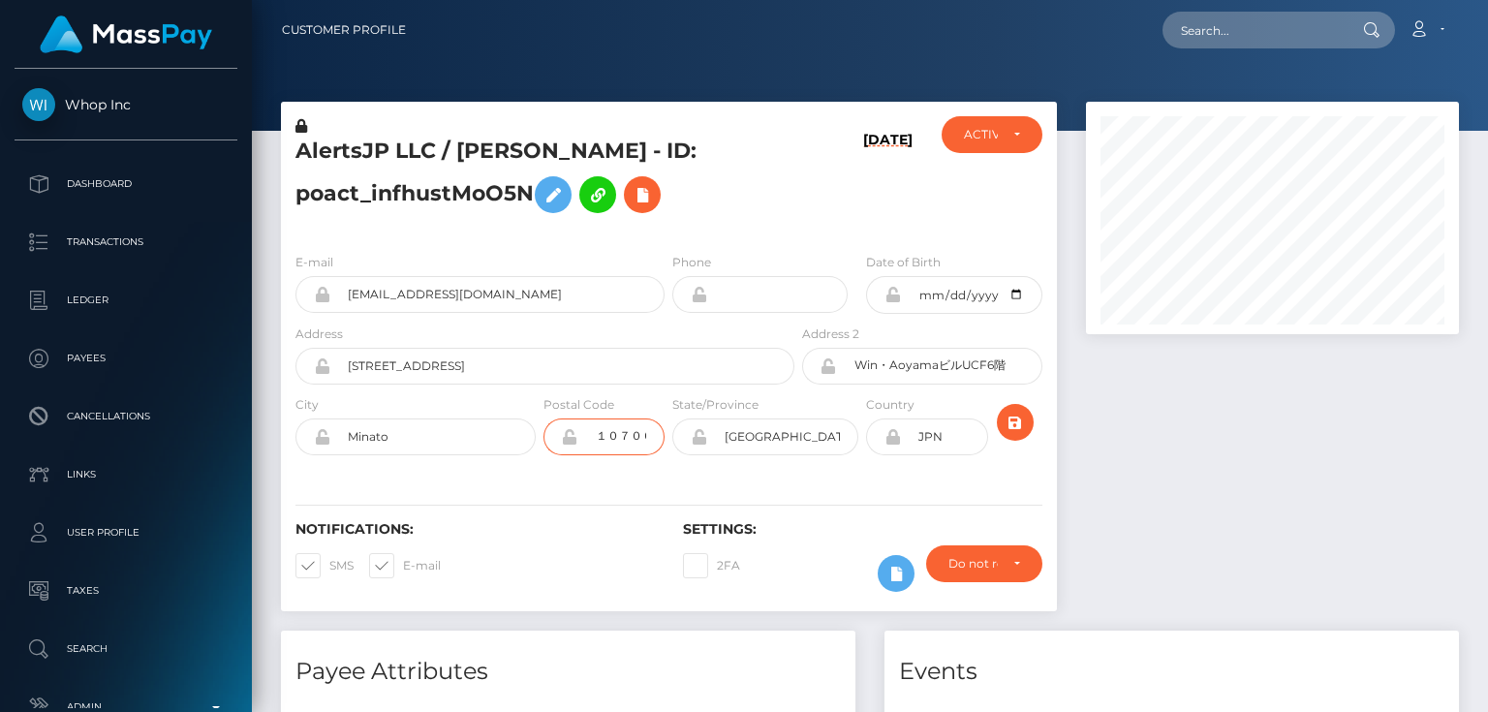
scroll to position [0, 30]
drag, startPoint x: 593, startPoint y: 437, endPoint x: 728, endPoint y: 448, distance: 136.0
click at [728, 448] on div "City Minato Postal Code １０７００６２ Tokyo" at bounding box center [669, 429] width 776 height 71
drag, startPoint x: 1285, startPoint y: 548, endPoint x: 911, endPoint y: 469, distance: 383.2
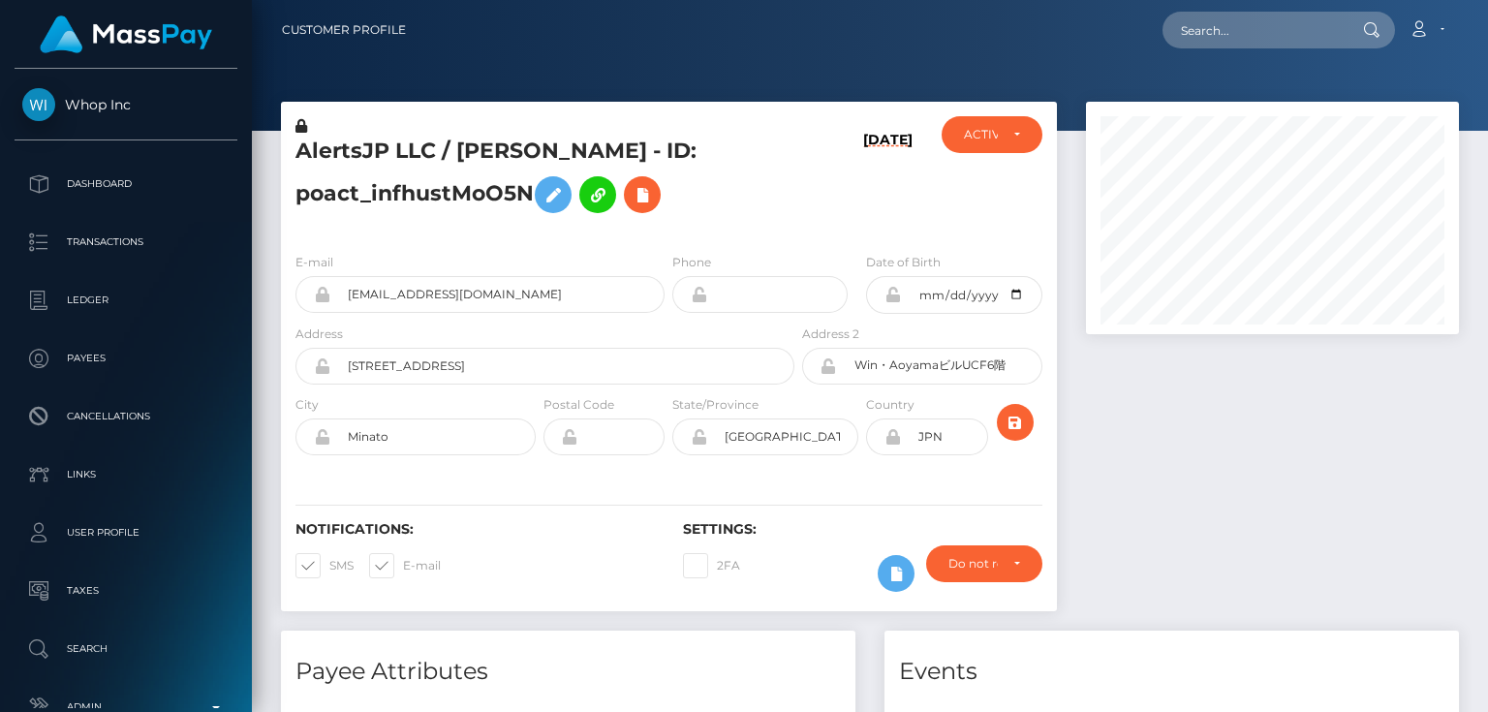
click at [1279, 541] on div at bounding box center [1272, 366] width 402 height 529
paste input "1070062"
type input "1070062"
click at [1011, 422] on icon "submit" at bounding box center [1015, 423] width 23 height 24
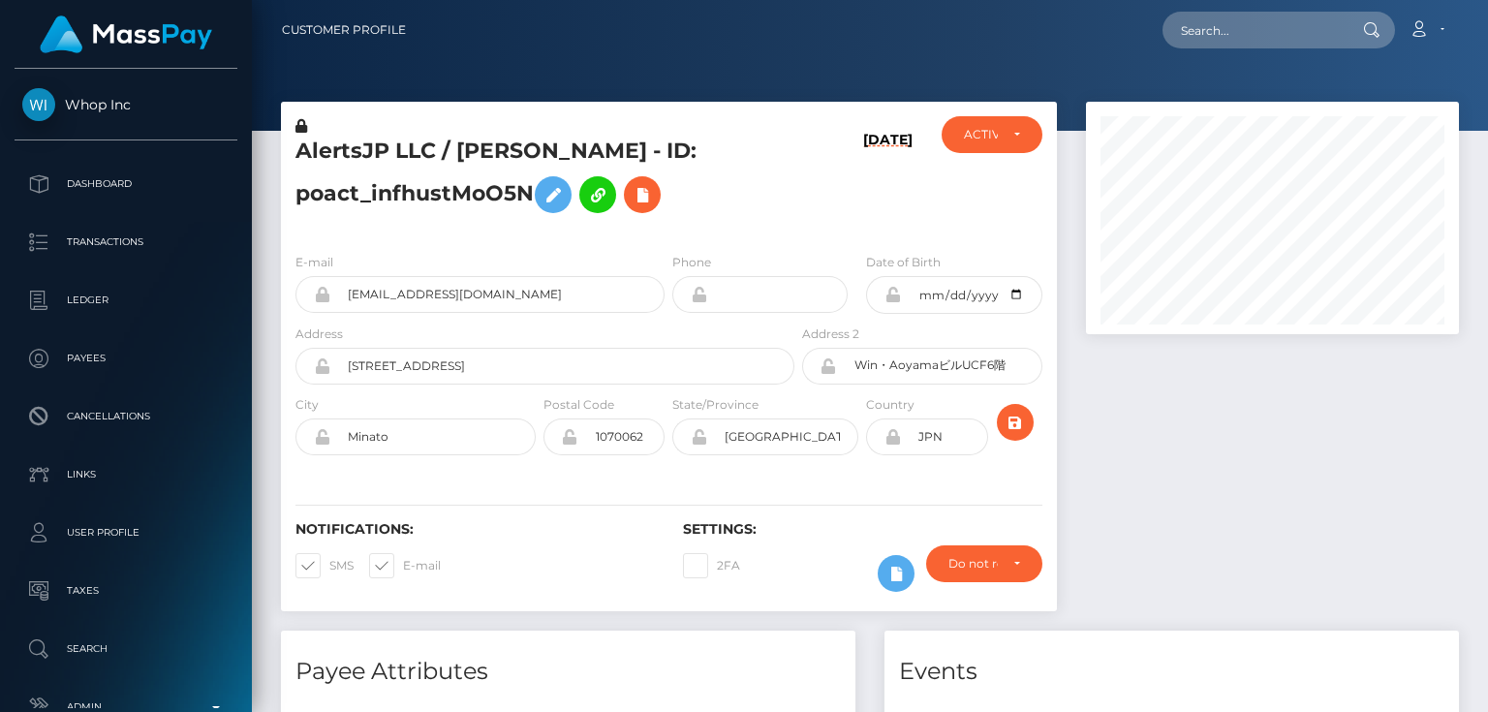
drag, startPoint x: 433, startPoint y: 251, endPoint x: 416, endPoint y: 255, distance: 17.9
click at [426, 242] on div "E-mail [EMAIL_ADDRESS][DOMAIN_NAME] Phone [DATE]" at bounding box center [669, 355] width 776 height 237
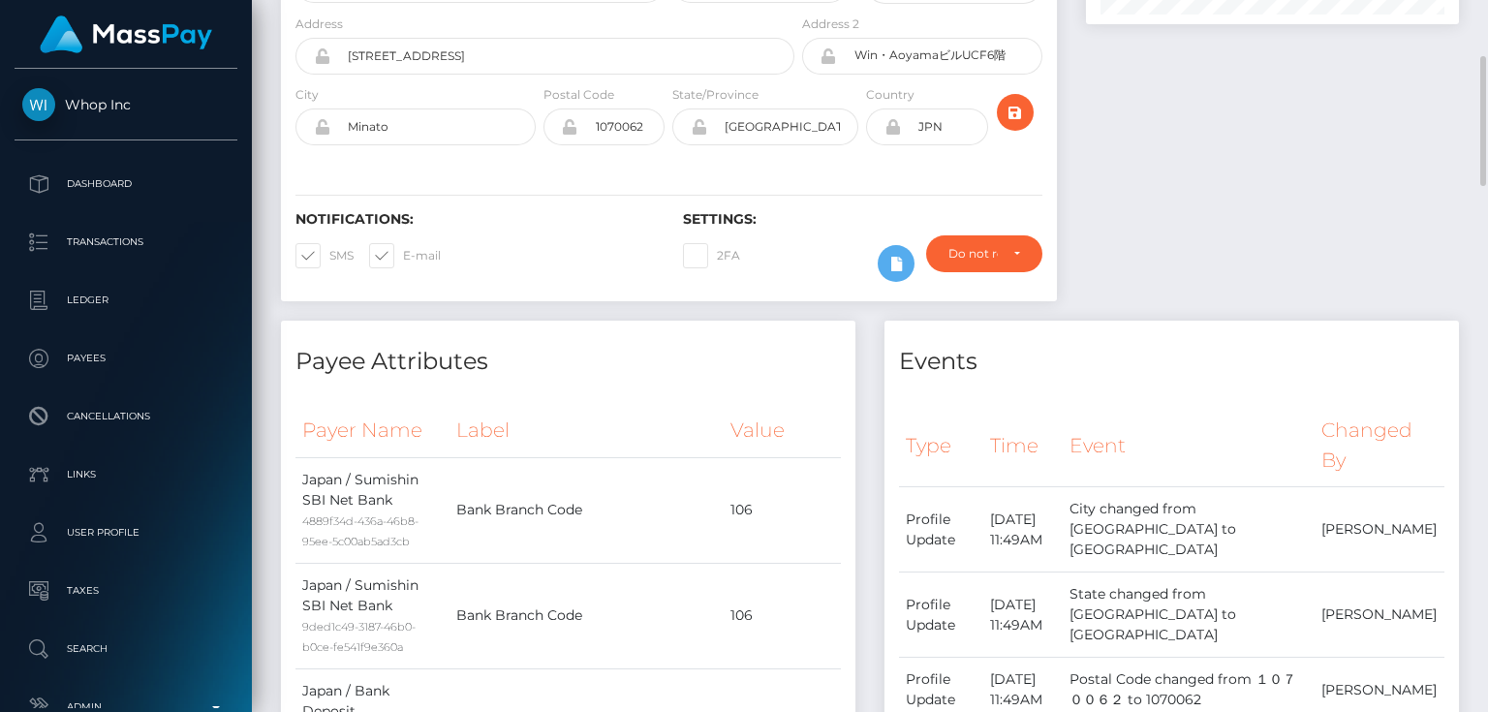
scroll to position [0, 0]
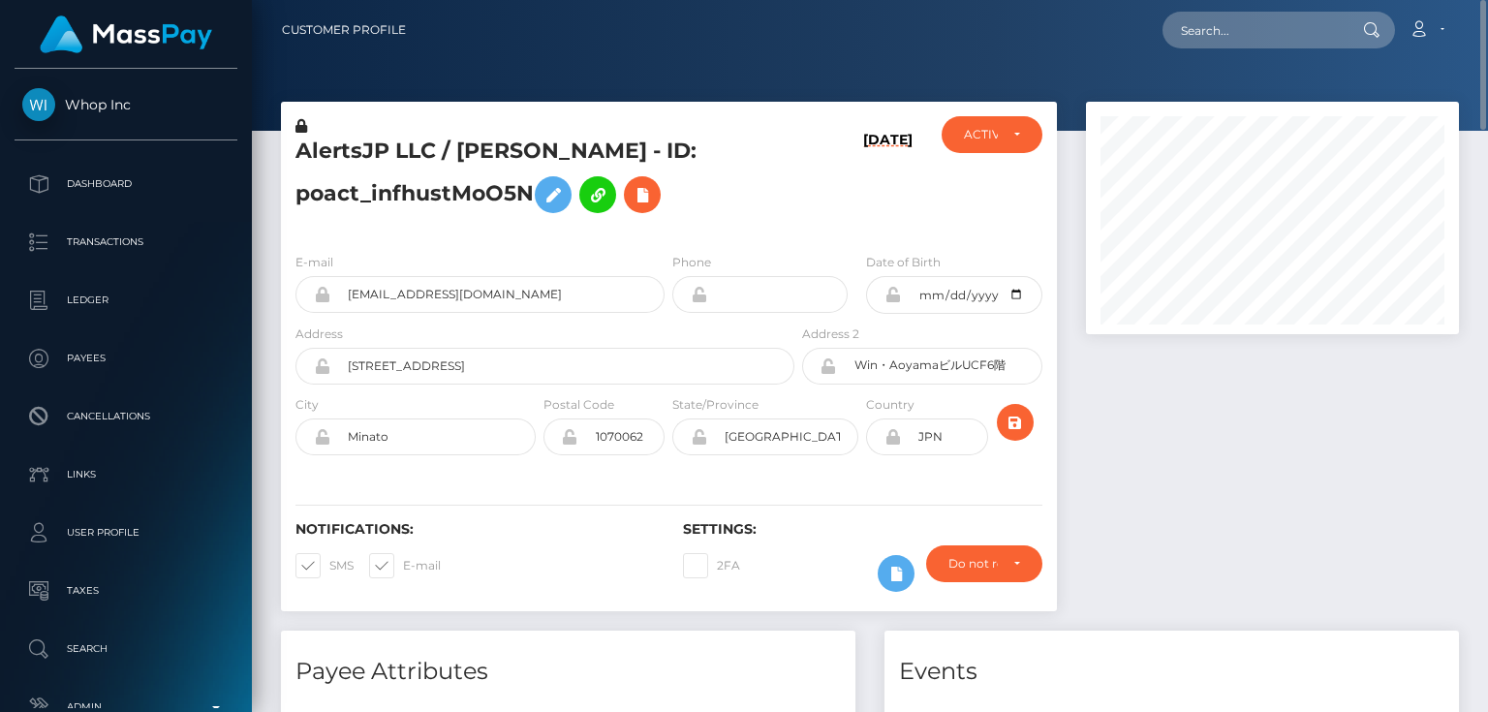
click at [382, 195] on h5 "AlertsJP LLC / [PERSON_NAME] - ID: poact_infhustMoO5N" at bounding box center [539, 180] width 488 height 86
copy h5 "AlertsJP LLC / [PERSON_NAME] - ID: poact_infhustMoO5N"
paste input "poact_9J14GxKz4dB6"
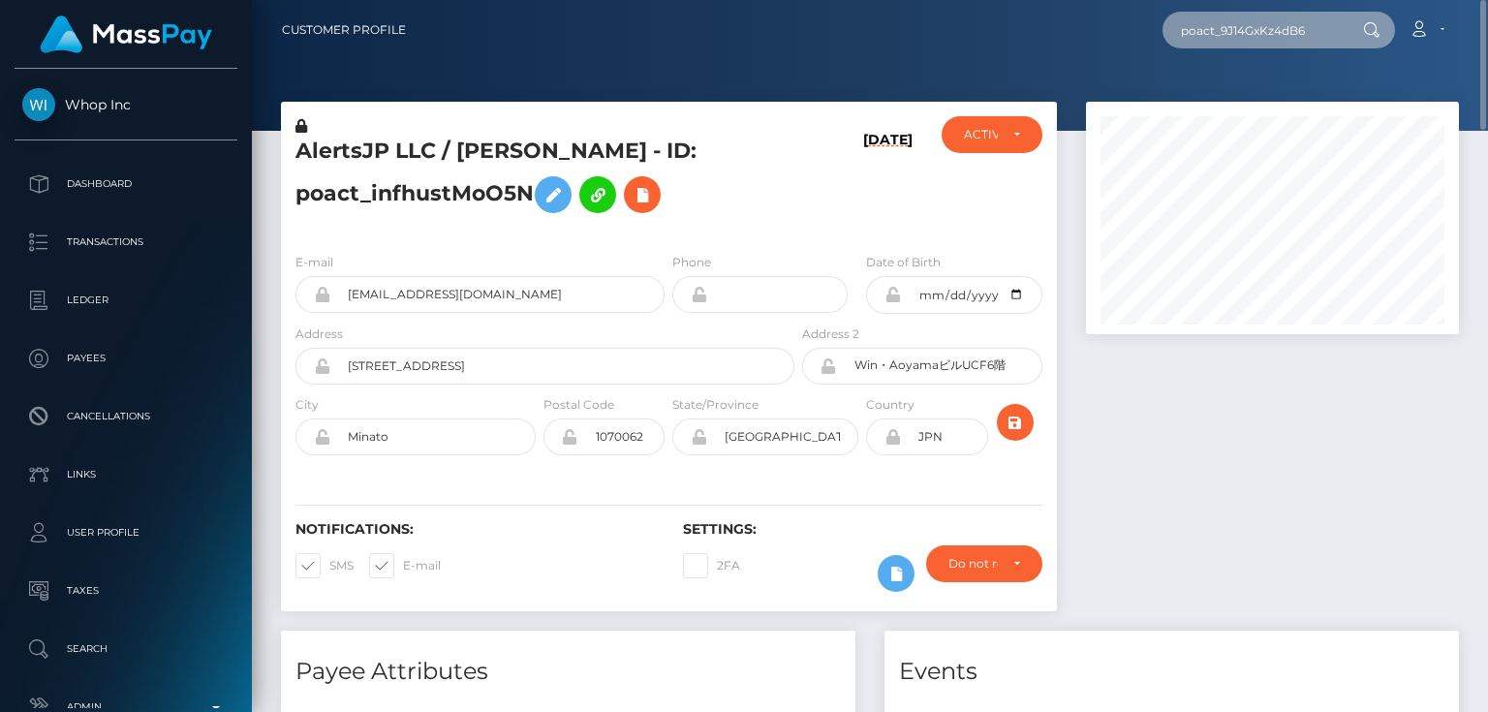
type input "poact_9J14GxKz4dB6"
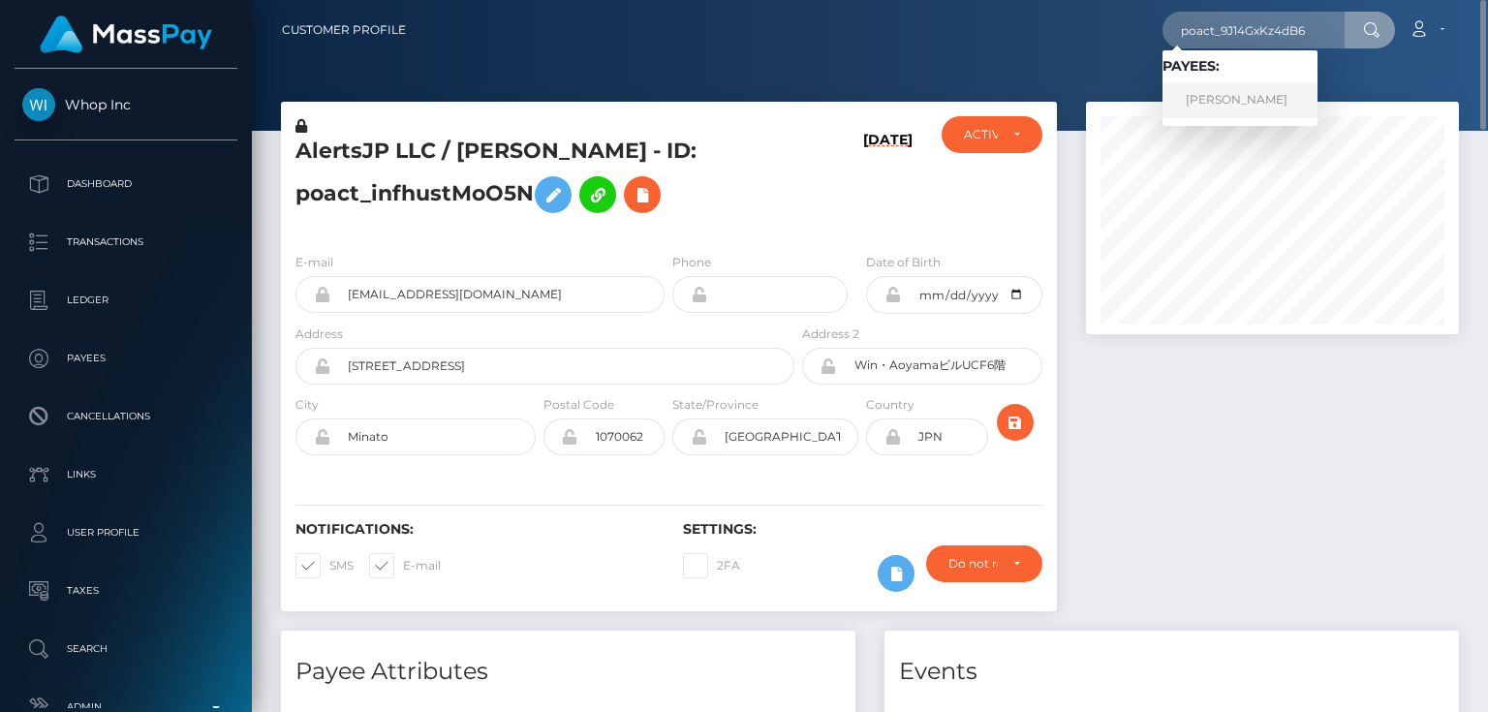
click at [1197, 103] on link "[PERSON_NAME]" at bounding box center [1239, 100] width 155 height 36
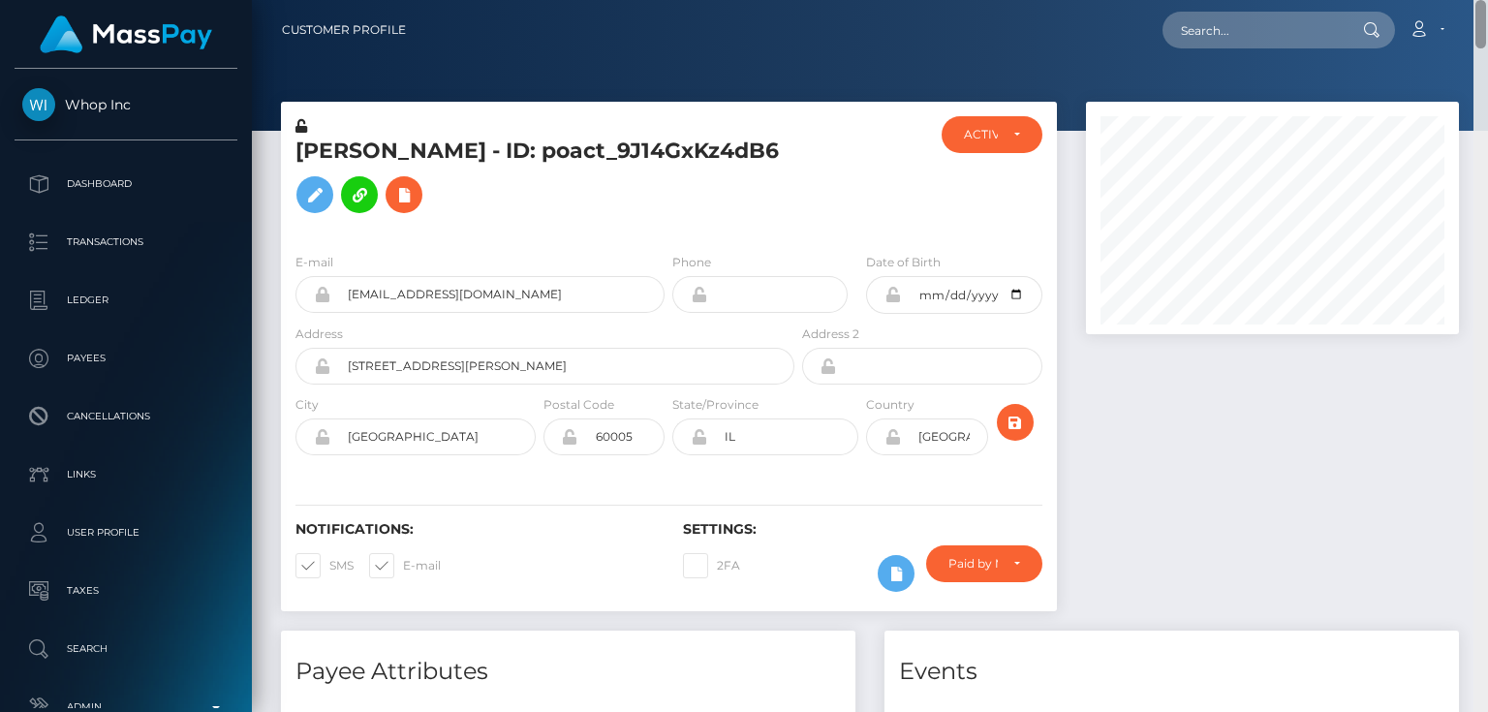
drag, startPoint x: 1483, startPoint y: 683, endPoint x: 1487, endPoint y: 2, distance: 681.0
click at [1487, 2] on div "Customer Profile Loading... Loading..." at bounding box center [870, 356] width 1236 height 712
paste input "poact_TSe1YhwJWgaN"
type input "poact_TSe1YhwJWgaN"
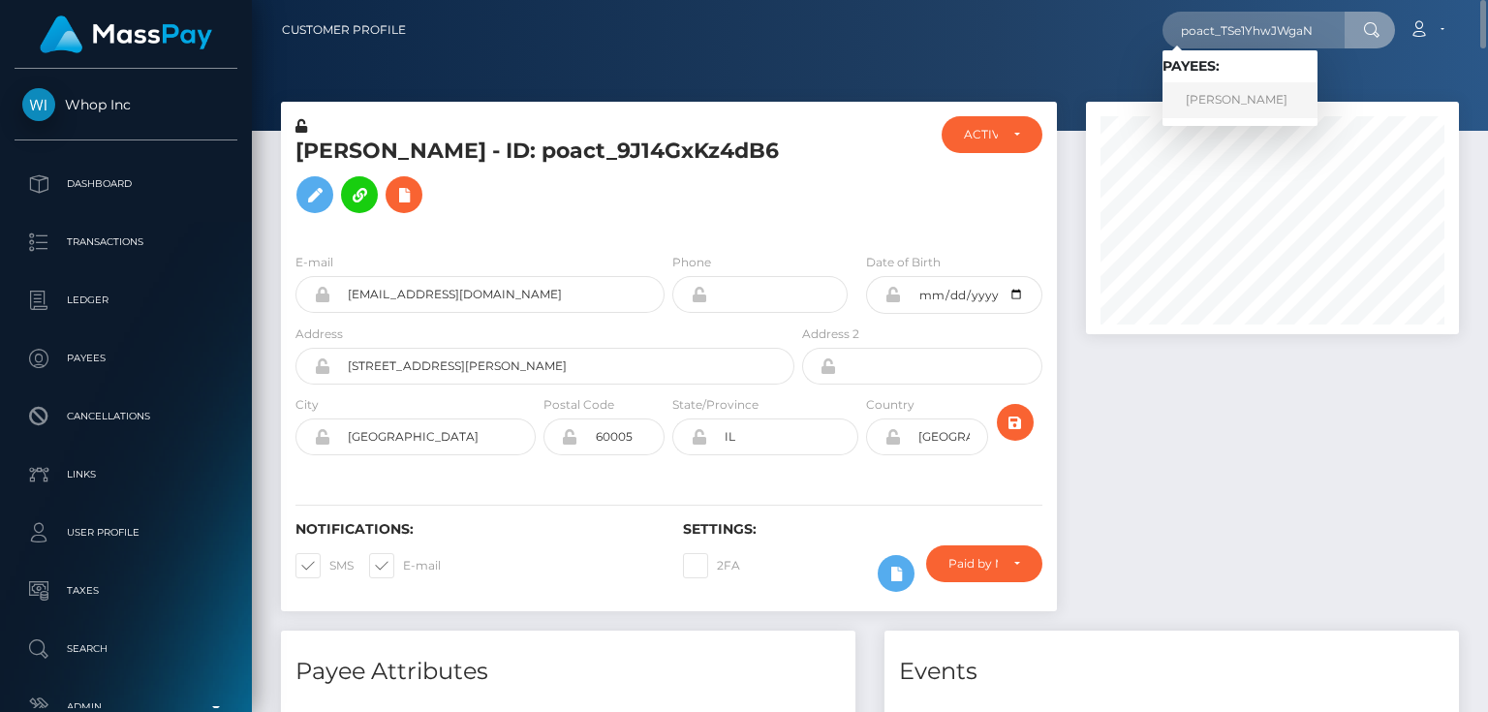
click at [1240, 96] on link "Tenzin Choeden" at bounding box center [1239, 100] width 155 height 36
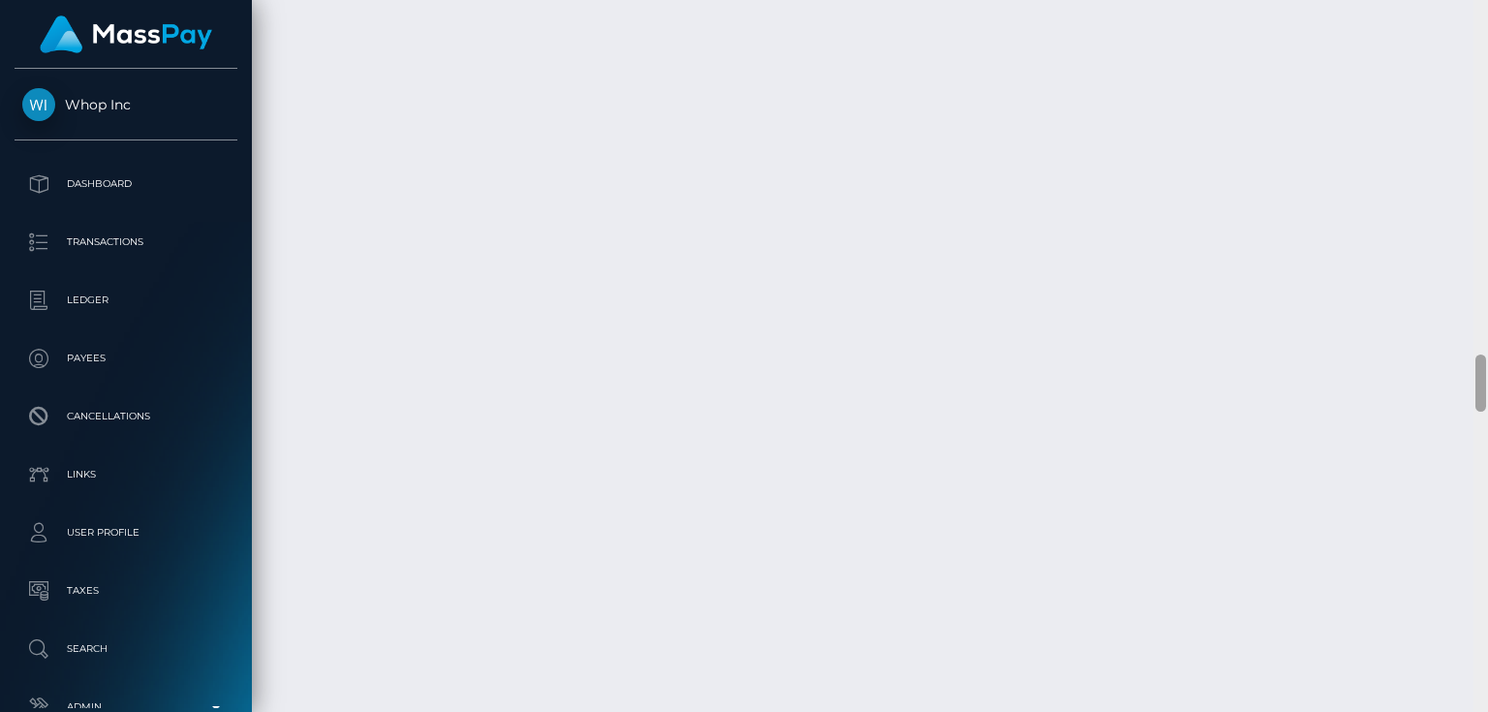
scroll to position [232, 372]
click at [1487, 711] on html "Whop Inc Dashboard Transactions Ledger Payees Cancellations Links" at bounding box center [744, 356] width 1488 height 712
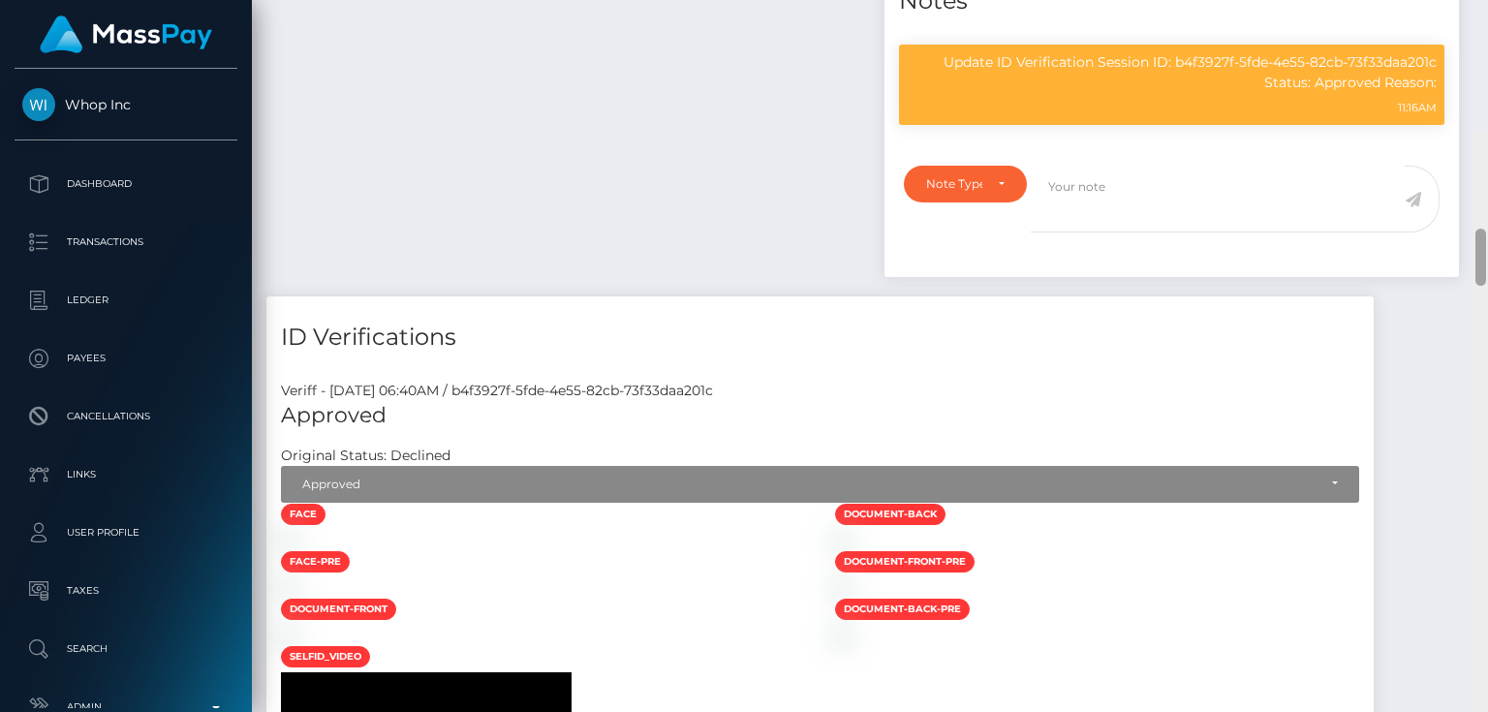
scroll to position [1216, 0]
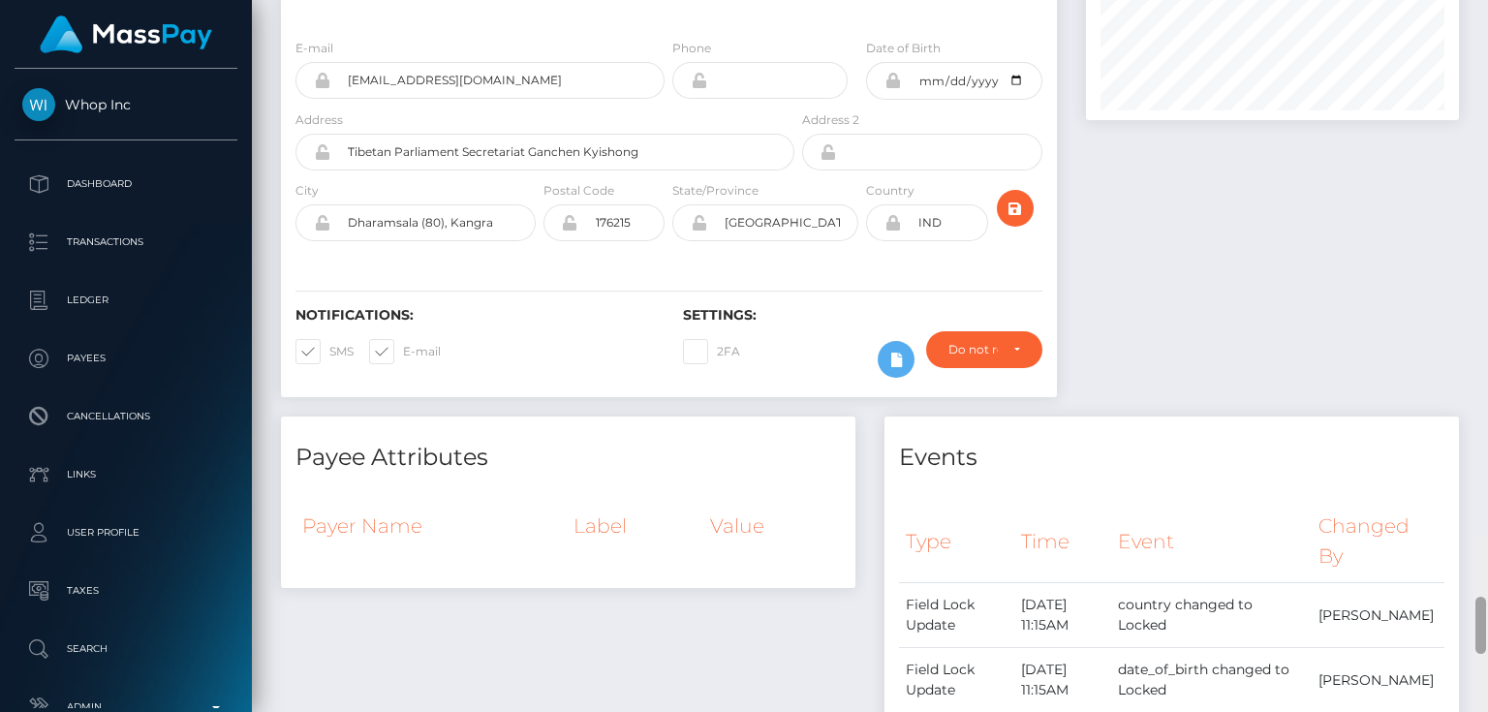
drag, startPoint x: 1482, startPoint y: 458, endPoint x: 1487, endPoint y: 49, distance: 408.8
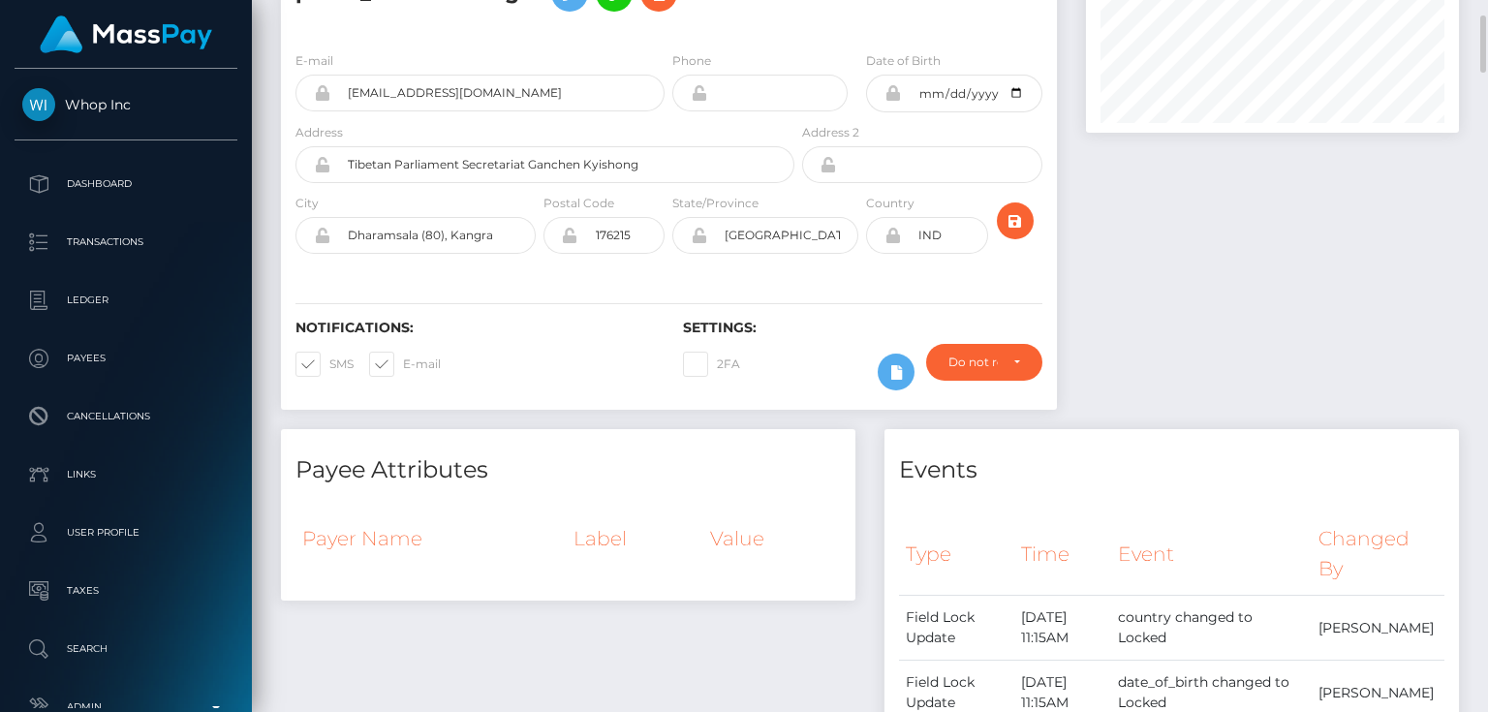
scroll to position [0, 0]
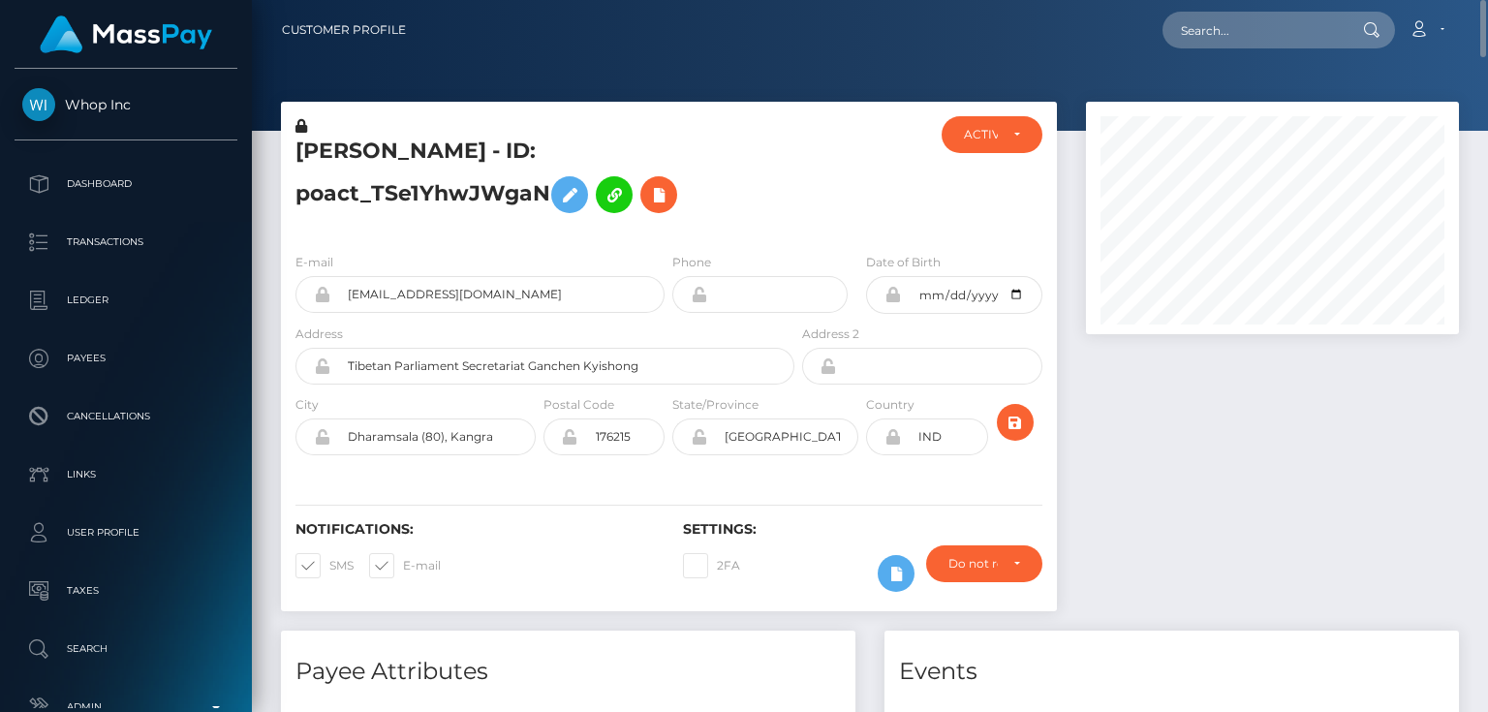
click at [379, 155] on h5 "[PERSON_NAME] - ID: poact_TSe1YhwJWgaN" at bounding box center [539, 180] width 488 height 86
copy h5 "[PERSON_NAME] - ID: poact_TSe1YhwJWgaN"
paste input "poact_gK4ePxeOBXDv"
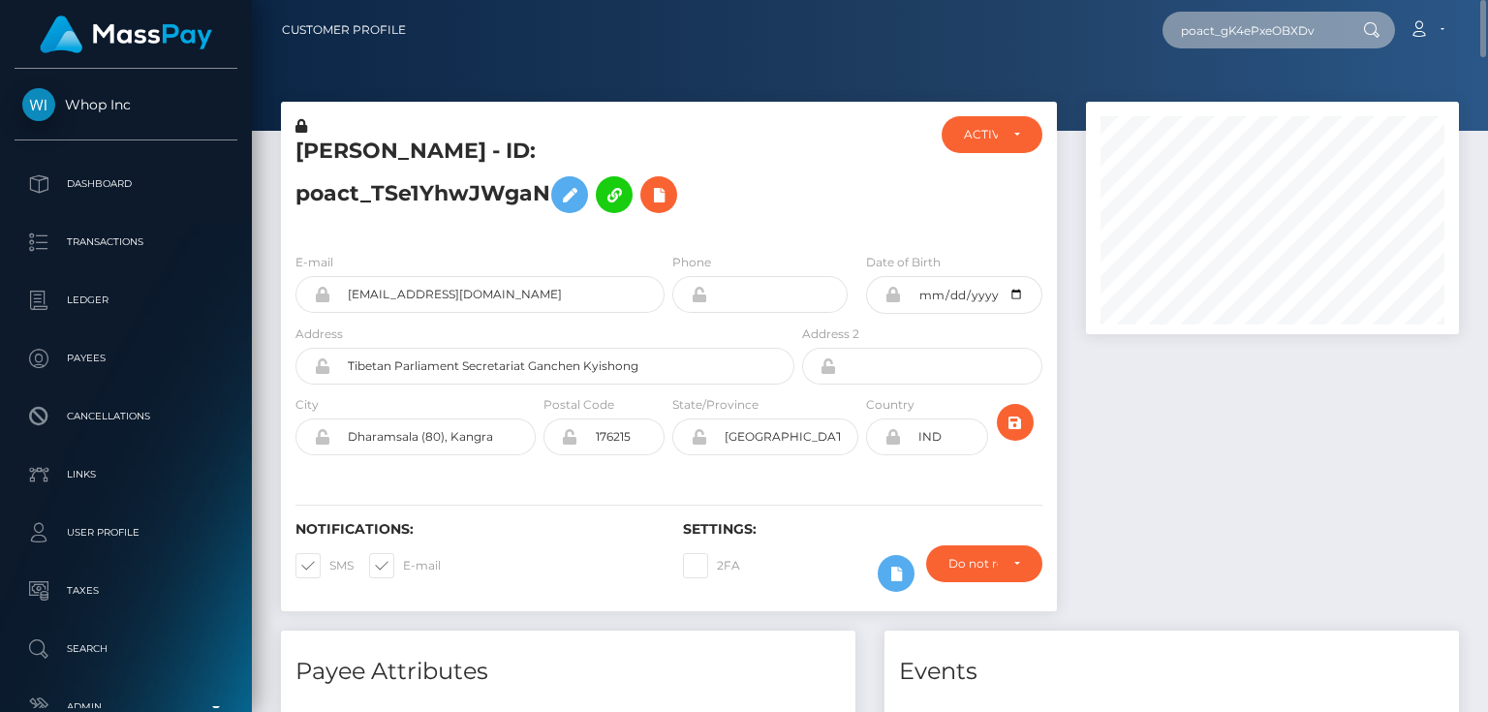
type input "poact_gK4ePxeOBXDv"
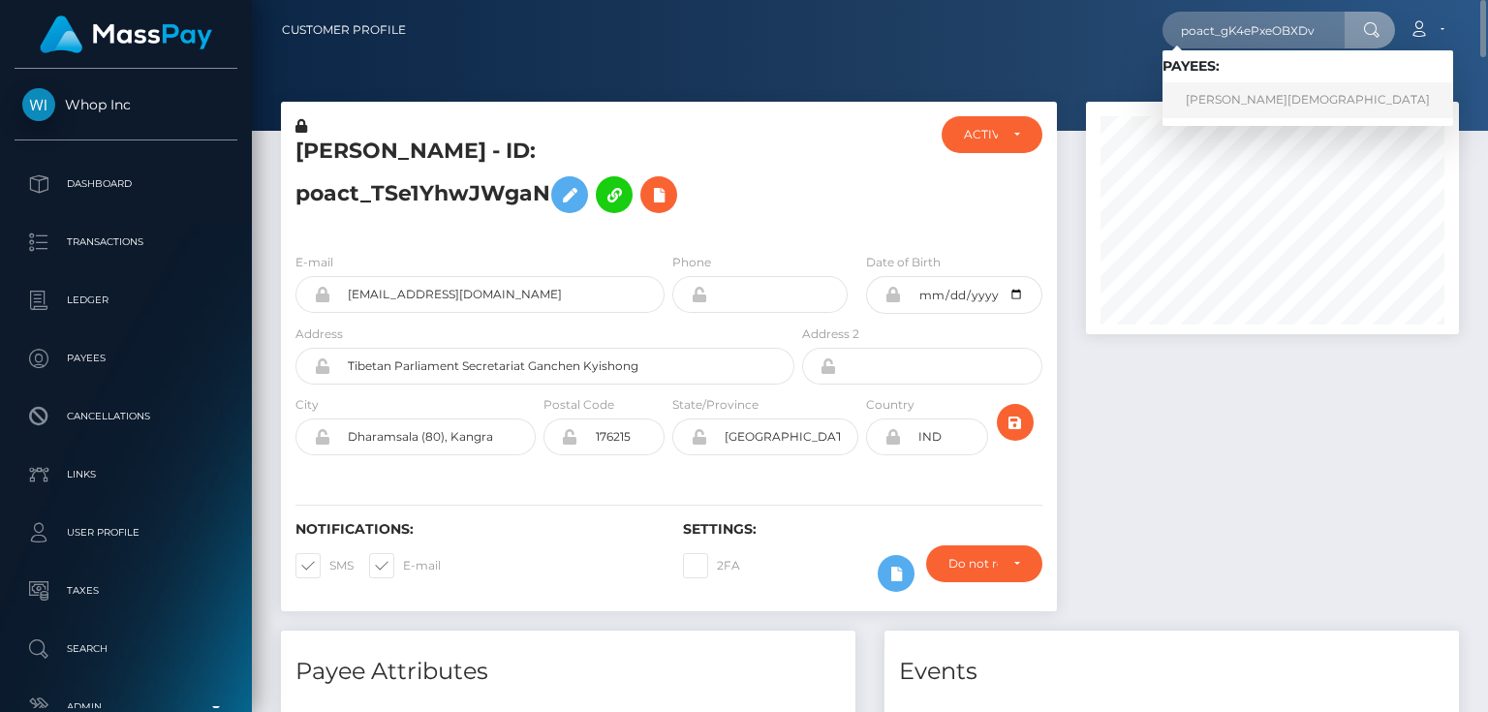
click at [1221, 98] on link "[PERSON_NAME][DEMOGRAPHIC_DATA]" at bounding box center [1307, 100] width 291 height 36
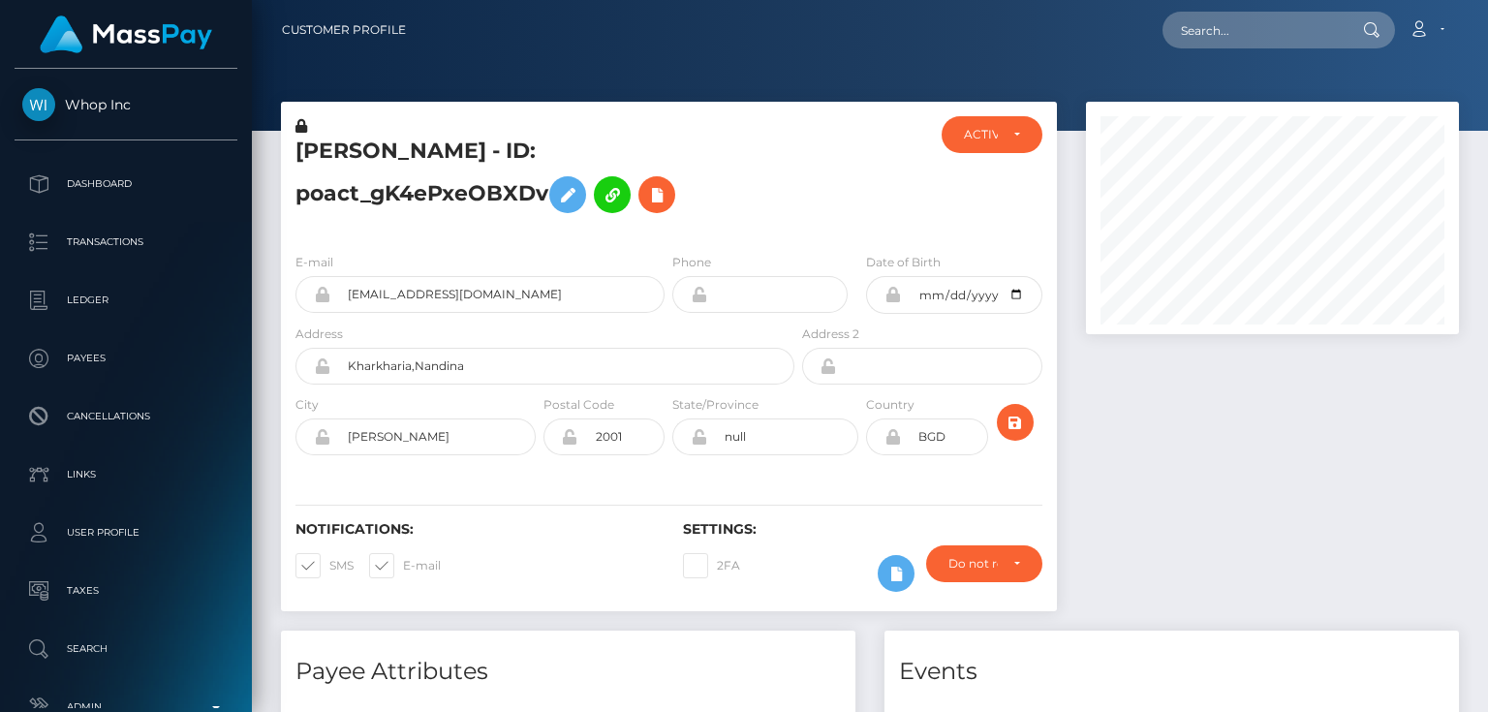
scroll to position [232, 372]
click at [473, 229] on div "[PERSON_NAME] - ID: poact_gK4ePxeOBXDv" at bounding box center [539, 176] width 517 height 121
click at [1145, 353] on div at bounding box center [1272, 366] width 402 height 529
click at [620, 213] on h5 "[PERSON_NAME] - ID: poact_gK4ePxeOBXDv" at bounding box center [539, 180] width 488 height 86
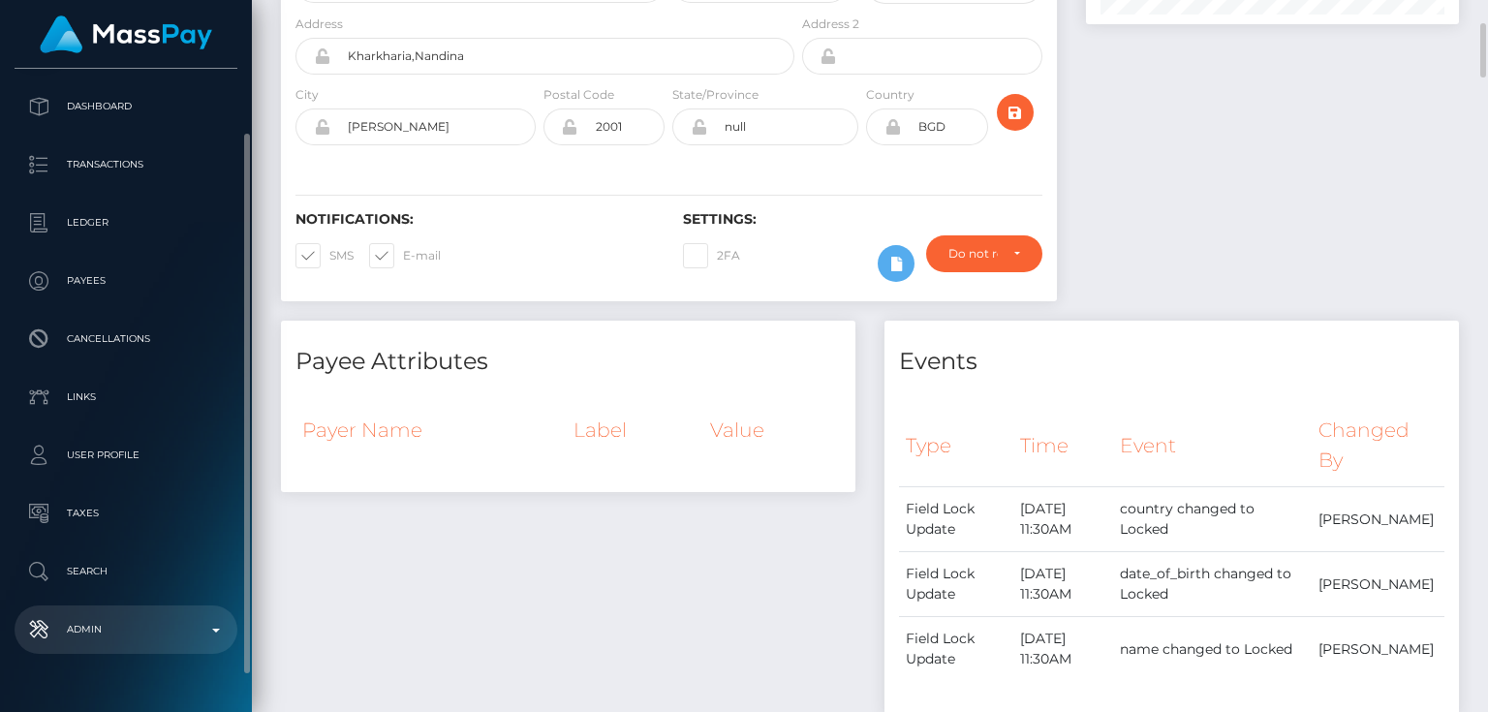
scroll to position [120, 0]
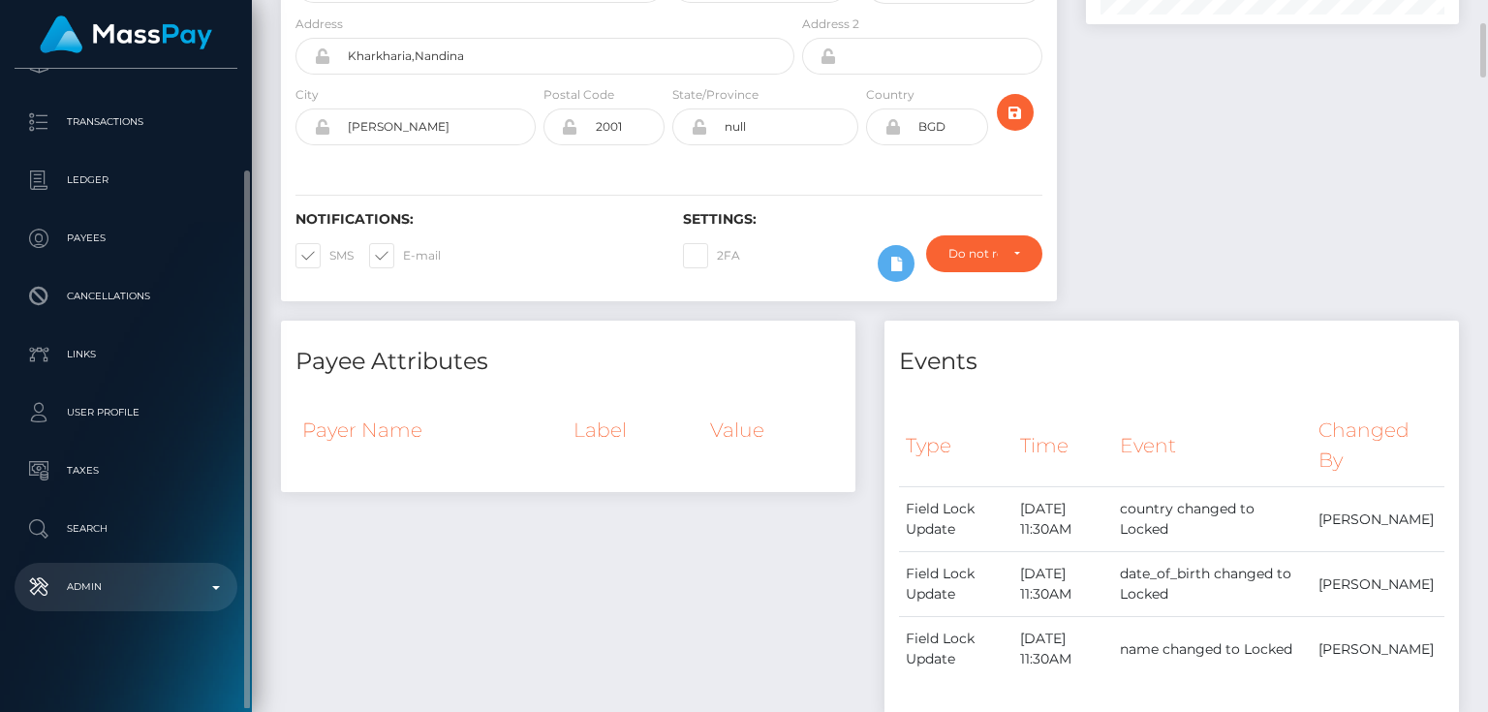
click at [155, 581] on p "Admin" at bounding box center [125, 586] width 207 height 29
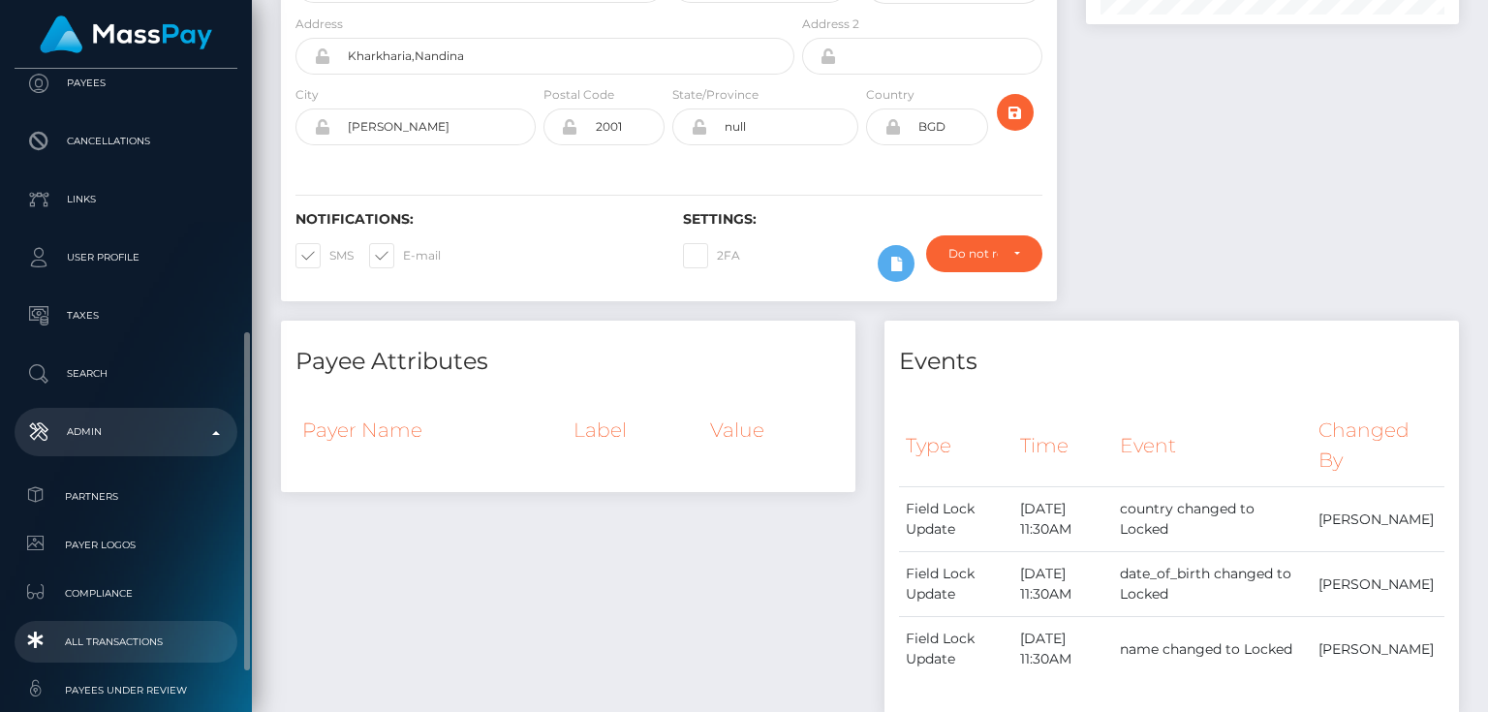
scroll to position [353, 0]
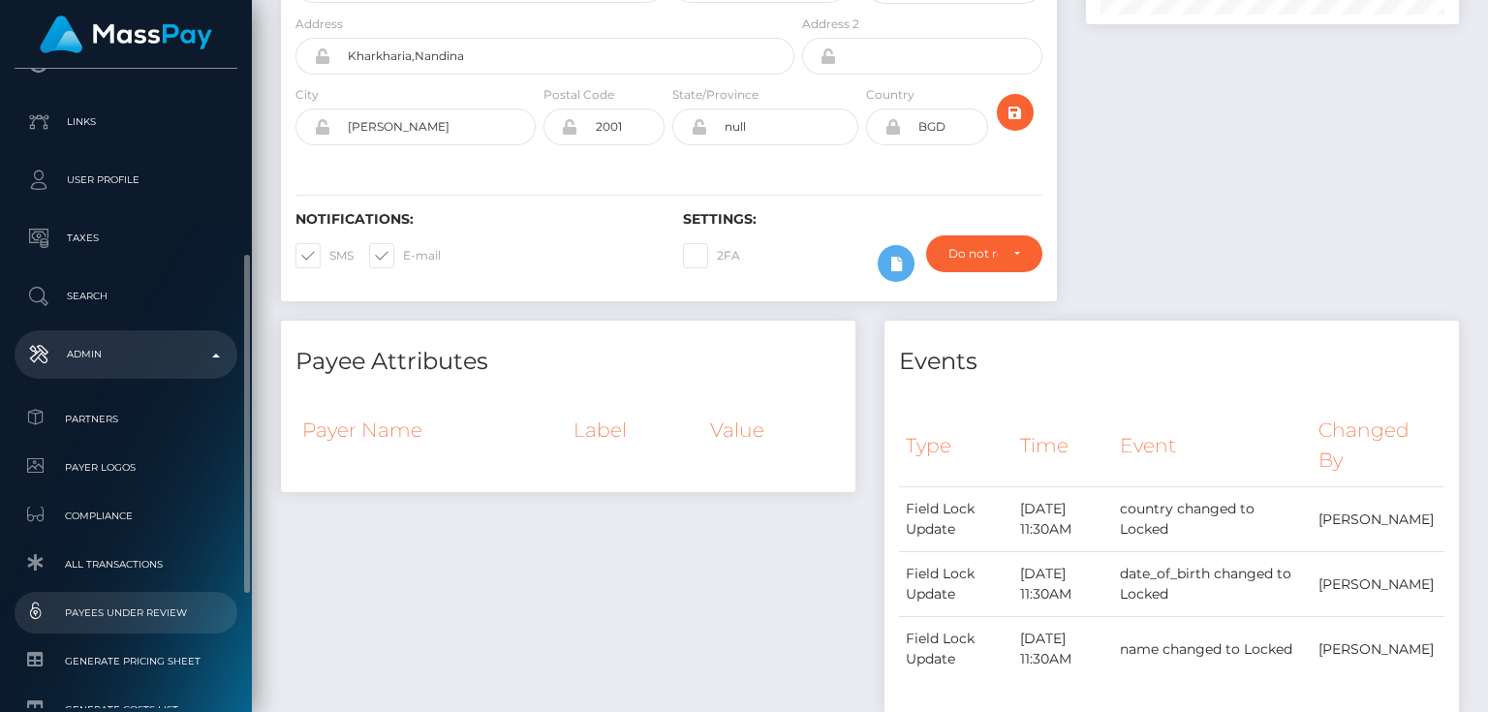
click at [150, 610] on span "Payees under Review" at bounding box center [125, 613] width 207 height 22
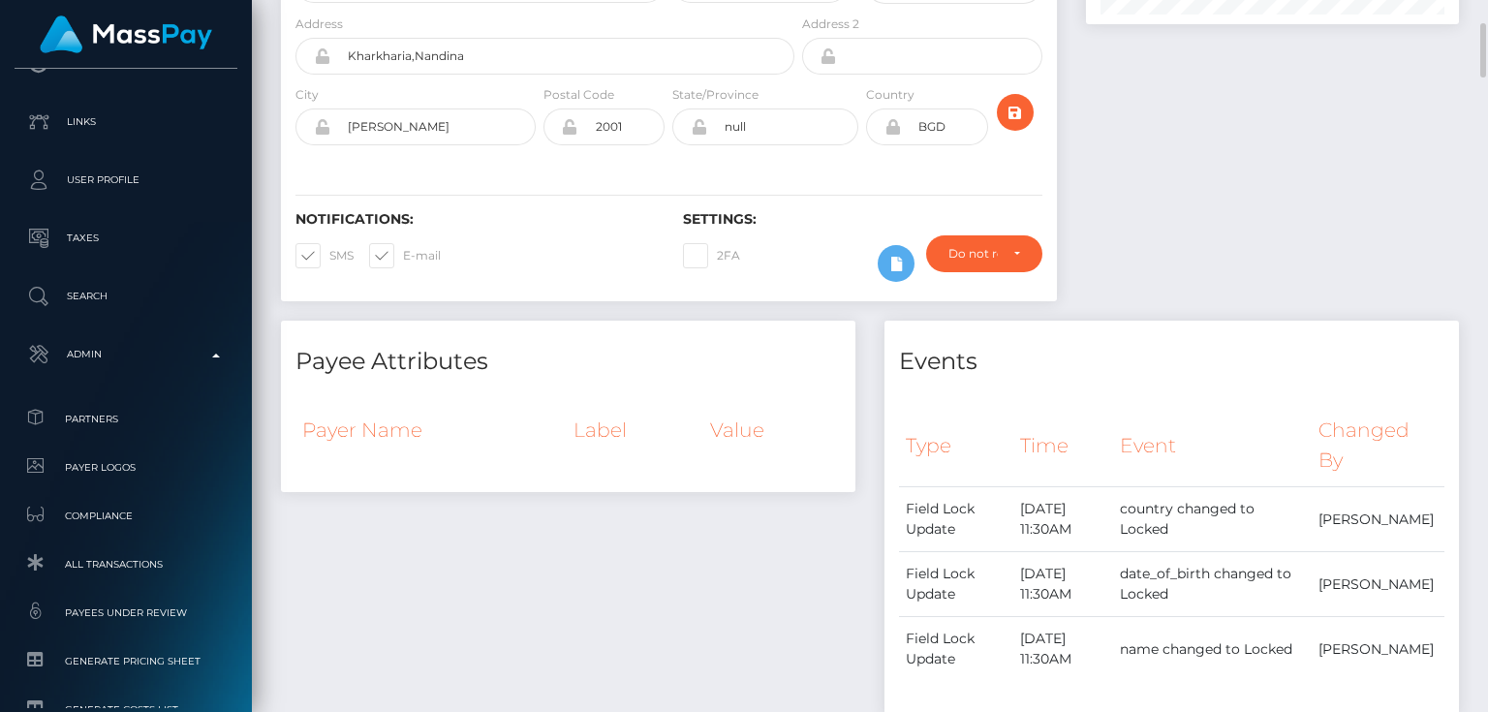
scroll to position [387, 0]
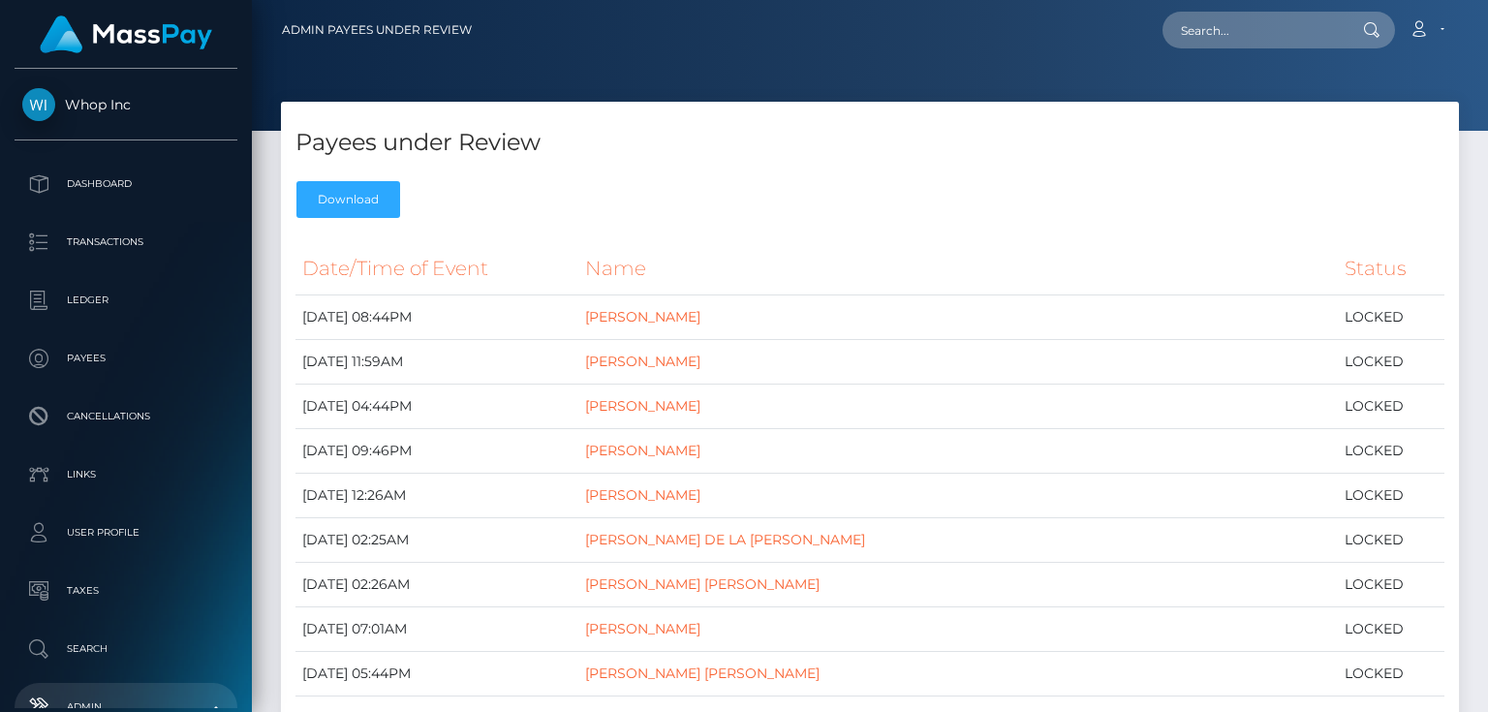
select select
click at [520, 174] on div "Payees under Review Download" at bounding box center [870, 165] width 1178 height 126
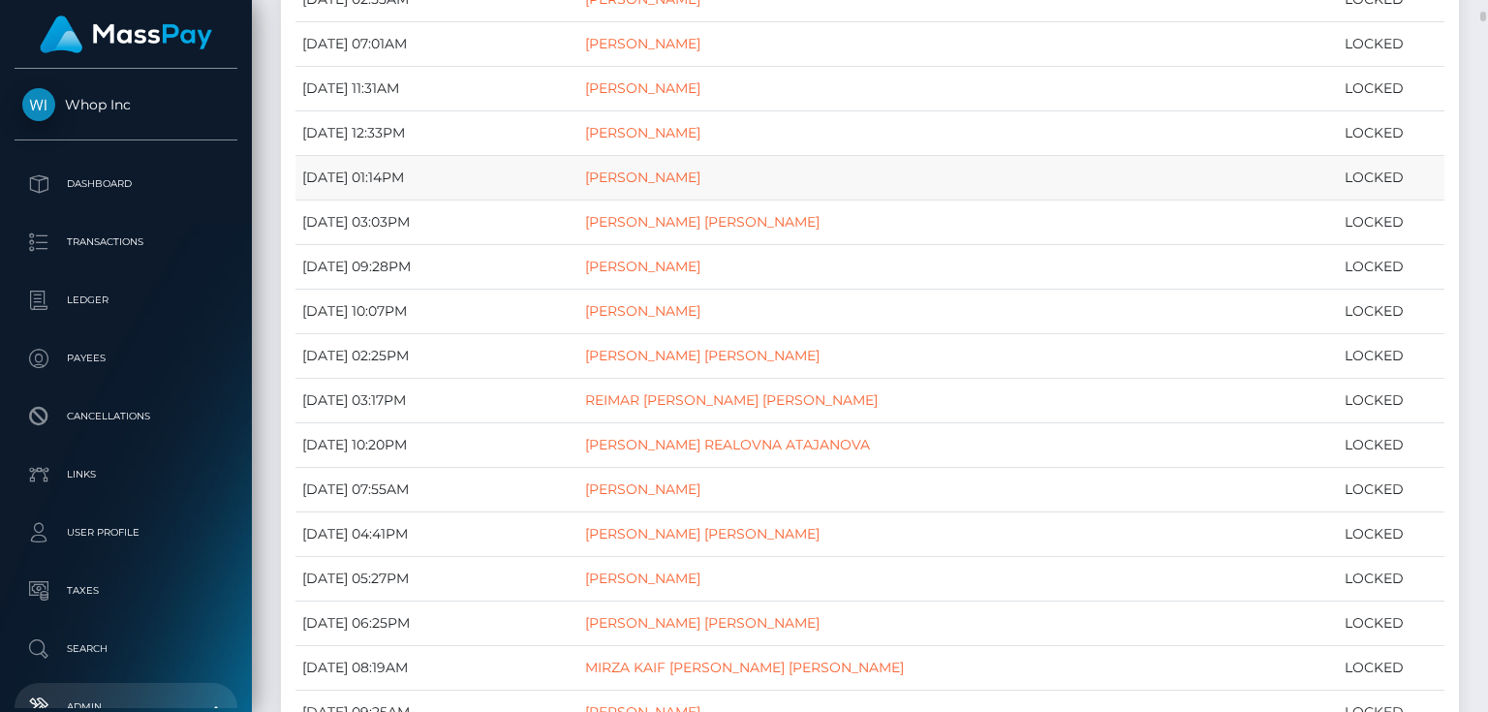
scroll to position [930, 0]
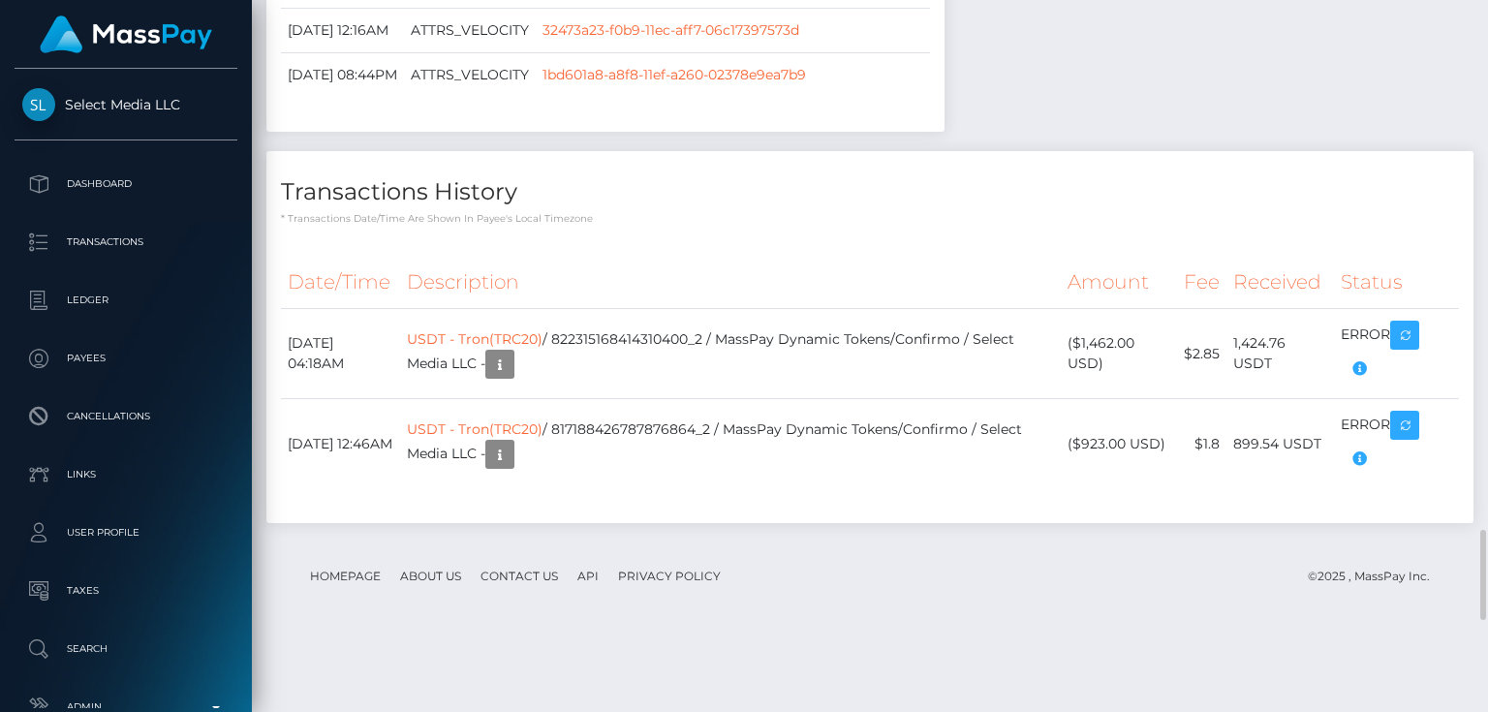
scroll to position [4262, 0]
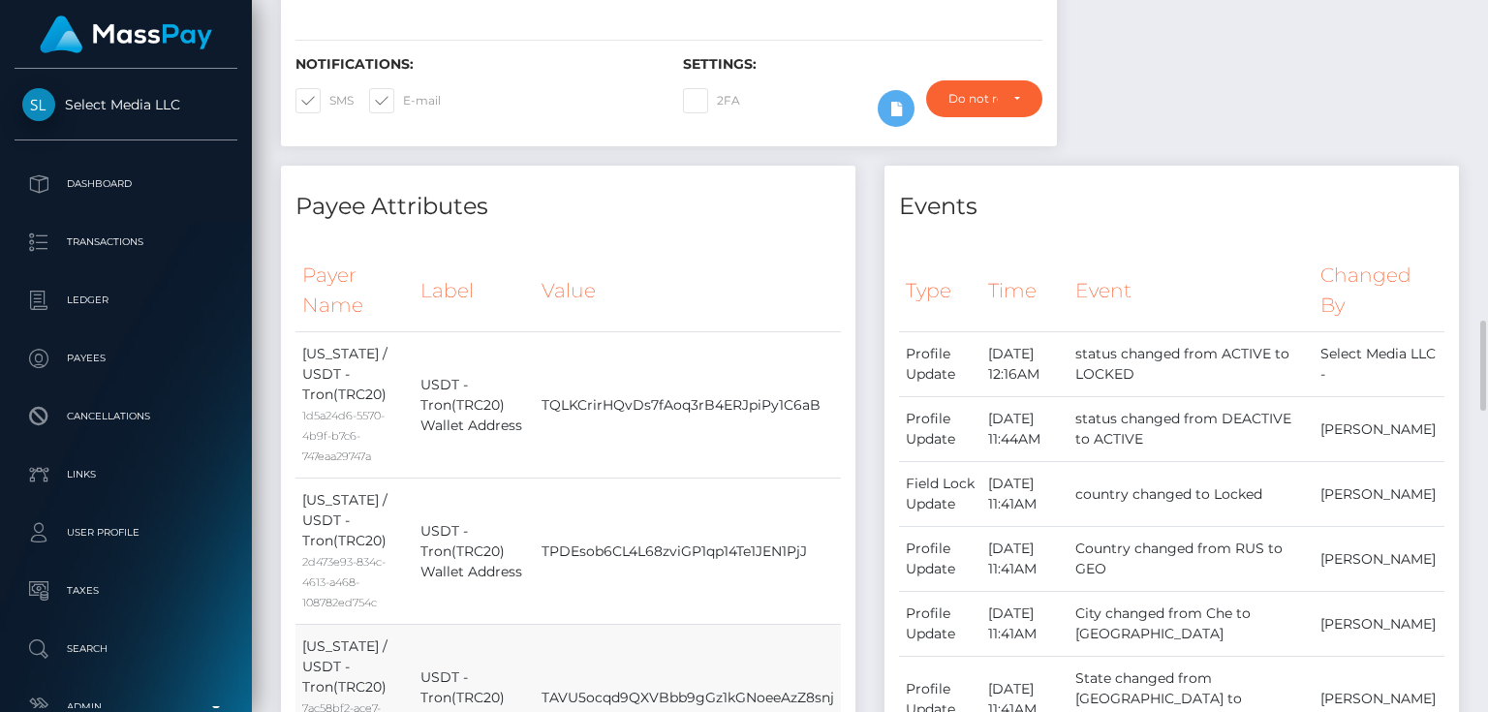
scroll to position [775, 0]
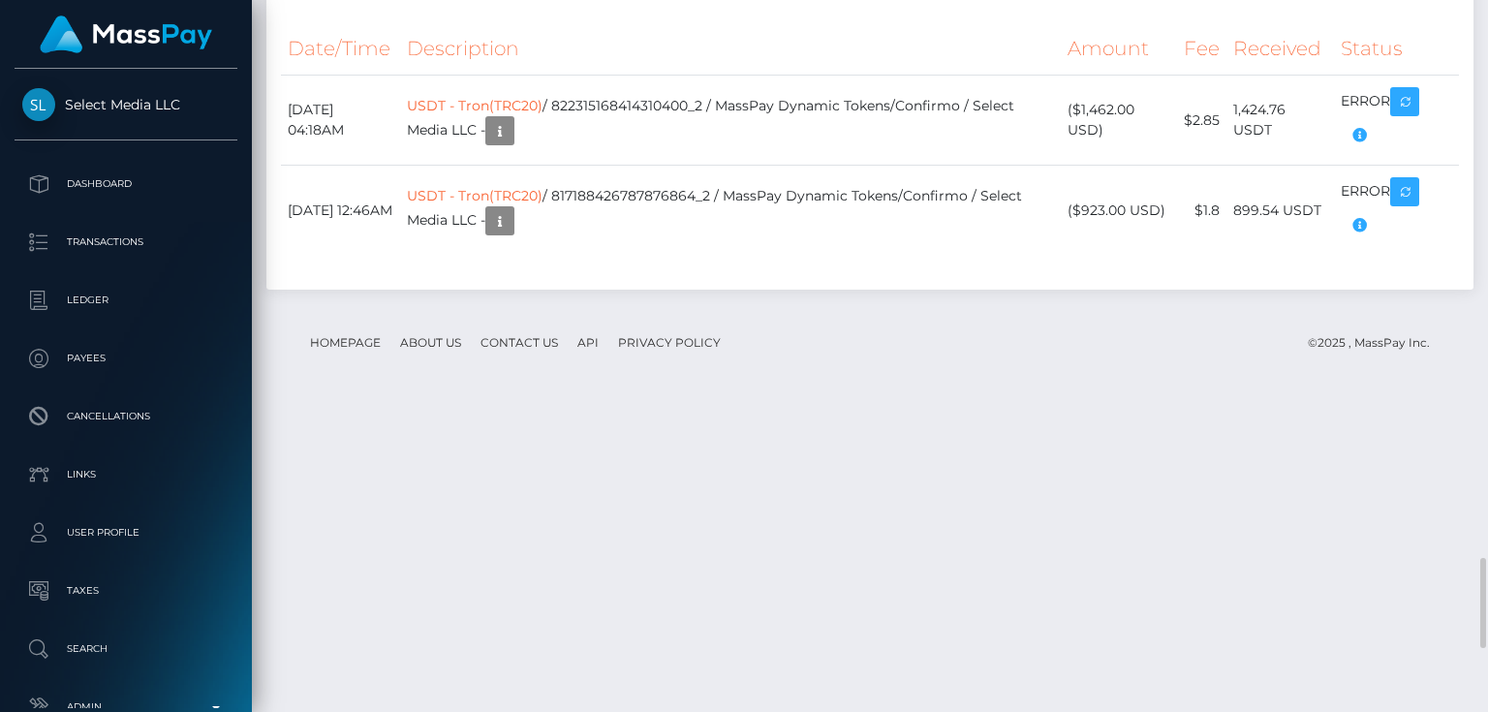
scroll to position [4262, 0]
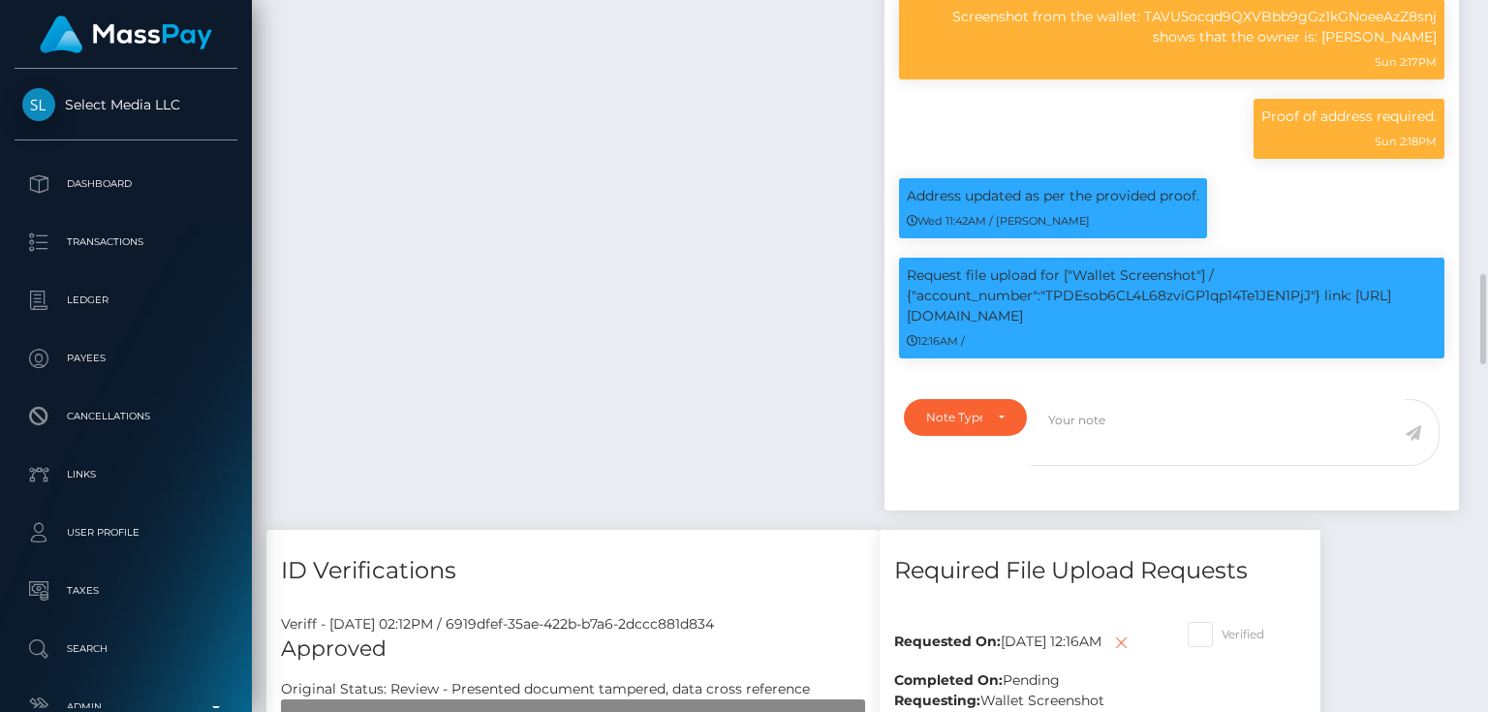
scroll to position [232, 372]
click at [953, 425] on div "Note Type" at bounding box center [954, 417] width 56 height 15
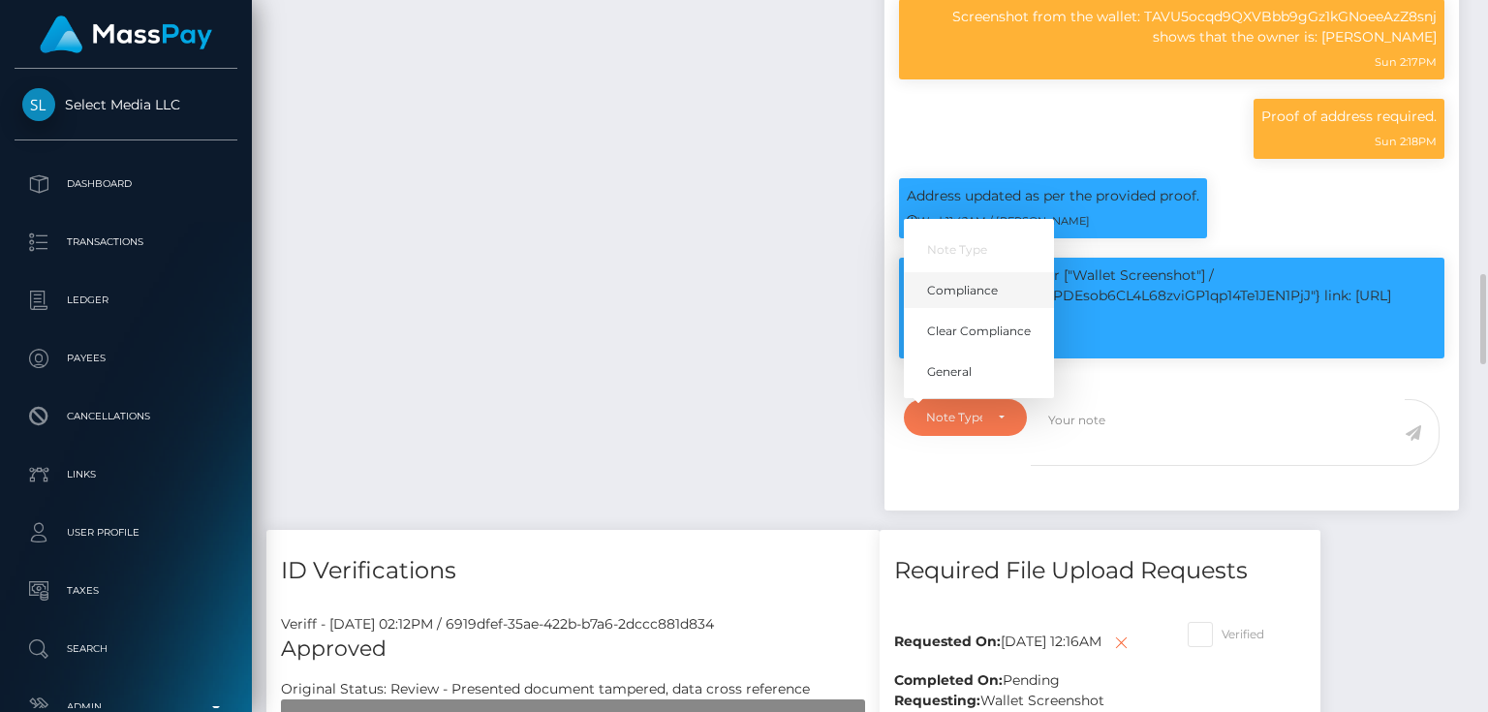
click at [968, 299] on span "Compliance" at bounding box center [962, 290] width 71 height 17
select select "COMPLIANCE"
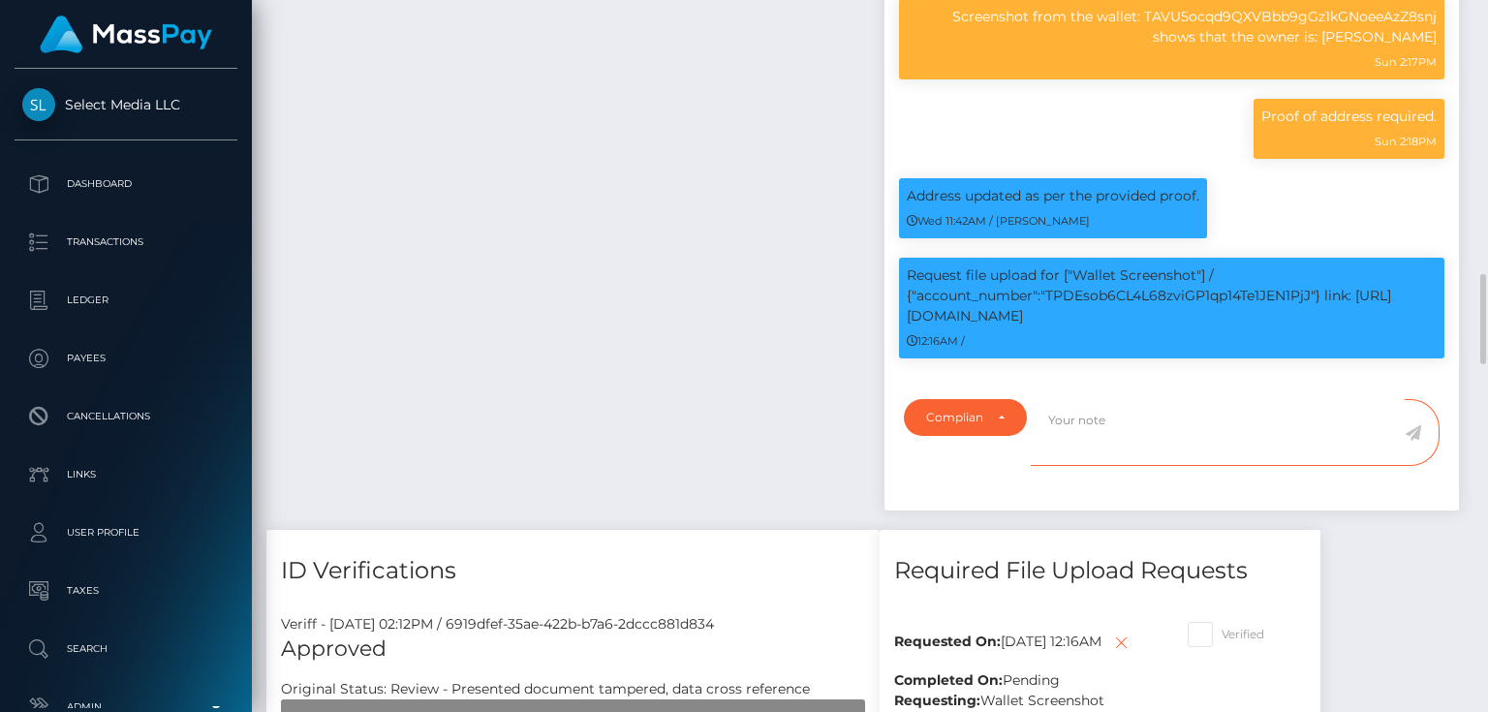
click at [1077, 466] on textarea at bounding box center [1218, 432] width 374 height 67
click at [1145, 326] on p "Request file upload for ["Wallet Screenshot"] / {"account_number":"TPDEsob6CL4L…" at bounding box center [1172, 295] width 530 height 61
copy p "TPDEsob6CL4L68zviGP1qp14Te1JEN1PjJ"
click at [1274, 466] on textarea "Screenshot provided for the wallet:" at bounding box center [1218, 432] width 374 height 67
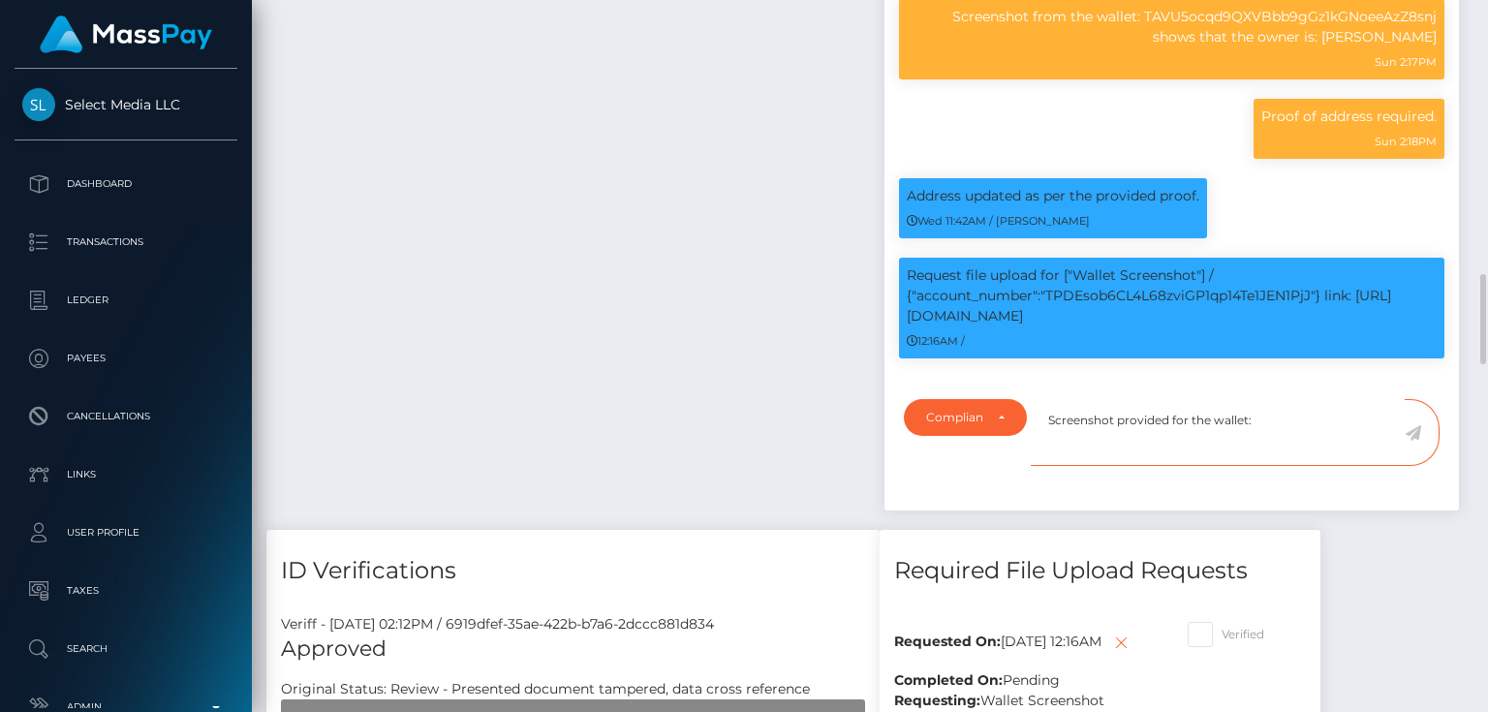
paste textarea "TPDEsob6CL4L68zviGP1qp14Te1JEN1PjJ"
click at [591, 588] on div "ID Verifications" at bounding box center [572, 559] width 613 height 58
click at [1166, 466] on textarea "Screenshot provided for the wallet: TPDEsob6CL4L68zviGP1qp14Te1JEN1PjJ showing …" at bounding box center [1218, 432] width 374 height 67
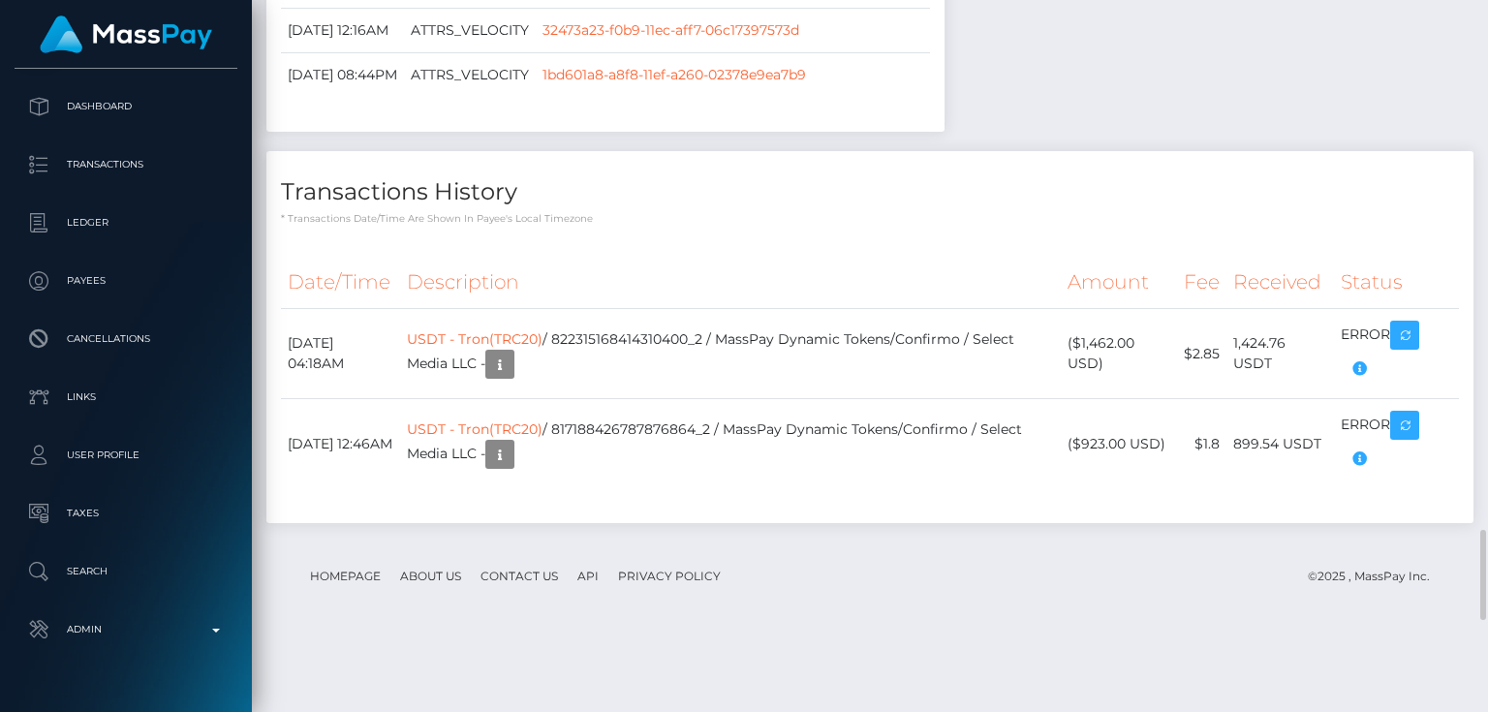
scroll to position [4030, 0]
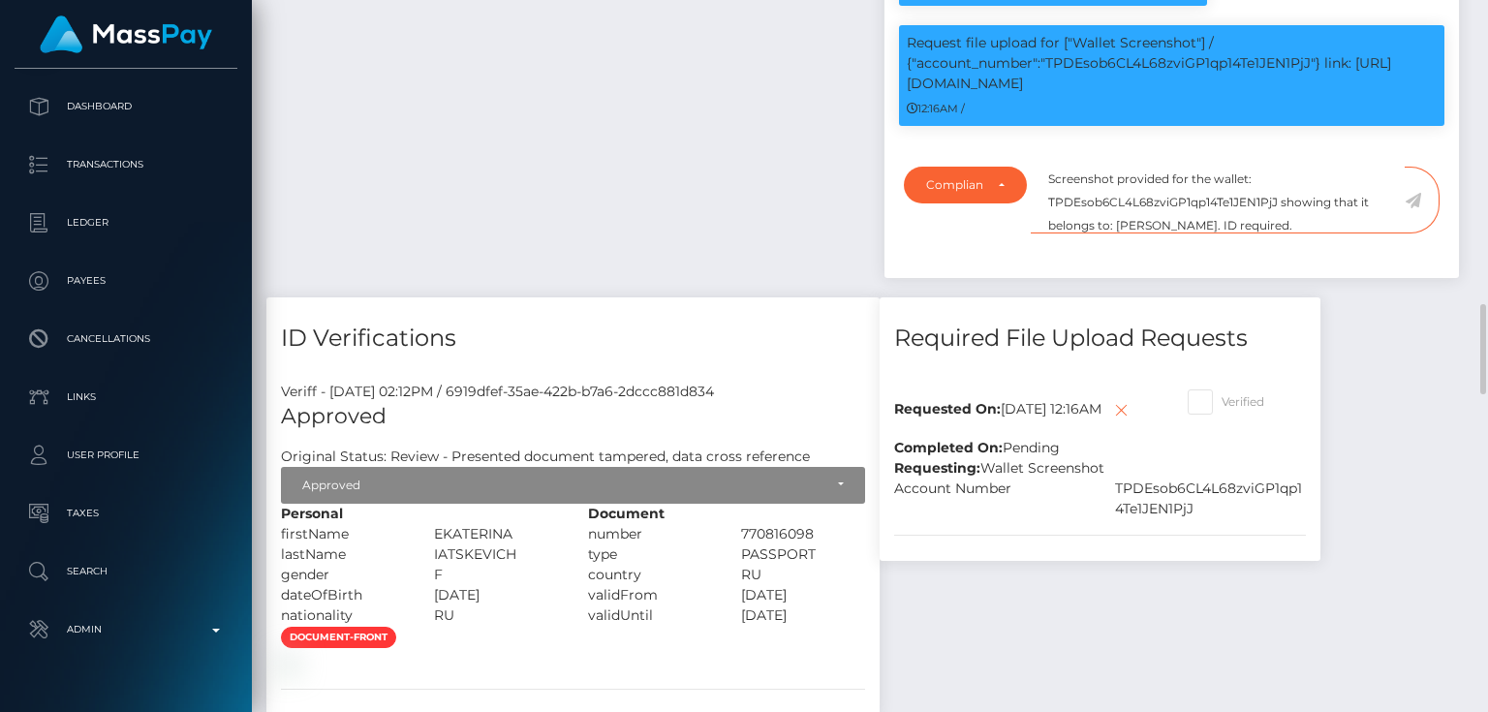
scroll to position [23, 0]
drag, startPoint x: 1287, startPoint y: 297, endPoint x: 1212, endPoint y: 297, distance: 75.6
click at [1212, 233] on textarea "Screenshot provided for the wallet: TPDEsob6CL4L68zviGP1qp14Te1JEN1PjJ showing …" at bounding box center [1218, 200] width 374 height 67
type textarea "Screenshot provided for the wallet: TPDEsob6CL4L68zviGP1qp14Te1JEN1PjJ showing …"
click at [1416, 208] on icon at bounding box center [1413, 200] width 16 height 15
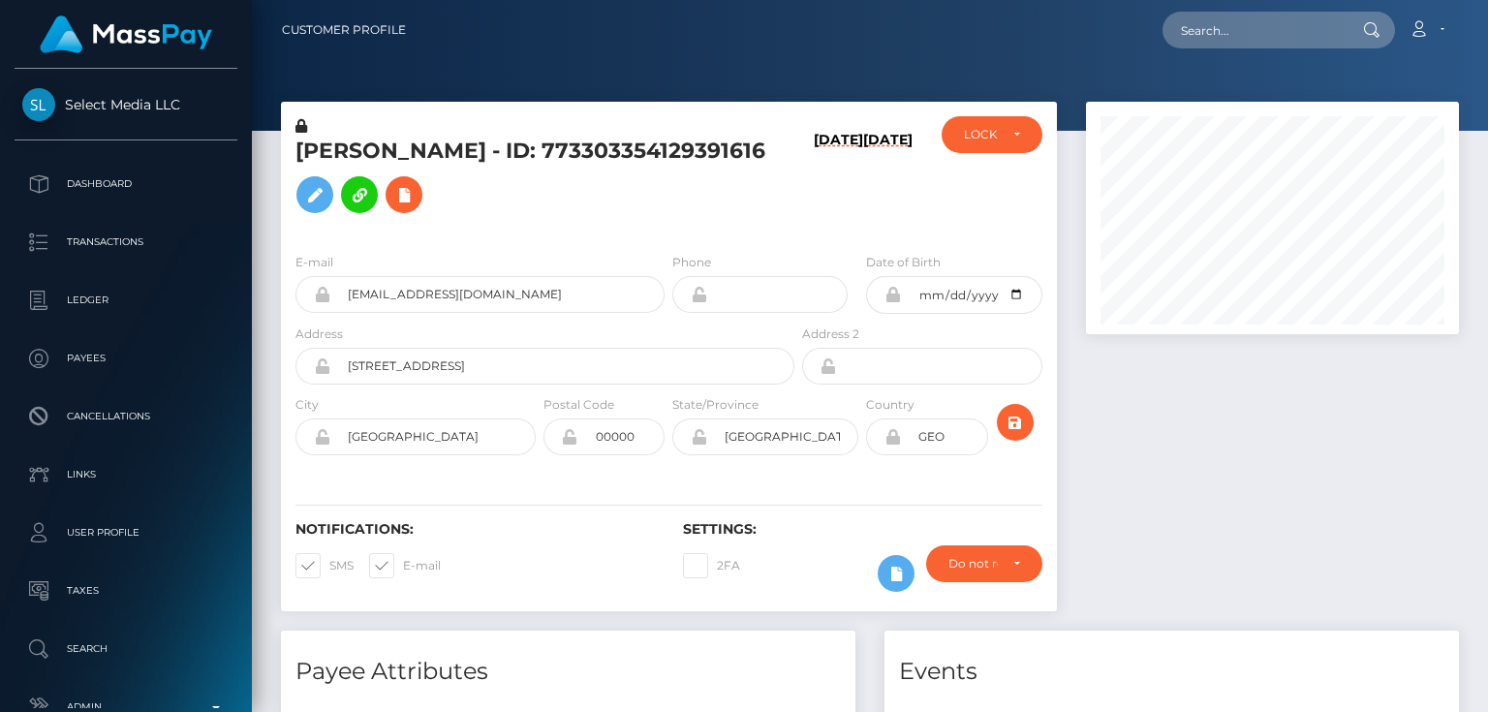
scroll to position [232, 372]
click at [927, 198] on div "ACTIVE DEACTIVE CLOSED LOCKED LOCKED" at bounding box center [991, 176] width 129 height 121
click at [998, 139] on div "LOCKED" at bounding box center [991, 134] width 55 height 15
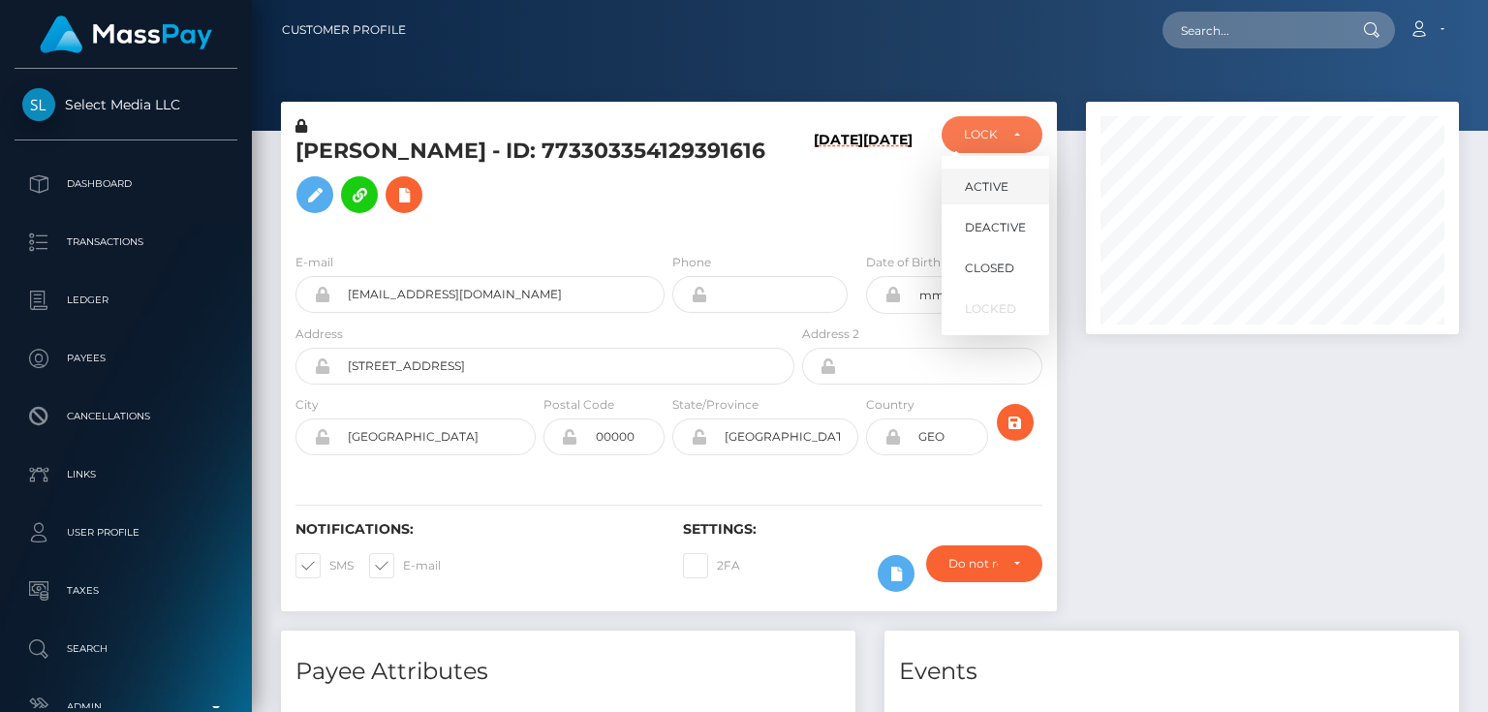
click at [1000, 191] on span "ACTIVE" at bounding box center [987, 186] width 44 height 17
select select "ACTIVE"
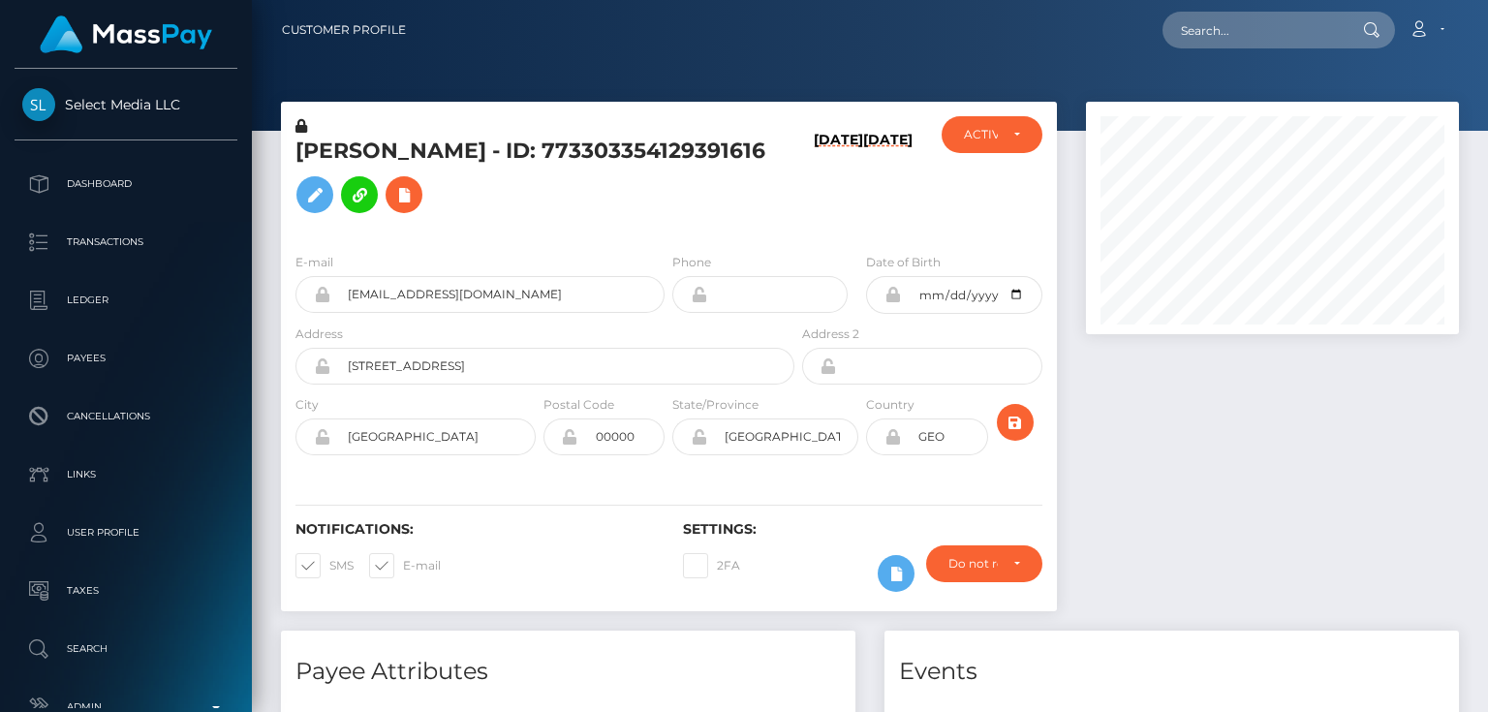
click at [384, 259] on div "E-mail [EMAIL_ADDRESS][DOMAIN_NAME]" at bounding box center [479, 282] width 369 height 61
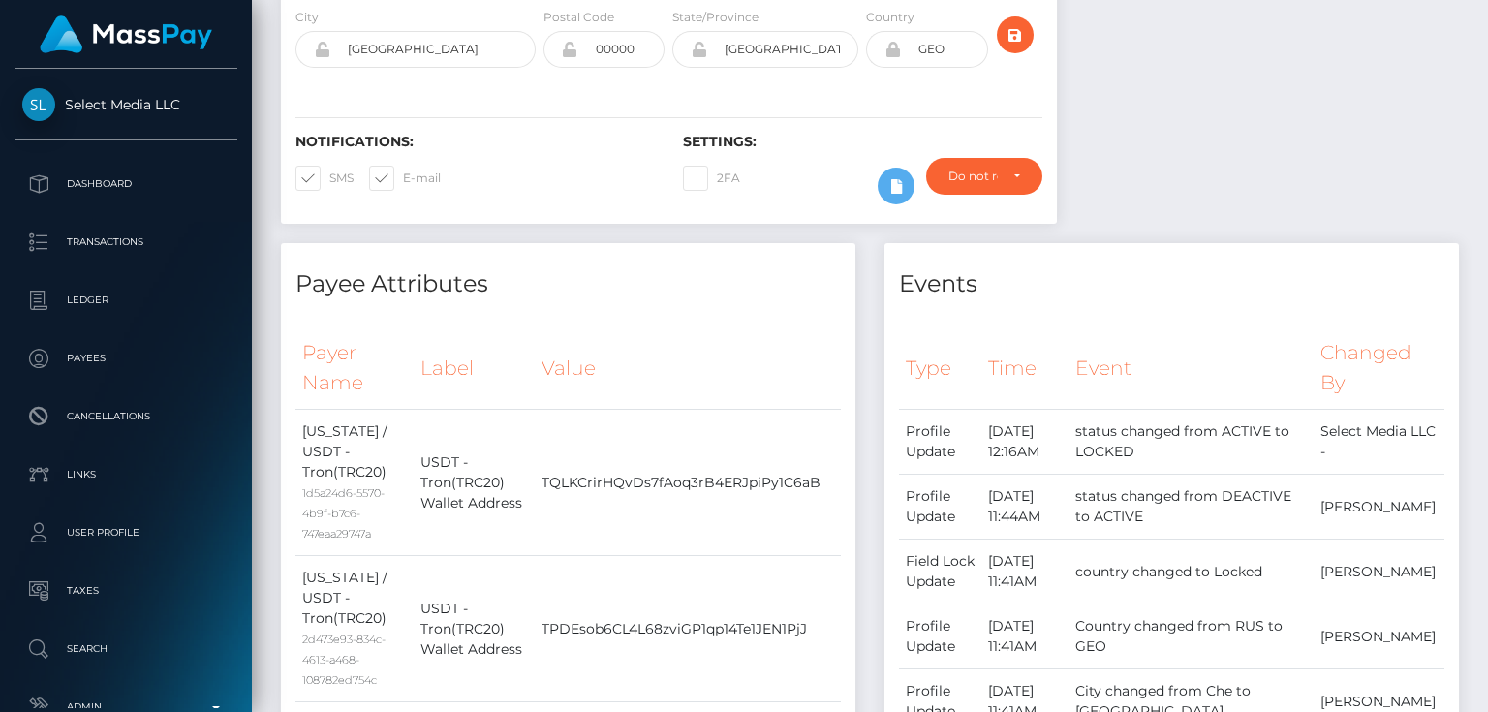
scroll to position [0, 0]
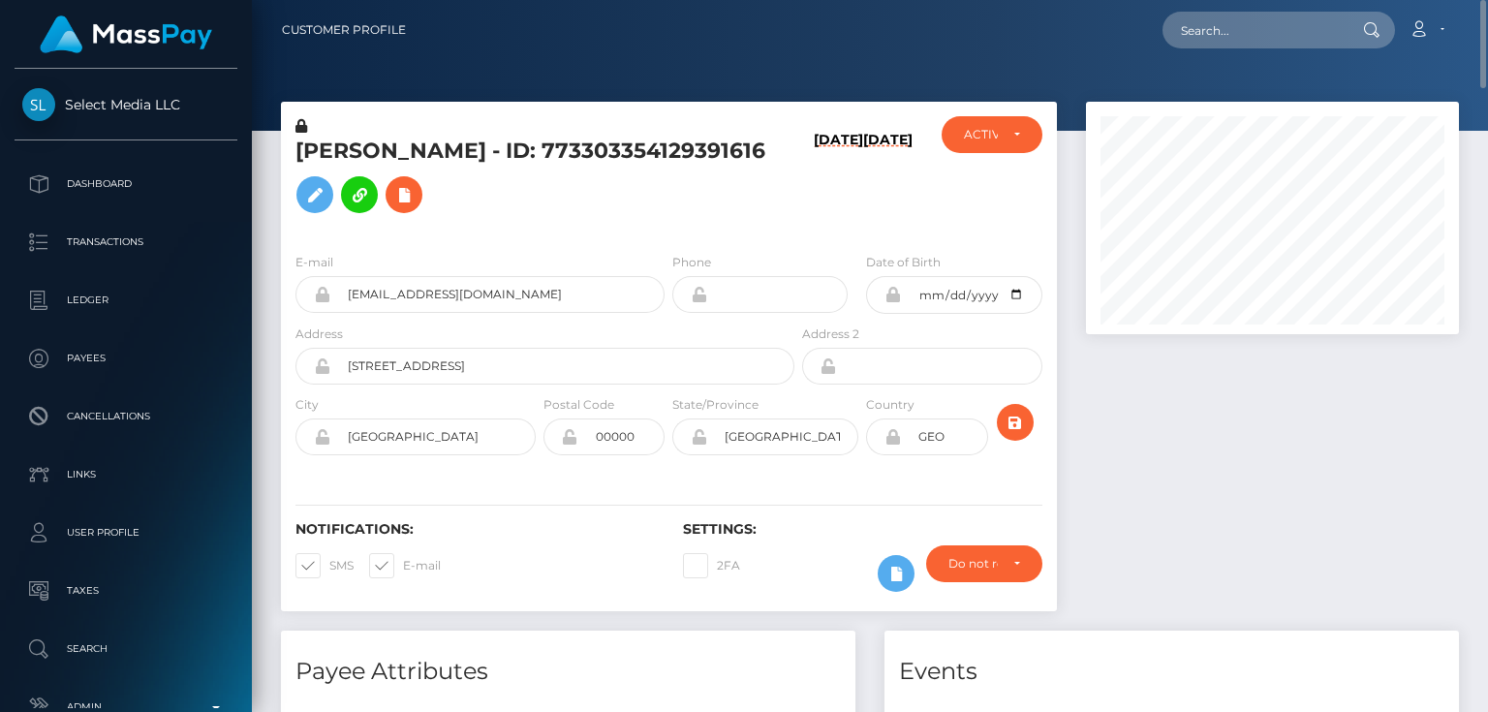
click at [403, 192] on h5 "[PERSON_NAME] - ID: 773303354129391616" at bounding box center [539, 180] width 488 height 86
copy h5 "[PERSON_NAME] - ID: 773303354129391616"
drag, startPoint x: 1288, startPoint y: 585, endPoint x: 1239, endPoint y: 553, distance: 58.8
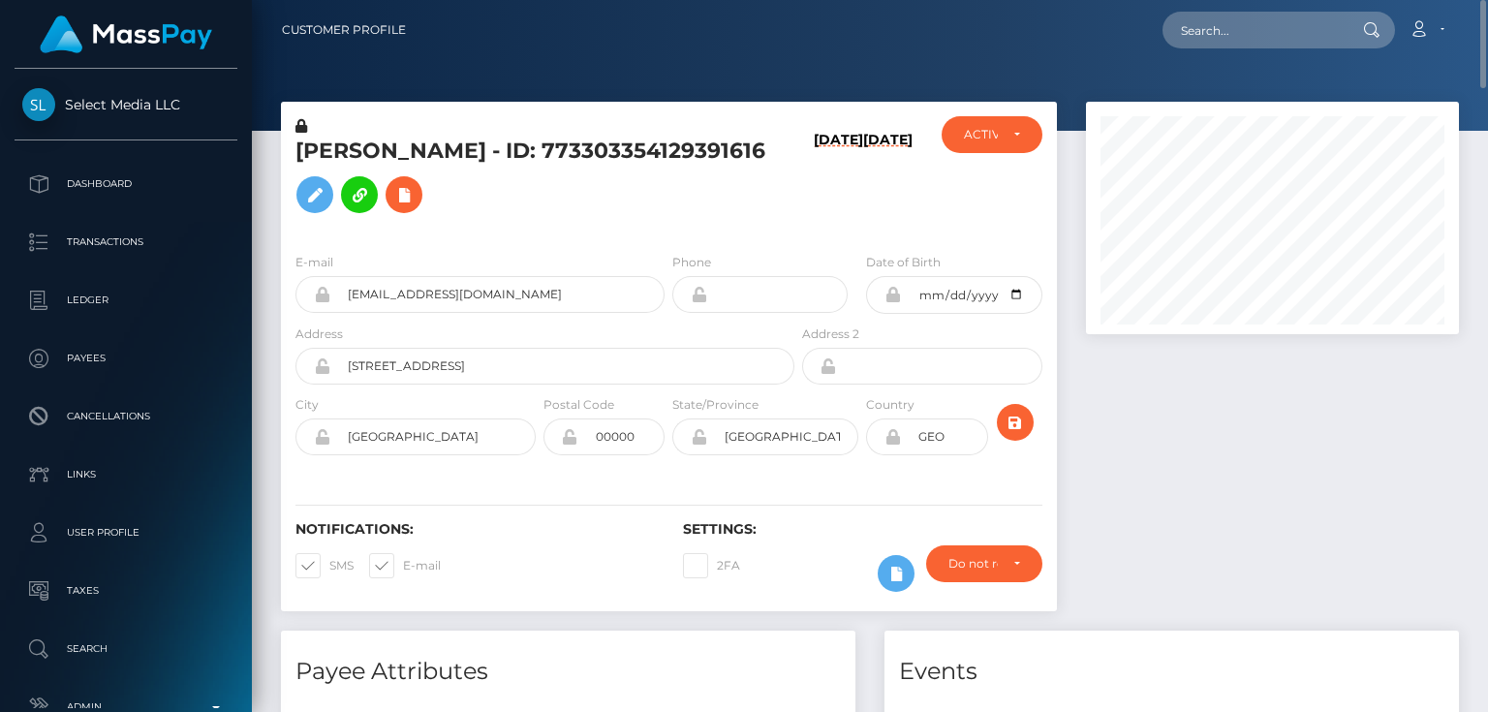
click at [1284, 580] on div at bounding box center [1272, 366] width 402 height 529
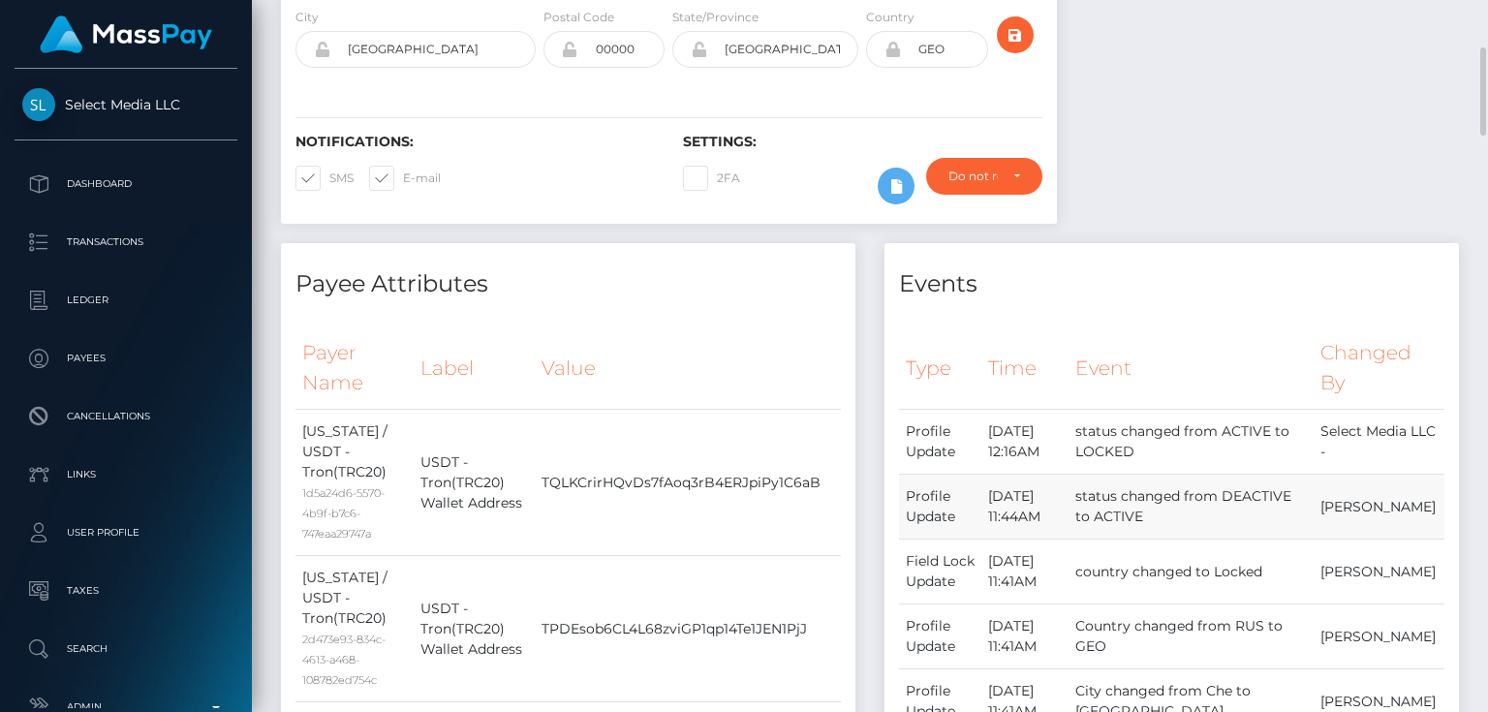
scroll to position [542, 0]
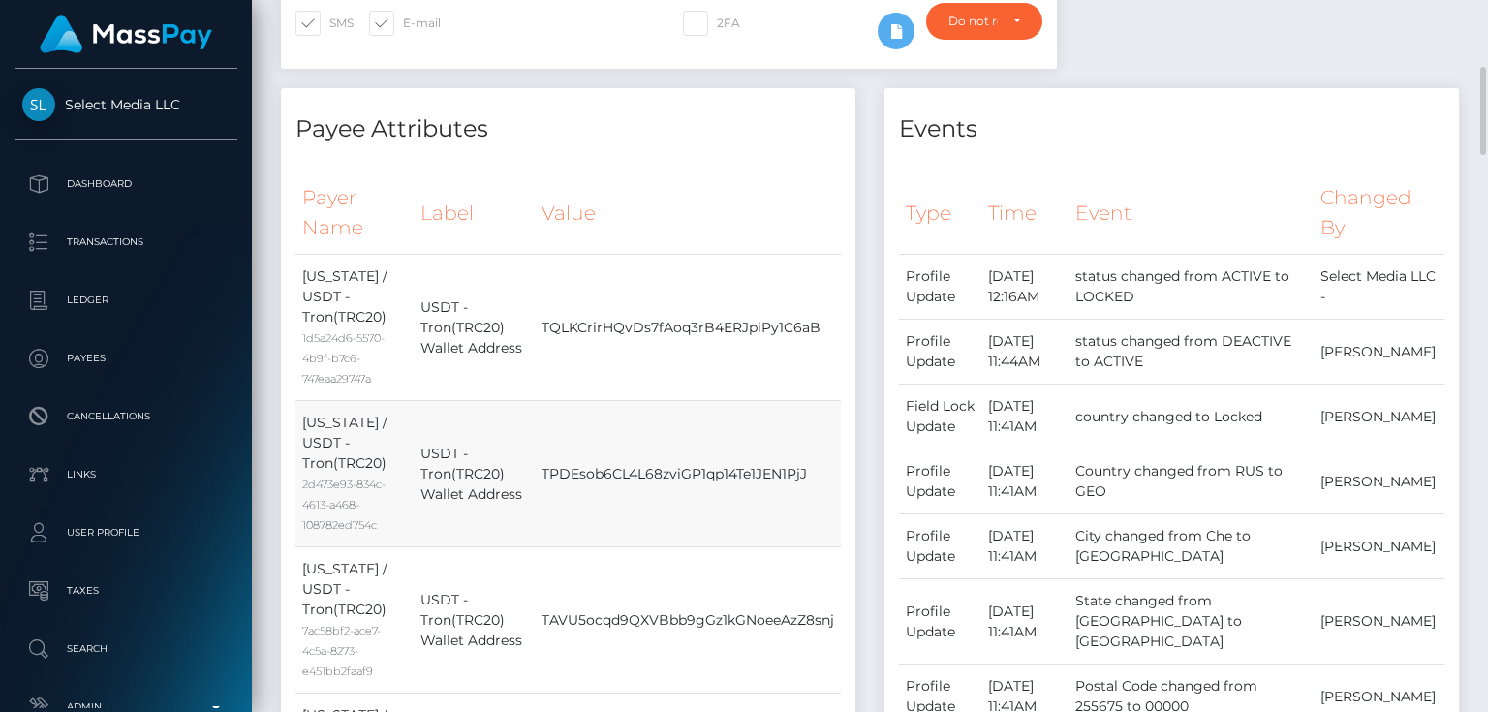
click at [741, 449] on td "TPDEsob6CL4L68zviGP1qp14Te1JEN1PjJ" at bounding box center [688, 474] width 306 height 146
copy td "TPDEsob6CL4L68zviGP1qp14Te1JEN1PjJ"
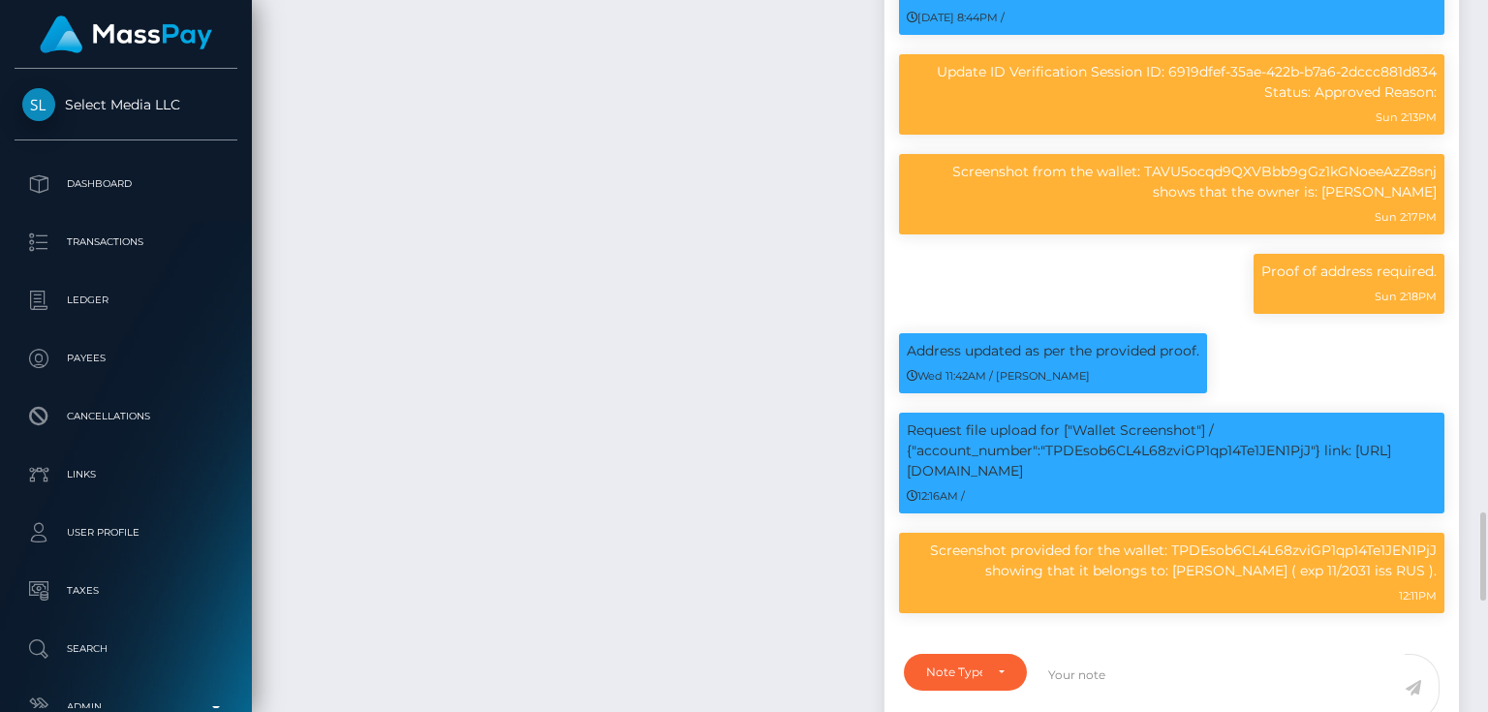
scroll to position [2325, 0]
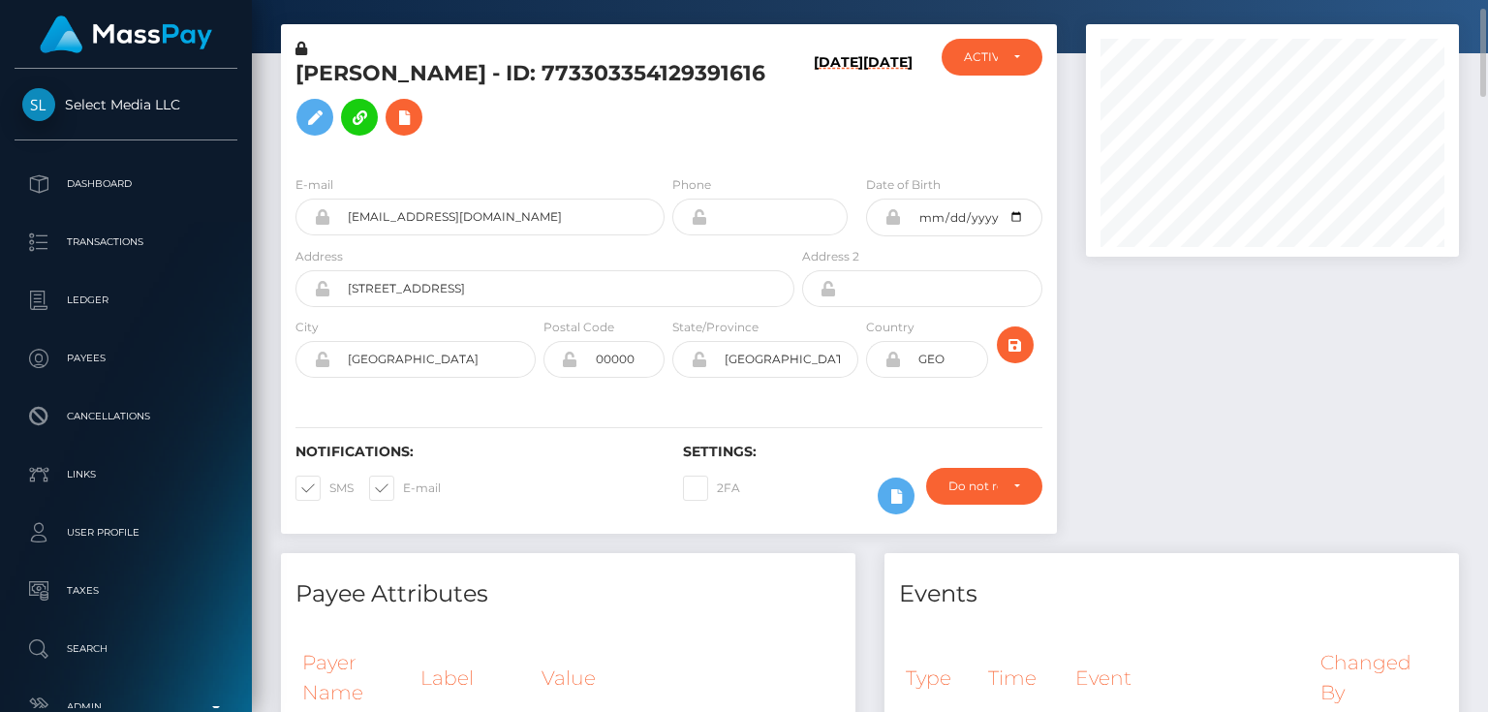
scroll to position [0, 0]
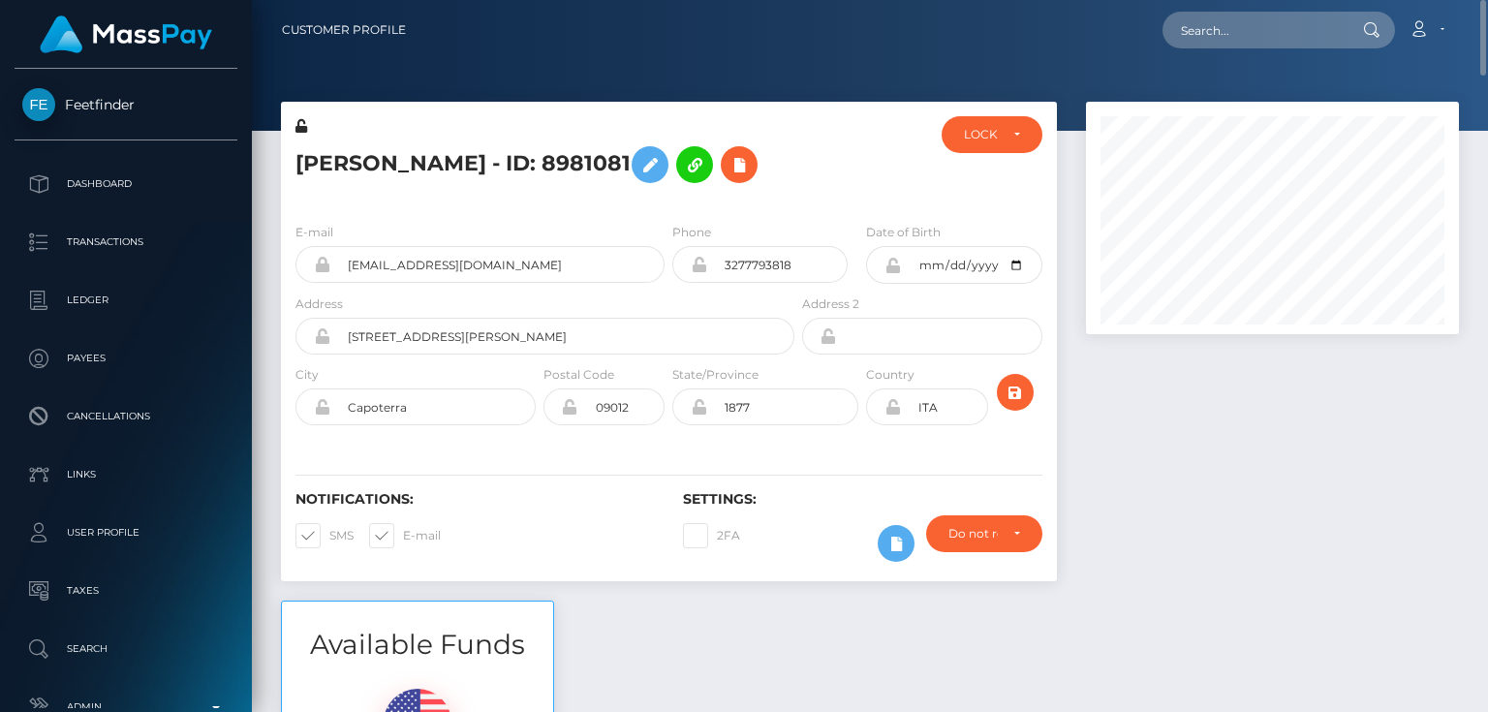
click at [492, 193] on h5 "[PERSON_NAME] - ID: 8981081" at bounding box center [539, 165] width 488 height 56
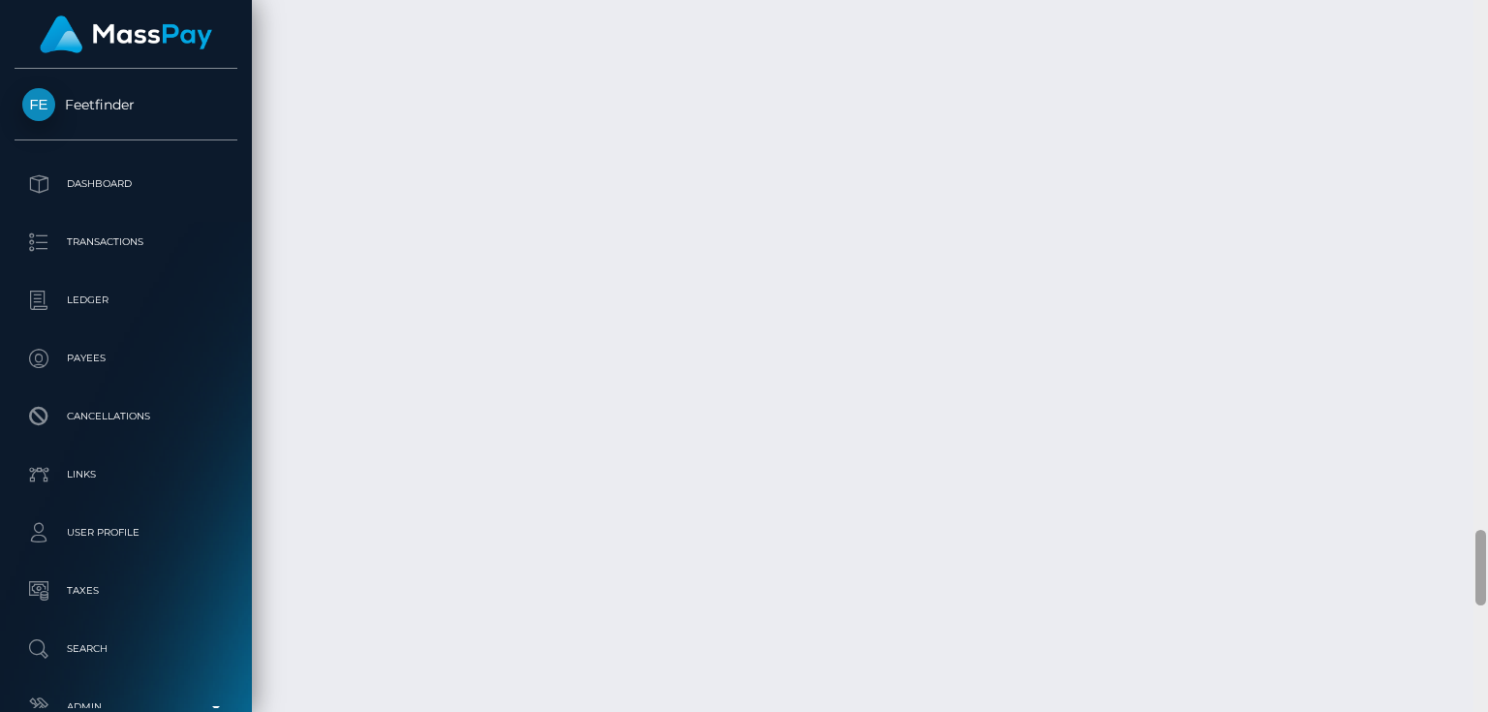
scroll to position [5967, 0]
drag, startPoint x: 1483, startPoint y: 46, endPoint x: 1487, endPoint y: 711, distance: 664.5
click at [1487, 711] on div at bounding box center [1480, 356] width 15 height 713
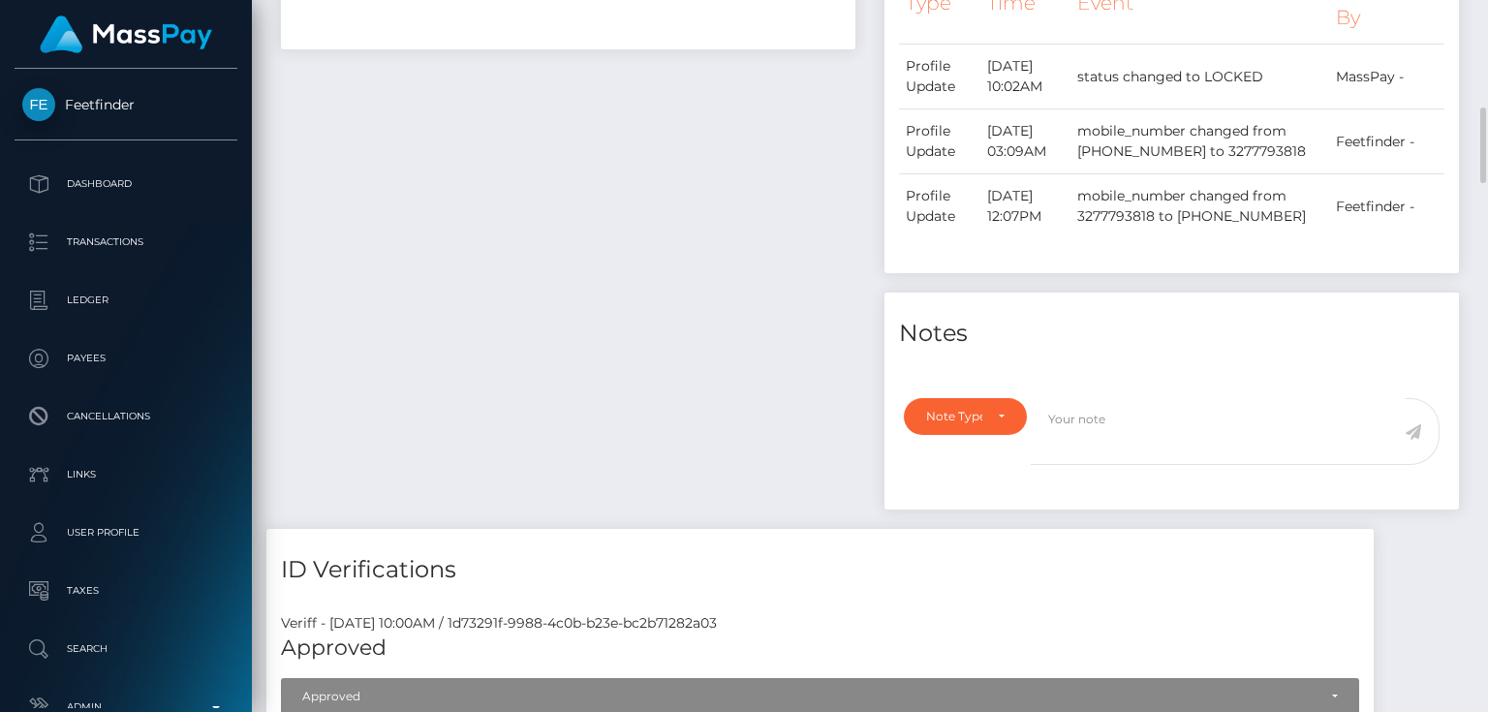
scroll to position [1317, 0]
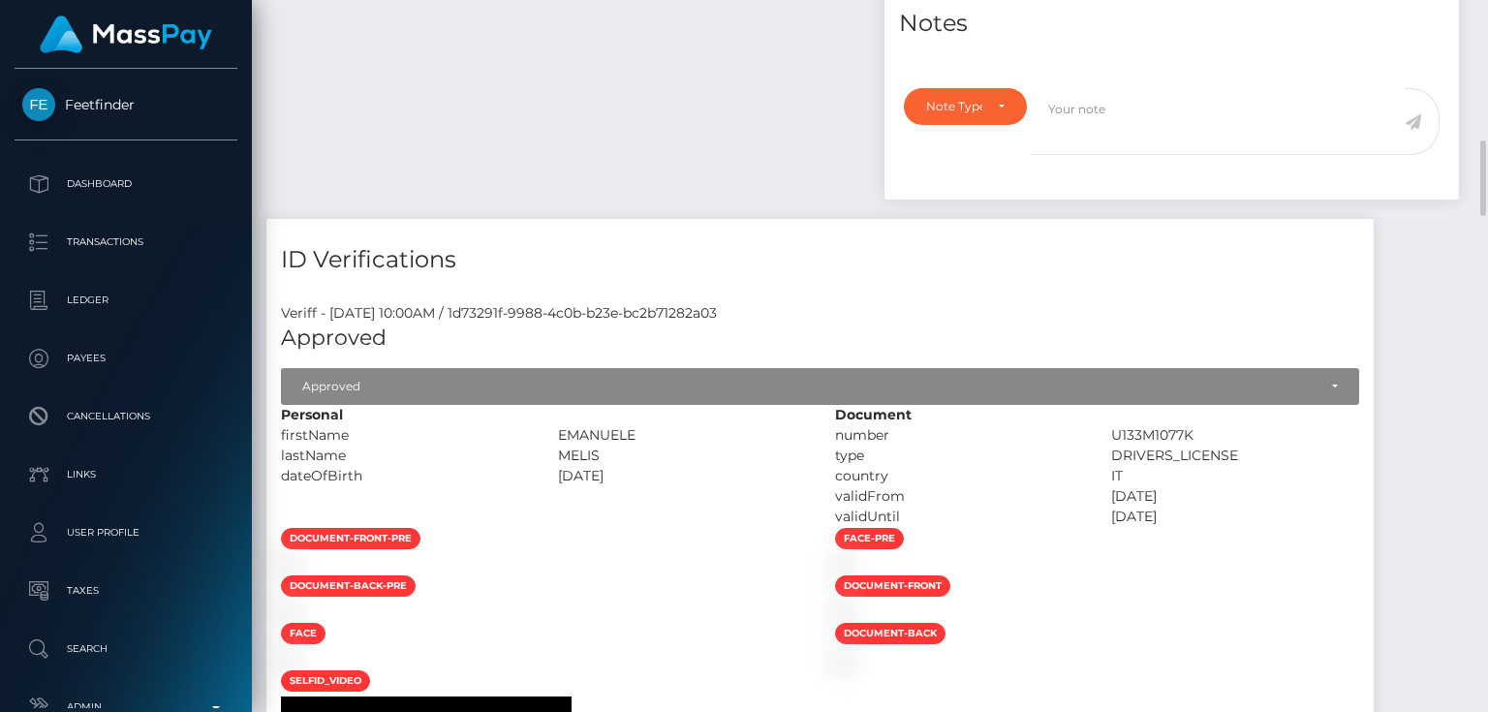
drag, startPoint x: 644, startPoint y: 484, endPoint x: 564, endPoint y: 484, distance: 80.4
click at [564, 446] on div "firstName [PERSON_NAME]" at bounding box center [543, 435] width 554 height 20
copy div "EMANUELE"
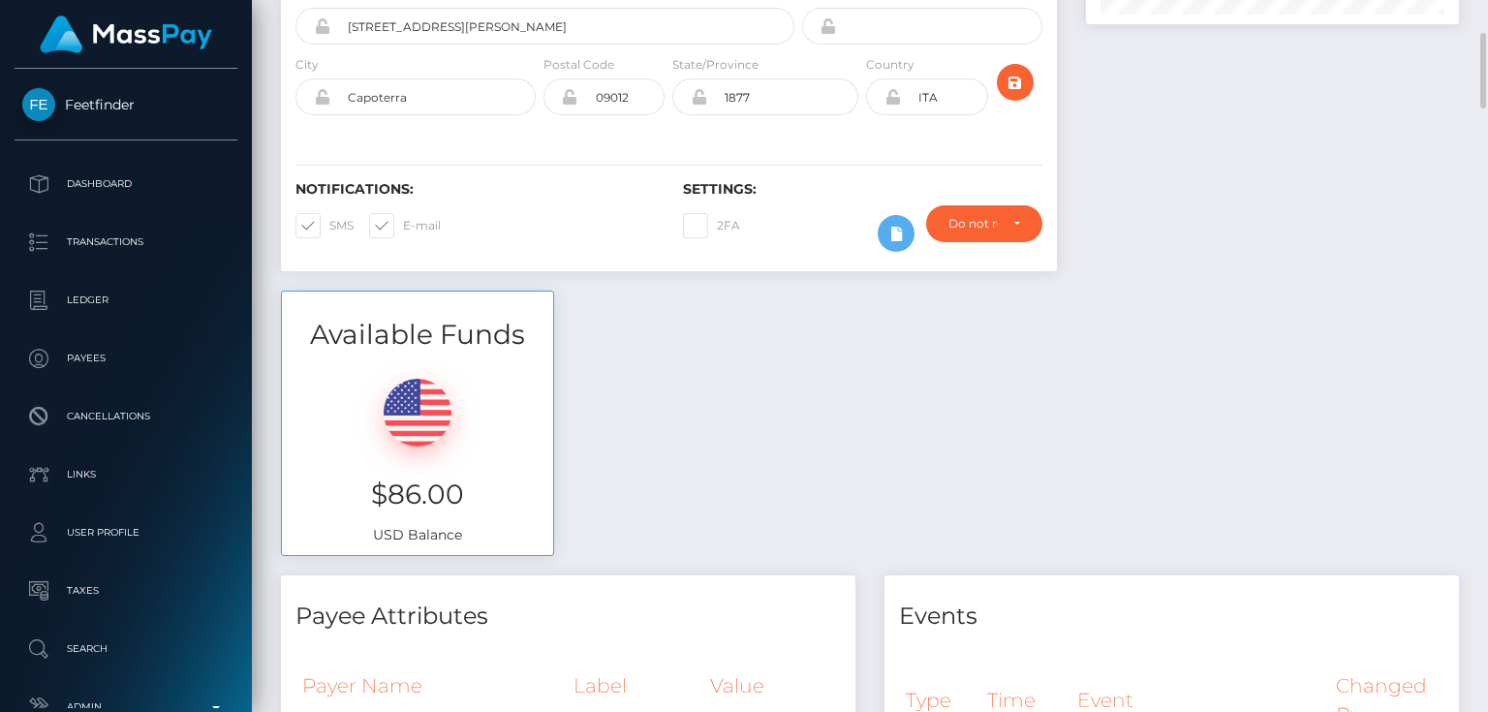
scroll to position [77, 0]
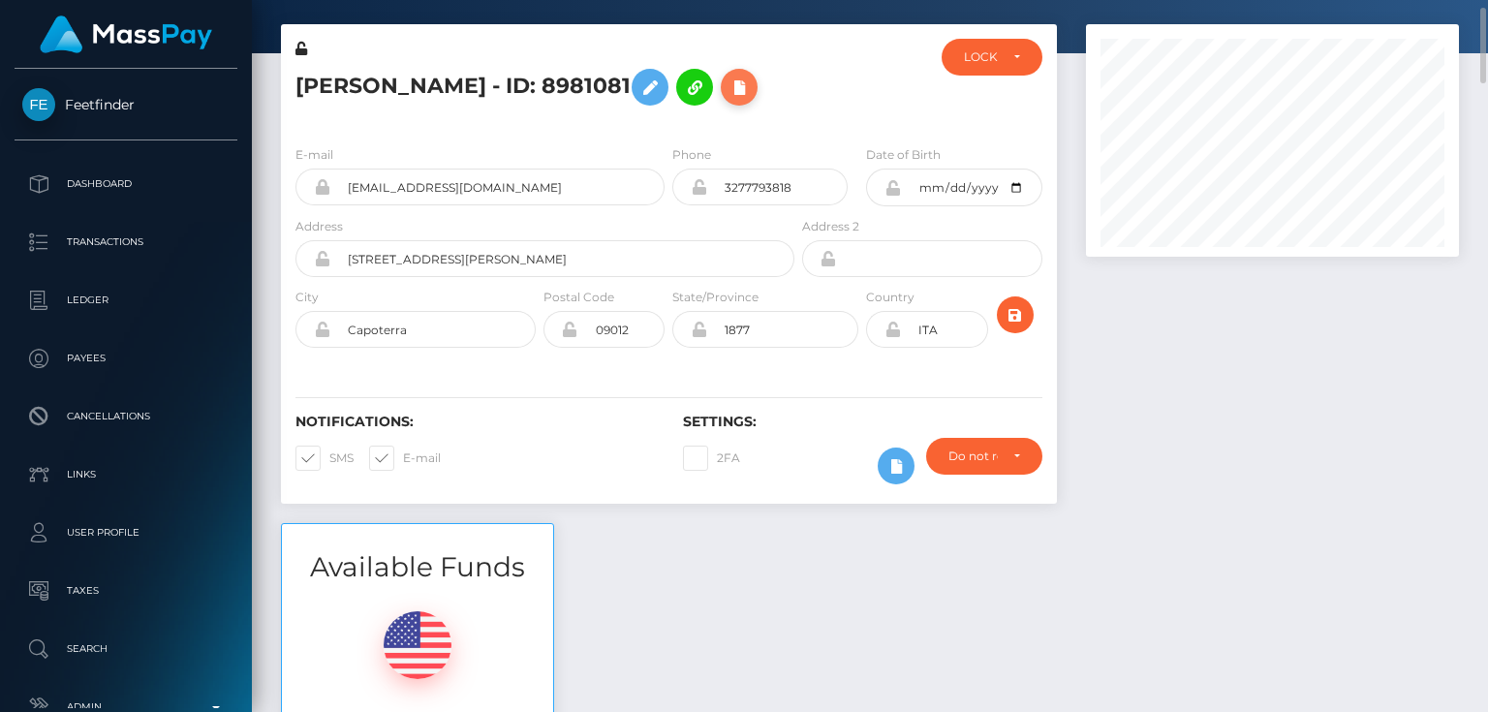
click at [727, 100] on icon at bounding box center [738, 88] width 23 height 24
select select
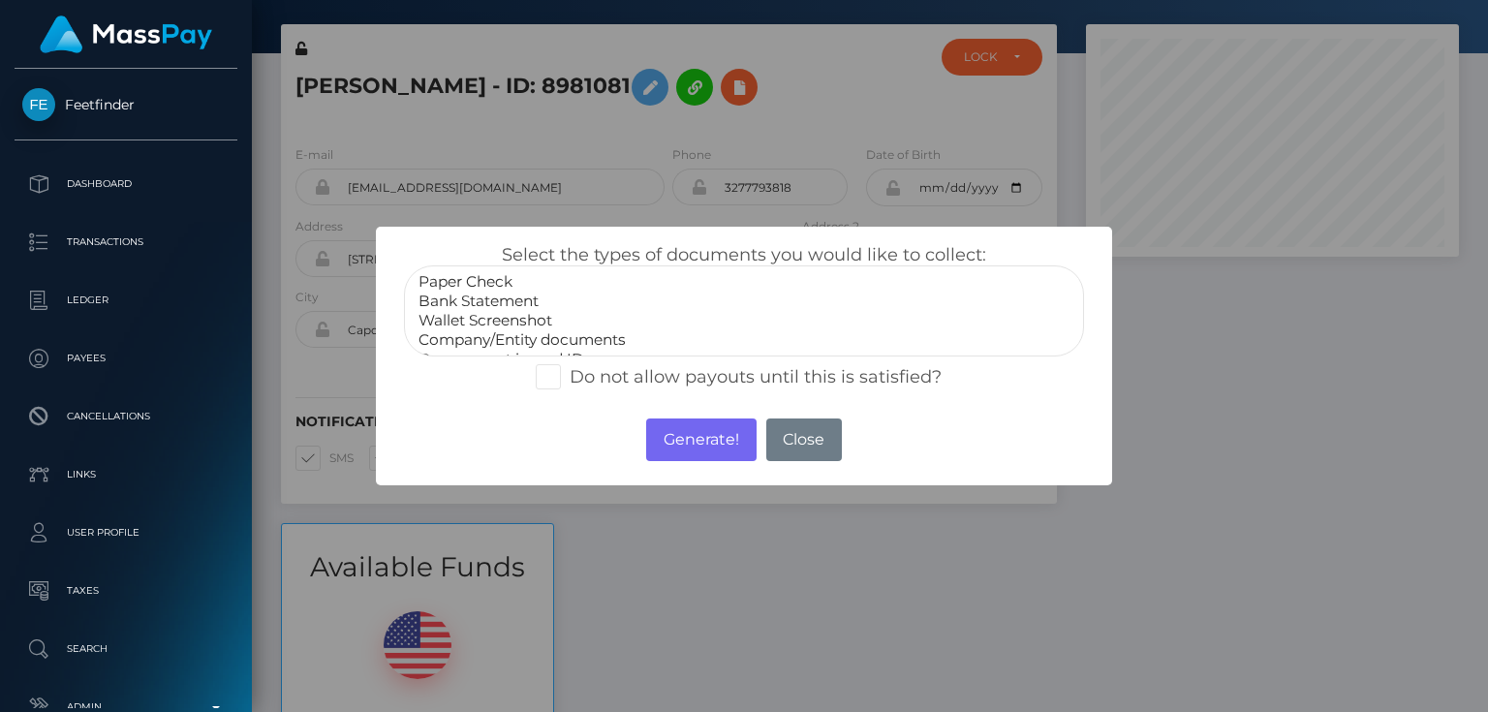
click at [1259, 448] on div "× Select the types of documents you would like to collect: Paper Check Bank Sta…" at bounding box center [744, 356] width 1488 height 712
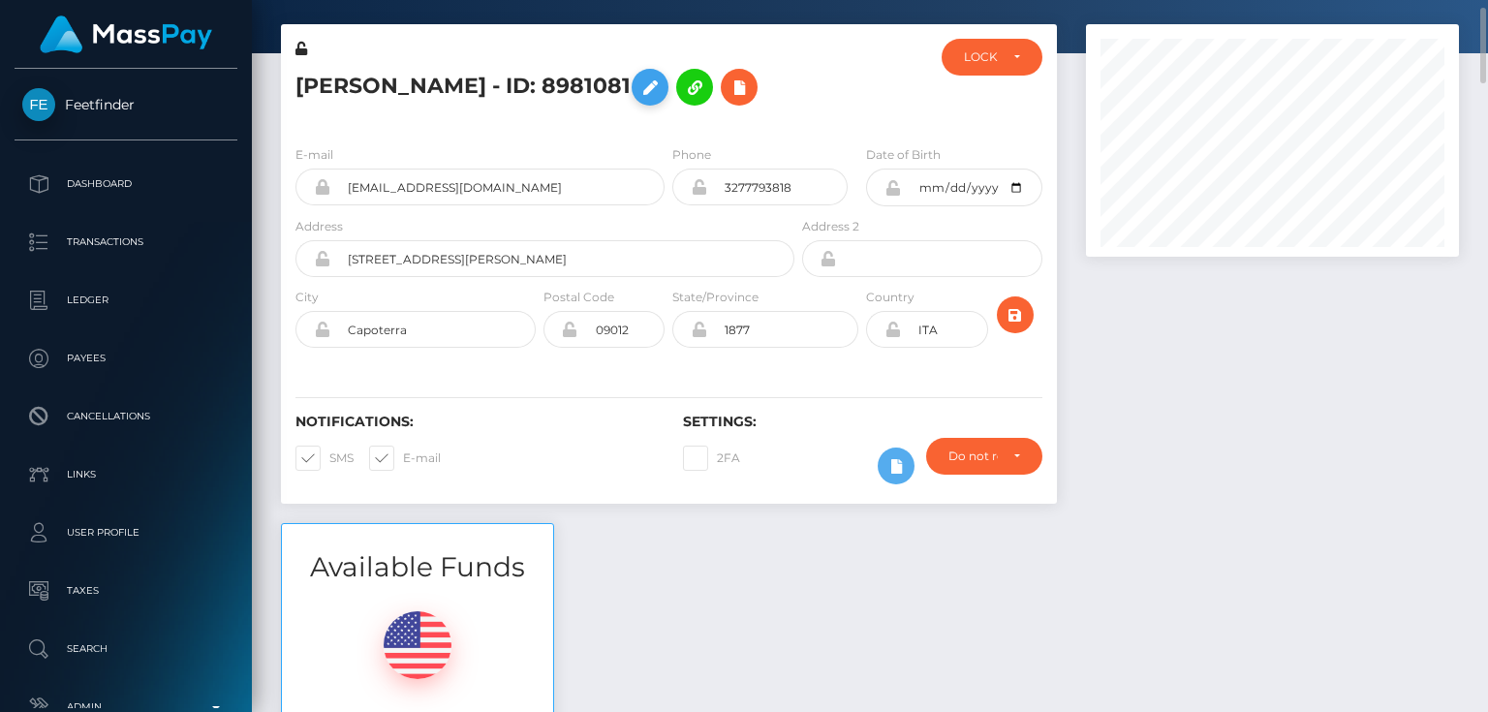
click at [662, 80] on icon at bounding box center [649, 88] width 23 height 24
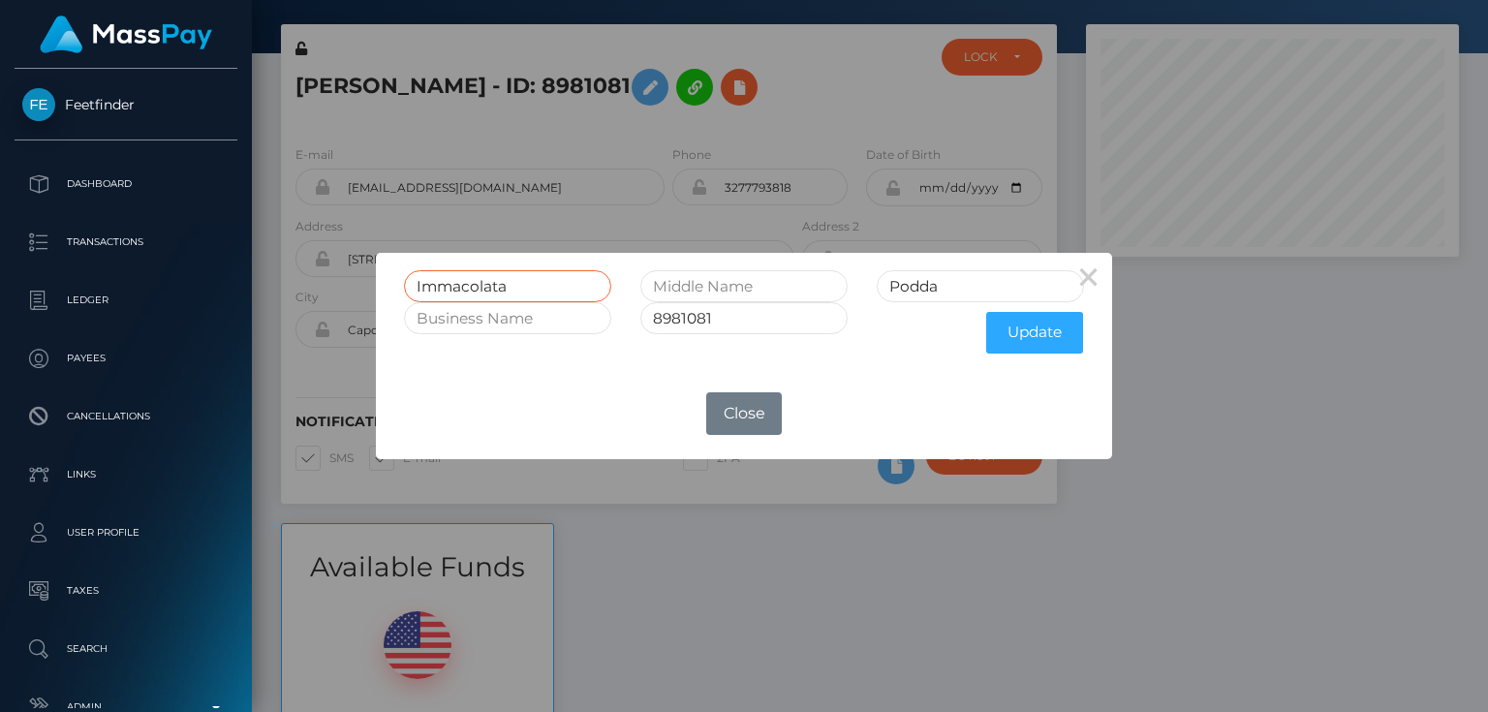
drag, startPoint x: 538, startPoint y: 280, endPoint x: 334, endPoint y: 284, distance: 203.5
click at [334, 284] on div "× [PERSON_NAME] 8981081 Update OK No Close" at bounding box center [744, 356] width 1488 height 712
paste input "EMANUELE"
type input "EMANUELE"
click at [1057, 326] on button "Update" at bounding box center [1034, 333] width 97 height 42
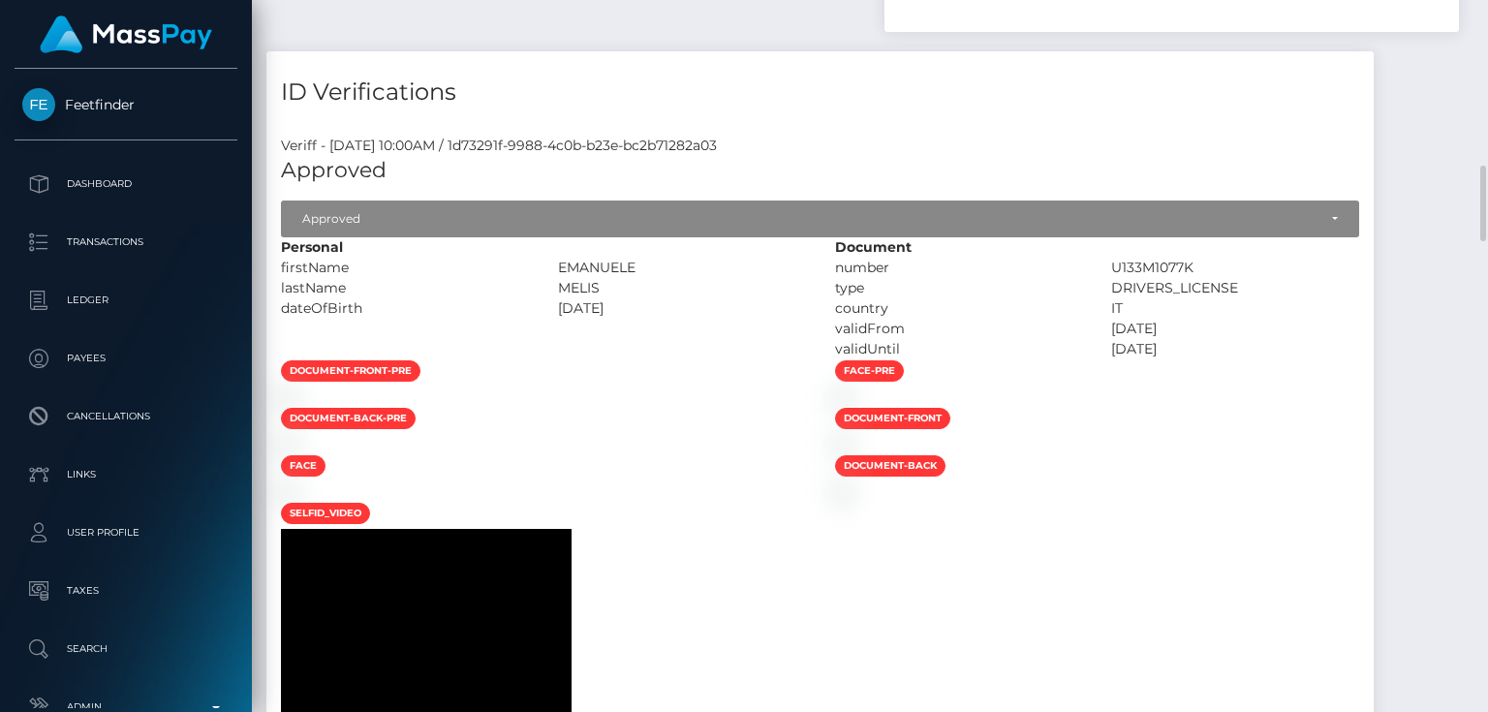
scroll to position [232, 372]
drag, startPoint x: 635, startPoint y: 284, endPoint x: 577, endPoint y: 283, distance: 58.1
click at [577, 283] on div "MELIS" at bounding box center [681, 288] width 277 height 20
copy div "MELIS"
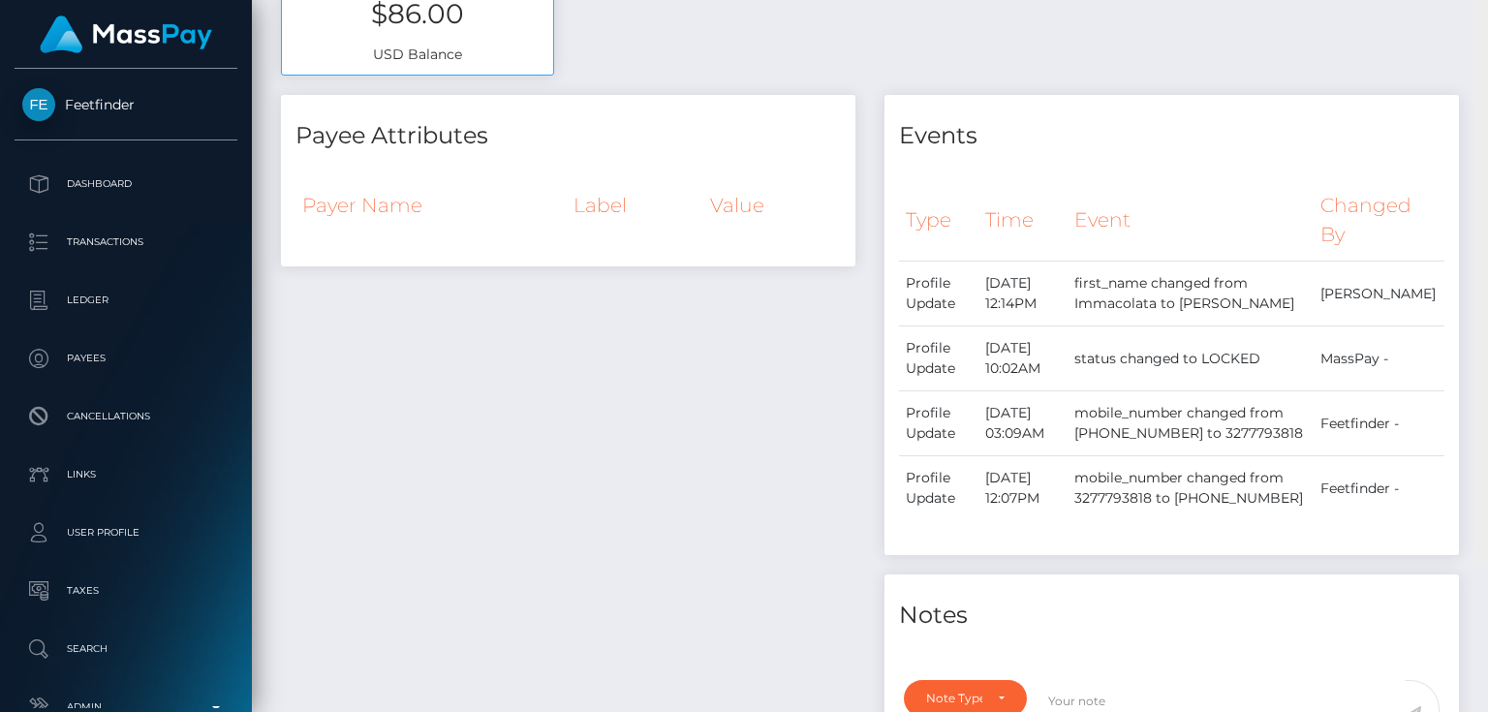
scroll to position [0, 0]
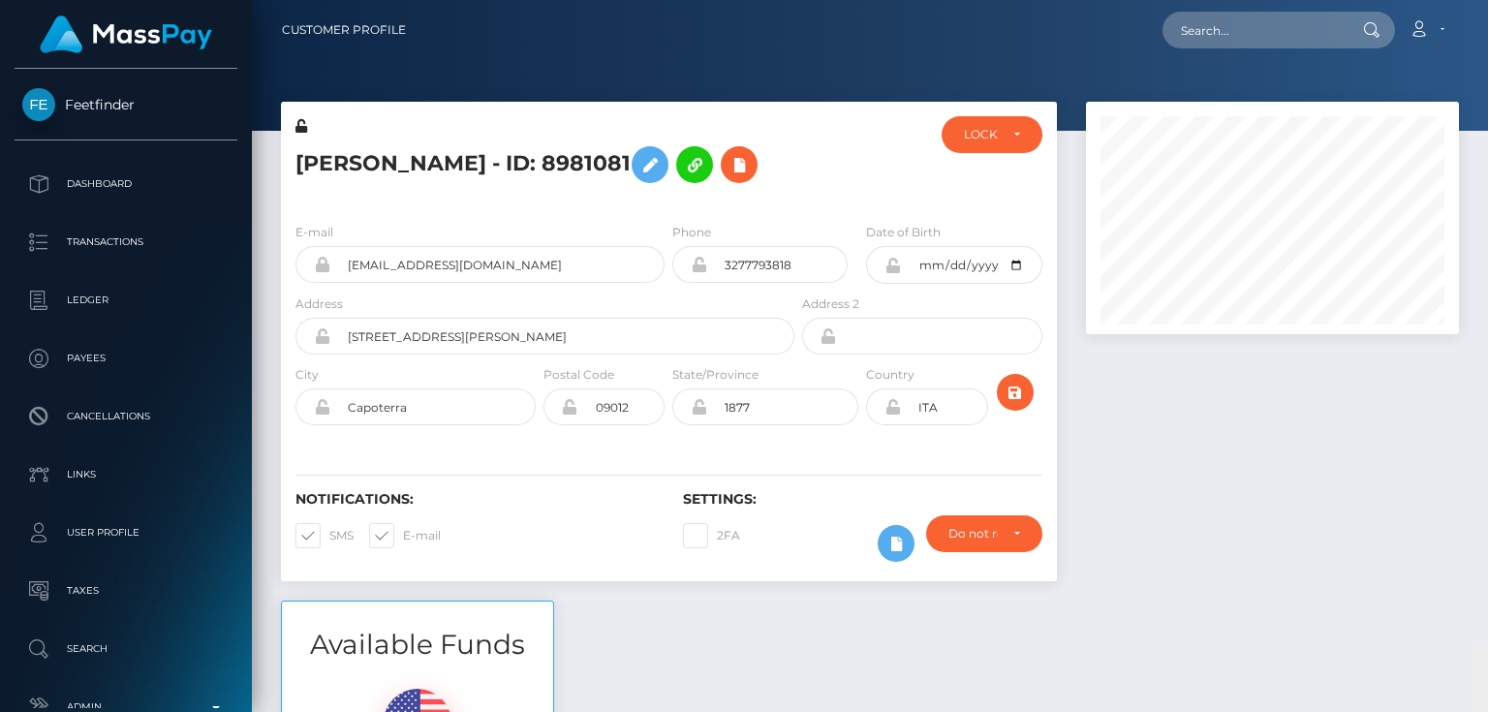
drag, startPoint x: 1478, startPoint y: 658, endPoint x: 1487, endPoint y: -25, distance: 683.0
click at [1487, 0] on html "Feetfinder Dashboard Transactions Ledger Payees Cancellations" at bounding box center [744, 356] width 1488 height 712
click at [662, 171] on icon at bounding box center [649, 165] width 23 height 24
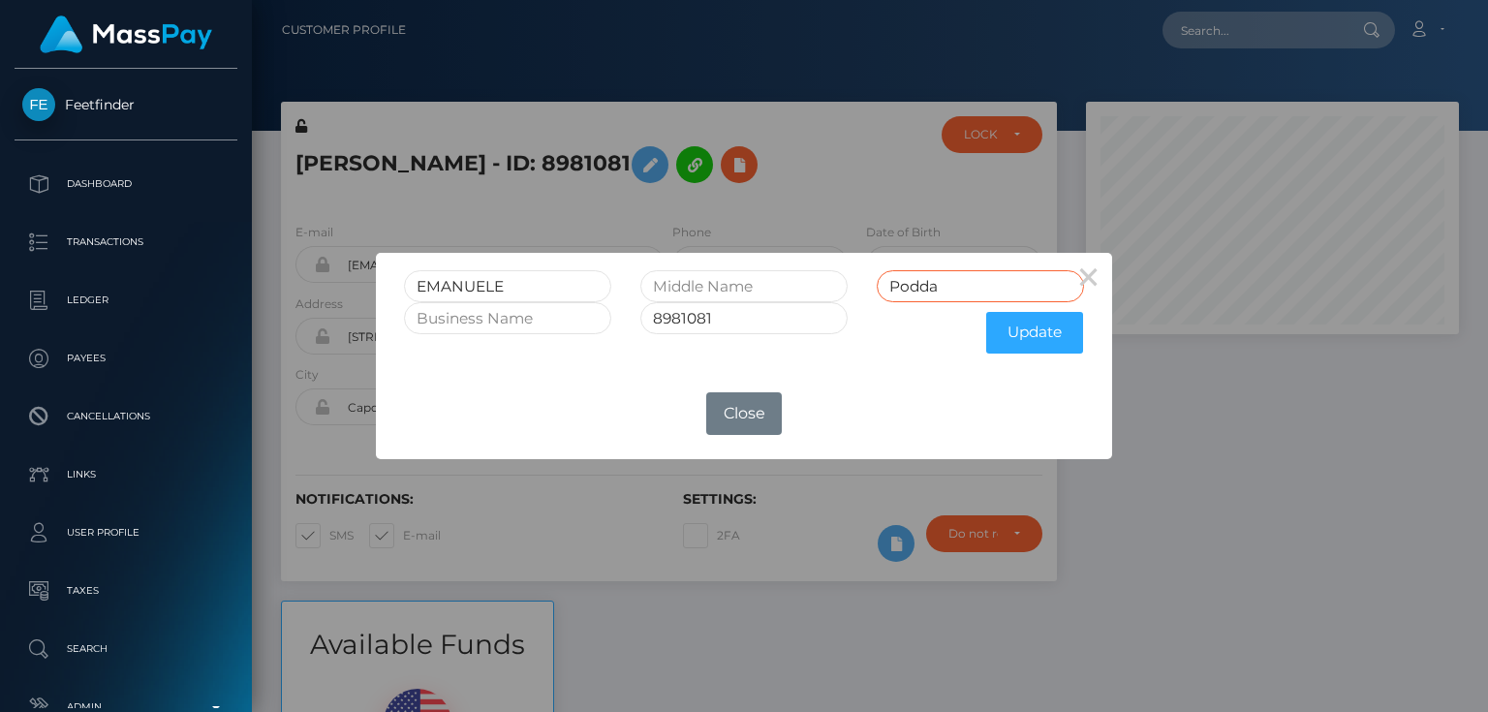
drag, startPoint x: 901, startPoint y: 290, endPoint x: 850, endPoint y: 294, distance: 51.5
click at [850, 294] on div "EMANUELE Podda" at bounding box center [743, 286] width 709 height 32
paste input "MELIS"
type input "MELIS"
click at [1046, 330] on button "Update" at bounding box center [1034, 333] width 97 height 42
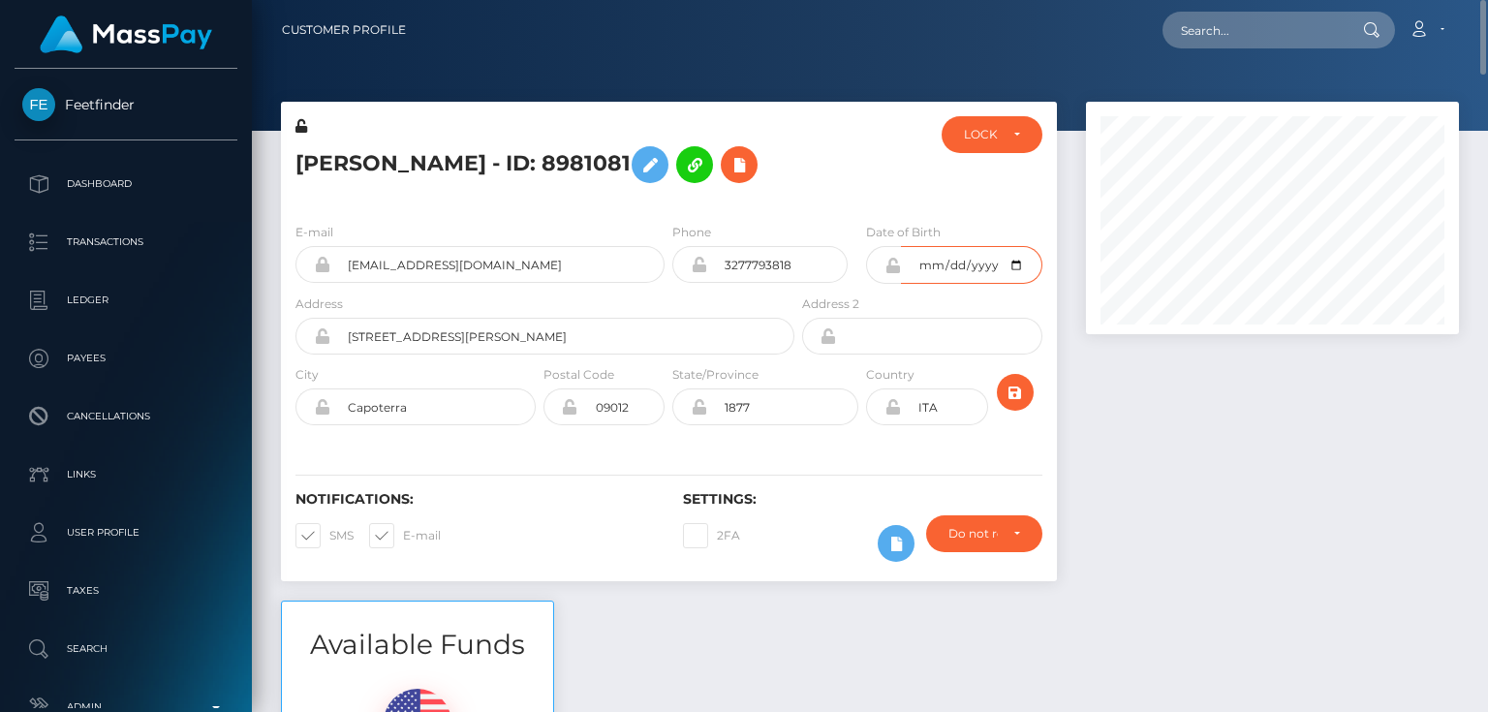
click at [1013, 263] on input "[DATE]" at bounding box center [971, 265] width 140 height 38
type input "[DATE]"
click at [1191, 461] on div at bounding box center [1272, 351] width 402 height 499
click at [1008, 384] on icon "submit" at bounding box center [1015, 393] width 23 height 24
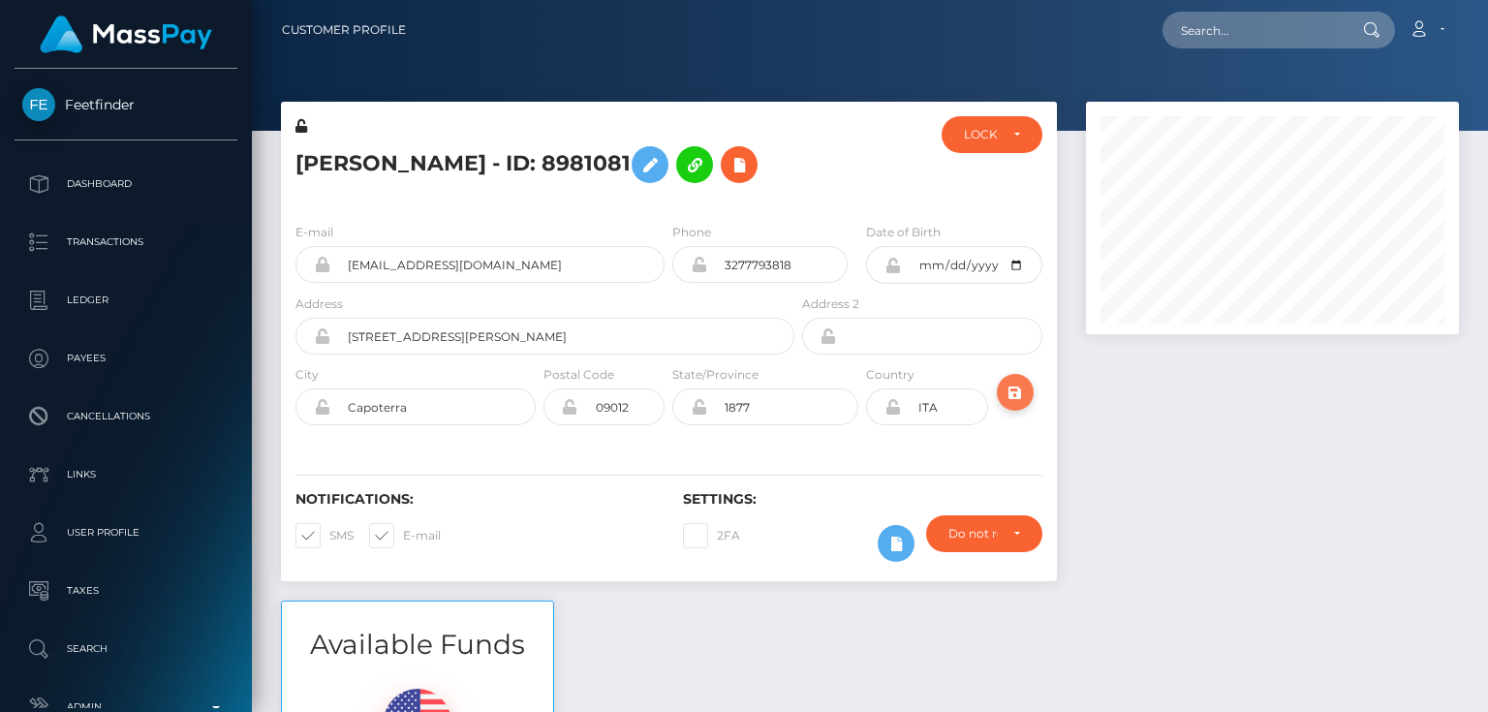
click at [1010, 387] on icon "submit" at bounding box center [1015, 393] width 23 height 24
click at [303, 128] on icon at bounding box center [301, 126] width 12 height 14
click at [892, 265] on icon at bounding box center [892, 265] width 16 height 15
click at [891, 410] on icon at bounding box center [892, 406] width 16 height 15
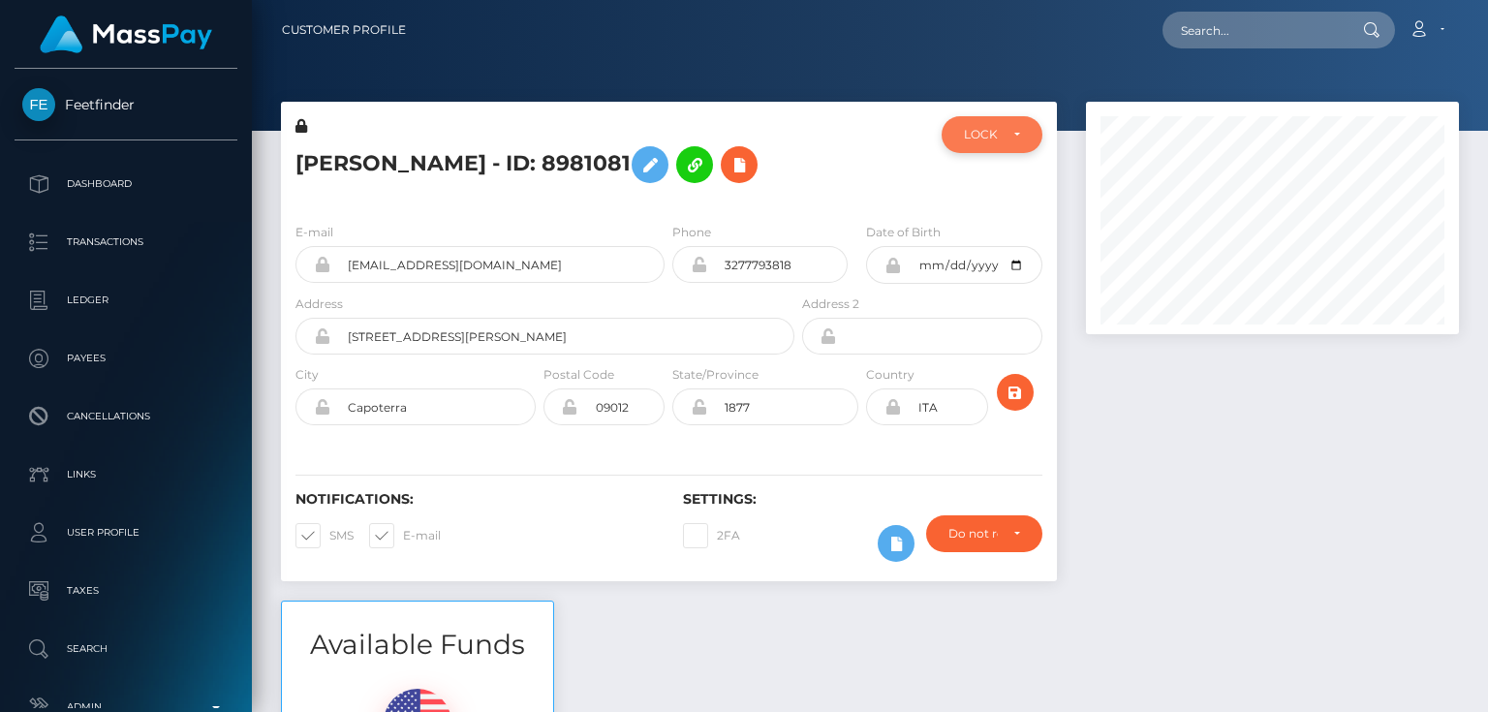
click at [980, 139] on div "LOCKED" at bounding box center [980, 134] width 33 height 15
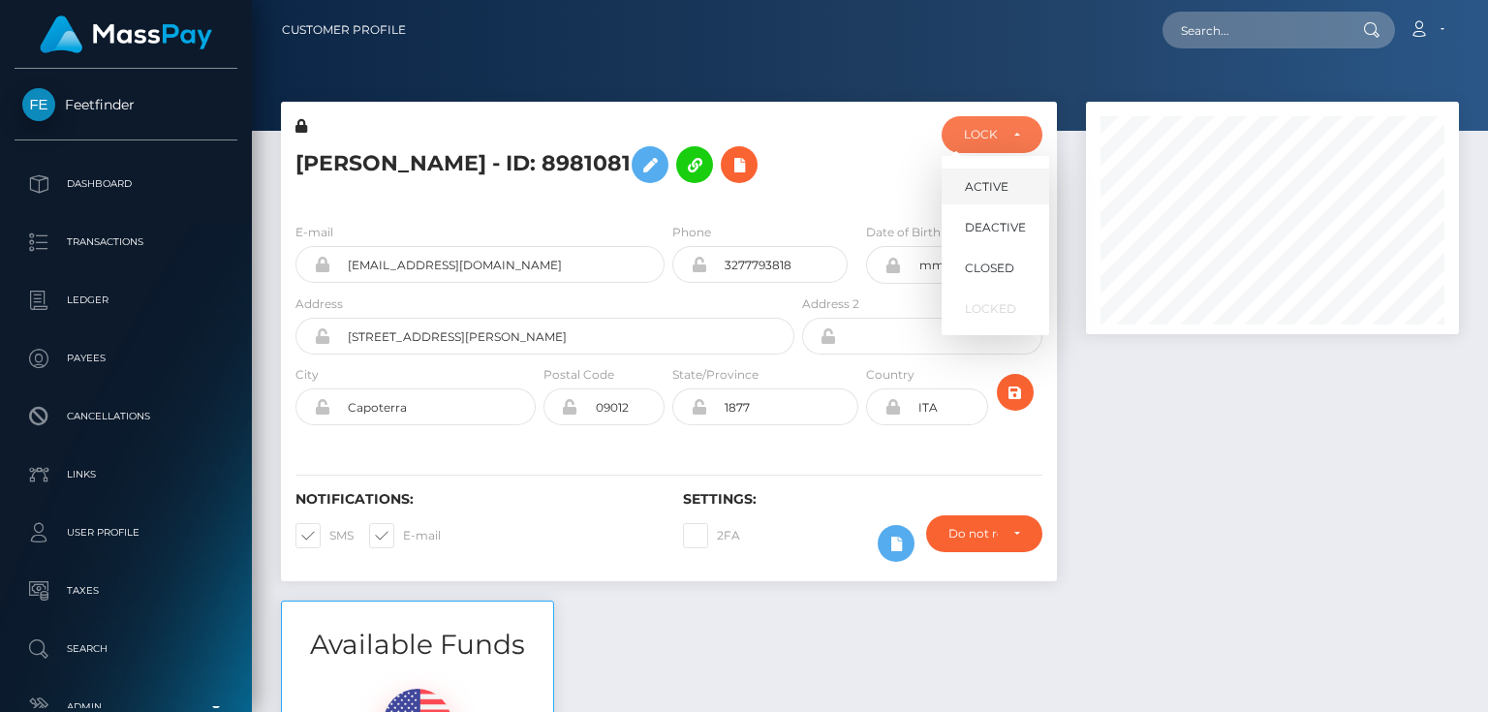
click at [984, 176] on link "ACTIVE" at bounding box center [996, 187] width 108 height 36
select select "ACTIVE"
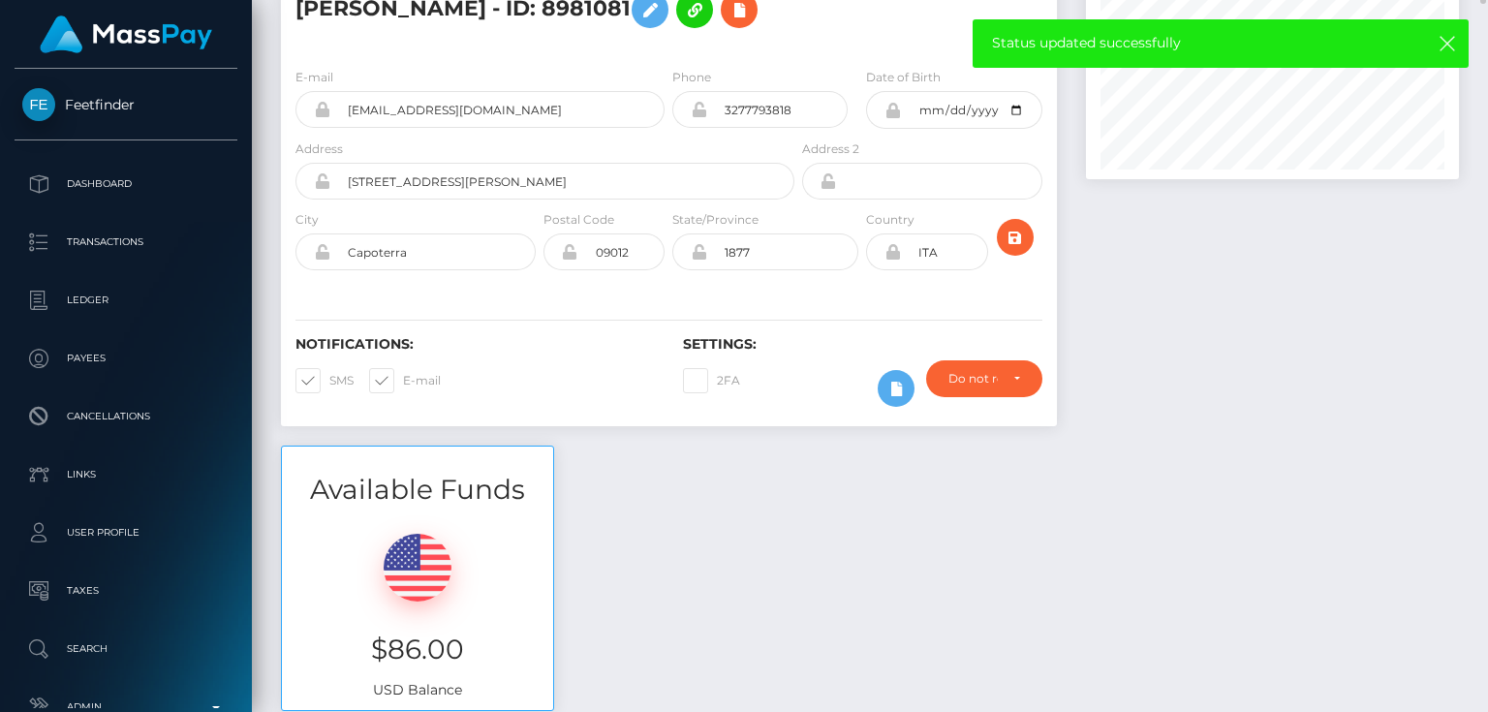
scroll to position [0, 0]
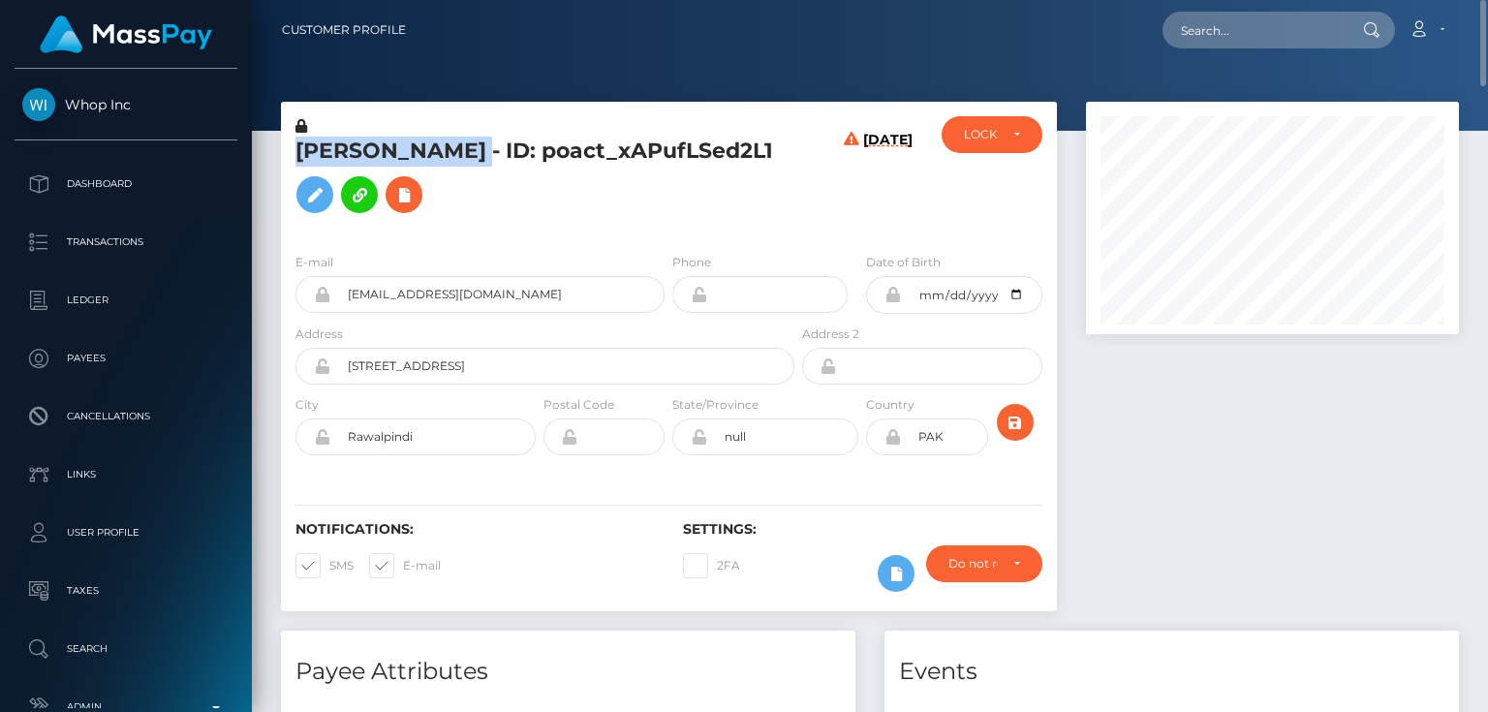
drag, startPoint x: 624, startPoint y: 147, endPoint x: 275, endPoint y: 159, distance: 348.9
click at [275, 159] on div "[PERSON_NAME] - ID: poact_xAPufLSed2L1 [DATE] CLOSED LOCKED LOCKED E-mail City" at bounding box center [668, 366] width 805 height 529
copy div "[PERSON_NAME]"
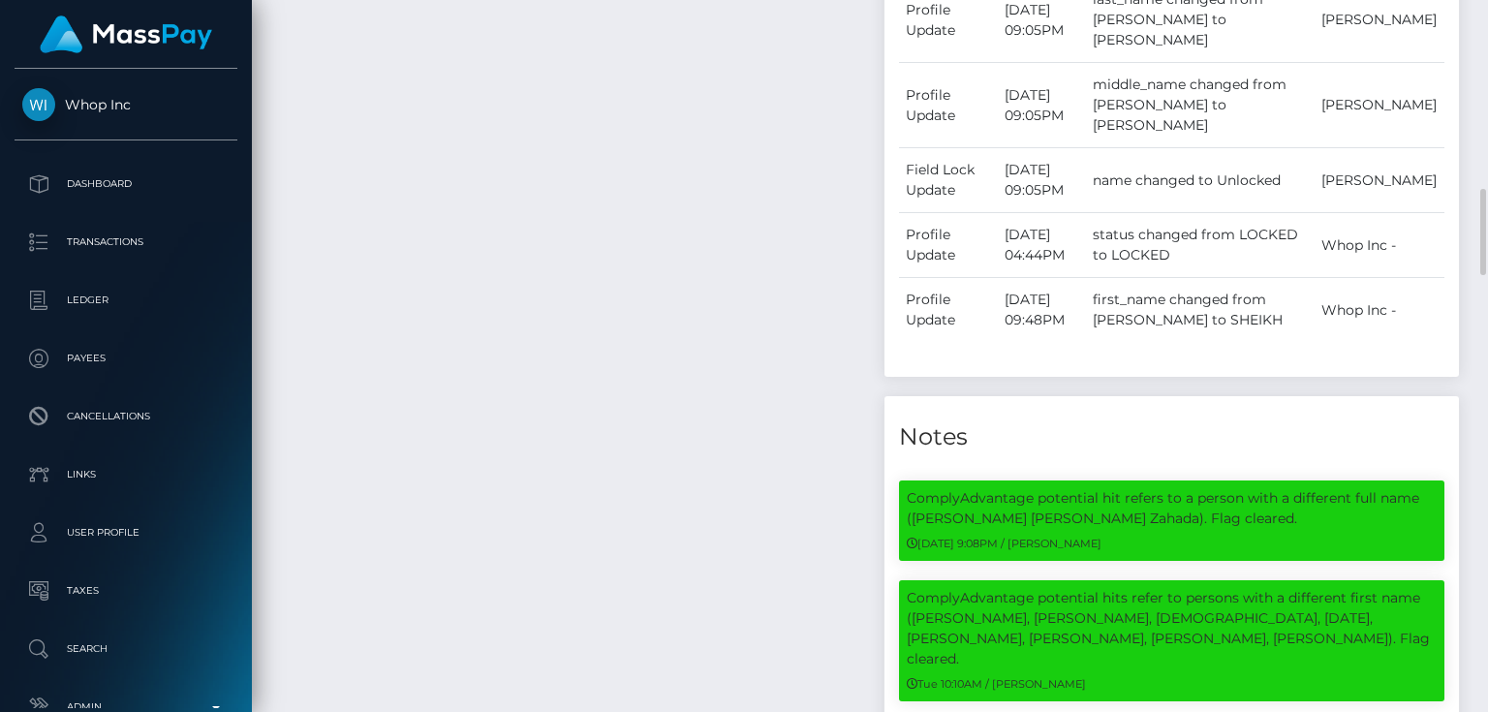
scroll to position [1860, 0]
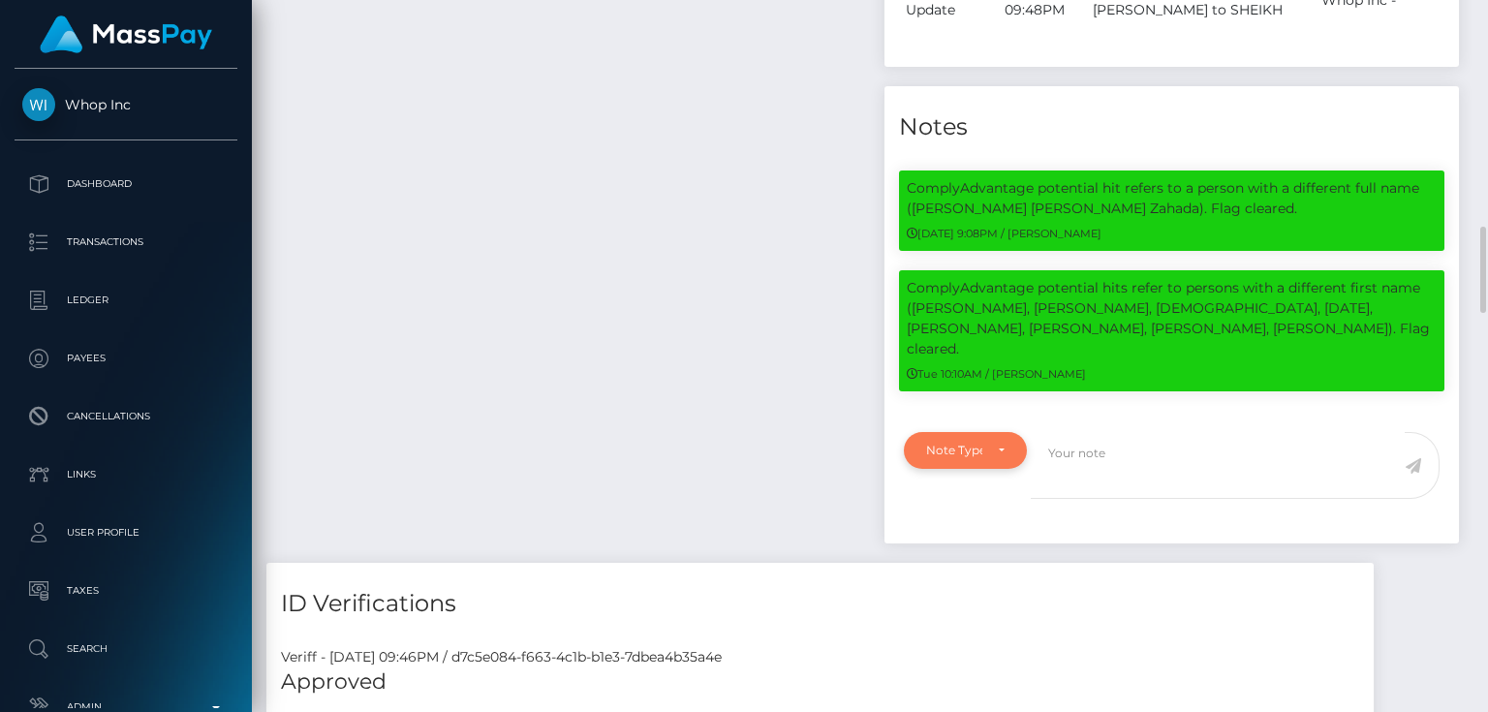
click at [965, 443] on div "Note Type" at bounding box center [954, 450] width 56 height 15
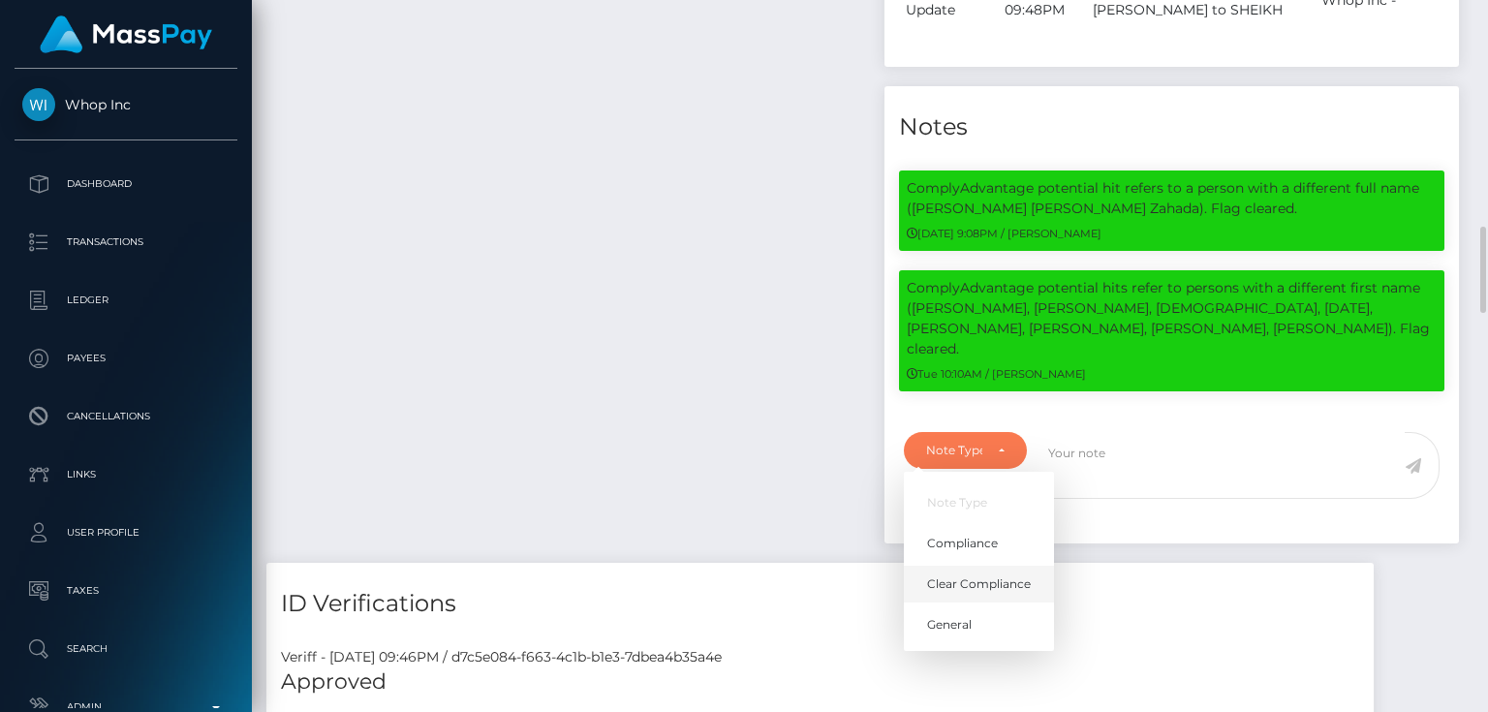
click at [996, 575] on span "Clear Compliance" at bounding box center [979, 583] width 104 height 17
select select "CLEAR_COMPLIANCE"
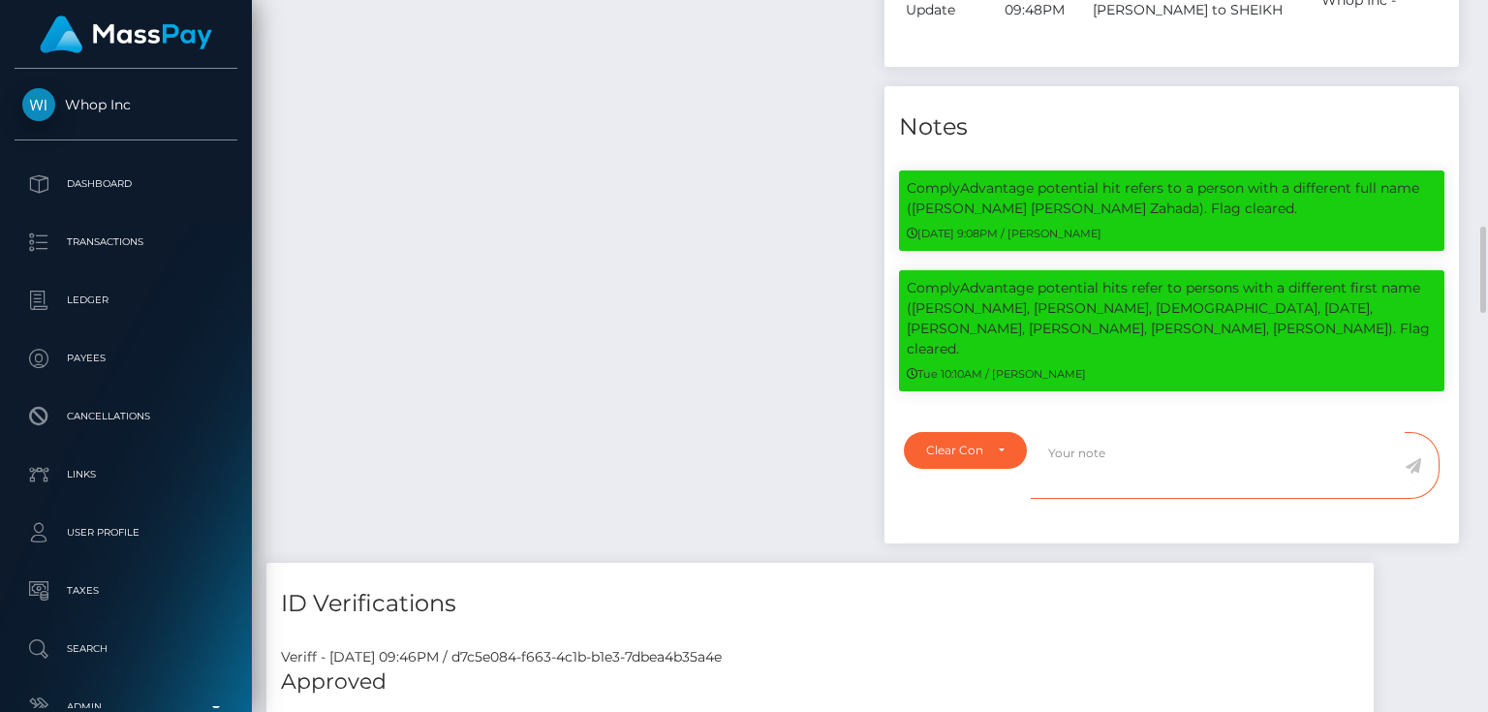
paste textarea "The hits refers to persons with different names either ( First, Last or Middle )"
type textarea "The hits refers to persons with different names either ( First, Last or Middle …"
click at [1408, 458] on icon at bounding box center [1413, 465] width 16 height 15
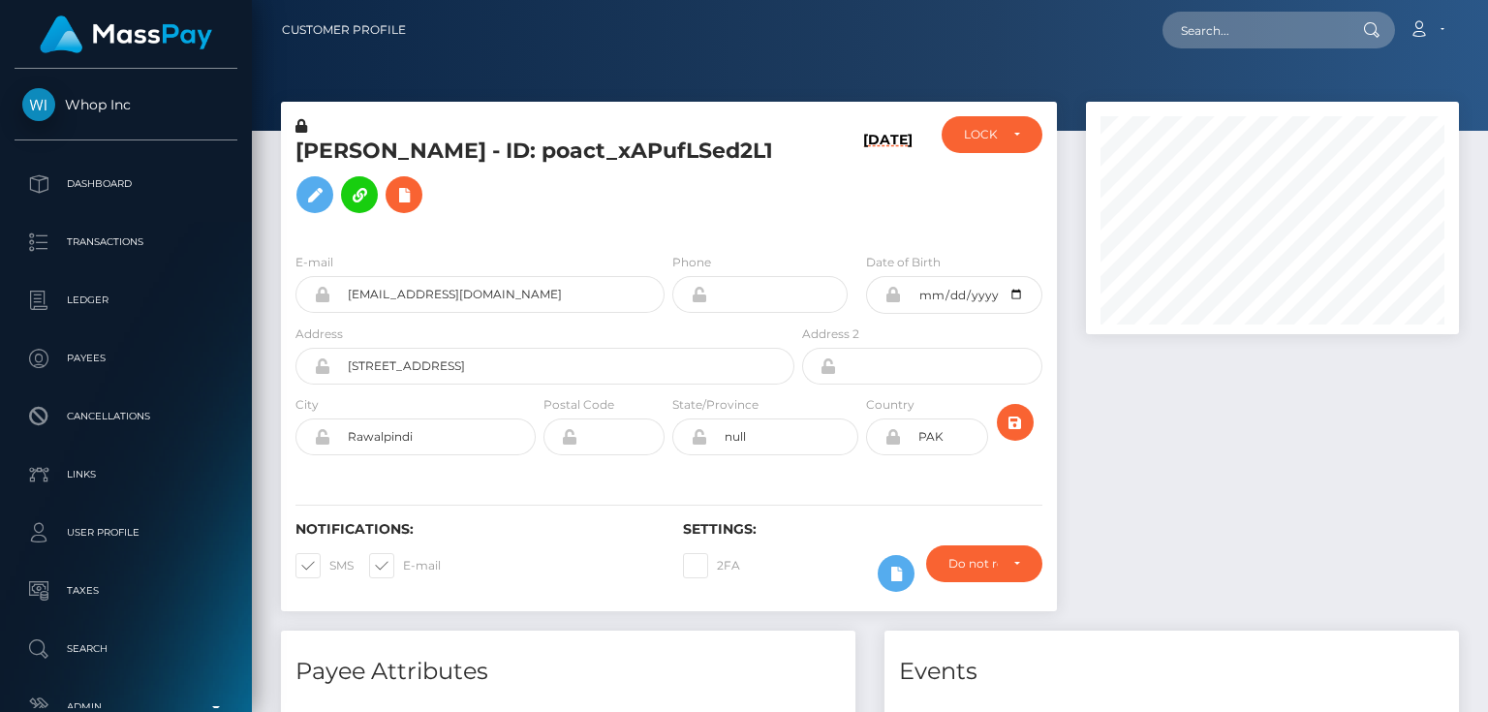
scroll to position [232, 372]
click at [358, 227] on div "[PERSON_NAME] - ID: poact_xAPufLSed2L1" at bounding box center [539, 176] width 517 height 121
click at [981, 149] on div "LOCKED" at bounding box center [992, 134] width 100 height 37
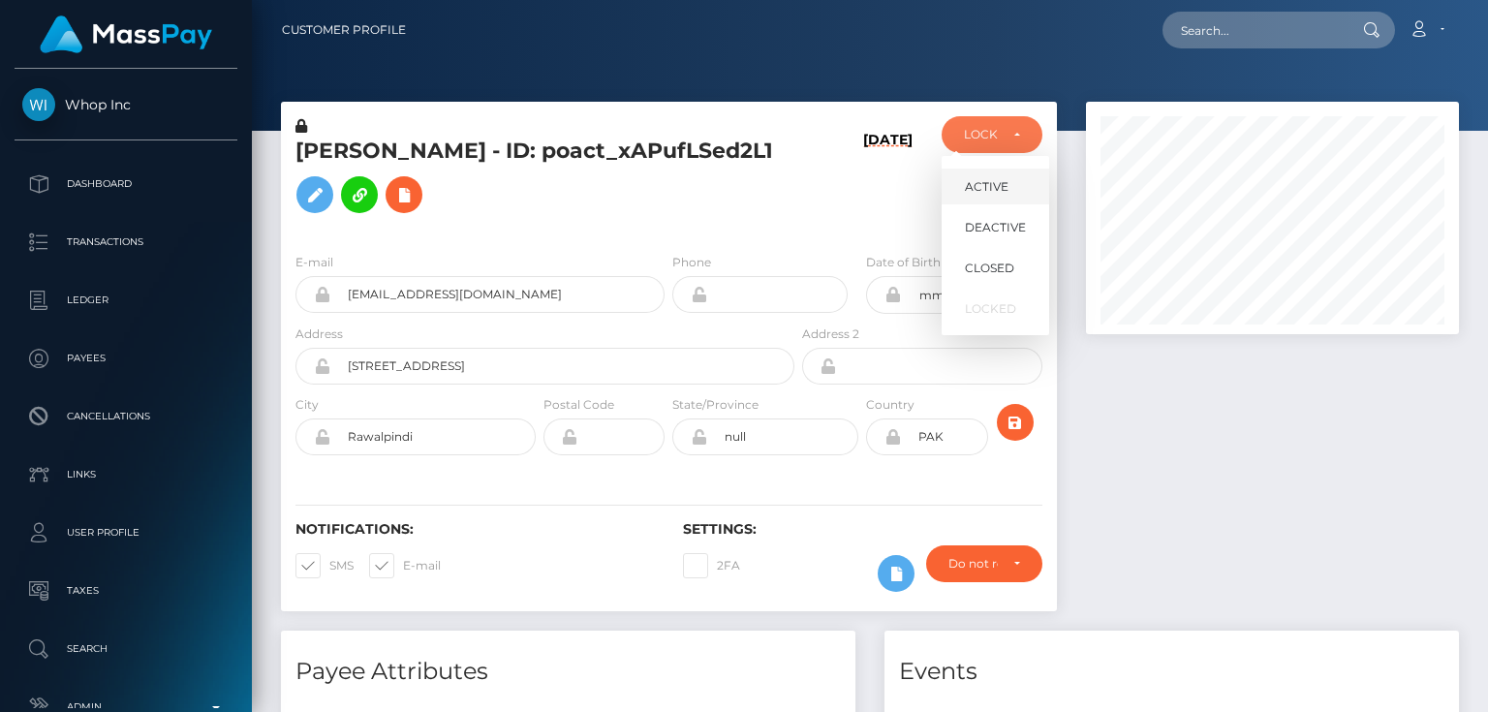
click at [988, 188] on span "ACTIVE" at bounding box center [987, 186] width 44 height 17
select select "ACTIVE"
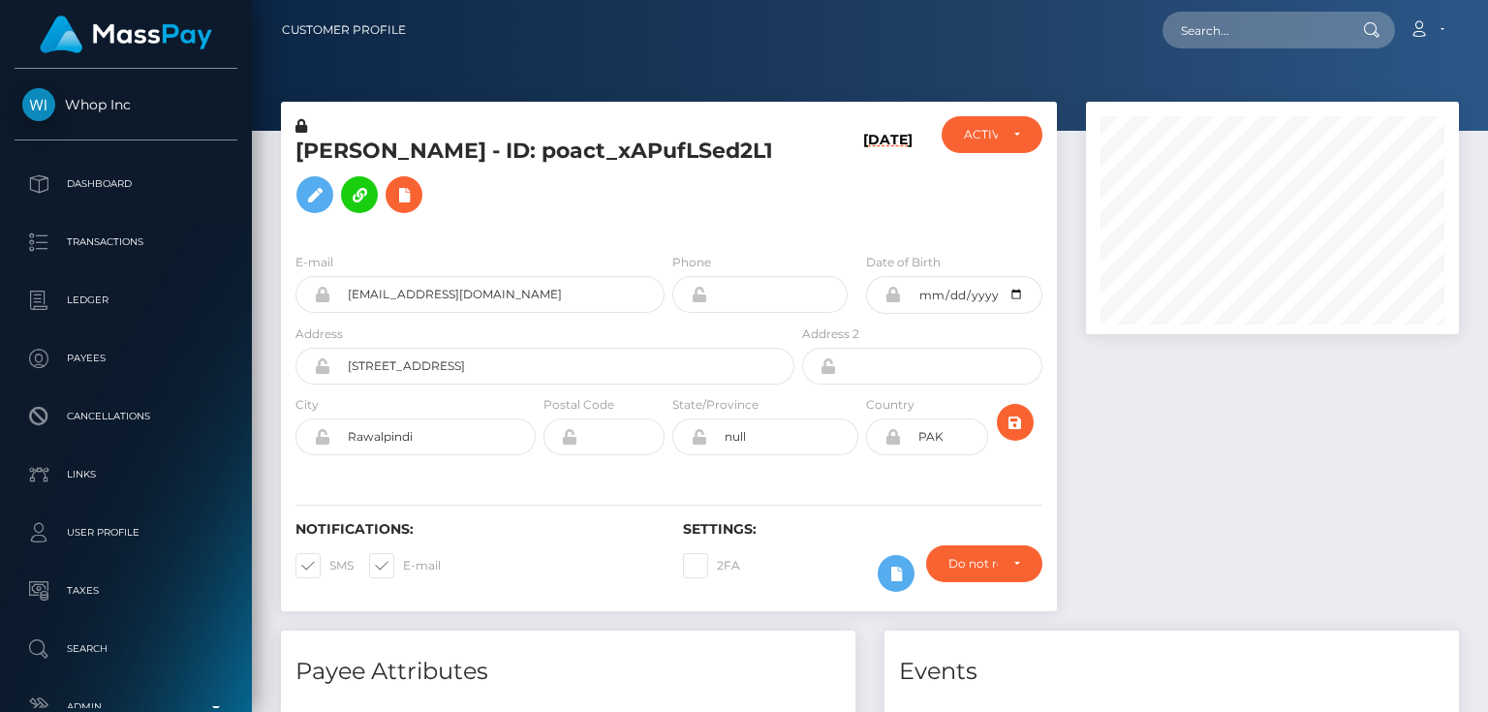
click at [398, 226] on div "[PERSON_NAME] - ID: poact_xAPufLSed2L1" at bounding box center [539, 176] width 517 height 121
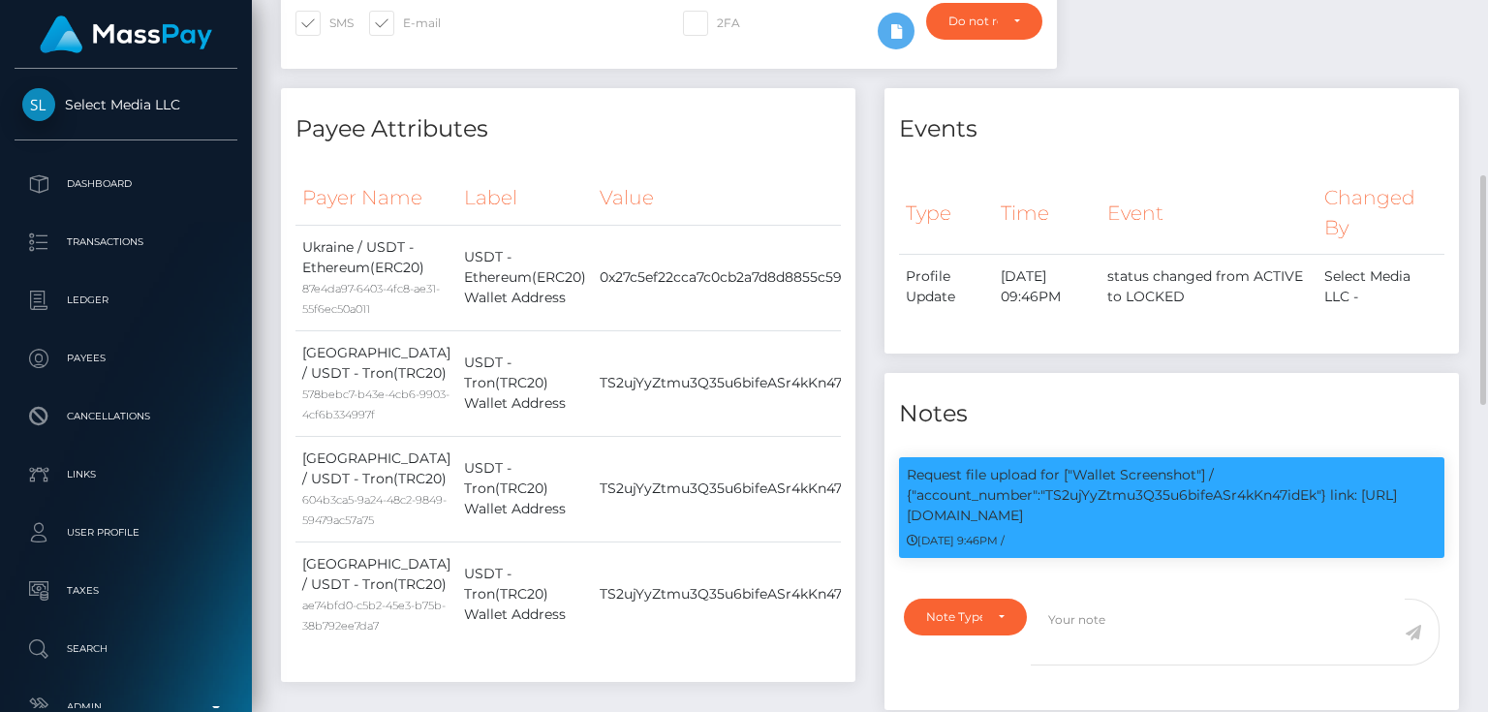
scroll to position [310, 0]
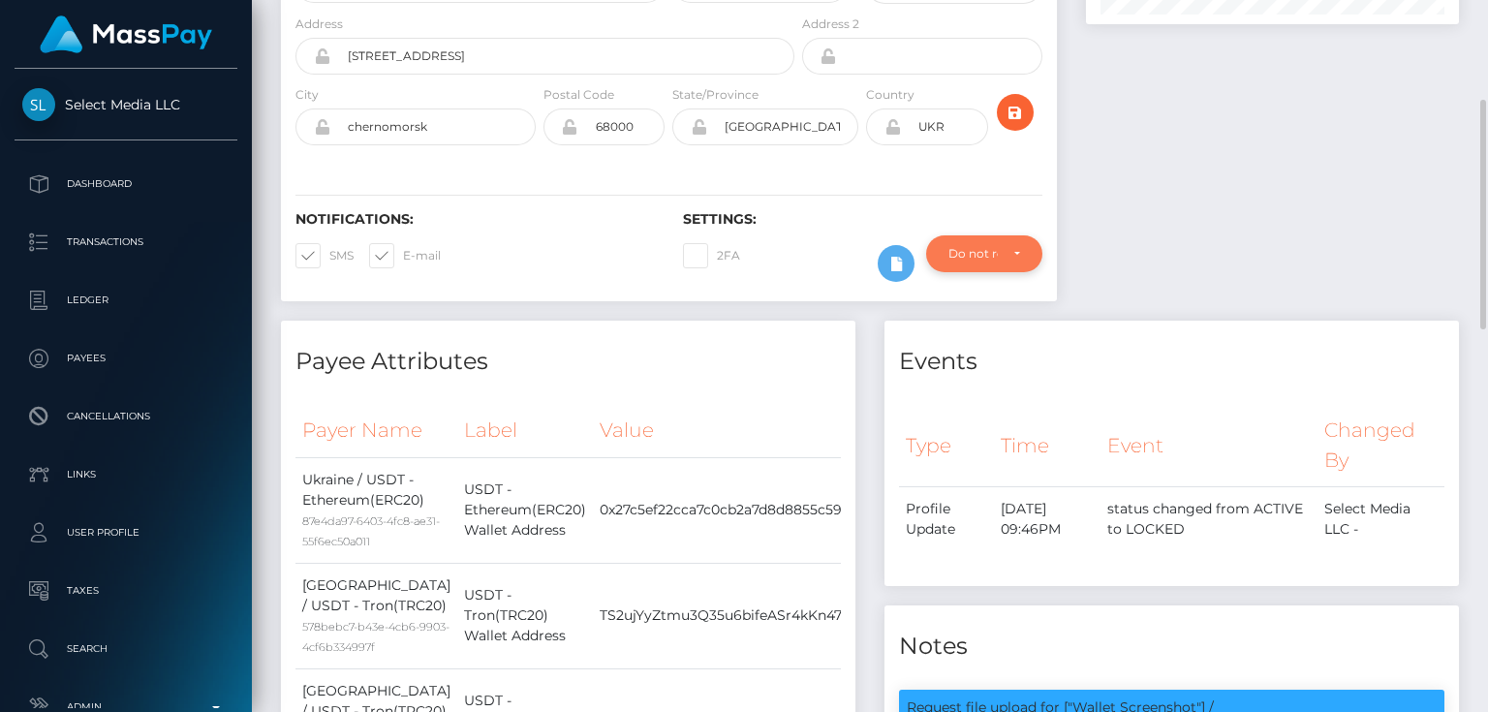
click at [1007, 251] on div "Do not require" at bounding box center [984, 253] width 72 height 15
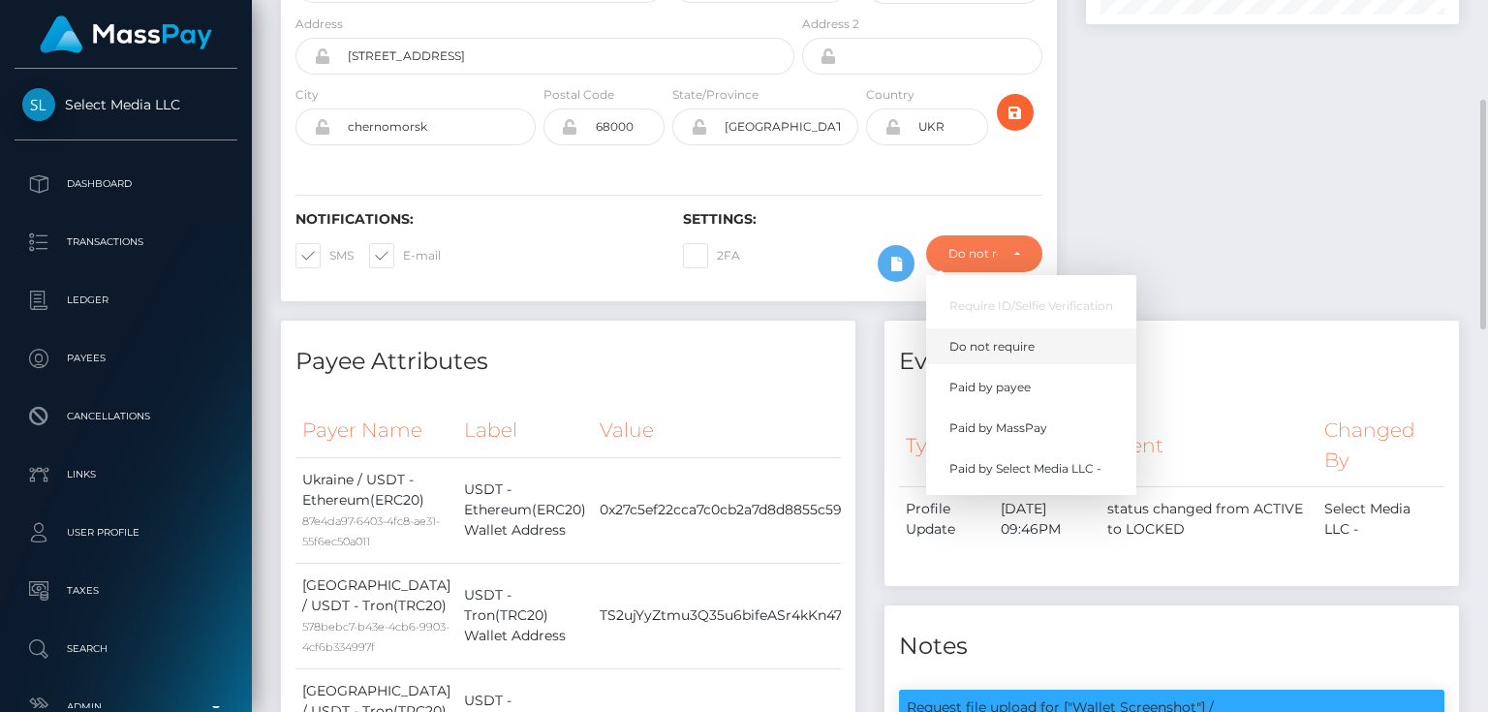
scroll to position [232, 372]
click at [1029, 419] on span "Paid by MassPay" at bounding box center [998, 427] width 98 height 17
select select "2"
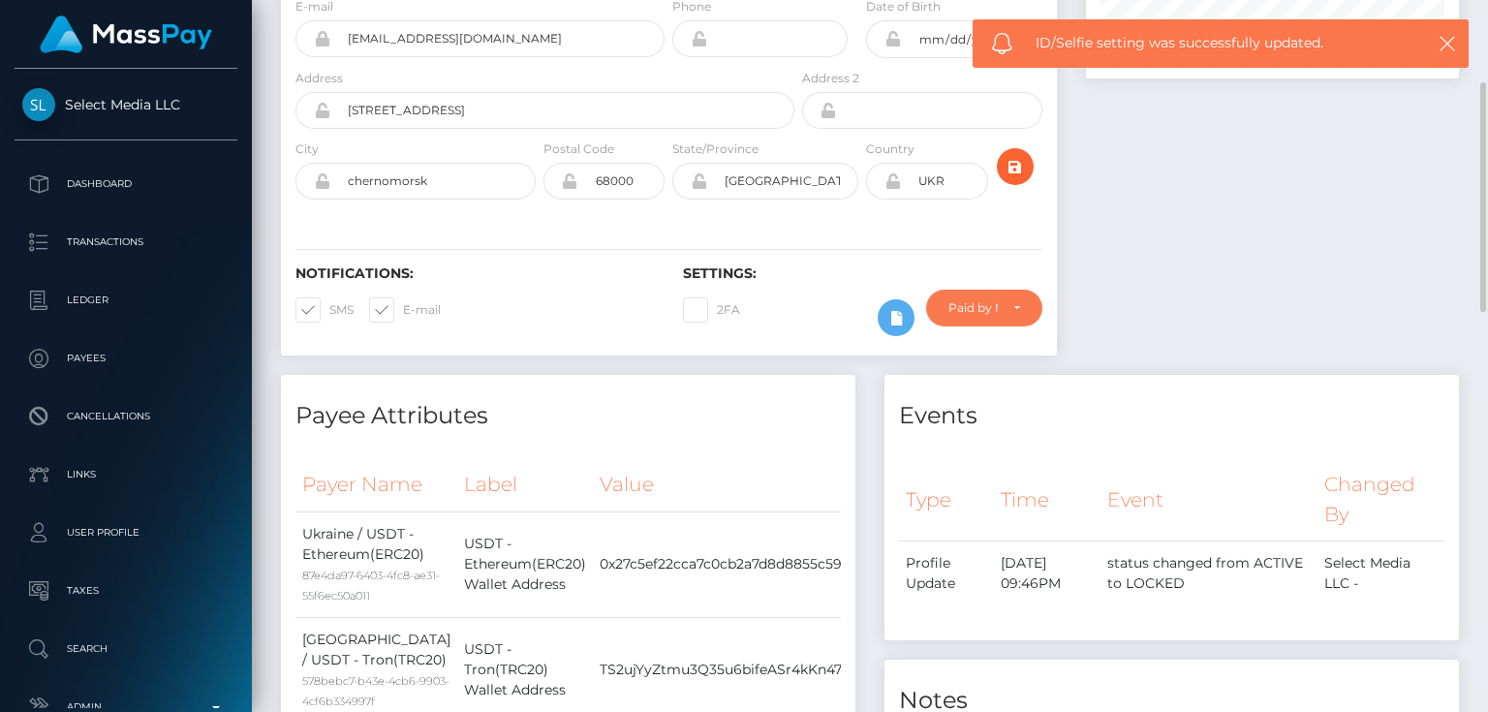
scroll to position [23, 0]
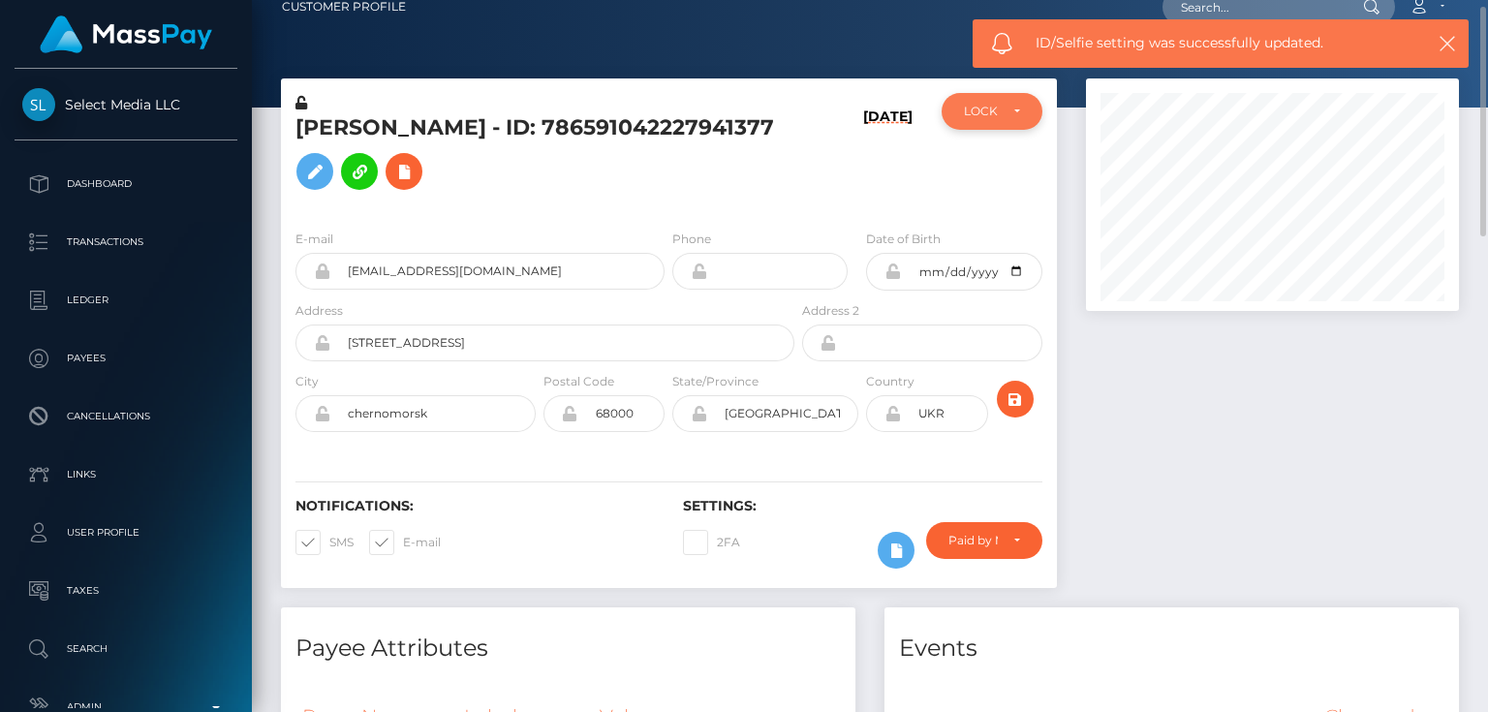
click at [983, 118] on div "LOCKED" at bounding box center [992, 111] width 100 height 37
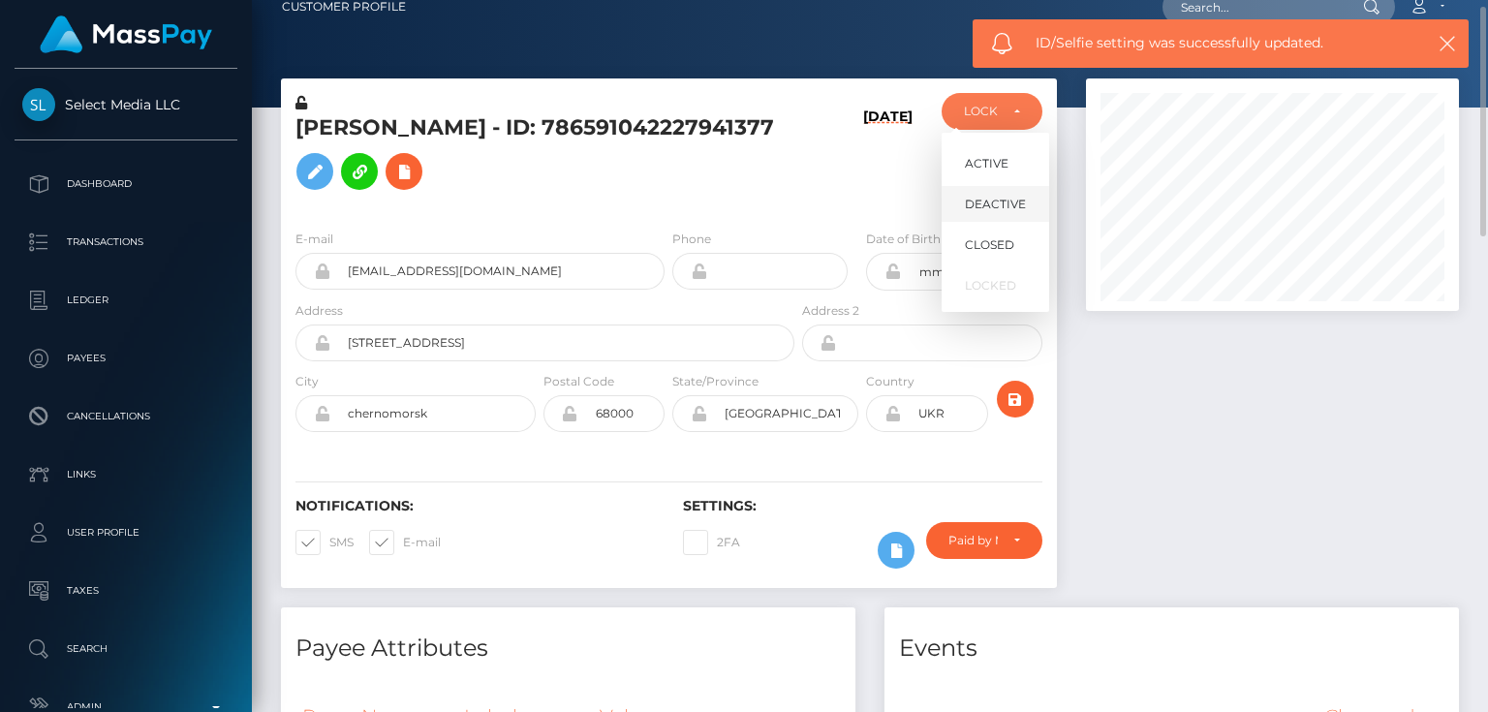
scroll to position [232, 372]
click at [1003, 164] on span "ACTIVE" at bounding box center [987, 163] width 44 height 17
select select "ACTIVE"
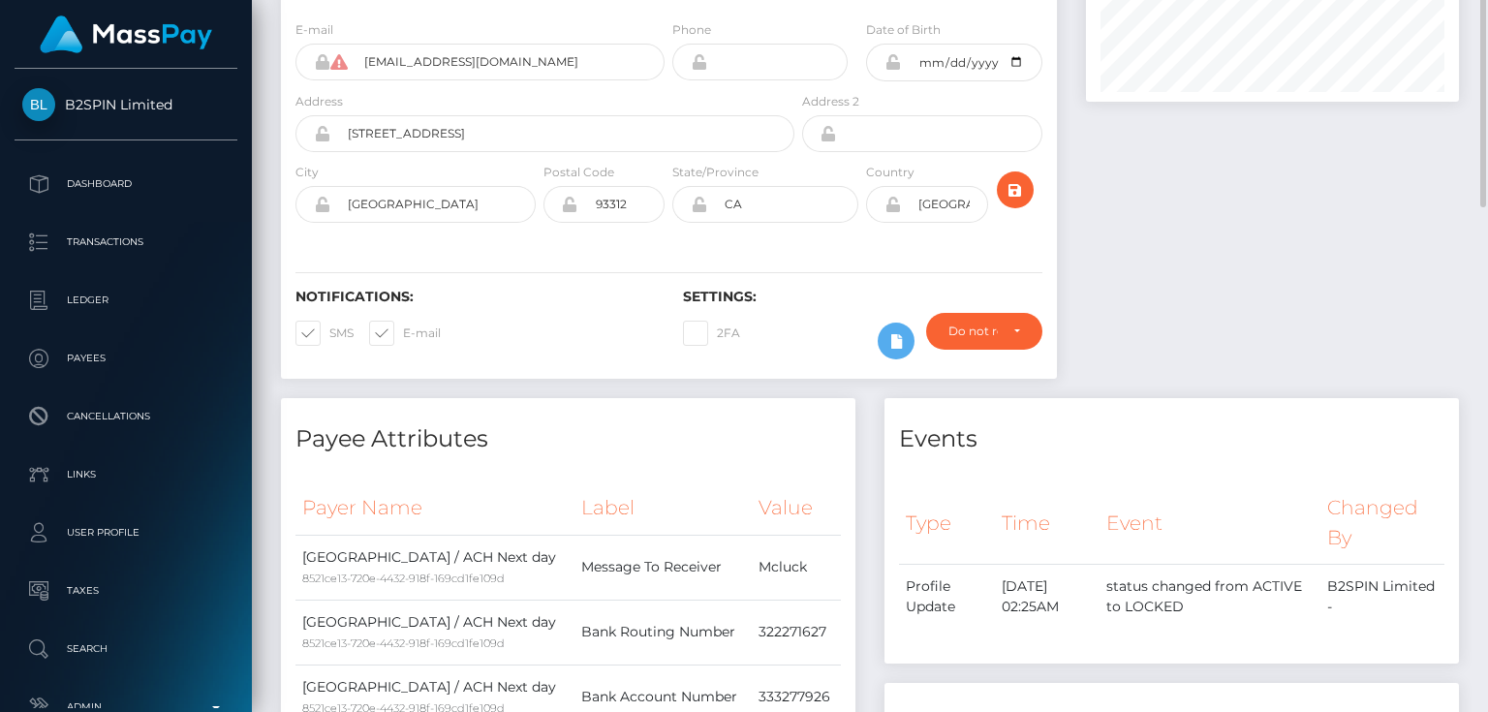
scroll to position [77, 0]
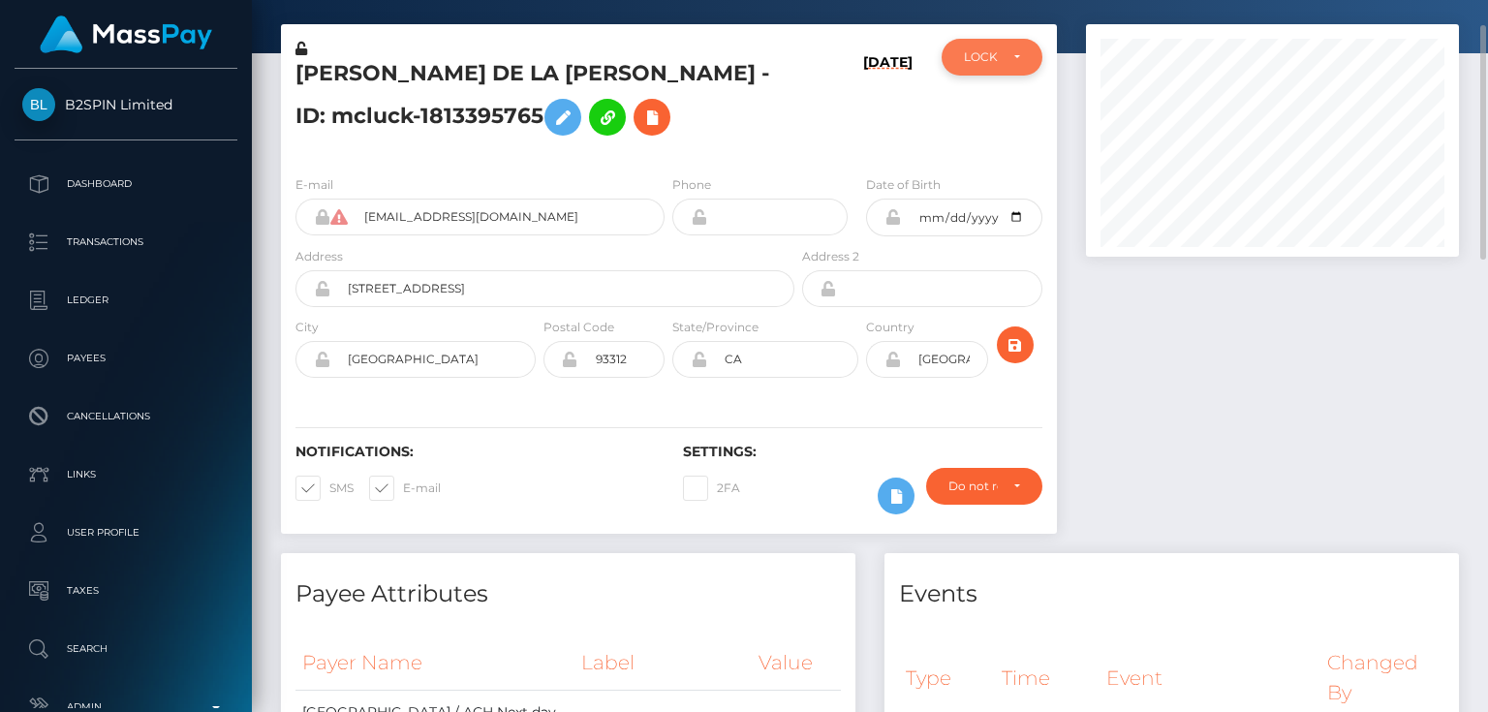
click at [1005, 57] on div "LOCKED" at bounding box center [991, 56] width 55 height 15
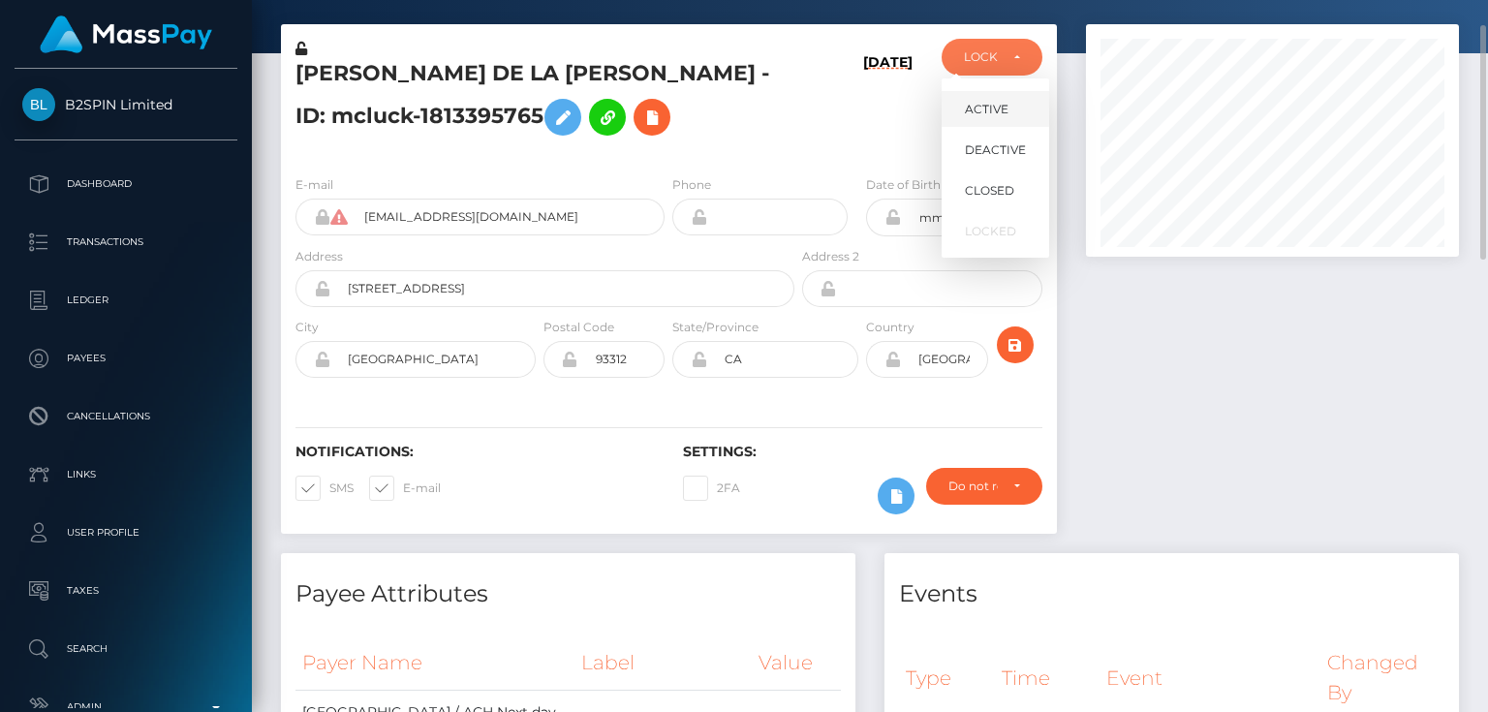
scroll to position [232, 372]
click at [1004, 111] on span "ACTIVE" at bounding box center [987, 109] width 44 height 17
select select "ACTIVE"
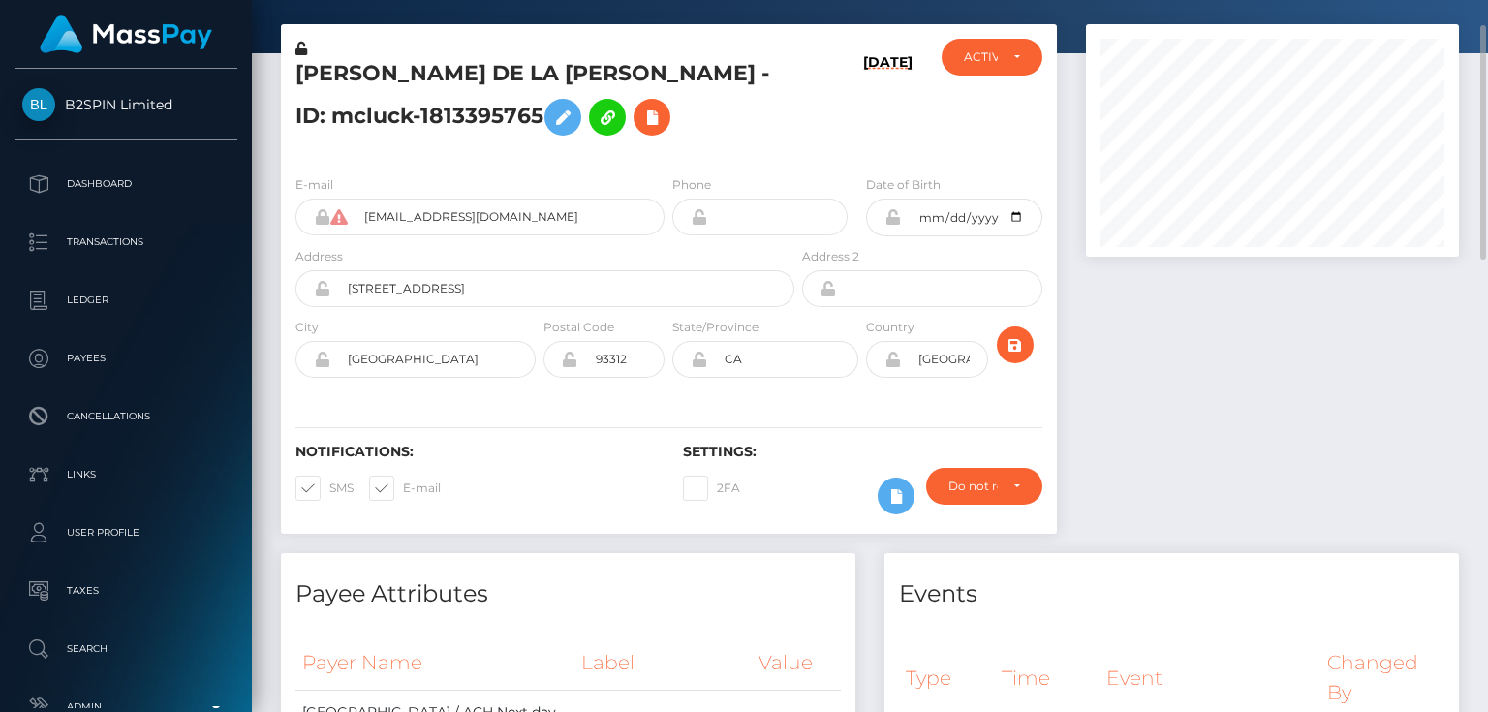
click at [788, 138] on div "[PERSON_NAME] DE LA [PERSON_NAME] - ID: mcluck-1813395765" at bounding box center [539, 99] width 517 height 121
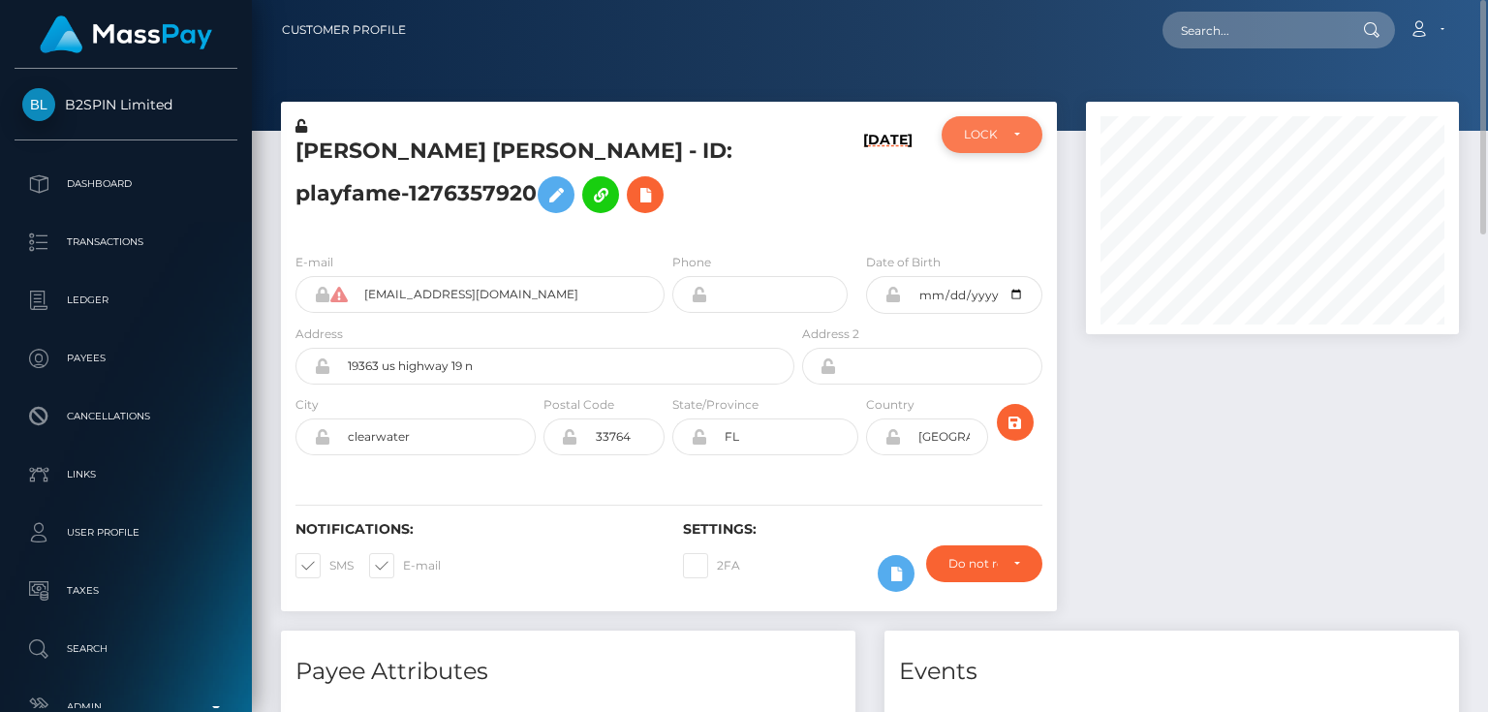
click at [975, 142] on div "LOCKED" at bounding box center [992, 134] width 100 height 37
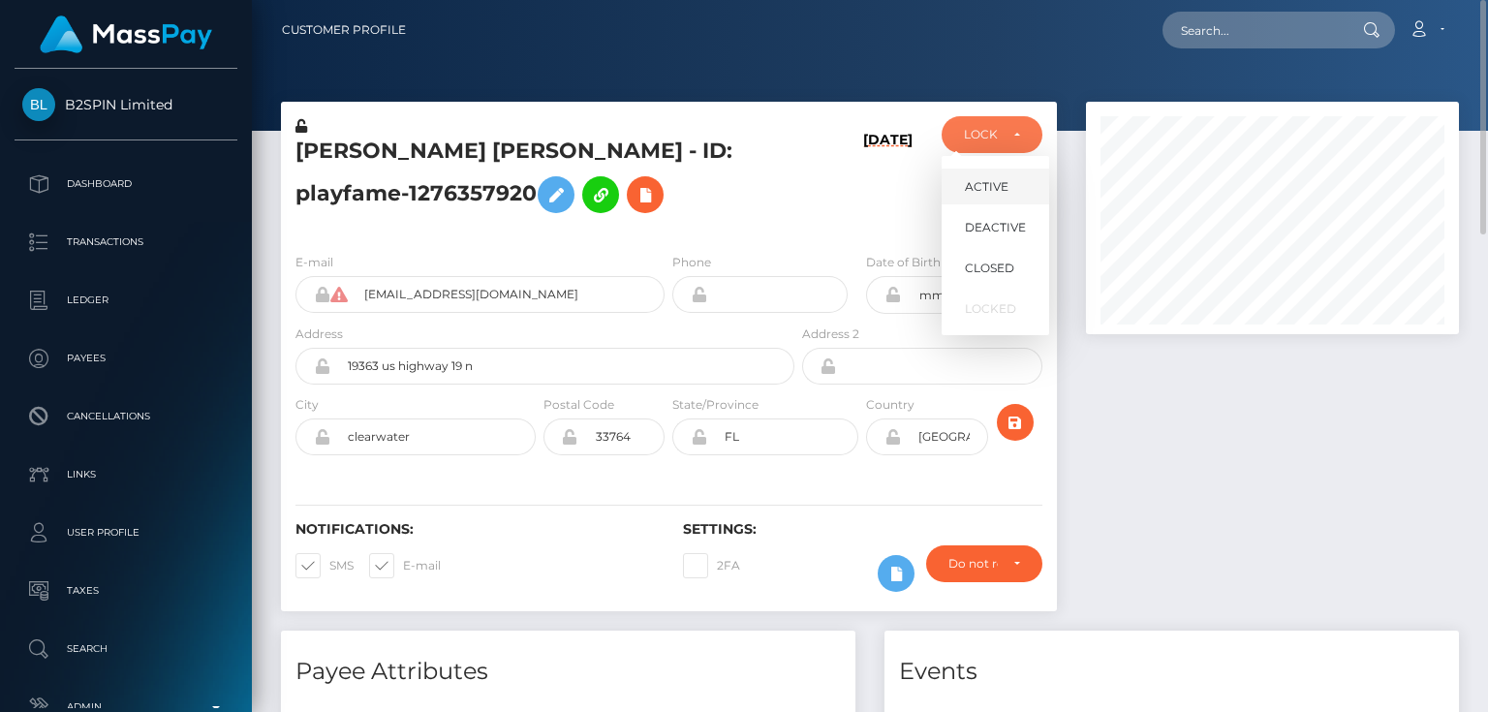
click at [996, 180] on span "ACTIVE" at bounding box center [987, 186] width 44 height 17
select select "ACTIVE"
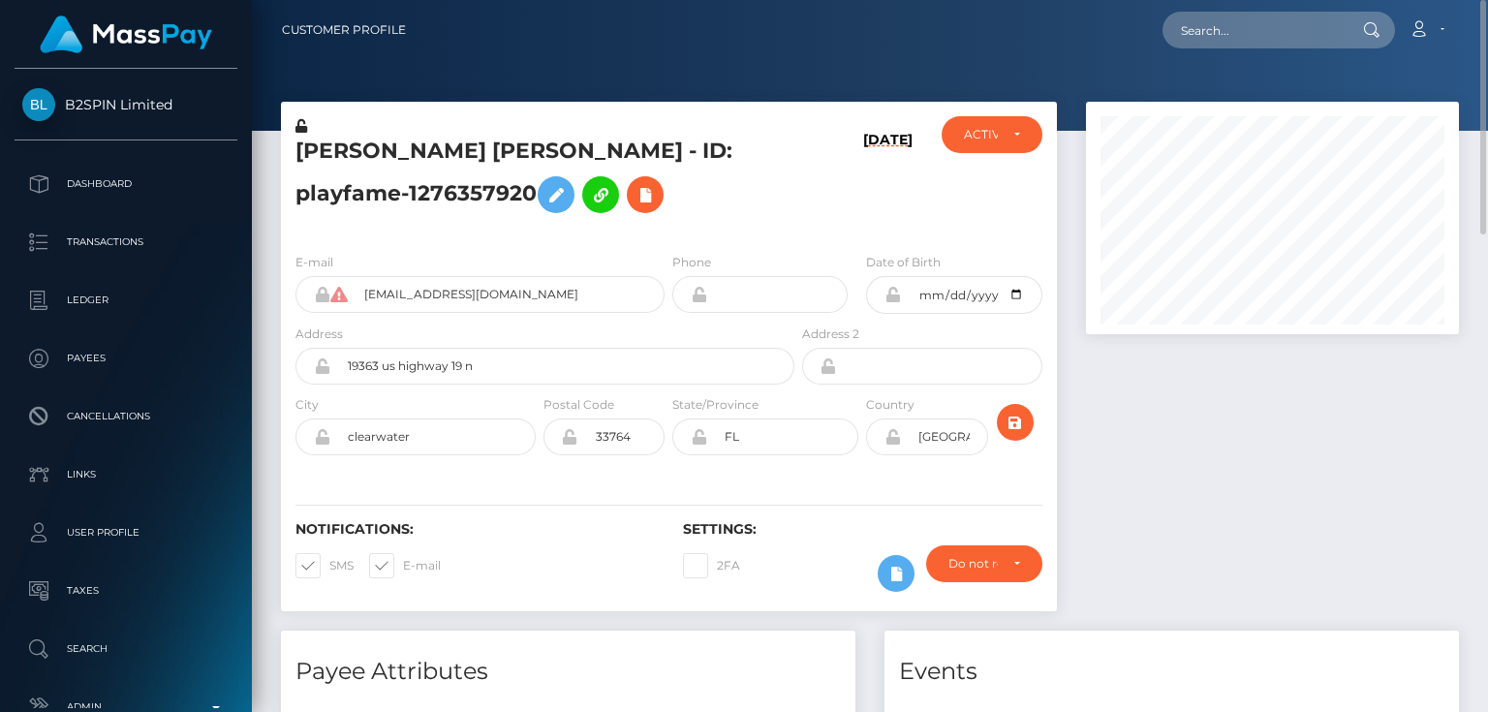
click at [775, 198] on h5 "[PERSON_NAME] [PERSON_NAME] - ID: playfame-1276357920" at bounding box center [539, 180] width 488 height 86
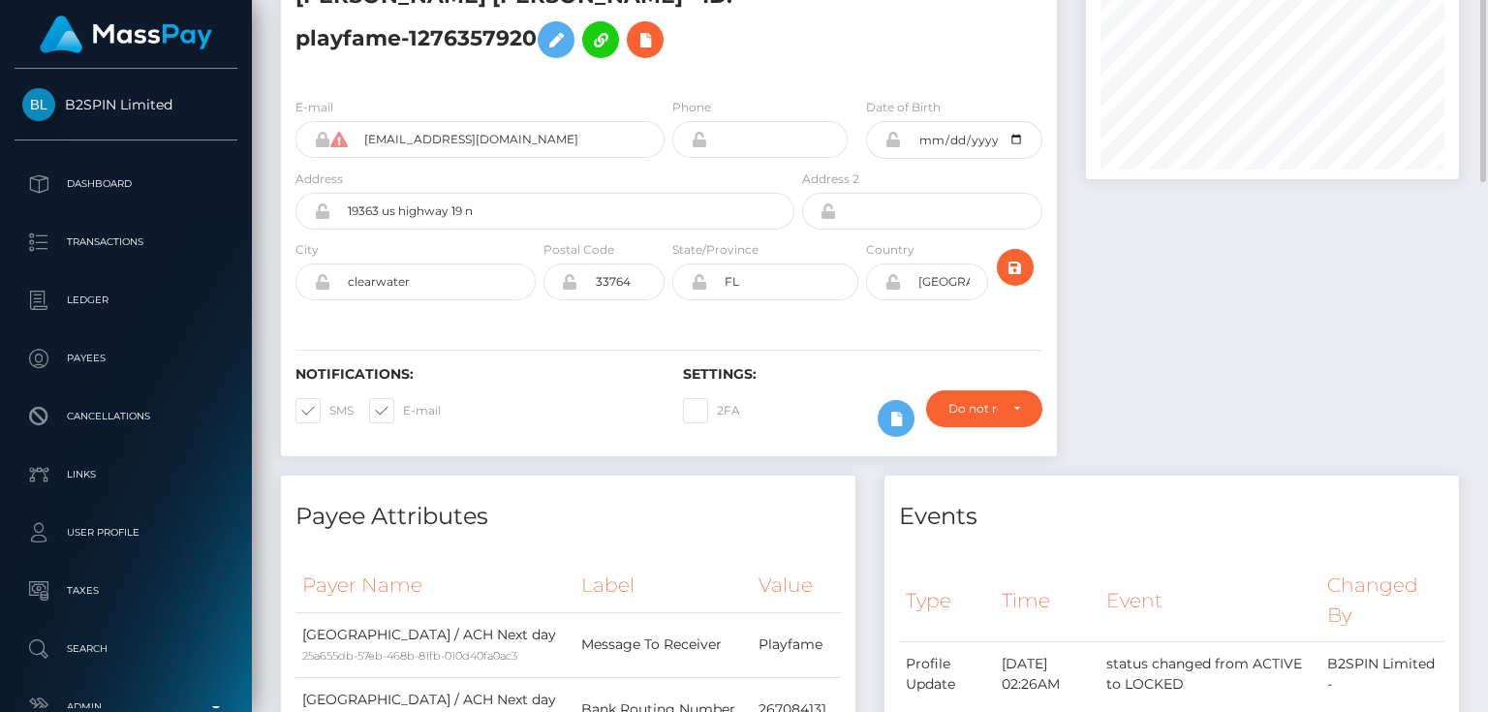
scroll to position [0, 0]
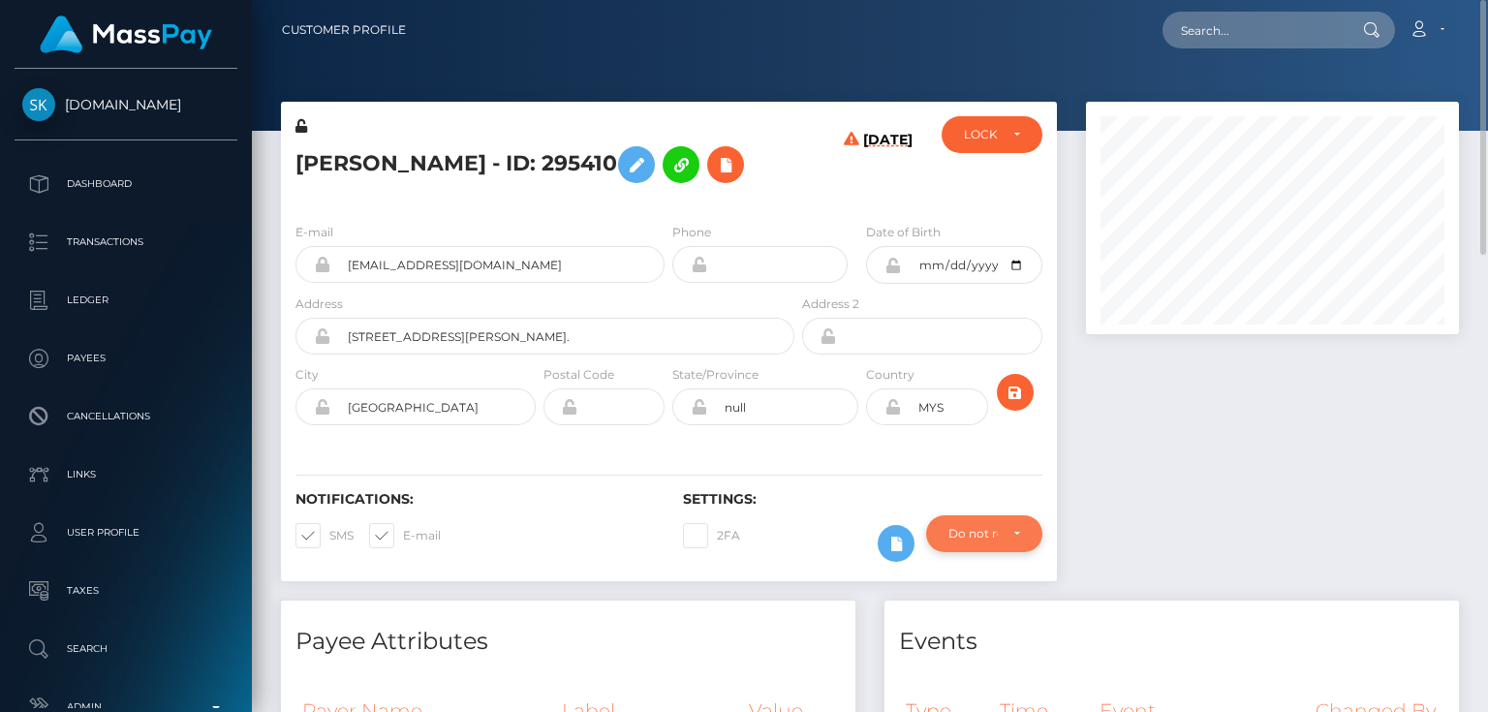
click at [975, 535] on div "Do not require" at bounding box center [972, 533] width 49 height 15
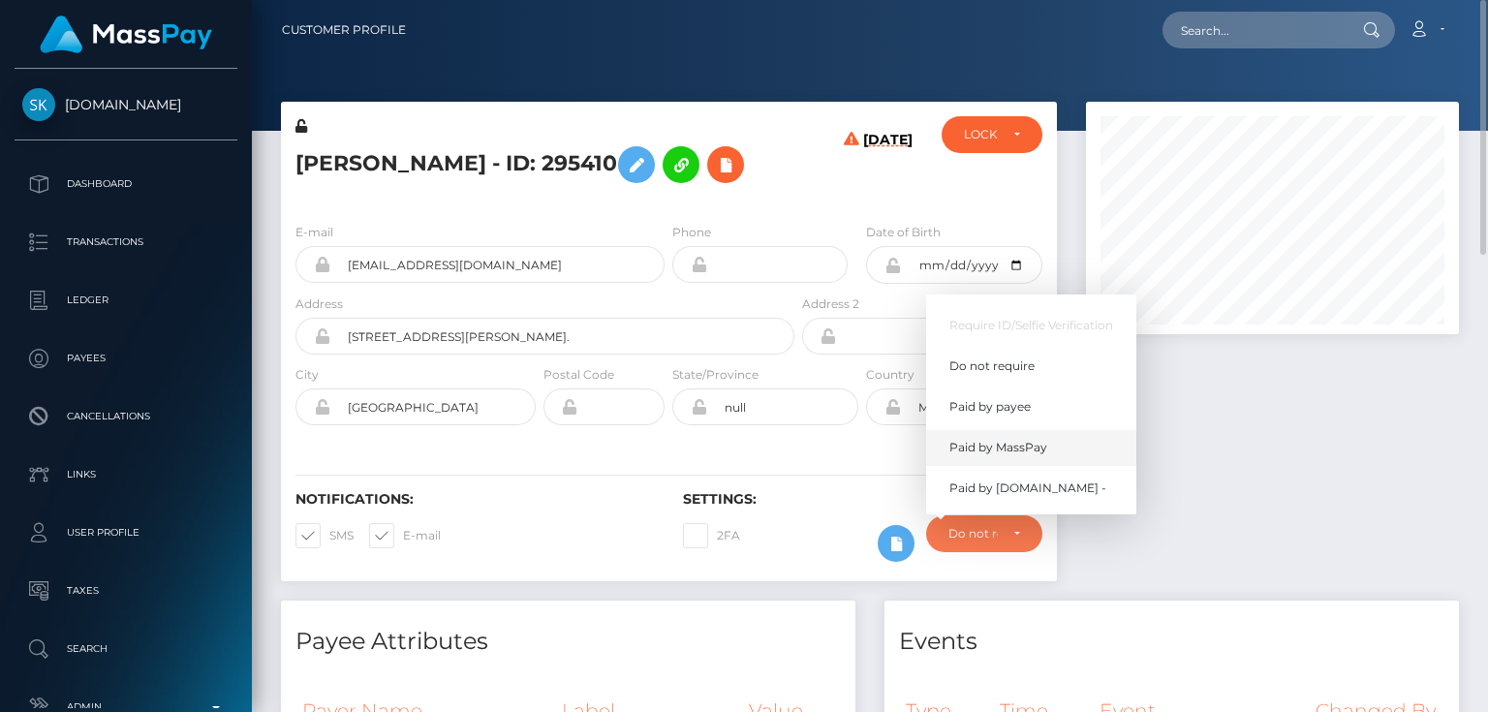
click at [1034, 445] on span "Paid by MassPay" at bounding box center [998, 447] width 98 height 17
select select "2"
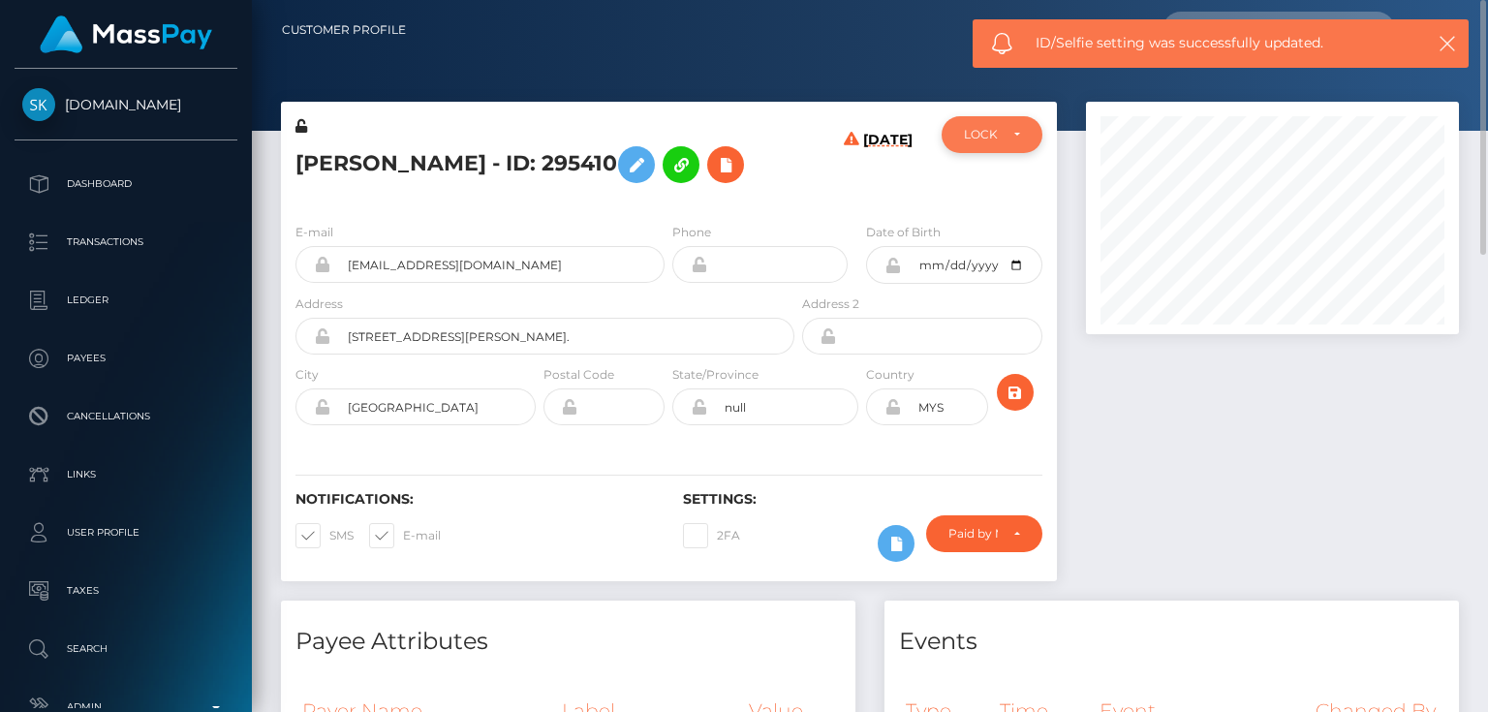
click at [992, 132] on div "LOCKED" at bounding box center [980, 134] width 33 height 15
click at [461, 159] on h5 "[PERSON_NAME] - ID: 295410" at bounding box center [539, 165] width 488 height 56
copy h5 "[PERSON_NAME] - ID: 295410"
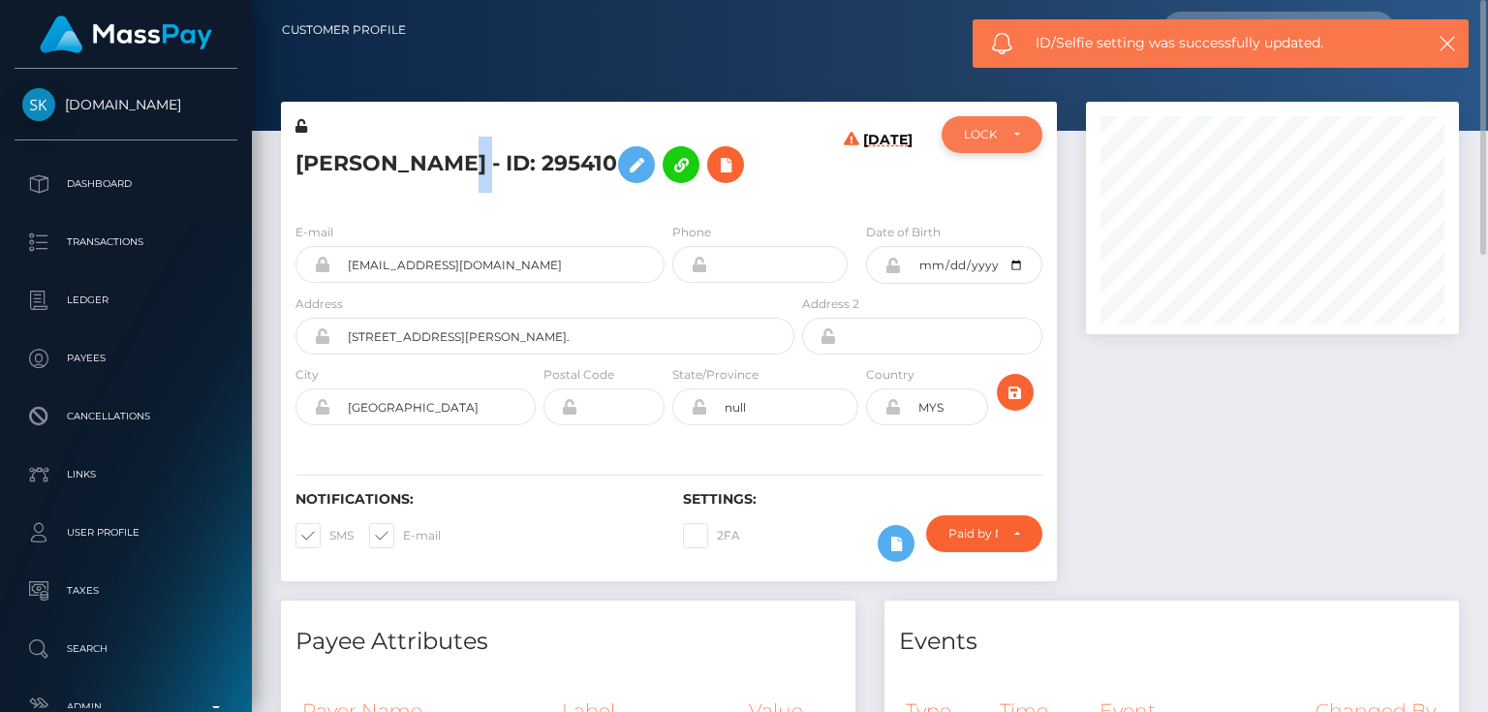
click at [999, 136] on div "LOCKED" at bounding box center [991, 134] width 55 height 15
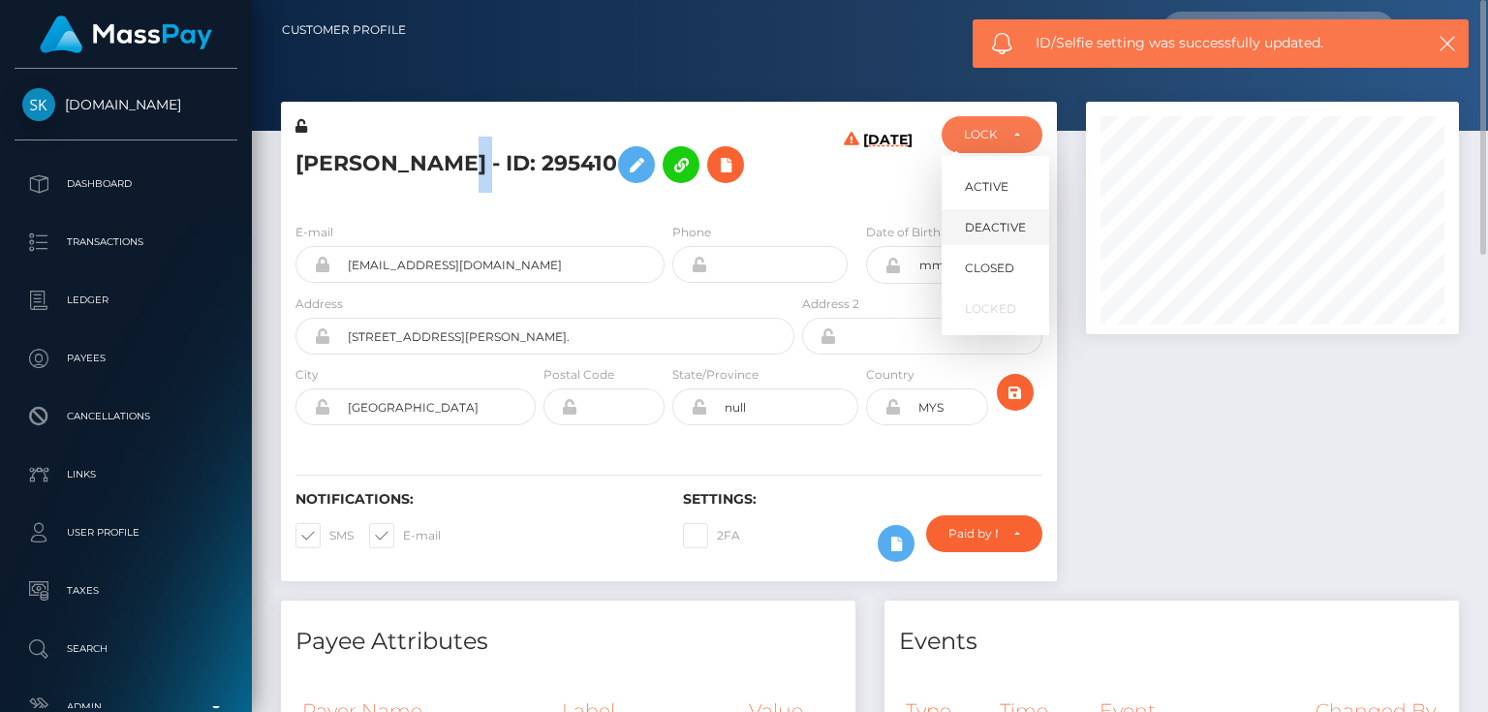
click at [1003, 227] on span "DEACTIVE" at bounding box center [995, 227] width 61 height 17
select select "DEACTIVE"
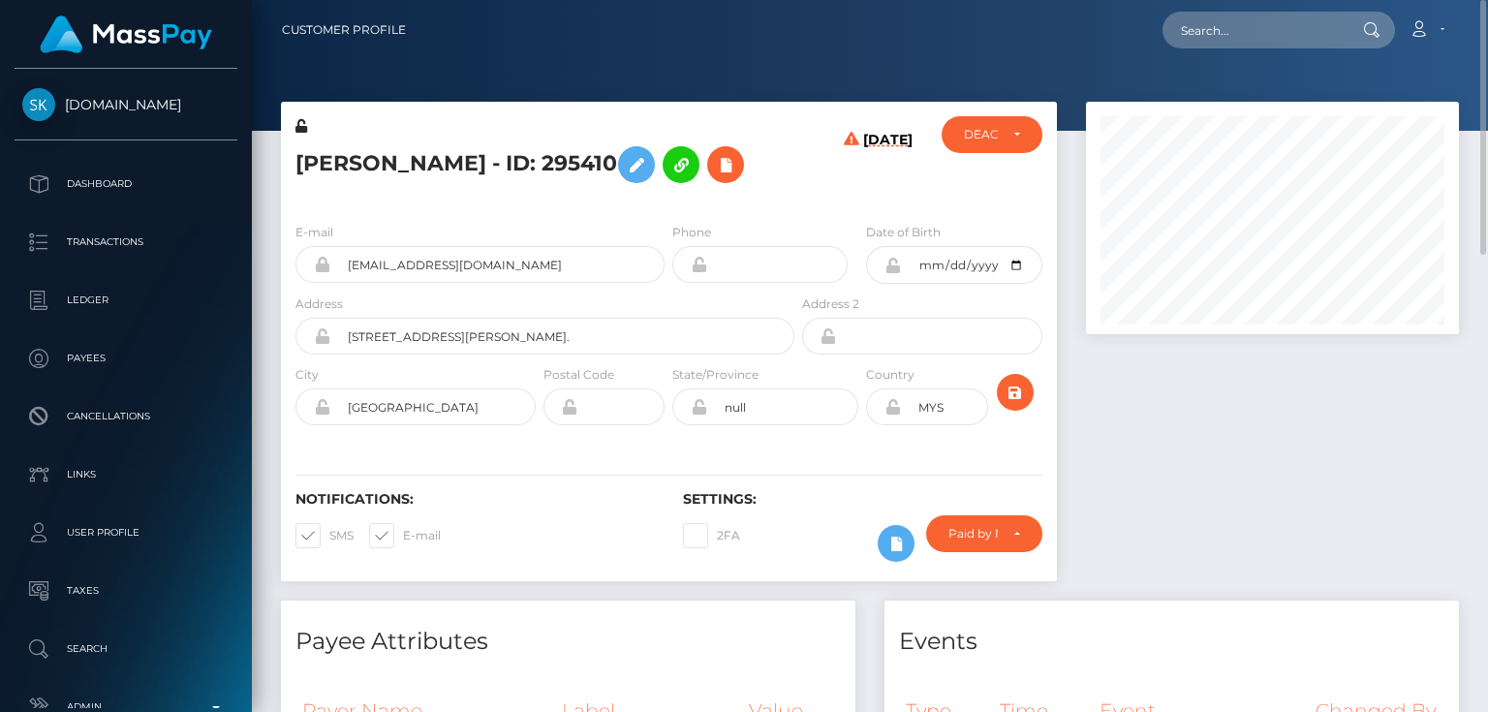
click at [1097, 459] on div at bounding box center [1272, 351] width 402 height 499
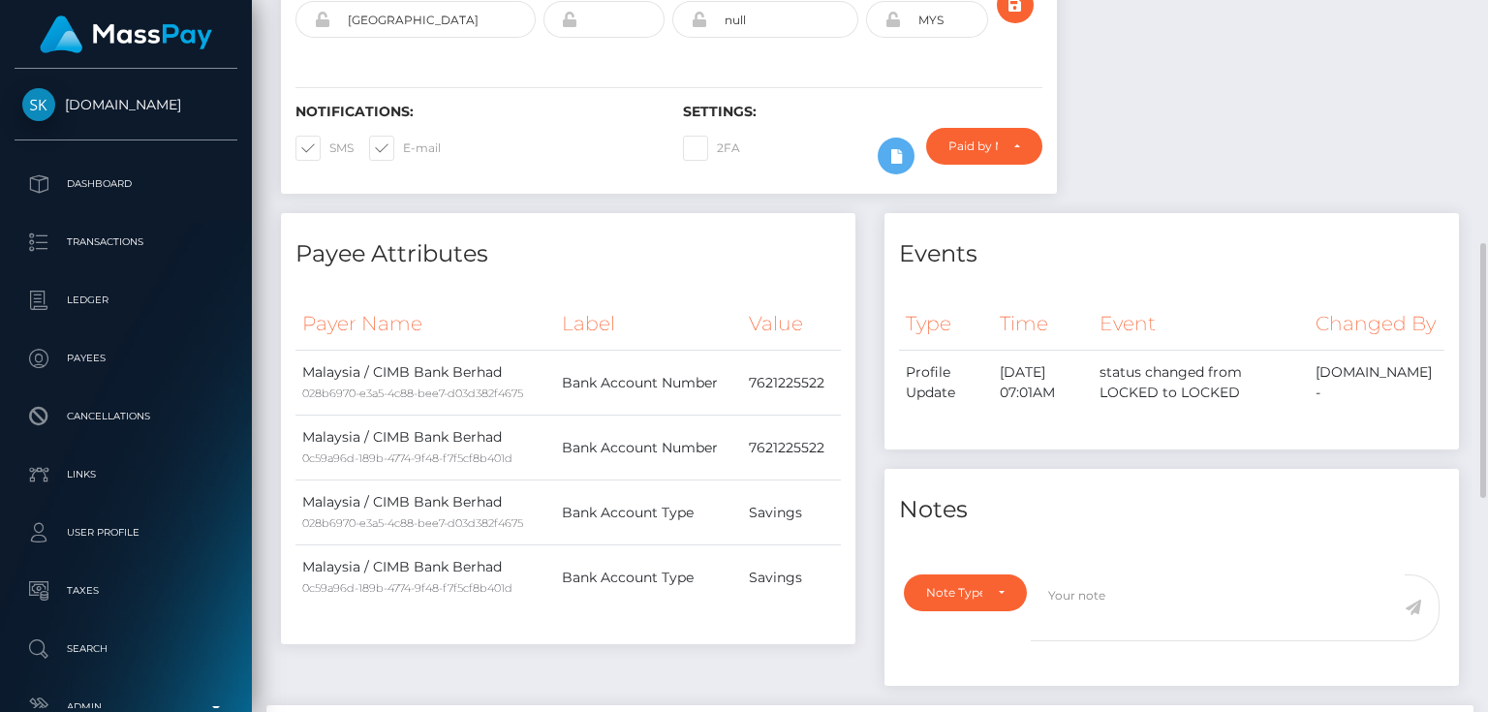
scroll to position [542, 0]
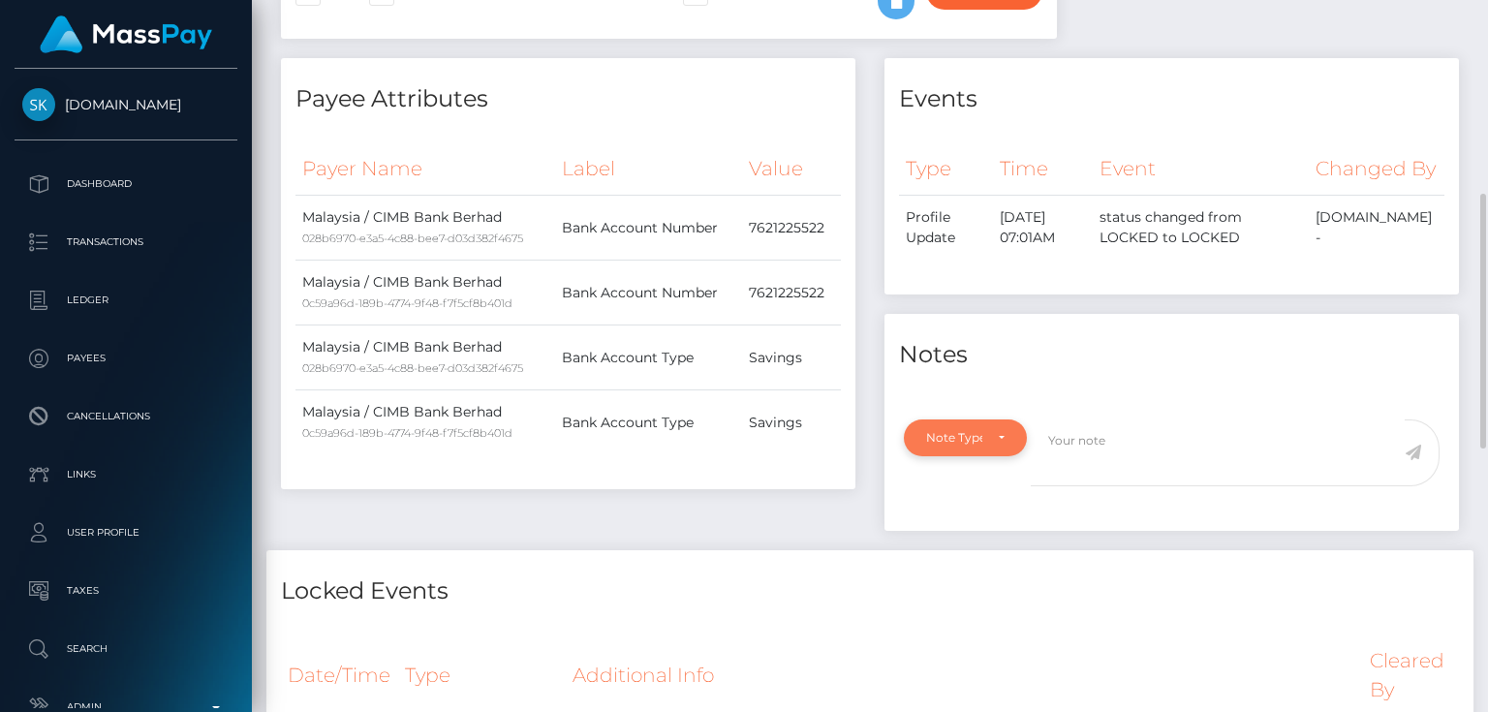
click at [1013, 456] on div "Note Type" at bounding box center [965, 437] width 123 height 37
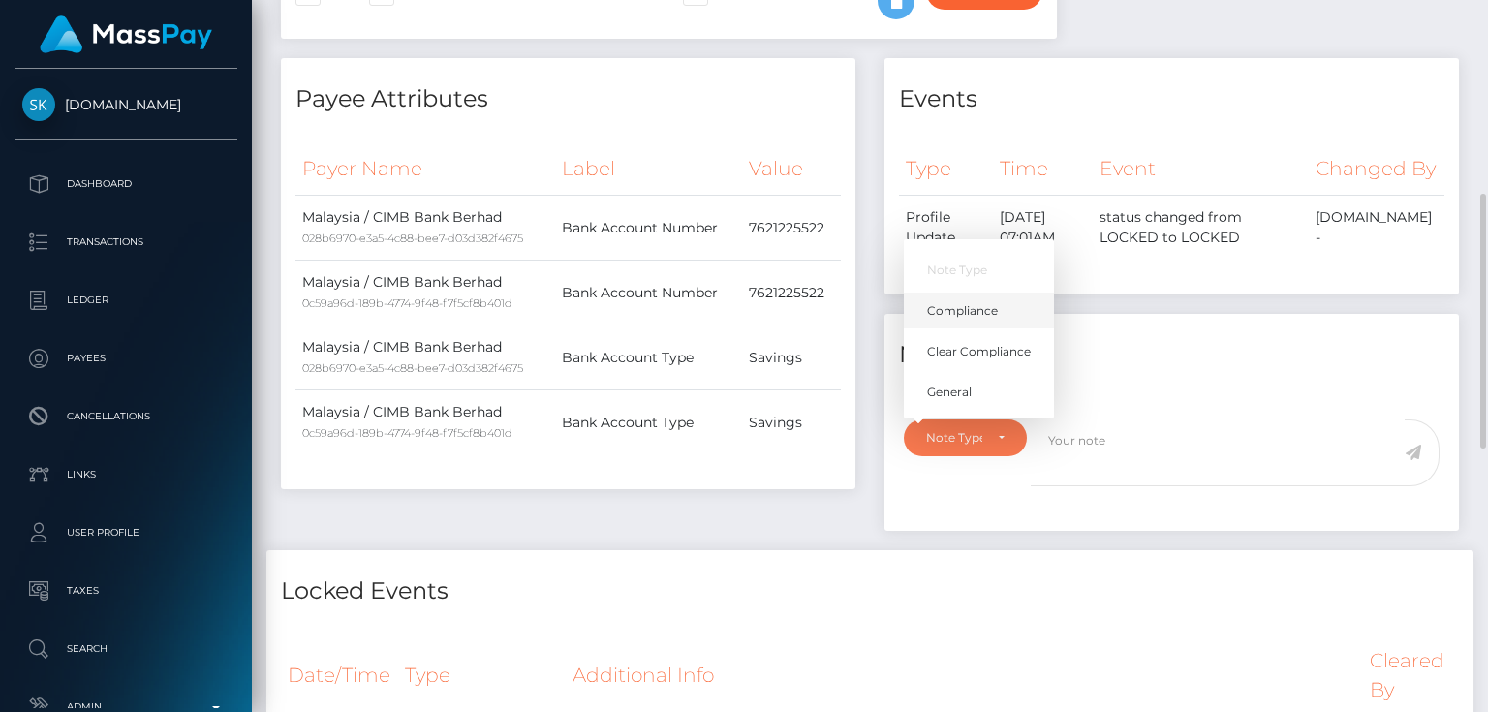
click at [996, 320] on span "Compliance" at bounding box center [962, 310] width 71 height 17
select select "COMPLIANCE"
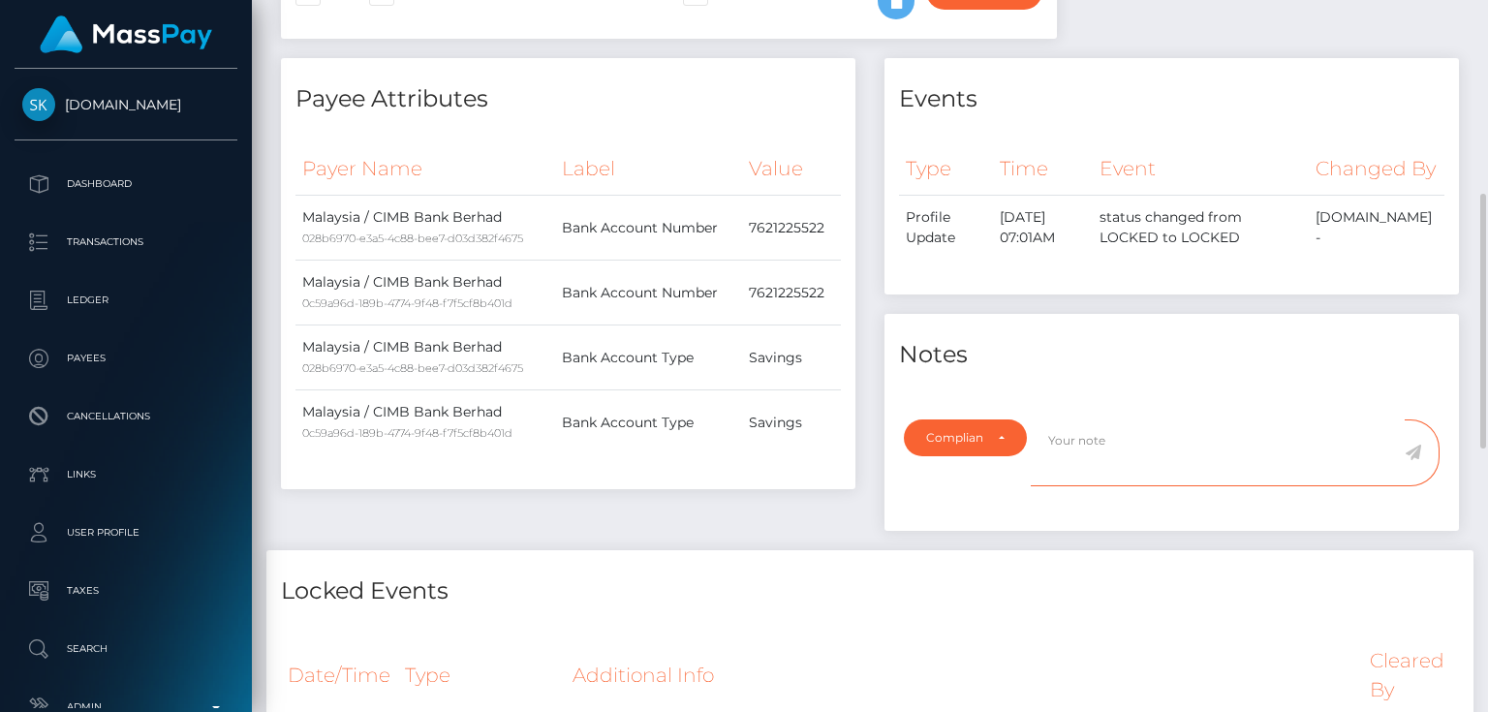
click at [1081, 479] on textarea at bounding box center [1218, 452] width 374 height 67
type textarea "ID required."
click at [1411, 460] on icon at bounding box center [1413, 452] width 16 height 15
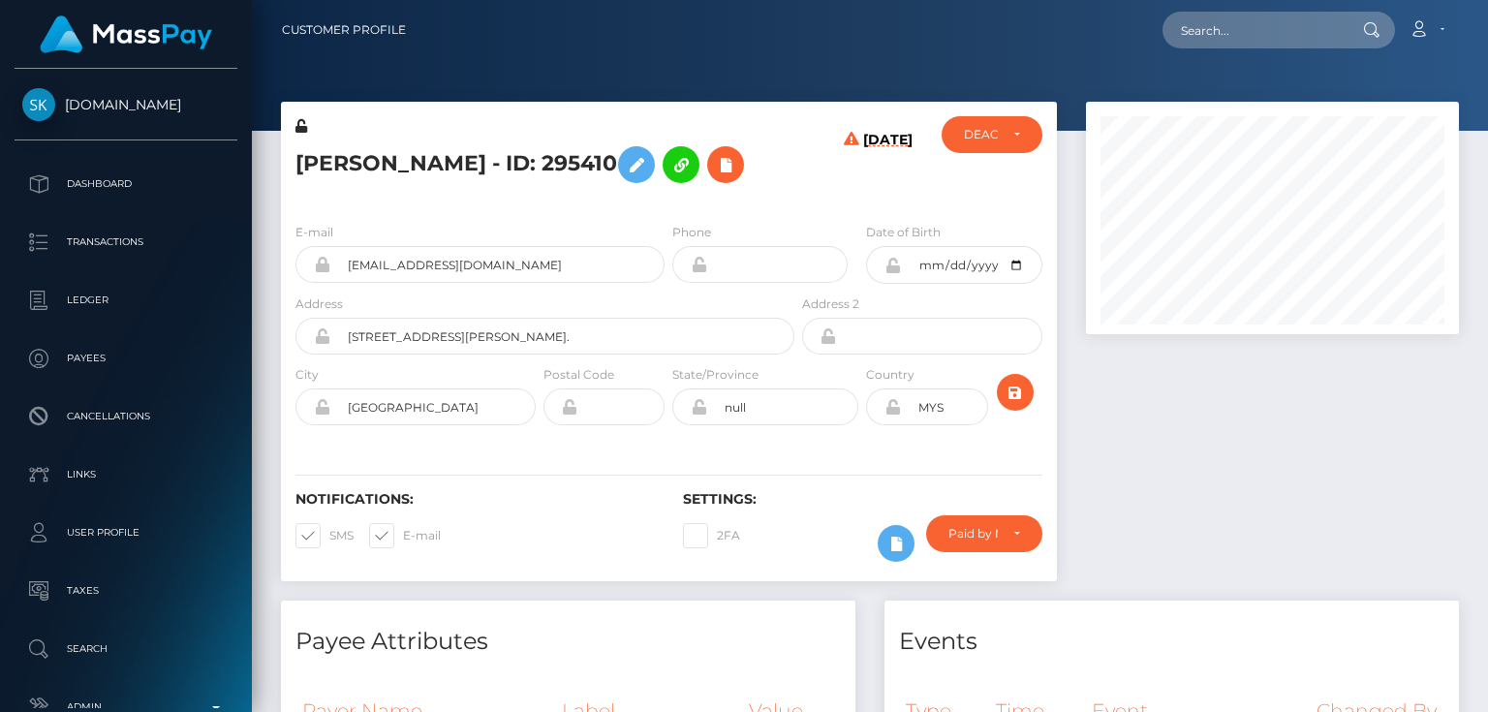
scroll to position [232, 372]
click at [372, 182] on h5 "[PERSON_NAME] - ID: 295410" at bounding box center [539, 165] width 488 height 56
click at [489, 219] on div "E-mail [EMAIL_ADDRESS][DOMAIN_NAME] Phone [DATE]" at bounding box center [669, 325] width 776 height 237
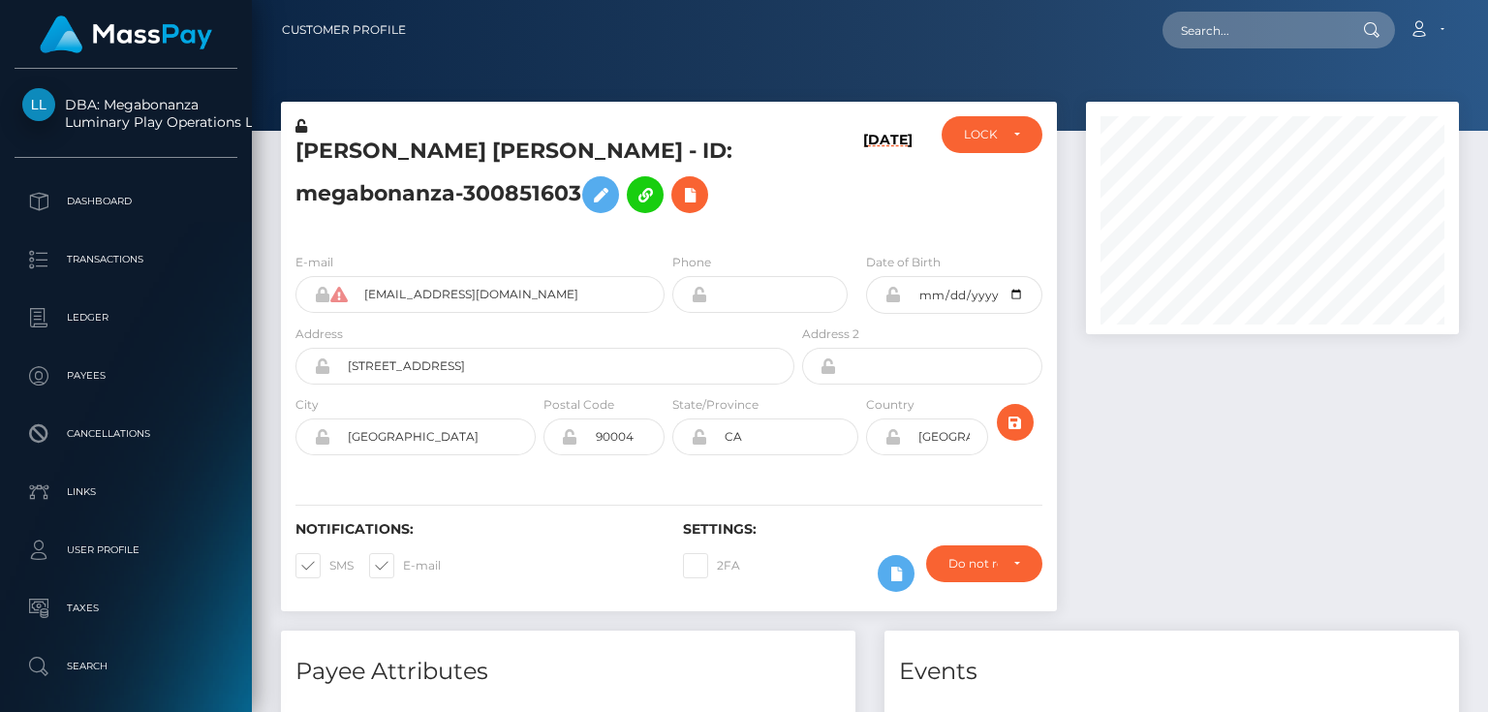
scroll to position [232, 372]
click at [419, 247] on div "E-mail [EMAIL_ADDRESS][DOMAIN_NAME] Phone Address" at bounding box center [669, 355] width 776 height 237
click at [660, 190] on h5 "[PERSON_NAME] [PERSON_NAME] - ID: megabonanza-300851603" at bounding box center [539, 180] width 488 height 86
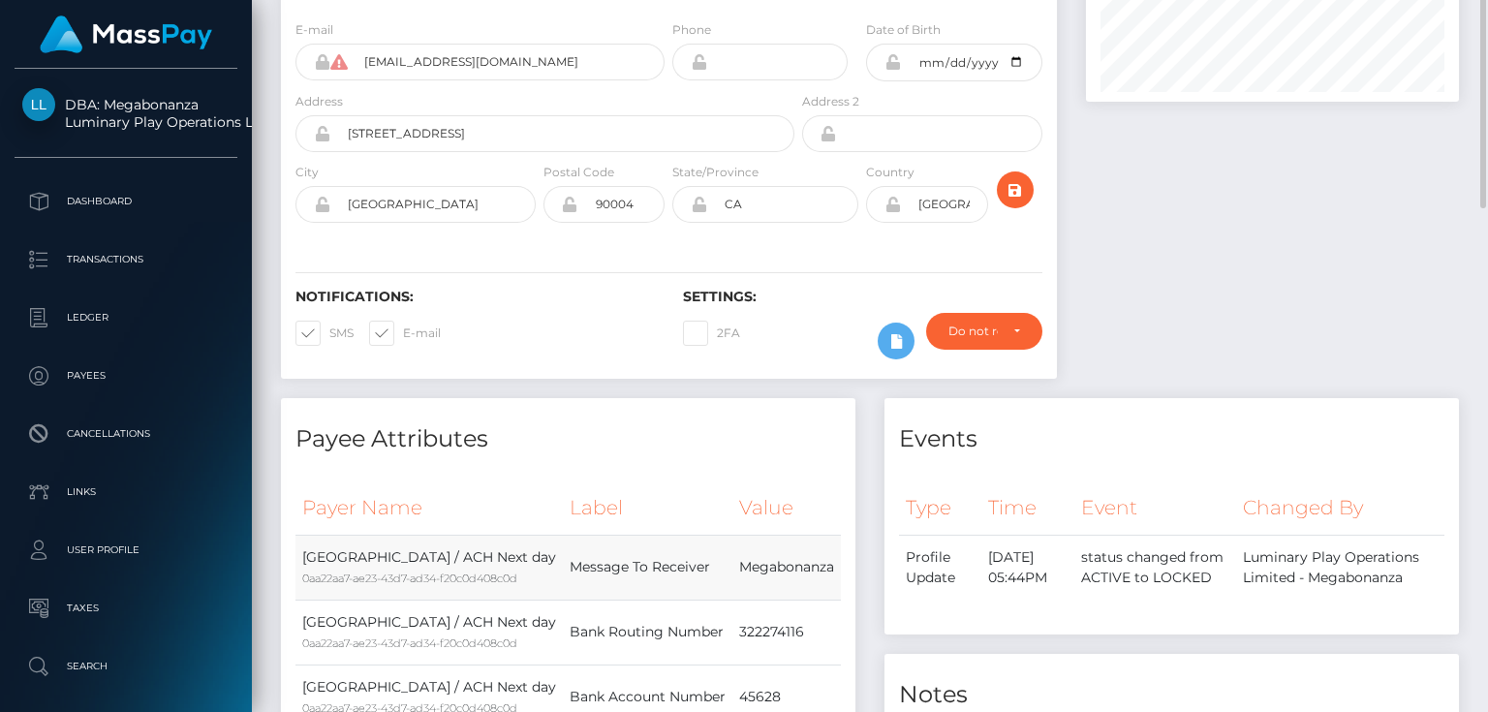
scroll to position [0, 0]
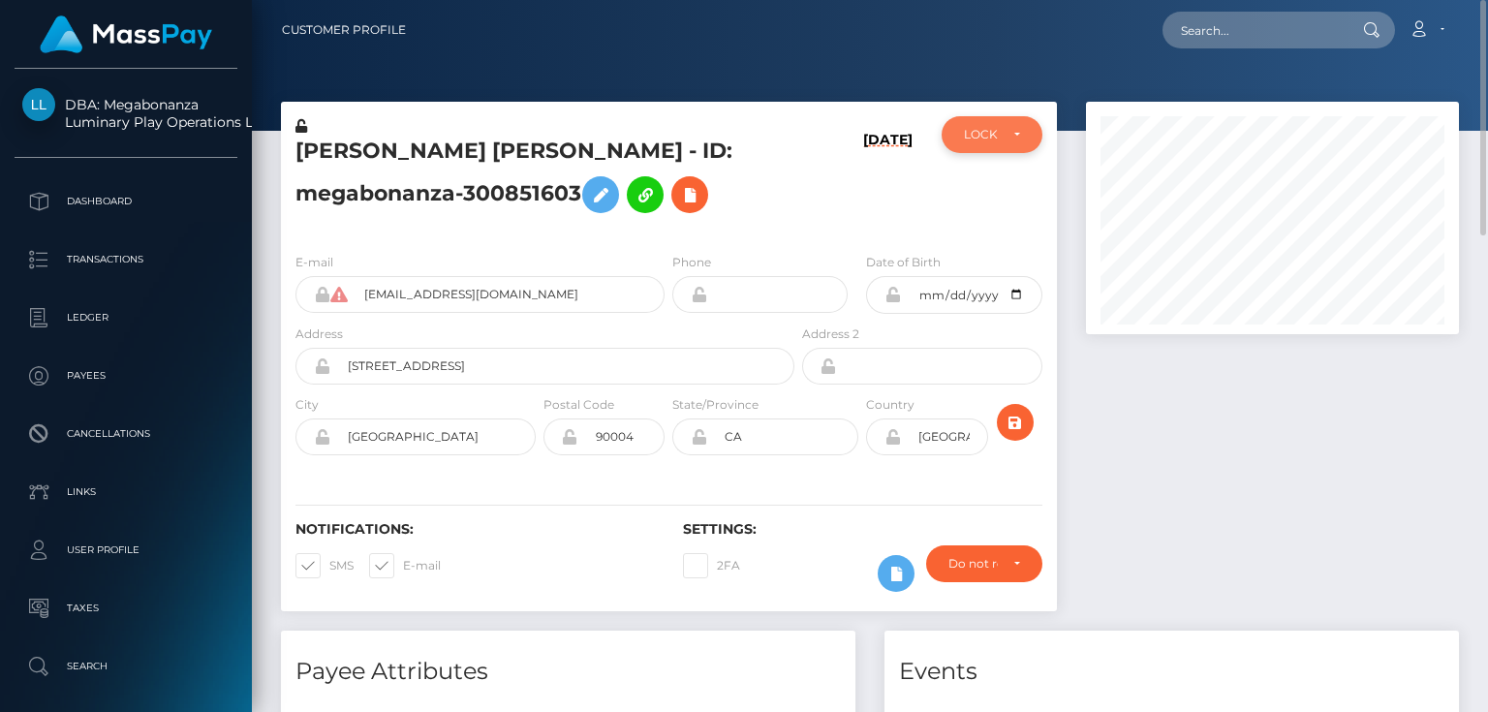
click at [981, 128] on div "LOCKED" at bounding box center [980, 134] width 33 height 15
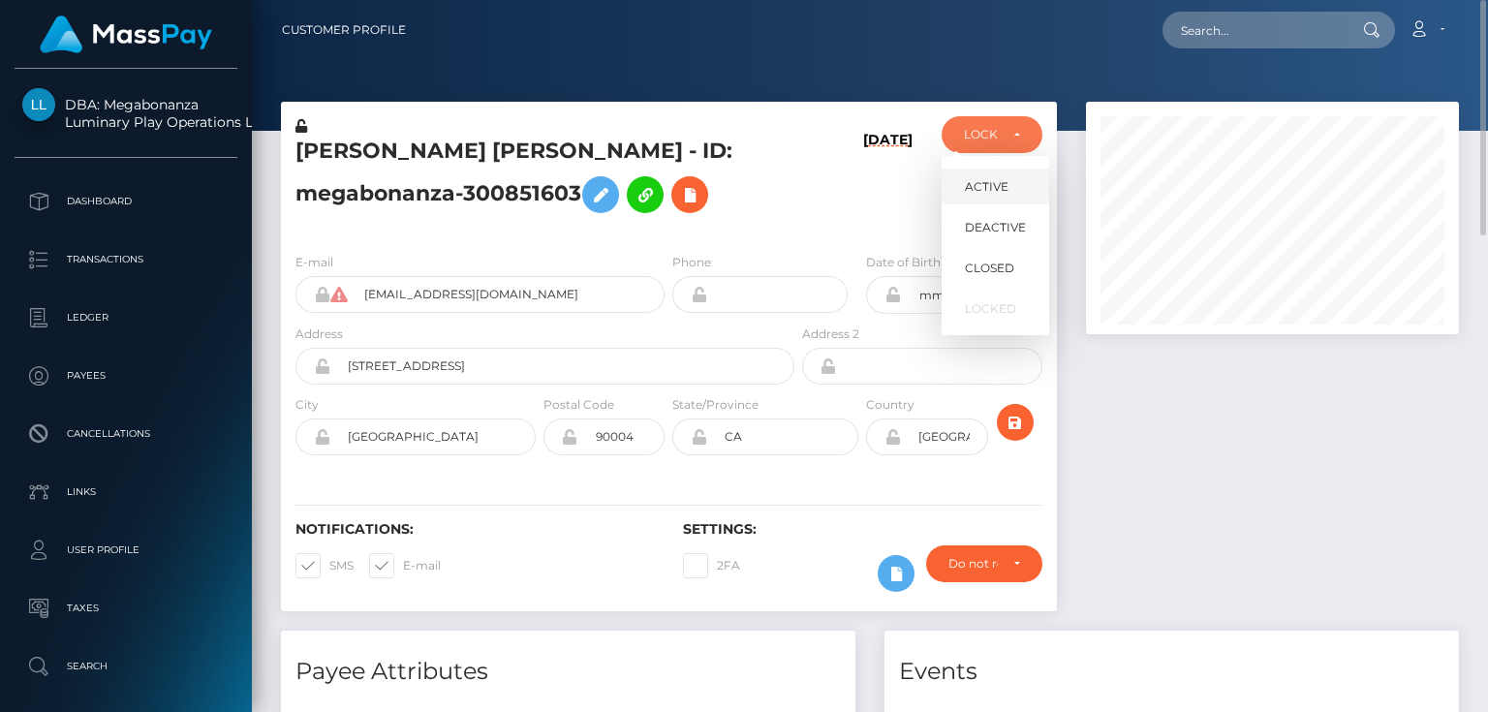
scroll to position [232, 372]
click at [996, 184] on span "ACTIVE" at bounding box center [987, 186] width 44 height 17
select select "ACTIVE"
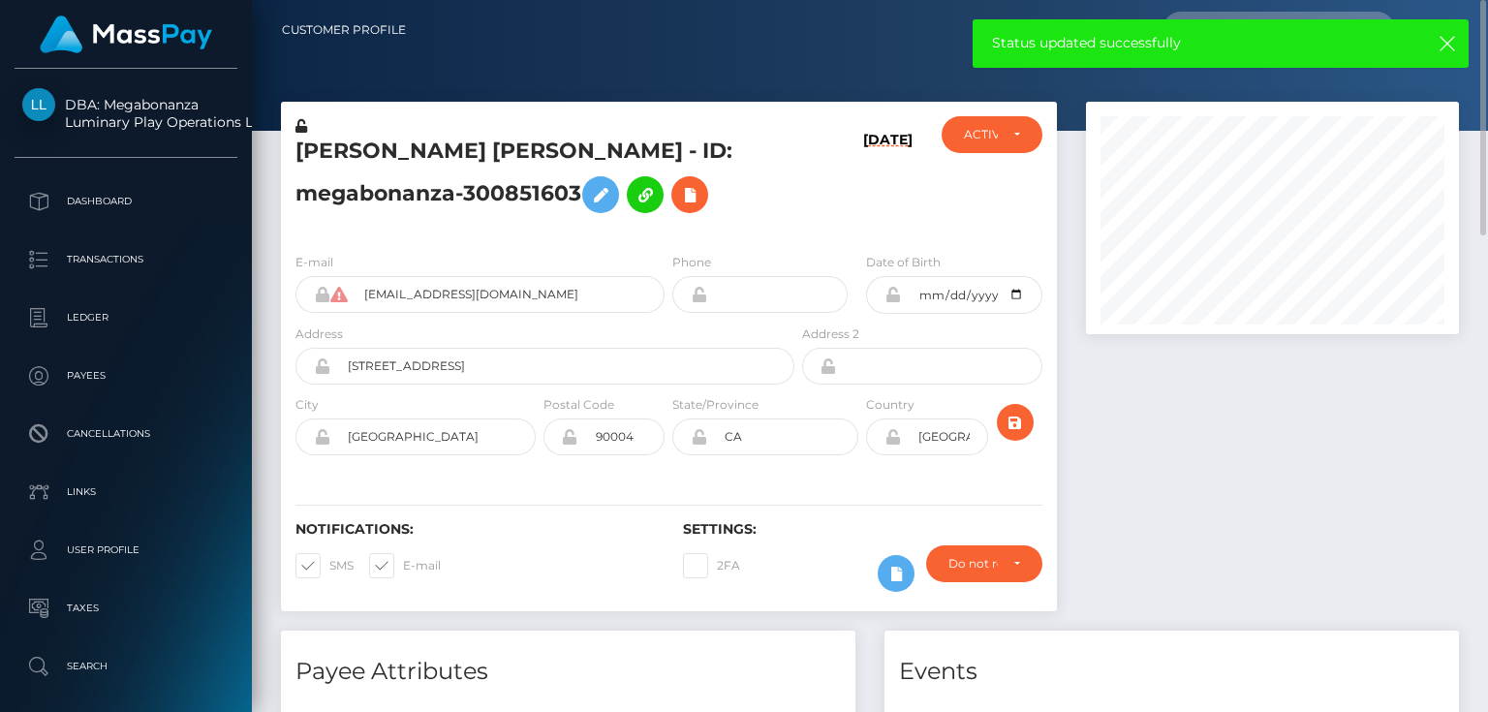
click at [360, 221] on h5 "[PERSON_NAME] [PERSON_NAME] - ID: megabonanza-300851603" at bounding box center [539, 180] width 488 height 86
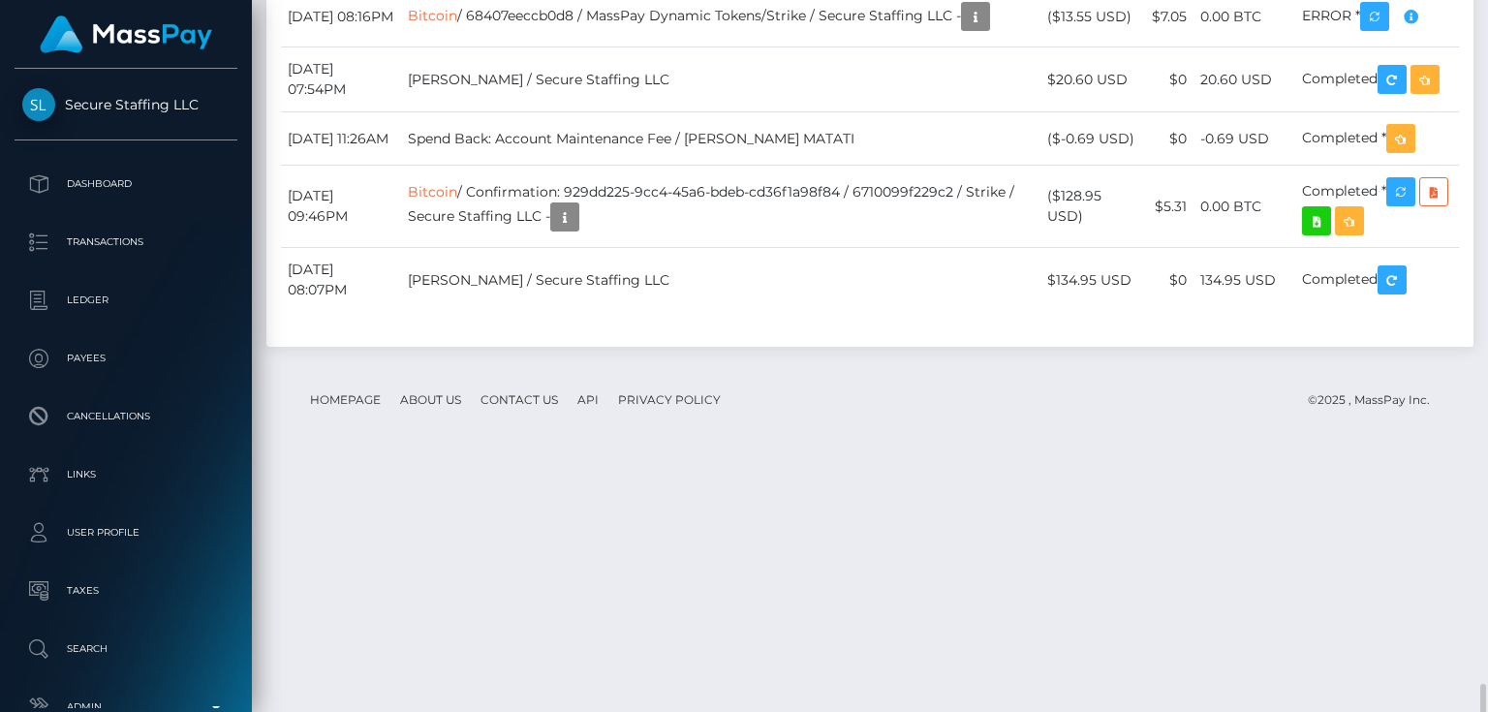
scroll to position [6045, 0]
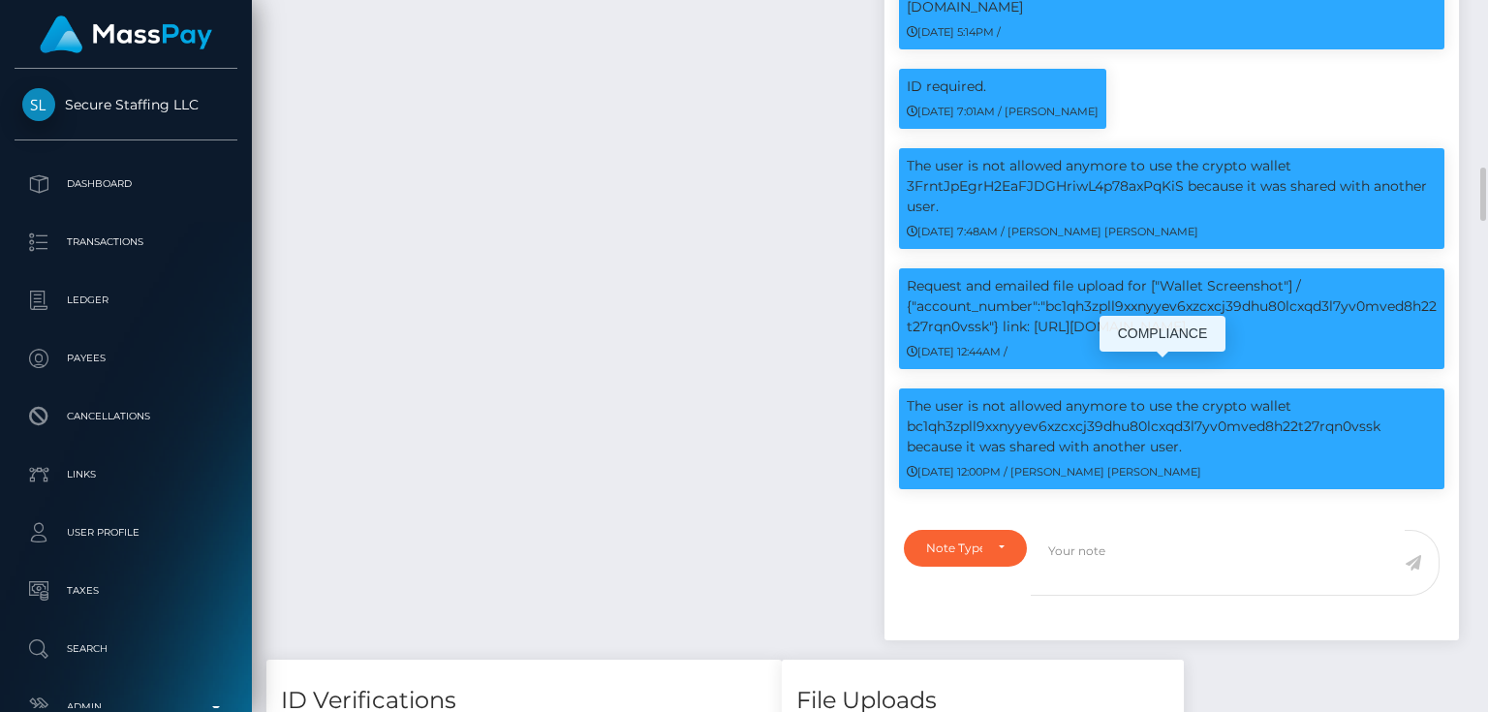
scroll to position [232, 372]
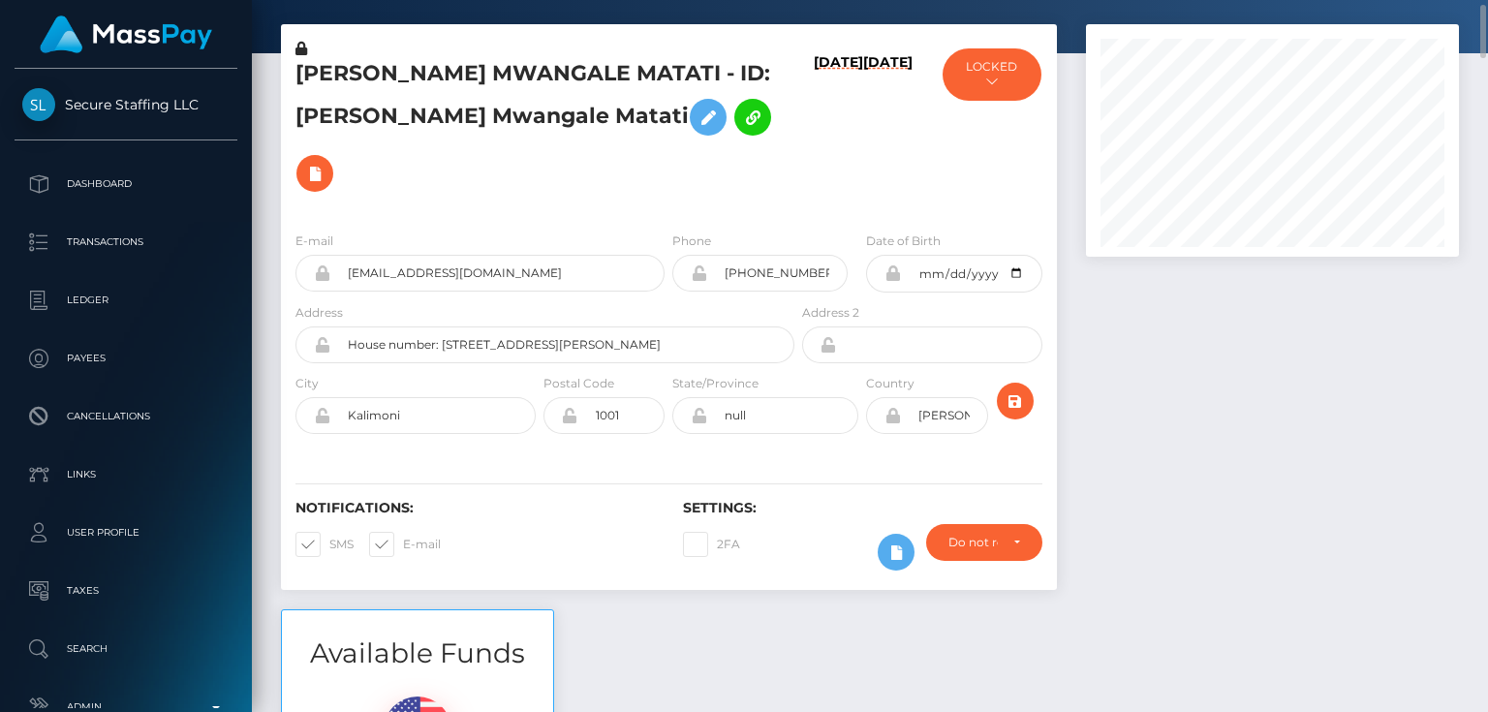
scroll to position [0, 0]
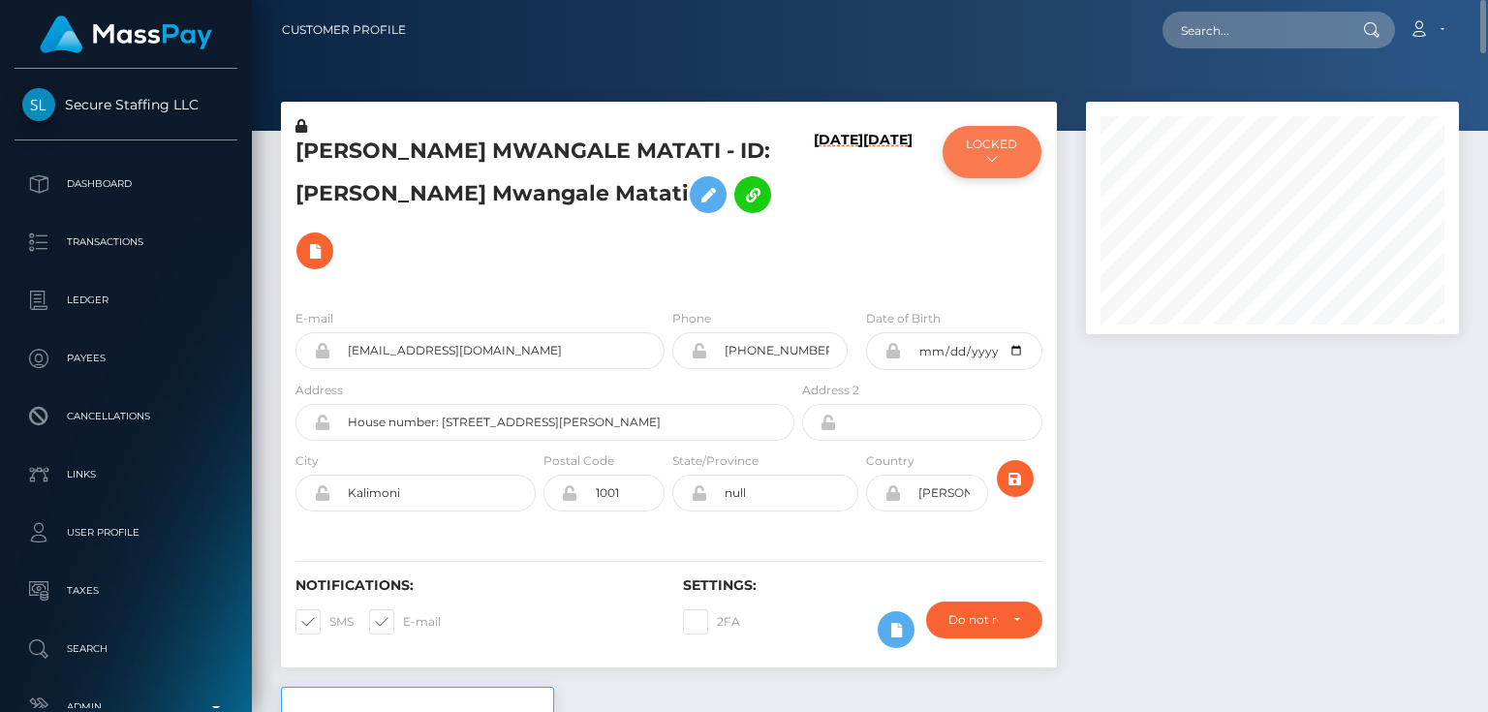
click at [991, 167] on button "LOCKED" at bounding box center [992, 152] width 98 height 52
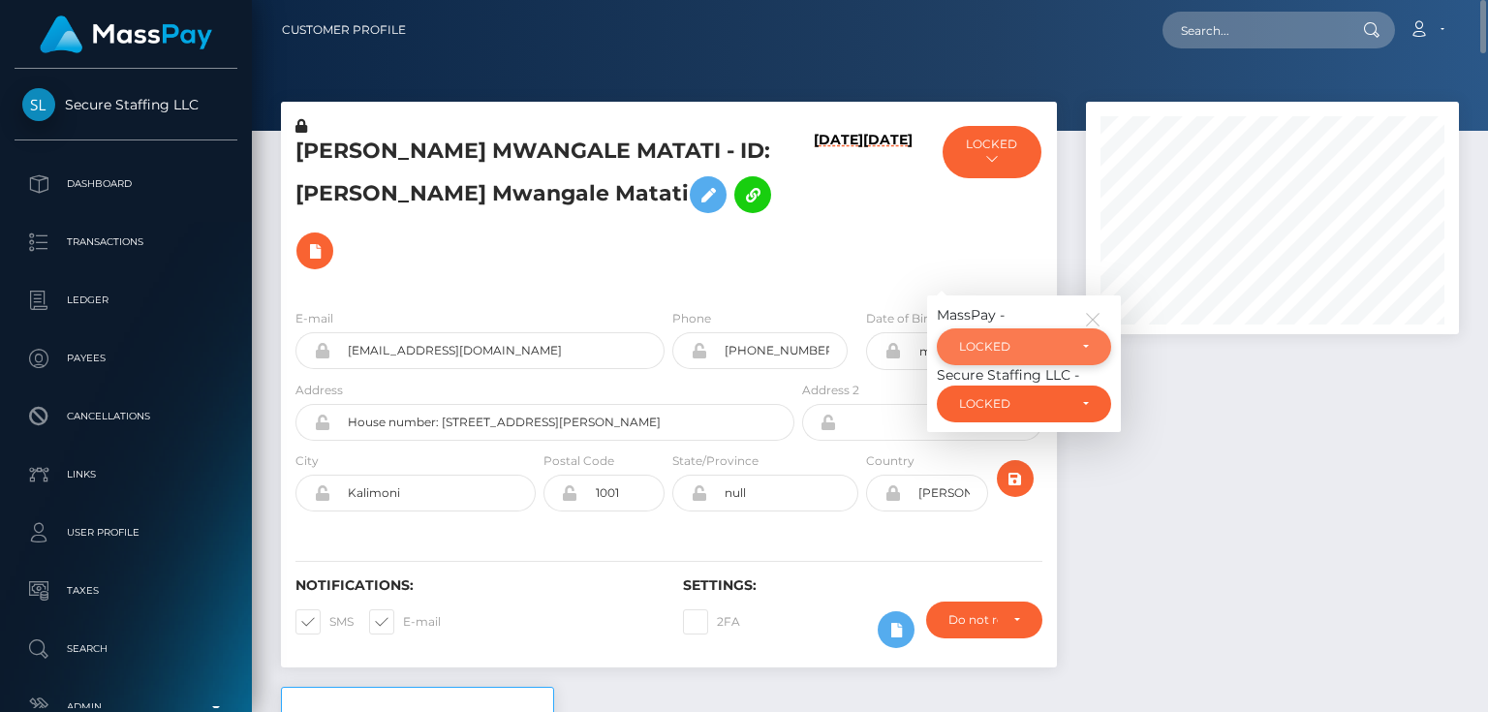
click at [1013, 339] on div "LOCKED" at bounding box center [1013, 346] width 108 height 15
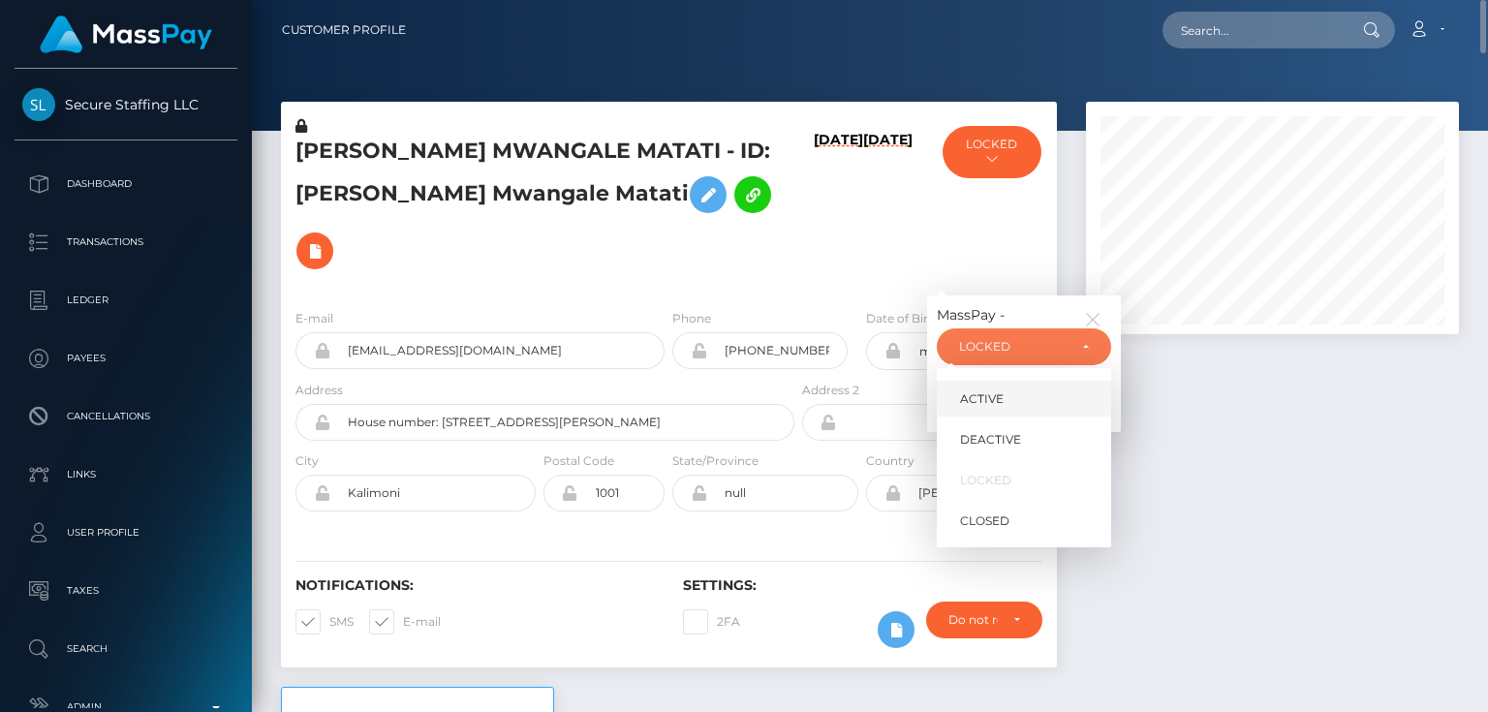
click at [1017, 381] on link "ACTIVE" at bounding box center [1024, 399] width 174 height 36
select select "ACTIVE"
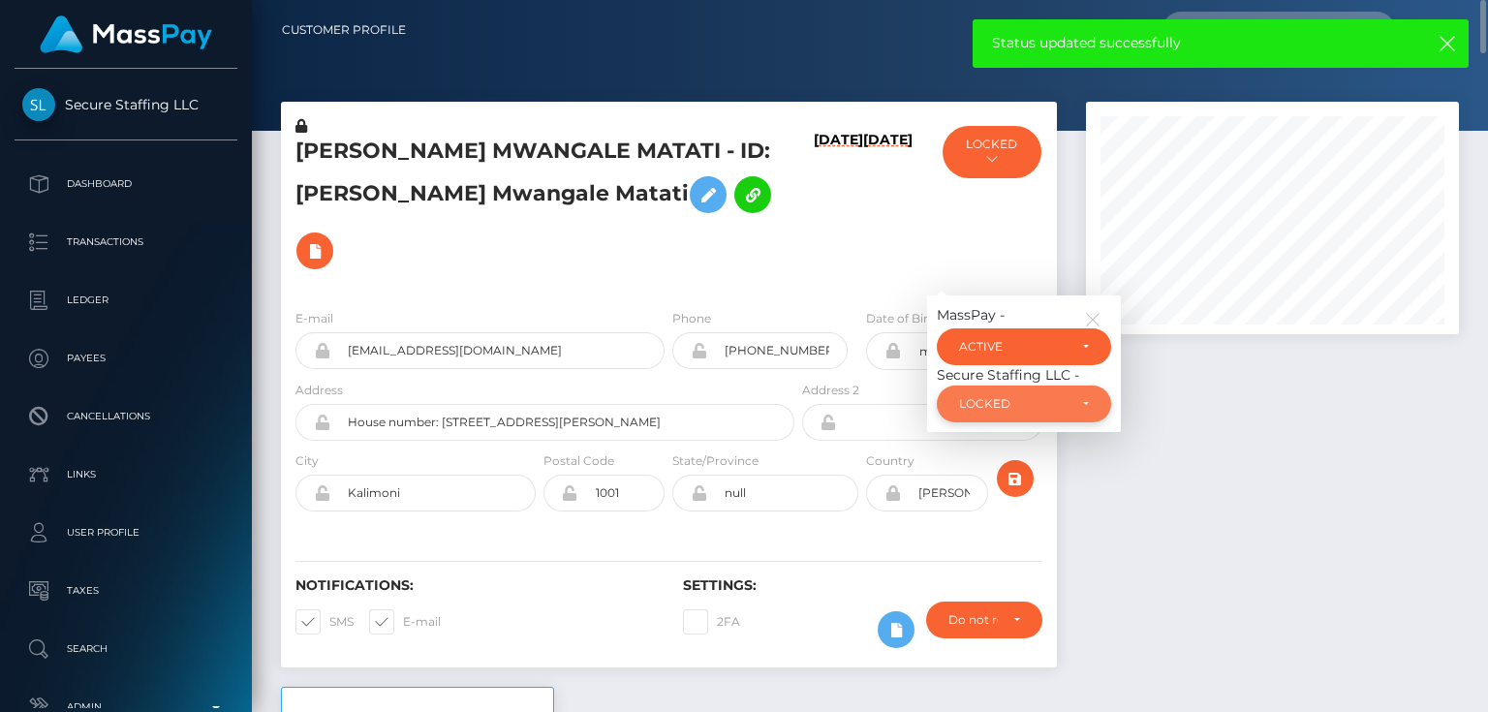
click at [1026, 396] on div "LOCKED" at bounding box center [1013, 403] width 108 height 15
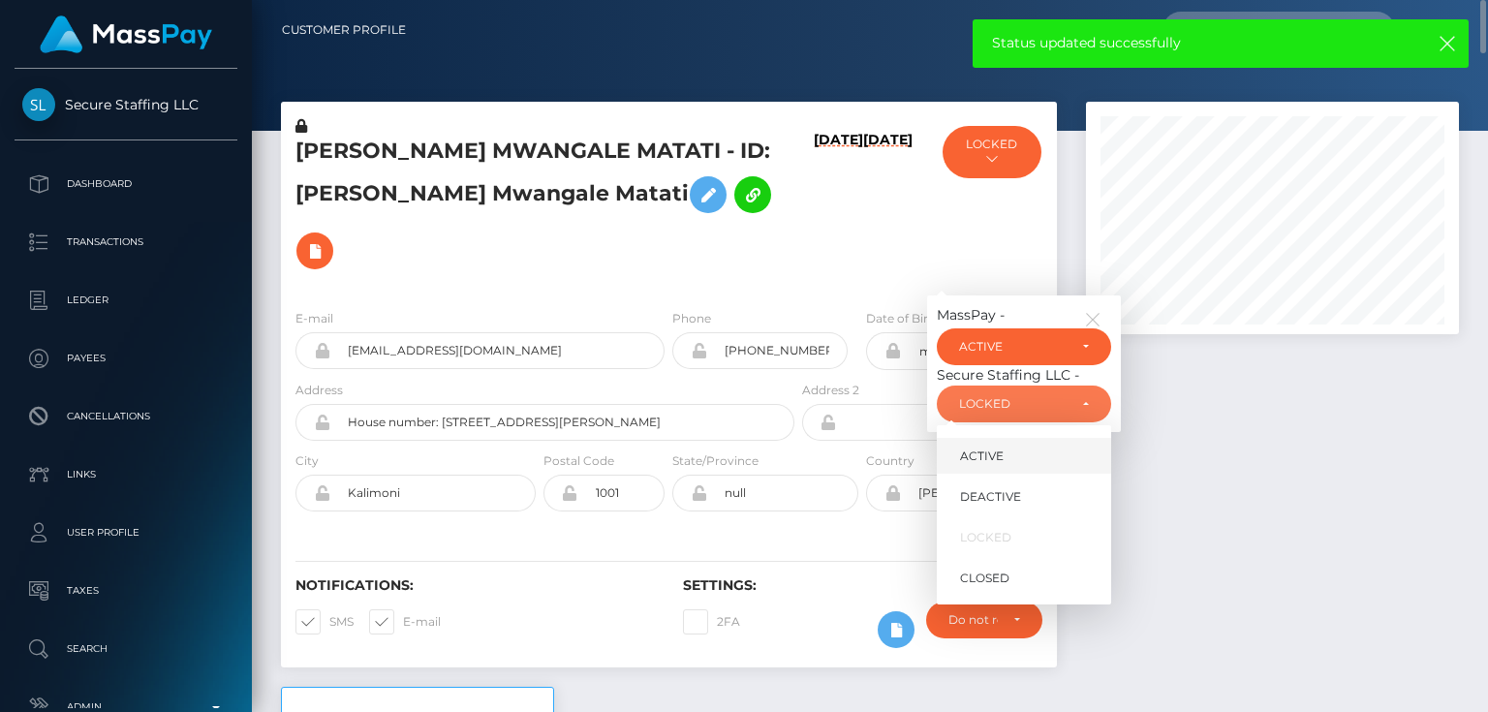
click at [1040, 438] on link "ACTIVE" at bounding box center [1024, 456] width 174 height 36
select select "ACTIVE"
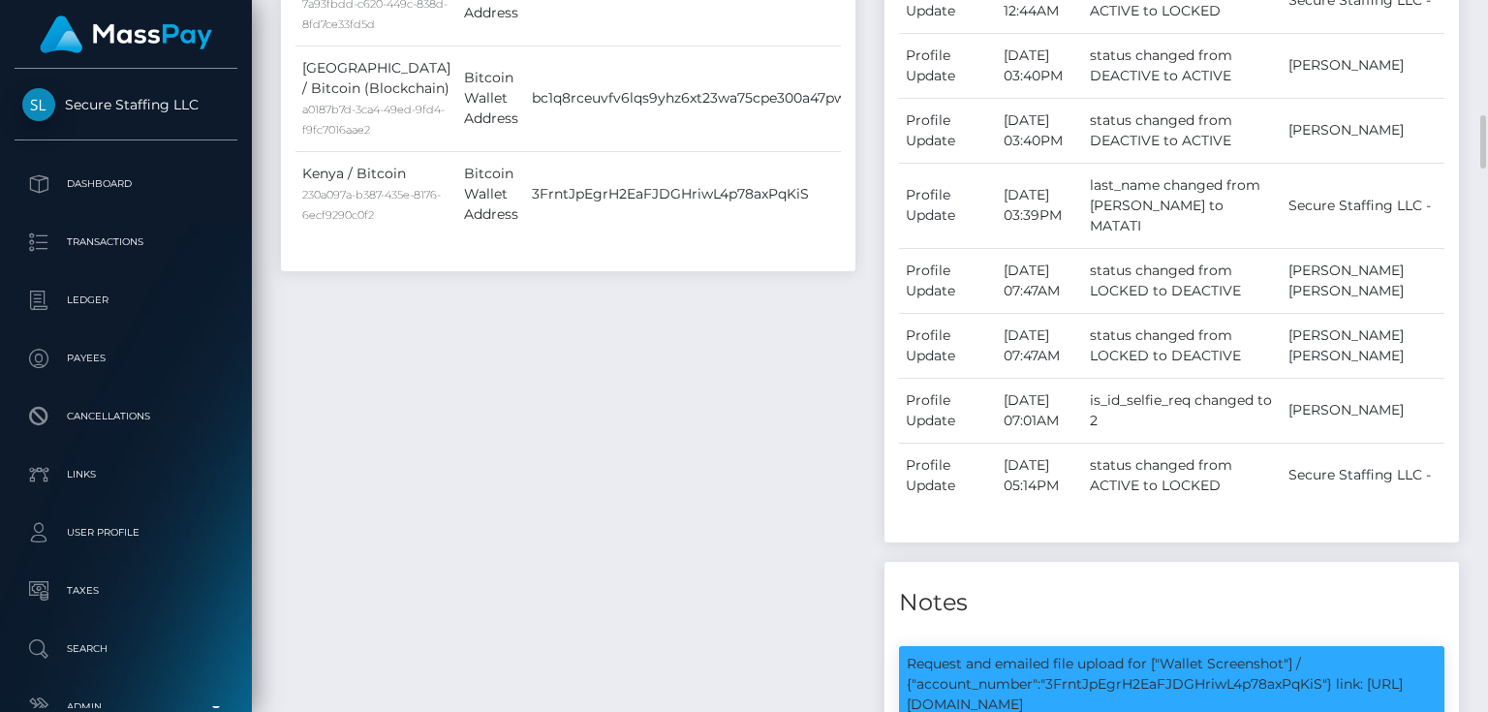
scroll to position [1937, 0]
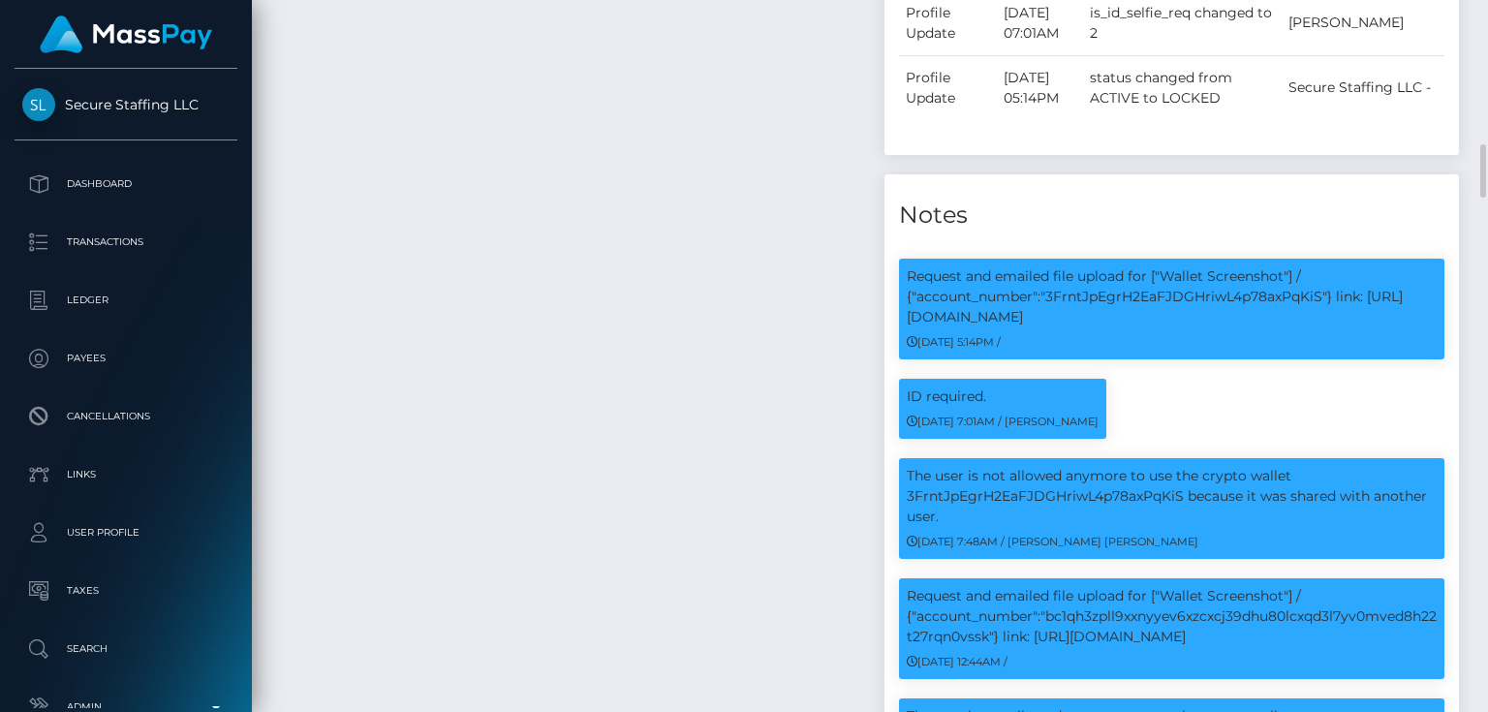
click at [403, 455] on div "Payee Attributes Payer Name Label Value Kenya / Bitcoin 9e98c406-c416-45f5-9494…" at bounding box center [567, 1] width 603 height 1936
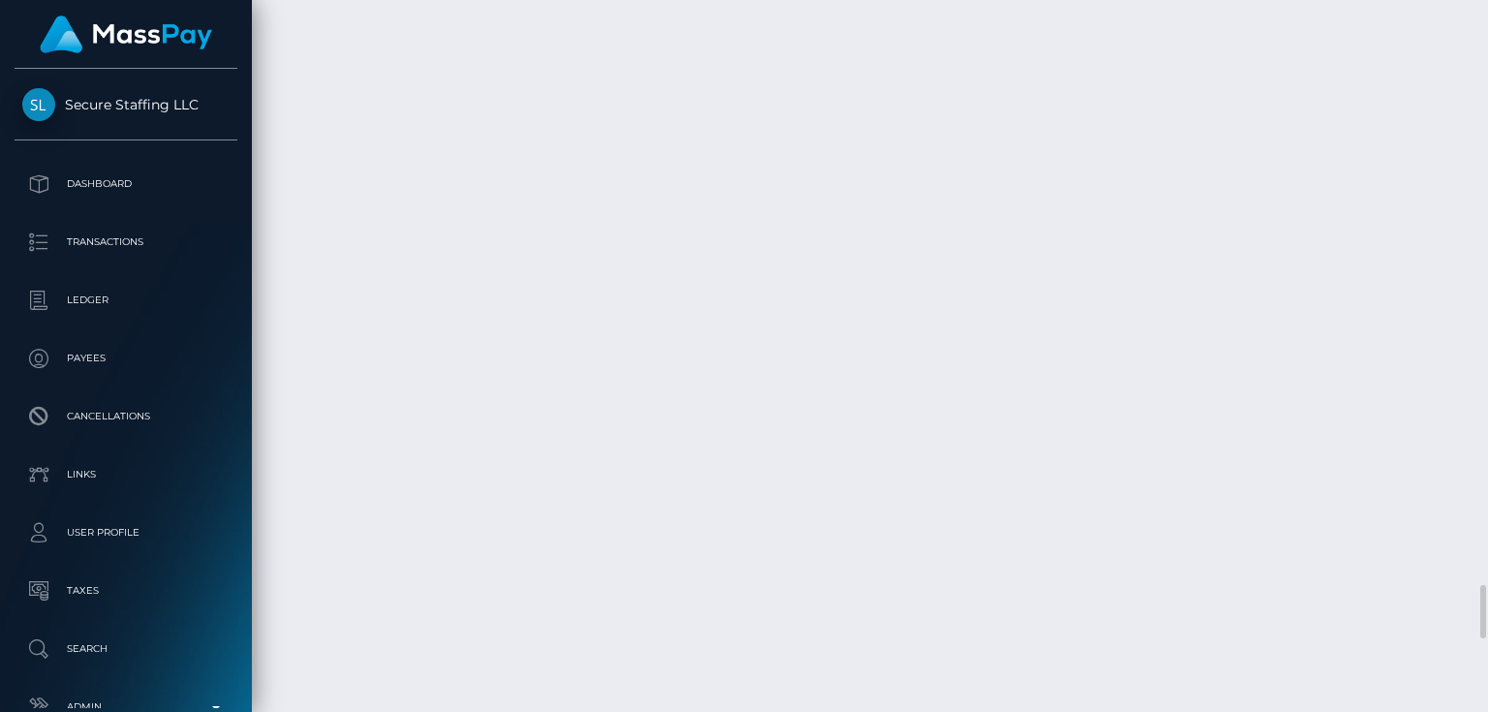
scroll to position [232, 372]
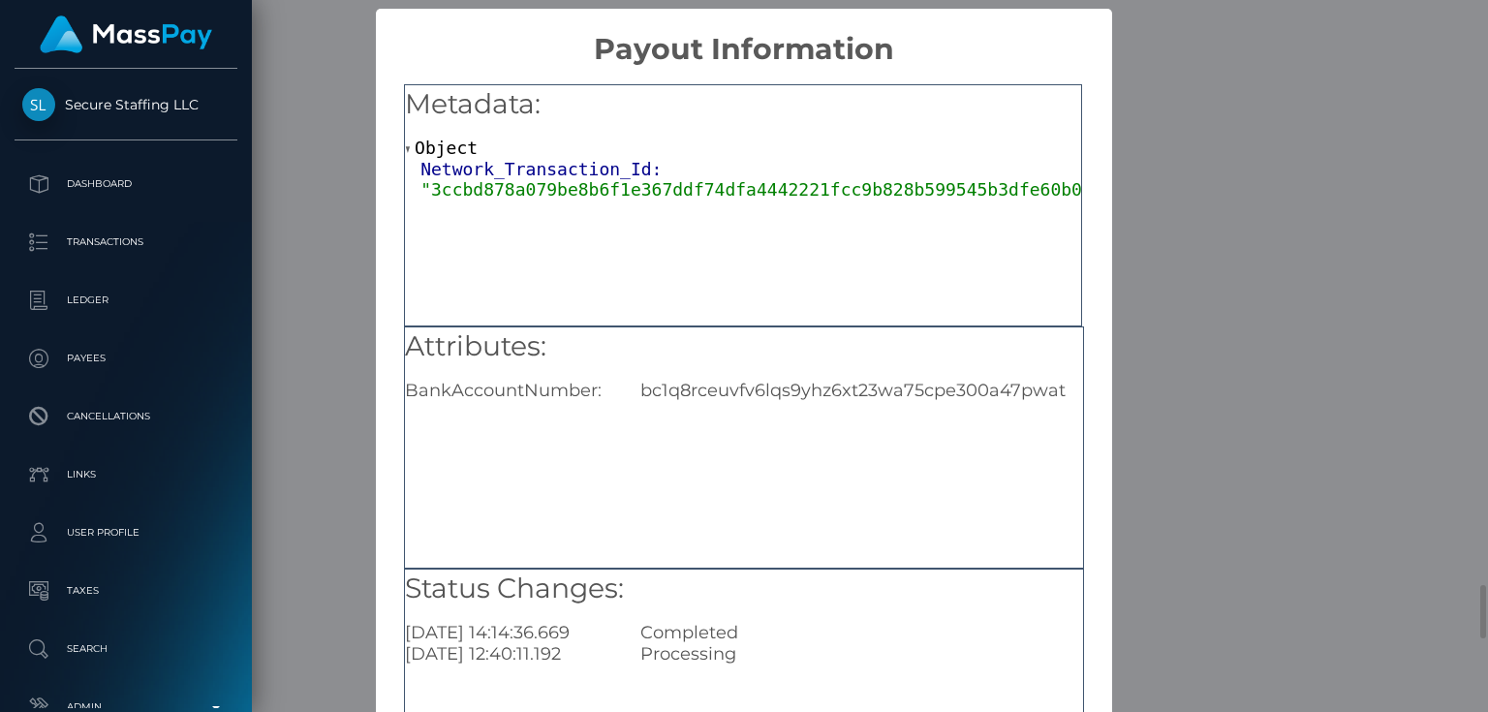
scroll to position [0, 0]
click at [724, 387] on div "bc1q8rceuvfv6lqs9yhz6xt23wa75cpe300a47pwat" at bounding box center [861, 390] width 471 height 21
copy div "bc1q8rceuvfv6lqs9yhz6xt23wa75cpe300a47pwat"
click at [1381, 302] on div "× Payout Information Metadata: Object Network_Transaction_Id: "3ccbd878a079be8b…" at bounding box center [744, 356] width 1488 height 712
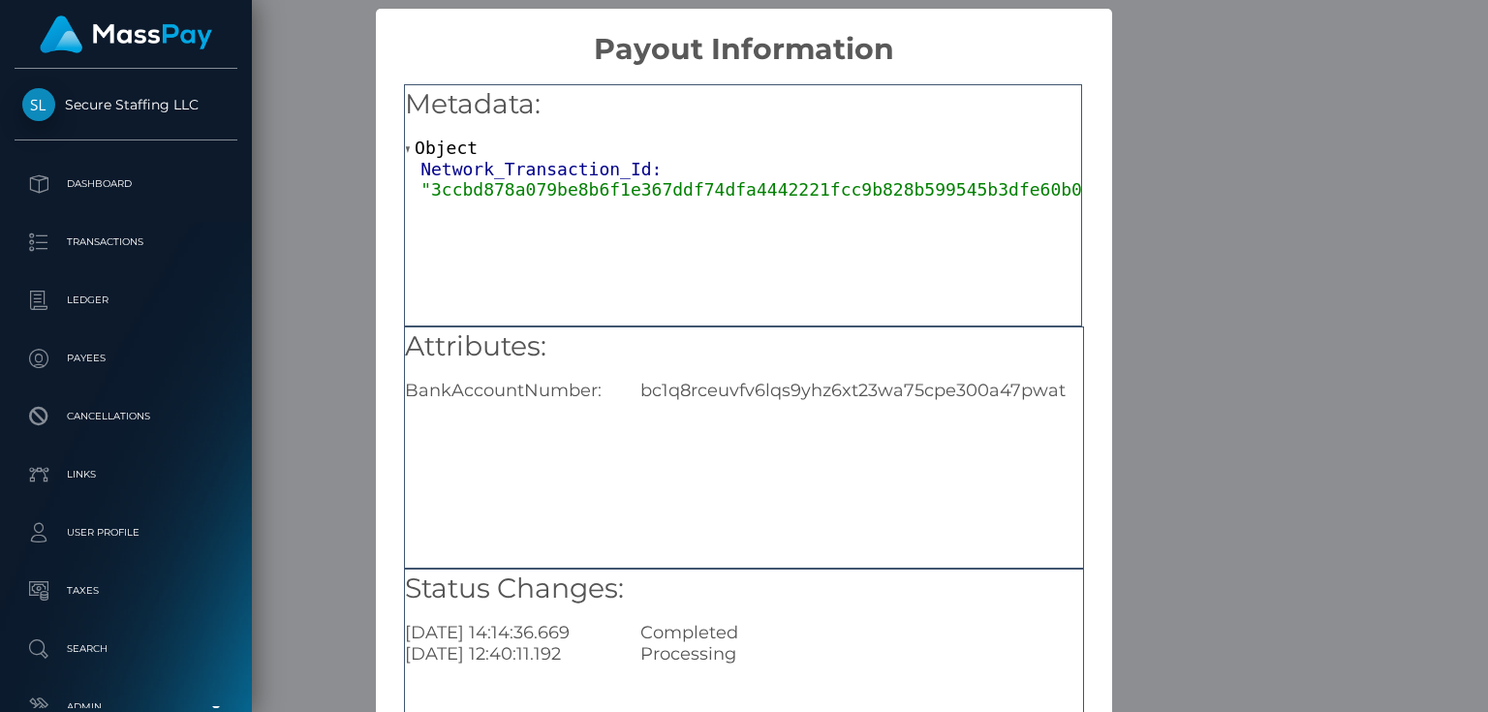
click at [1315, 350] on div "× Payout Information Metadata: Object Network_Transaction_Id: "3ccbd878a079be8b…" at bounding box center [744, 356] width 1488 height 712
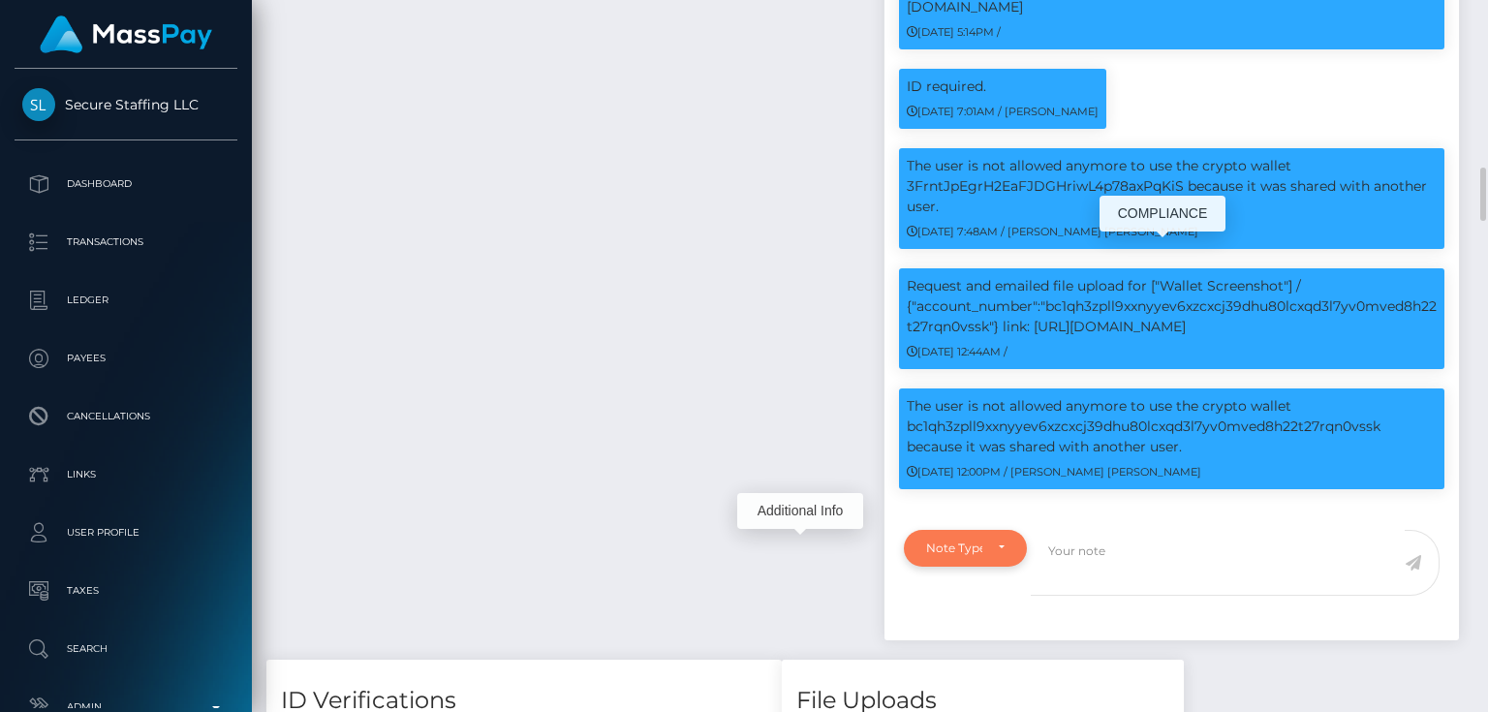
scroll to position [2402, 0]
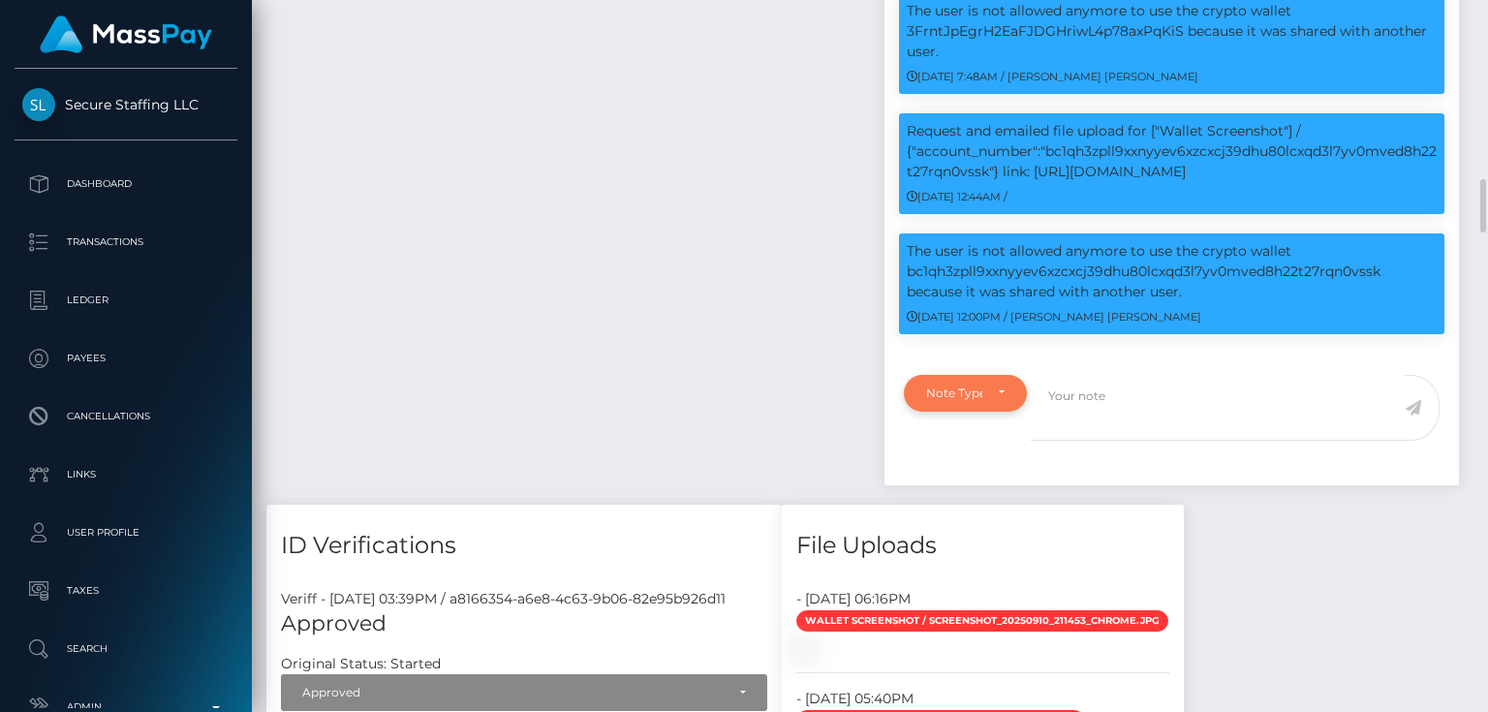
click at [963, 386] on div "Note Type" at bounding box center [954, 393] width 56 height 15
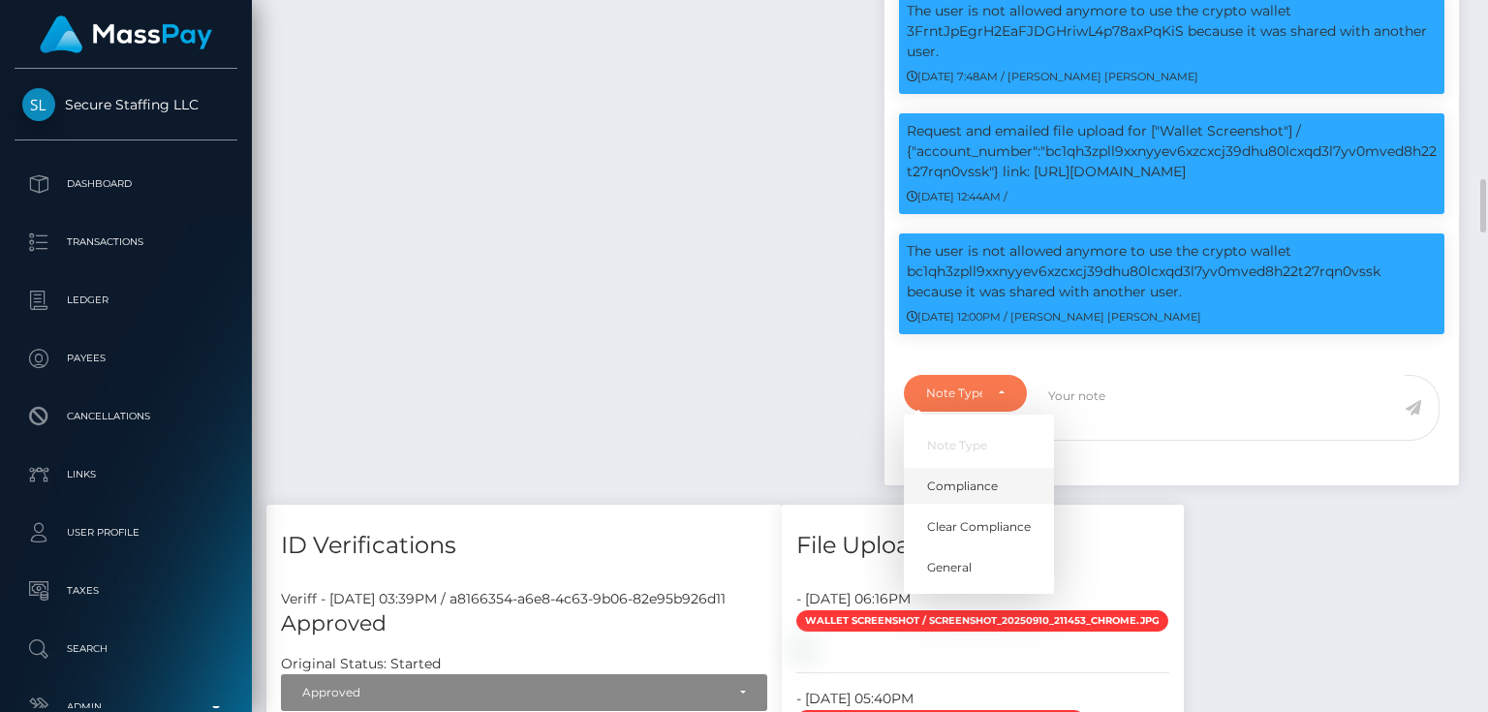
click at [964, 468] on link "Compliance" at bounding box center [979, 486] width 150 height 36
select select "COMPLIANCE"
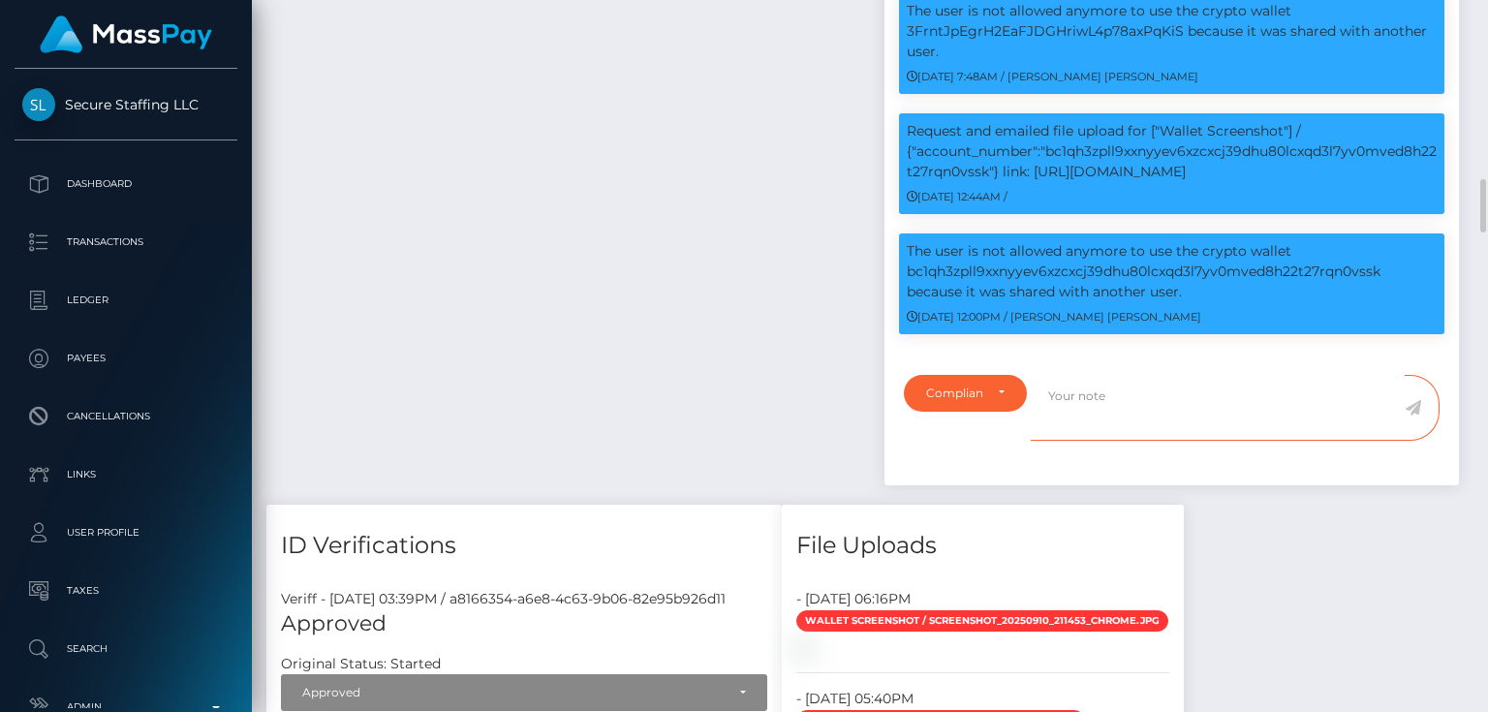
click at [1104, 375] on textarea at bounding box center [1218, 408] width 374 height 67
type textarea "Elliptic report required."
click at [1410, 400] on icon at bounding box center [1413, 407] width 16 height 15
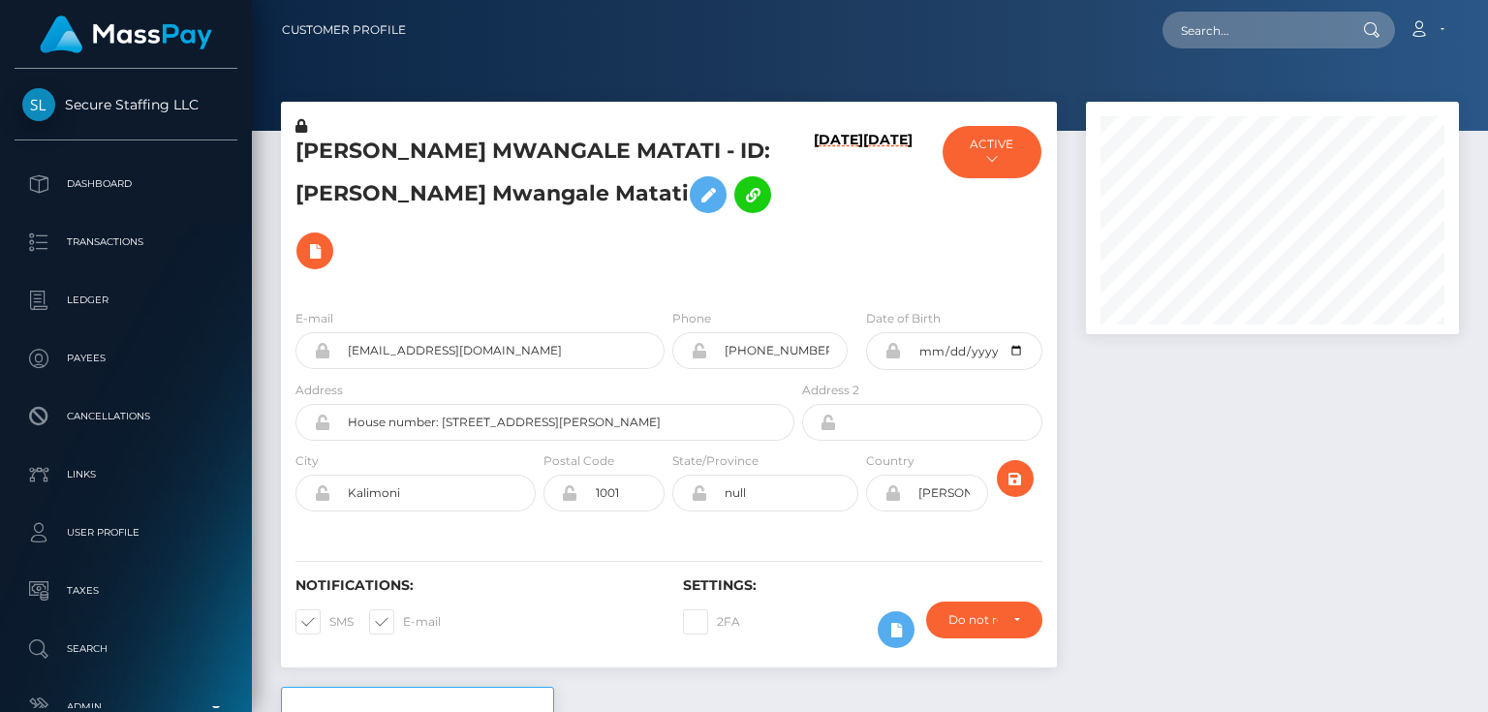
scroll to position [232, 372]
drag, startPoint x: 1416, startPoint y: 520, endPoint x: 1407, endPoint y: 508, distance: 15.9
click at [1408, 509] on div at bounding box center [1272, 394] width 402 height 585
click at [1004, 157] on button "ACTIVE" at bounding box center [992, 152] width 98 height 52
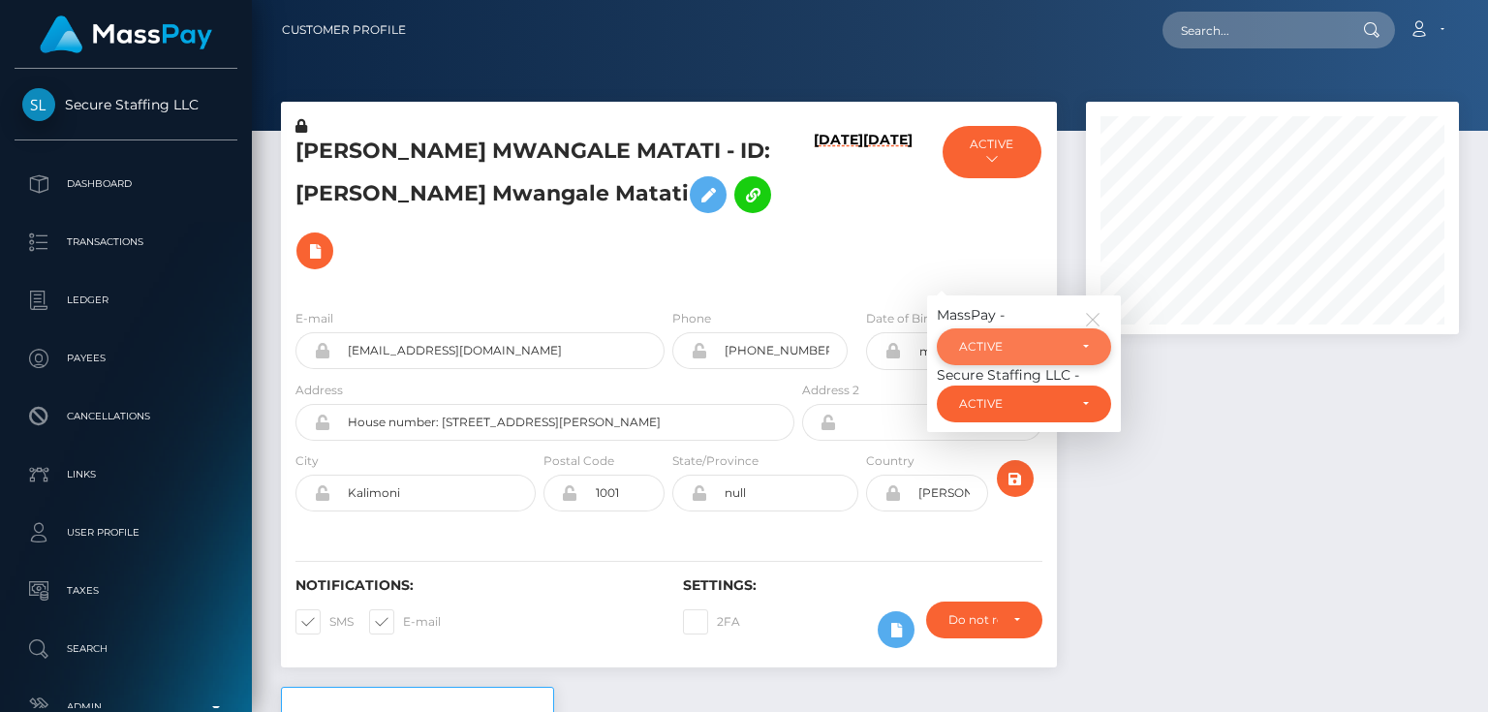
click at [1037, 339] on div "ACTIVE" at bounding box center [1013, 346] width 108 height 15
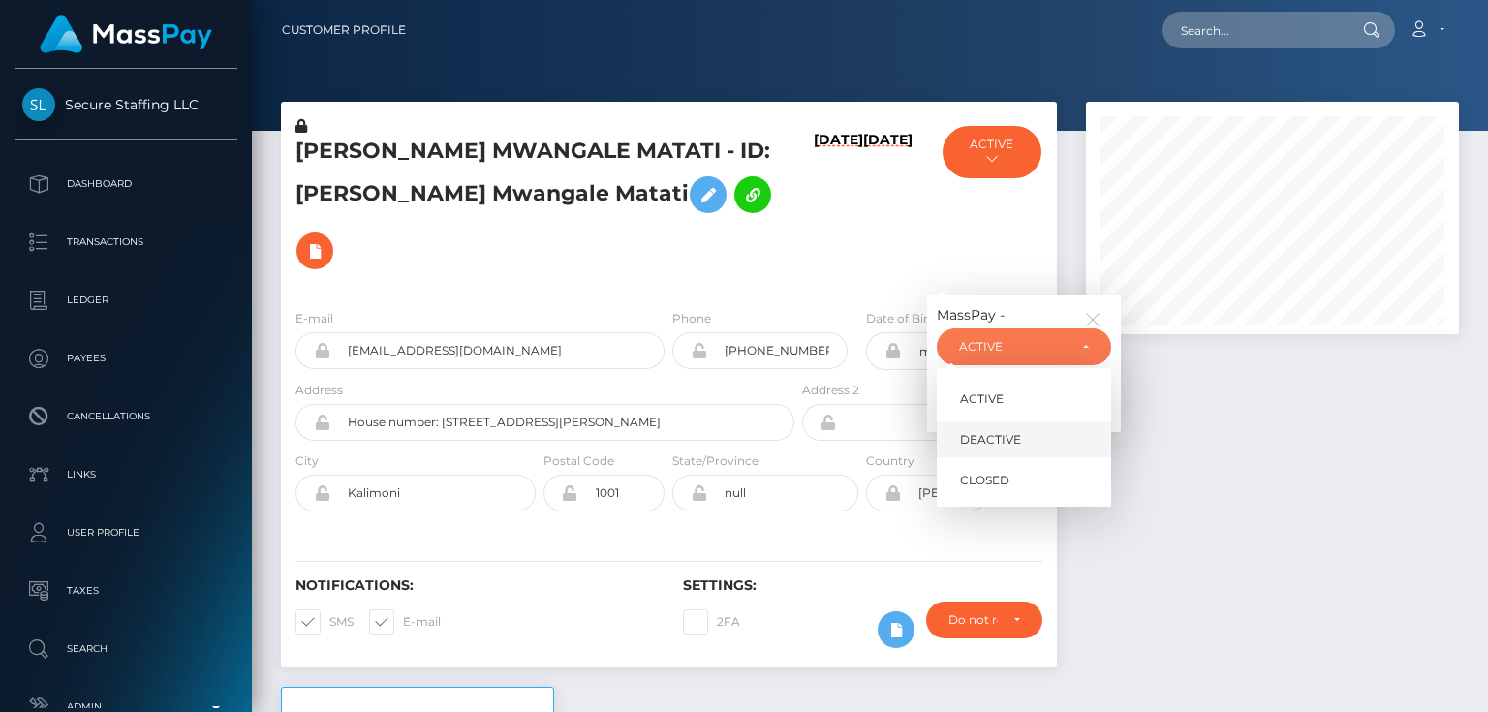
click at [1014, 431] on span "DEACTIVE" at bounding box center [990, 439] width 61 height 17
select select "DEACTIVE"
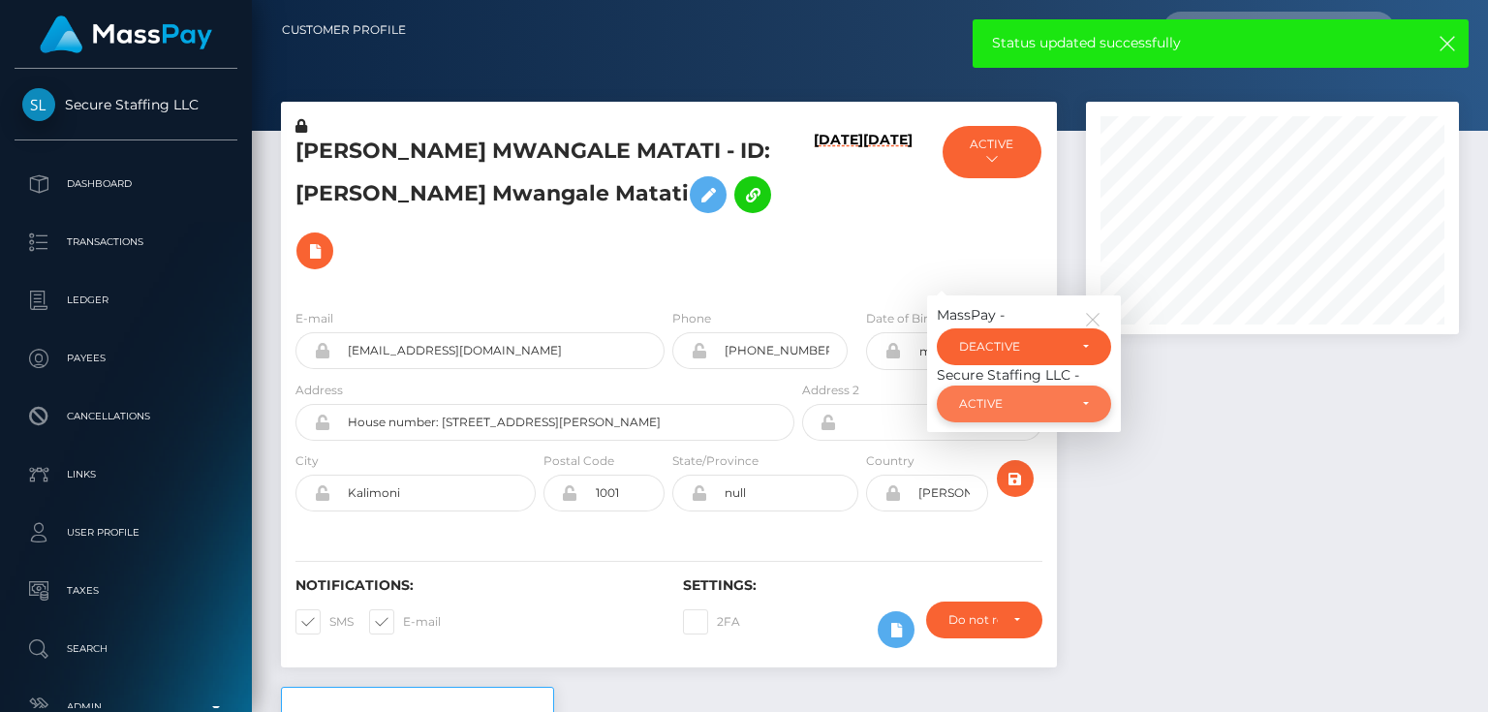
click at [1048, 386] on div "ACTIVE" at bounding box center [1024, 404] width 174 height 37
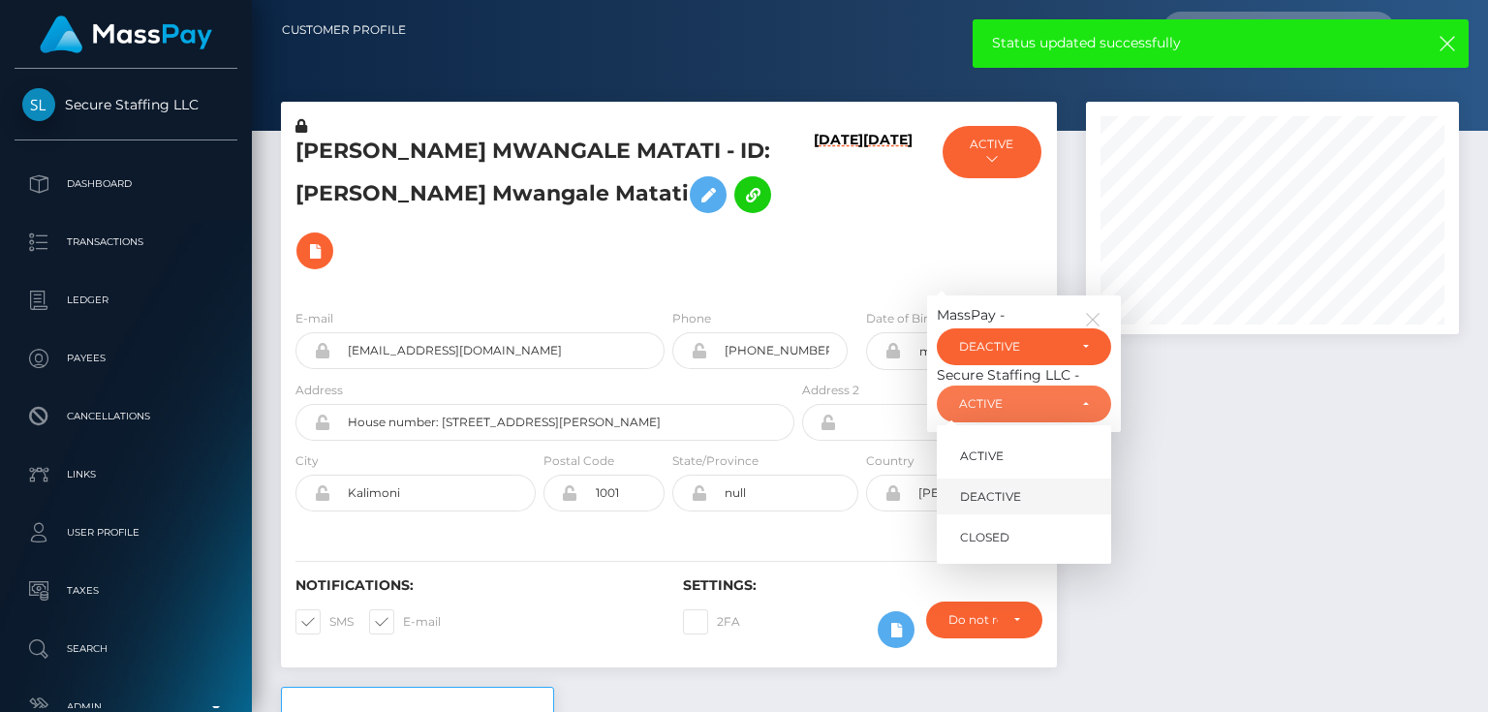
click at [1005, 488] on span "DEACTIVE" at bounding box center [990, 496] width 61 height 17
select select "DEACTIVE"
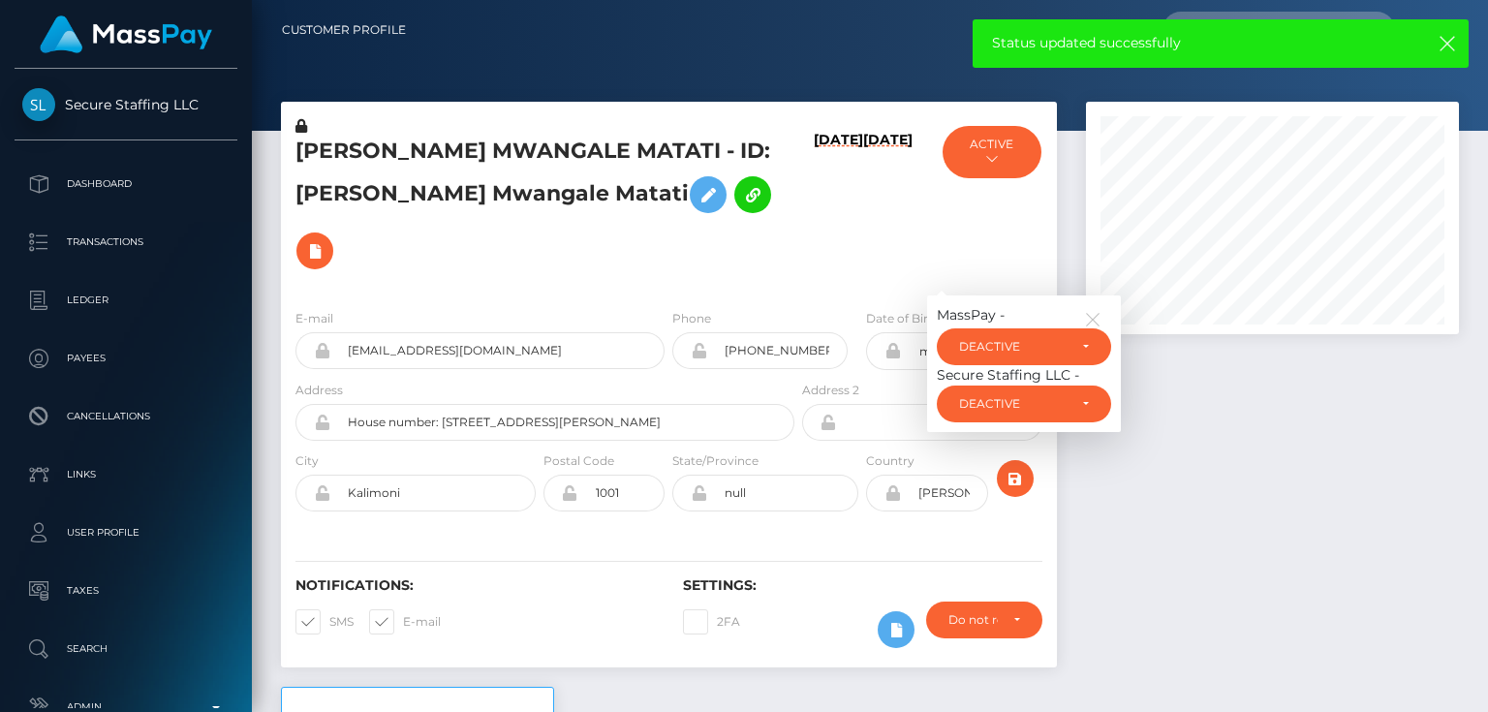
click at [413, 190] on h5 "[PERSON_NAME] MWANGALE MATATI - ID: [PERSON_NAME] Mwangale Matati" at bounding box center [539, 208] width 488 height 142
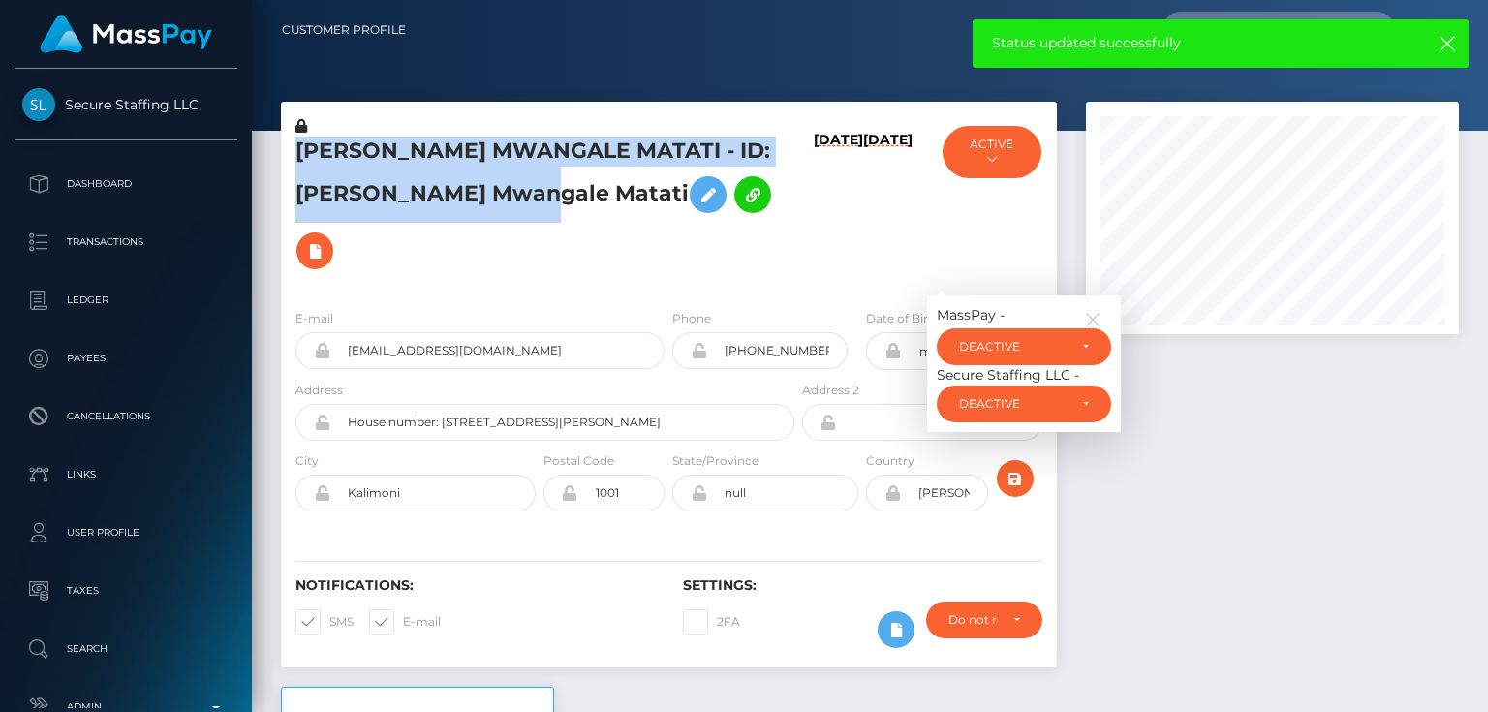
click at [413, 190] on h5 "[PERSON_NAME] MWANGALE MATATI - ID: [PERSON_NAME] Mwangale Matati" at bounding box center [539, 208] width 488 height 142
copy h5 "[PERSON_NAME] MWANGALE MATATI - ID: [PERSON_NAME] Mwangale Matati"
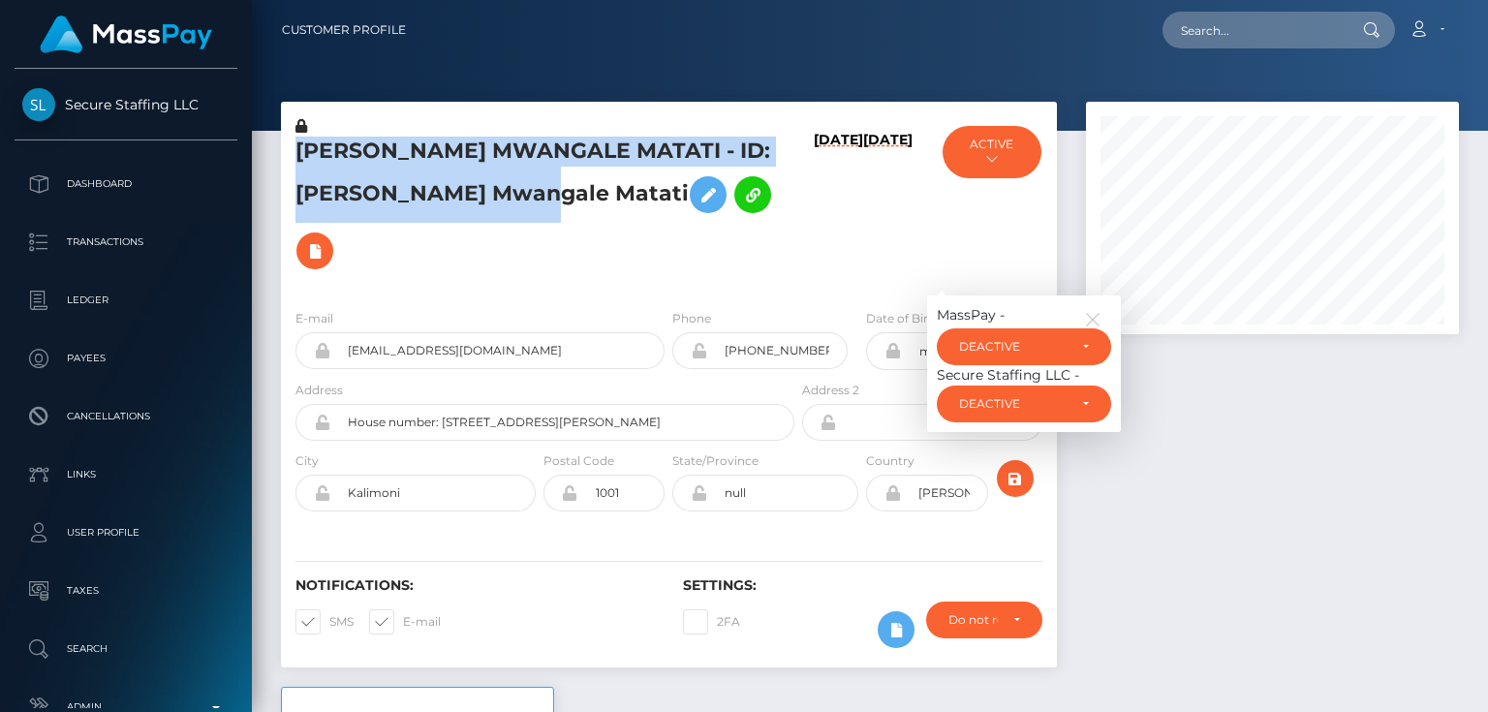
click at [398, 229] on div "[PERSON_NAME] MWANGALE MATATI - ID: [PERSON_NAME] Mwangale Matati" at bounding box center [539, 204] width 517 height 177
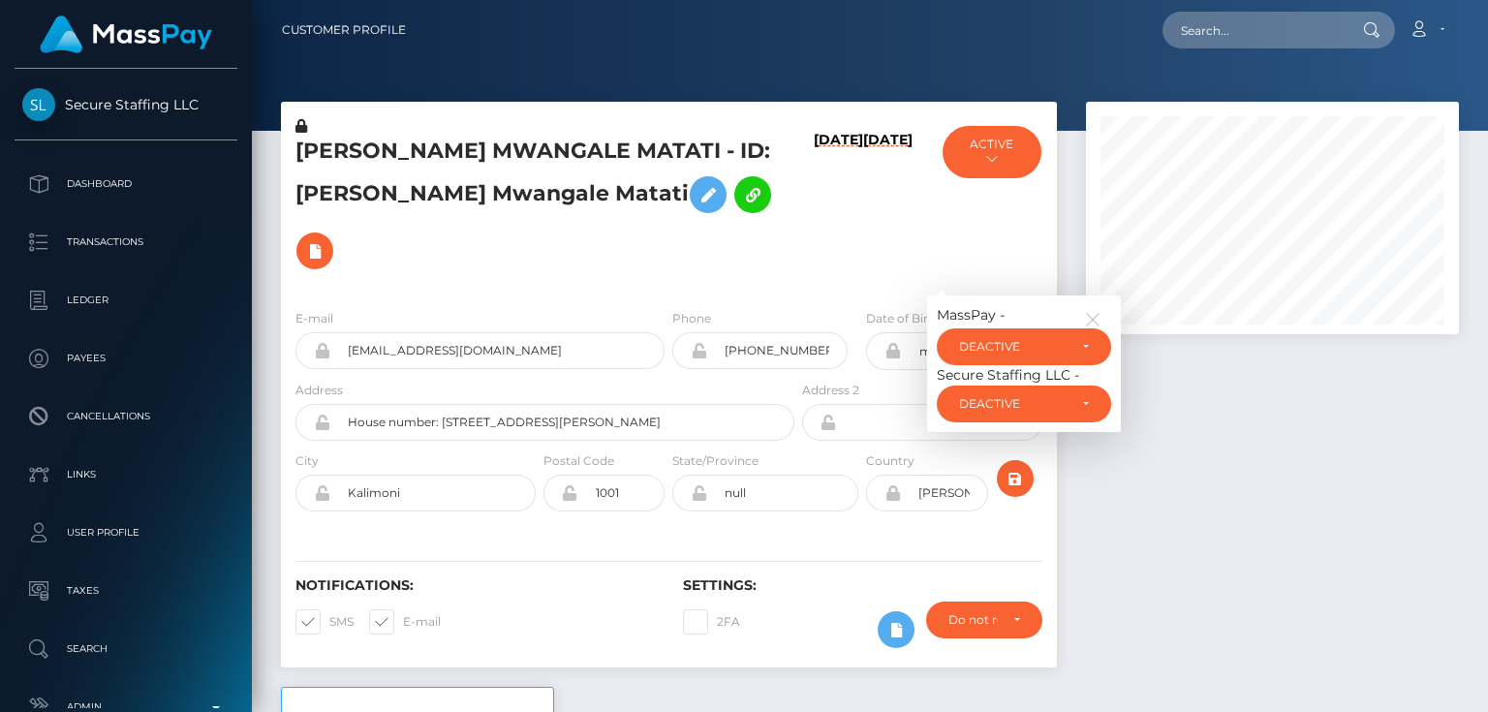
click at [356, 236] on div "[PERSON_NAME] MWANGALE MATATI - ID: [PERSON_NAME] Mwangale Matati" at bounding box center [539, 204] width 517 height 177
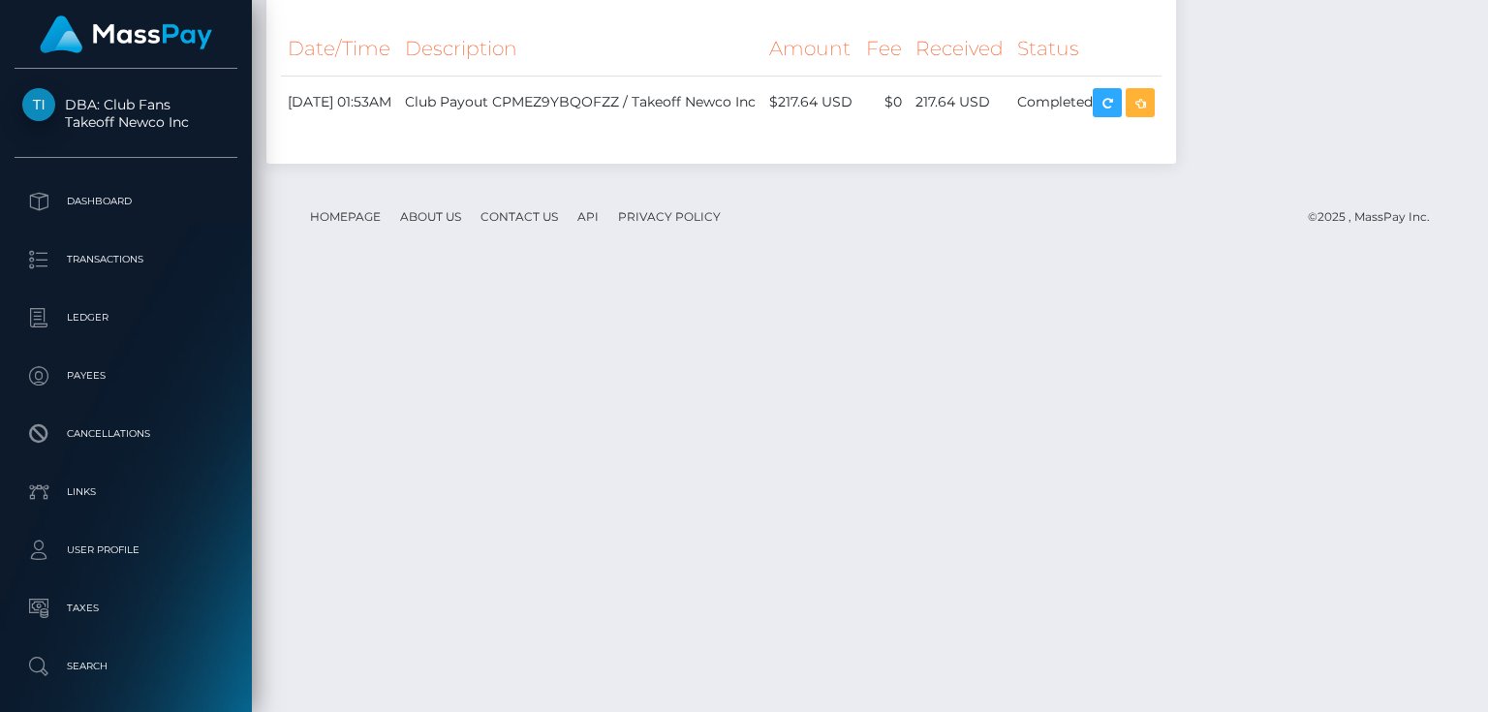
scroll to position [10351, 0]
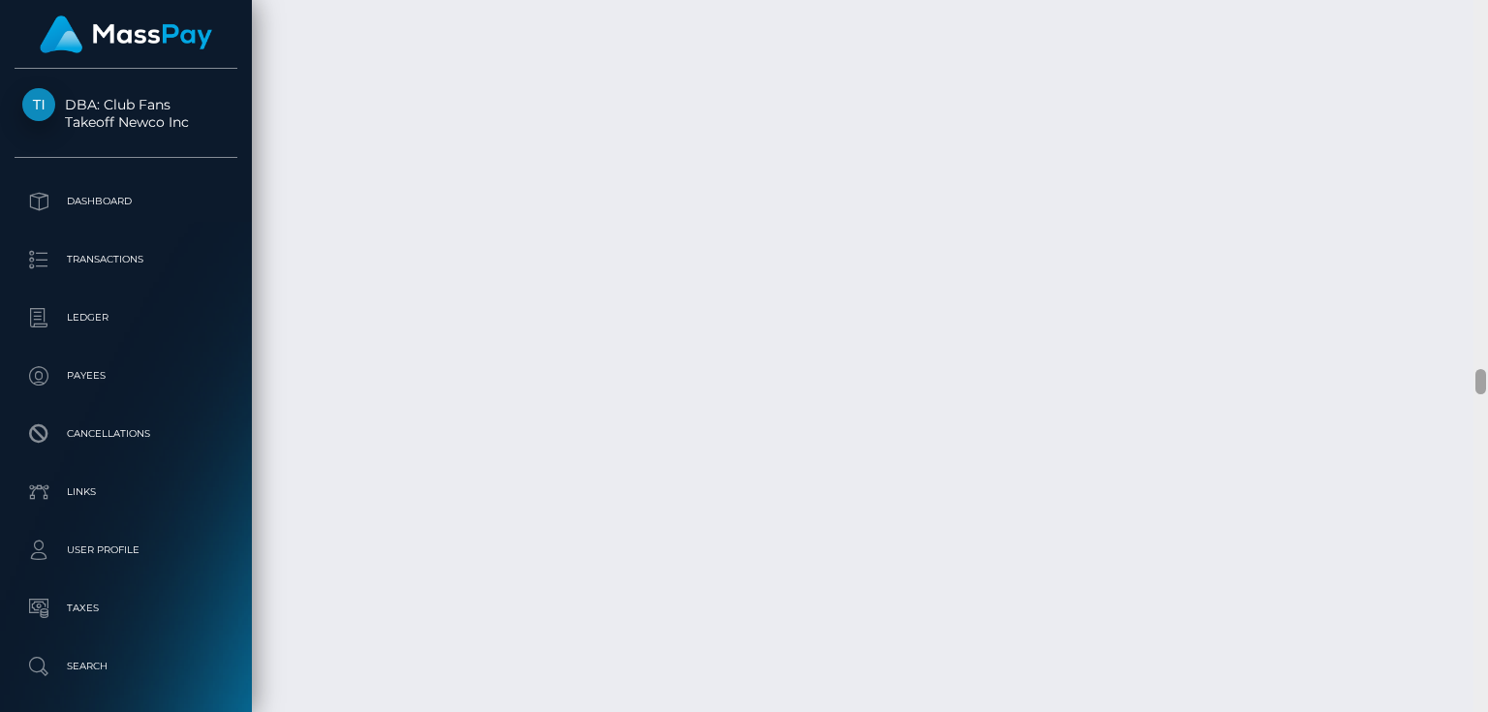
drag, startPoint x: 1478, startPoint y: 205, endPoint x: 1487, endPoint y: 376, distance: 170.7
click at [1487, 376] on div at bounding box center [1480, 356] width 15 height 713
drag, startPoint x: 1481, startPoint y: 456, endPoint x: 1487, endPoint y: 742, distance: 285.8
click at [1487, 711] on html "DBA: Club Fans Takeoff Newco Inc Dashboard Transactions Ledger Payees" at bounding box center [744, 356] width 1488 height 712
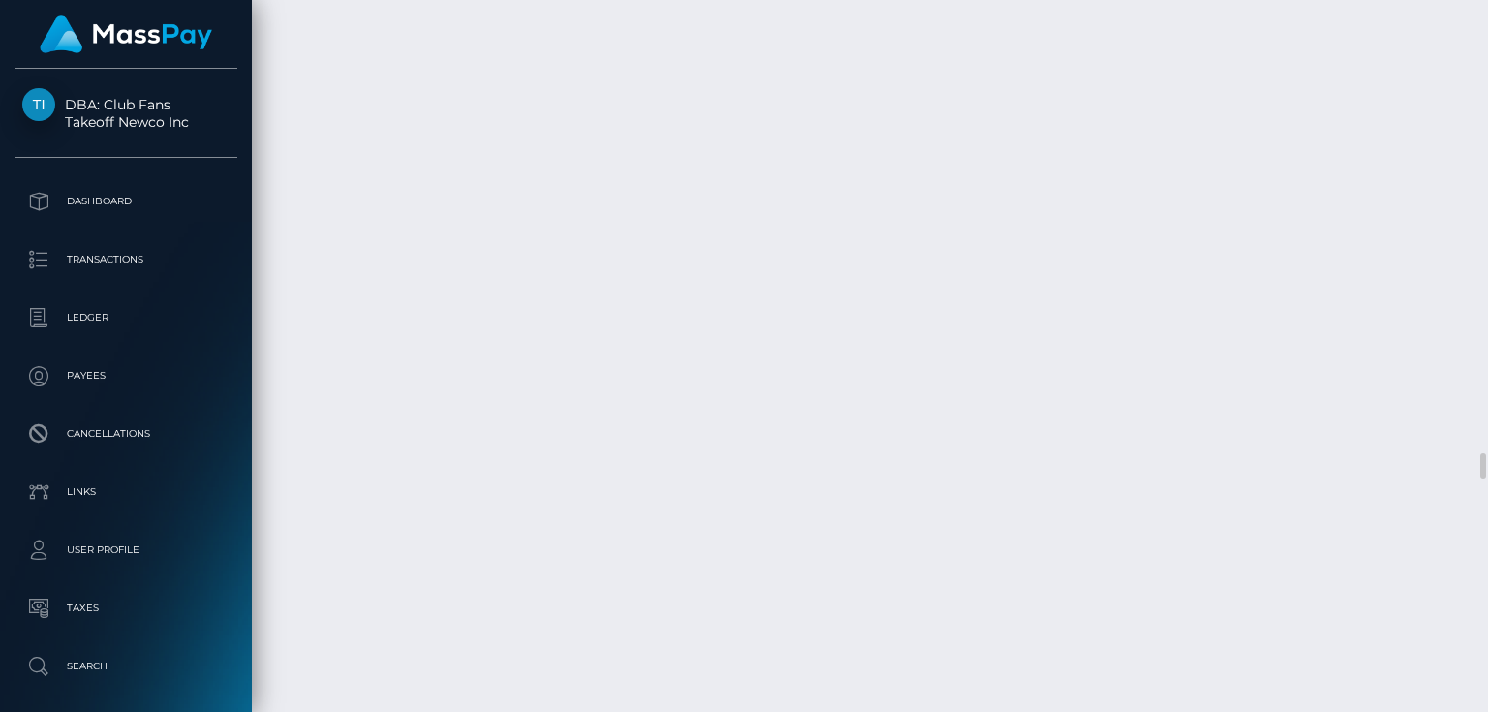
scroll to position [12667, 0]
drag, startPoint x: 635, startPoint y: 155, endPoint x: 616, endPoint y: 165, distance: 21.7
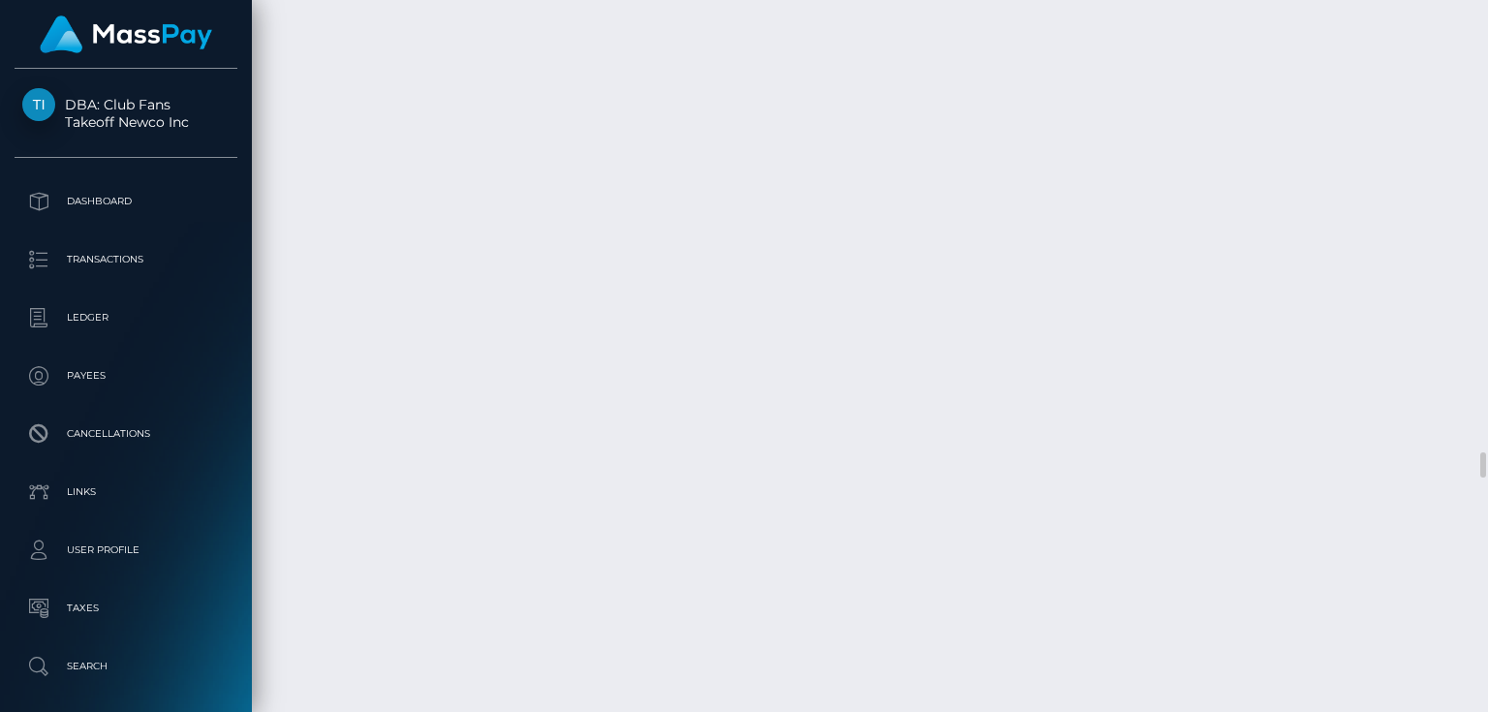
select select "Resubmission requested"
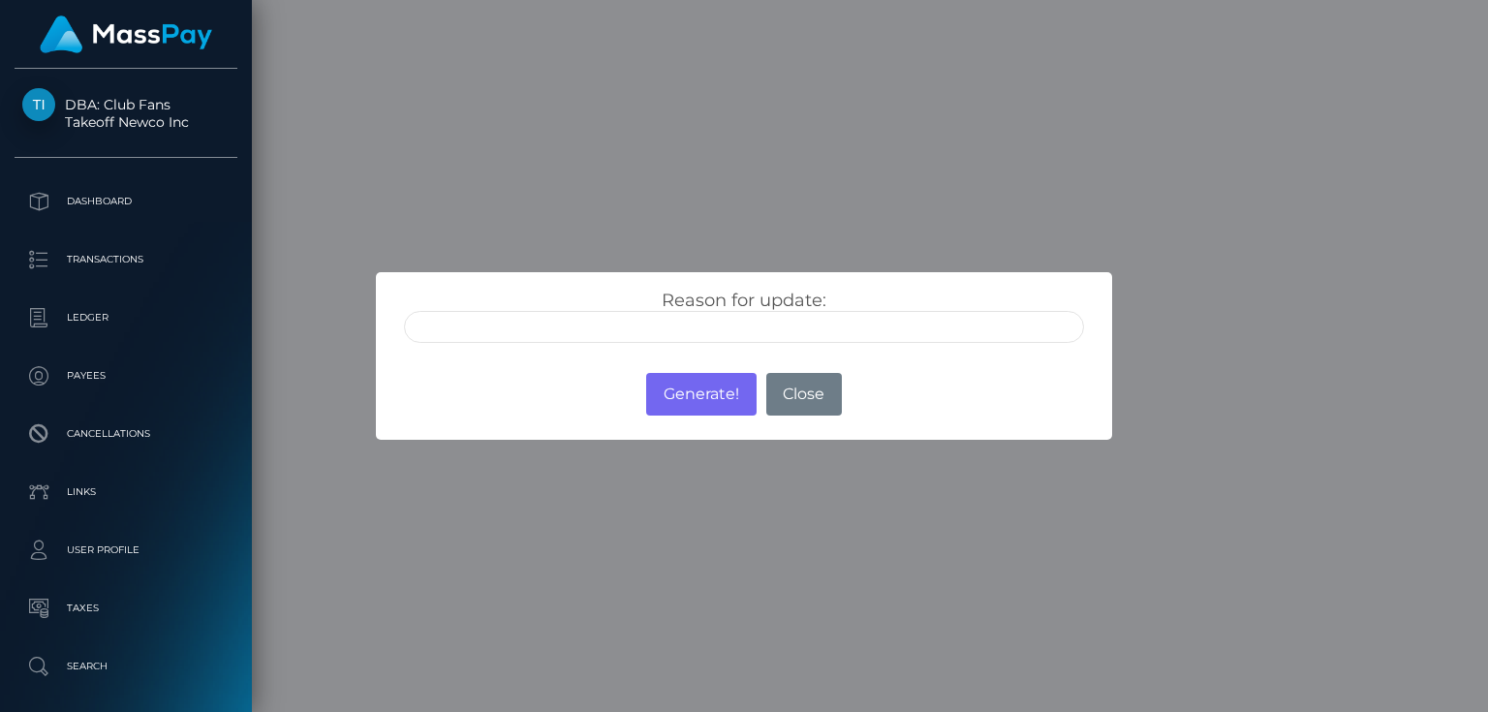
click at [603, 330] on input "text" at bounding box center [744, 327] width 680 height 32
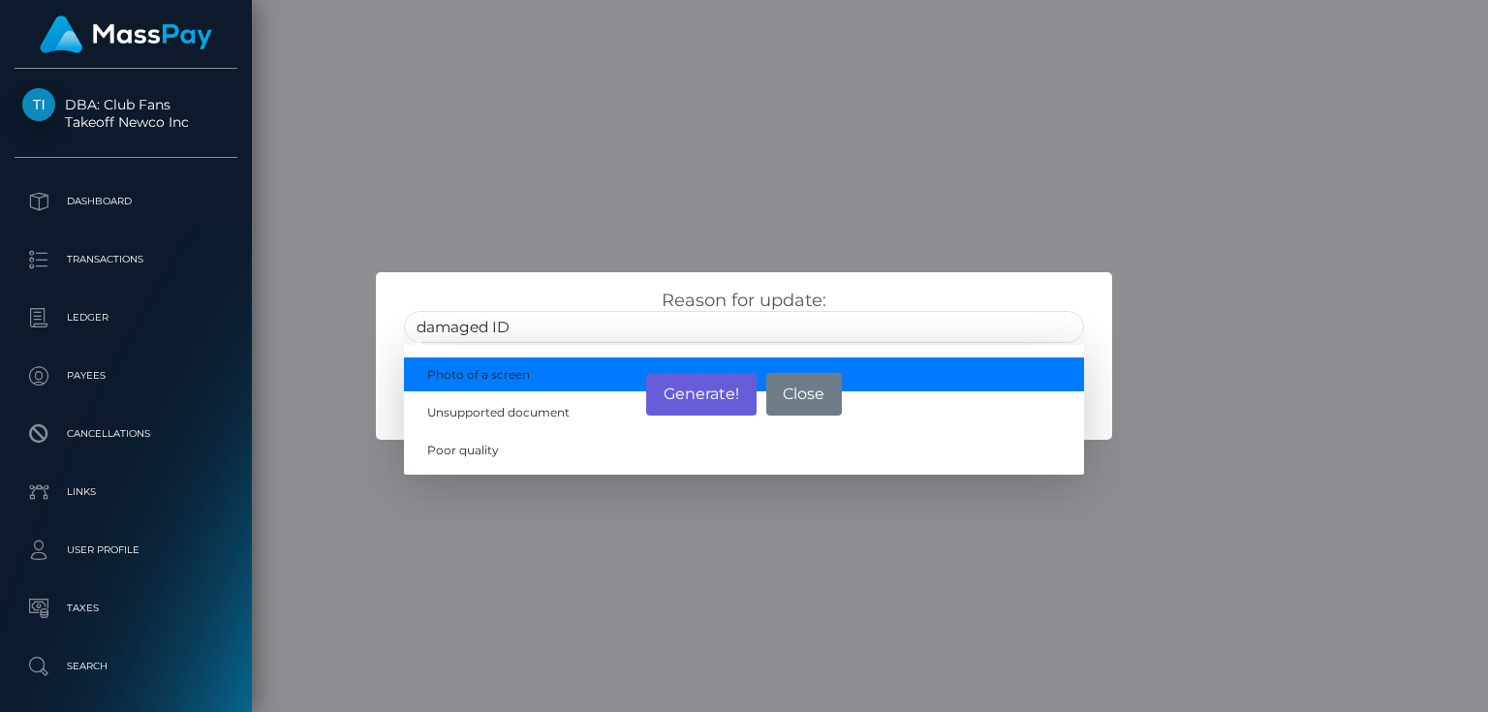
type input "damaged ID"
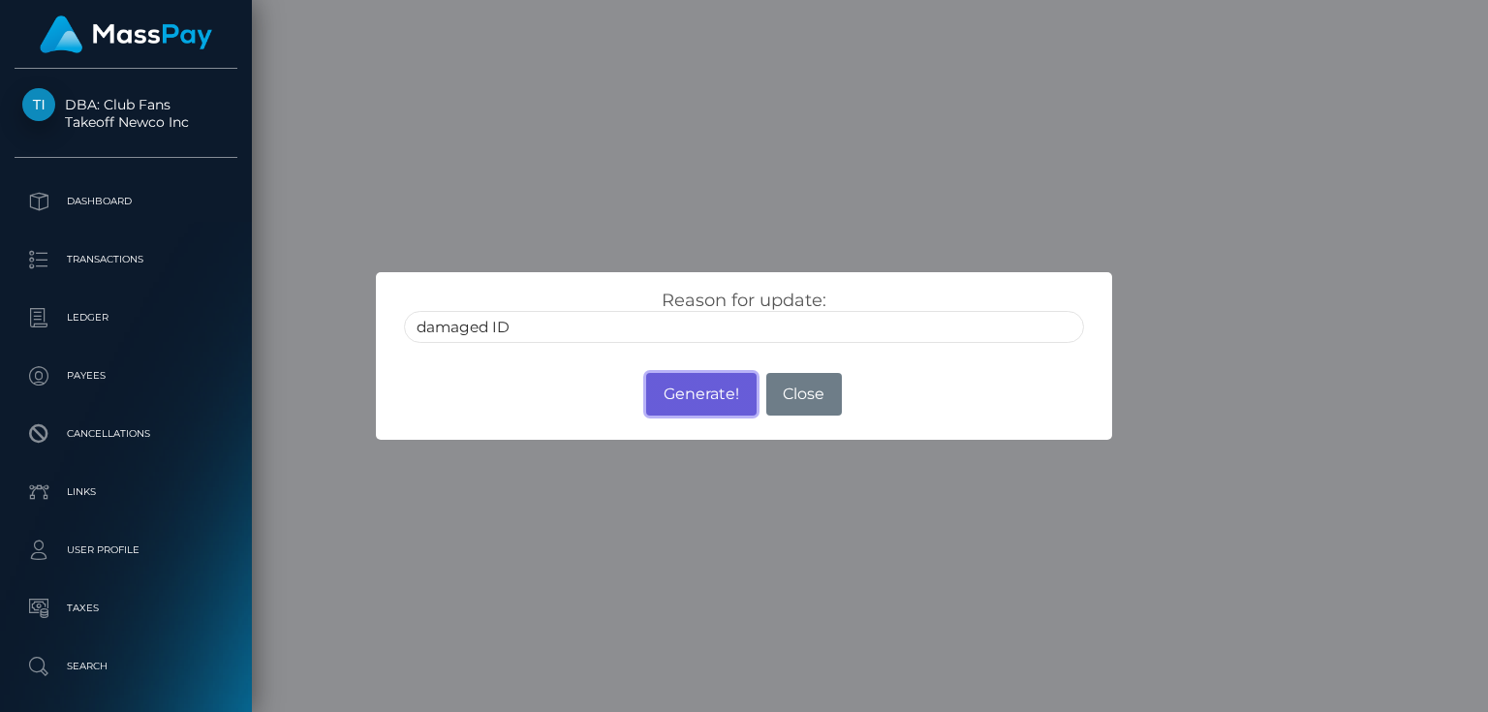
click at [701, 403] on button "Generate!" at bounding box center [700, 394] width 109 height 43
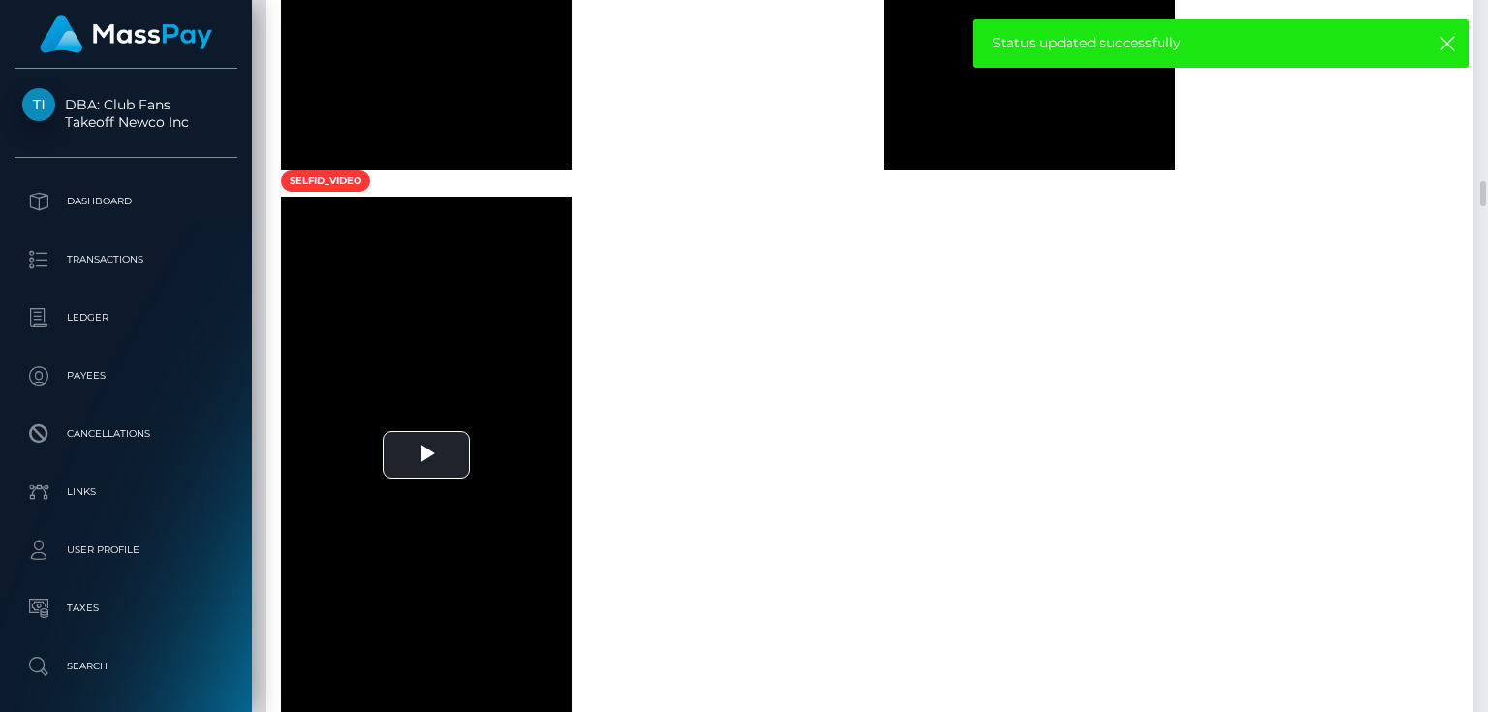
scroll to position [7009, 0]
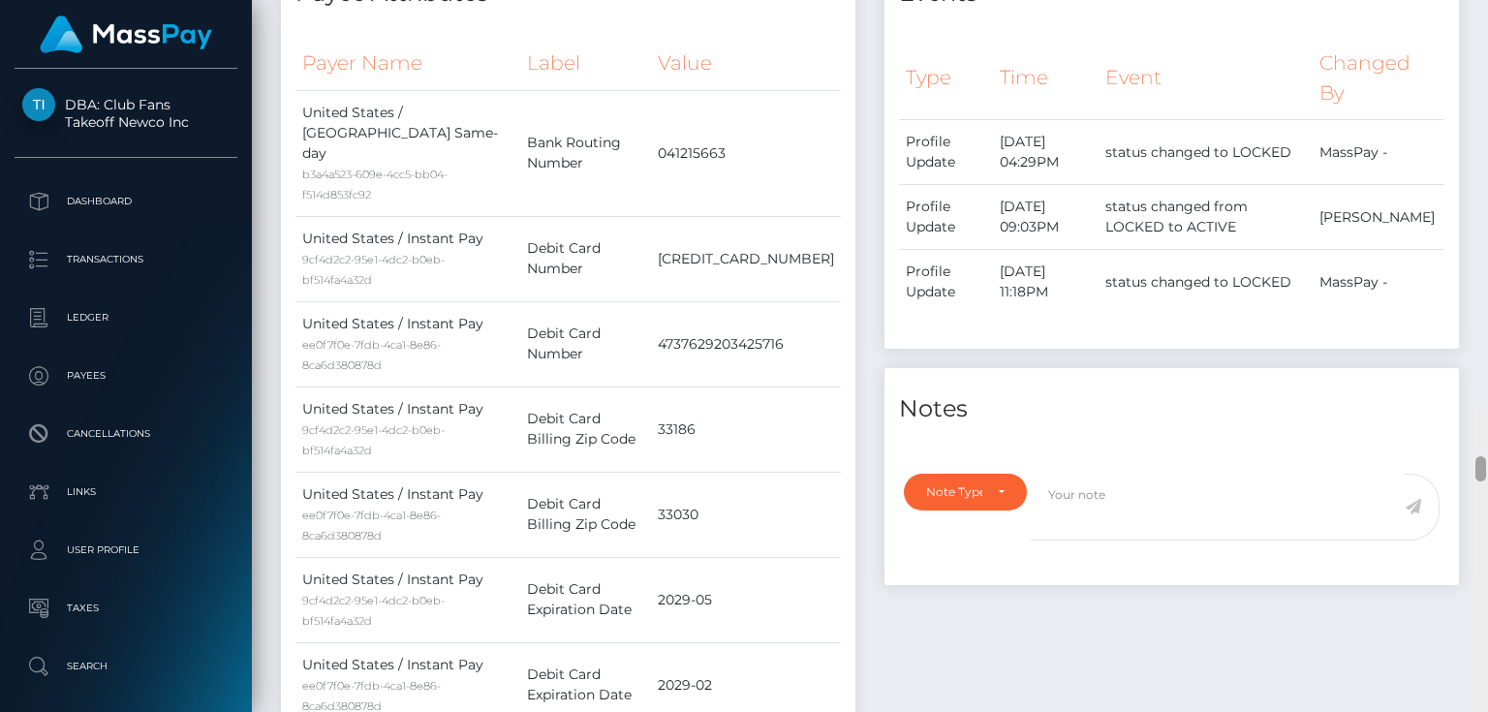
drag, startPoint x: 1485, startPoint y: 262, endPoint x: 1487, endPoint y: 46, distance: 215.1
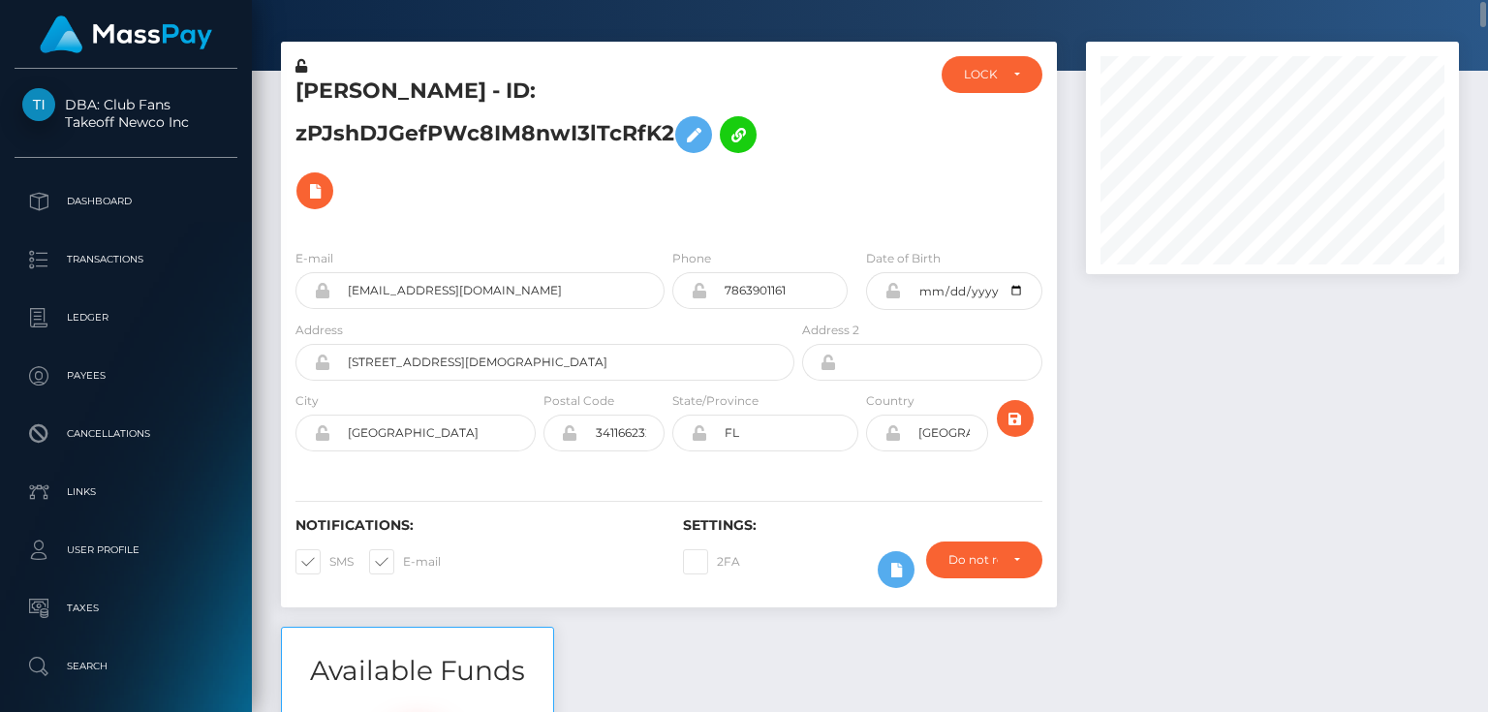
scroll to position [215, 0]
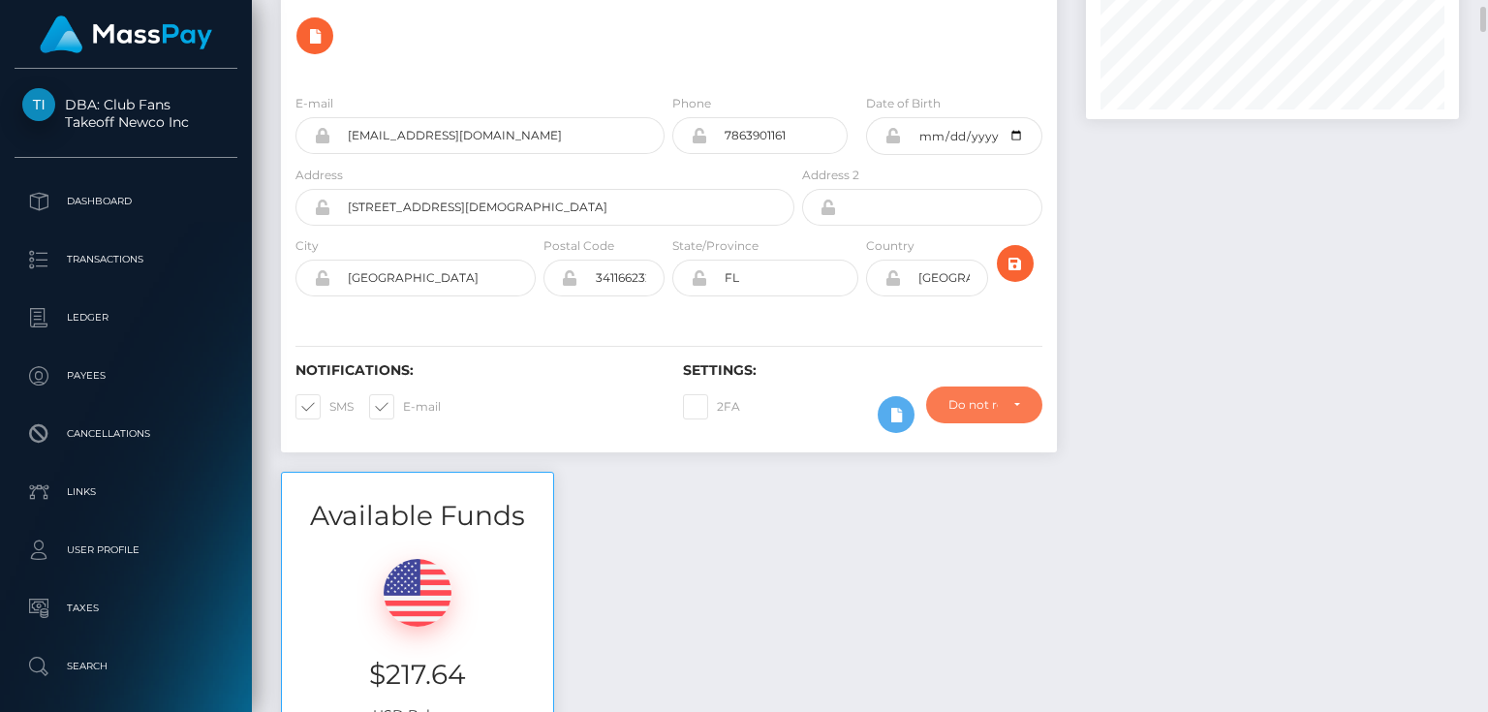
click at [997, 391] on div "Do not require" at bounding box center [984, 405] width 116 height 37
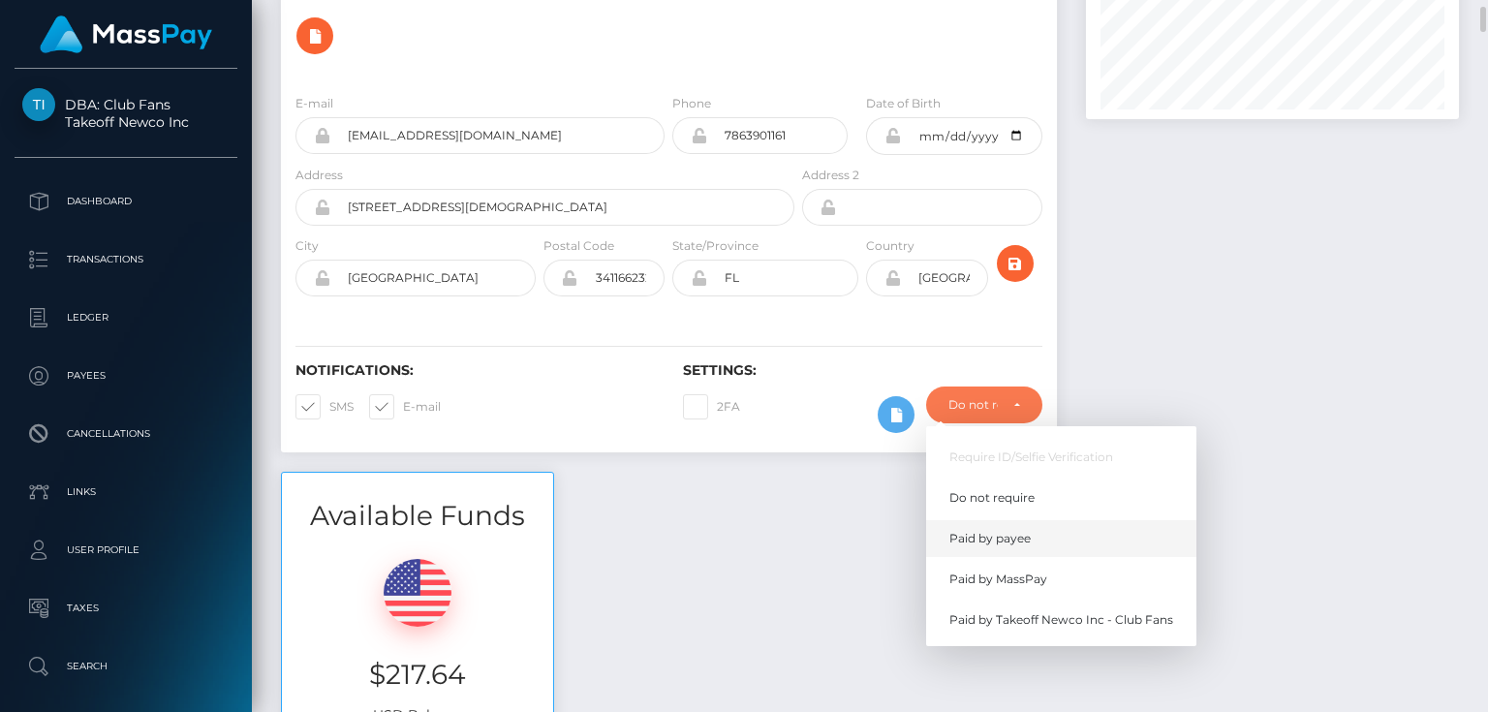
scroll to position [232, 372]
click at [1061, 570] on link "Paid by MassPay" at bounding box center [1061, 579] width 270 height 36
select select "2"
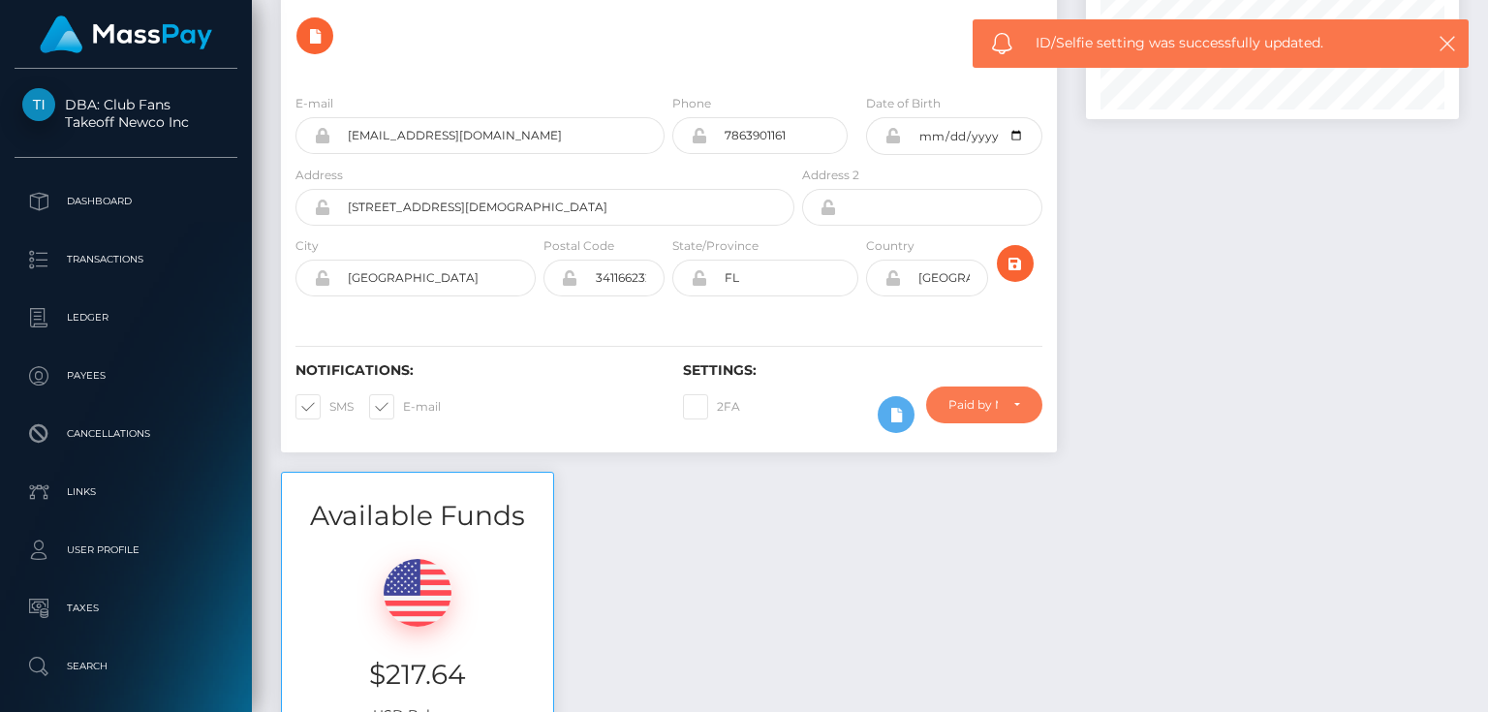
scroll to position [0, 0]
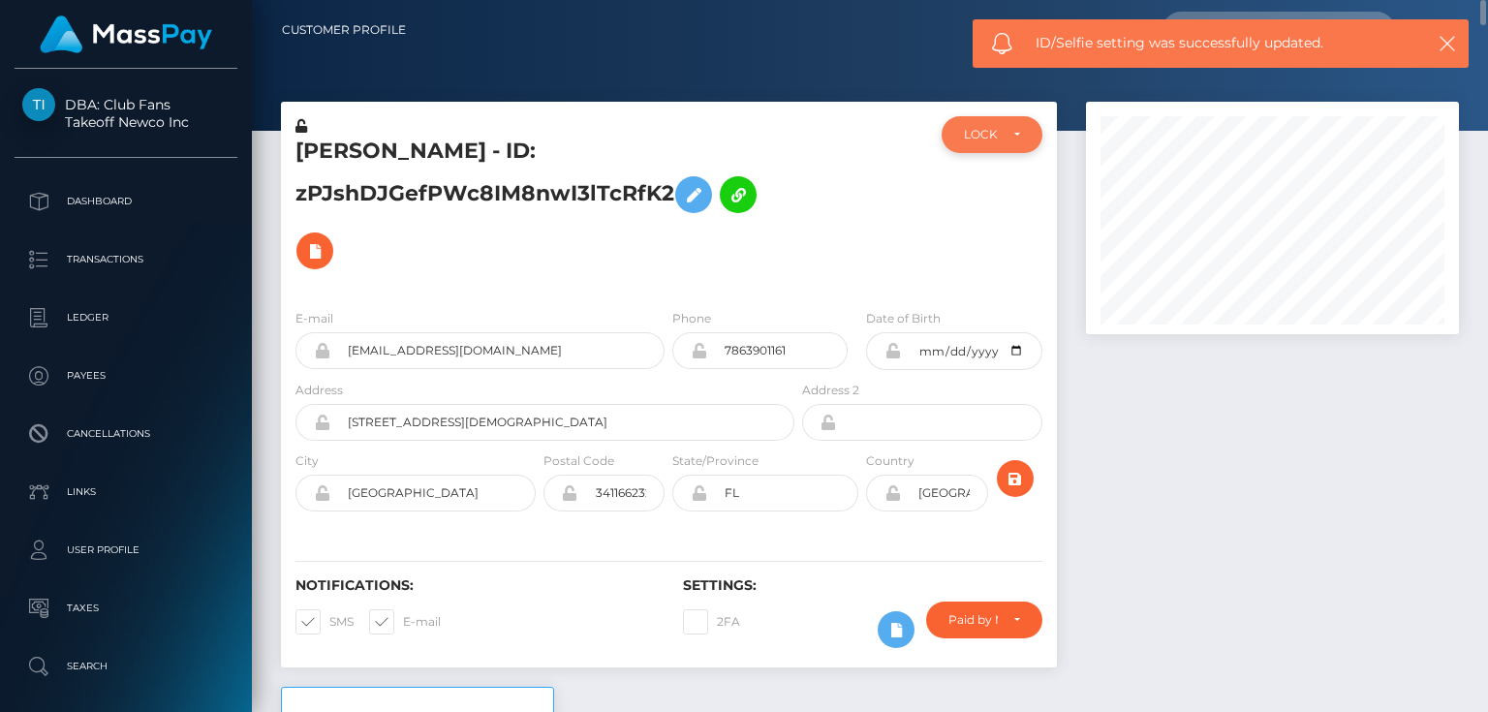
click at [988, 135] on div "LOCKED" at bounding box center [980, 134] width 33 height 15
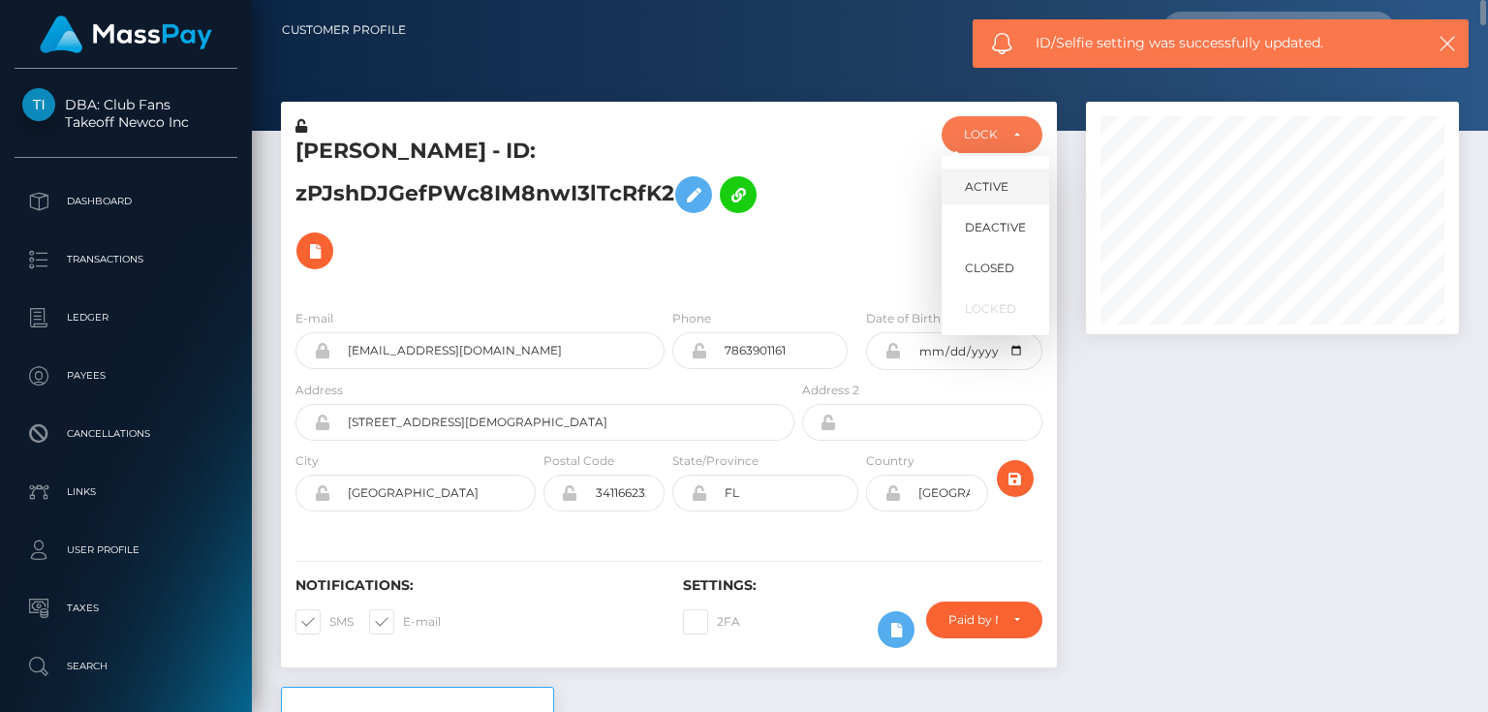
scroll to position [232, 372]
click at [997, 179] on span "ACTIVE" at bounding box center [987, 186] width 44 height 17
select select "ACTIVE"
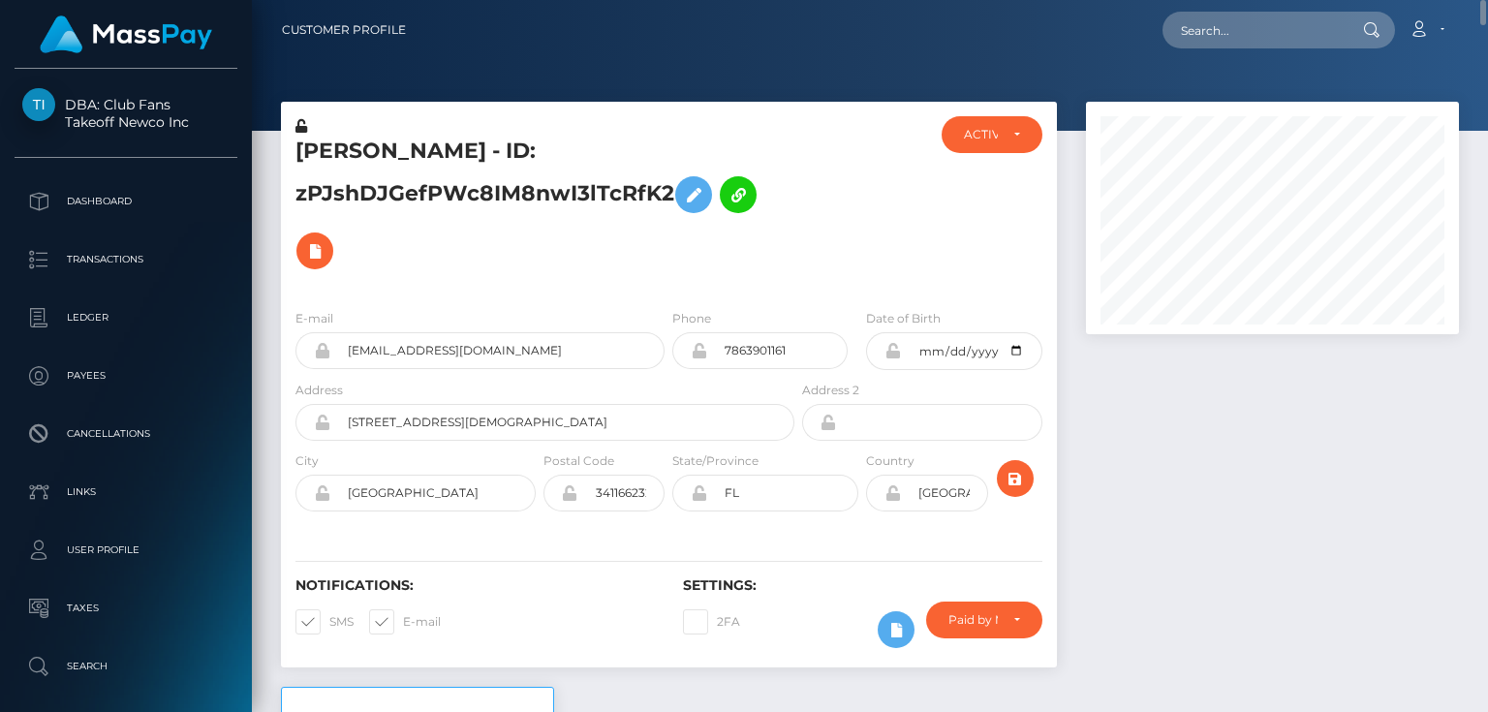
click at [427, 220] on h5 "ISABELLA HERMIDA - ID: zPJshDJGefPWc8IM8nwI3lTcRfK2" at bounding box center [539, 208] width 488 height 142
click at [456, 263] on h5 "ISABELLA HERMIDA - ID: zPJshDJGefPWc8IM8nwI3lTcRfK2" at bounding box center [539, 208] width 488 height 142
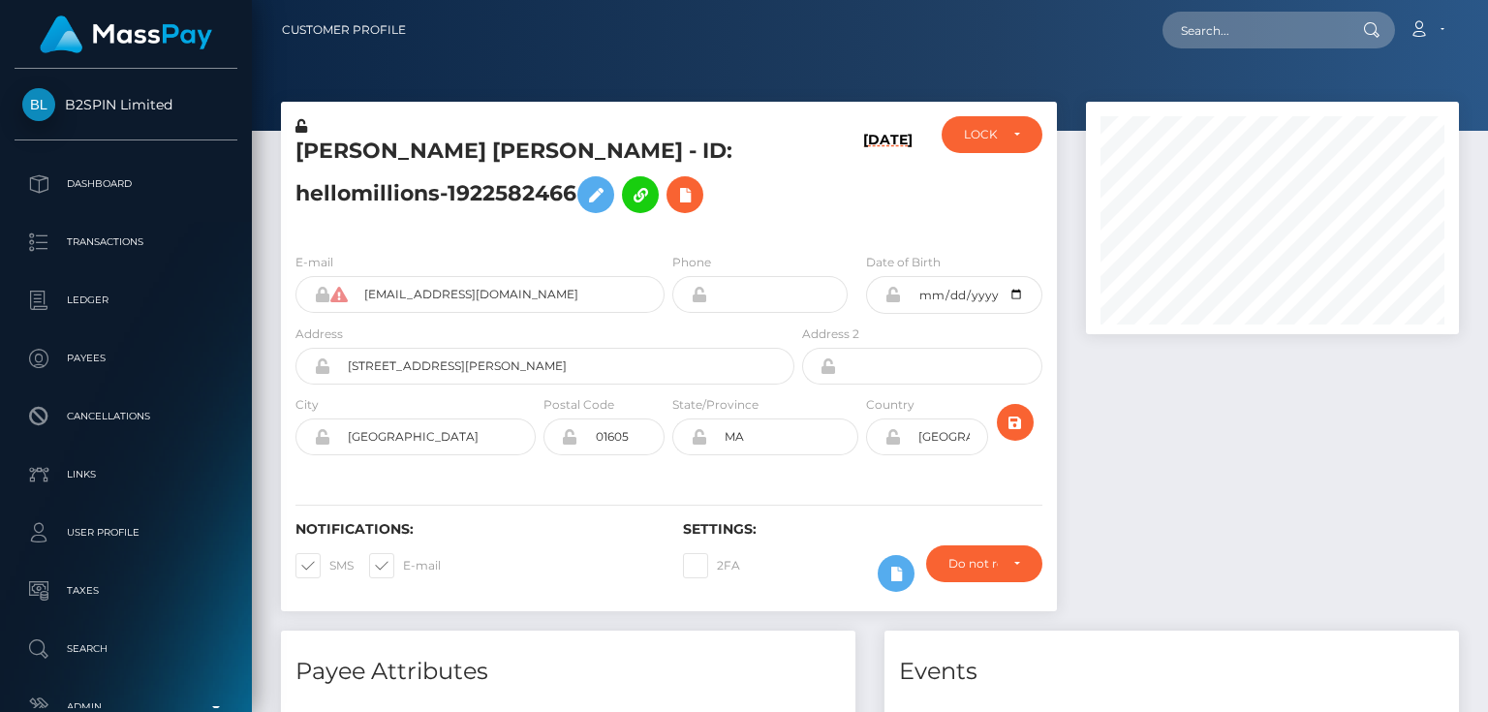
drag, startPoint x: 0, startPoint y: 0, endPoint x: 353, endPoint y: 235, distance: 424.0
click at [353, 237] on div "E-mail [EMAIL_ADDRESS][DOMAIN_NAME] Phone [DATE]" at bounding box center [669, 355] width 776 height 237
click at [976, 130] on div "LOCKED" at bounding box center [980, 134] width 33 height 15
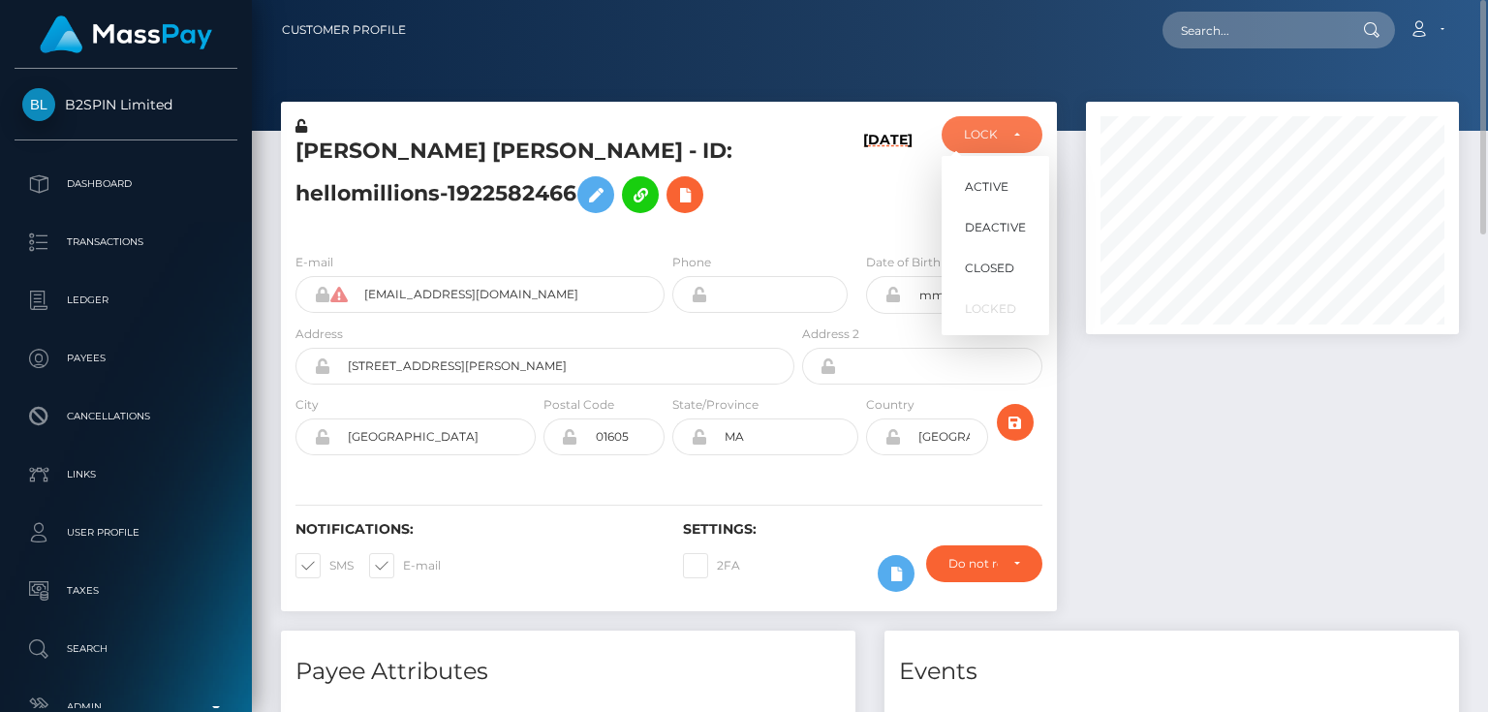
scroll to position [232, 372]
click at [1000, 183] on span "ACTIVE" at bounding box center [987, 186] width 44 height 17
select select "ACTIVE"
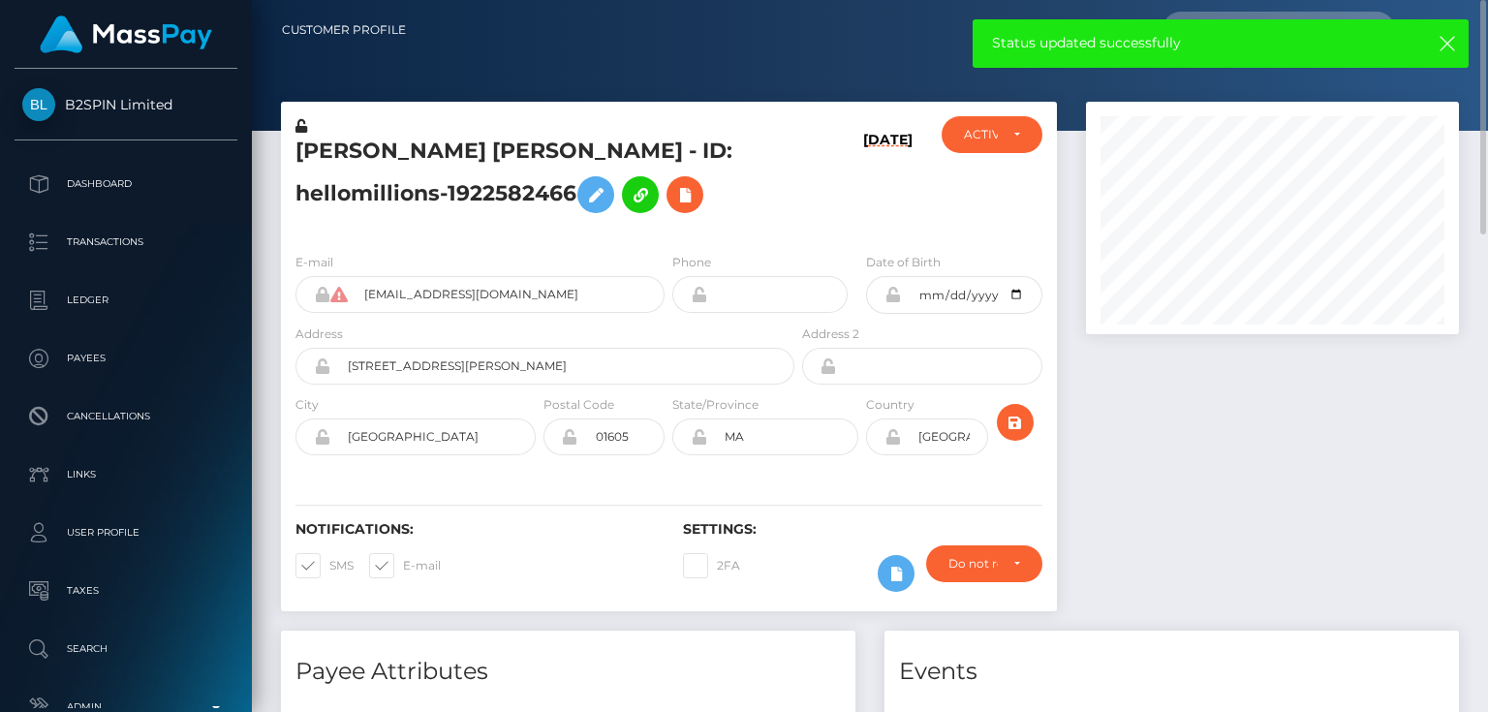
click at [438, 253] on div "E-mail [EMAIL_ADDRESS][DOMAIN_NAME]" at bounding box center [479, 282] width 369 height 61
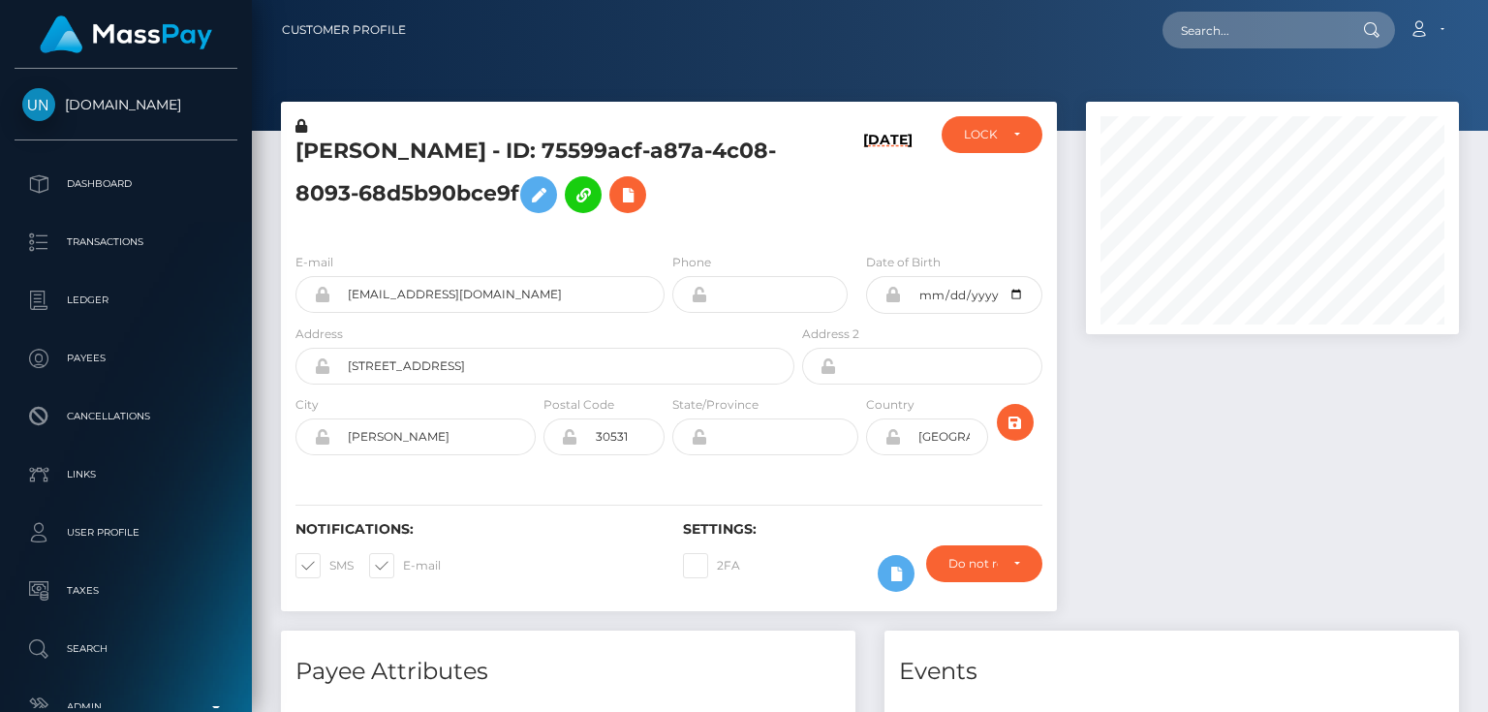
scroll to position [232, 372]
click at [710, 201] on h5 "[PERSON_NAME] - ID: 75599acf-a87a-4c08-8093-68d5b90bce9f" at bounding box center [539, 180] width 488 height 86
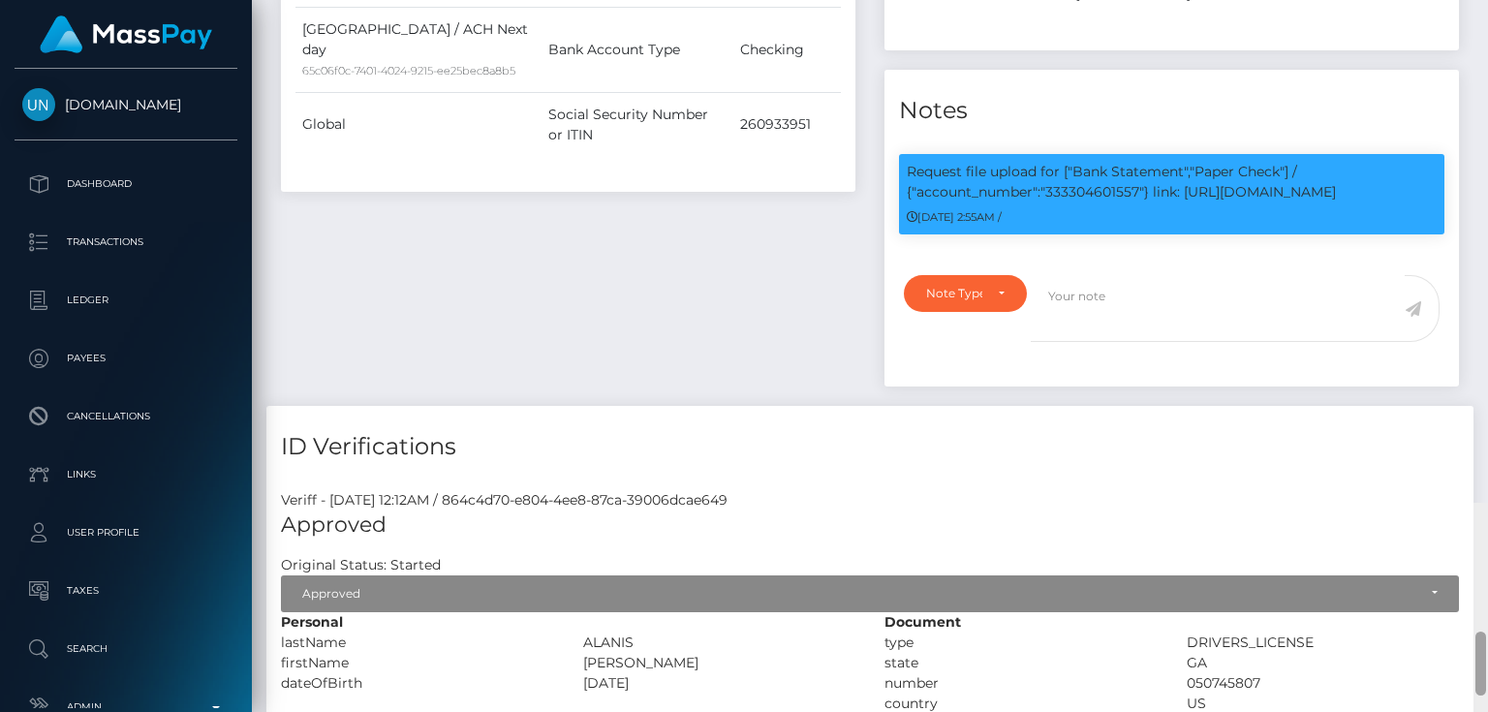
scroll to position [0, 0]
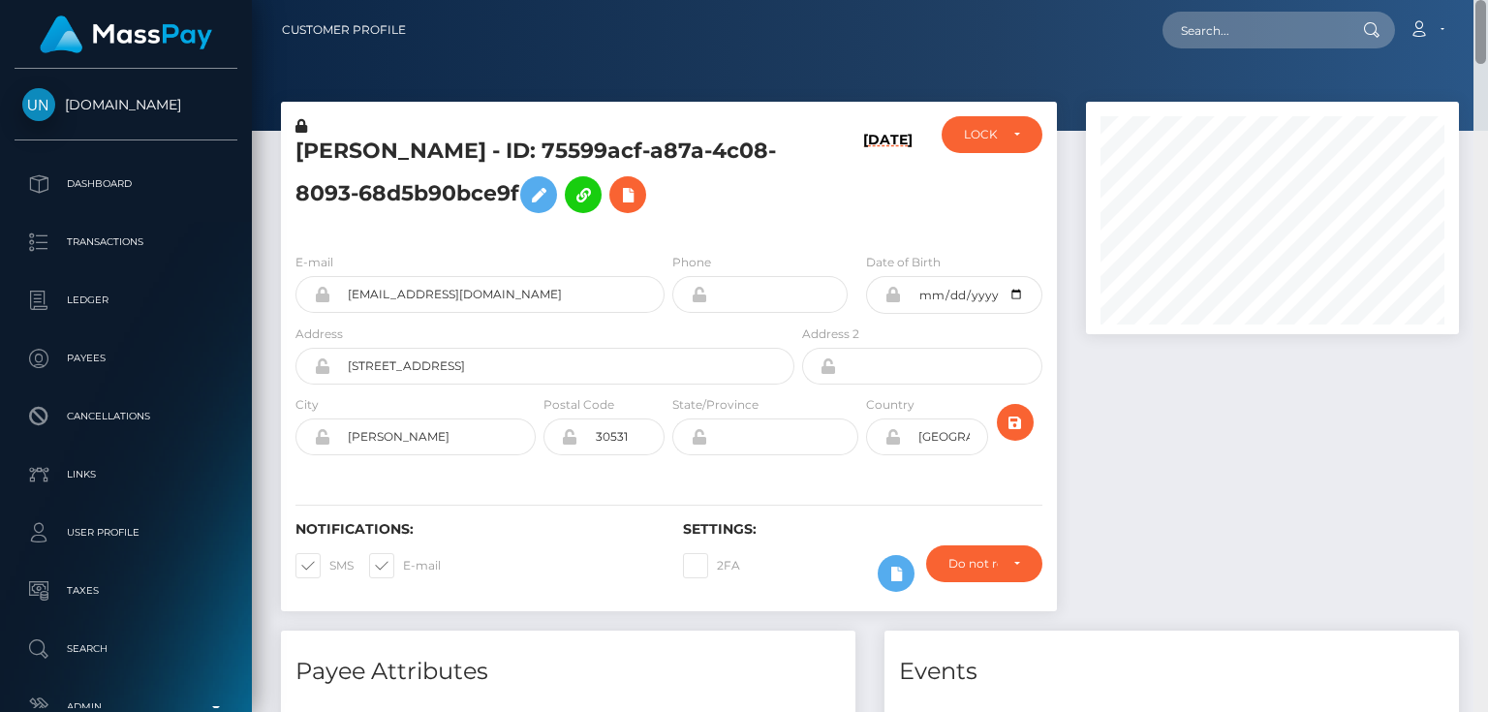
drag, startPoint x: 1481, startPoint y: 648, endPoint x: 1487, endPoint y: -51, distance: 699.4
click at [1487, 0] on html "[DOMAIN_NAME] Dashboard Transactions Ledger Payees Cancellations" at bounding box center [744, 356] width 1488 height 712
drag, startPoint x: 1483, startPoint y: 603, endPoint x: 1487, endPoint y: -18, distance: 620.9
click at [1487, 0] on html "[DOMAIN_NAME] Dashboard Transactions Ledger Payees Cancellations" at bounding box center [744, 356] width 1488 height 712
click at [1001, 129] on div "LOCKED" at bounding box center [991, 134] width 55 height 15
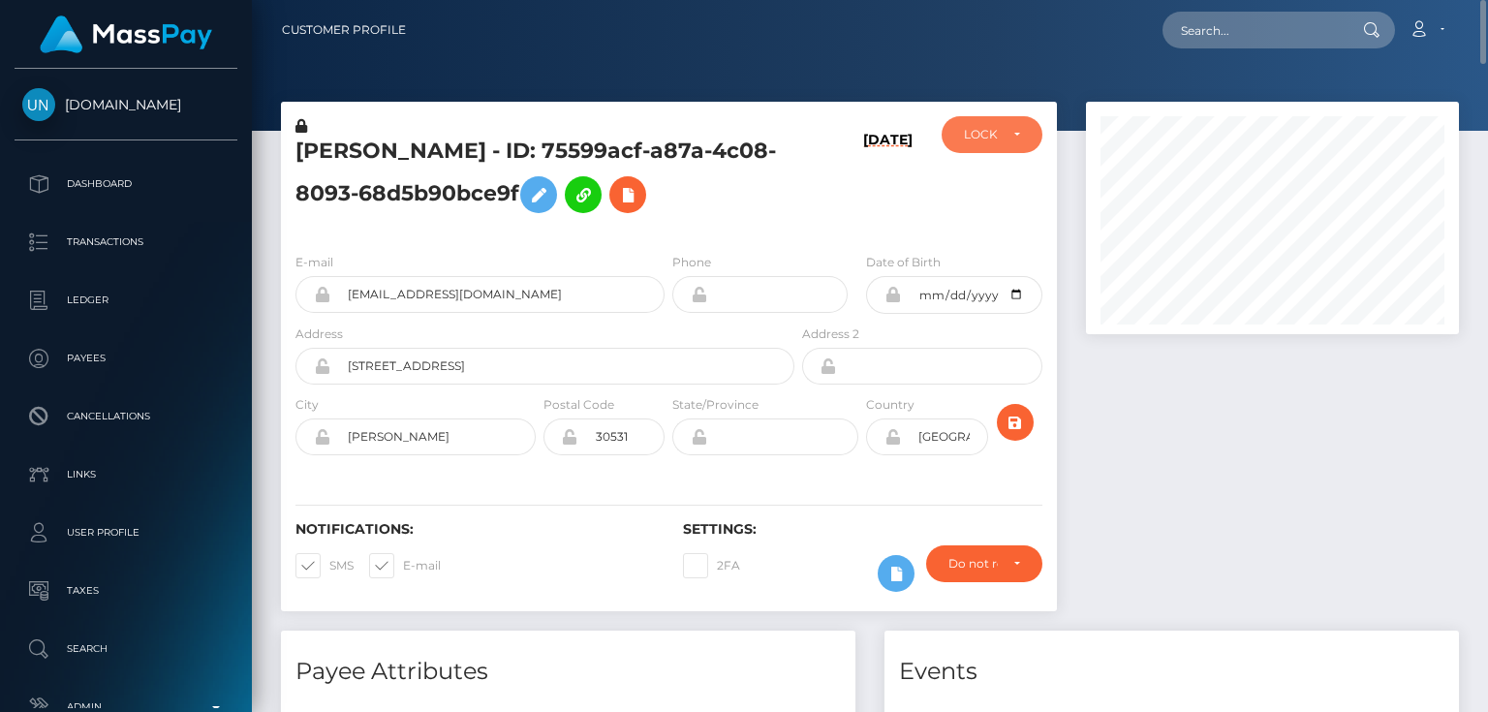
scroll to position [232, 372]
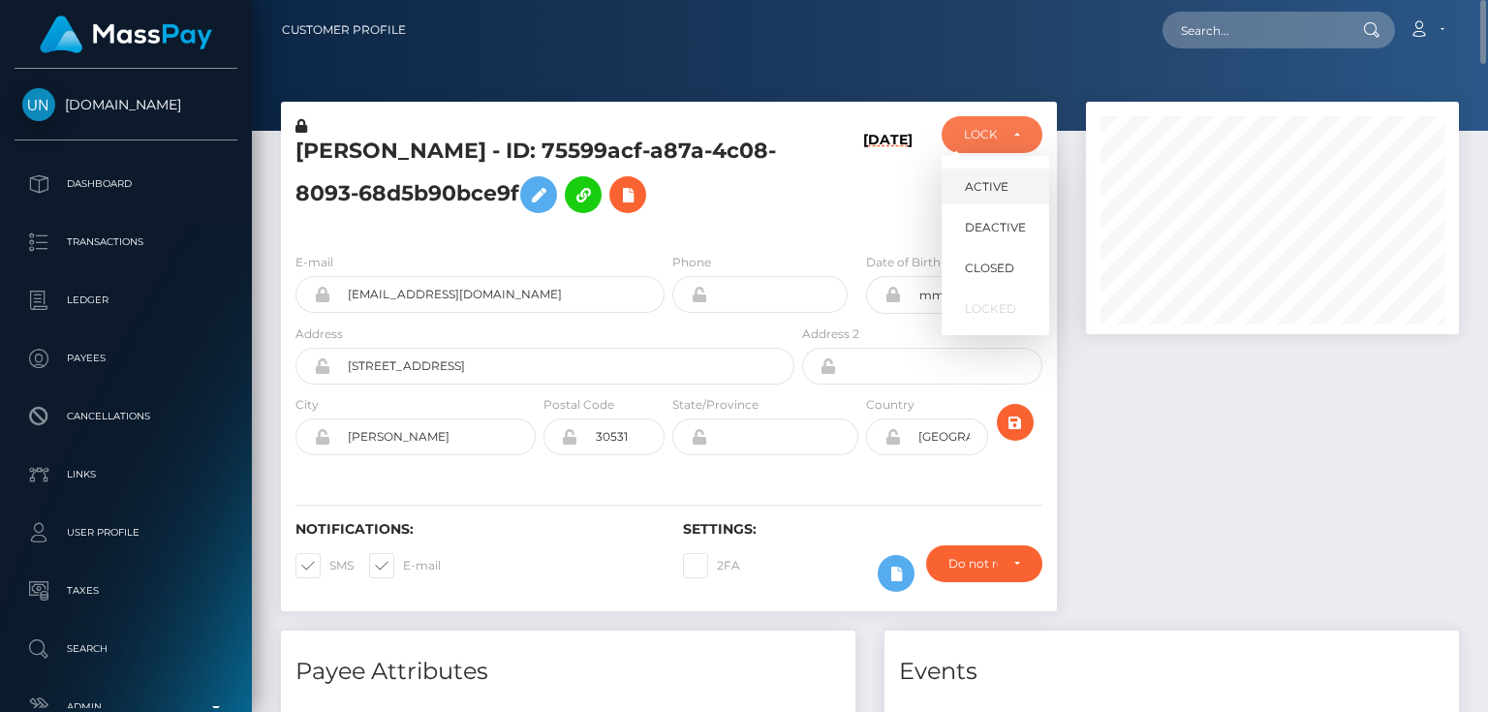
click at [988, 182] on span "ACTIVE" at bounding box center [987, 186] width 44 height 17
select select "ACTIVE"
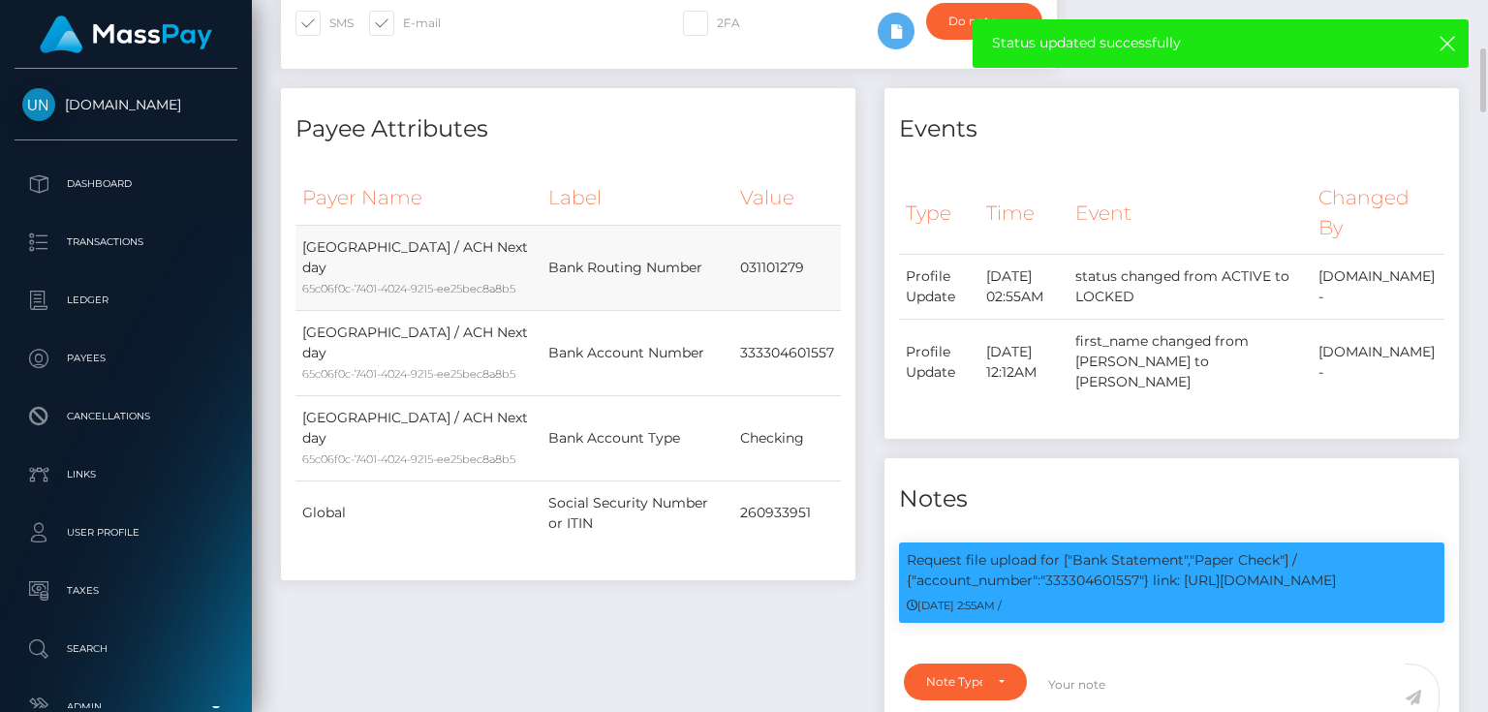
scroll to position [620, 0]
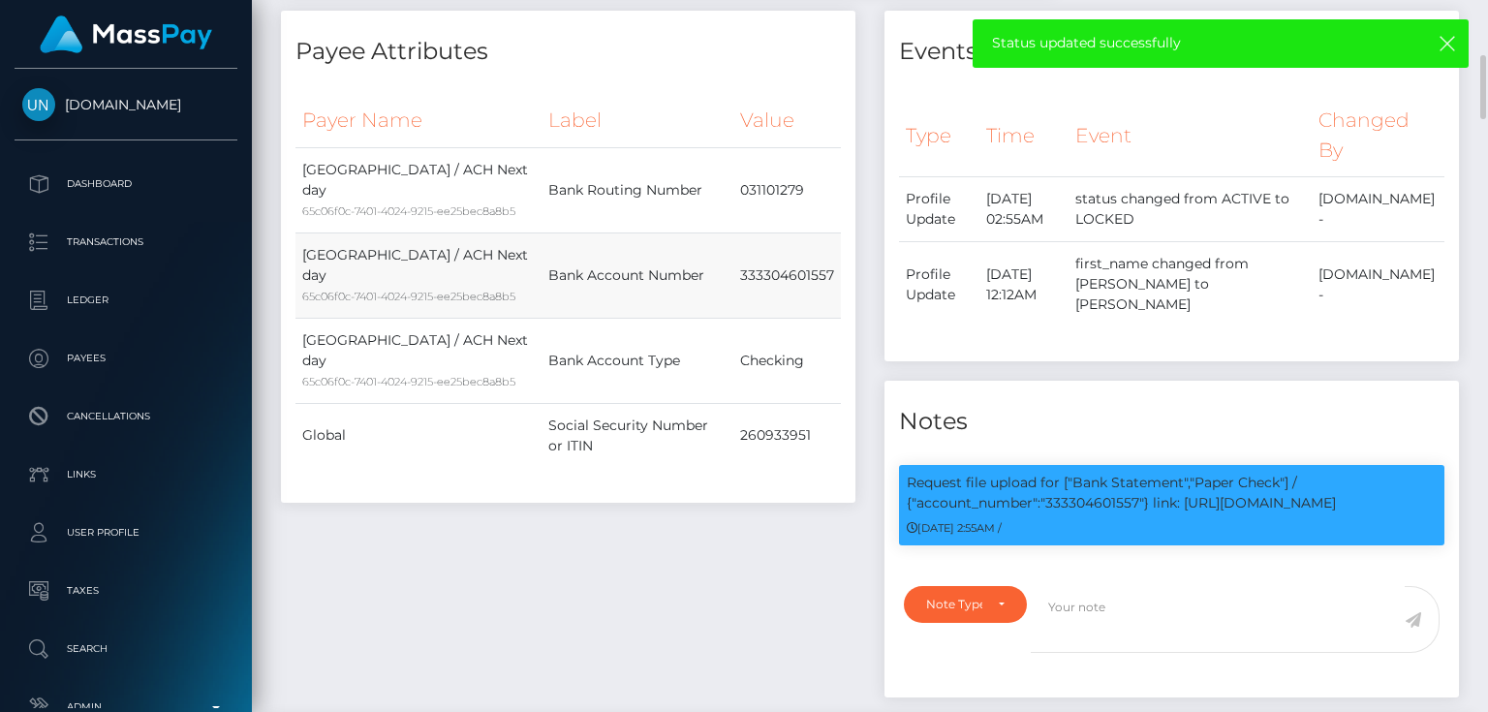
drag, startPoint x: 747, startPoint y: 281, endPoint x: 837, endPoint y: 281, distance: 90.1
click at [837, 281] on tr "[GEOGRAPHIC_DATA] / ACH Next day 65c06f0c-7401-4024-9215-ee25bec8a8b5 Bank Acco…" at bounding box center [567, 274] width 545 height 85
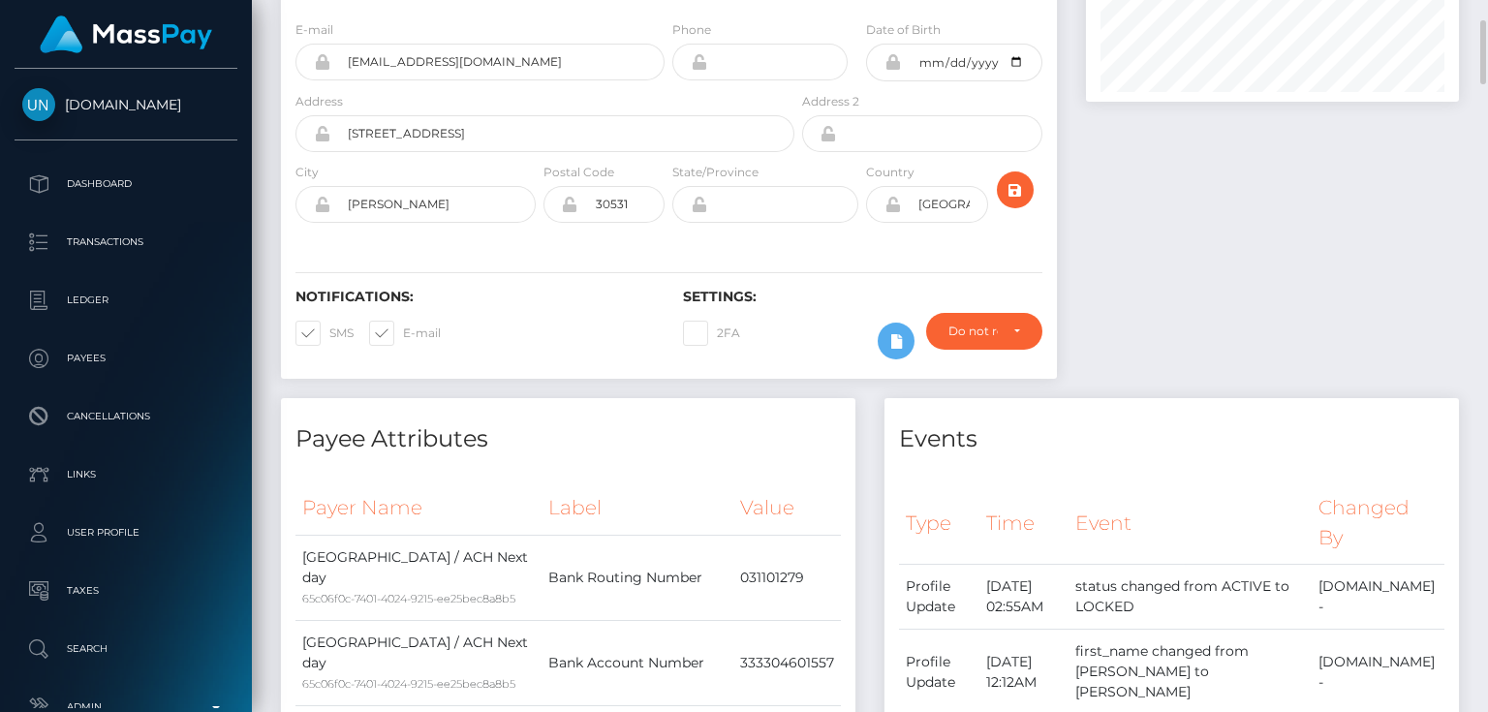
scroll to position [0, 0]
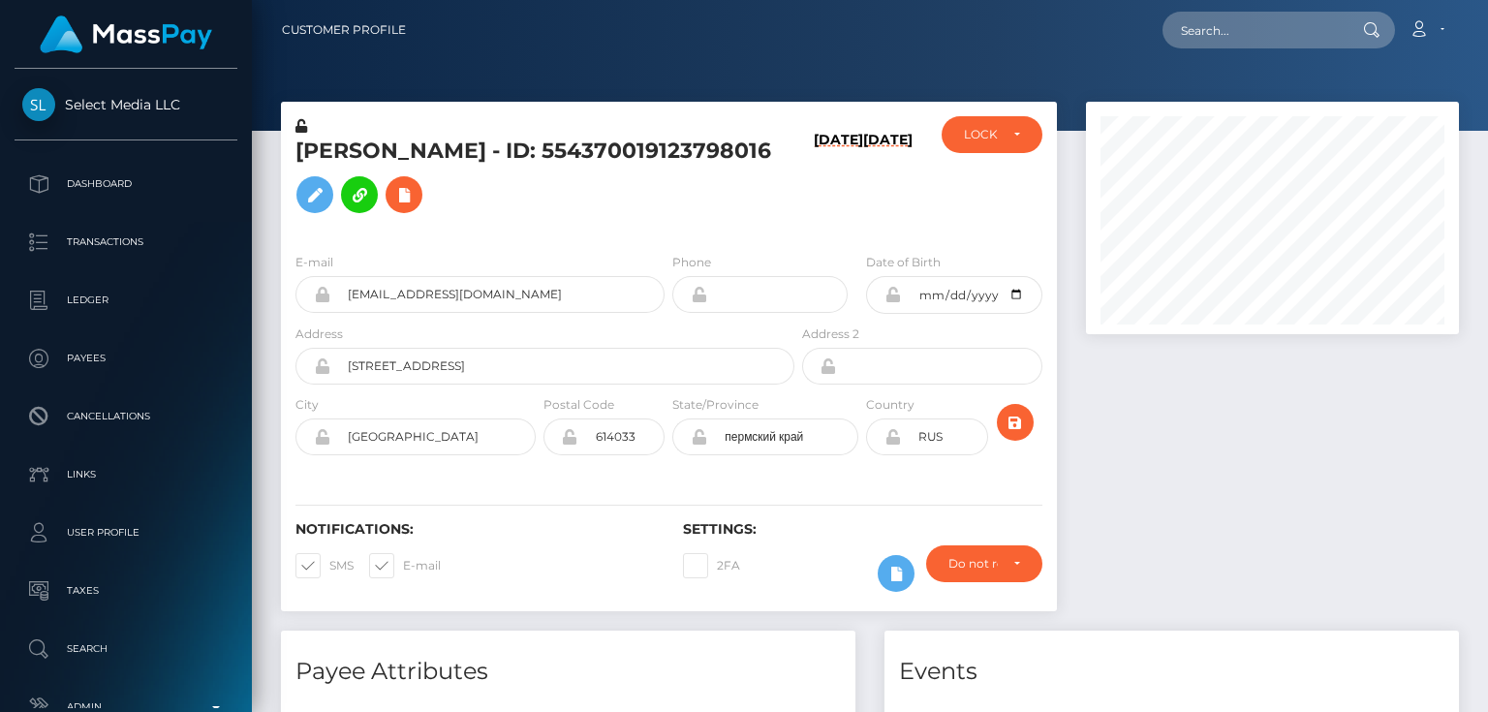
scroll to position [232, 372]
click at [523, 246] on div "E-mail [EMAIL_ADDRESS][DOMAIN_NAME] Phone [DATE]" at bounding box center [669, 355] width 776 height 237
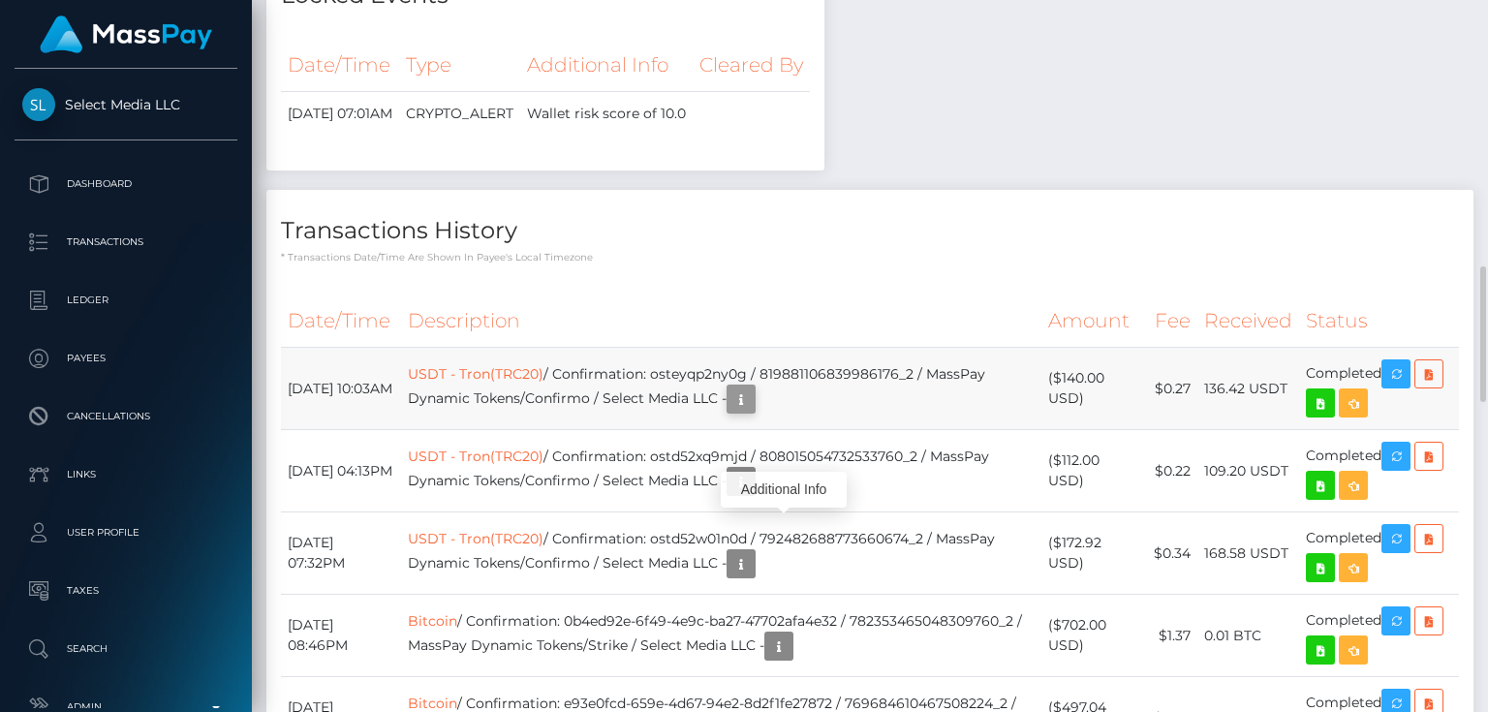
click at [753, 412] on icon "button" at bounding box center [740, 399] width 23 height 24
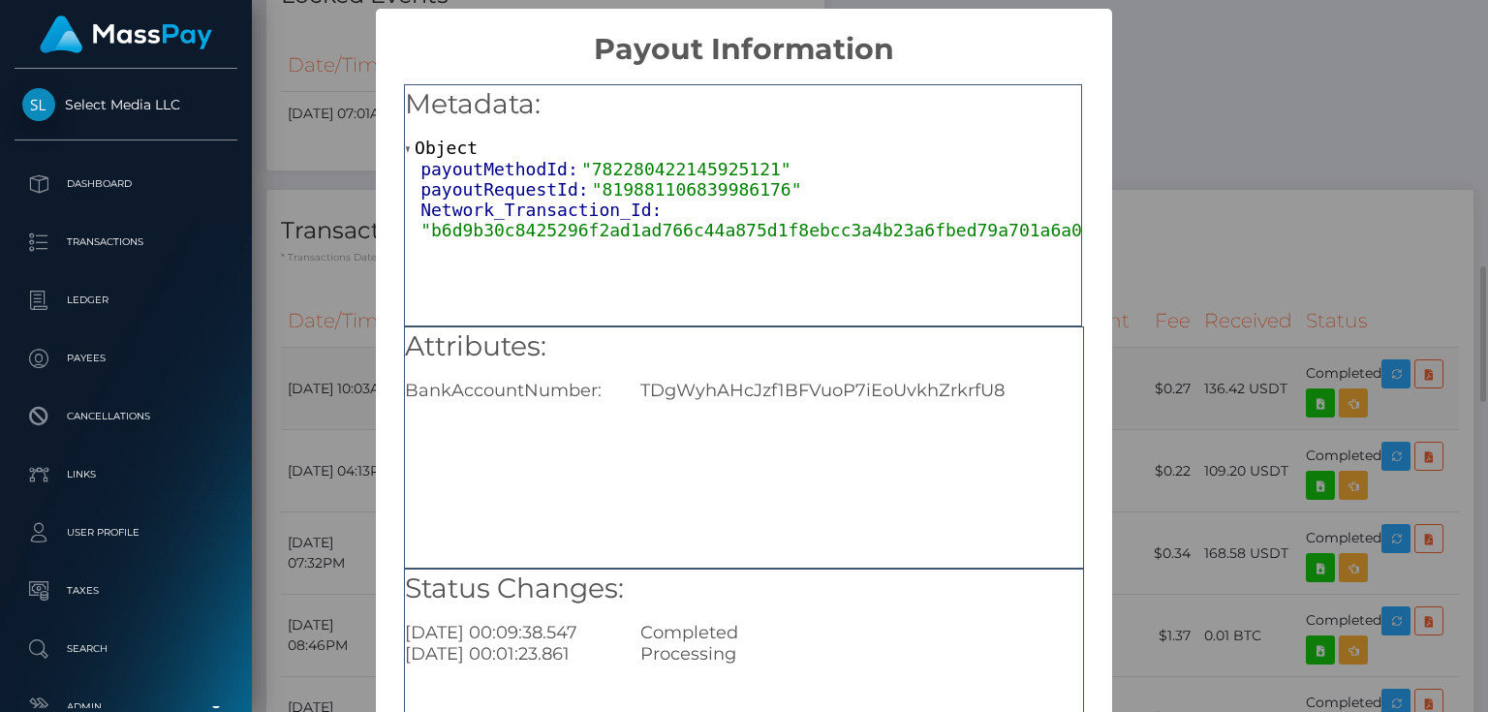
scroll to position [0, 0]
click at [727, 391] on div "TDgWyhAHcJzf1BFVuoP7iEoUvkhZrkrfU8" at bounding box center [861, 390] width 471 height 21
copy div "TDgWyhAHcJzf1BFVuoP7iEoUvkhZrkrfU8"
click at [1283, 385] on div "× Payout Information Metadata: Object payoutMethodId: "782280422145925121" payo…" at bounding box center [744, 356] width 1488 height 712
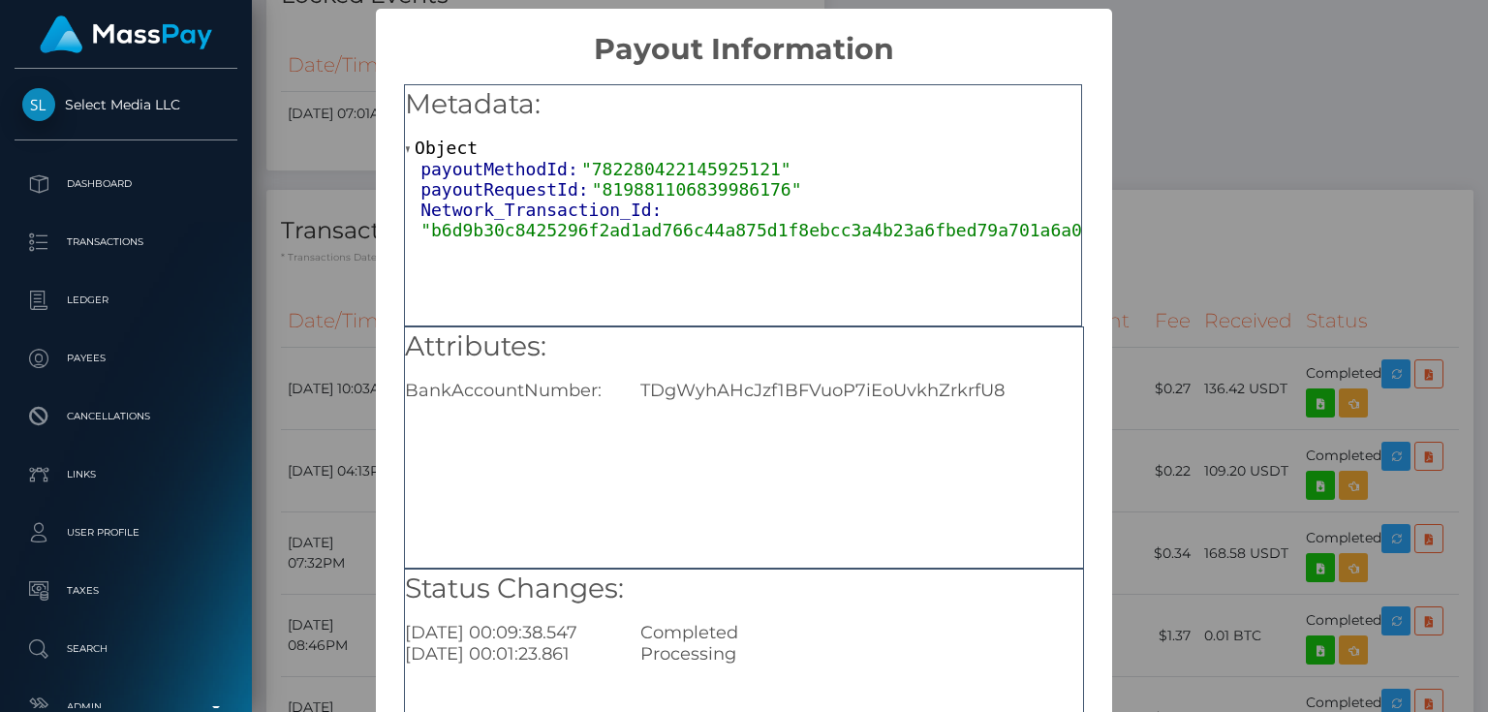
click at [1259, 372] on div "× Payout Information Metadata: Object payoutMethodId: "782280422145925121" payo…" at bounding box center [744, 356] width 1488 height 712
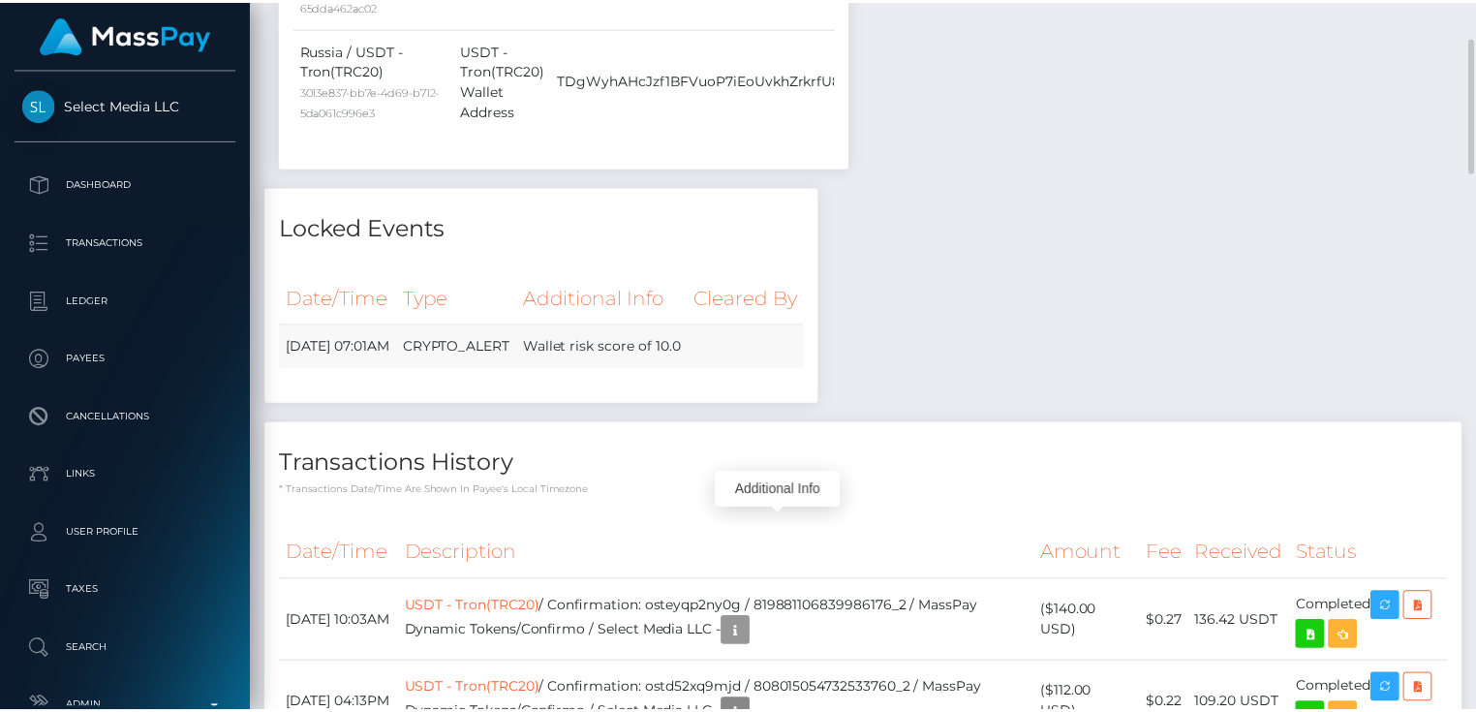
scroll to position [1007, 0]
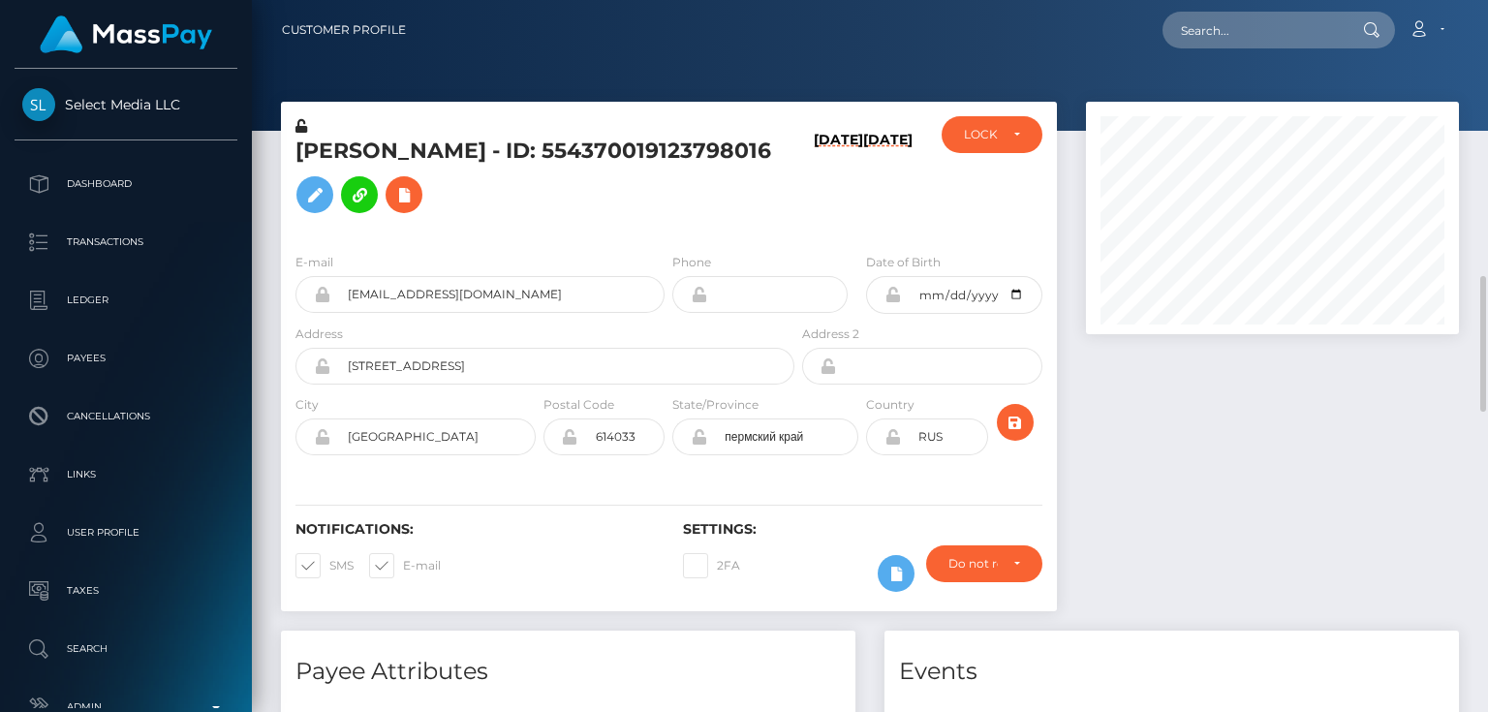
scroll to position [232, 0]
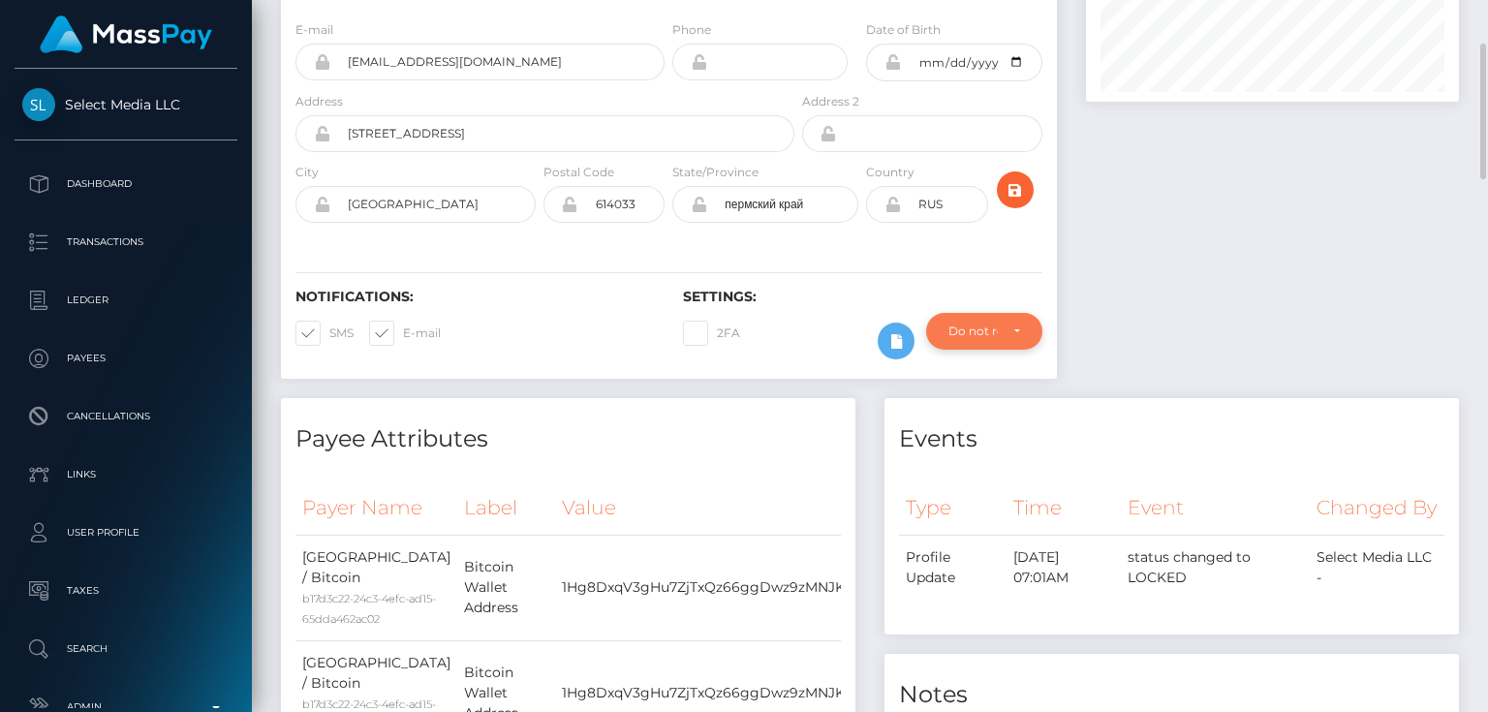
click at [1009, 328] on div "Do not require" at bounding box center [984, 331] width 72 height 15
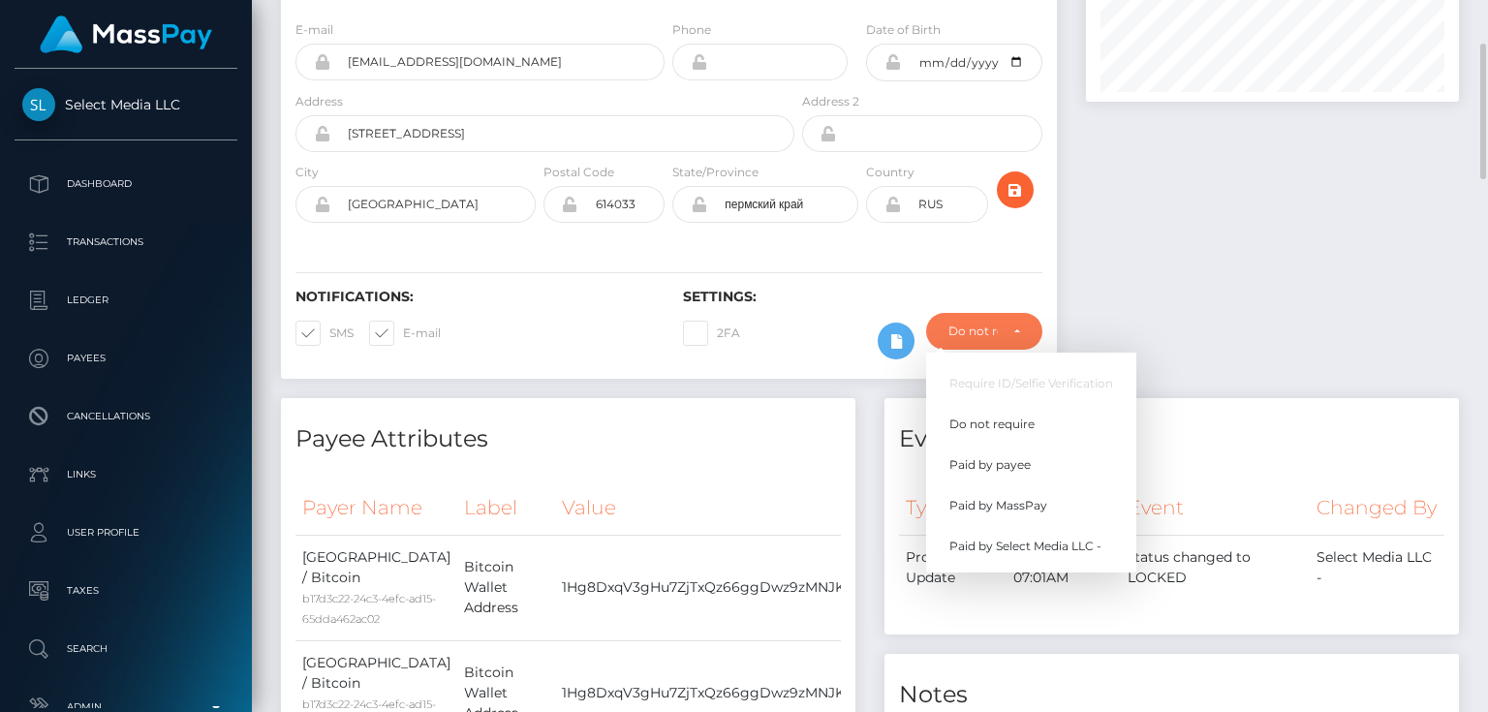
scroll to position [232, 372]
click at [1036, 508] on span "Paid by MassPay" at bounding box center [998, 505] width 98 height 17
select select "2"
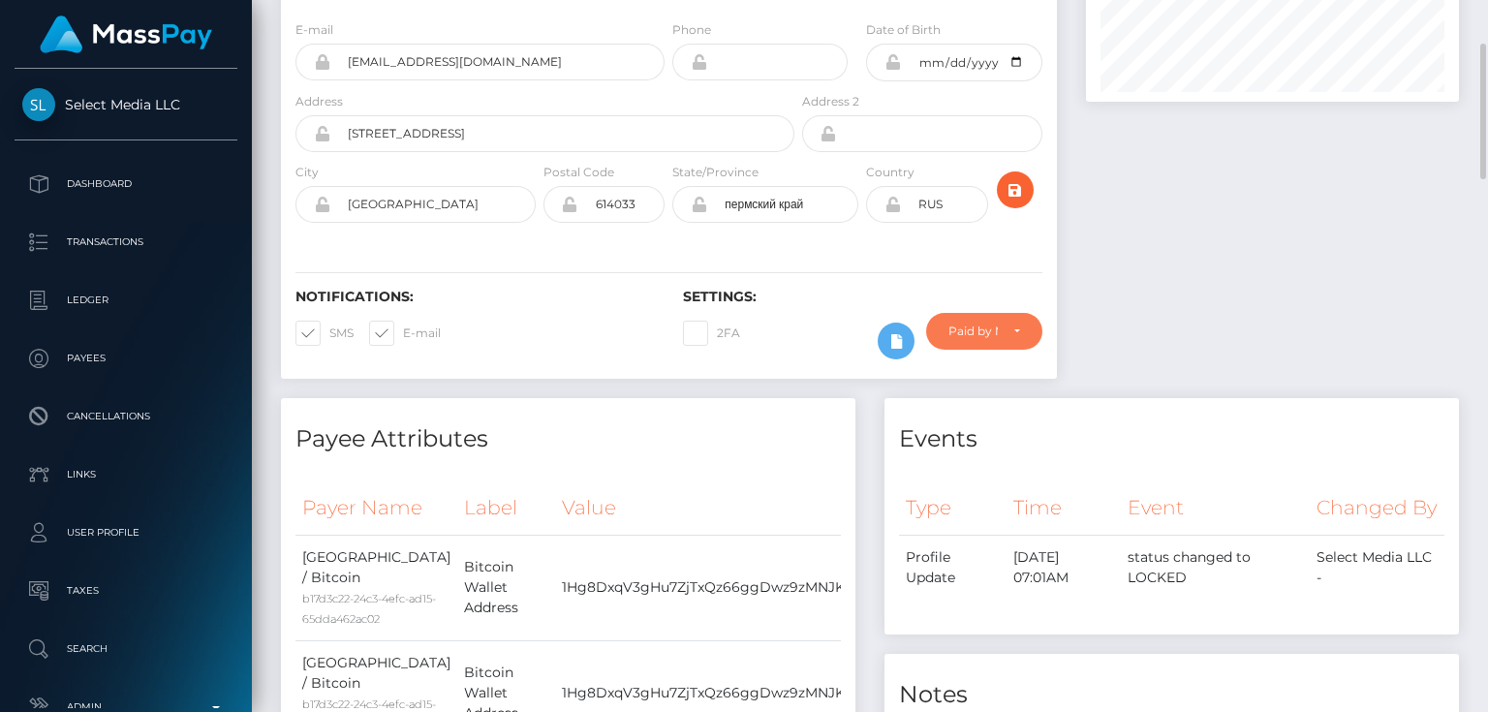
scroll to position [0, 0]
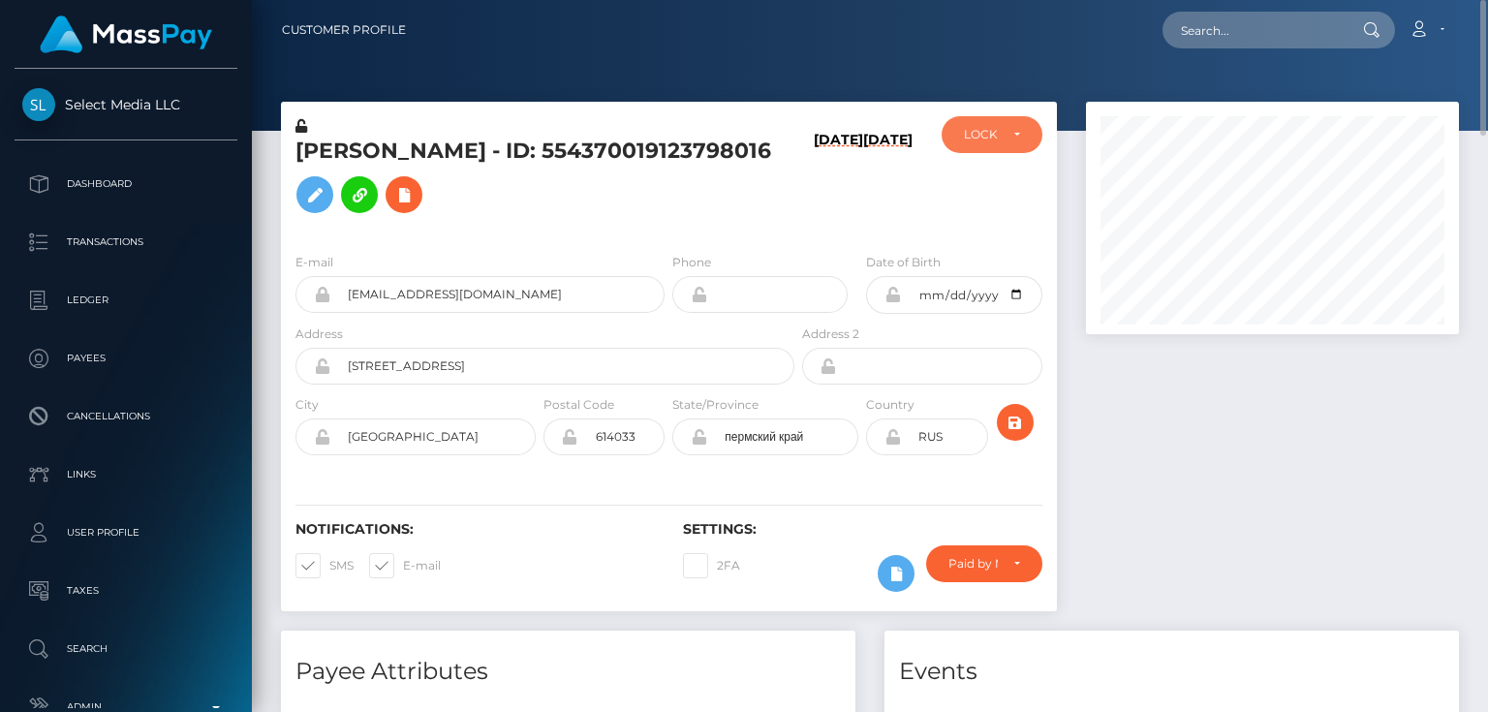
click at [979, 143] on div "LOCKED" at bounding box center [992, 134] width 100 height 37
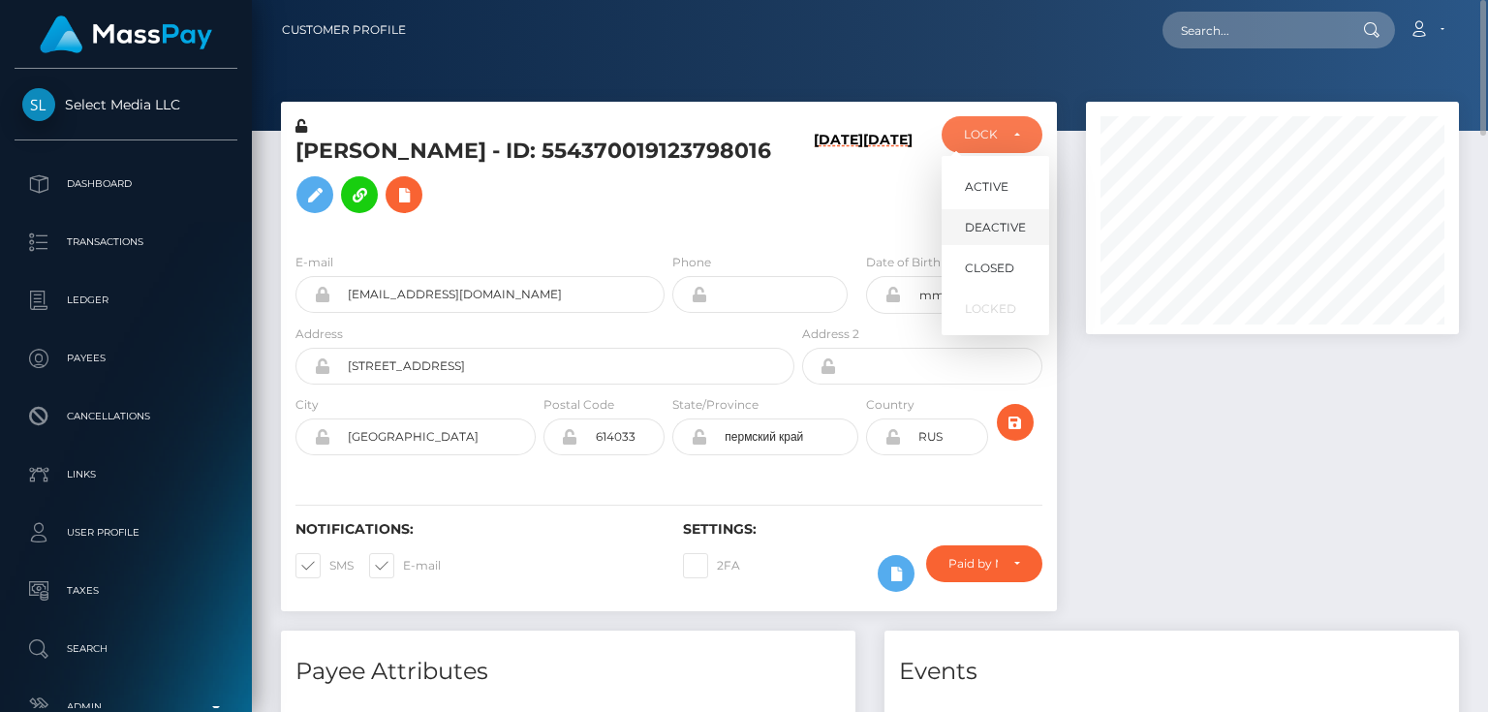
click at [993, 229] on span "DEACTIVE" at bounding box center [995, 227] width 61 height 17
select select "DEACTIVE"
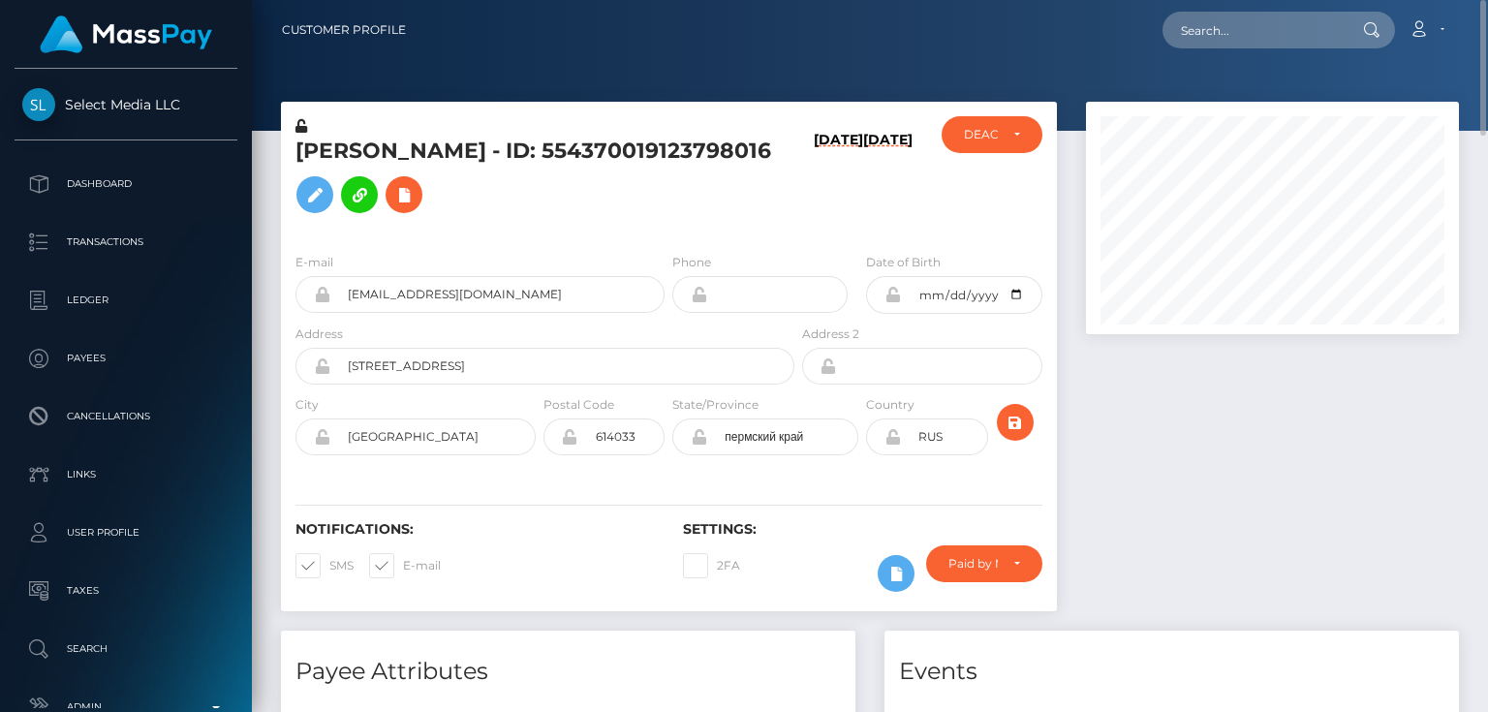
click at [477, 242] on div "E-mail [EMAIL_ADDRESS][DOMAIN_NAME] Phone [DATE]" at bounding box center [669, 355] width 776 height 237
click at [418, 146] on h5 "[PERSON_NAME] - ID: 554370019123798016" at bounding box center [539, 180] width 488 height 86
copy h5 "[PERSON_NAME] - ID: 554370019123798016"
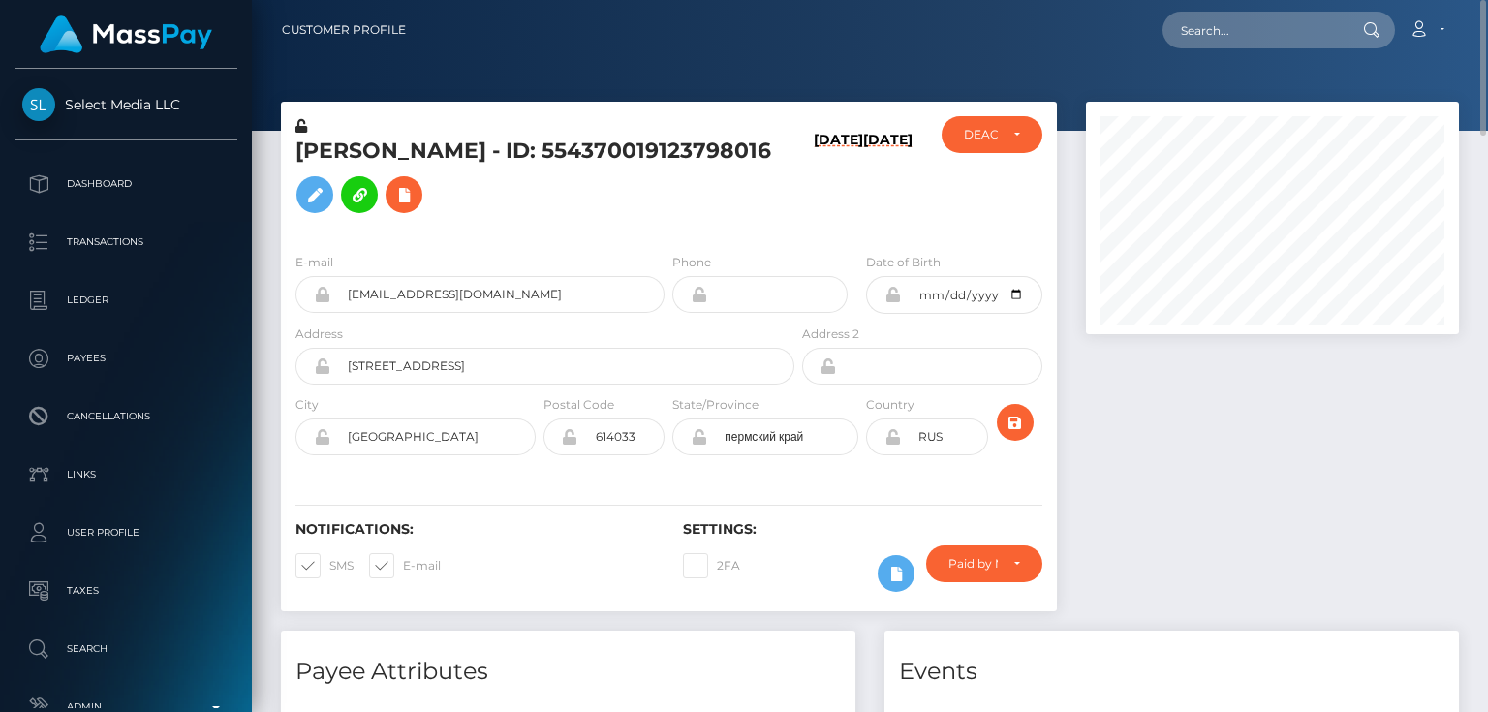
click at [597, 192] on h5 "[PERSON_NAME] - ID: 554370019123798016" at bounding box center [539, 180] width 488 height 86
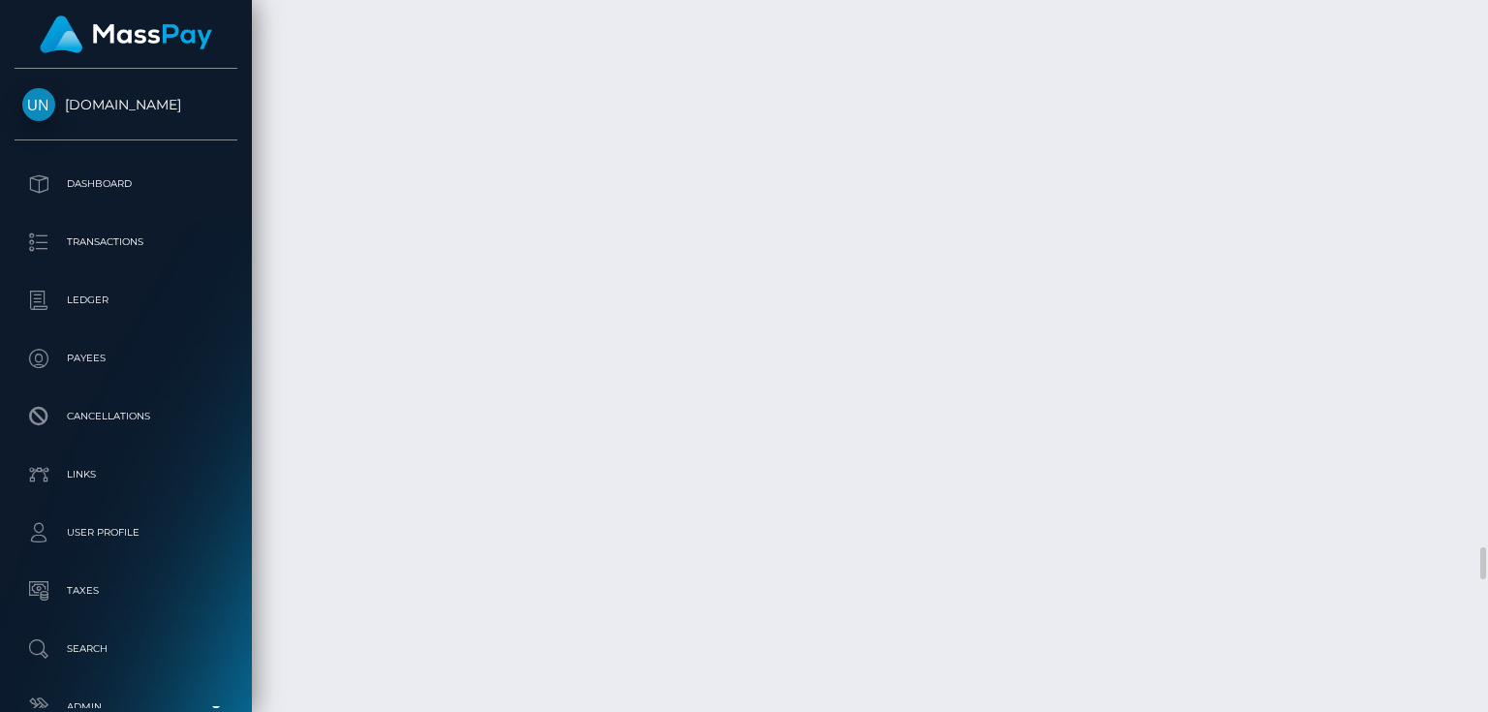
scroll to position [11876, 0]
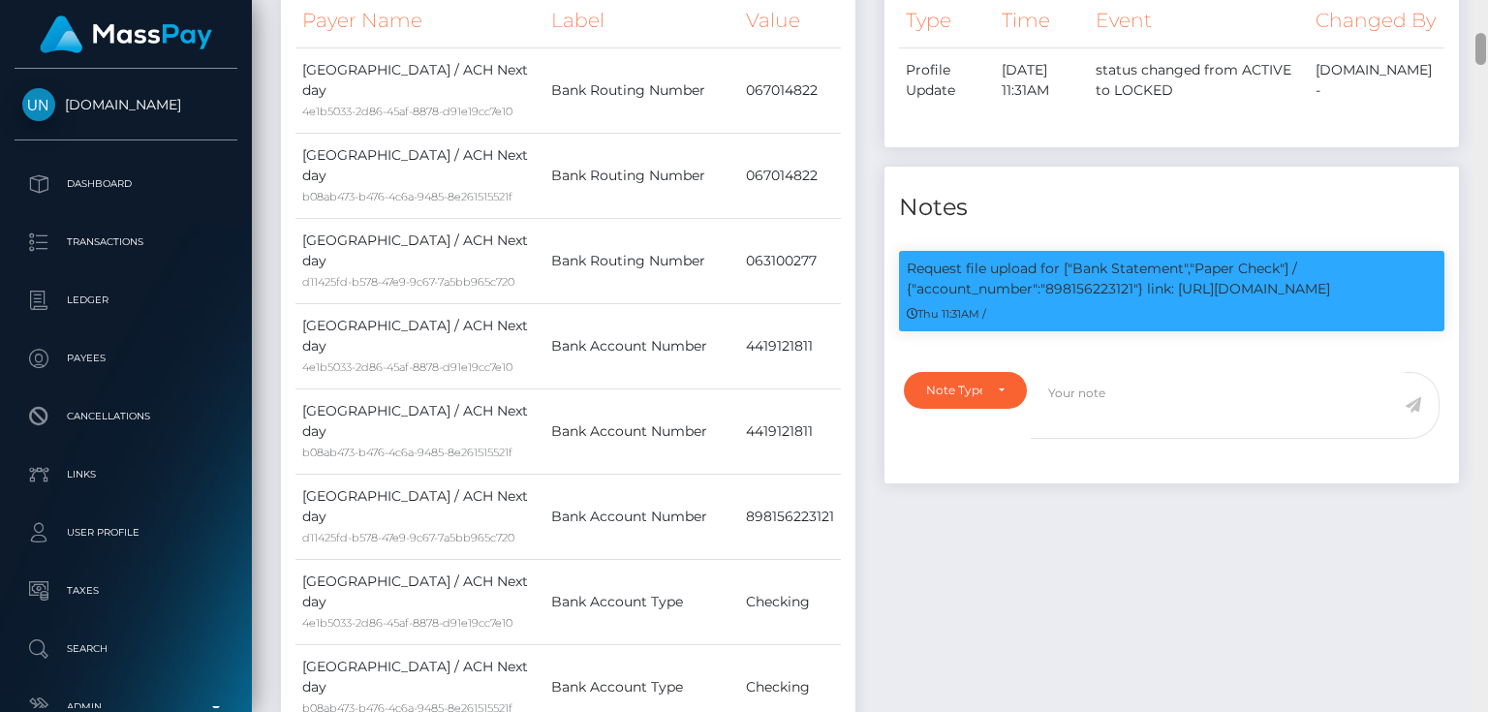
scroll to position [0, 0]
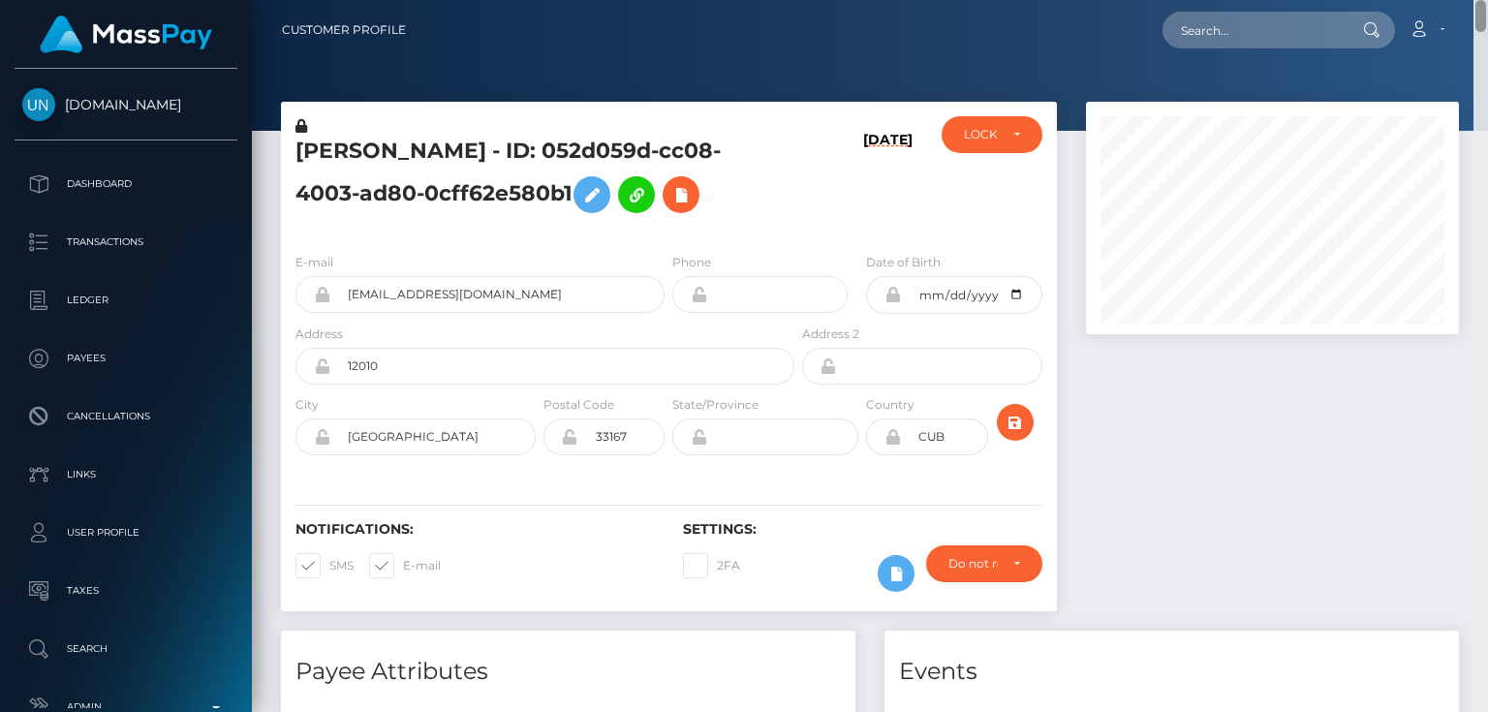
drag, startPoint x: 1480, startPoint y: 517, endPoint x: 1487, endPoint y: -48, distance: 565.8
click at [1487, 0] on html "[DOMAIN_NAME] Dashboard Transactions Ledger Payees Cancellations" at bounding box center [744, 356] width 1488 height 712
paste input "poact_8dWW6n4AV3hX"
type input "poact_8dWW6n4AV3hX"
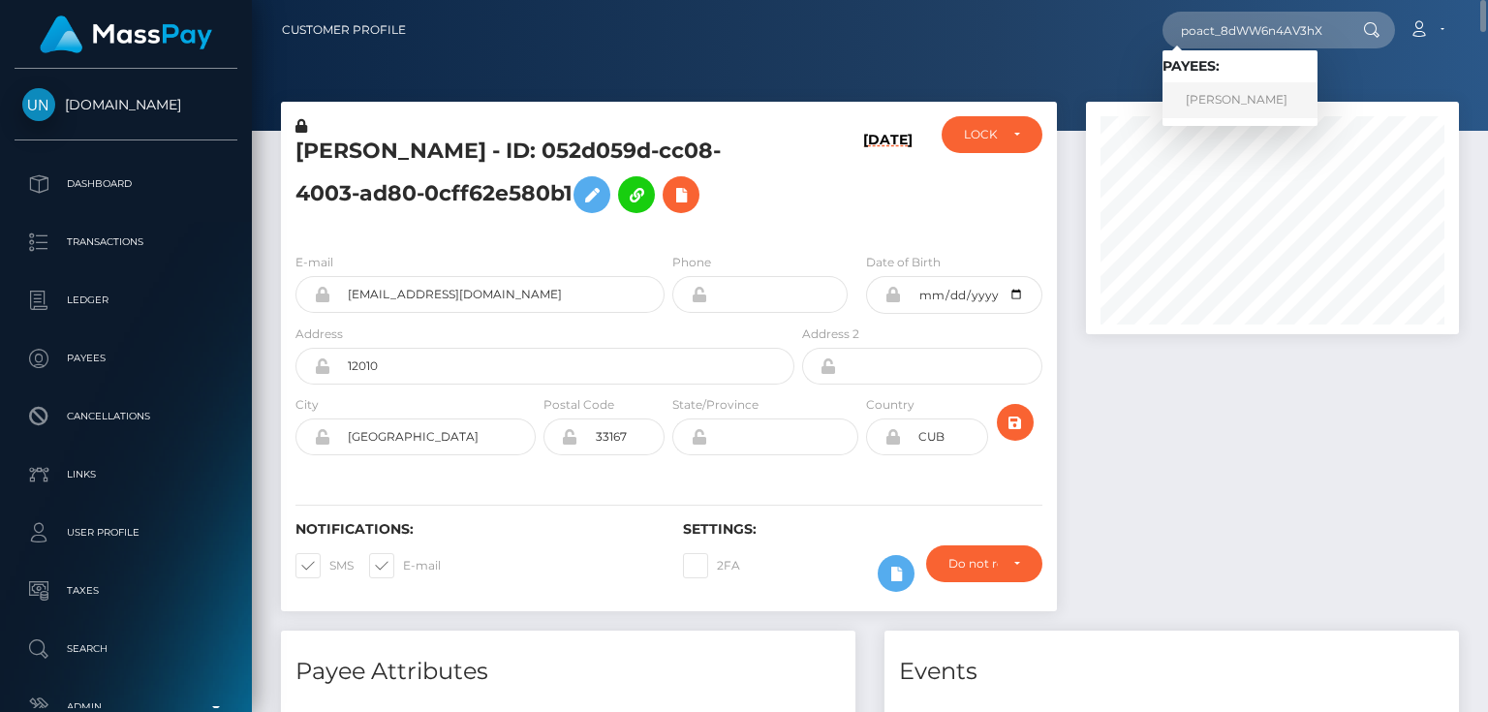
click at [1221, 107] on link "[PERSON_NAME]" at bounding box center [1239, 100] width 155 height 36
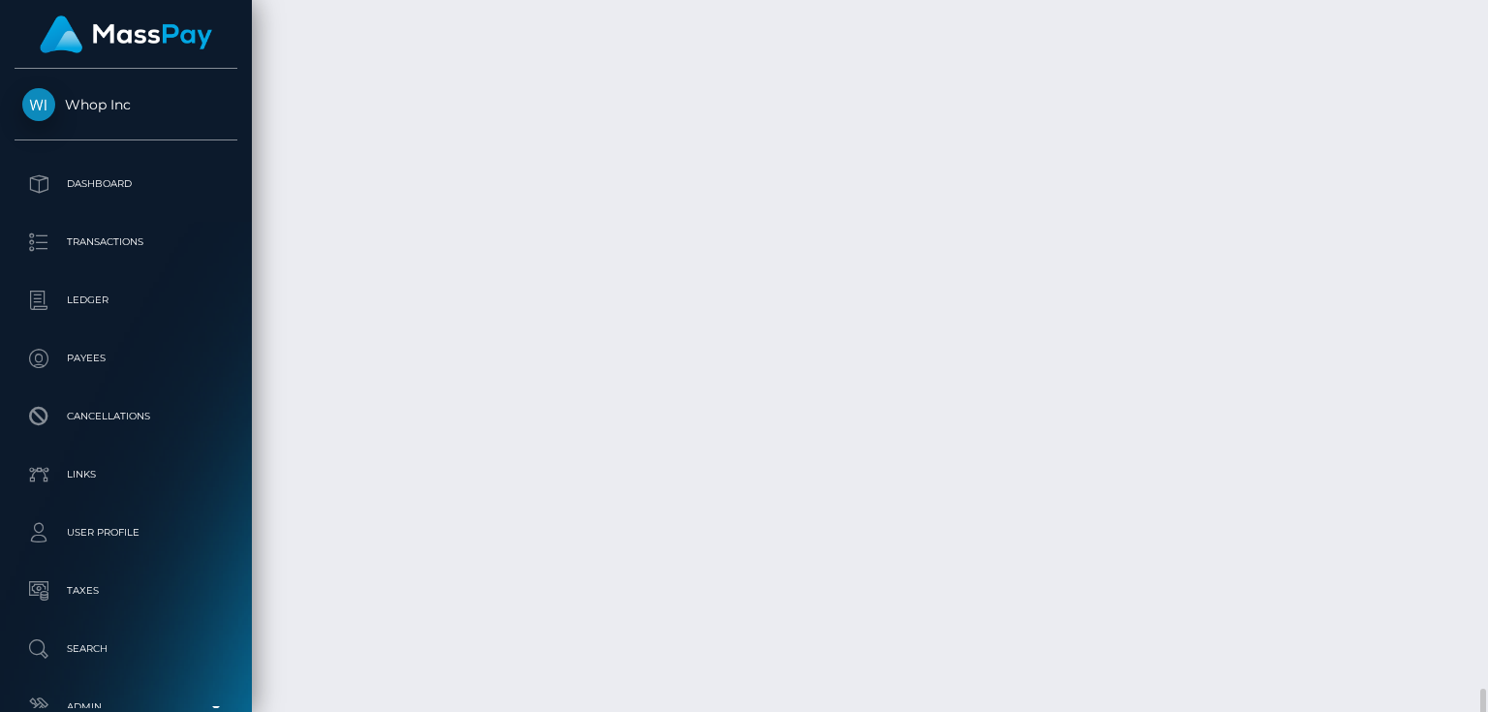
scroll to position [6095, 0]
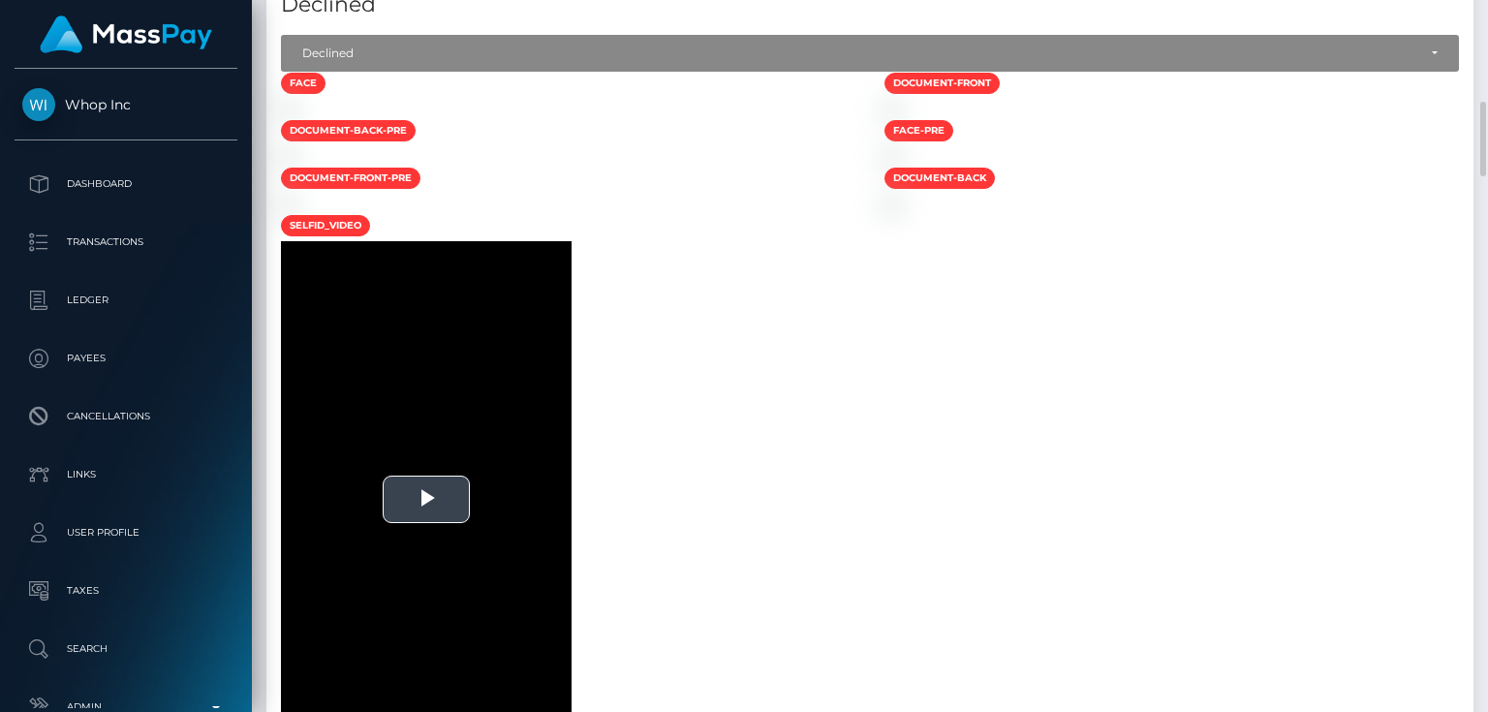
scroll to position [670, 0]
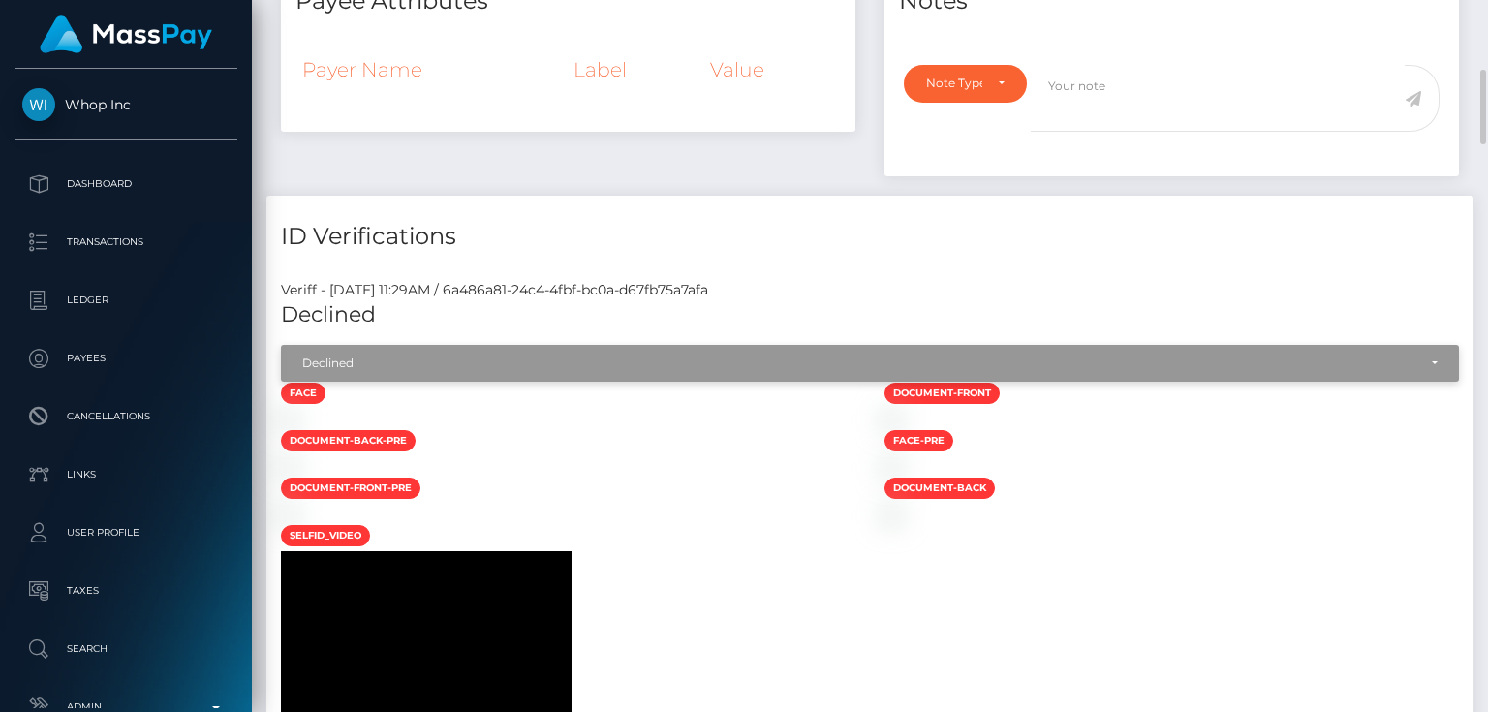
click at [380, 347] on div "Declined" at bounding box center [870, 363] width 1178 height 37
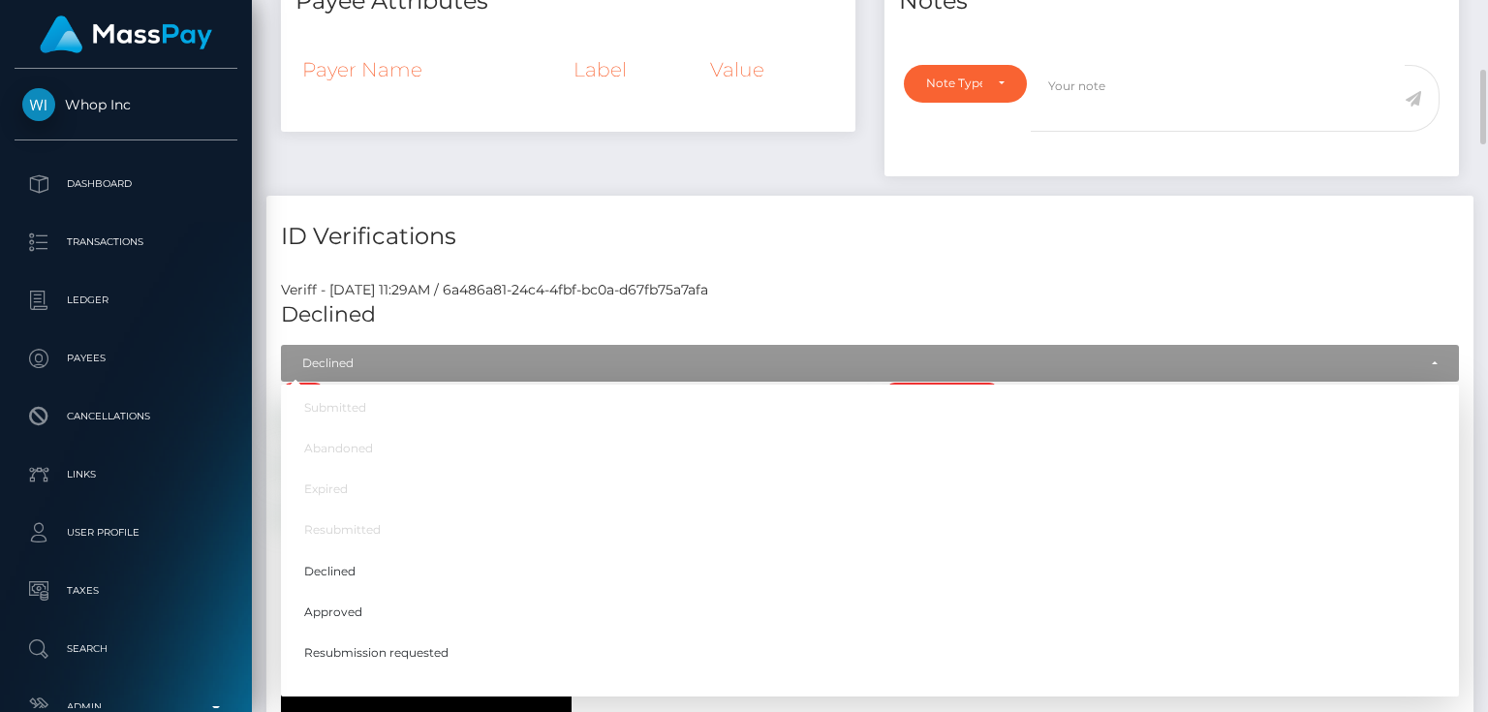
click at [1144, 233] on h4 "ID Verifications" at bounding box center [870, 237] width 1178 height 34
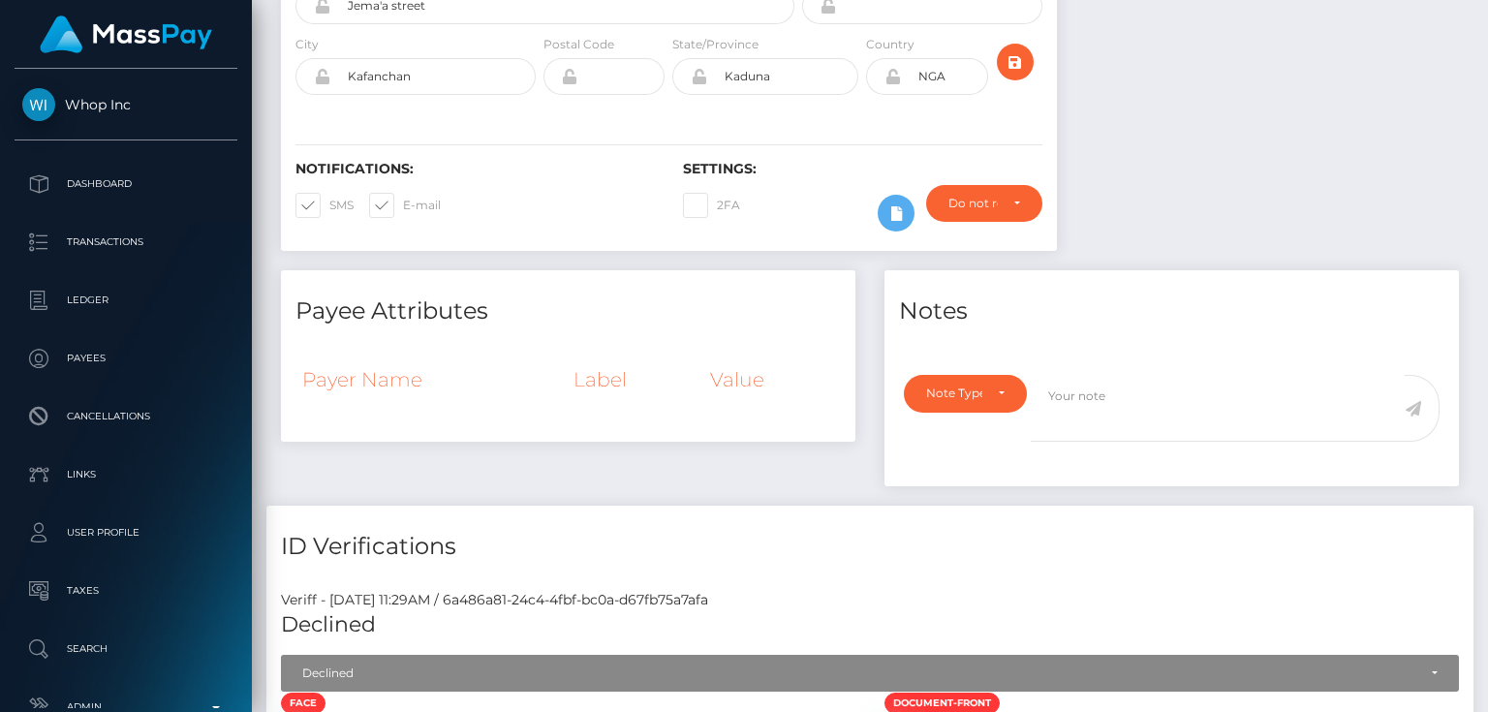
scroll to position [128, 0]
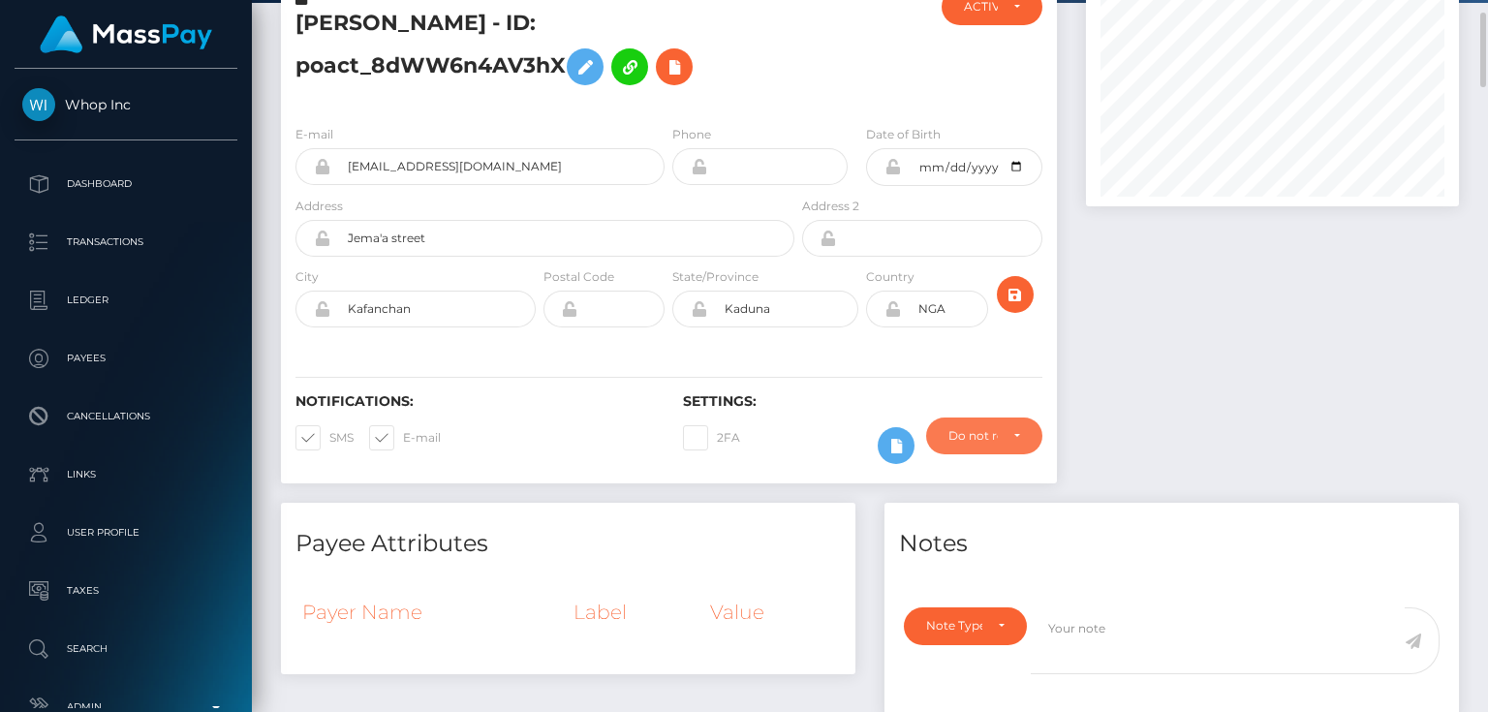
drag, startPoint x: 971, startPoint y: 426, endPoint x: 911, endPoint y: 506, distance: 99.6
click at [971, 428] on div "Do not require" at bounding box center [972, 435] width 49 height 15
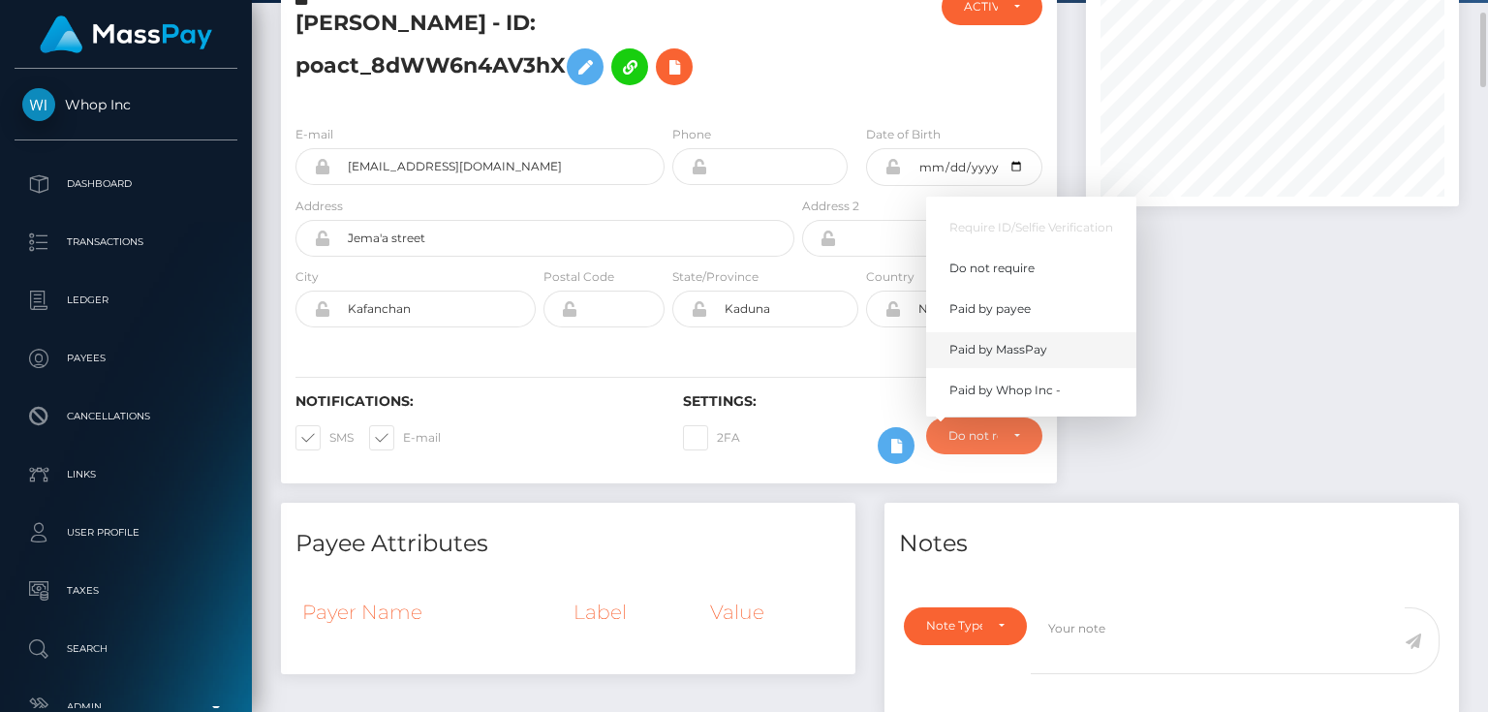
click at [1026, 349] on span "Paid by MassPay" at bounding box center [998, 349] width 98 height 17
select select "2"
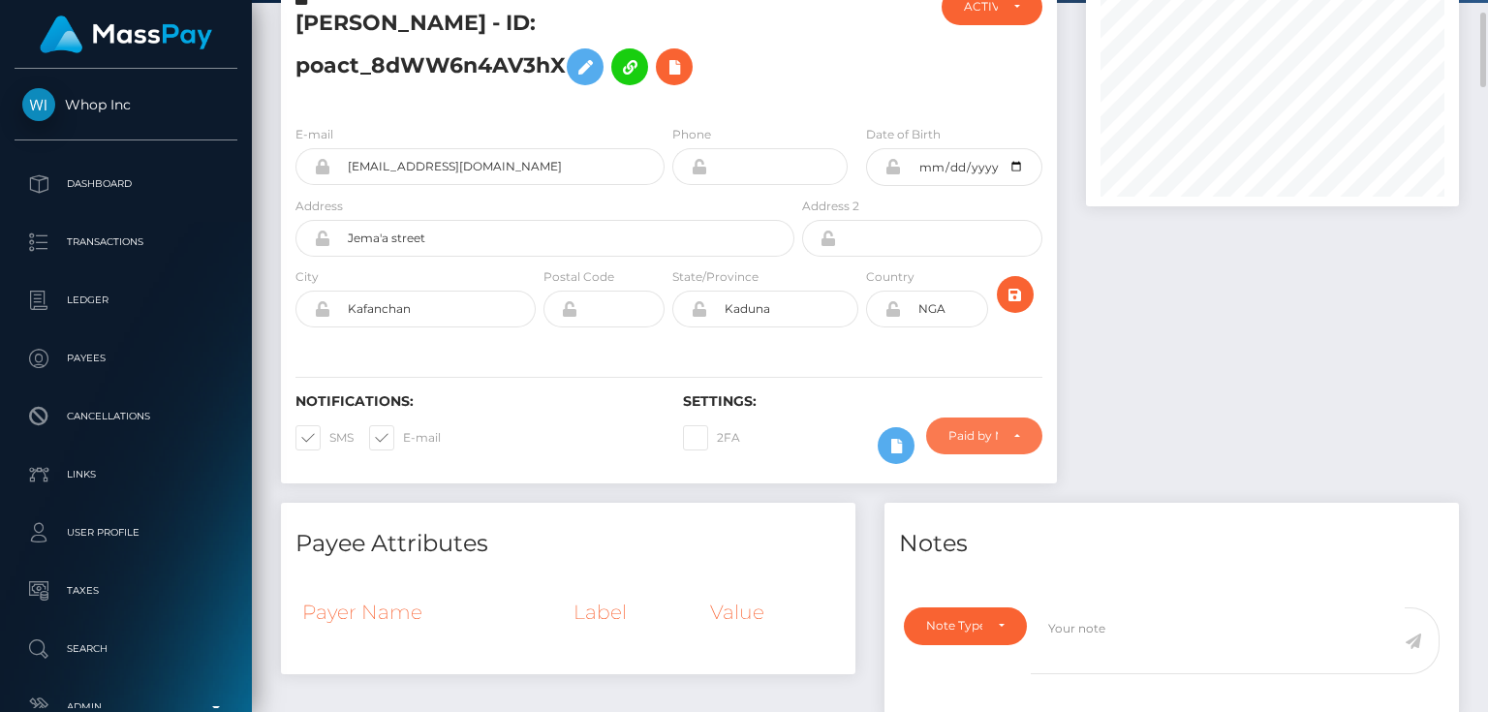
scroll to position [0, 0]
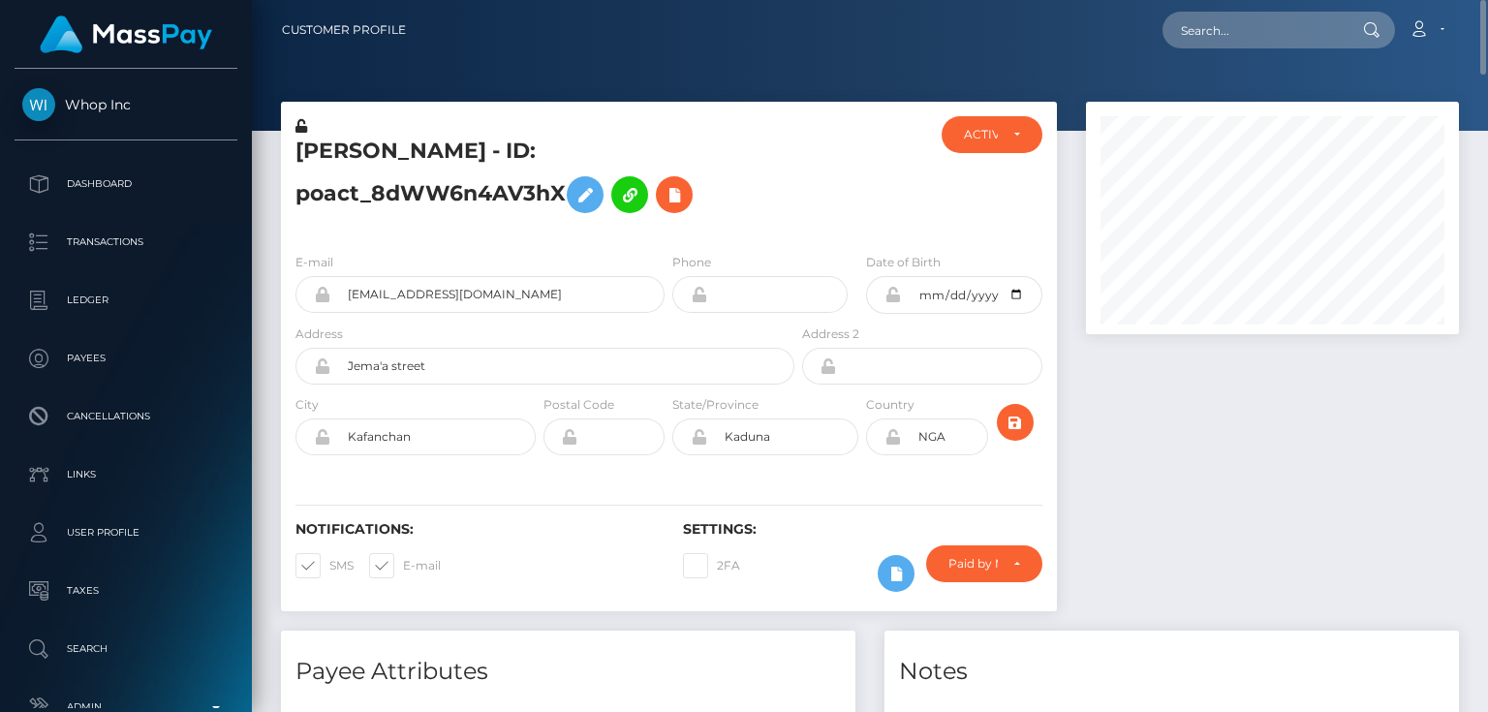
click at [391, 200] on h5 "Nazifi Abdullahi - ID: poact_8dWW6n4AV3hX" at bounding box center [539, 180] width 488 height 86
drag, startPoint x: 391, startPoint y: 199, endPoint x: 357, endPoint y: 190, distance: 35.0
click at [357, 190] on h5 "Nazifi Abdullahi - ID: poact_8dWW6n4AV3hX" at bounding box center [539, 180] width 488 height 86
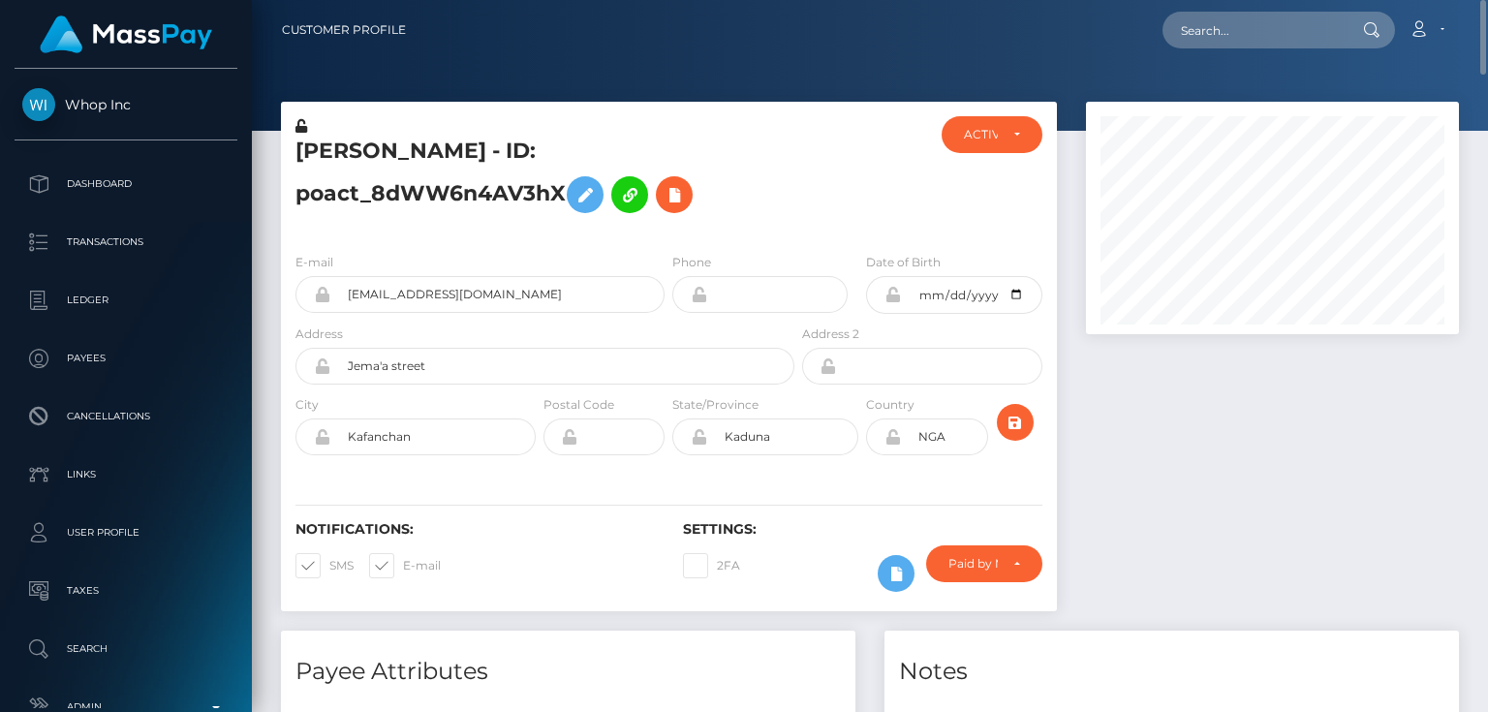
click at [357, 190] on h5 "Nazifi Abdullahi - ID: poact_8dWW6n4AV3hX" at bounding box center [539, 180] width 488 height 86
